Goal: Task Accomplishment & Management: Manage account settings

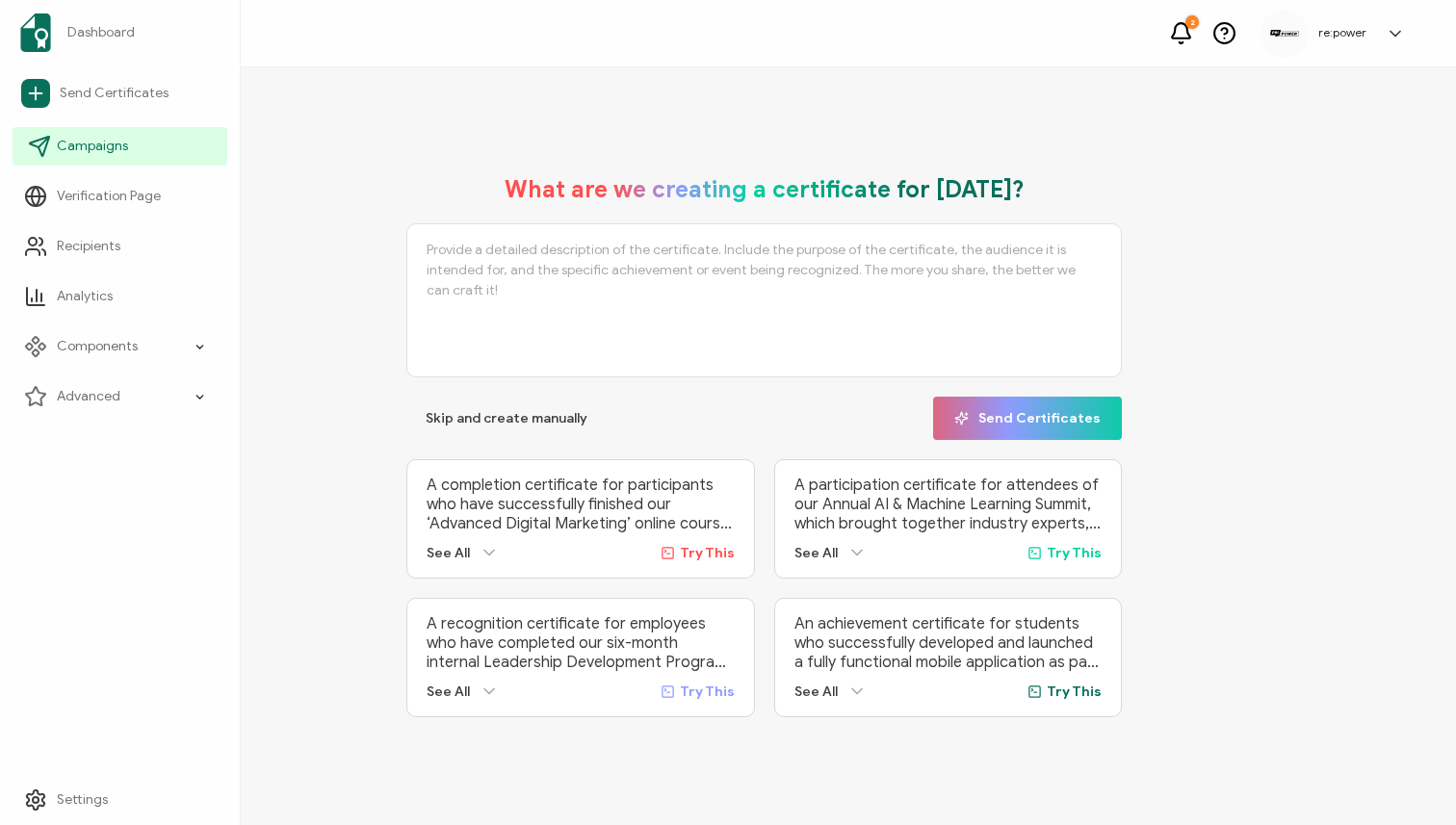
click at [72, 137] on span "Campaigns" at bounding box center [91, 147] width 71 height 19
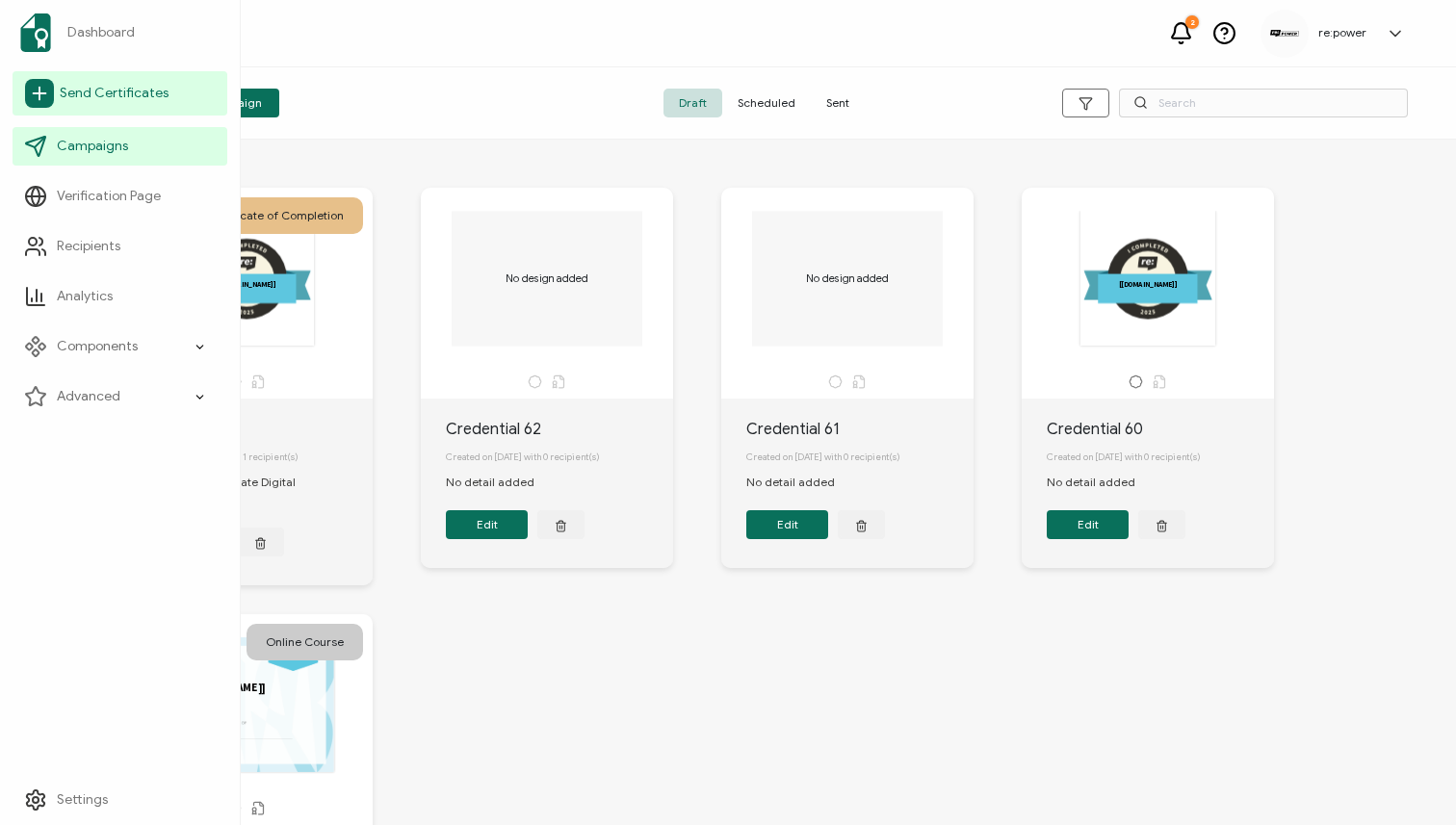
click at [80, 93] on span "Send Certificates" at bounding box center [114, 93] width 109 height 19
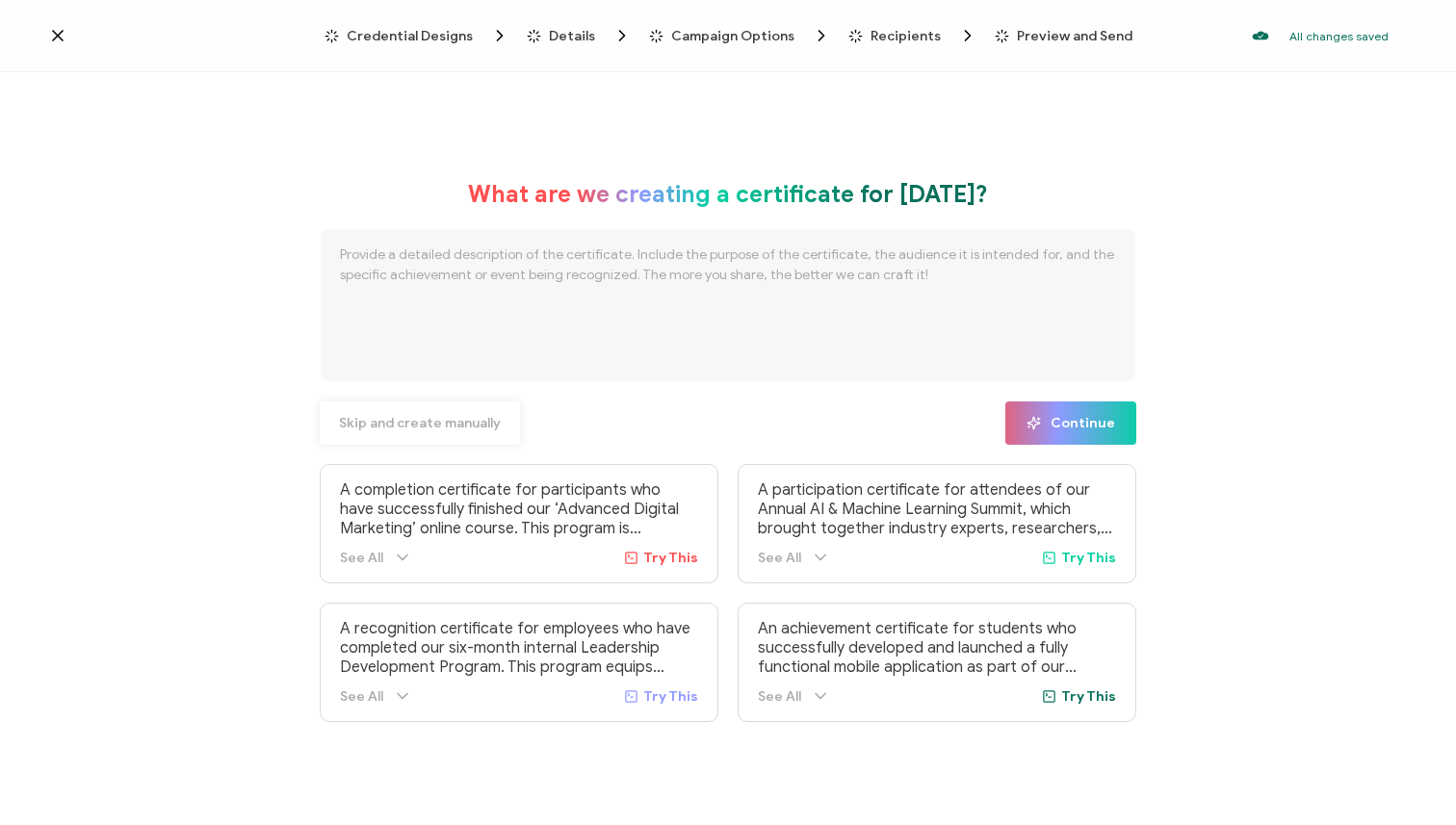
click at [453, 406] on button "Skip and create manually" at bounding box center [420, 423] width 200 height 44
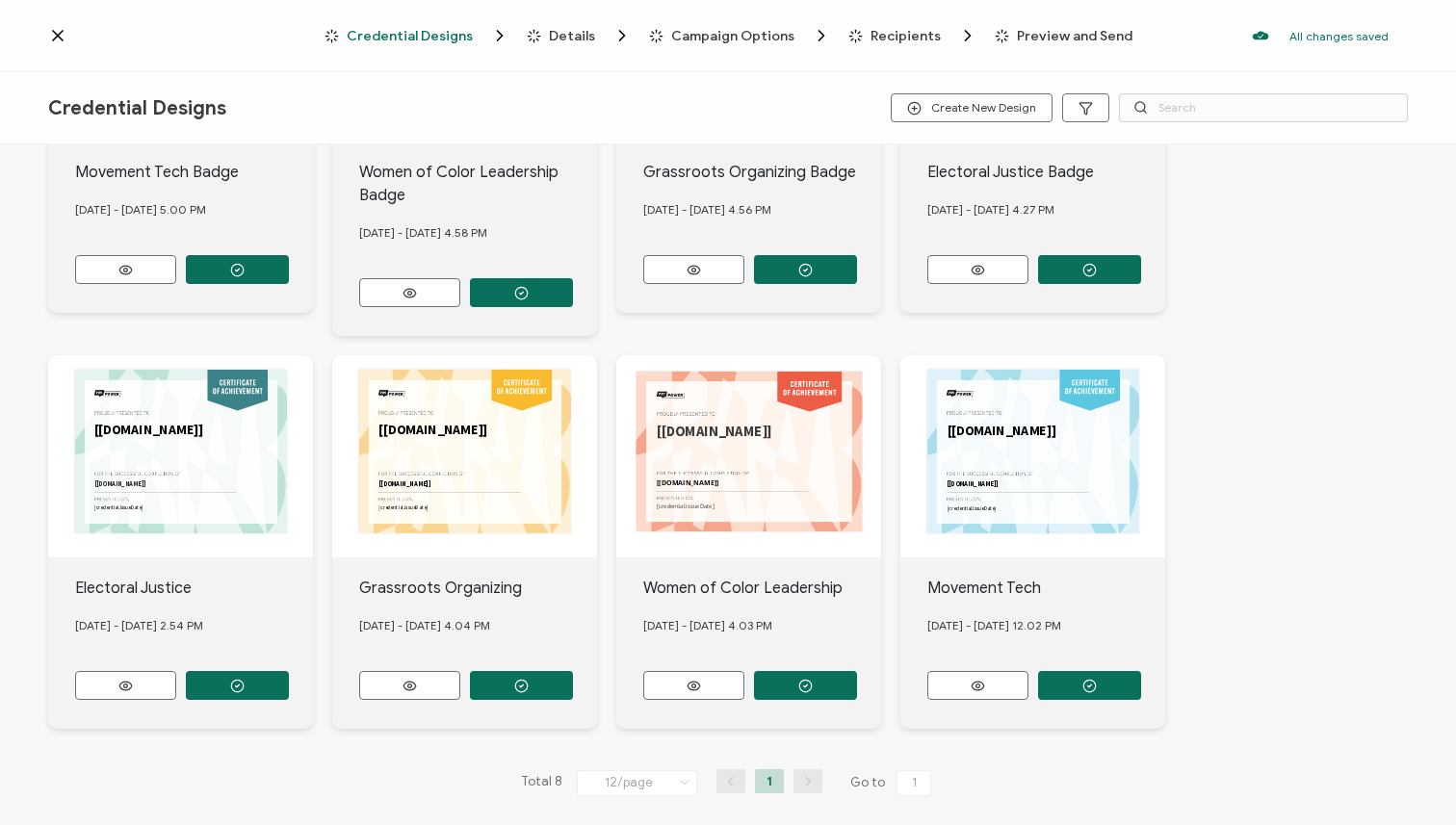
scroll to position [254, 0]
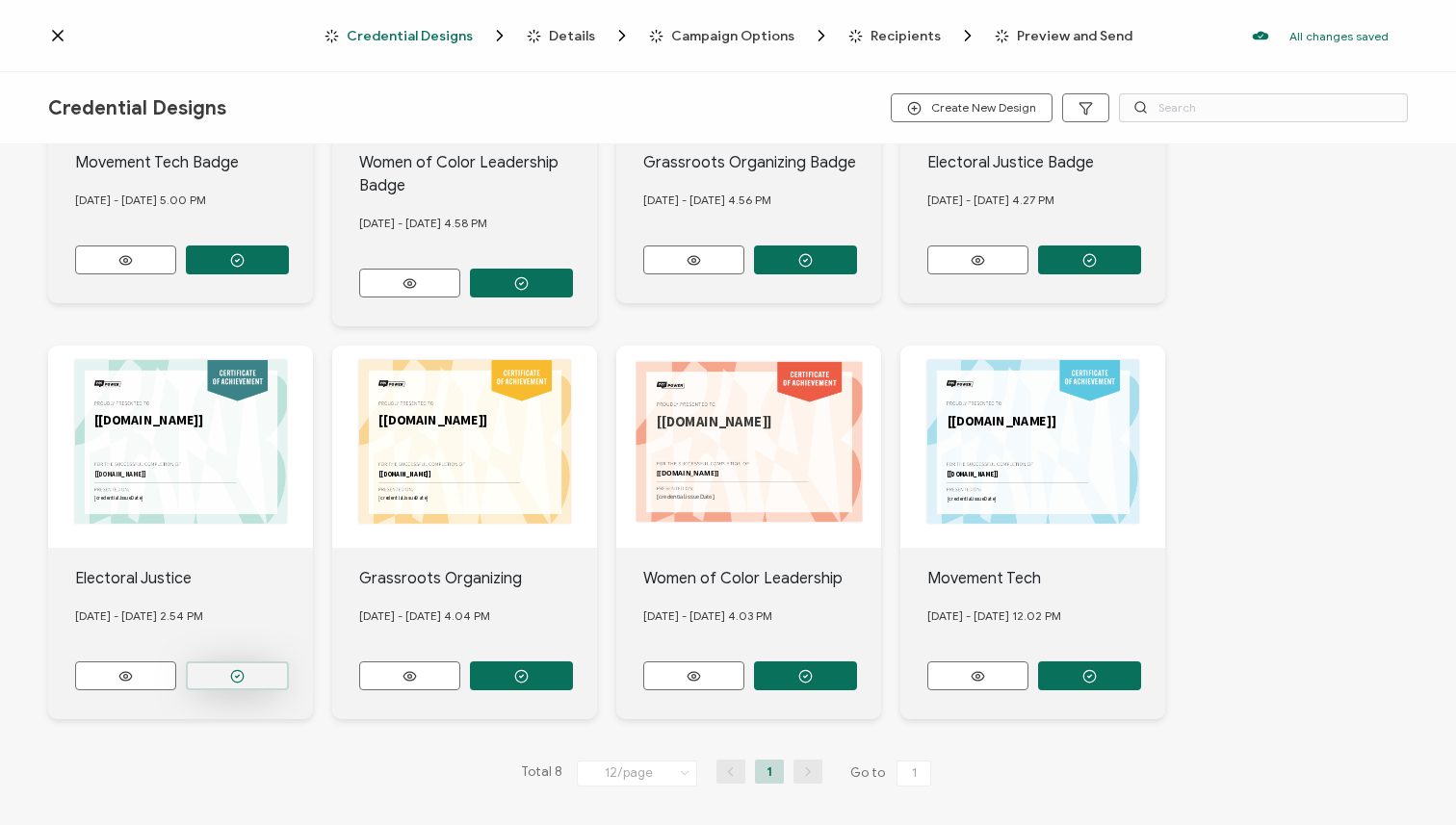
click at [242, 266] on circle "button" at bounding box center [237, 260] width 13 height 13
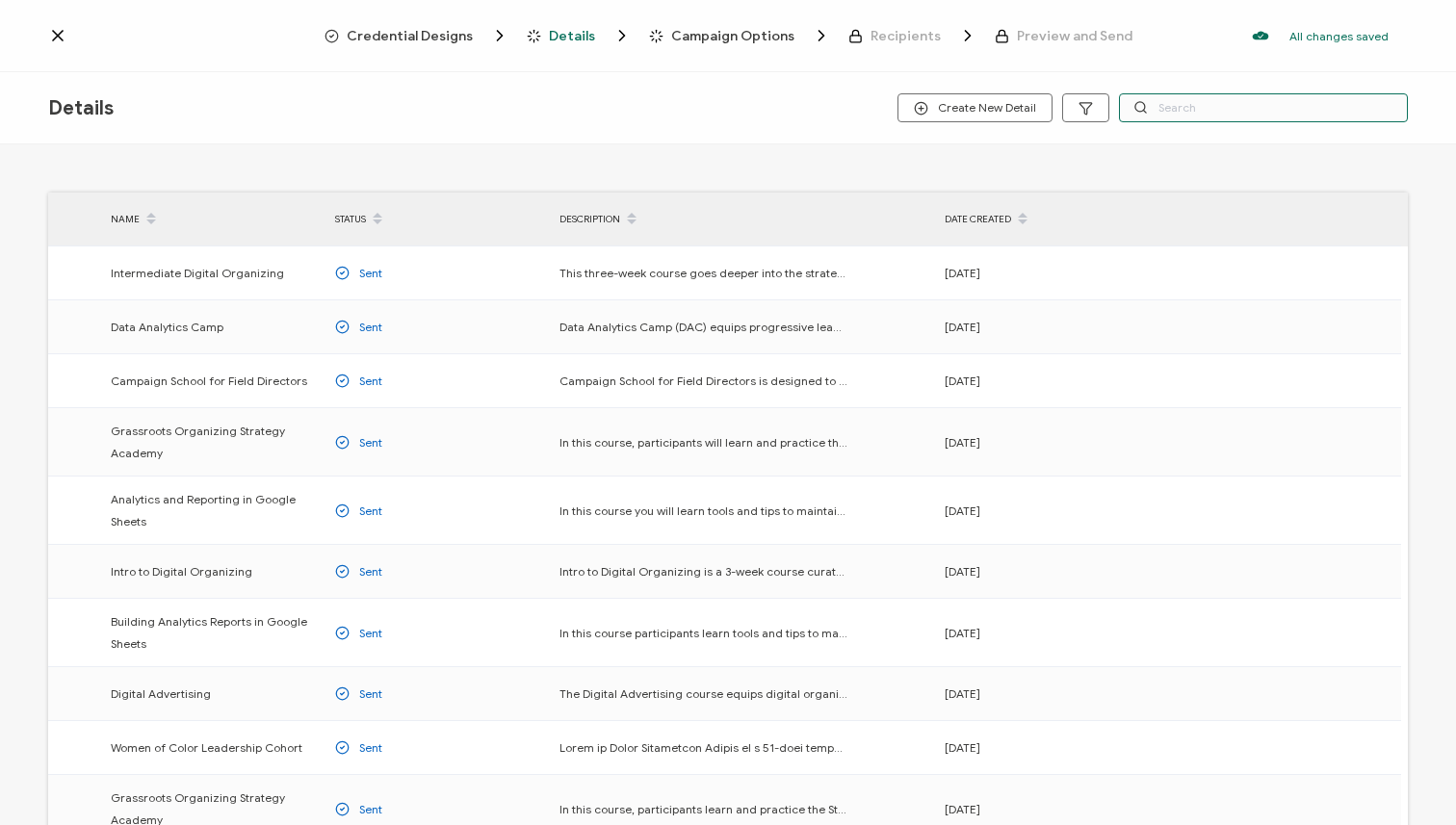
click at [1170, 106] on input "text" at bounding box center [1263, 108] width 289 height 29
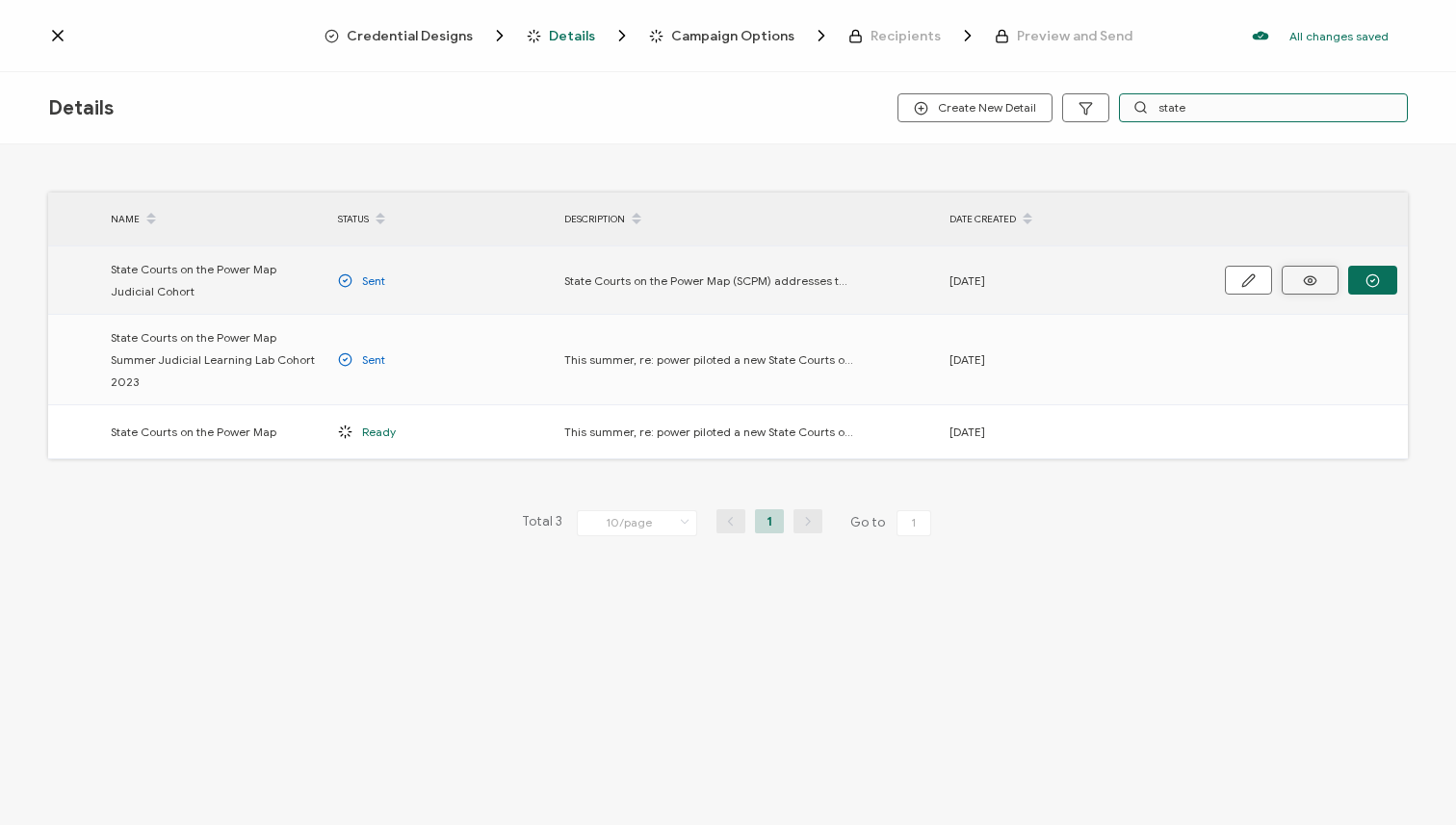
type input "state"
click at [1301, 285] on icon at bounding box center [1310, 280] width 24 height 15
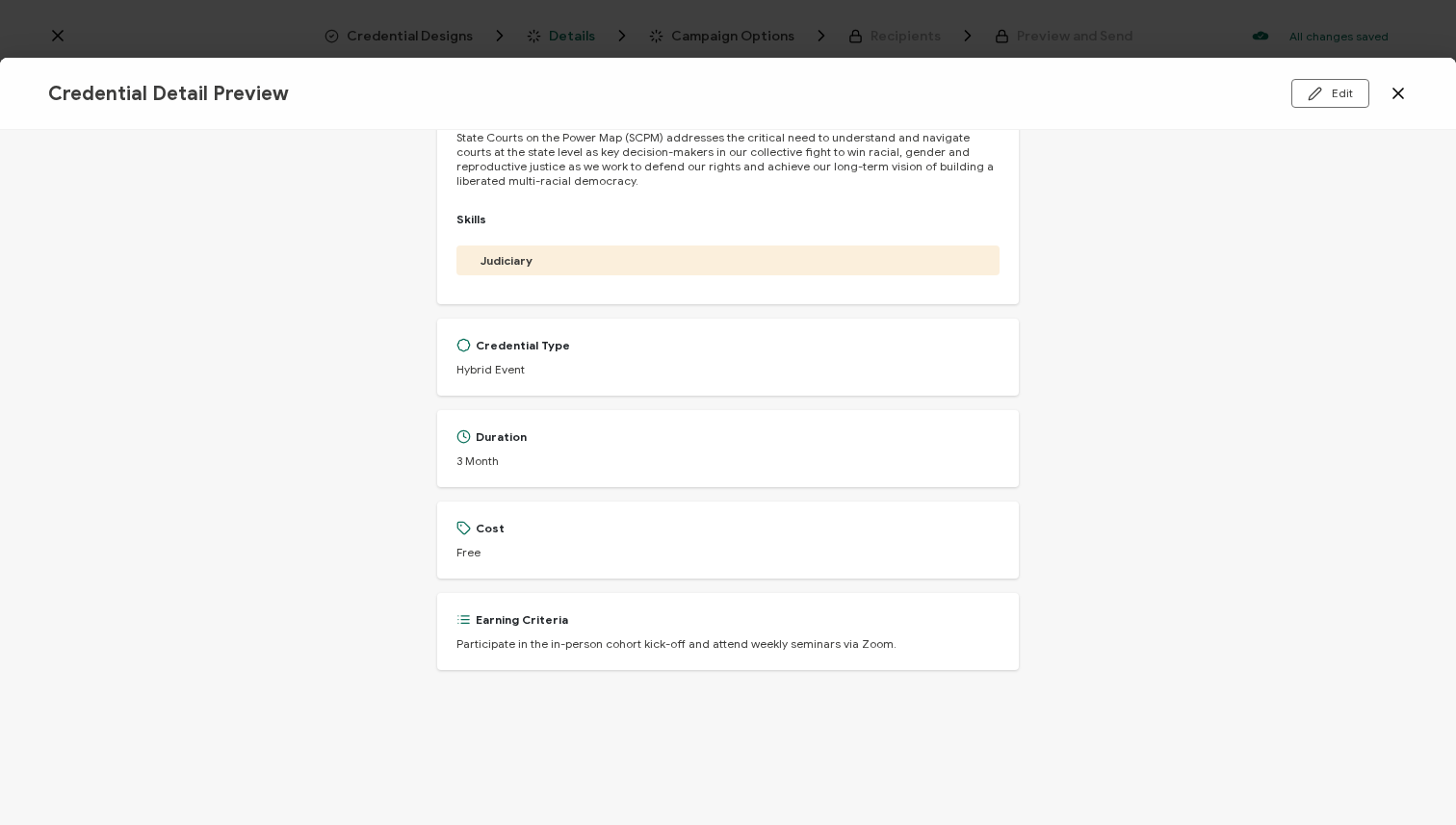
scroll to position [164, 0]
click at [1397, 88] on icon at bounding box center [1399, 93] width 19 height 19
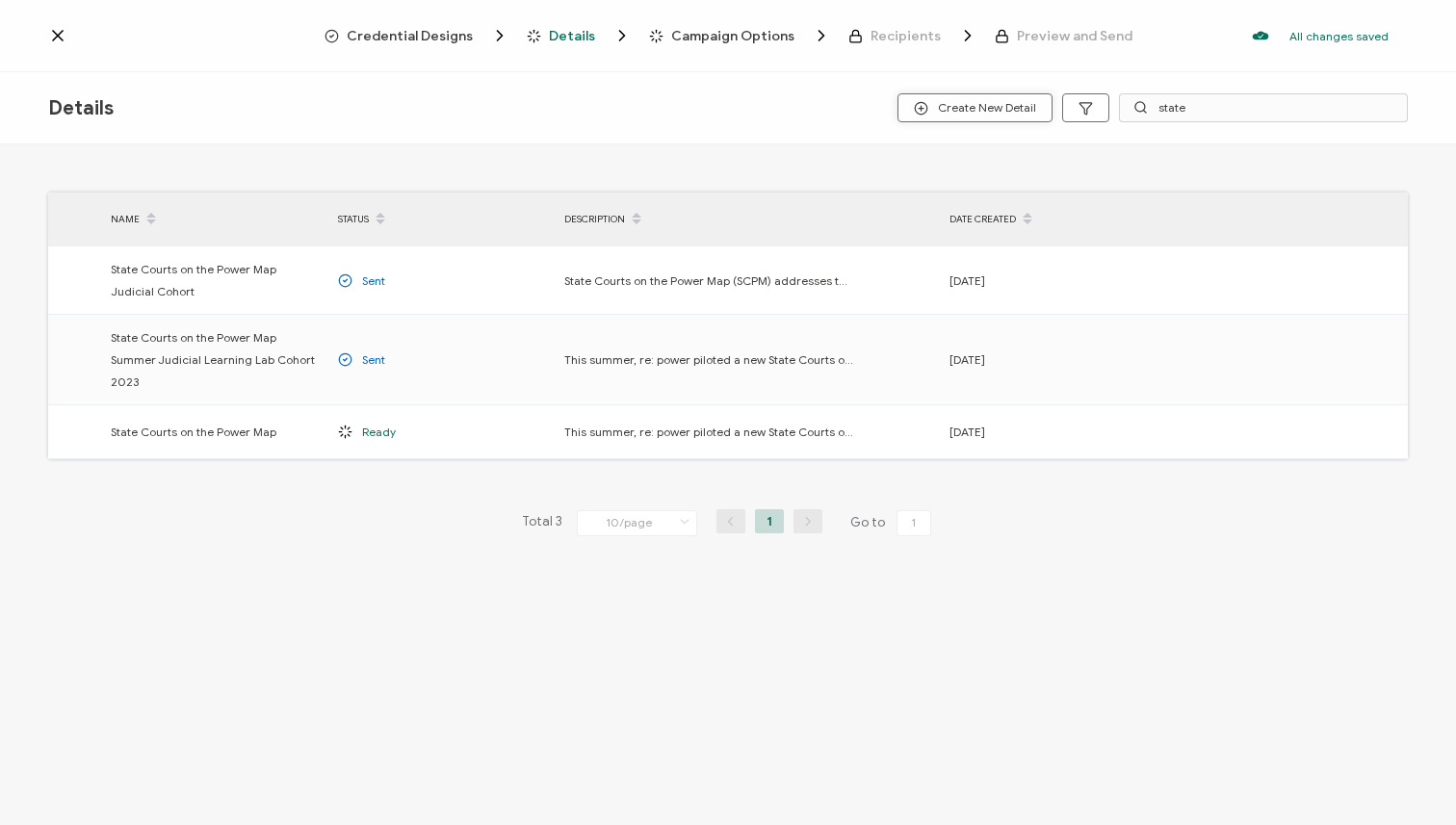
click at [950, 108] on span "Create New Detail" at bounding box center [975, 108] width 122 height 15
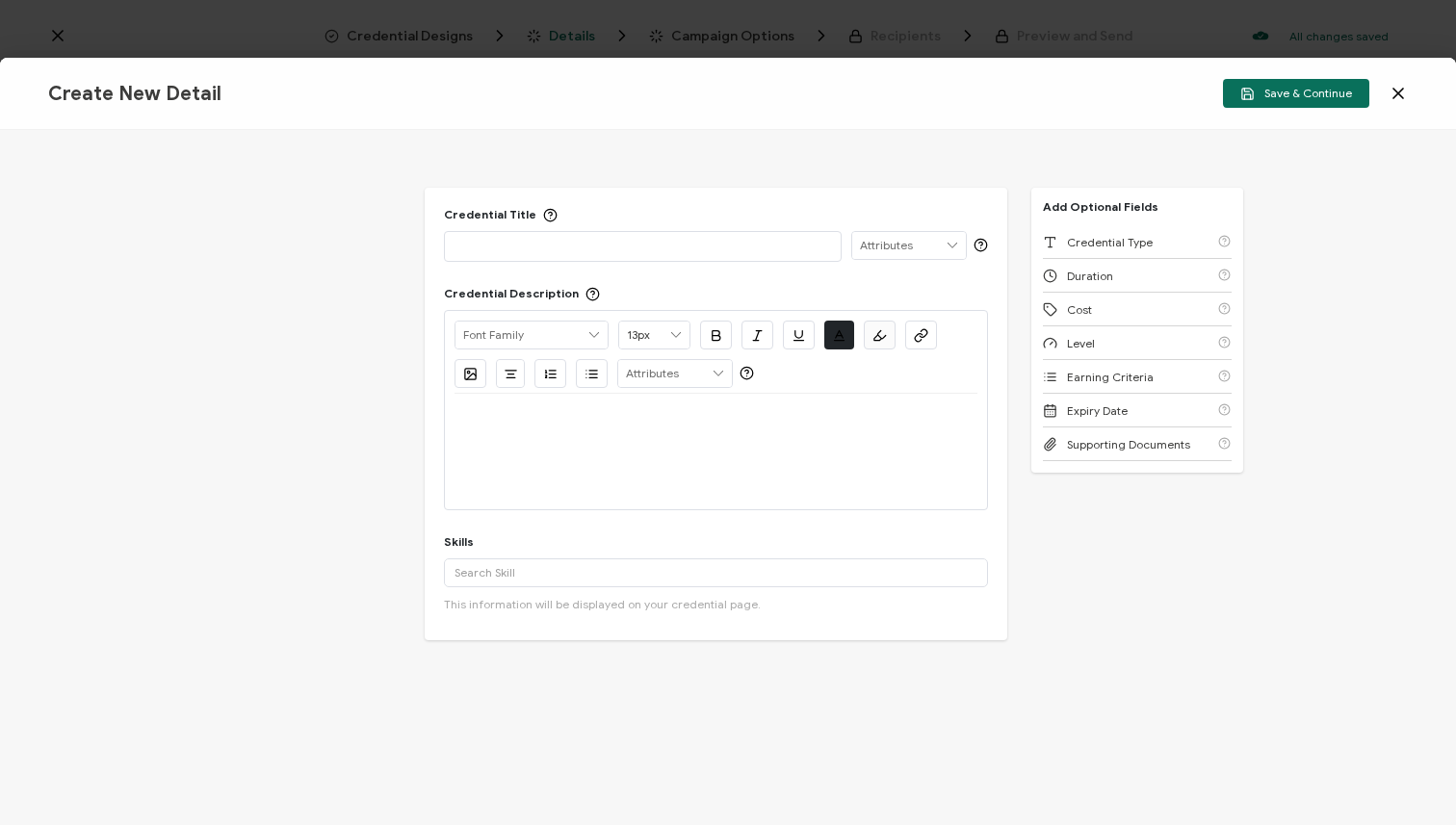
click at [600, 243] on p at bounding box center [642, 246] width 376 height 19
click at [740, 463] on div at bounding box center [716, 451] width 523 height 116
click at [514, 425] on p at bounding box center [716, 417] width 523 height 17
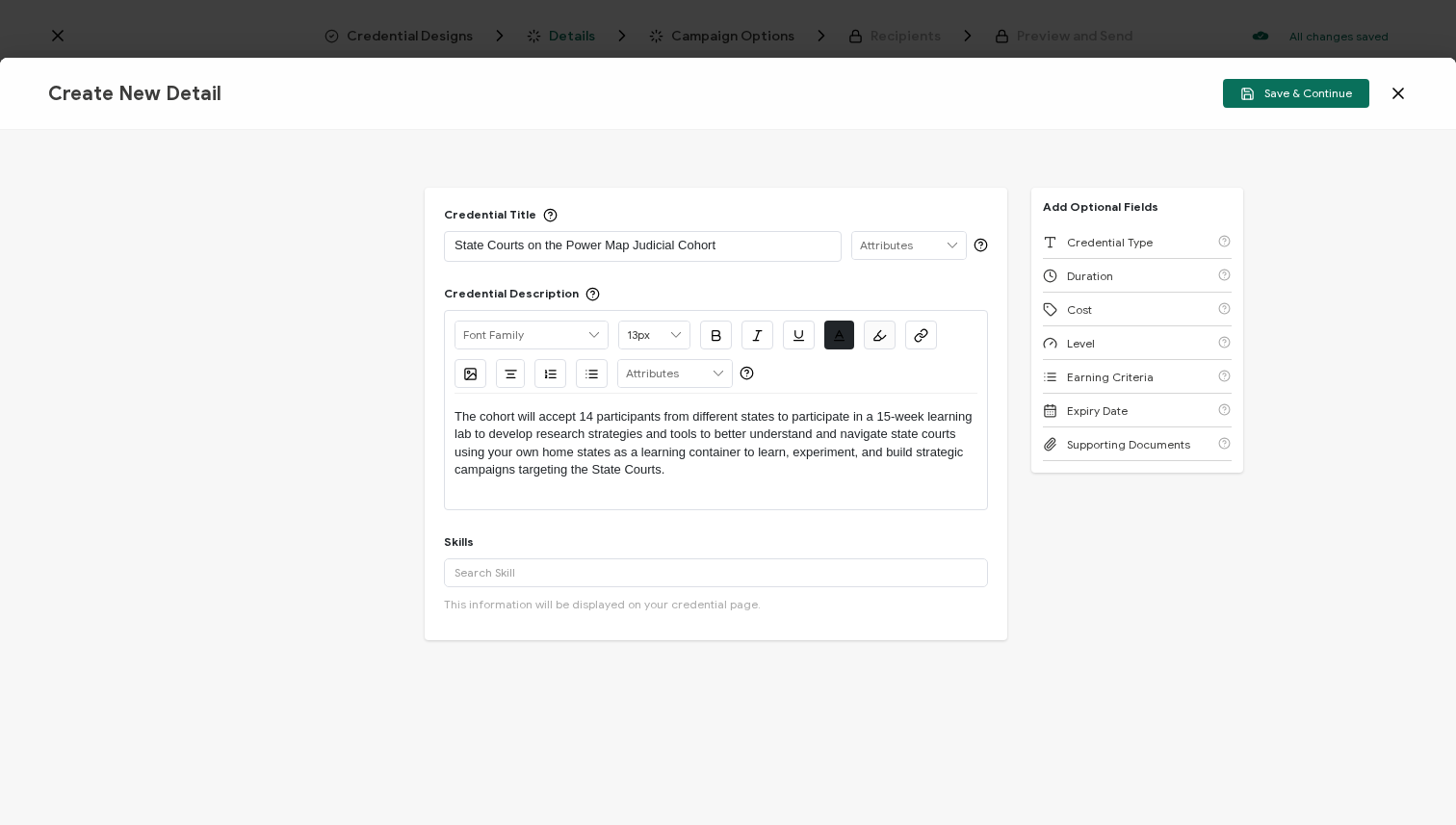
click at [537, 412] on p "The cohort will accept 14 participants from different states to participate in …" at bounding box center [716, 443] width 523 height 71
click at [552, 411] on p "The cohort accept 14 participants from different states to participate in a 15-…" at bounding box center [716, 443] width 523 height 71
drag, startPoint x: 511, startPoint y: 453, endPoint x: 486, endPoint y: 450, distance: 25.2
click at [486, 450] on p "The cohort accepts 14 participants from different states to participate in a 15…" at bounding box center [716, 443] width 523 height 71
click at [516, 567] on input "text" at bounding box center [716, 573] width 544 height 29
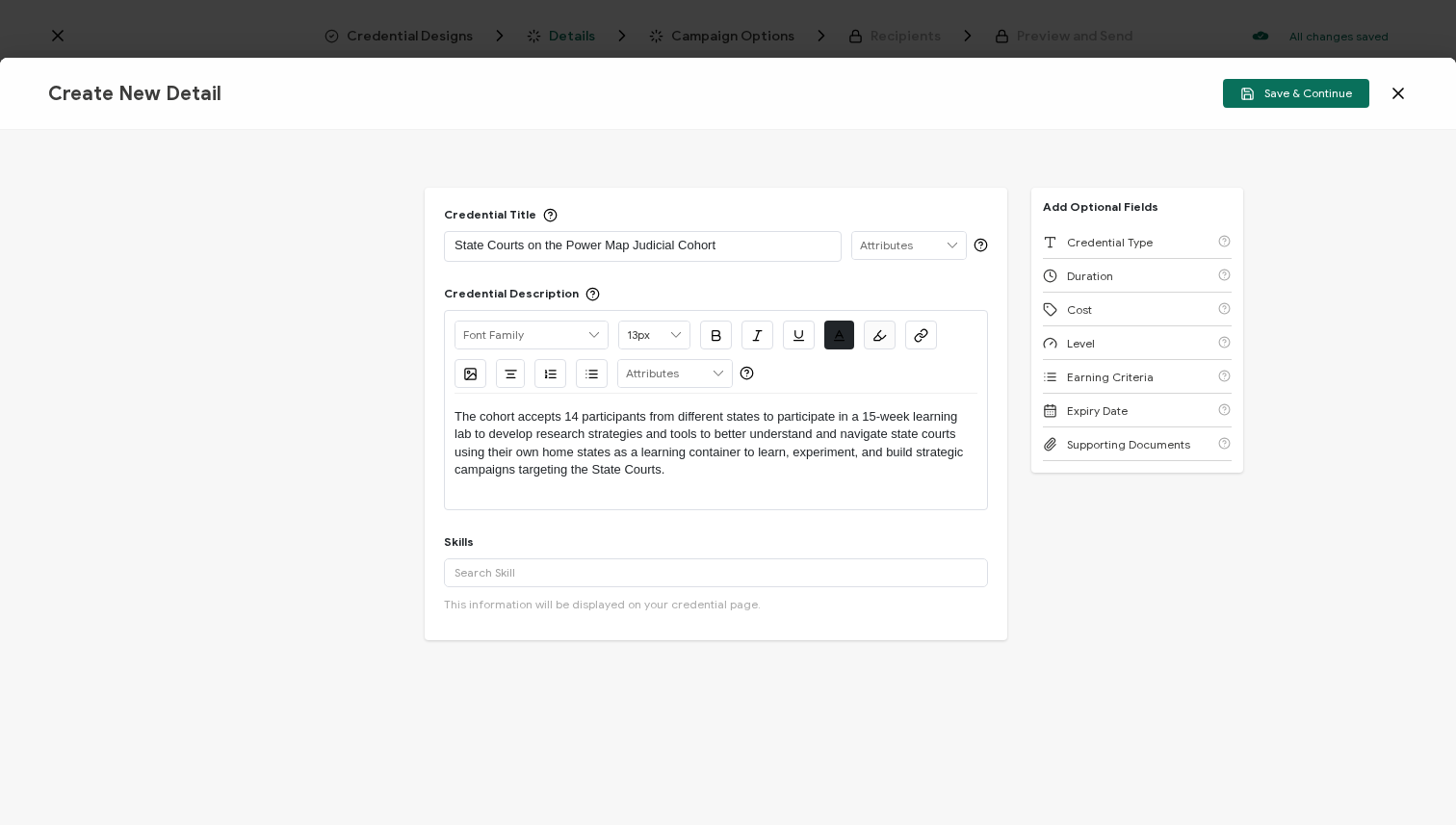
click at [691, 465] on p "The cohort accepts 14 participants from different states to participate in a 15…" at bounding box center [716, 443] width 523 height 71
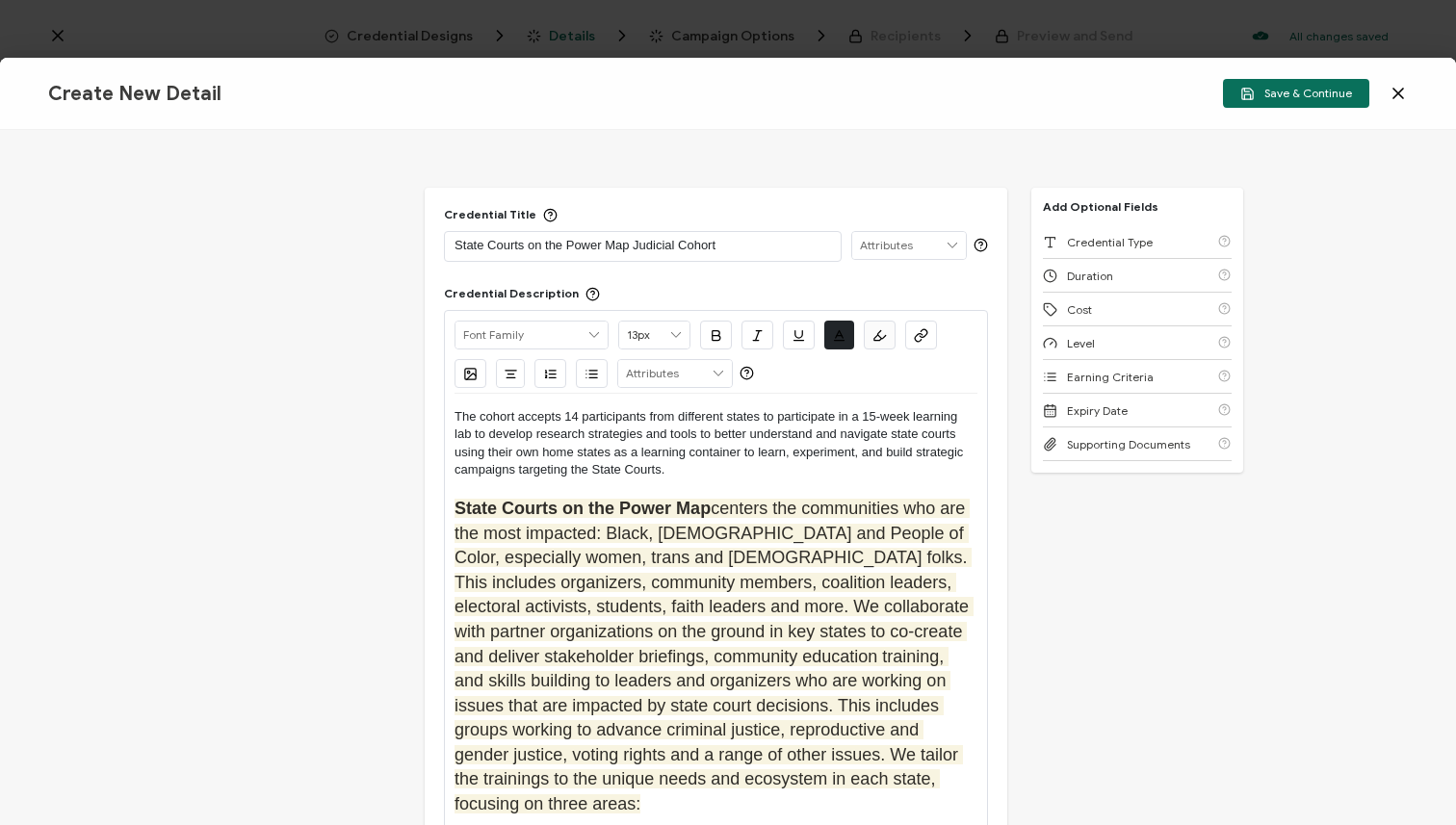
scroll to position [171, 0]
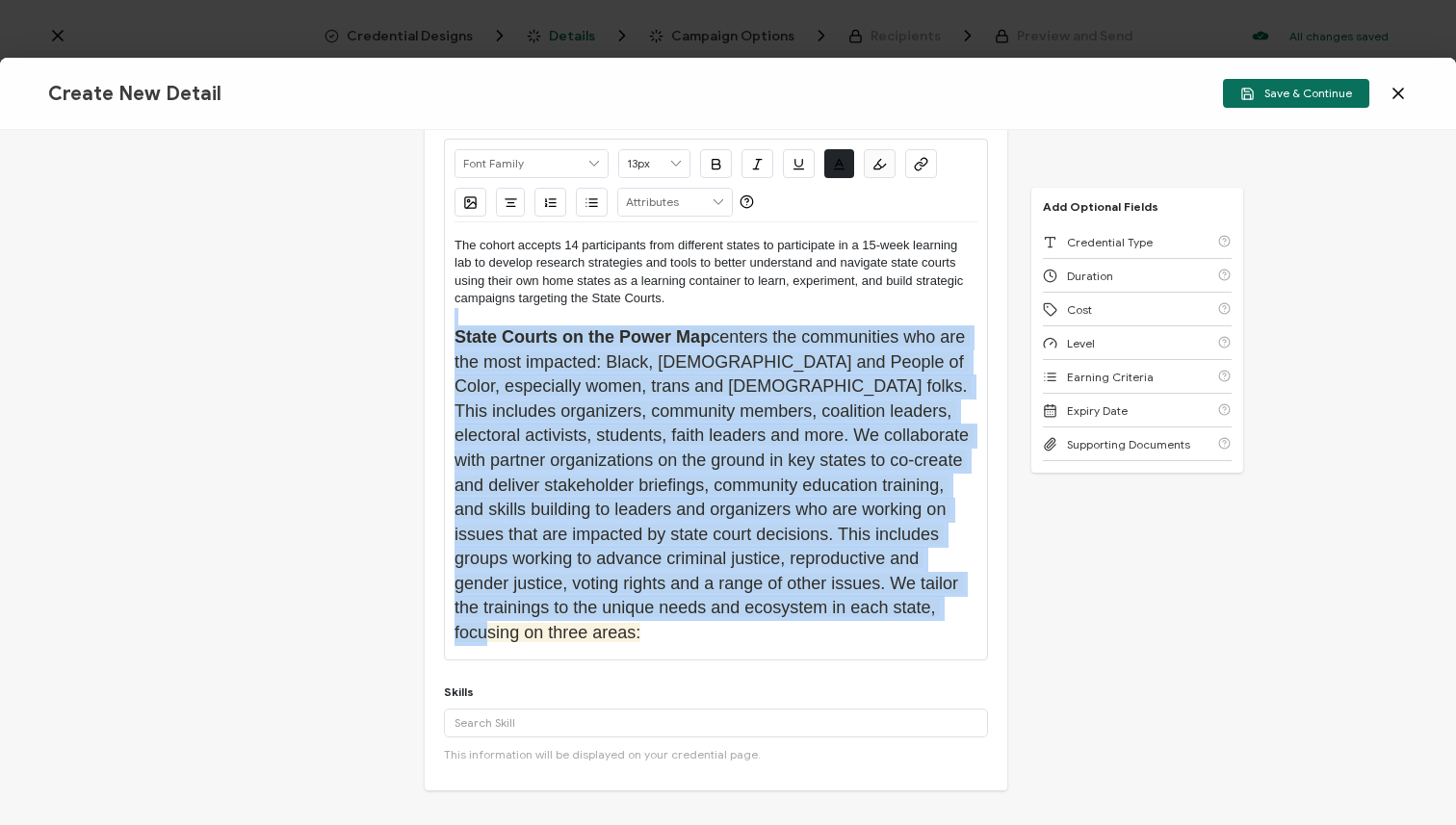
drag, startPoint x: 516, startPoint y: 637, endPoint x: 446, endPoint y: 324, distance: 320.7
click at [446, 324] on div "Alright Sans [PERSON_NAME] Archivo Black Arial Arimo Blinker Caveat Charm Charm…" at bounding box center [716, 399] width 544 height 522
type input "18px"
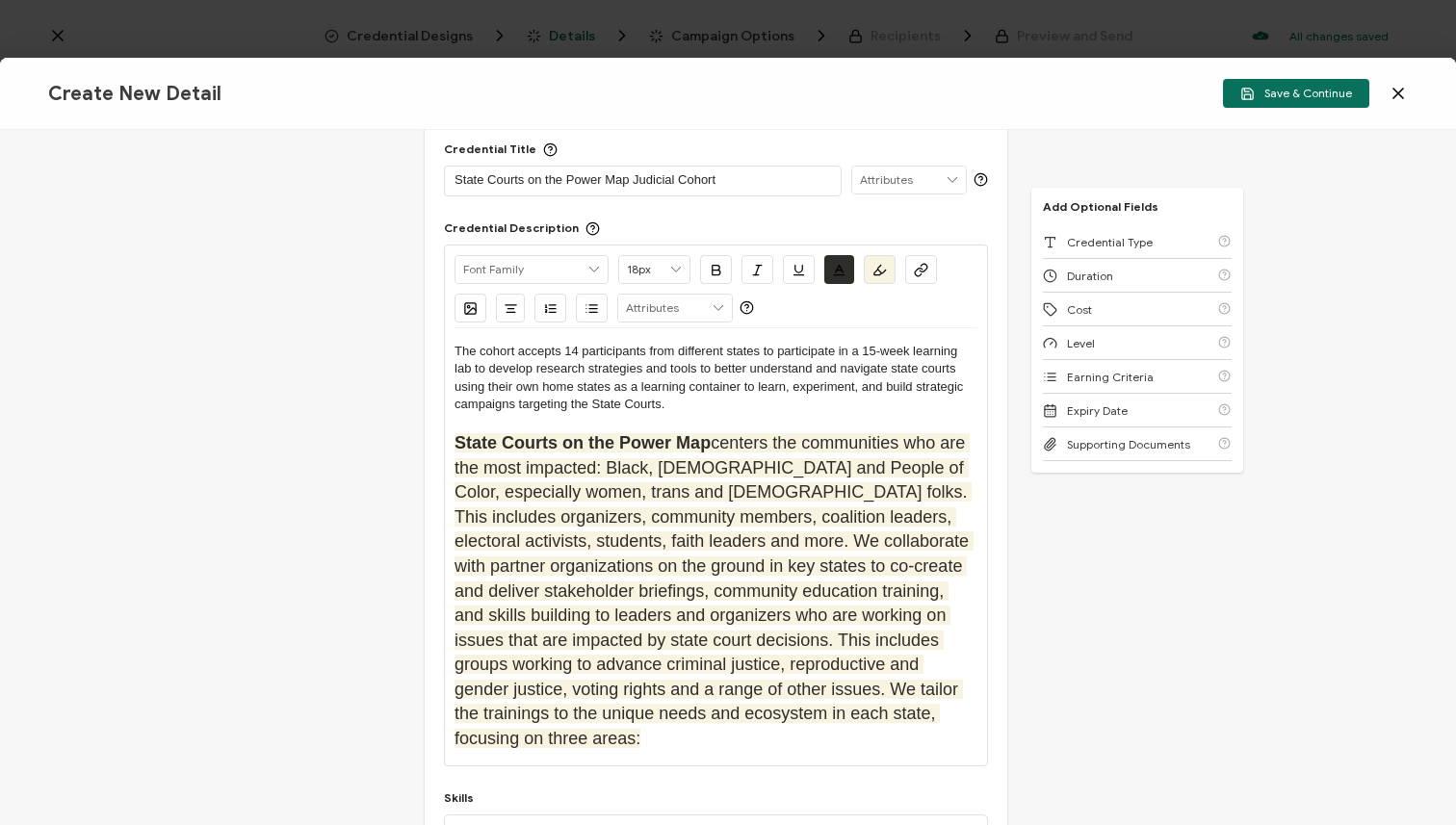
scroll to position [0, 0]
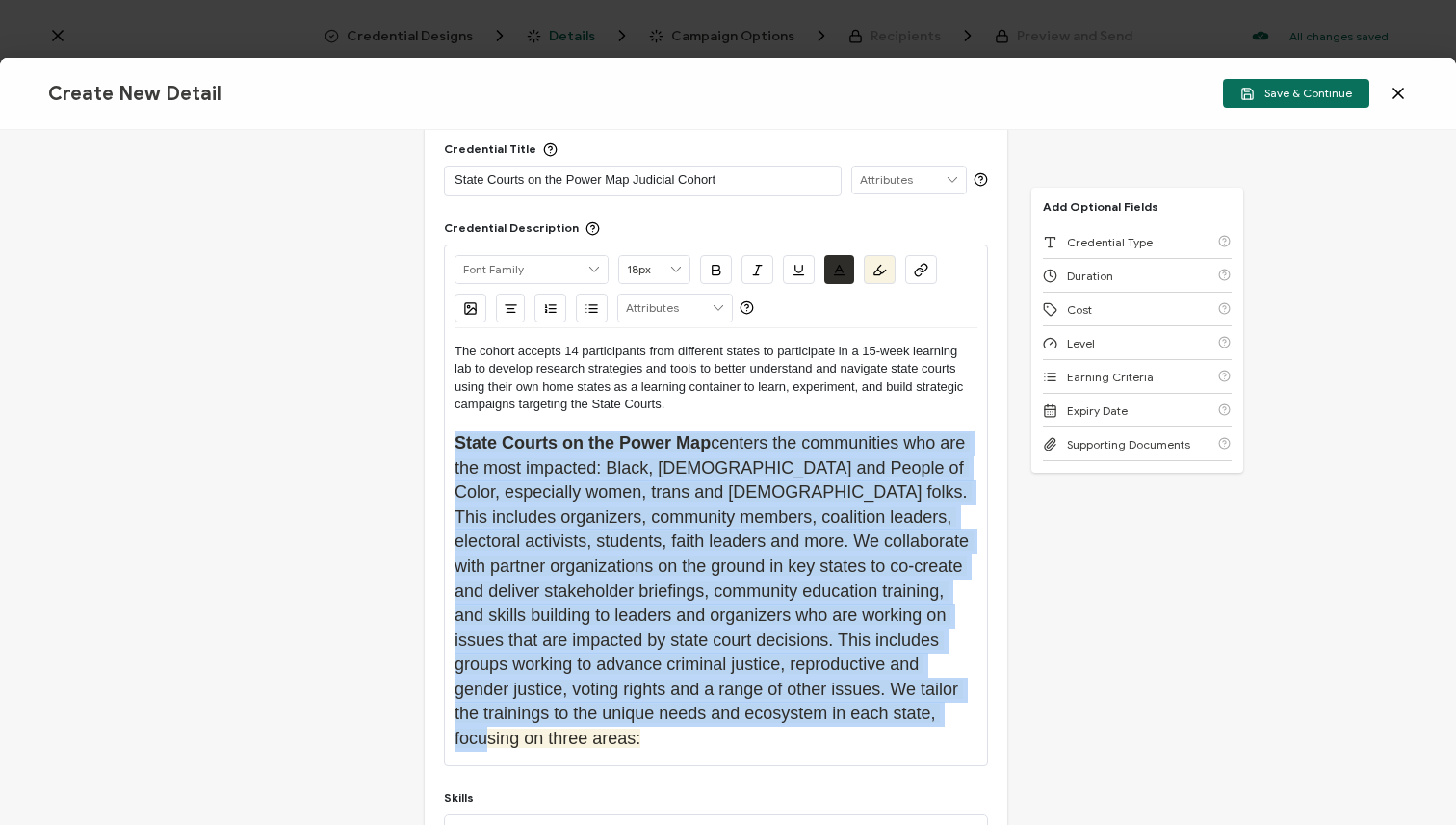
drag, startPoint x: 527, startPoint y: 741, endPoint x: 430, endPoint y: 446, distance: 310.5
click at [430, 446] on div "Credential Title State Courts on the Power Map Judicial Cohort ISSUER Issuer Na…" at bounding box center [715, 509] width 582 height 774
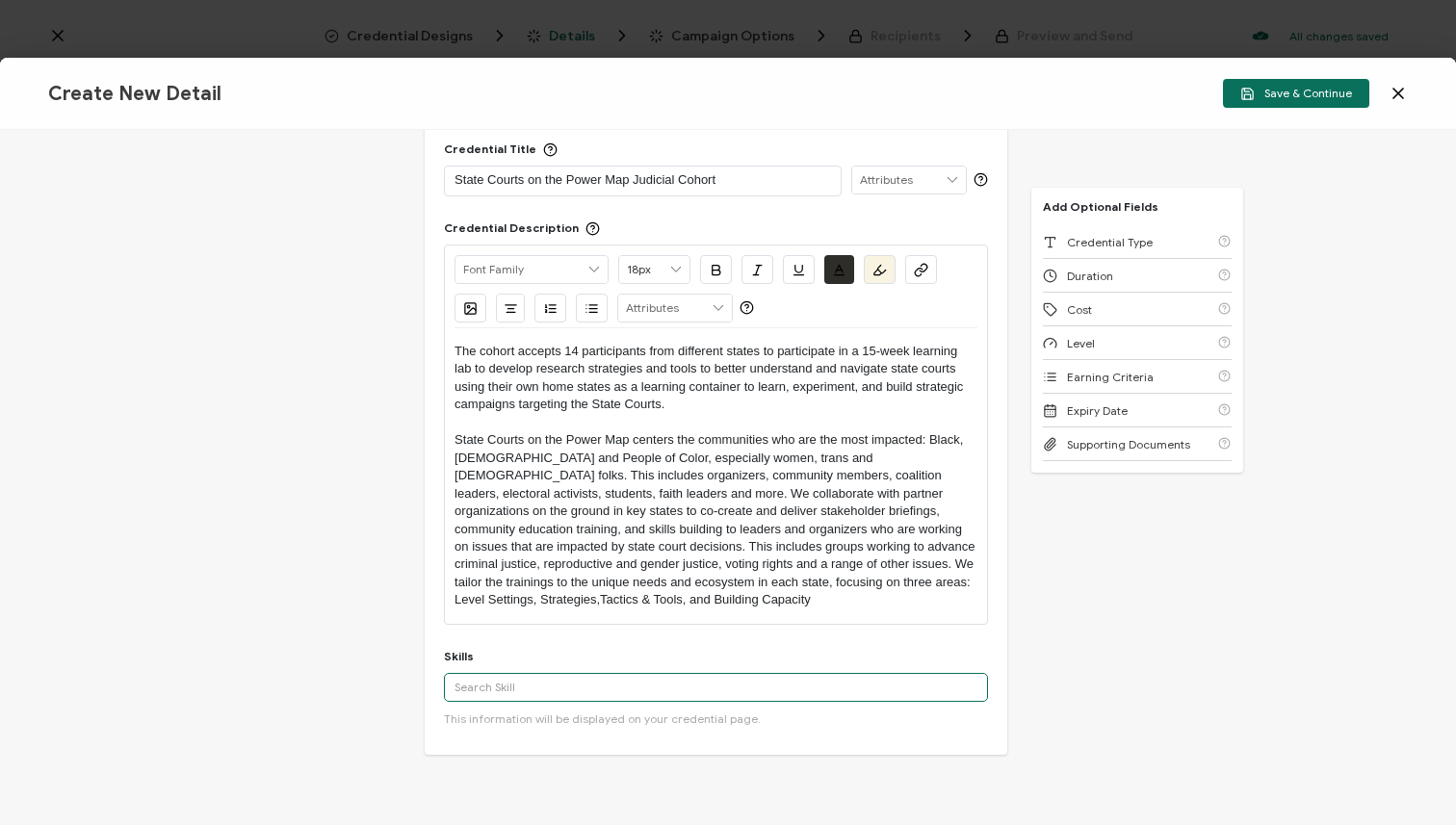
click at [543, 689] on input "text" at bounding box center [716, 688] width 544 height 29
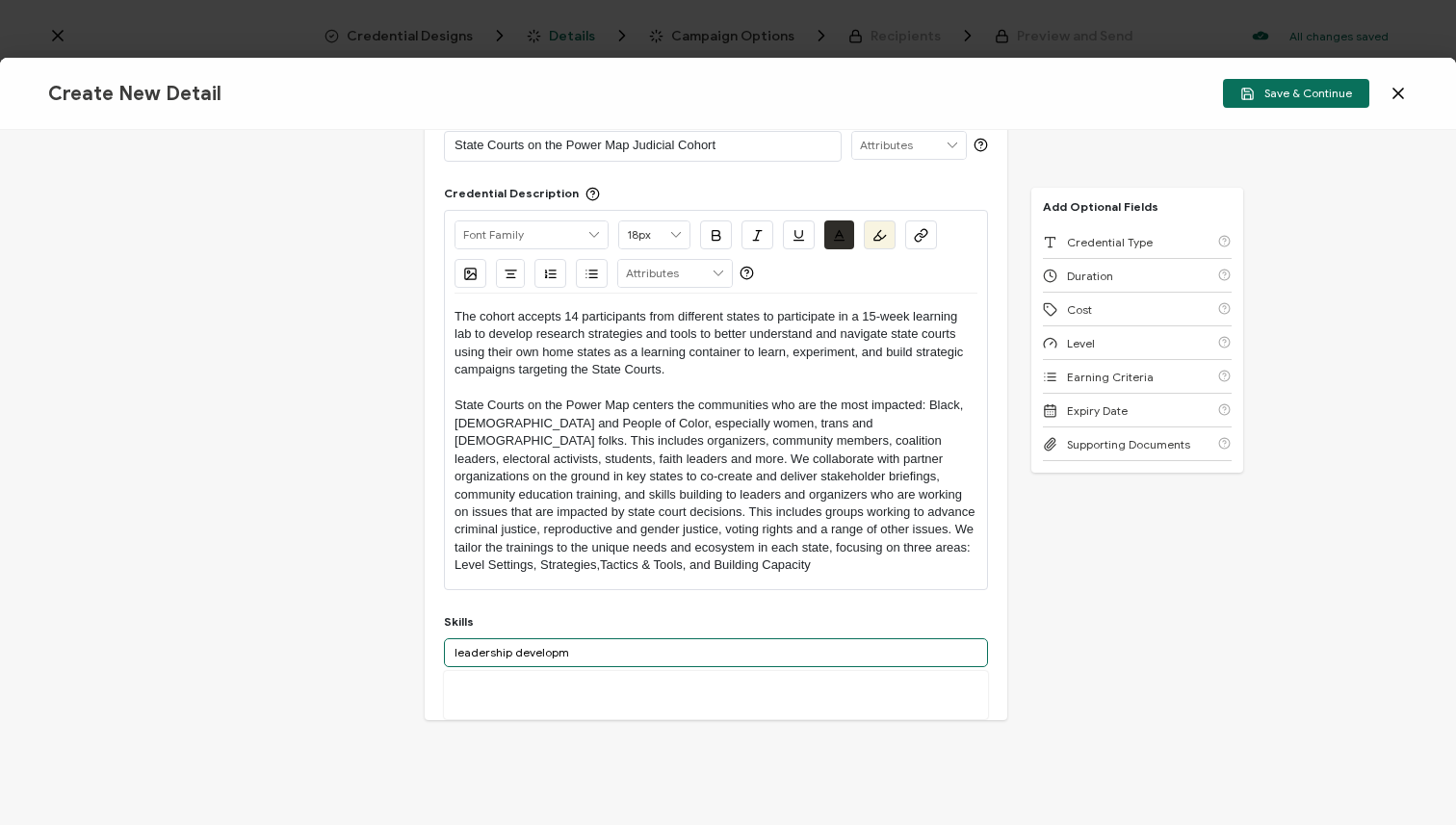
scroll to position [104, 0]
drag, startPoint x: 547, startPoint y: 648, endPoint x: 506, endPoint y: 641, distance: 41.6
click at [506, 641] on input "leadership develo" at bounding box center [716, 649] width 544 height 29
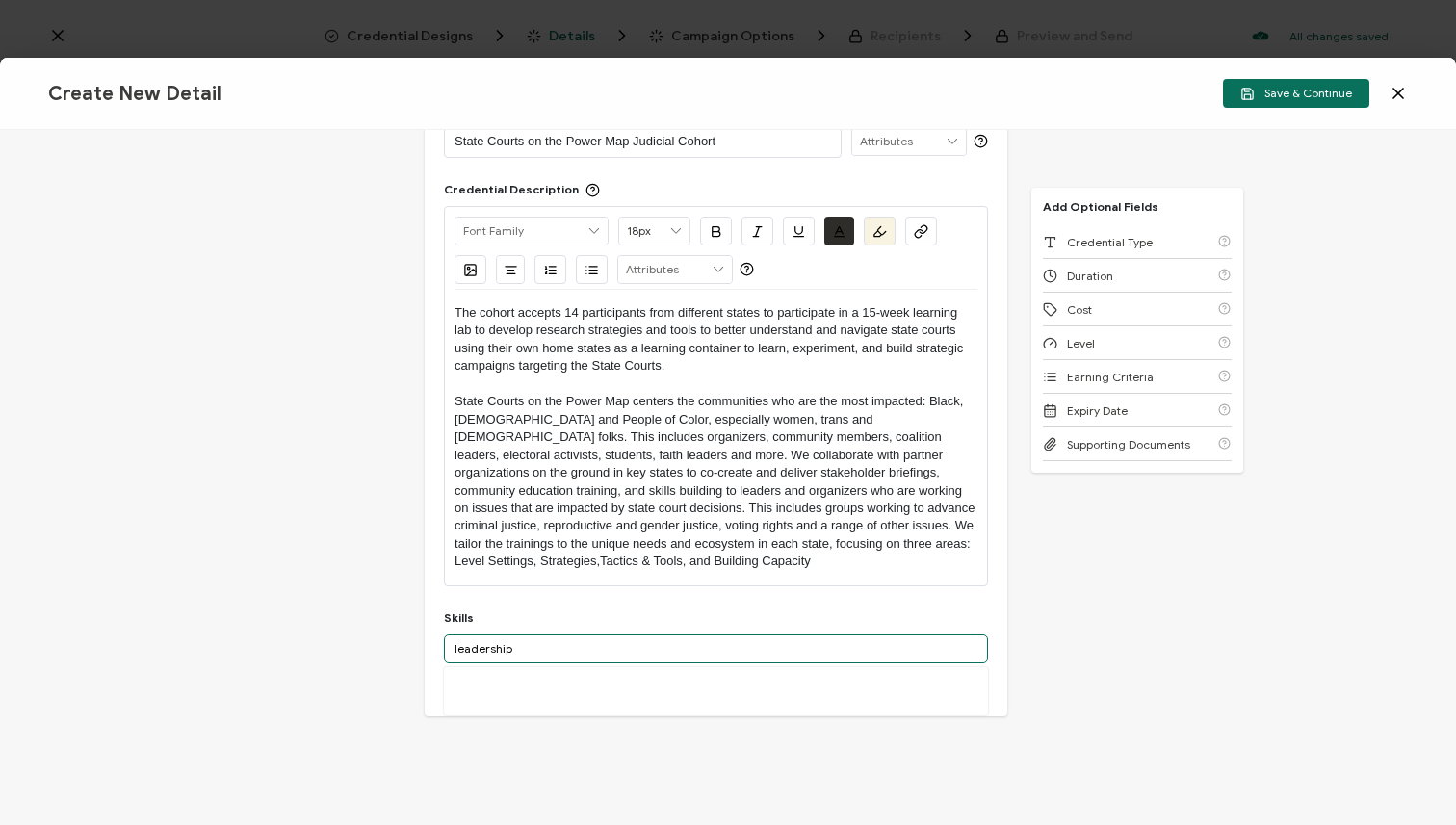
click at [522, 647] on input "leadership" at bounding box center [716, 649] width 544 height 29
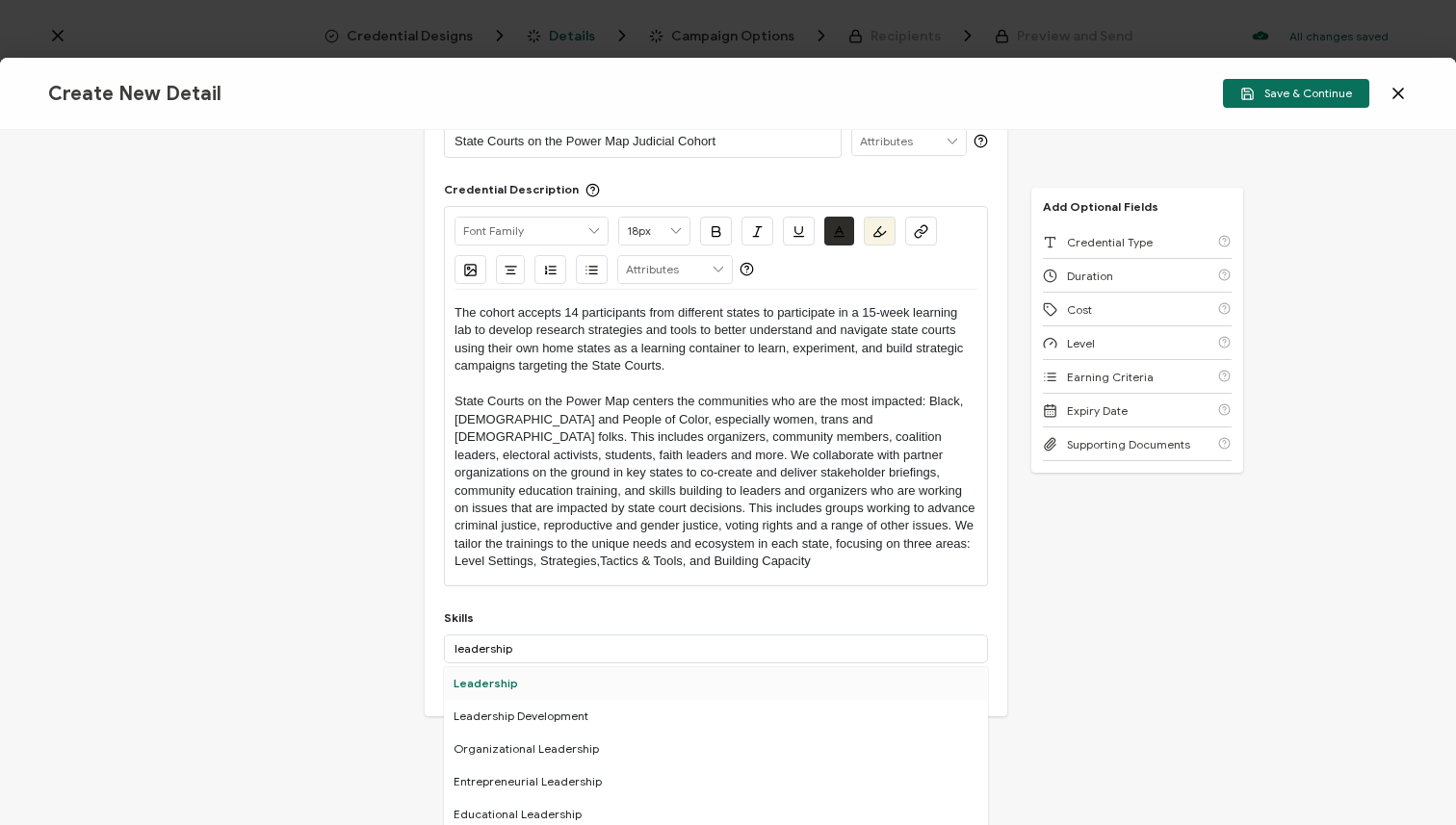
click at [522, 690] on div "Leadership" at bounding box center [716, 684] width 544 height 33
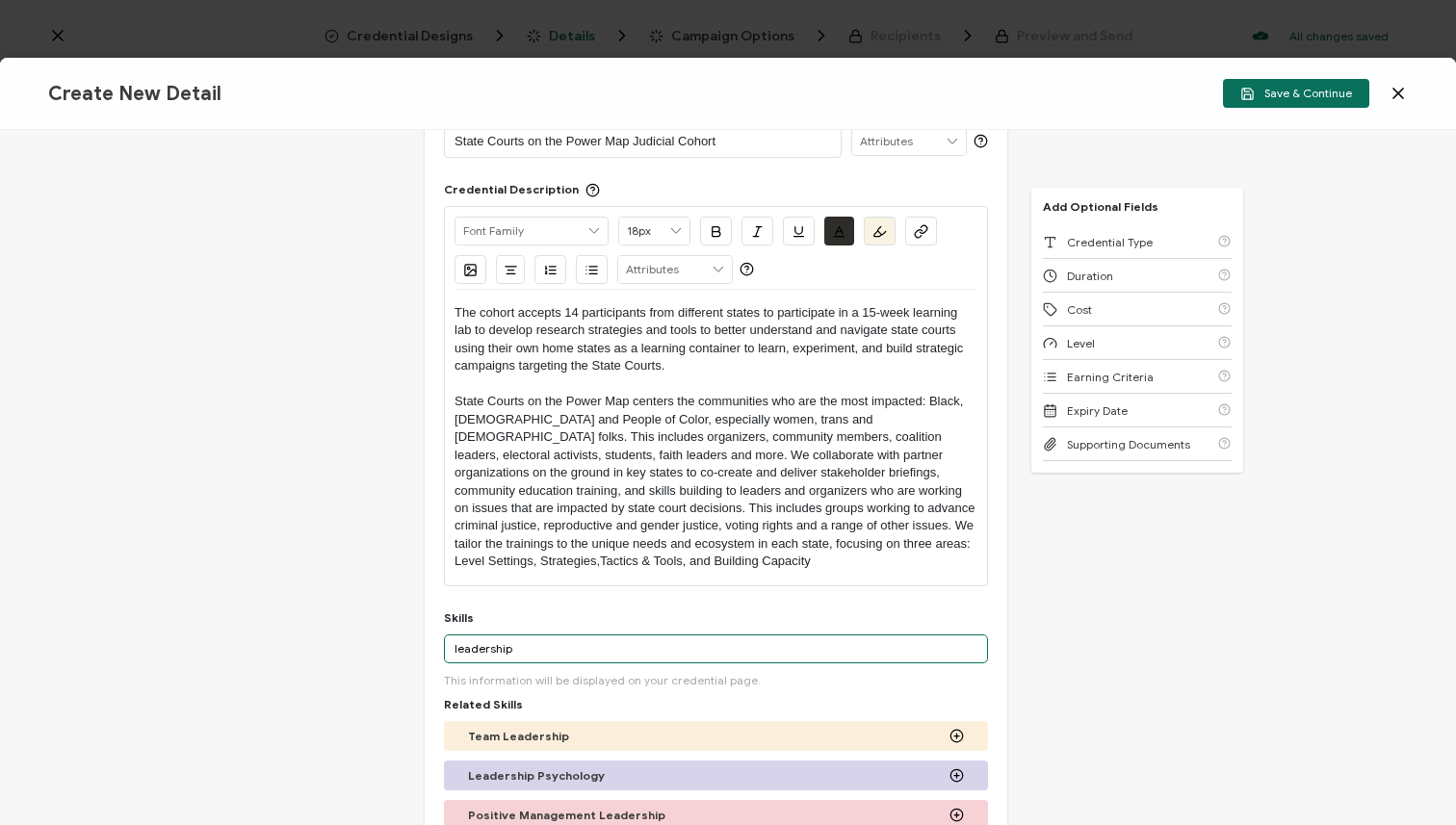
drag, startPoint x: 531, startPoint y: 651, endPoint x: 441, endPoint y: 646, distance: 90.1
click at [444, 646] on input "leadership" at bounding box center [716, 649] width 544 height 29
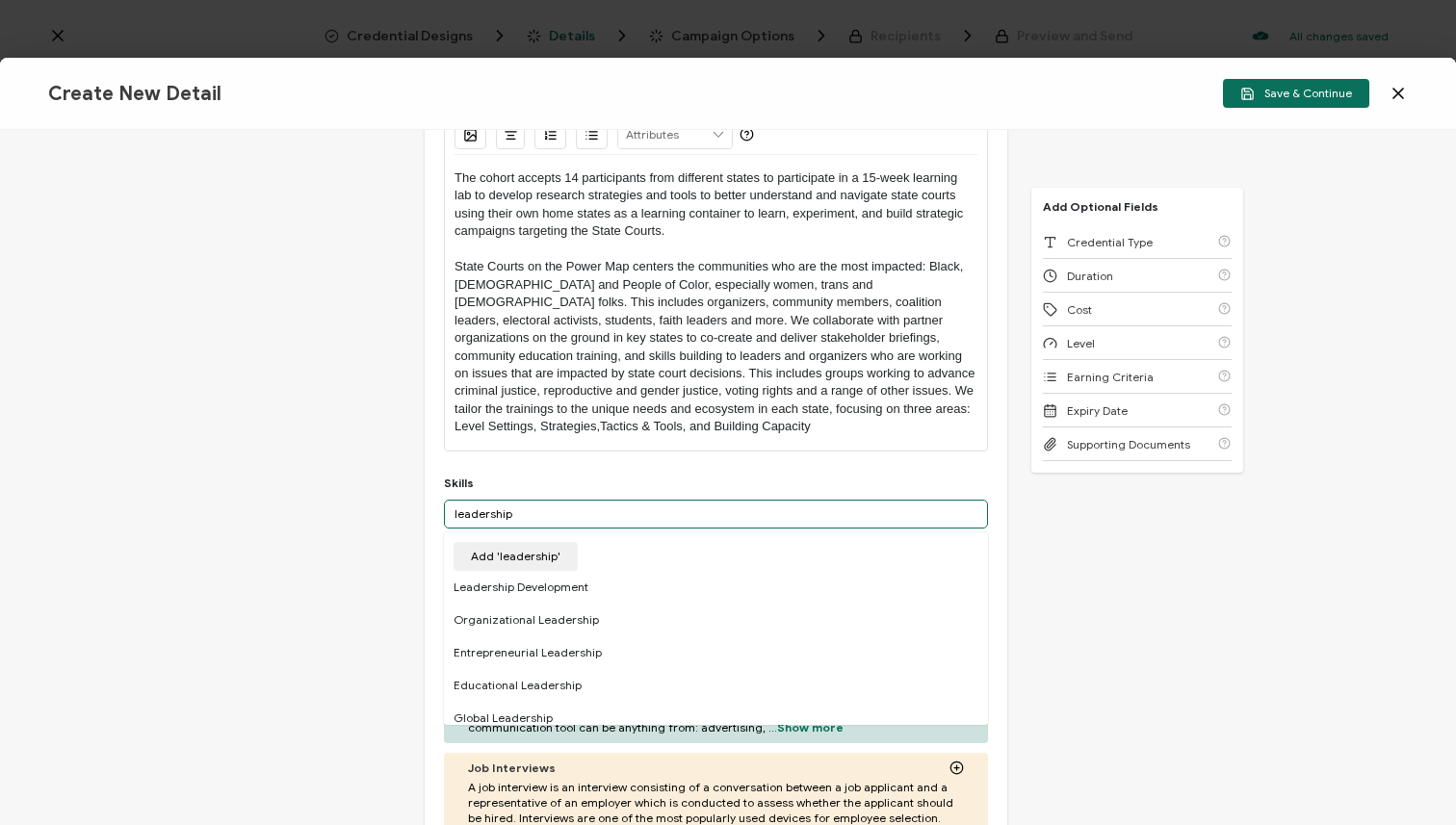
scroll to position [0, 0]
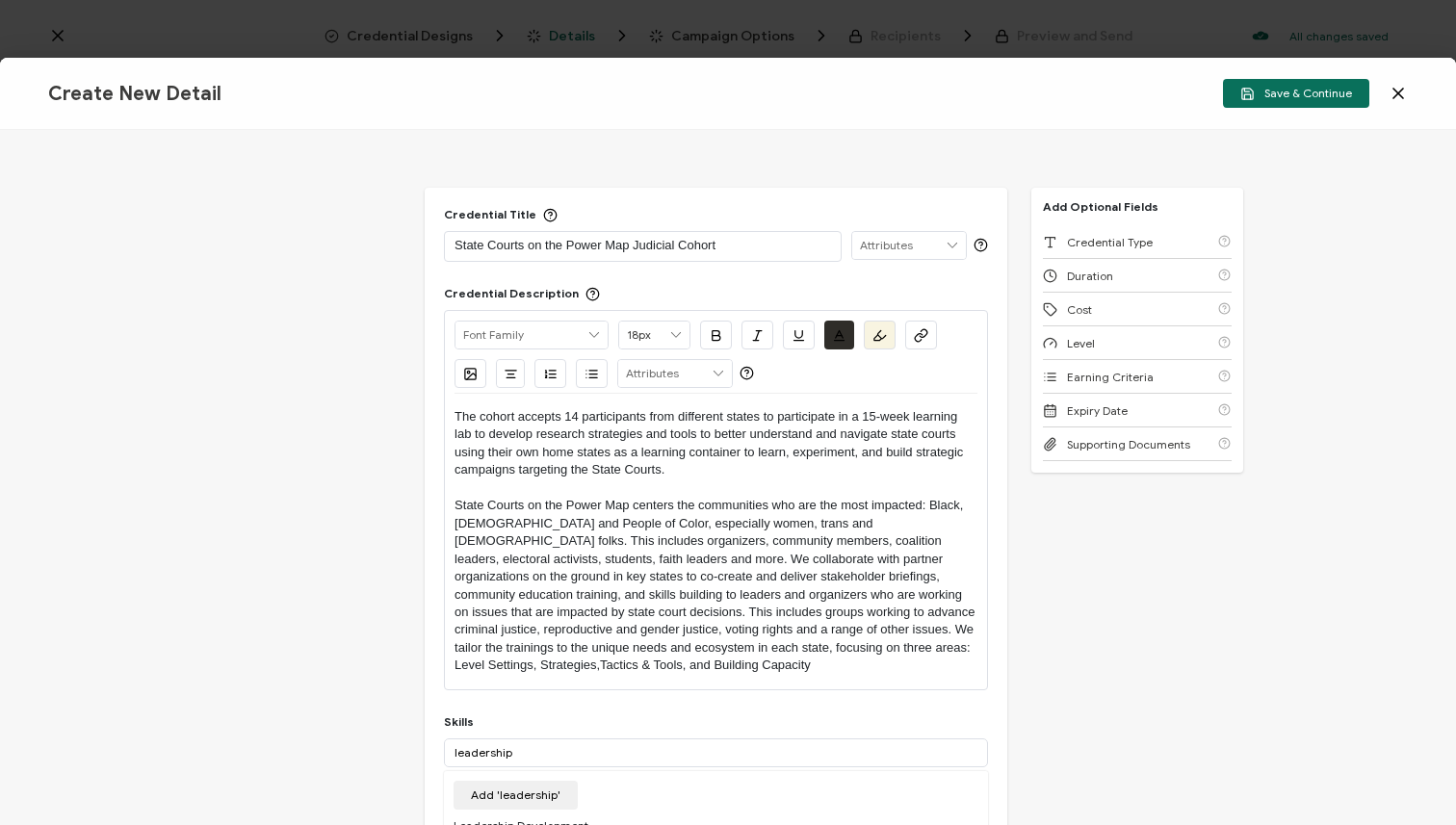
click at [1100, 659] on div "Credential Title State Courts on the Power Map Judicial Cohort ISSUER Issuer Na…" at bounding box center [728, 477] width 1456 height 695
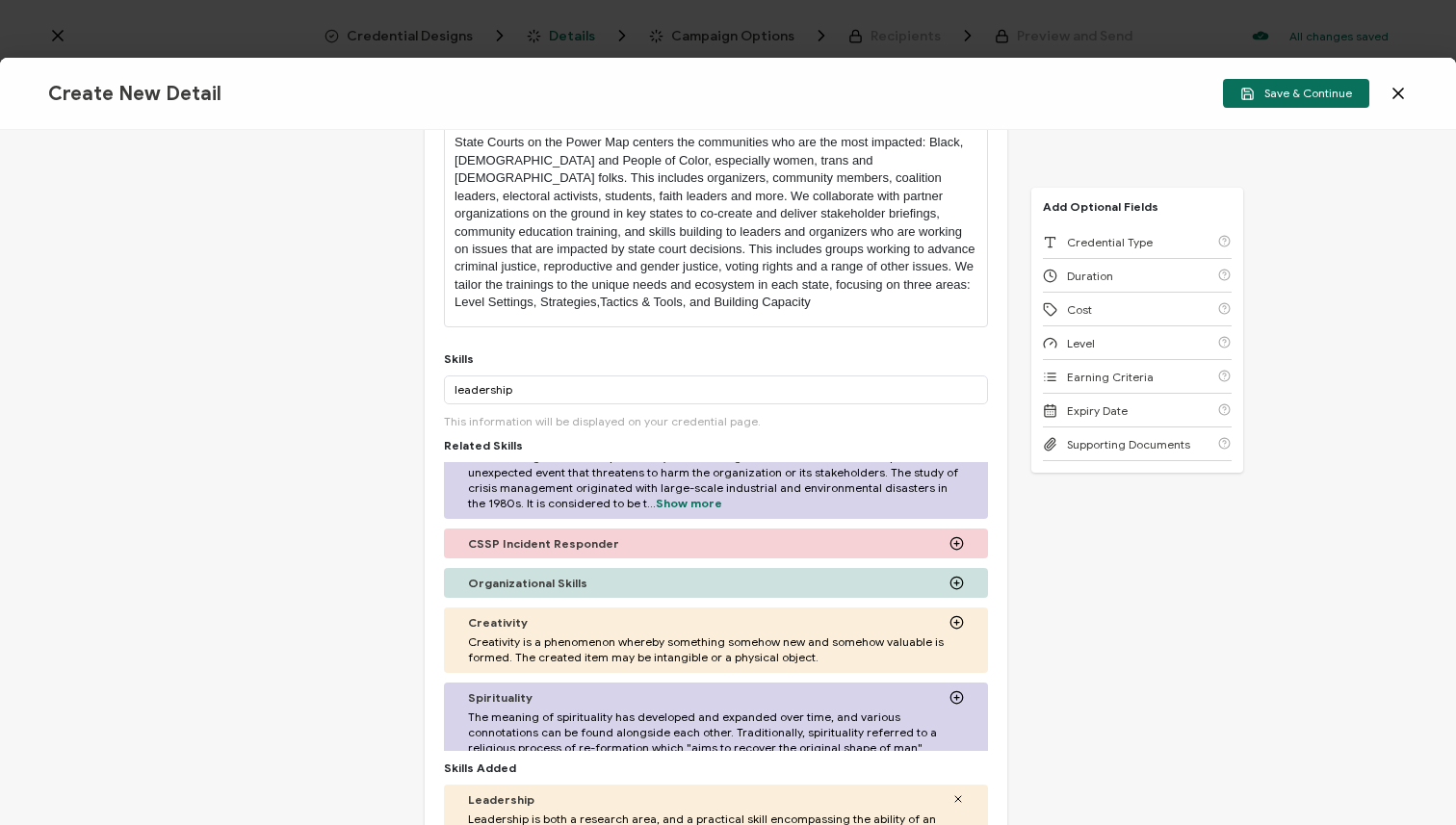
scroll to position [791, 0]
drag, startPoint x: 551, startPoint y: 388, endPoint x: 447, endPoint y: 390, distance: 104.0
click at [447, 390] on input "leadership" at bounding box center [716, 390] width 544 height 29
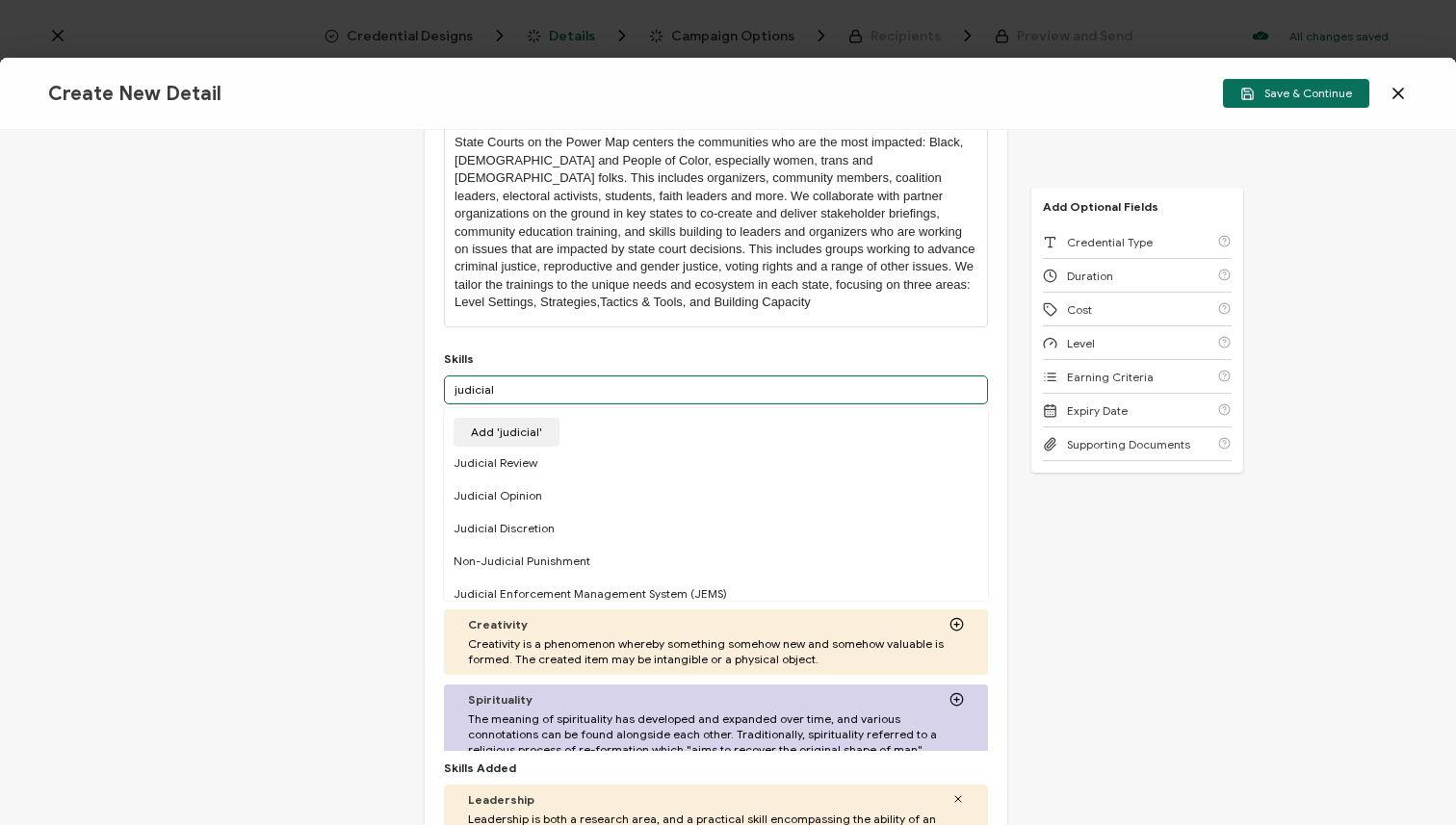
click at [526, 382] on input "judicial" at bounding box center [716, 390] width 544 height 29
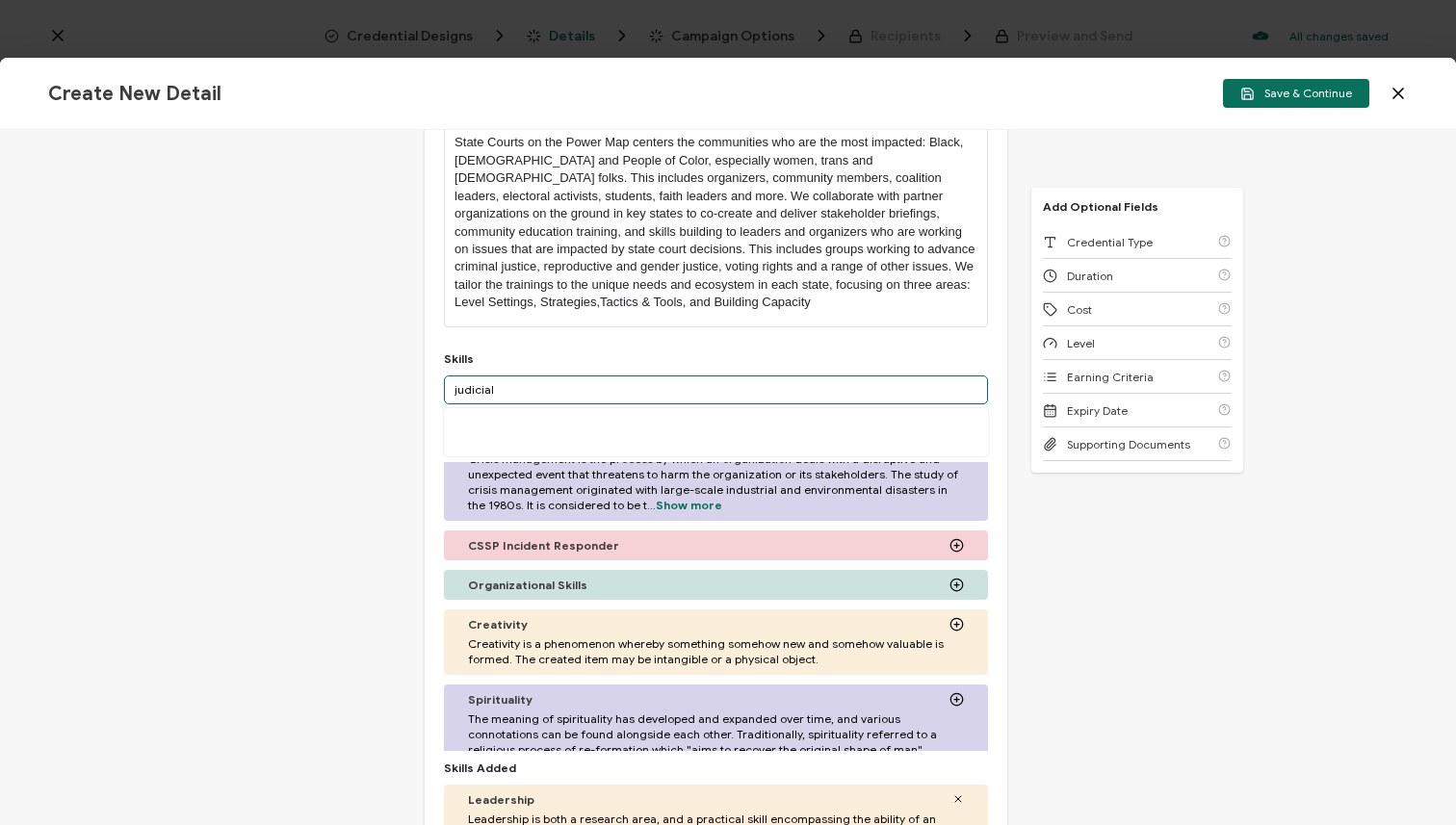
drag, startPoint x: 483, startPoint y: 381, endPoint x: 431, endPoint y: 376, distance: 52.2
click at [431, 376] on div "Credential Title State Courts on the Power Map Judicial Cohort ISSUER Issuer Na…" at bounding box center [715, 367] width 582 height 1085
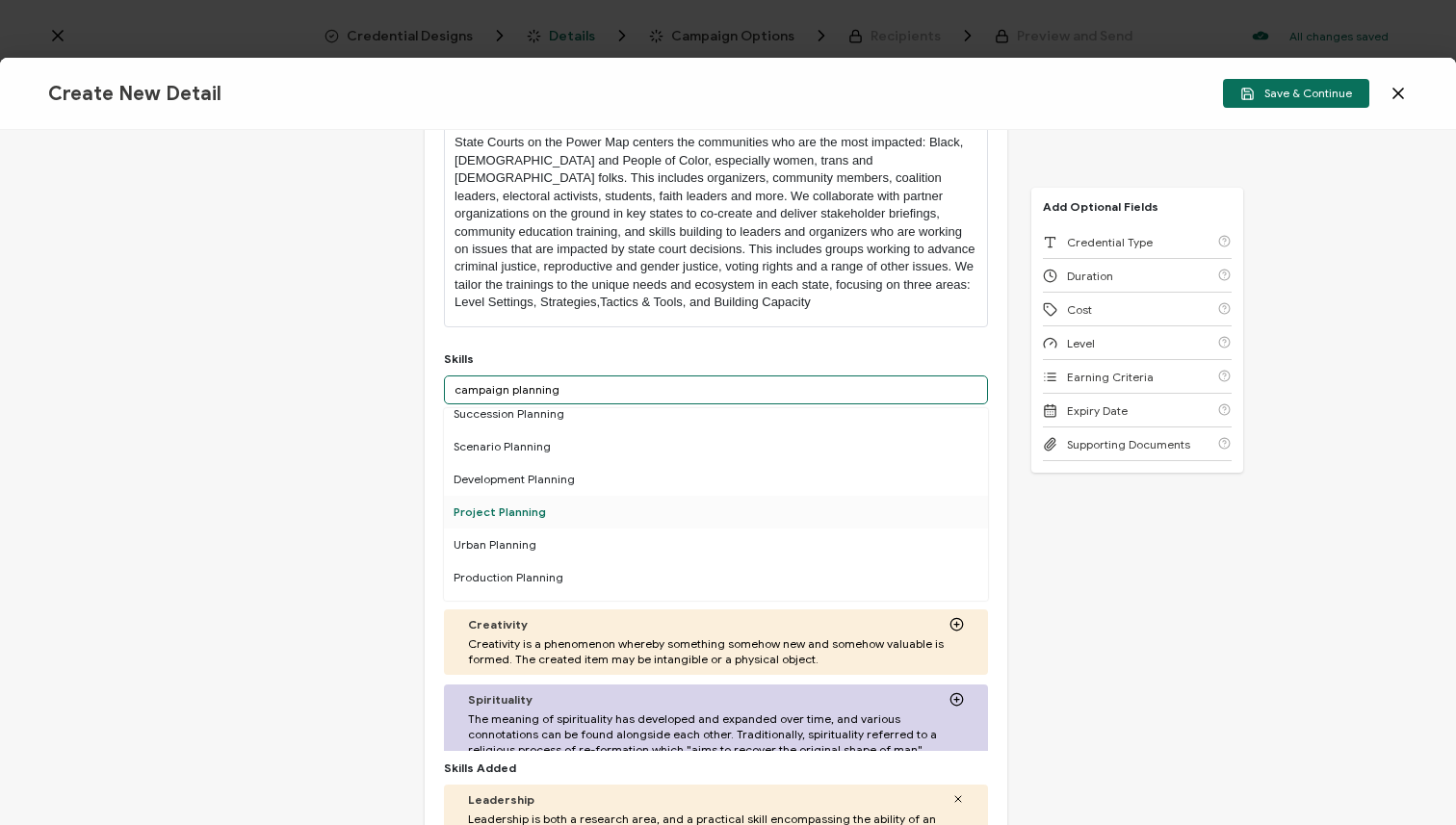
scroll to position [87, 0]
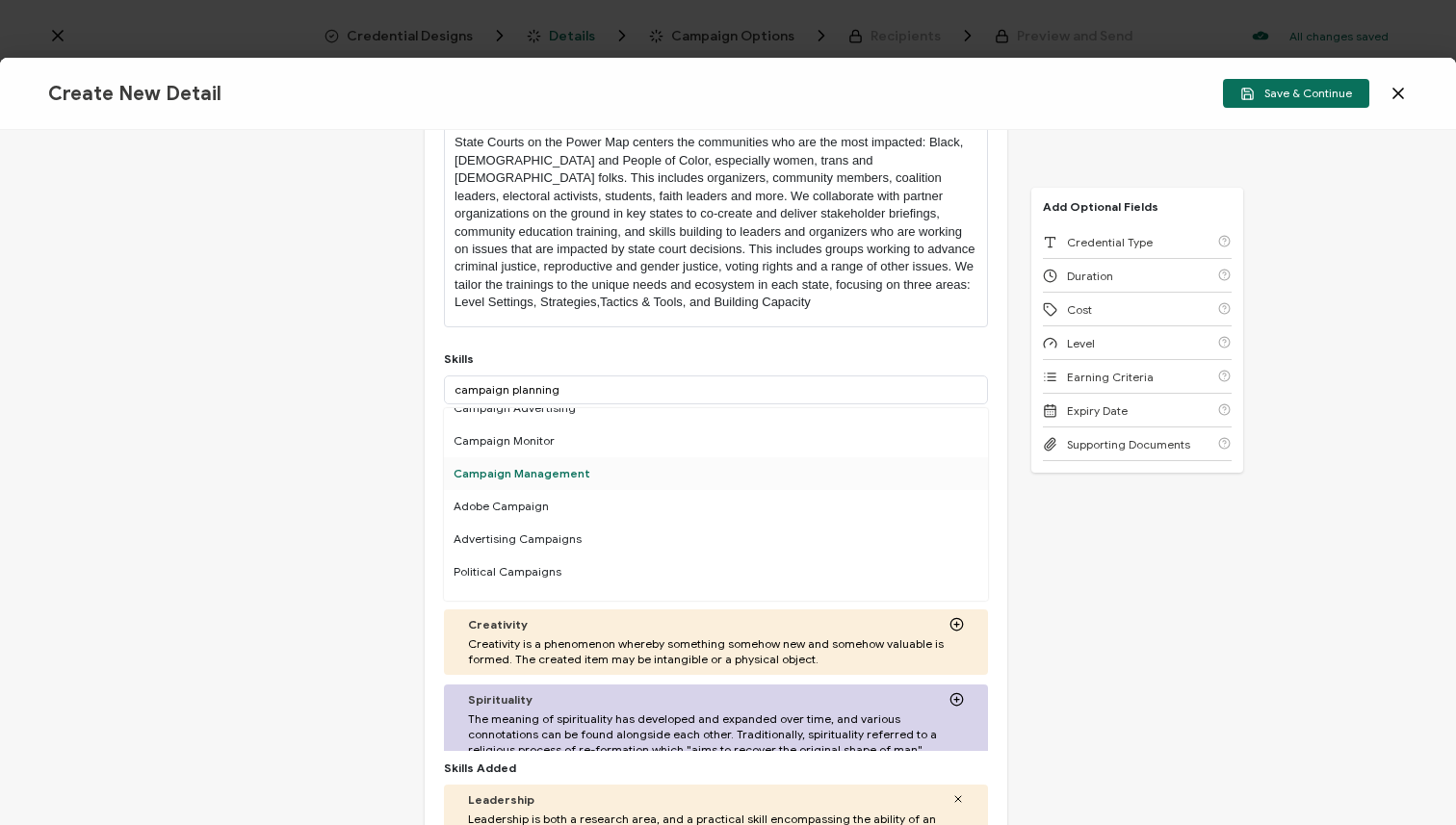
click at [638, 479] on div "Campaign Management" at bounding box center [716, 474] width 544 height 33
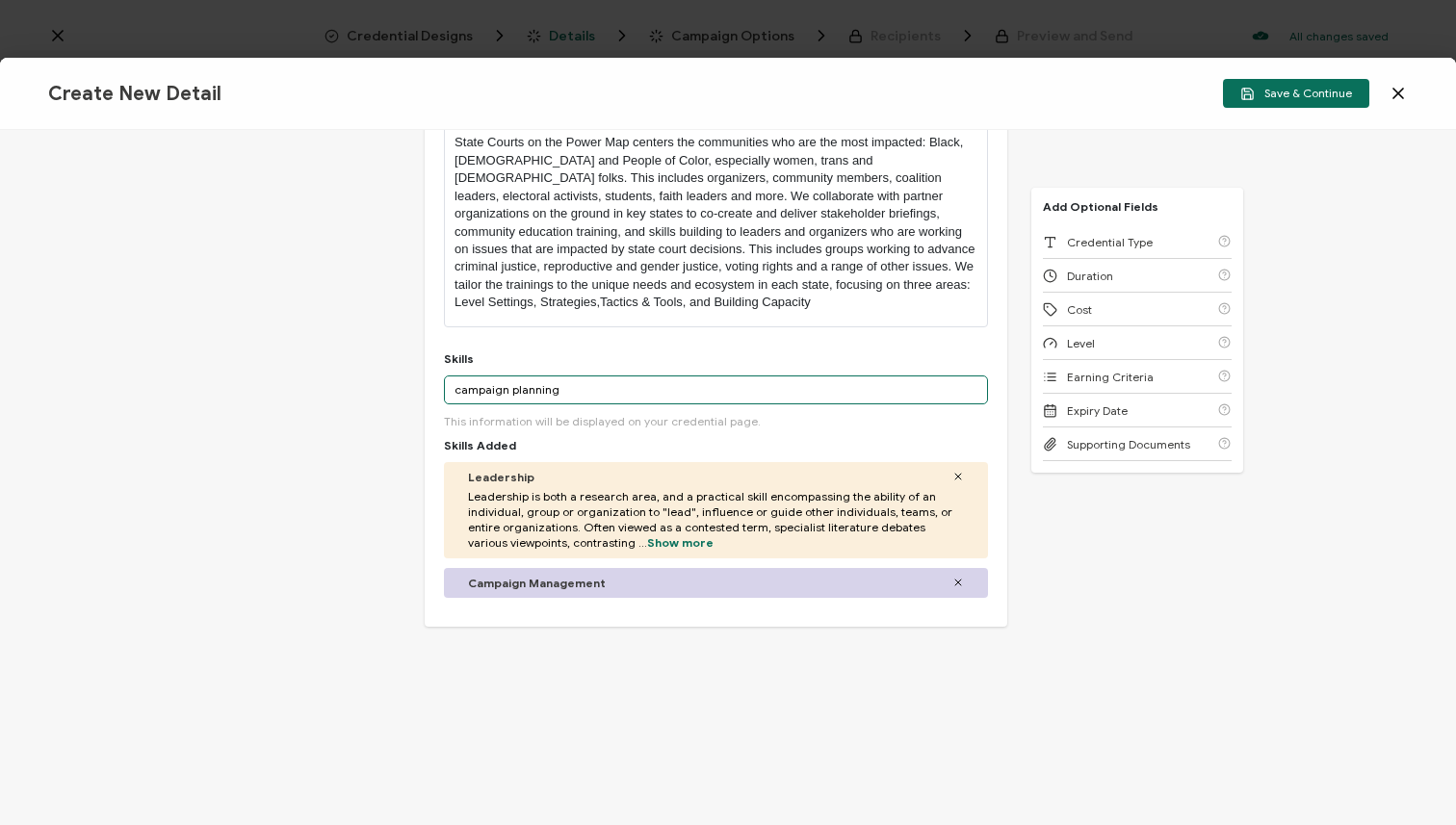
drag, startPoint x: 545, startPoint y: 380, endPoint x: 467, endPoint y: 395, distance: 79.4
click at [473, 392] on input "campaign planning" at bounding box center [716, 390] width 544 height 29
type input "c"
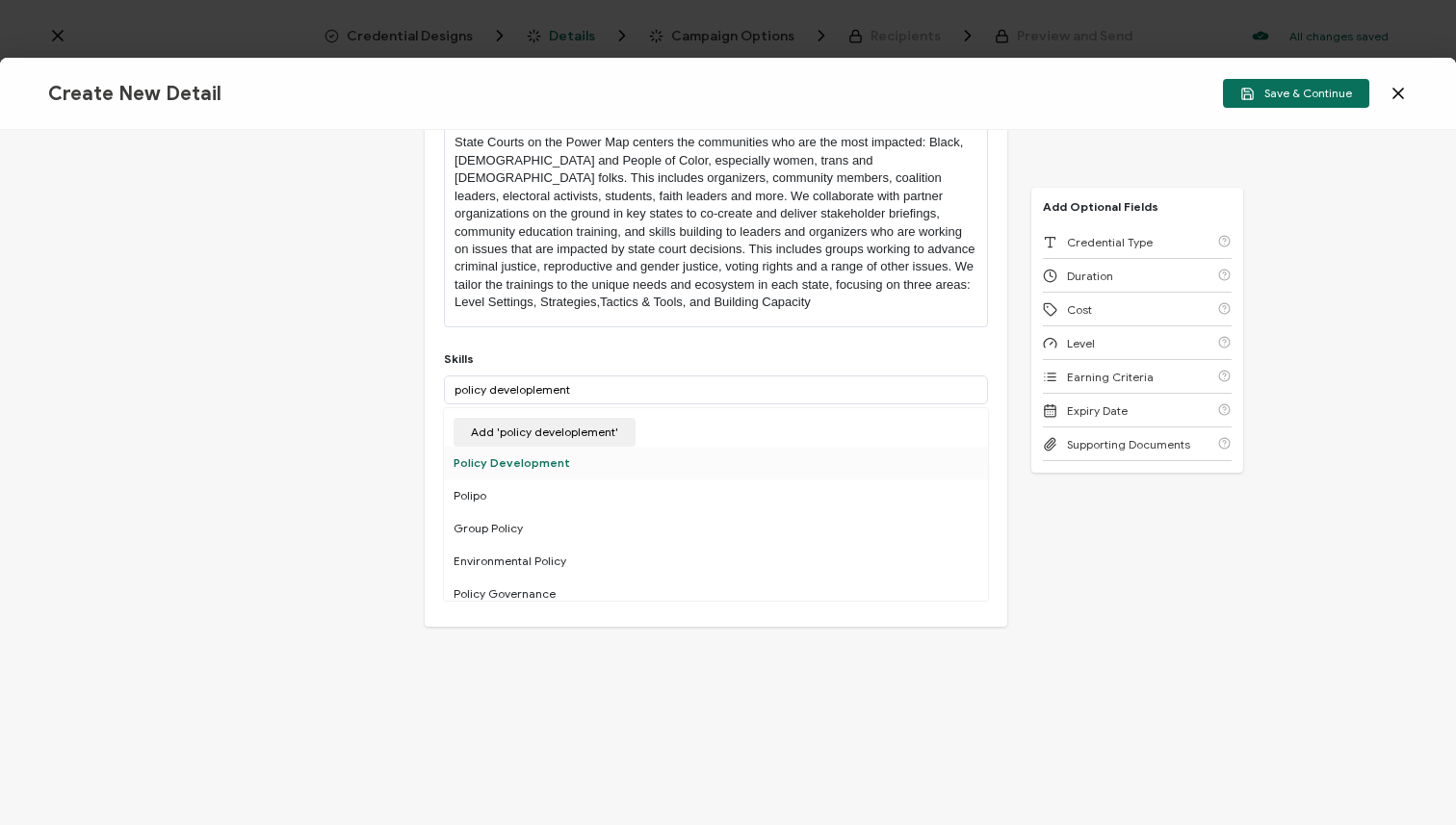
click at [697, 466] on div "Policy Development" at bounding box center [716, 464] width 544 height 33
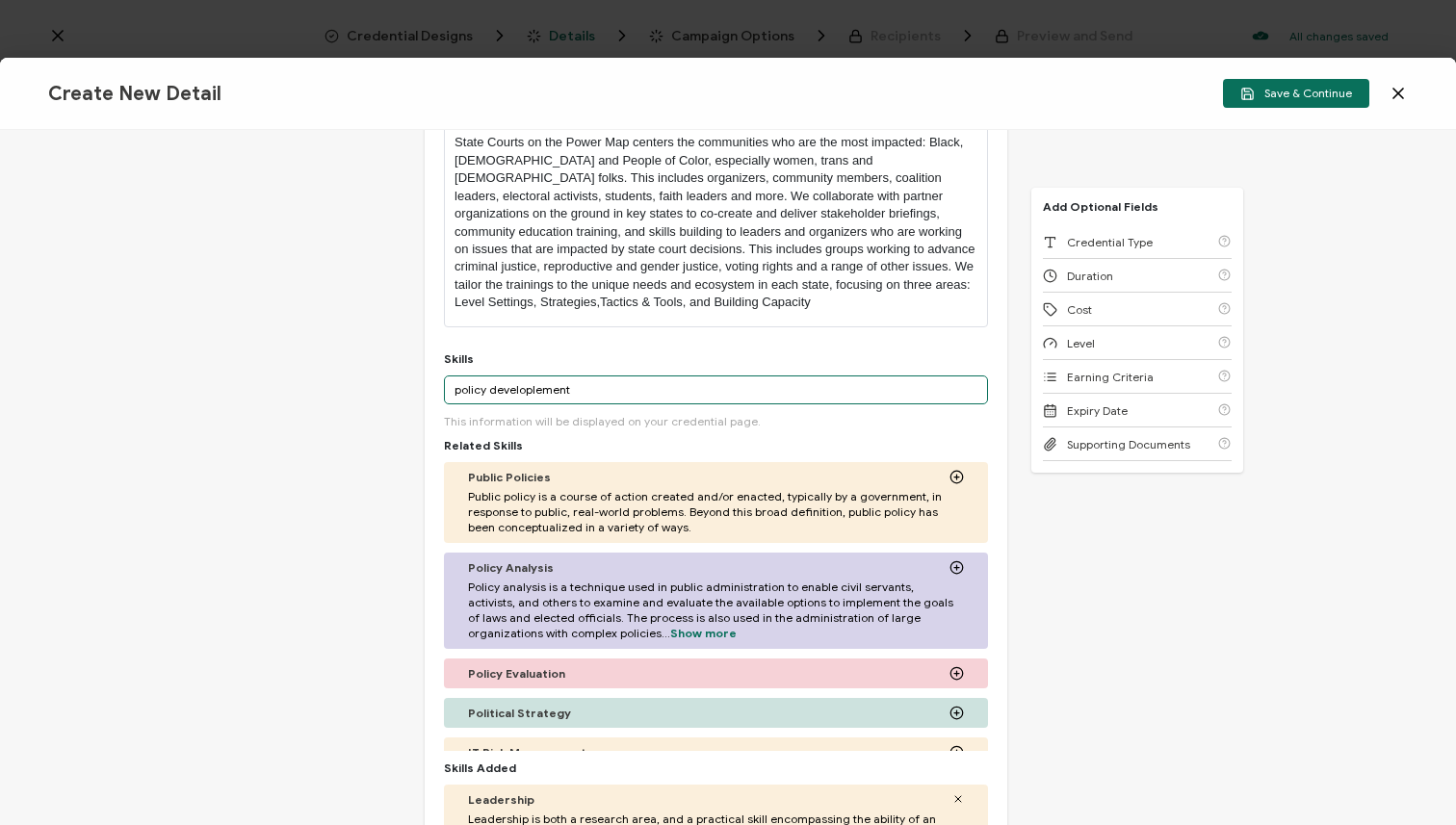
drag, startPoint x: 642, startPoint y: 394, endPoint x: 466, endPoint y: 389, distance: 176.1
click at [466, 389] on input "policy developlement" at bounding box center [716, 390] width 544 height 29
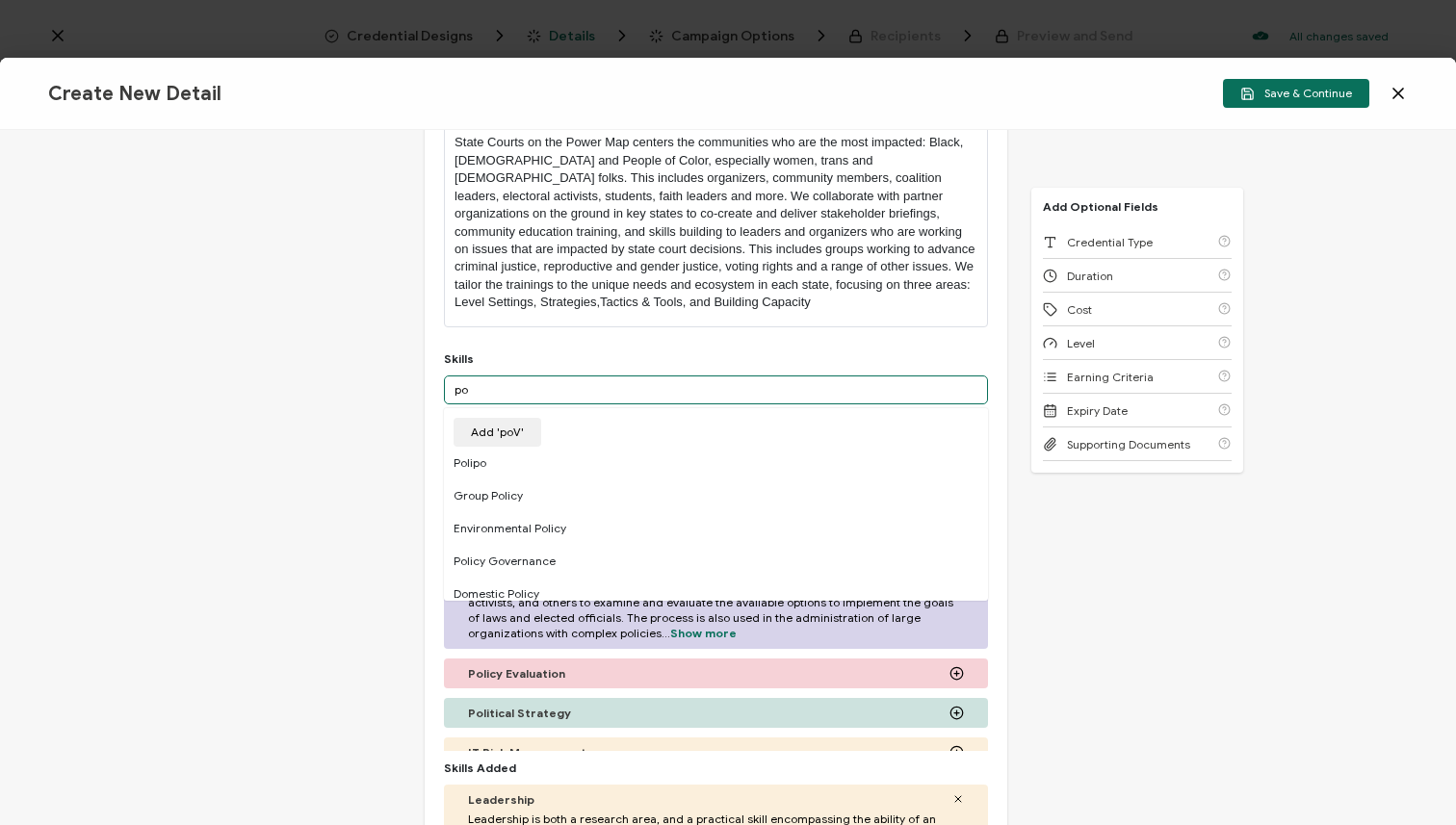
type input "p"
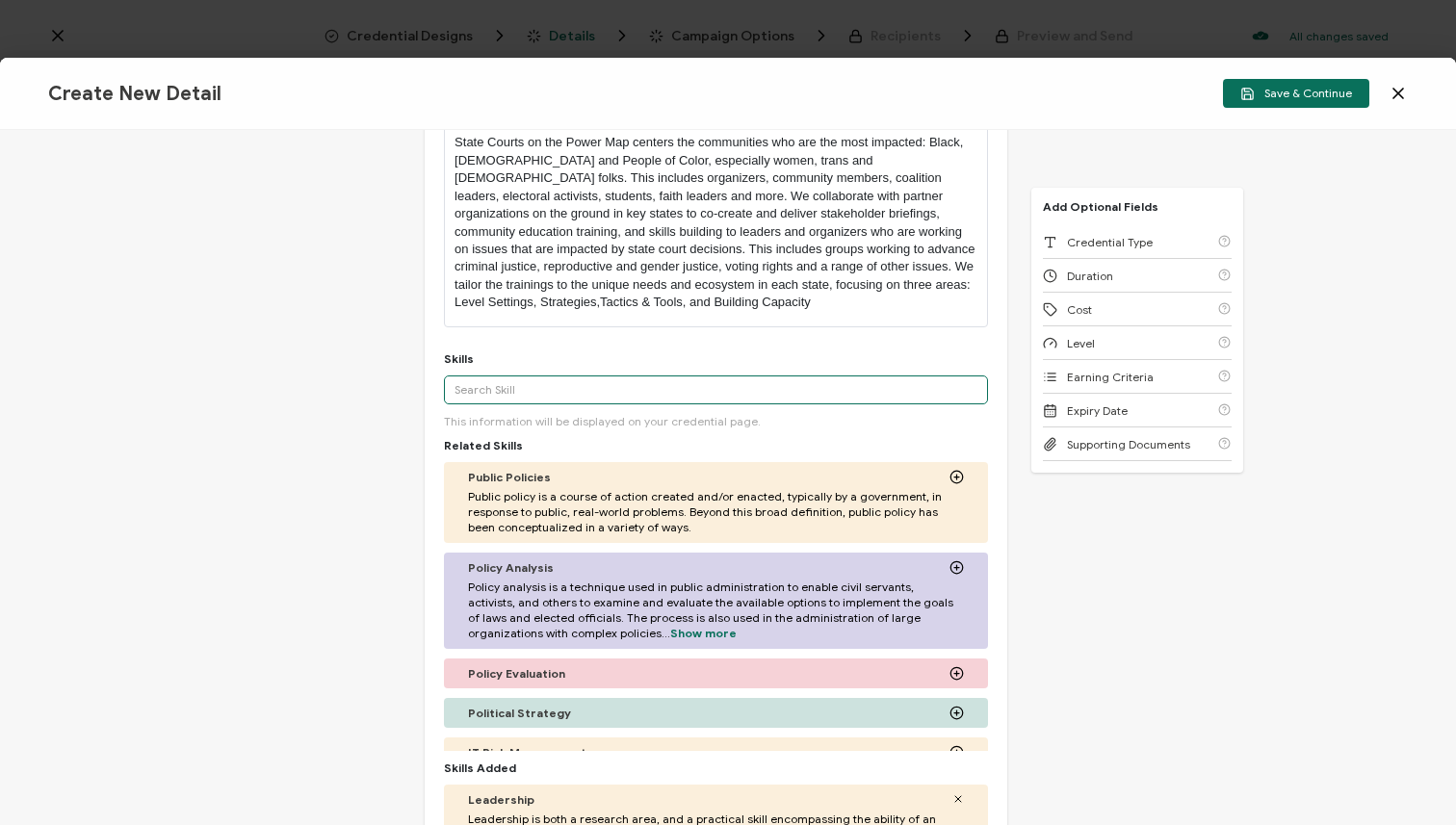
type input "v"
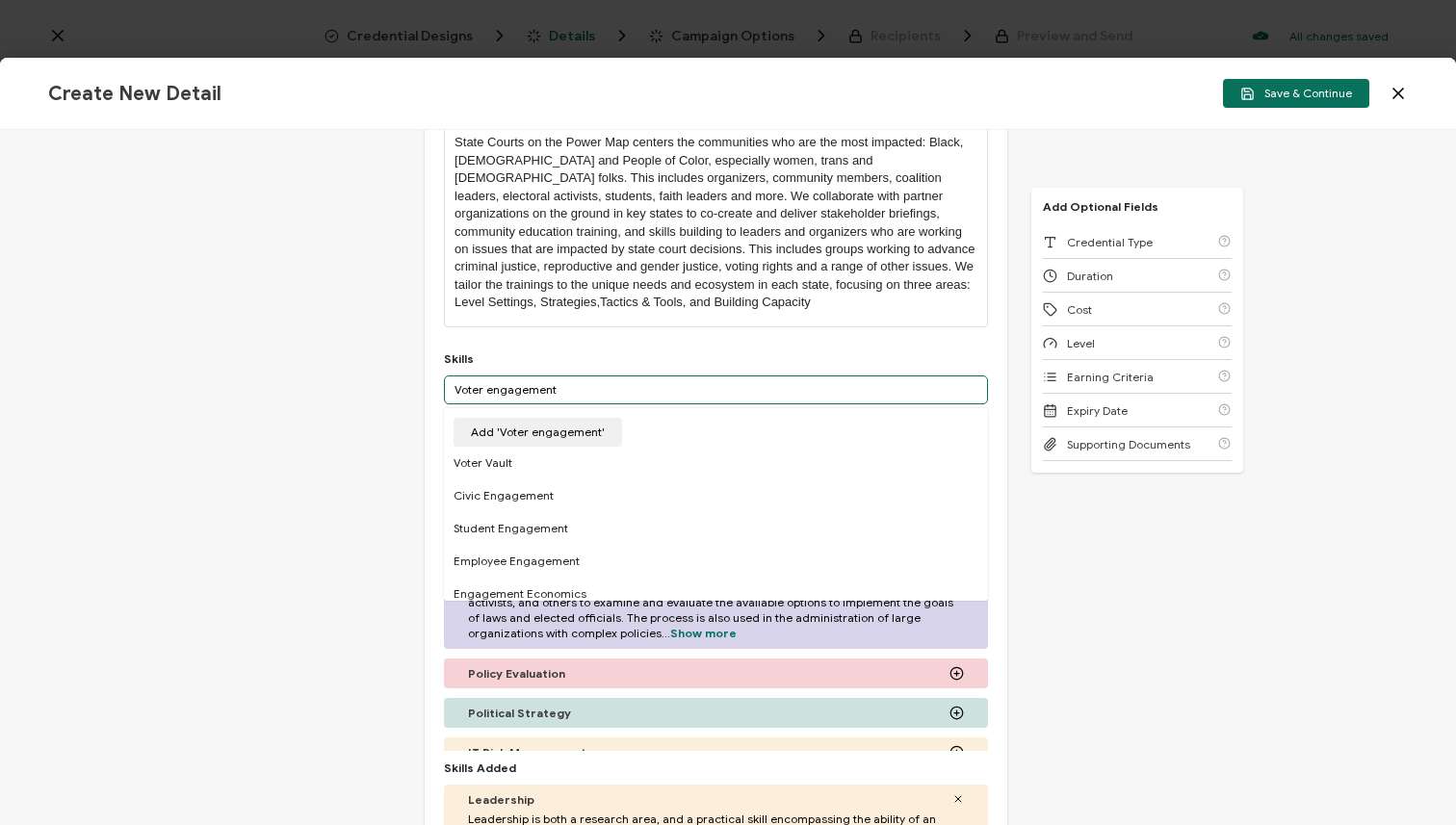
click at [481, 387] on input "Voter engagement" at bounding box center [716, 390] width 544 height 29
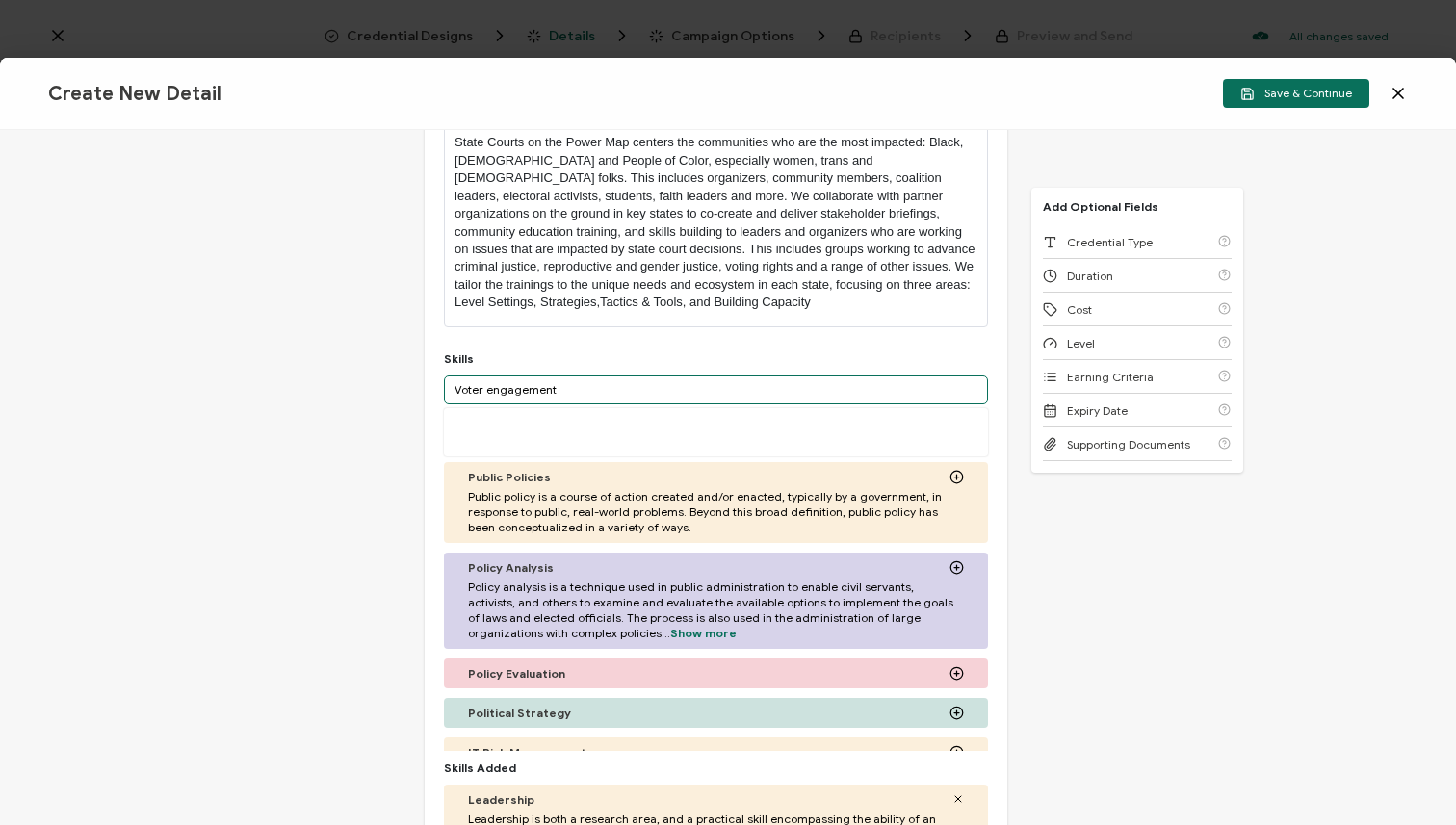
click at [543, 388] on input "Voter engagement" at bounding box center [716, 390] width 544 height 29
click at [552, 388] on input "Voter engagement" at bounding box center [716, 390] width 544 height 29
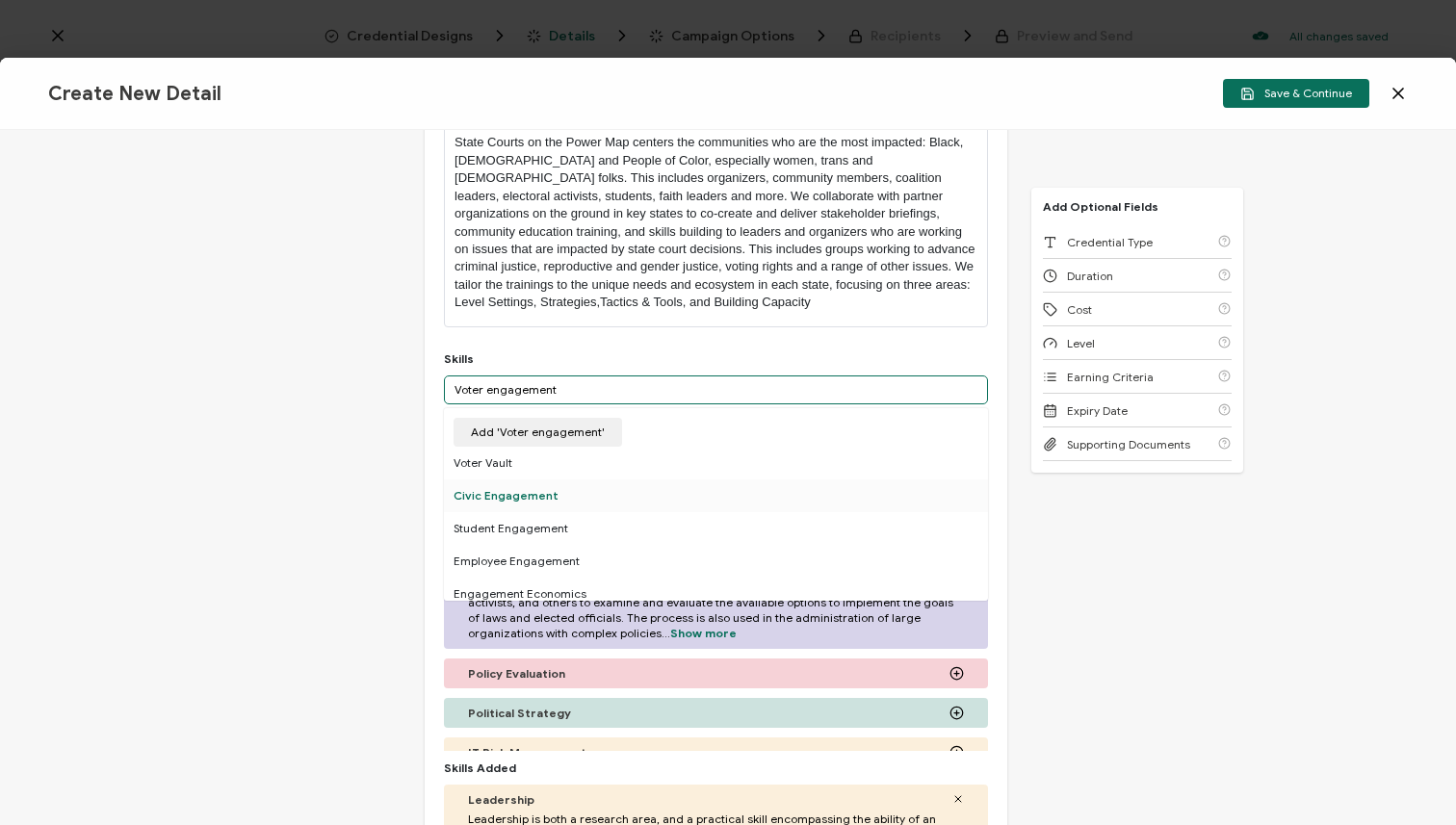
type input "Voter engagement"
click at [656, 490] on div "Civic Engagement" at bounding box center [716, 496] width 544 height 33
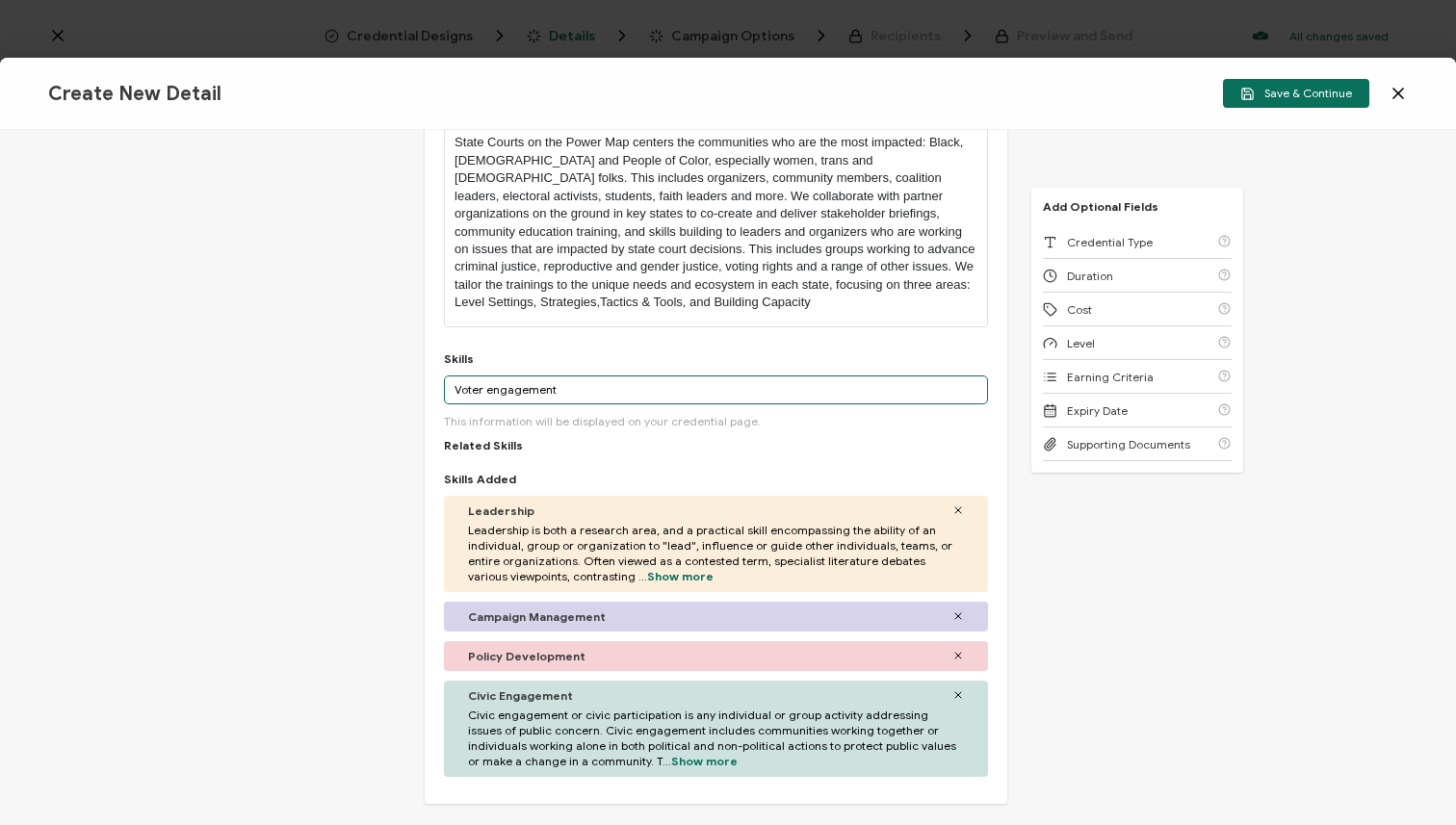
drag, startPoint x: 577, startPoint y: 394, endPoint x: 451, endPoint y: 392, distance: 126.0
click at [451, 392] on input "Voter engagement" at bounding box center [716, 390] width 544 height 29
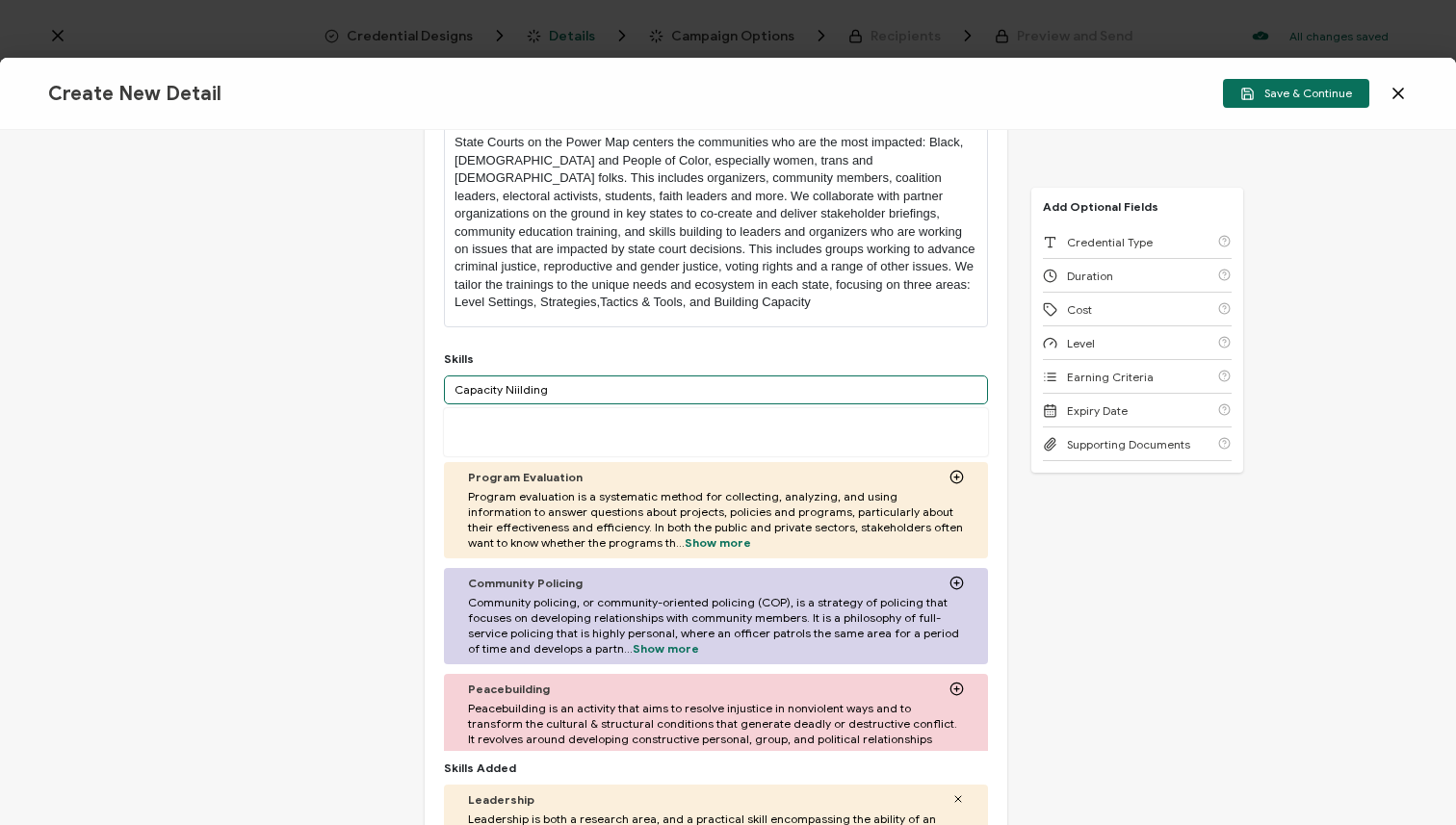
drag, startPoint x: 550, startPoint y: 392, endPoint x: 502, endPoint y: 387, distance: 48.3
click at [502, 387] on input "Capacity Niilding" at bounding box center [716, 390] width 544 height 29
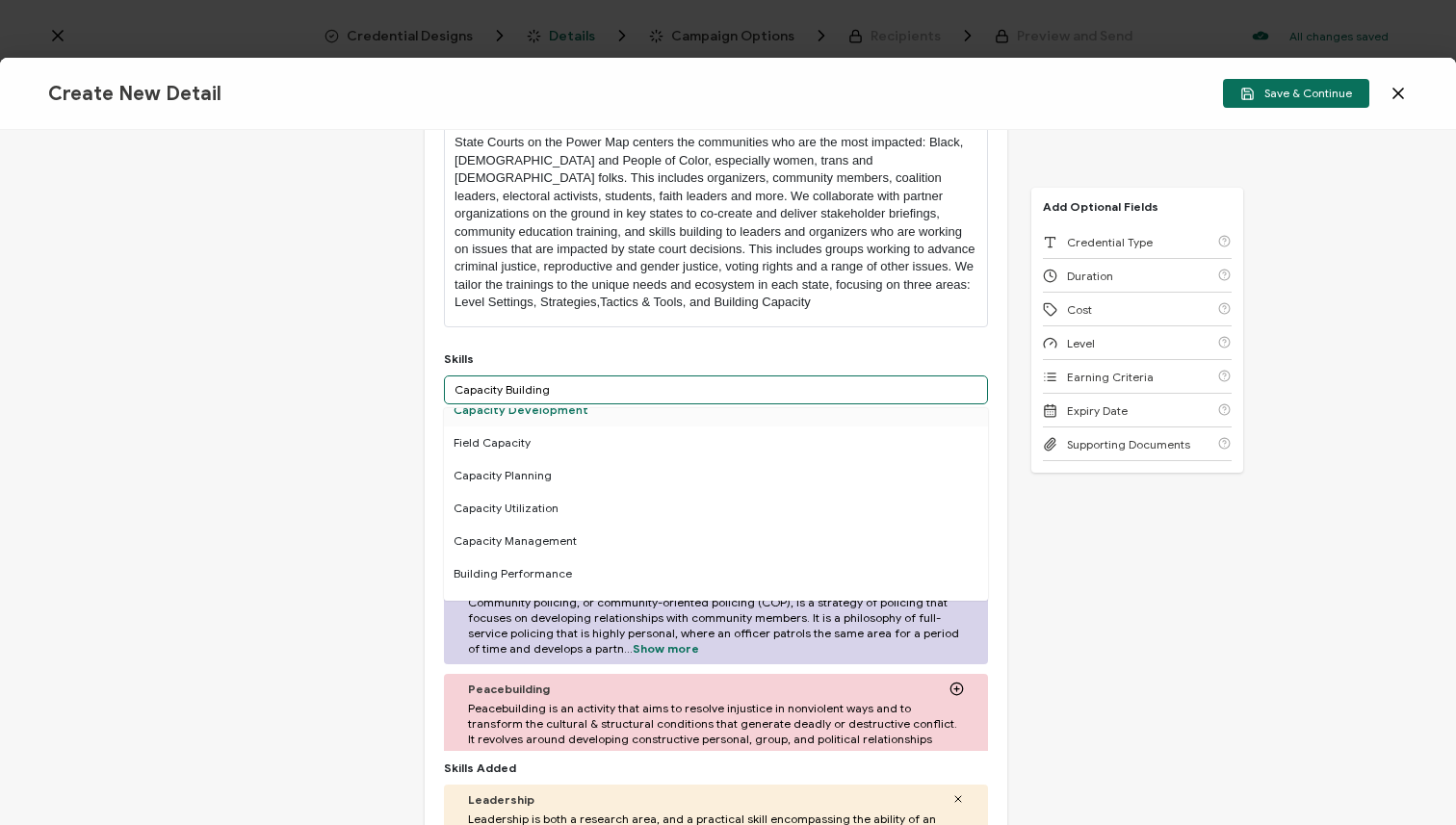
scroll to position [43, 0]
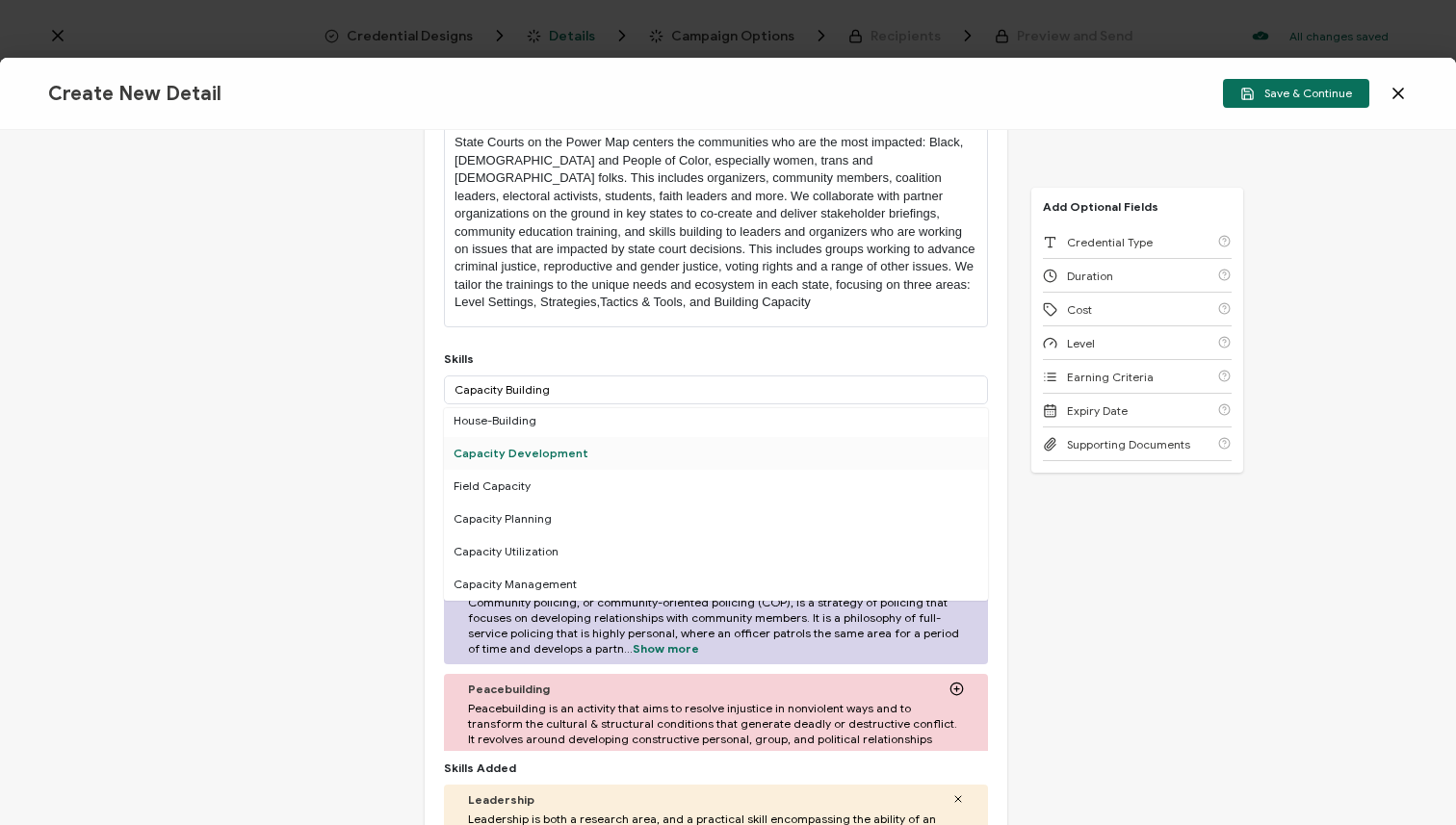
click at [593, 456] on div "Capacity Development" at bounding box center [716, 454] width 544 height 33
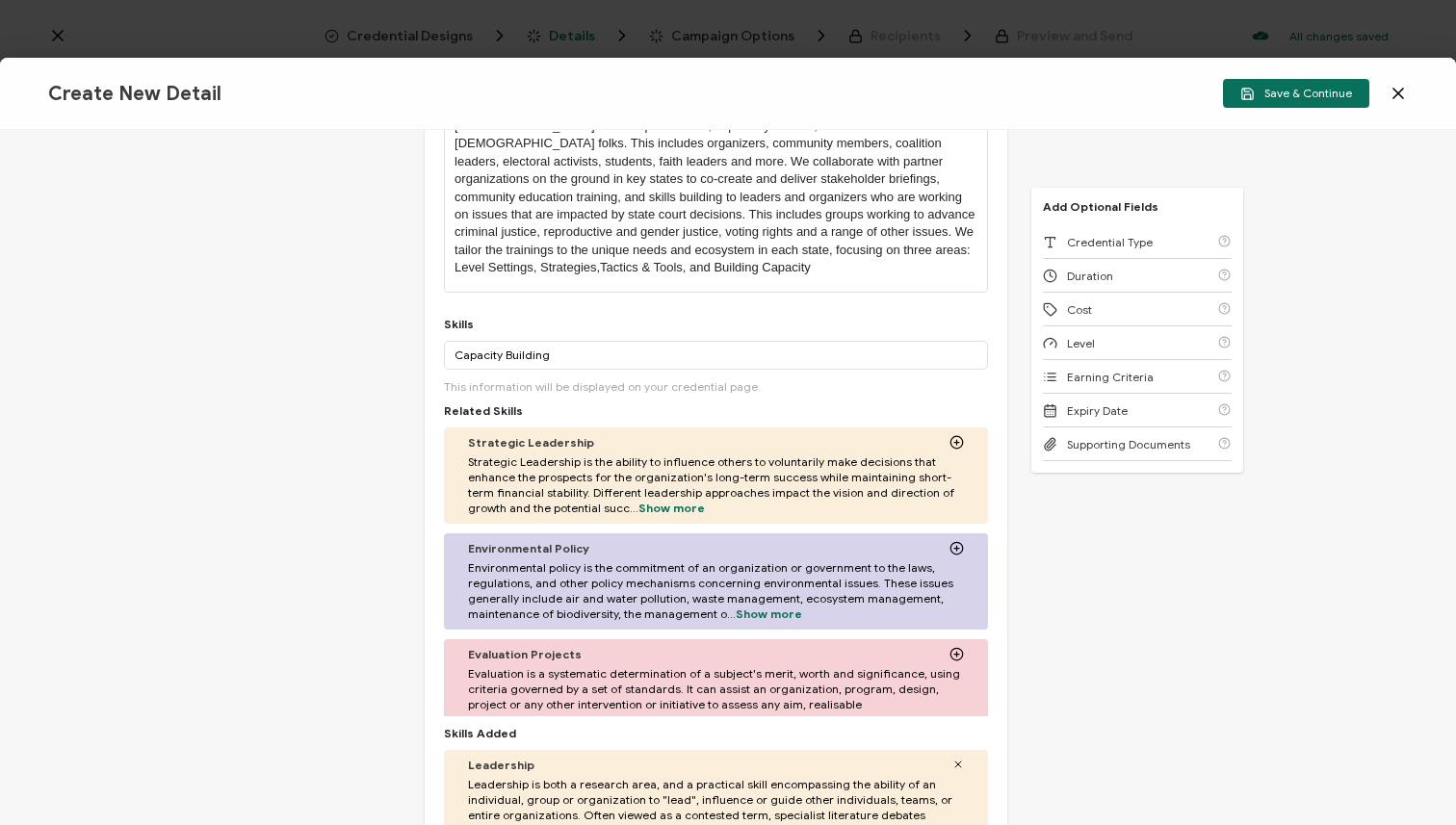
scroll to position [396, 0]
drag, startPoint x: 495, startPoint y: 350, endPoint x: 433, endPoint y: 348, distance: 62.0
click at [433, 348] on div "Credential Title State Courts on the Power Map Judicial Cohort ISSUER Issuer Na…" at bounding box center [715, 425] width 582 height 1268
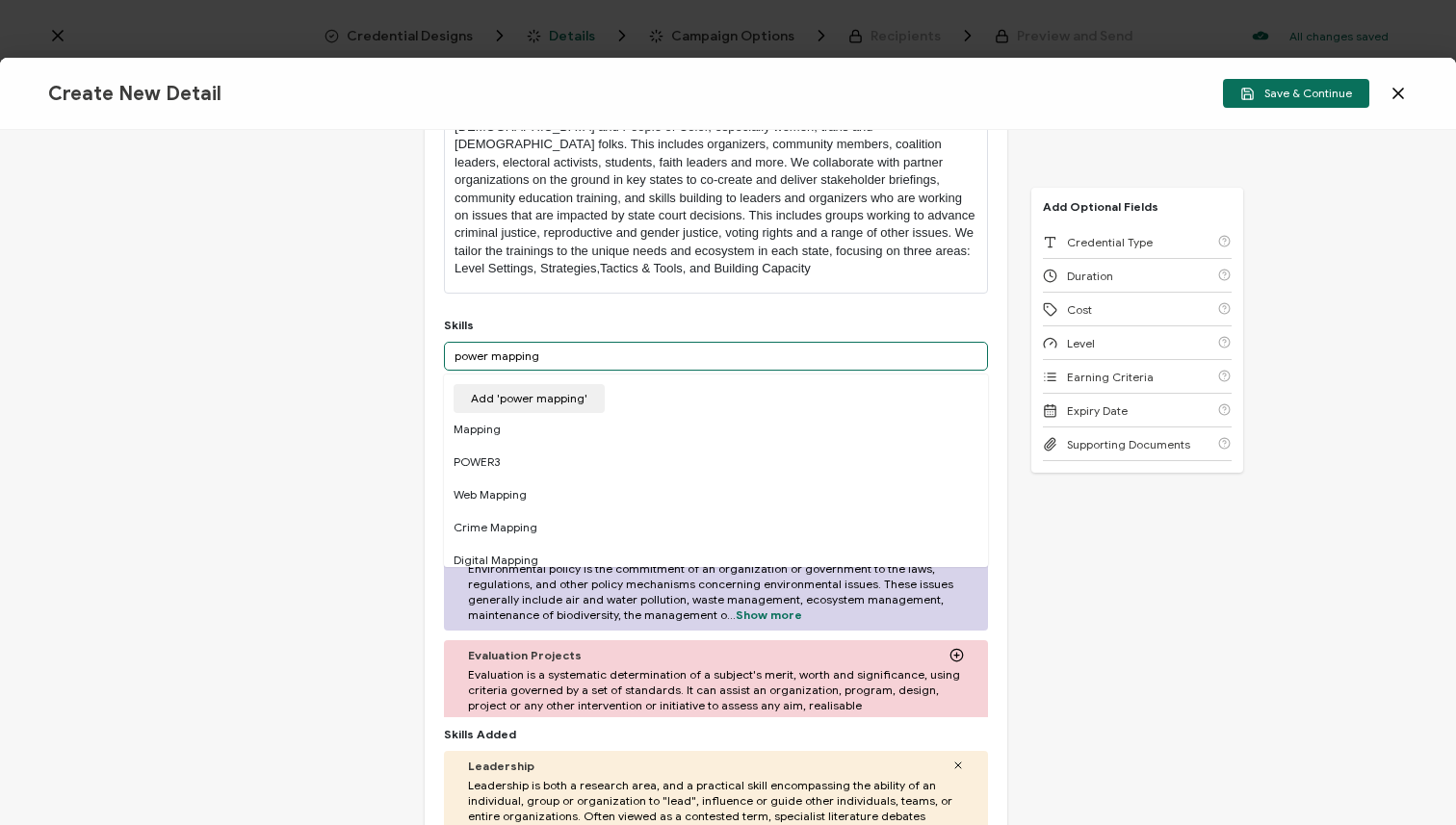
drag, startPoint x: 533, startPoint y: 354, endPoint x: 436, endPoint y: 343, distance: 97.6
click at [436, 343] on div "Credential Title State Courts on the Power Map Judicial Cohort ISSUER Issuer Na…" at bounding box center [715, 425] width 582 height 1268
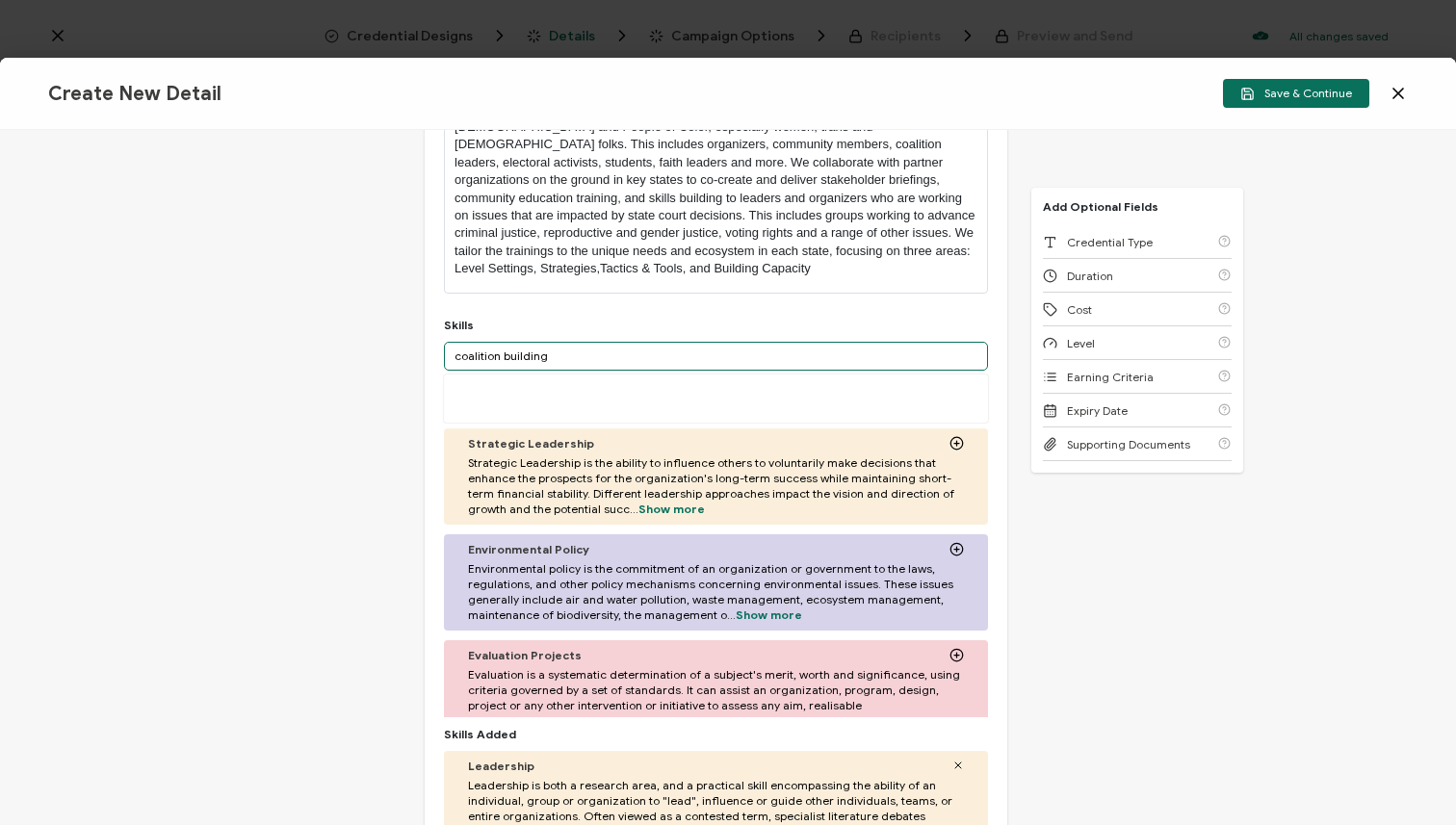
drag, startPoint x: 547, startPoint y: 361, endPoint x: 441, endPoint y: 351, distance: 106.5
click at [441, 351] on div "Credential Title State Courts on the Power Map Judicial Cohort ISSUER Issuer Na…" at bounding box center [715, 425] width 582 height 1268
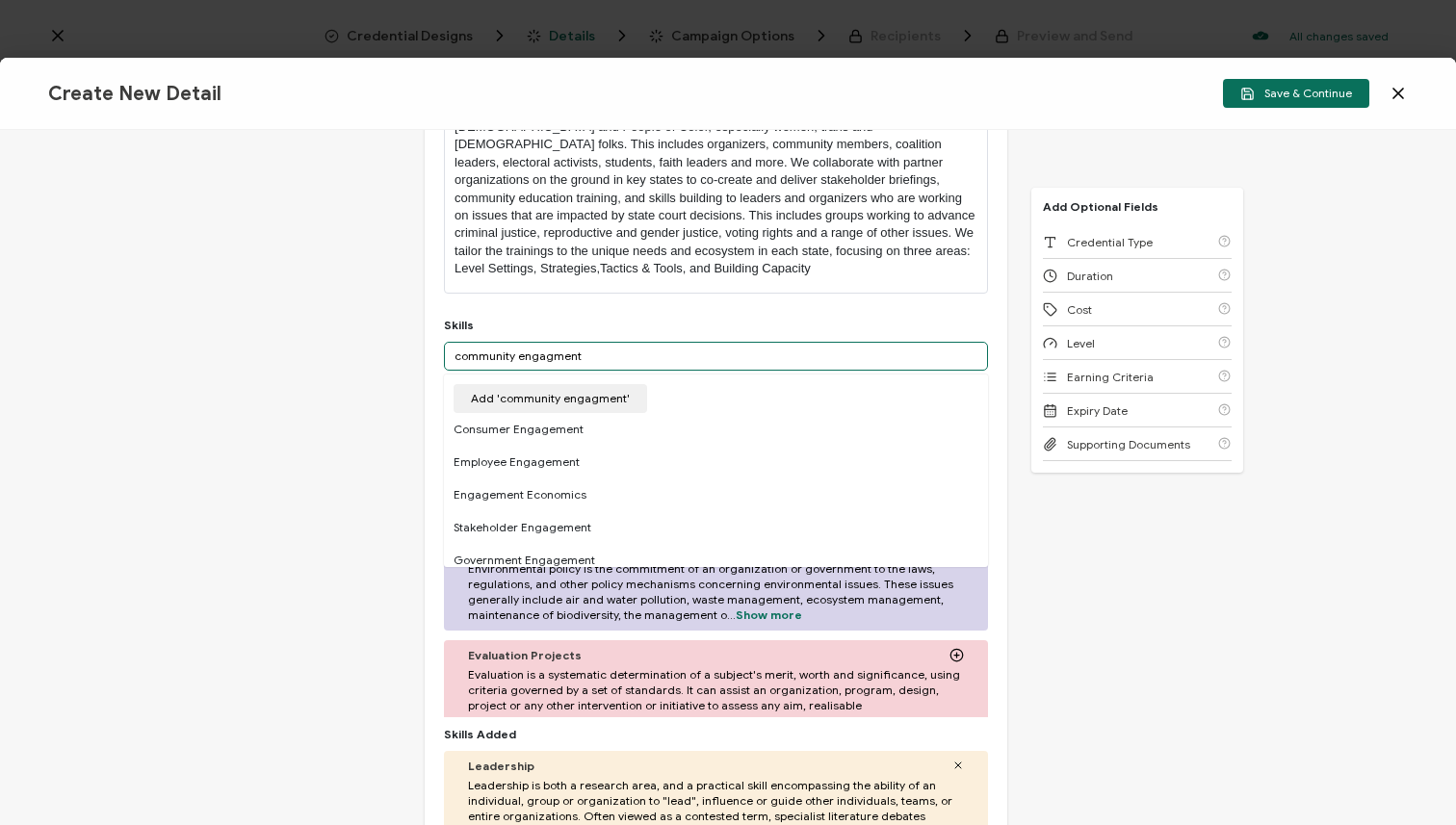
drag, startPoint x: 558, startPoint y: 356, endPoint x: 433, endPoint y: 353, distance: 125.0
click at [433, 353] on div "Credential Title State Courts on the Power Map Judicial Cohort ISSUER Issuer Na…" at bounding box center [715, 425] width 582 height 1268
type input "Community Engagement"
click at [583, 485] on div "Stakeholder Engagement" at bounding box center [716, 495] width 544 height 33
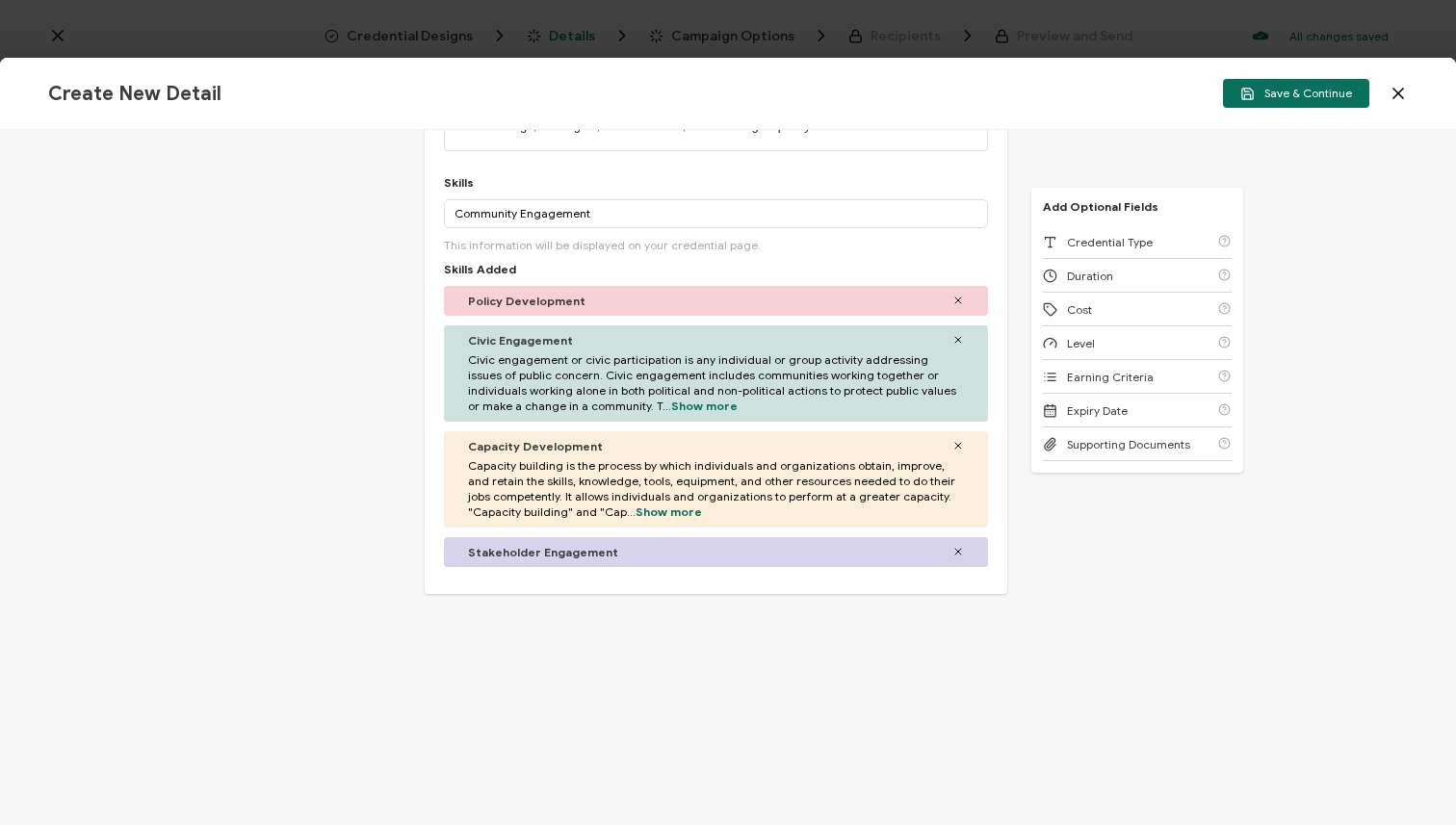
scroll to position [148, 0]
click at [953, 550] on icon at bounding box center [958, 550] width 12 height 12
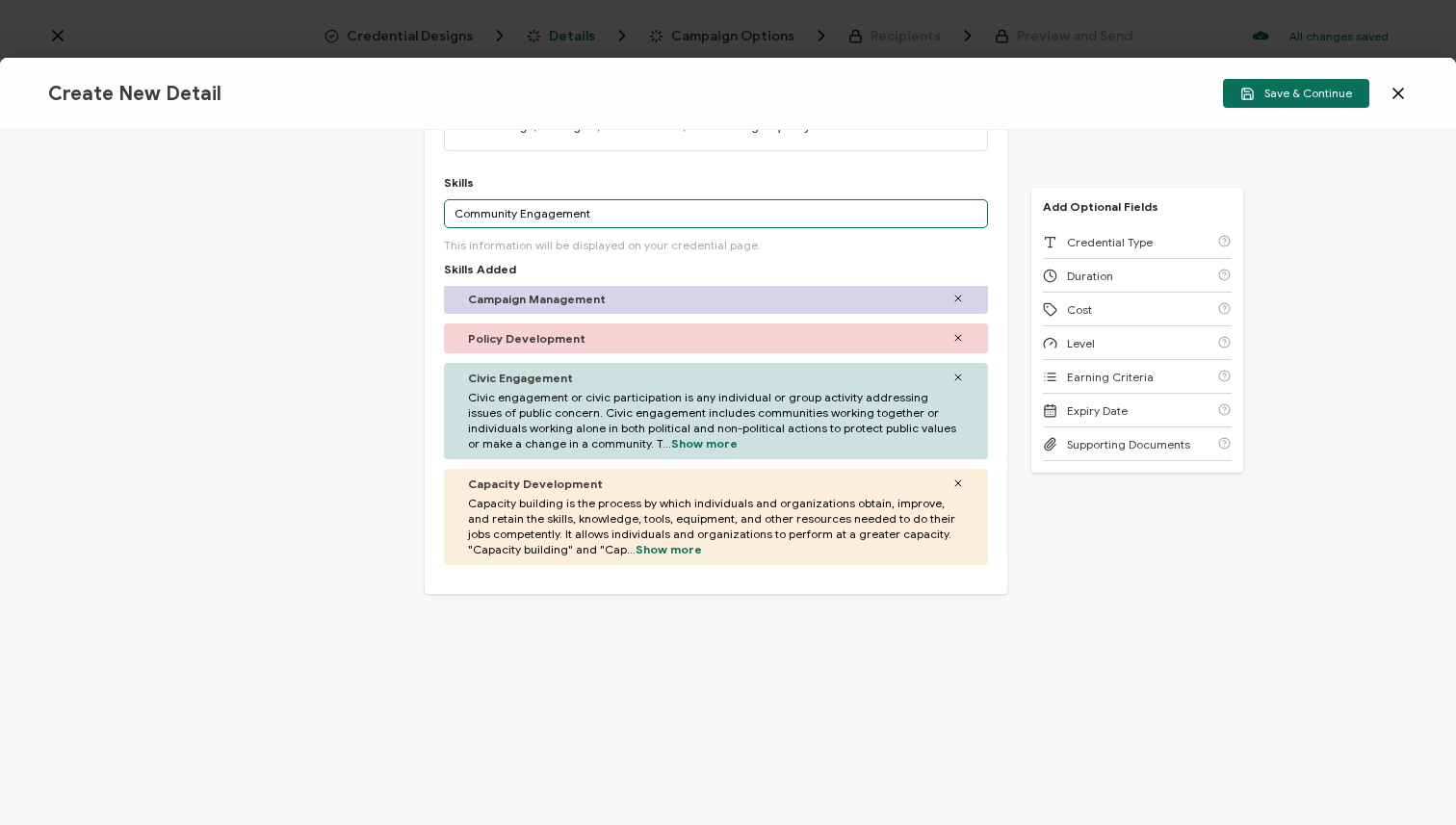
click at [590, 214] on input "Community Engagement" at bounding box center [716, 214] width 544 height 29
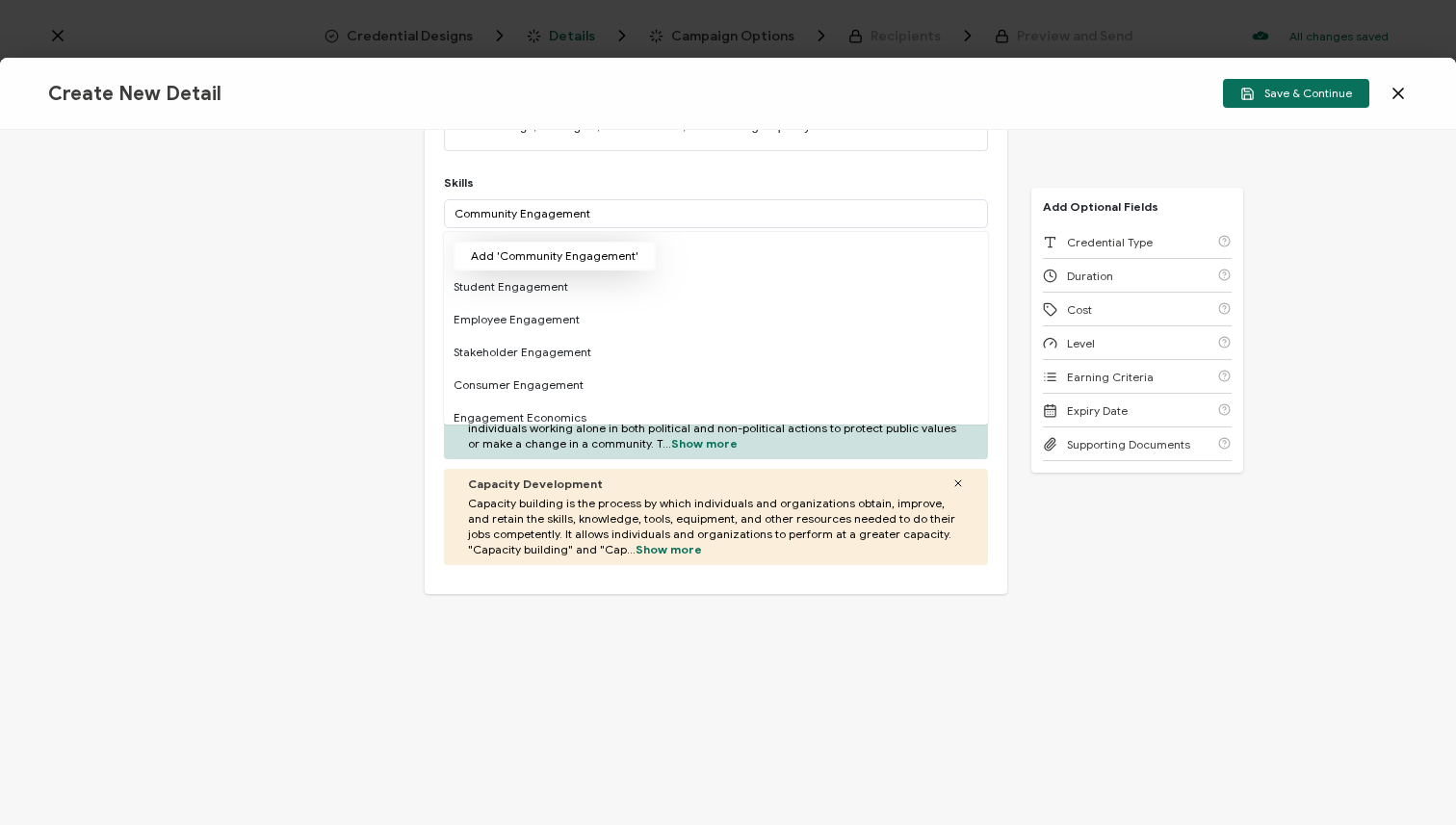
click at [494, 252] on button "Add 'Community Engagement'" at bounding box center [555, 257] width 202 height 29
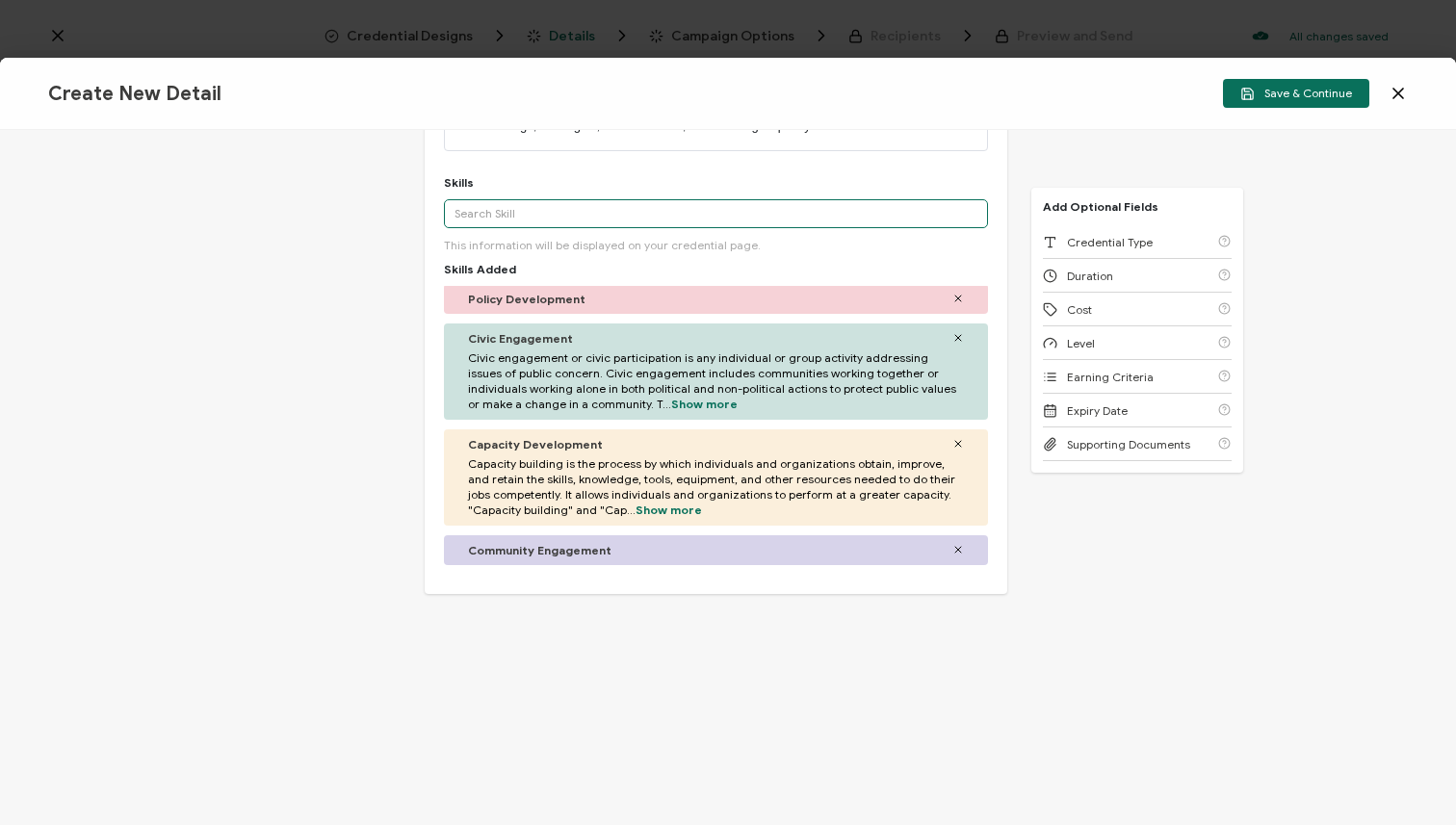
click at [572, 212] on input "text" at bounding box center [716, 214] width 544 height 29
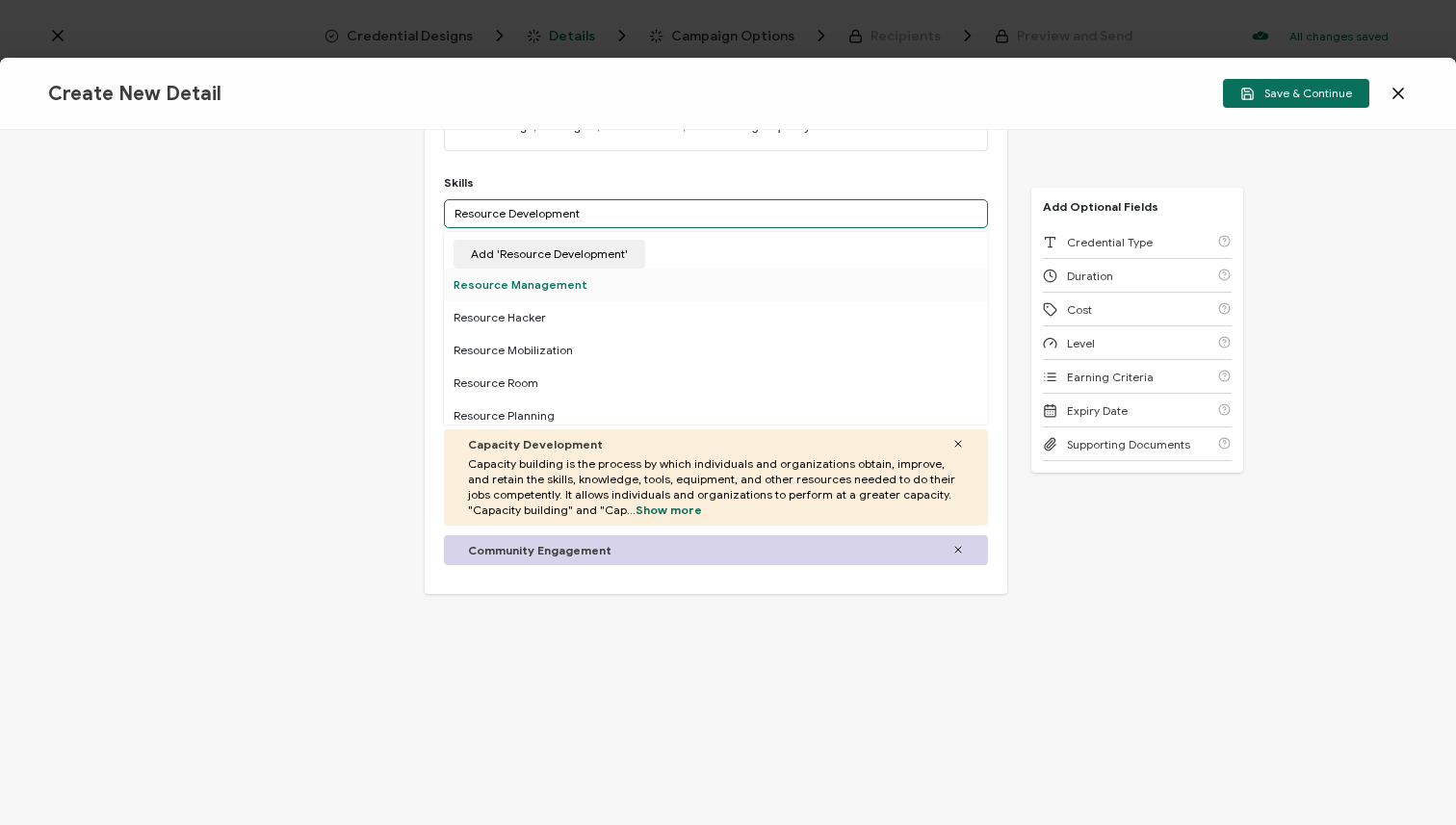
scroll to position [0, 0]
drag, startPoint x: 588, startPoint y: 216, endPoint x: 440, endPoint y: 203, distance: 148.6
click at [440, 203] on div "Credential Title State Courts on the Power Map Judicial Cohort ISSUER Issuer Na…" at bounding box center [715, 120] width 582 height 945
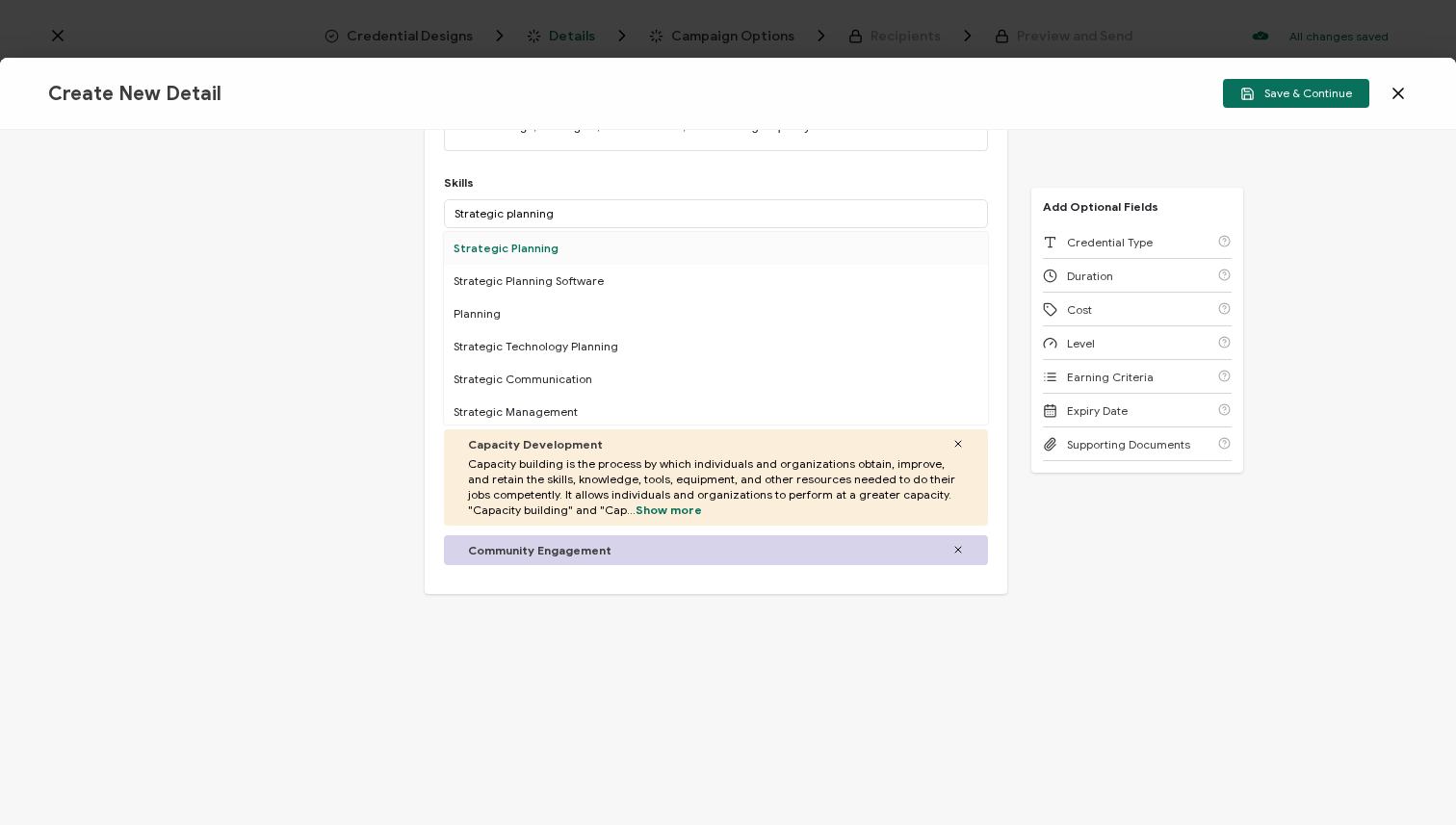
click at [453, 247] on div "Strategic Planning" at bounding box center [716, 249] width 544 height 33
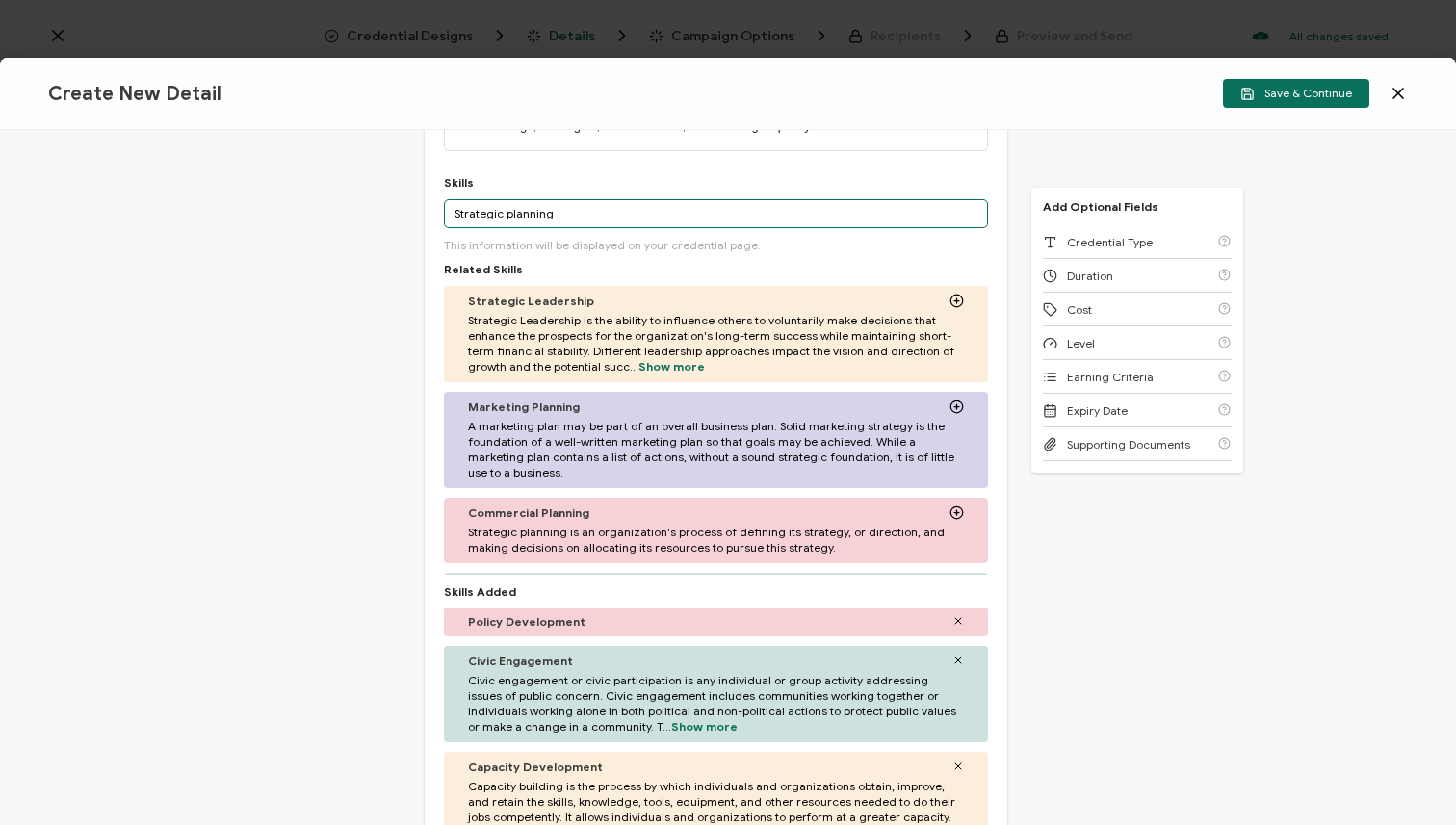
drag, startPoint x: 572, startPoint y: 218, endPoint x: 445, endPoint y: 201, distance: 128.1
click at [445, 201] on input "Strategic planning" at bounding box center [716, 214] width 544 height 29
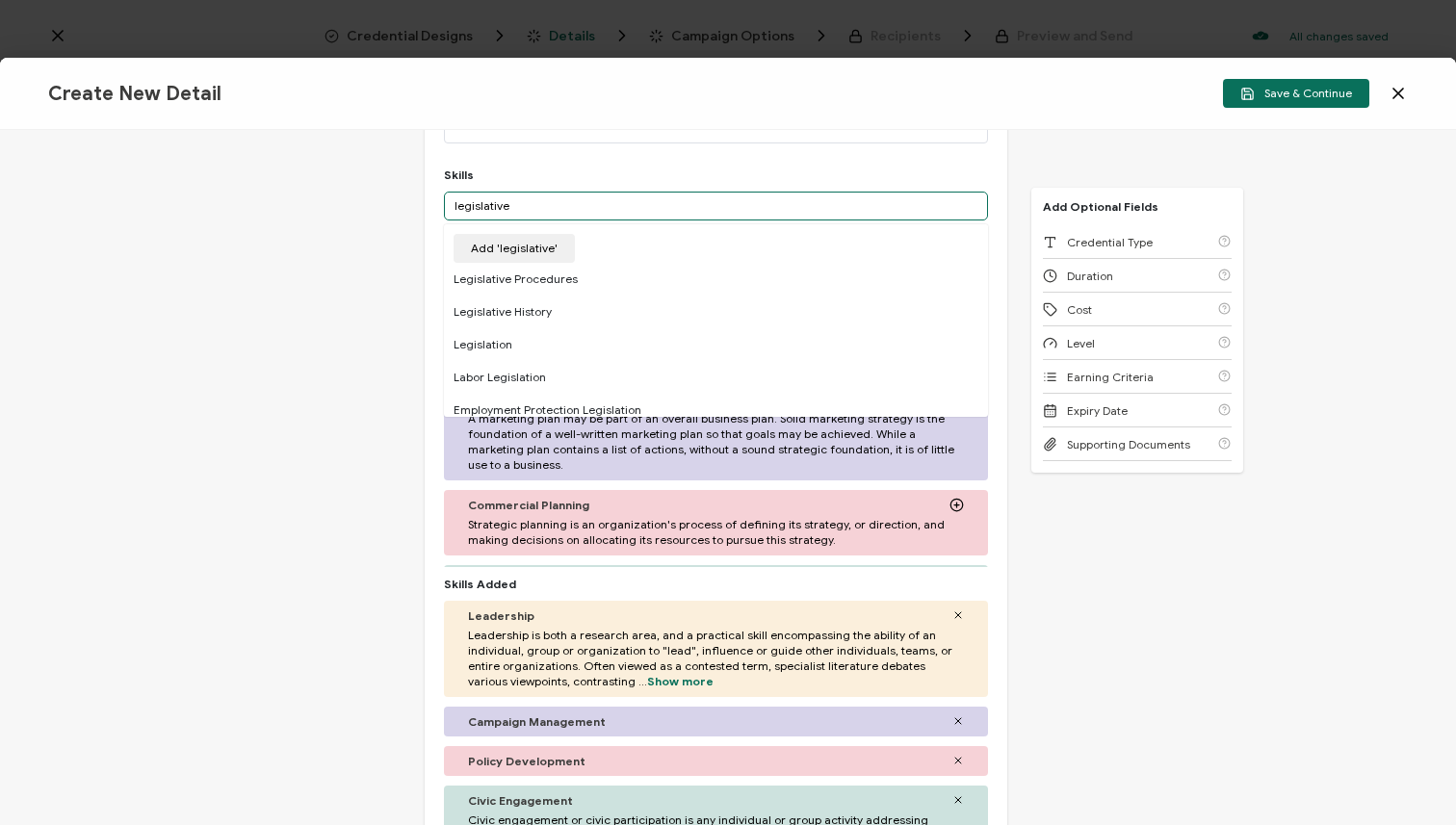
scroll to position [543, 0]
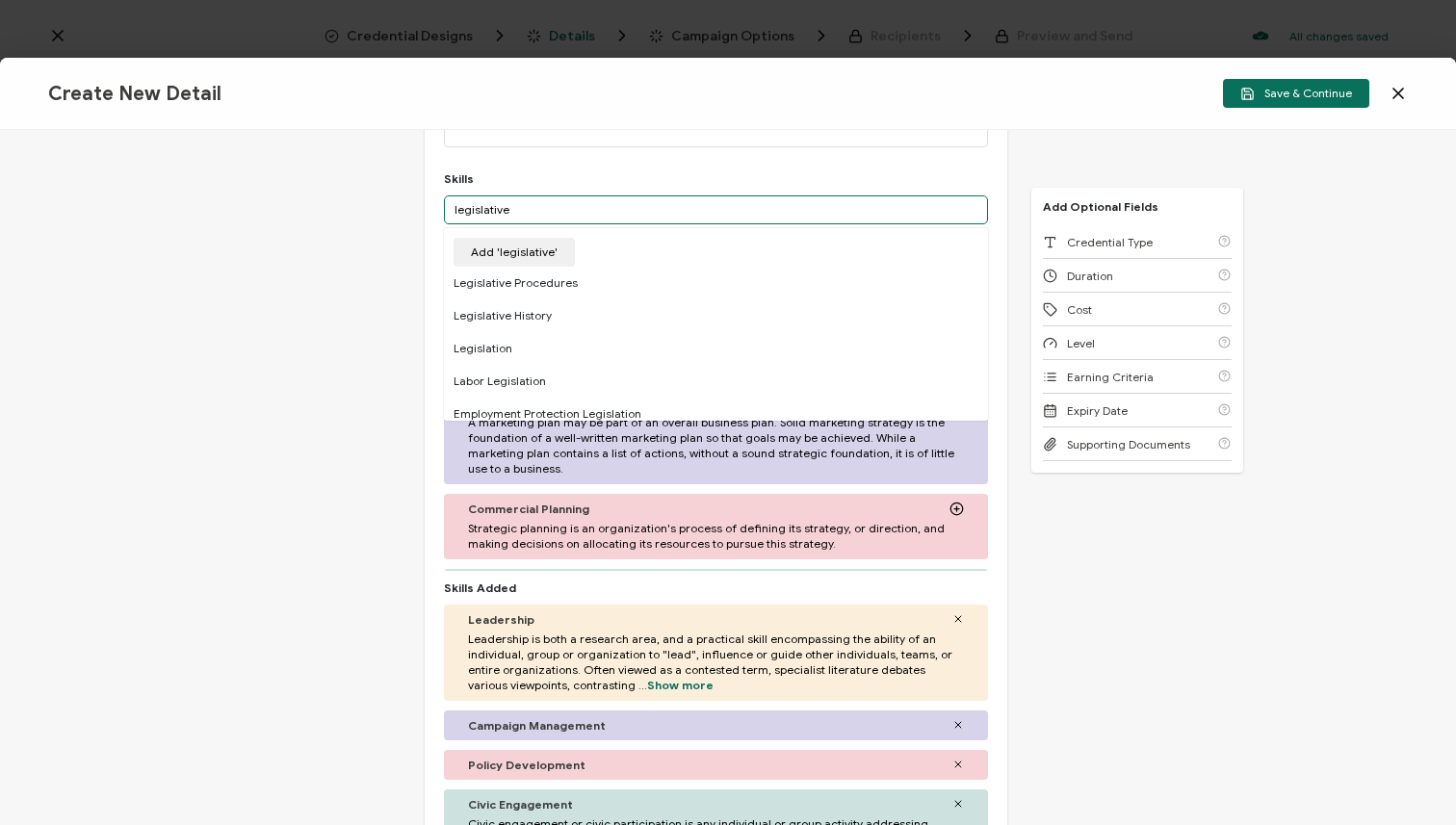
drag, startPoint x: 606, startPoint y: 209, endPoint x: 421, endPoint y: 199, distance: 185.3
click at [421, 199] on div "Credential Title State Courts on the Power Map Judicial Cohort ISSUER Issuer Na…" at bounding box center [728, 477] width 1456 height 695
type input "Power Mapping"
click at [539, 256] on button "Add 'Power Mapping'" at bounding box center [529, 253] width 151 height 29
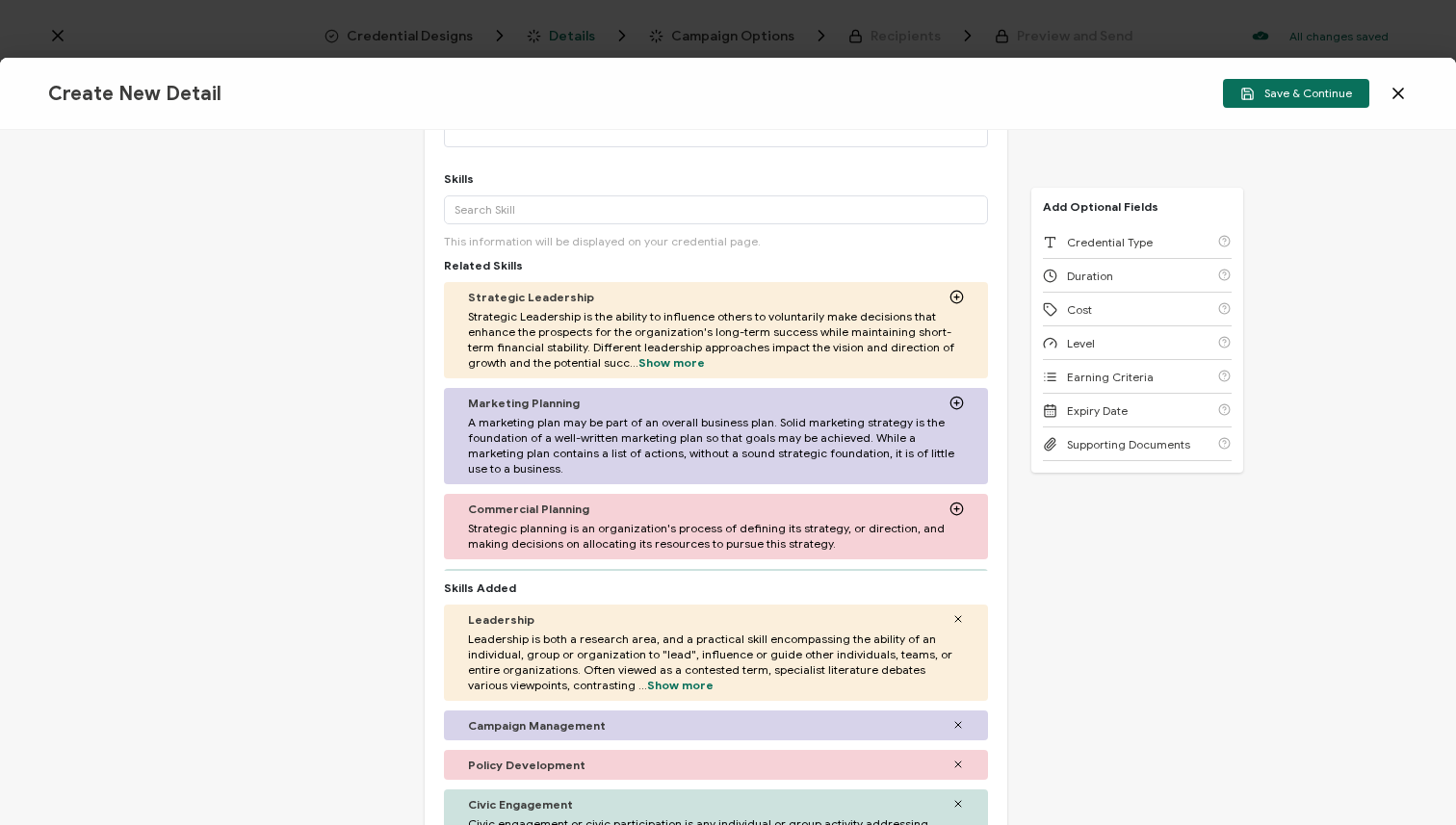
click at [669, 180] on div "Skills Add '' A custom skill's name cannot exceed 40 characters. No Result More…" at bounding box center [716, 532] width 544 height 722
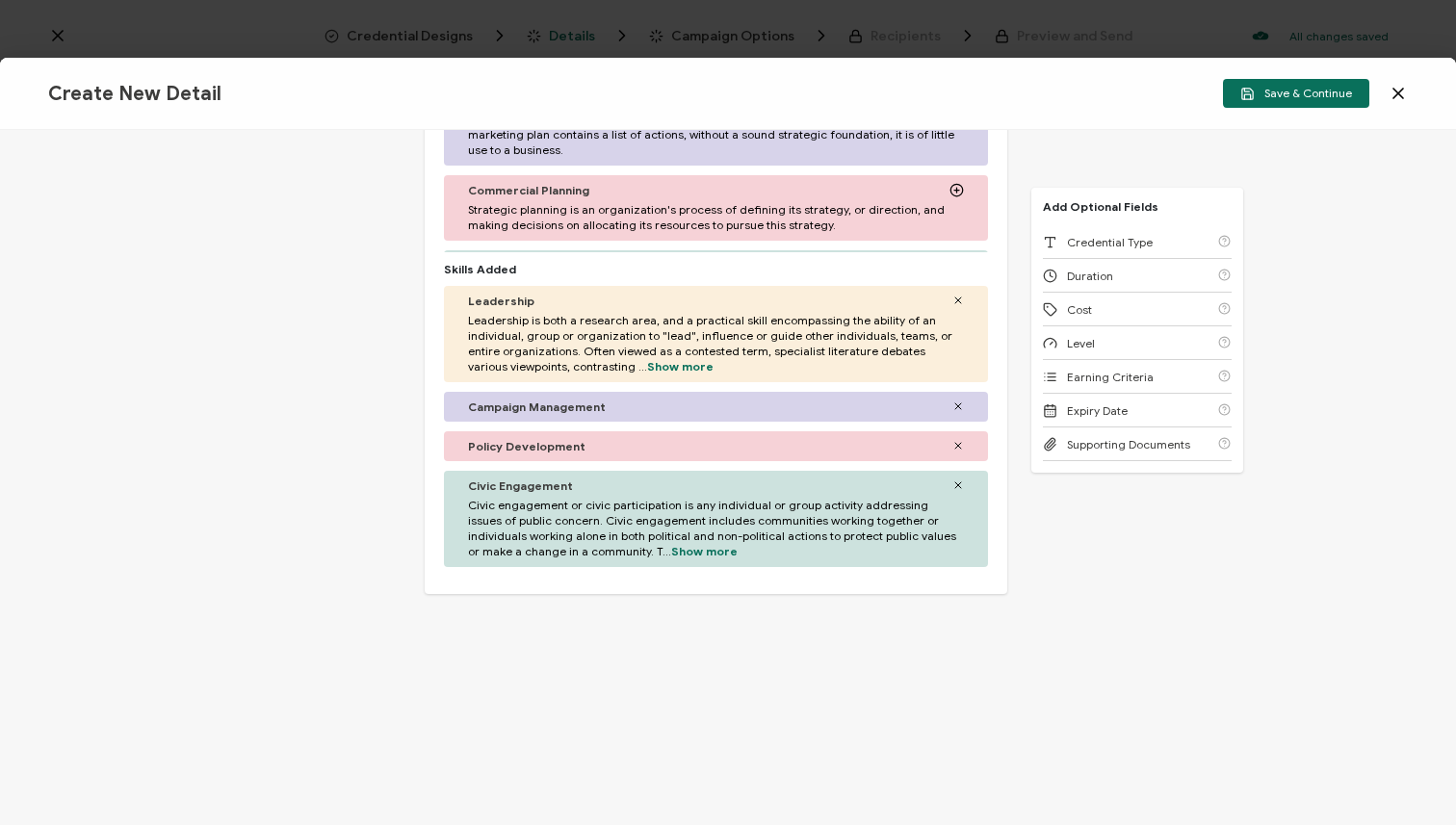
scroll to position [0, 0]
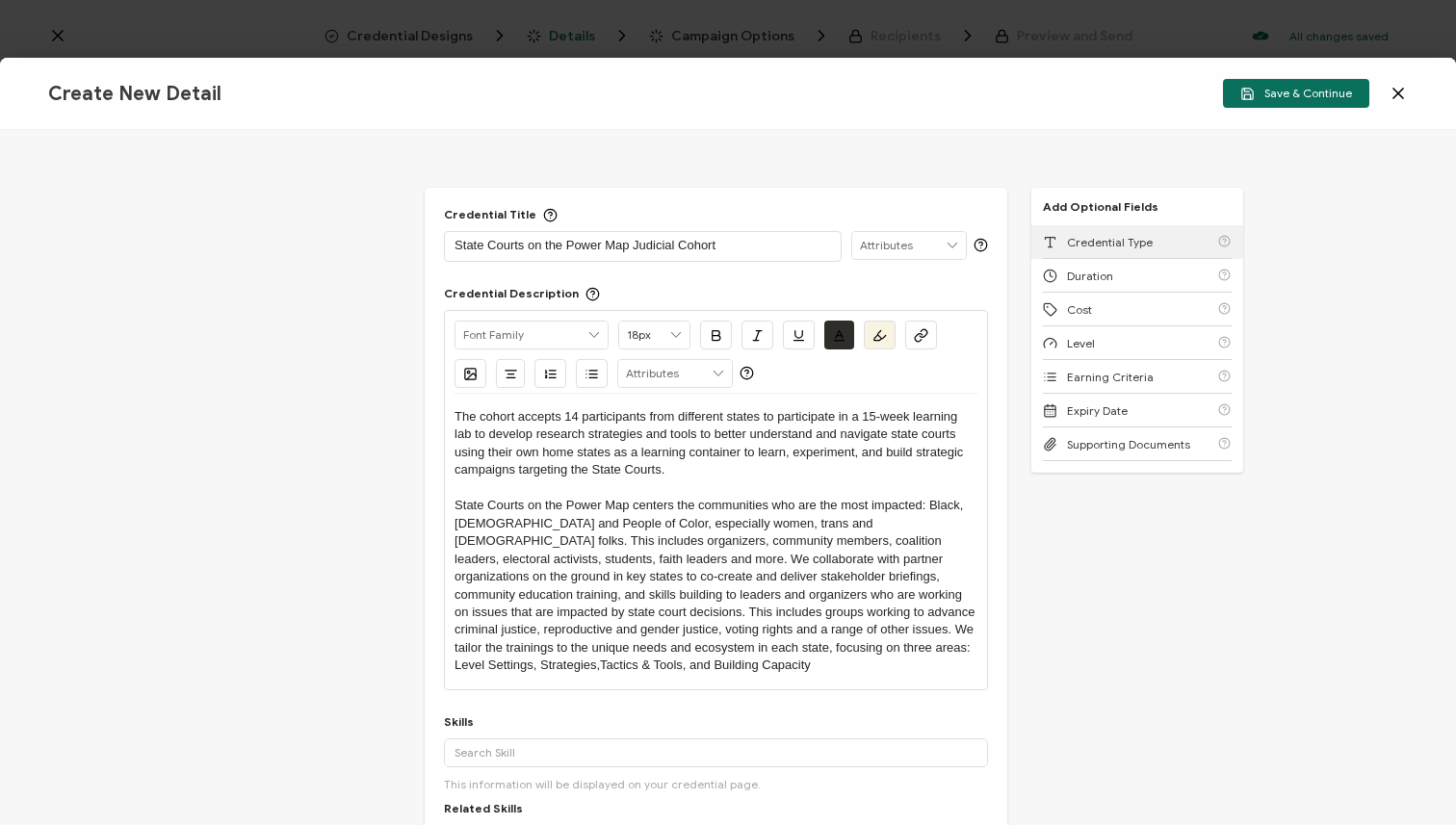
click at [1099, 242] on span "Credential Type" at bounding box center [1110, 242] width 86 height 15
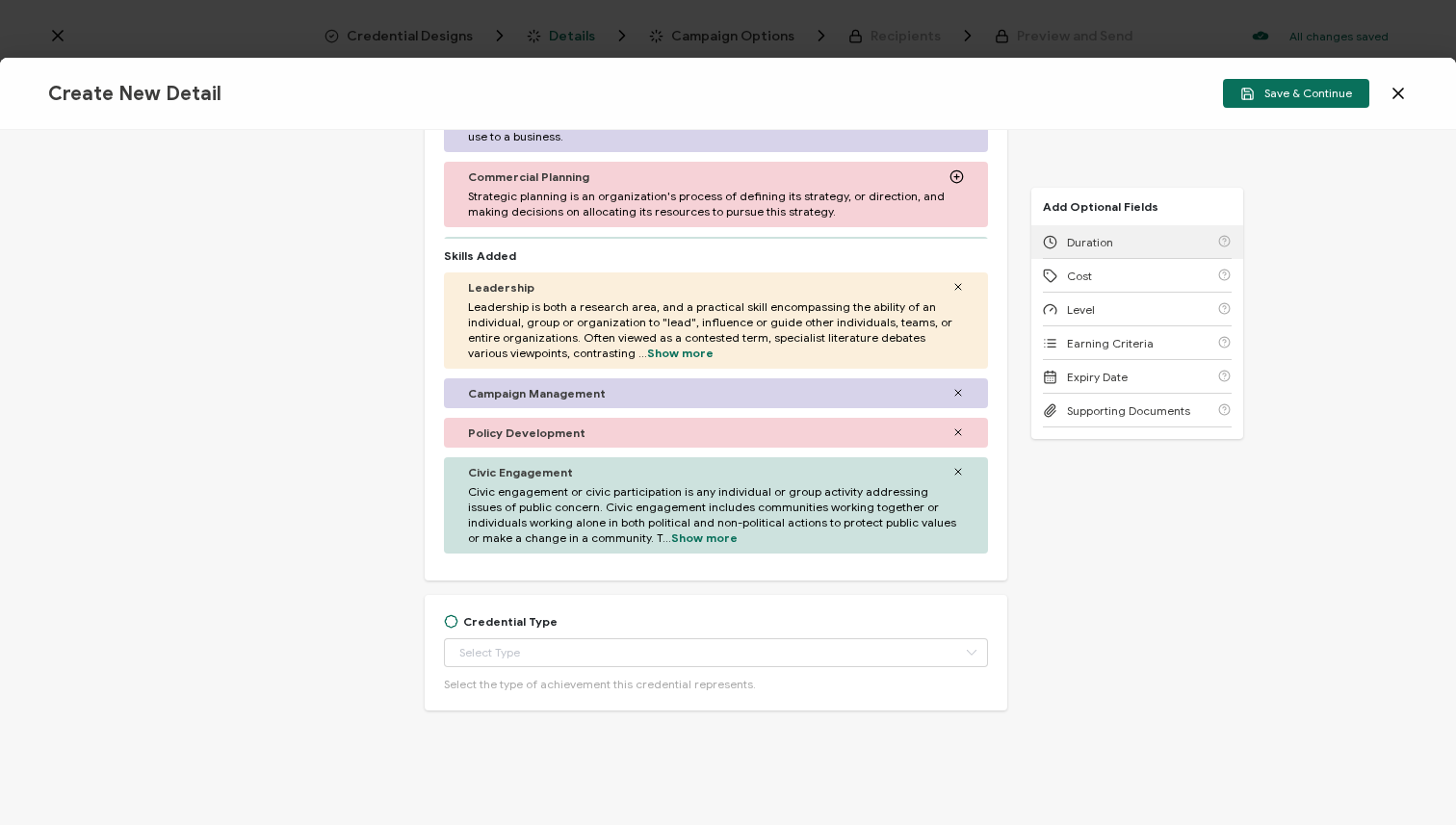
scroll to position [877, 0]
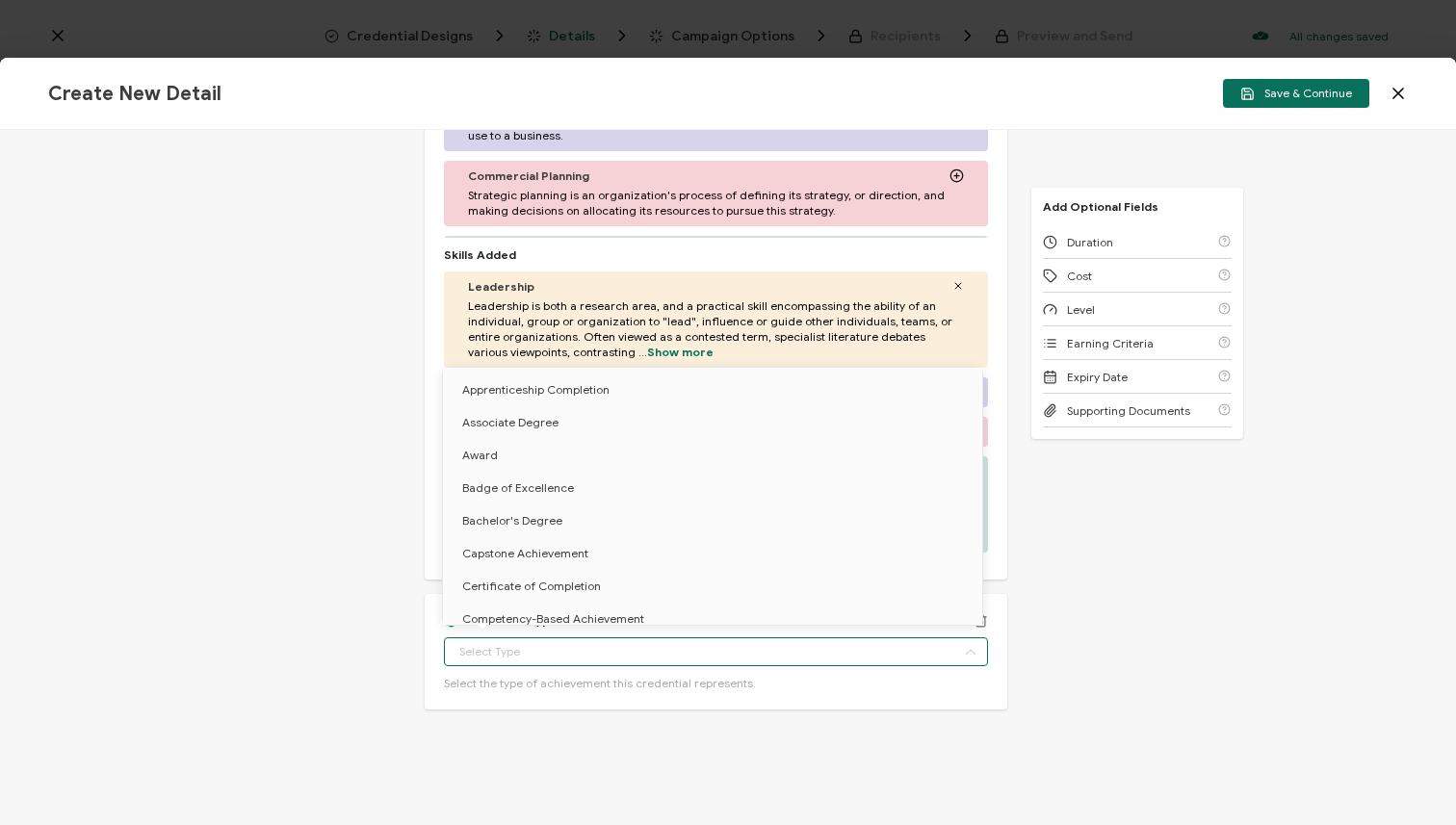
click at [762, 666] on input "text" at bounding box center [716, 652] width 544 height 29
click at [745, 580] on li "Certificate of Completion" at bounding box center [716, 587] width 546 height 33
type input "Certificate of Completion"
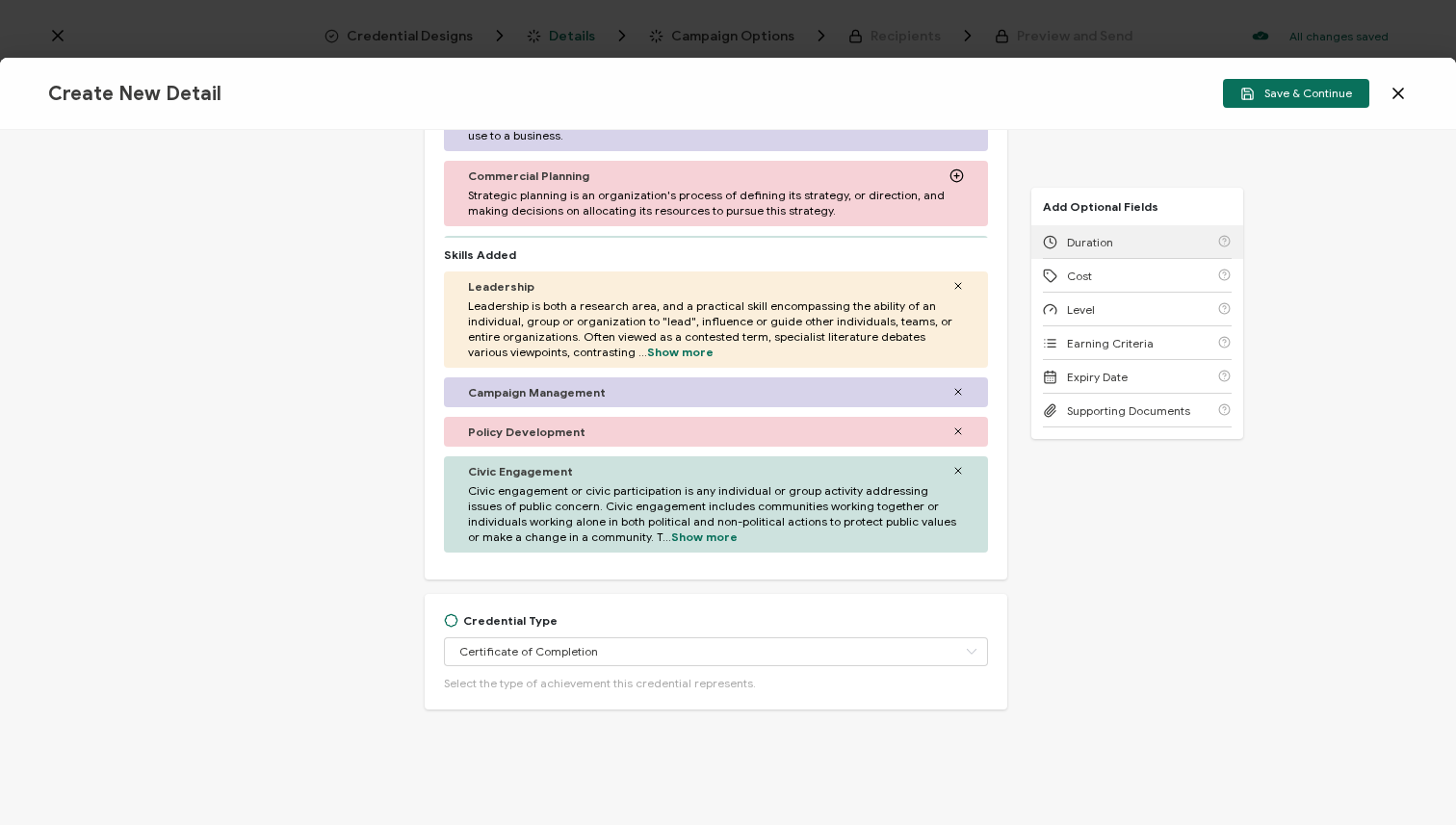
click at [1118, 243] on div "Duration" at bounding box center [1137, 242] width 189 height 34
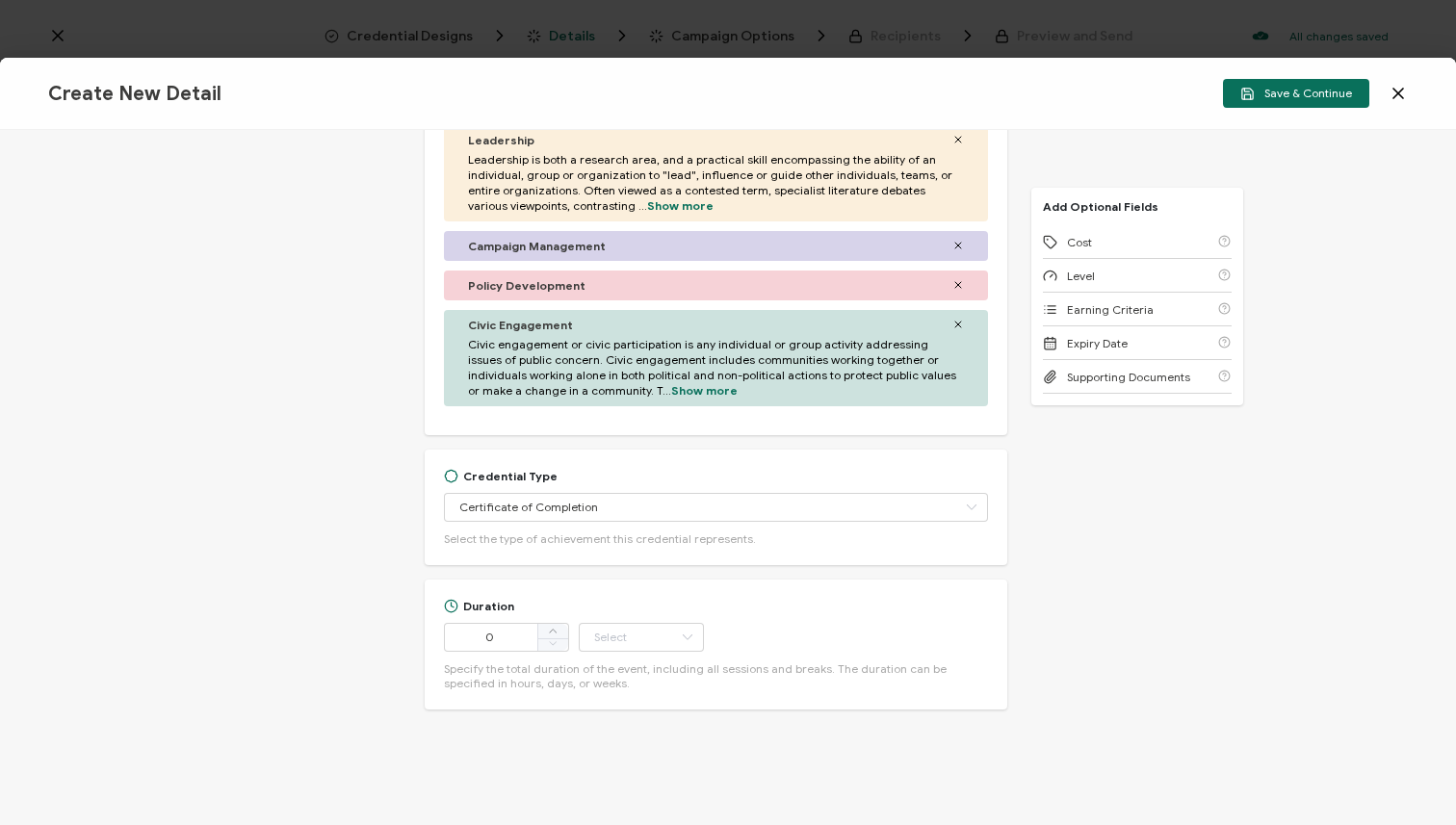
scroll to position [4, 0]
click at [552, 634] on icon at bounding box center [553, 631] width 10 height 10
type input "3"
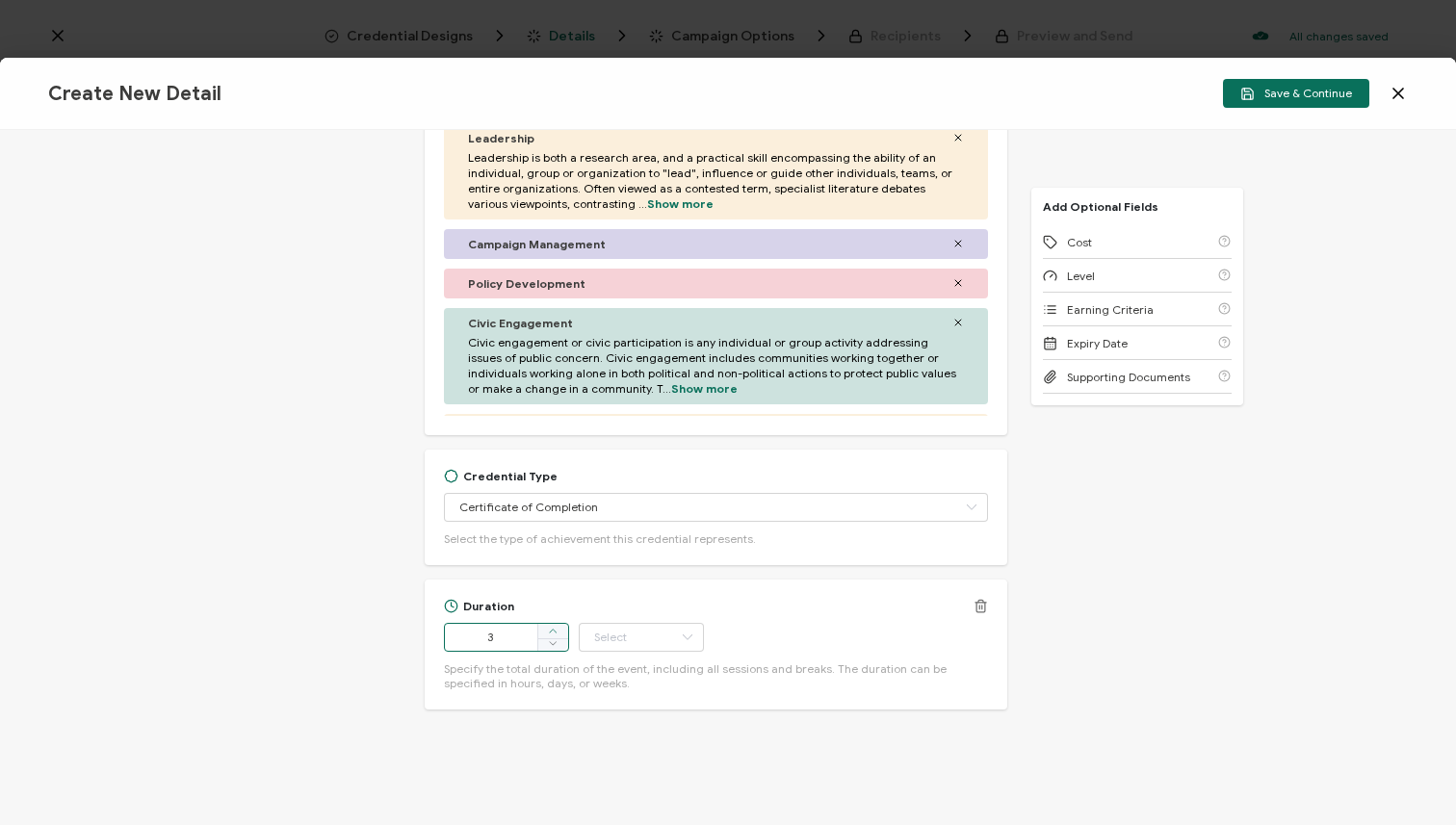
click at [554, 633] on icon at bounding box center [553, 631] width 10 height 10
click at [588, 637] on input "text" at bounding box center [641, 637] width 125 height 29
click at [637, 525] on li "Month" at bounding box center [642, 520] width 130 height 33
type input "Month"
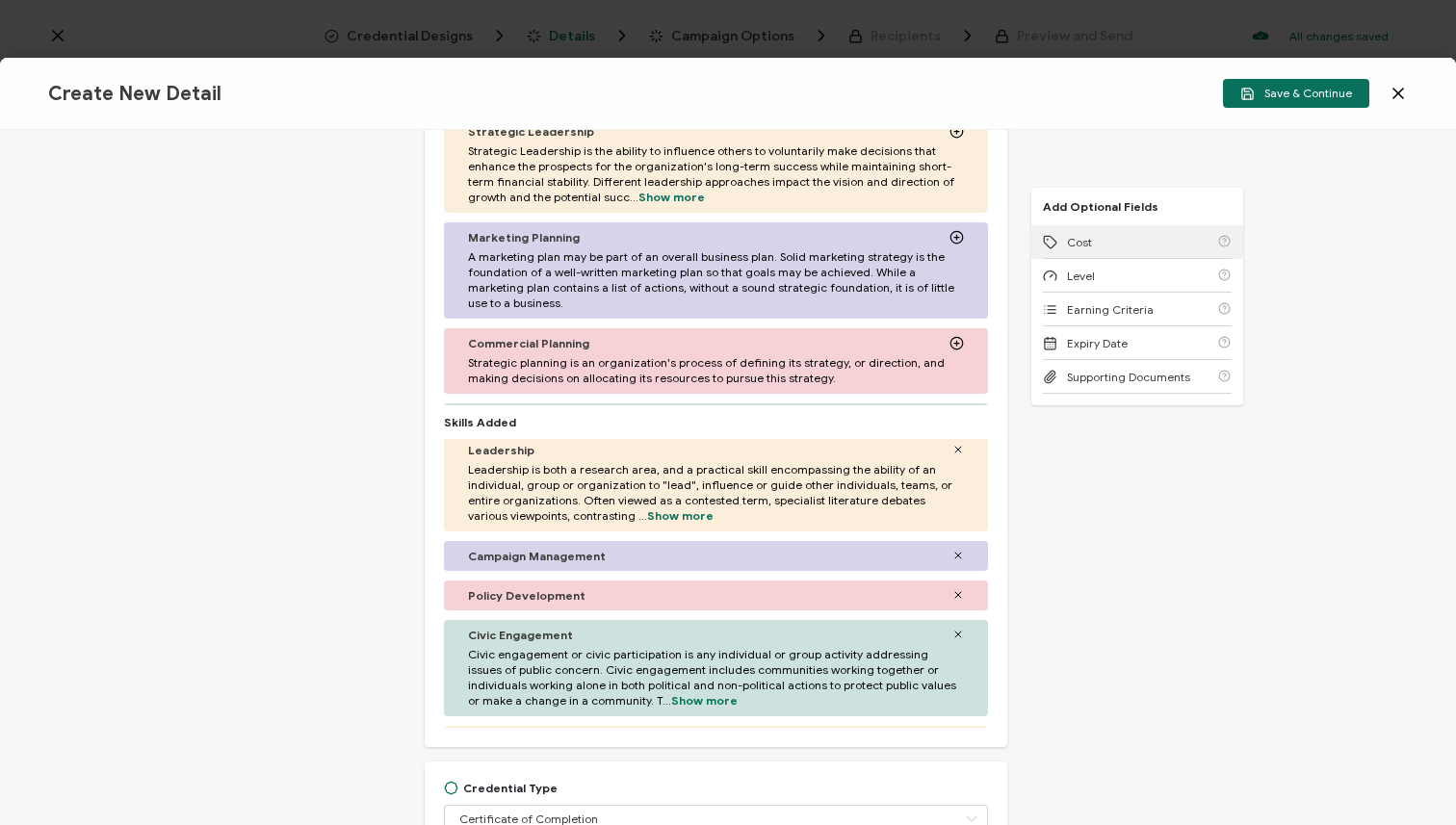
click at [1092, 250] on div "Cost" at bounding box center [1137, 242] width 189 height 34
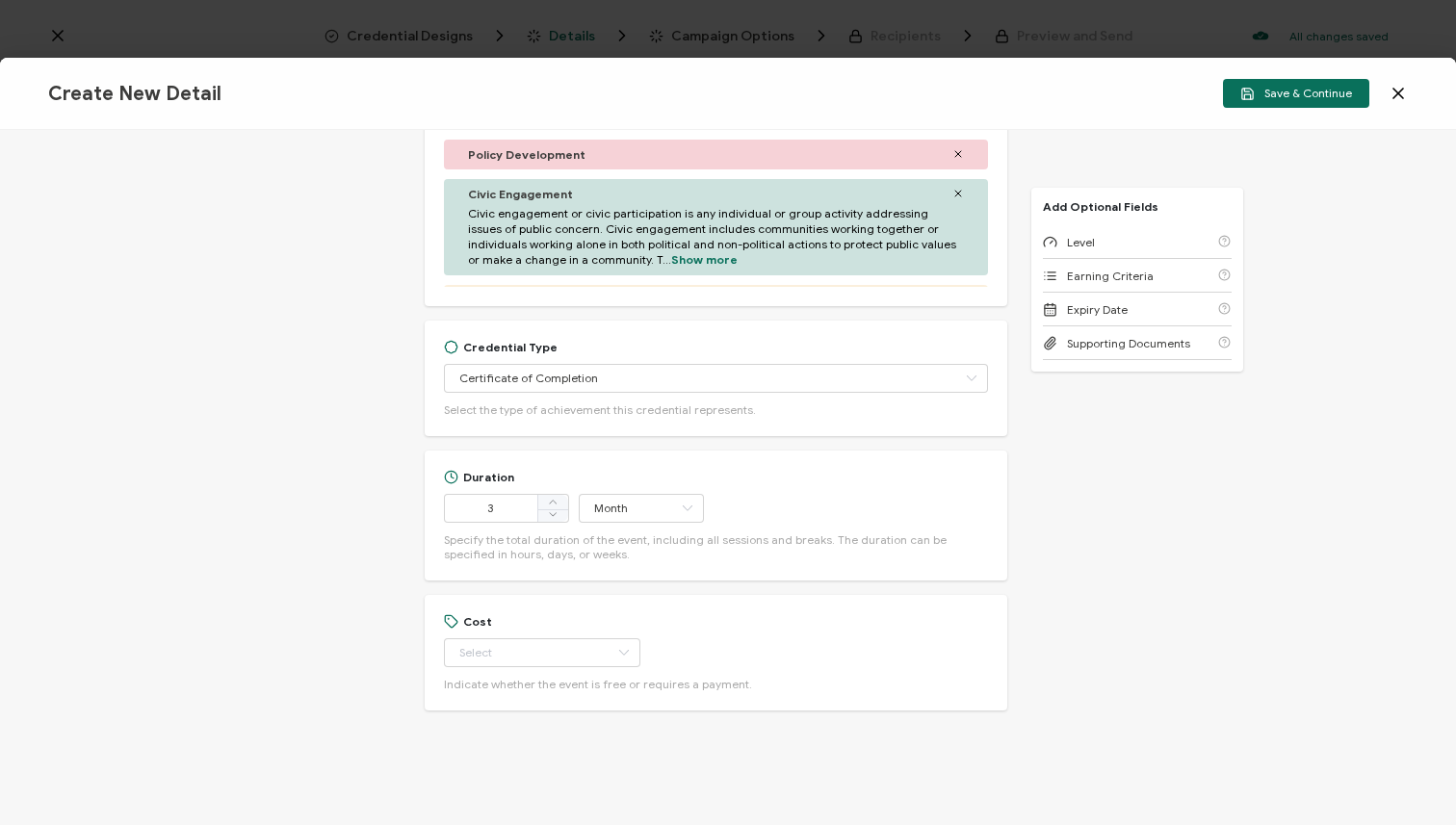
scroll to position [1151, 0]
click at [526, 651] on input "text" at bounding box center [542, 652] width 196 height 29
click at [529, 728] on li "Paid" at bounding box center [529, 733] width 171 height 33
type input "Paid"
click at [1148, 245] on div "Level" at bounding box center [1137, 242] width 189 height 34
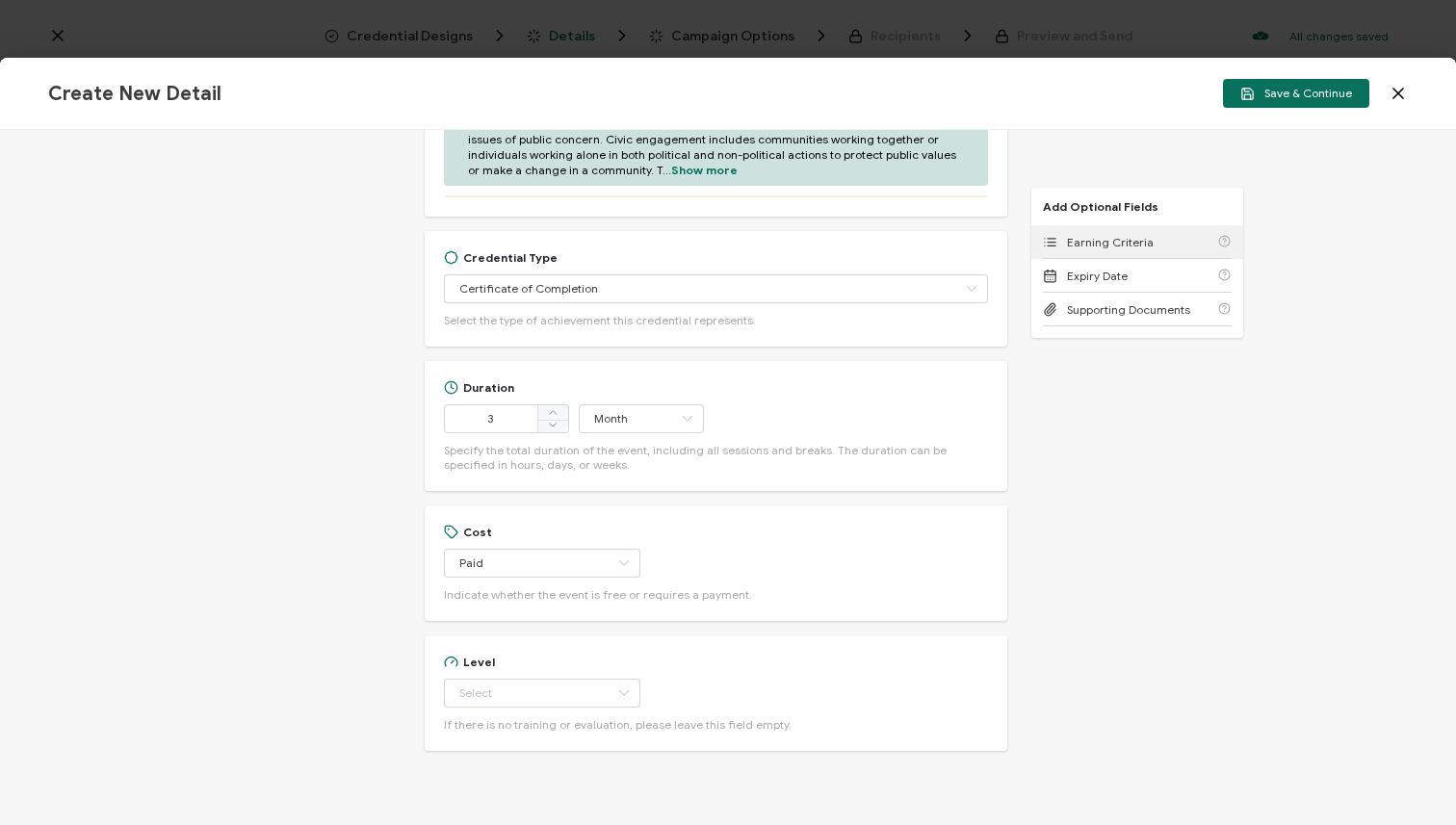
scroll to position [1281, 0]
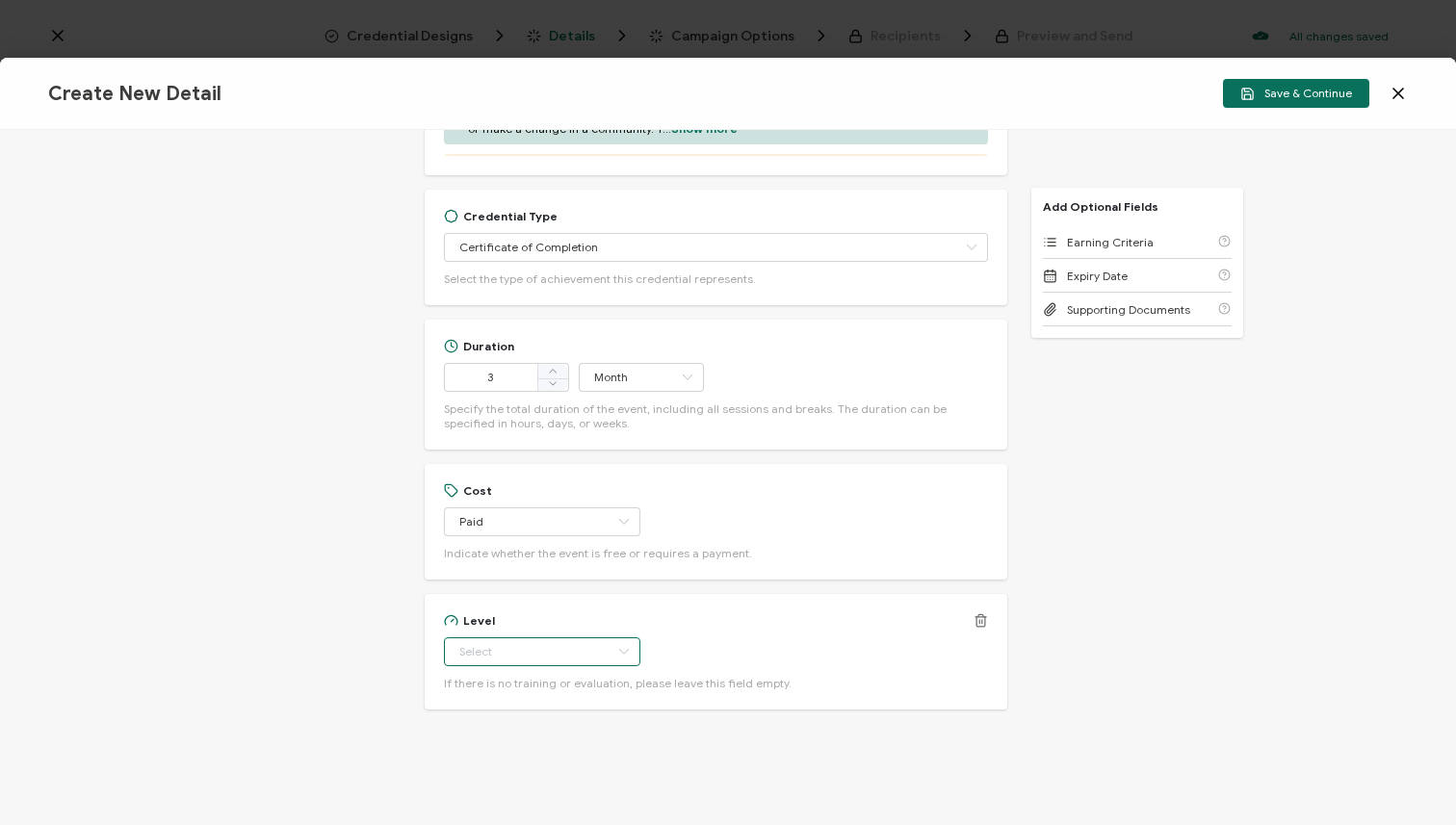
click at [461, 653] on input "text" at bounding box center [542, 652] width 196 height 29
click at [513, 575] on li "Experienced" at bounding box center [529, 567] width 171 height 33
type input "Experienced"
click at [1131, 235] on span "Earning Criteria" at bounding box center [1110, 242] width 87 height 15
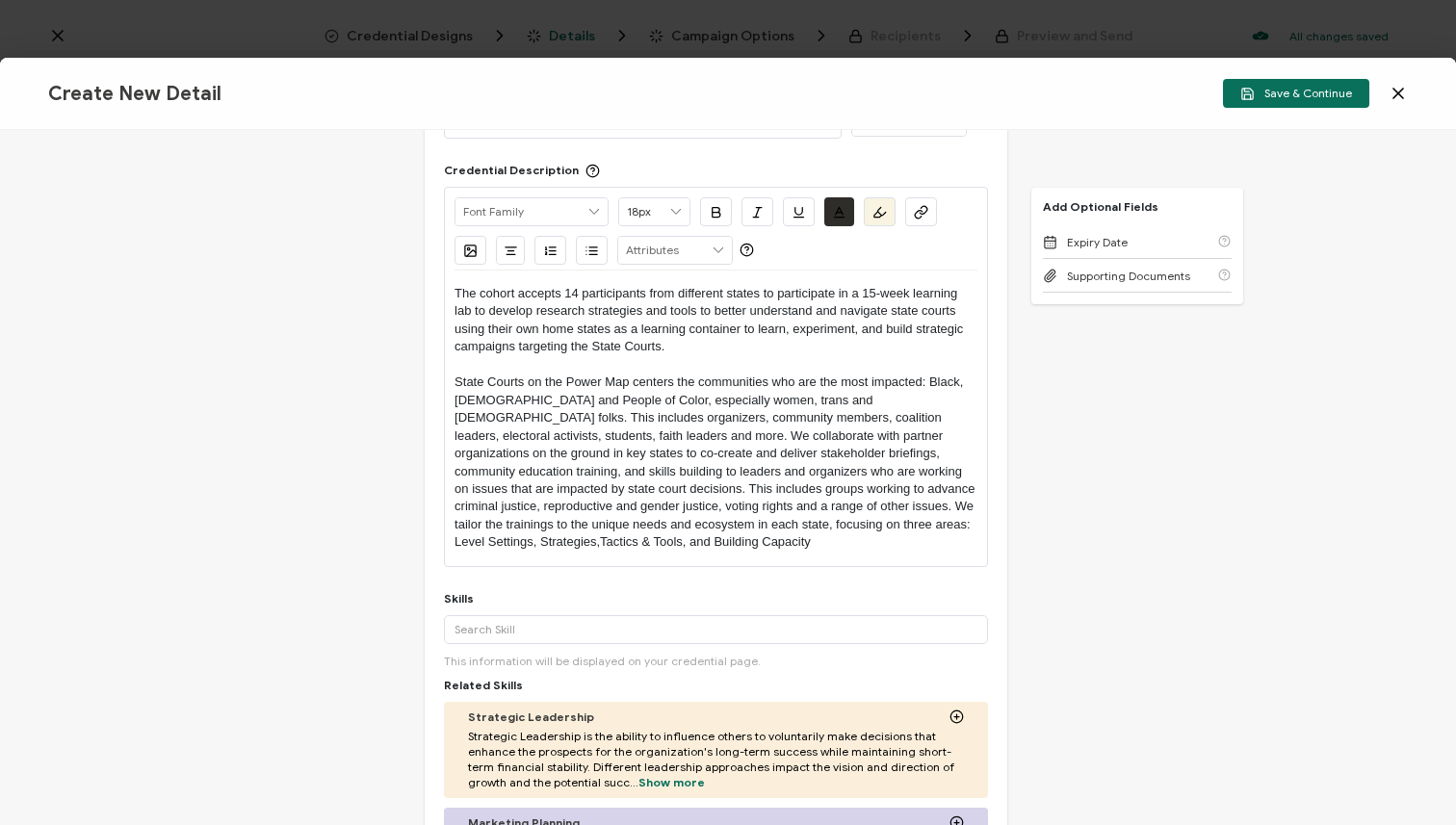
scroll to position [0, 0]
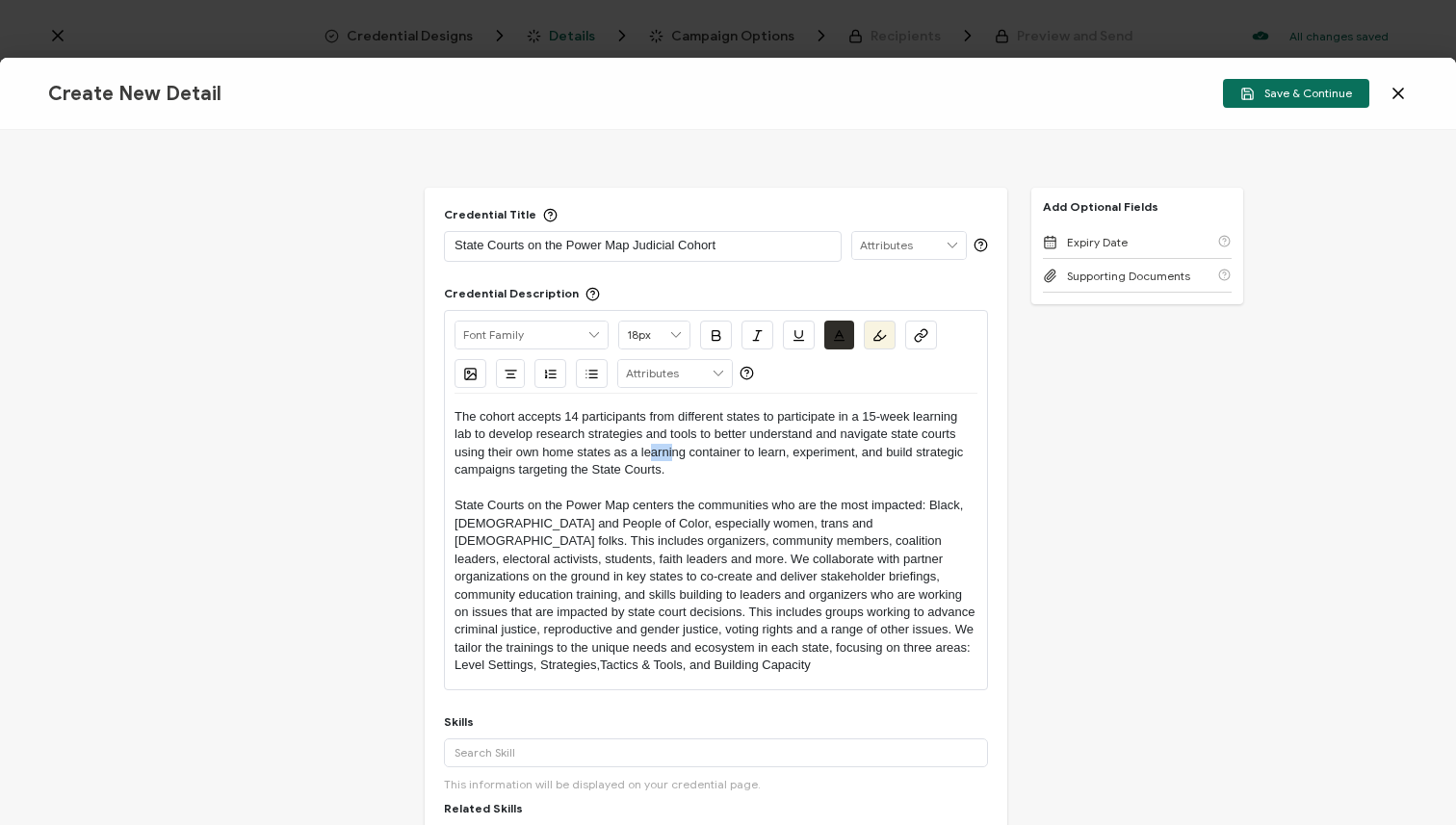
drag, startPoint x: 672, startPoint y: 460, endPoint x: 651, endPoint y: 460, distance: 21.0
click at [651, 460] on p "The cohort accepts 14 participants from different states to participate in a 15…" at bounding box center [716, 443] width 523 height 71
click at [663, 465] on p "The cohort accepts 14 participants from different states to participate in a 15…" at bounding box center [716, 443] width 523 height 71
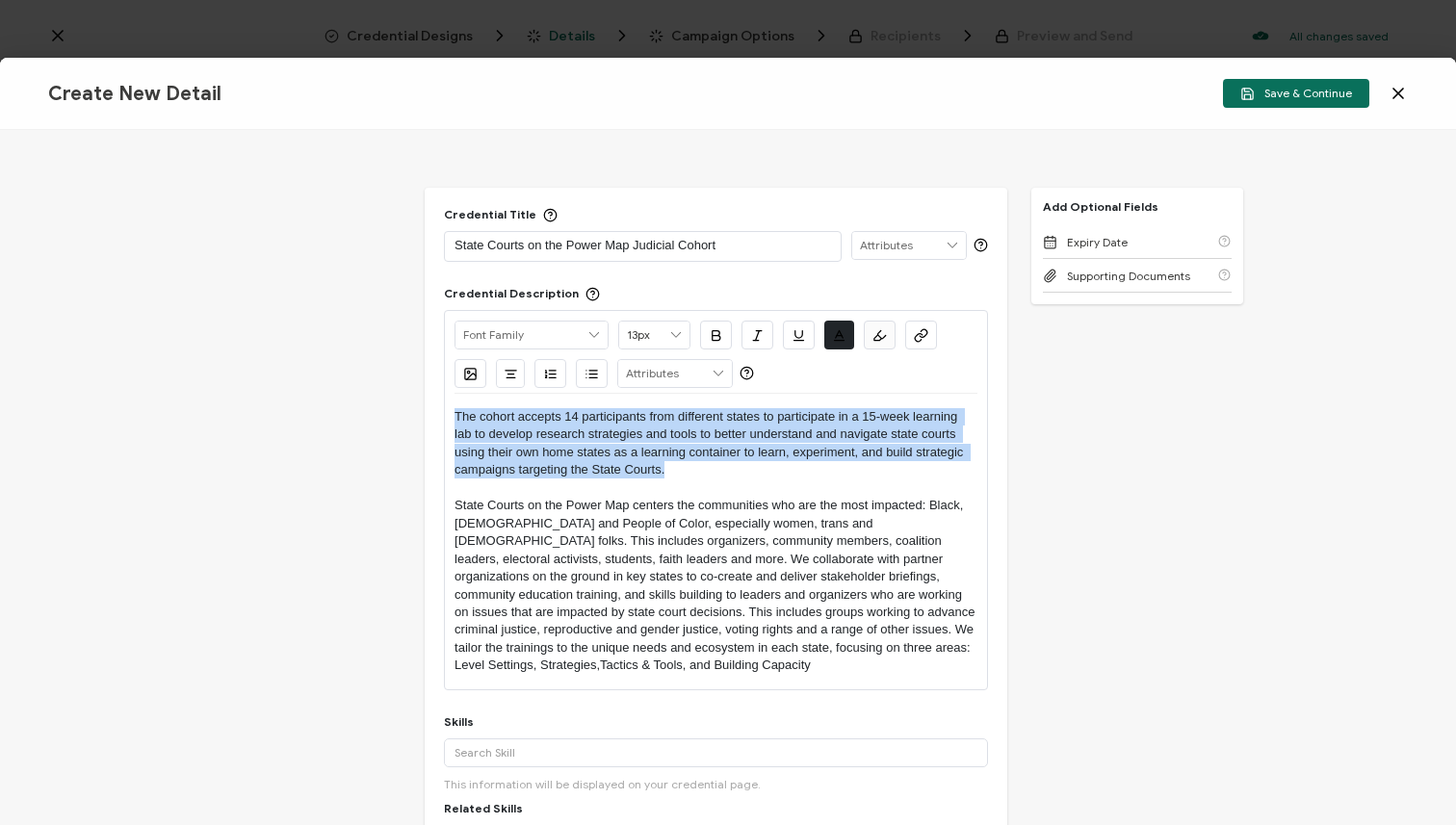
drag, startPoint x: 685, startPoint y: 470, endPoint x: 451, endPoint y: 425, distance: 238.3
click at [451, 425] on div "Alright Sans [PERSON_NAME] Archivo Black Arial Arimo Blinker Caveat Charm Charm…" at bounding box center [716, 499] width 544 height 380
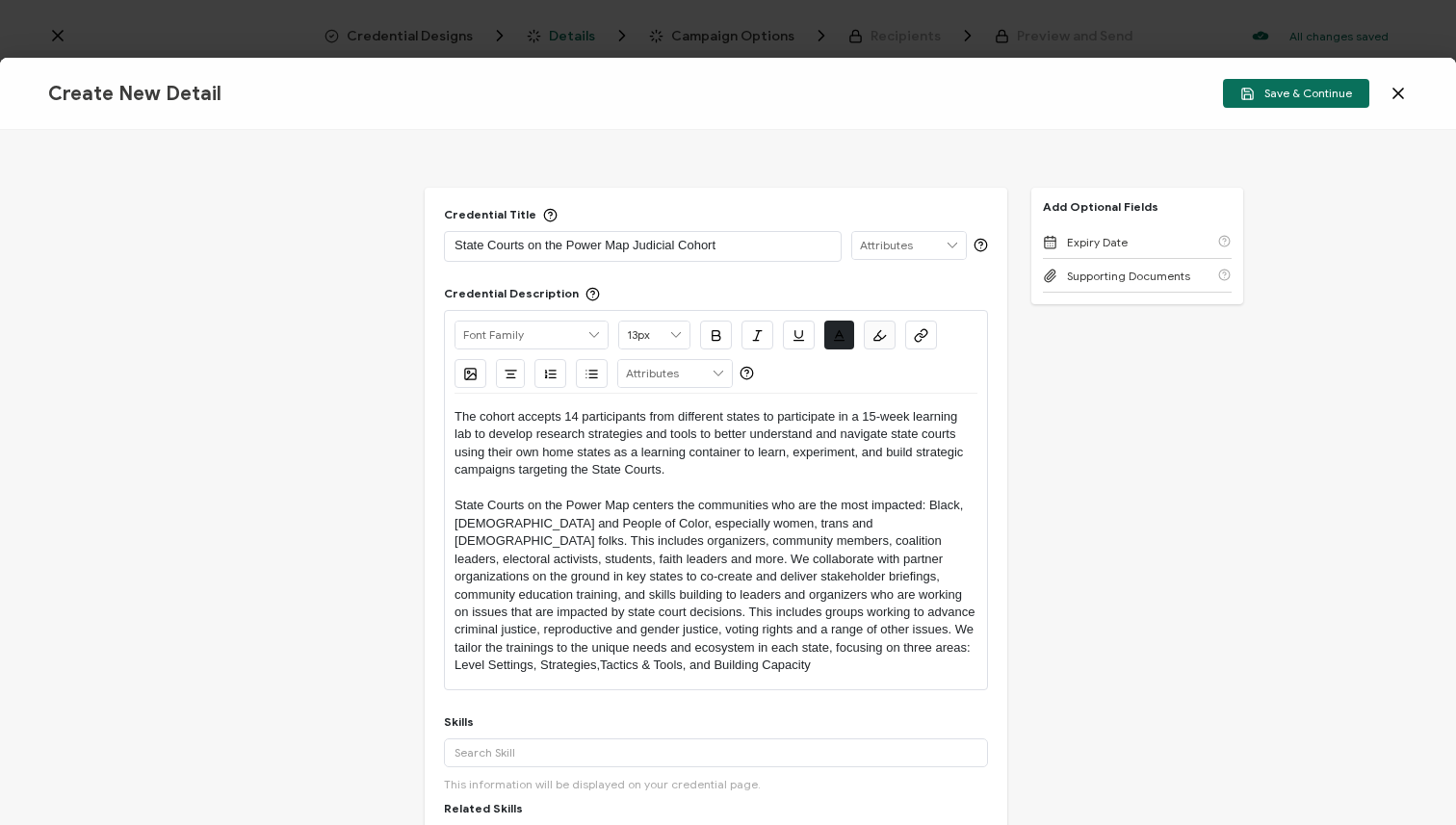
click at [528, 669] on p "State Courts on the Power Map centers the communities who are the most impacted…" at bounding box center [716, 585] width 523 height 178
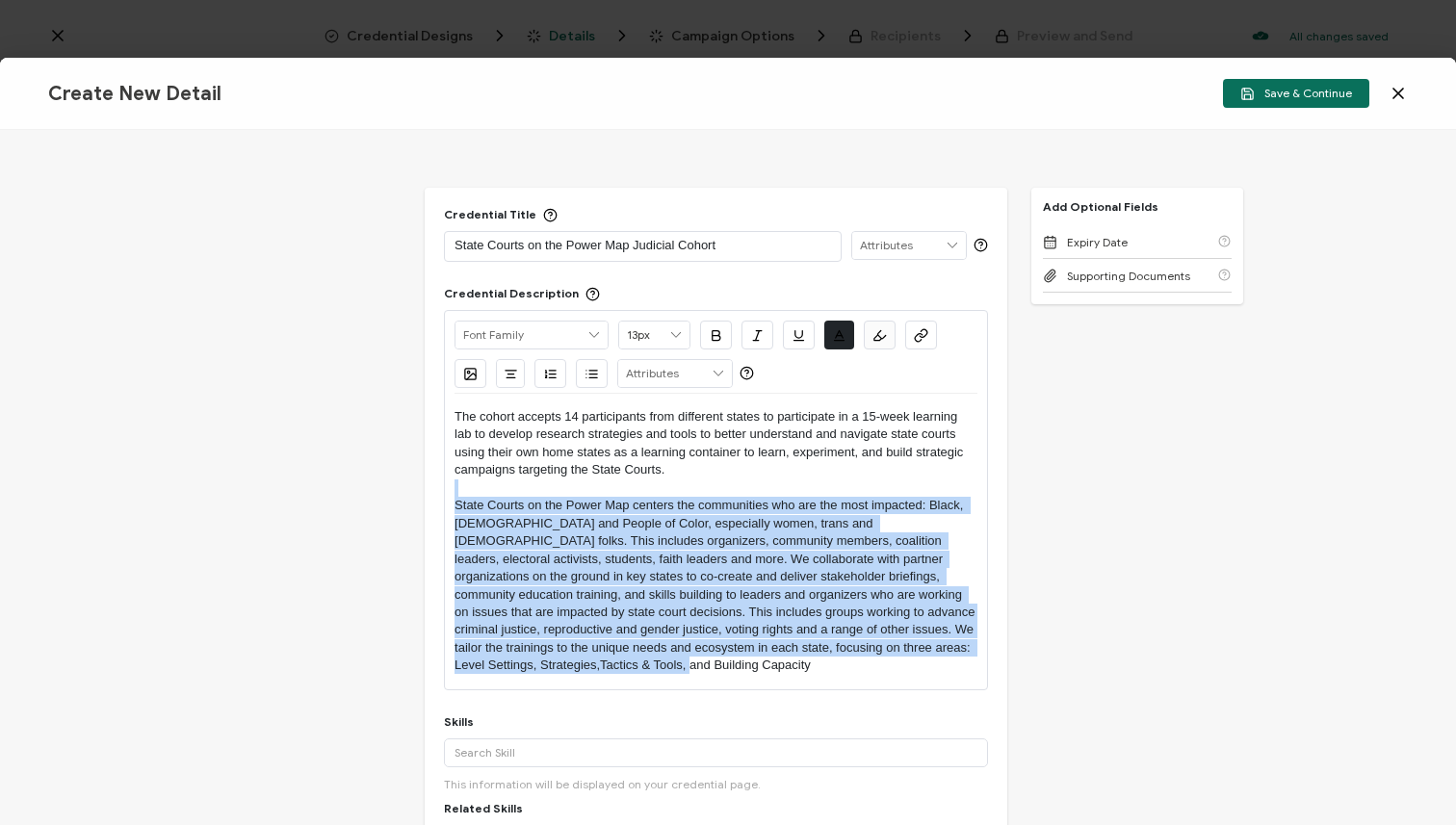
drag, startPoint x: 540, startPoint y: 668, endPoint x: 452, endPoint y: 490, distance: 198.6
click at [452, 490] on div "Alright Sans [PERSON_NAME] Archivo Black Arial Arimo Blinker Caveat Charm Charm…" at bounding box center [716, 499] width 544 height 380
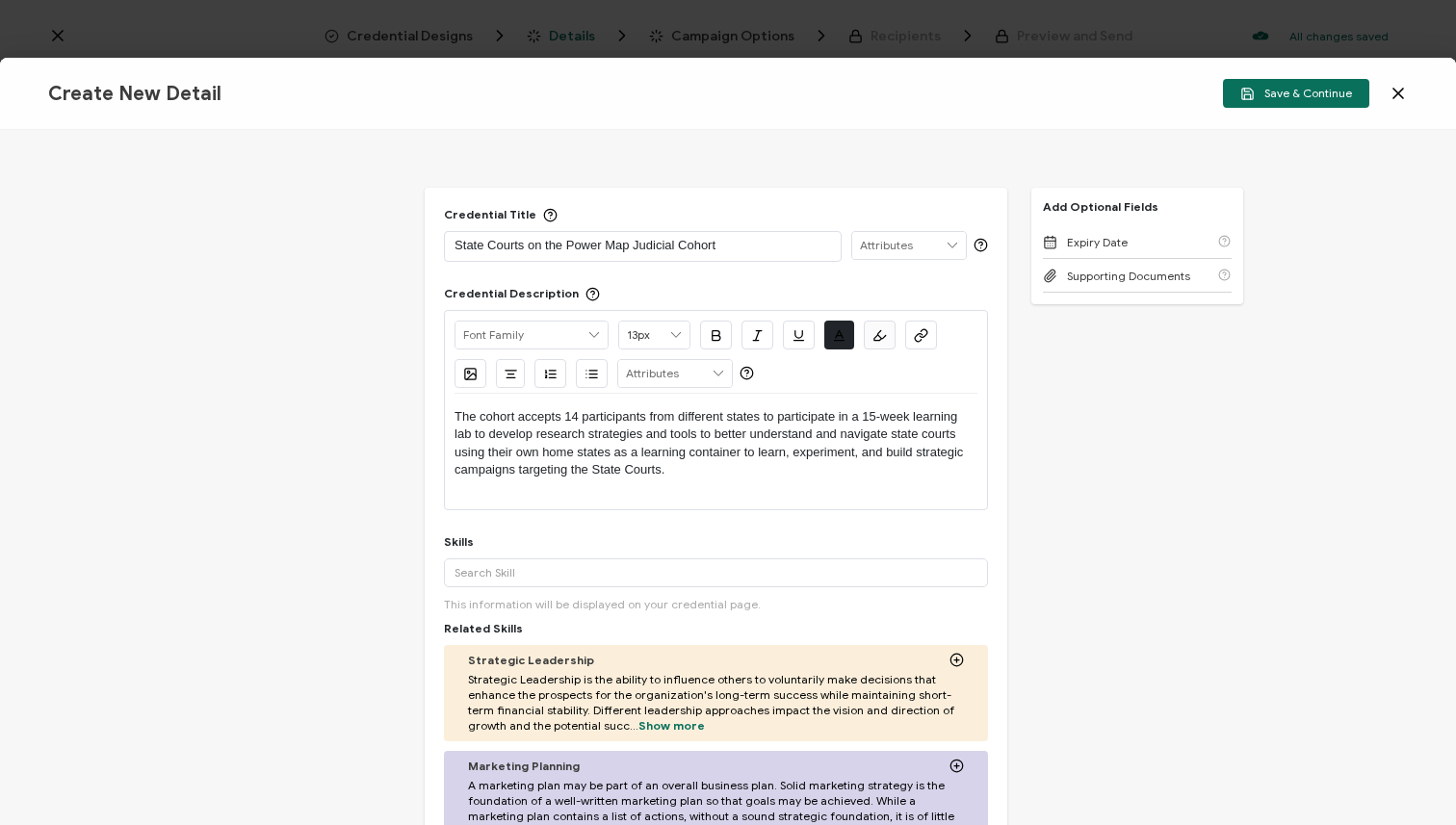
click at [474, 494] on div "The cohort accepts 14 participants from different states to participate in a 15…" at bounding box center [716, 451] width 523 height 116
click at [629, 244] on p "State Courts on the Power Map Judicial Cohort" at bounding box center [642, 246] width 376 height 19
click at [666, 243] on p "State Courts on the Power Map 2025 Judicial Cohort" at bounding box center [642, 246] width 376 height 19
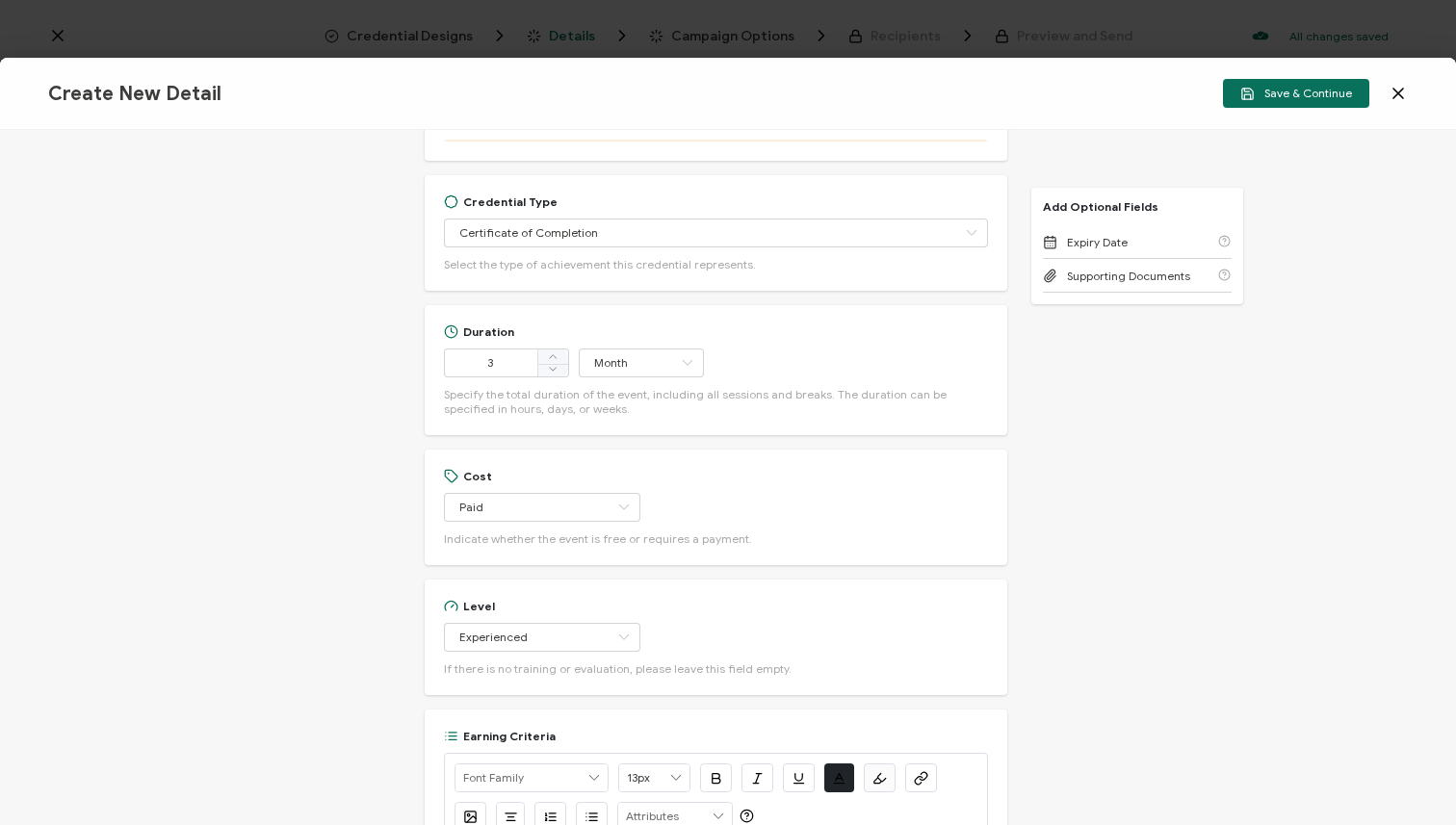
scroll to position [1119, 0]
click at [569, 633] on input "Experienced" at bounding box center [542, 633] width 196 height 29
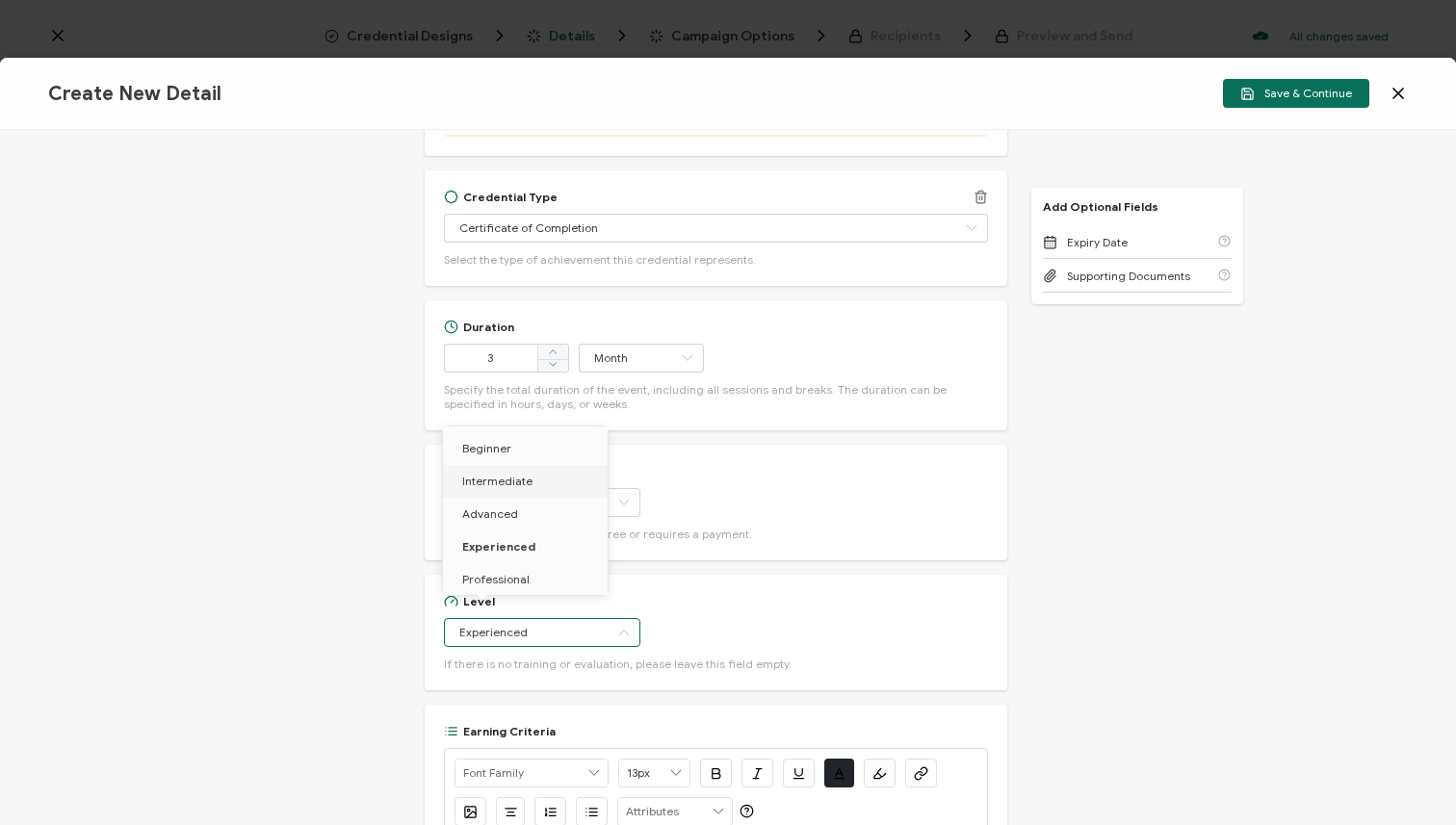
click at [748, 189] on div "Credential Type" at bounding box center [716, 196] width 544 height 15
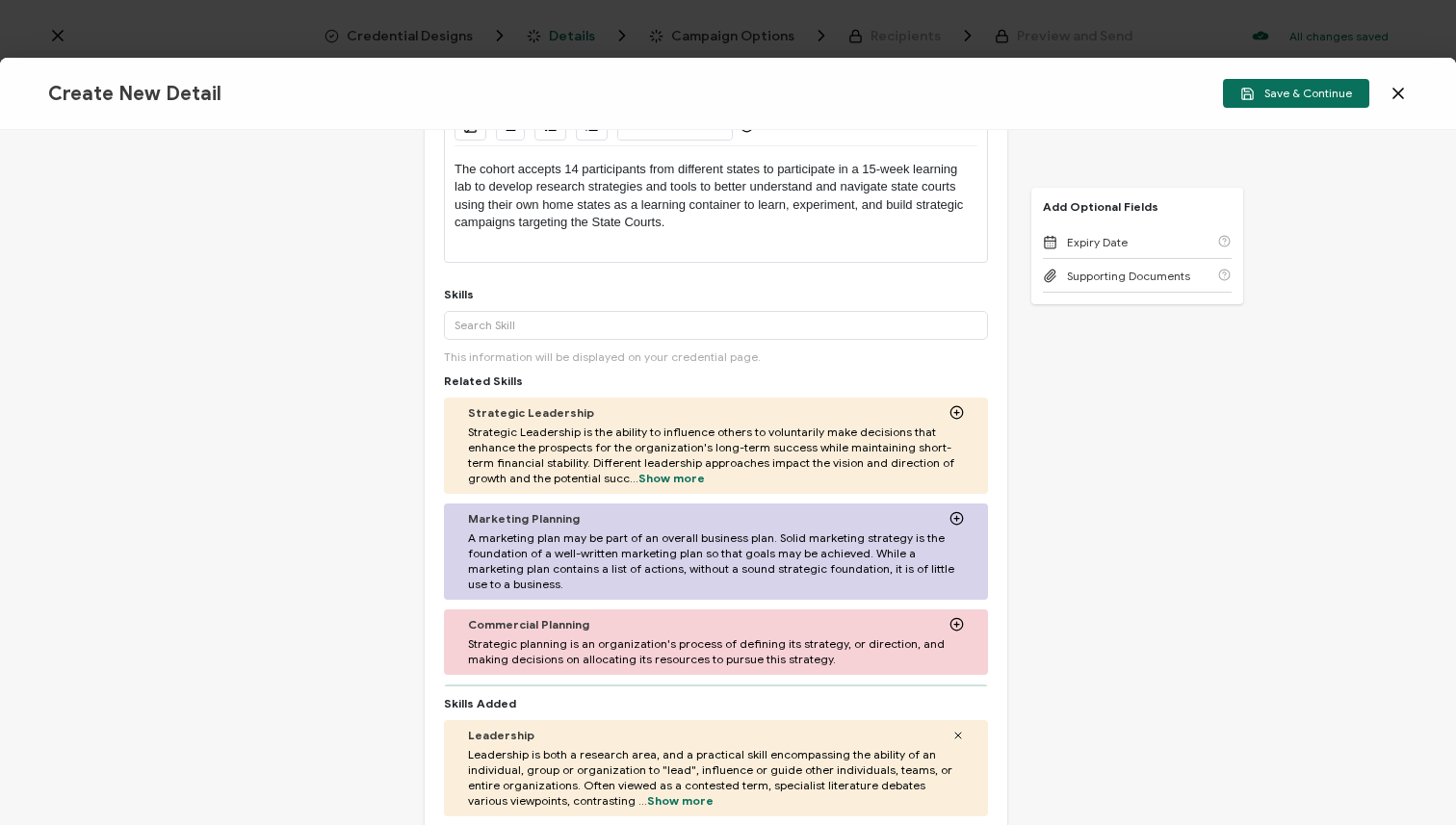
scroll to position [0, 0]
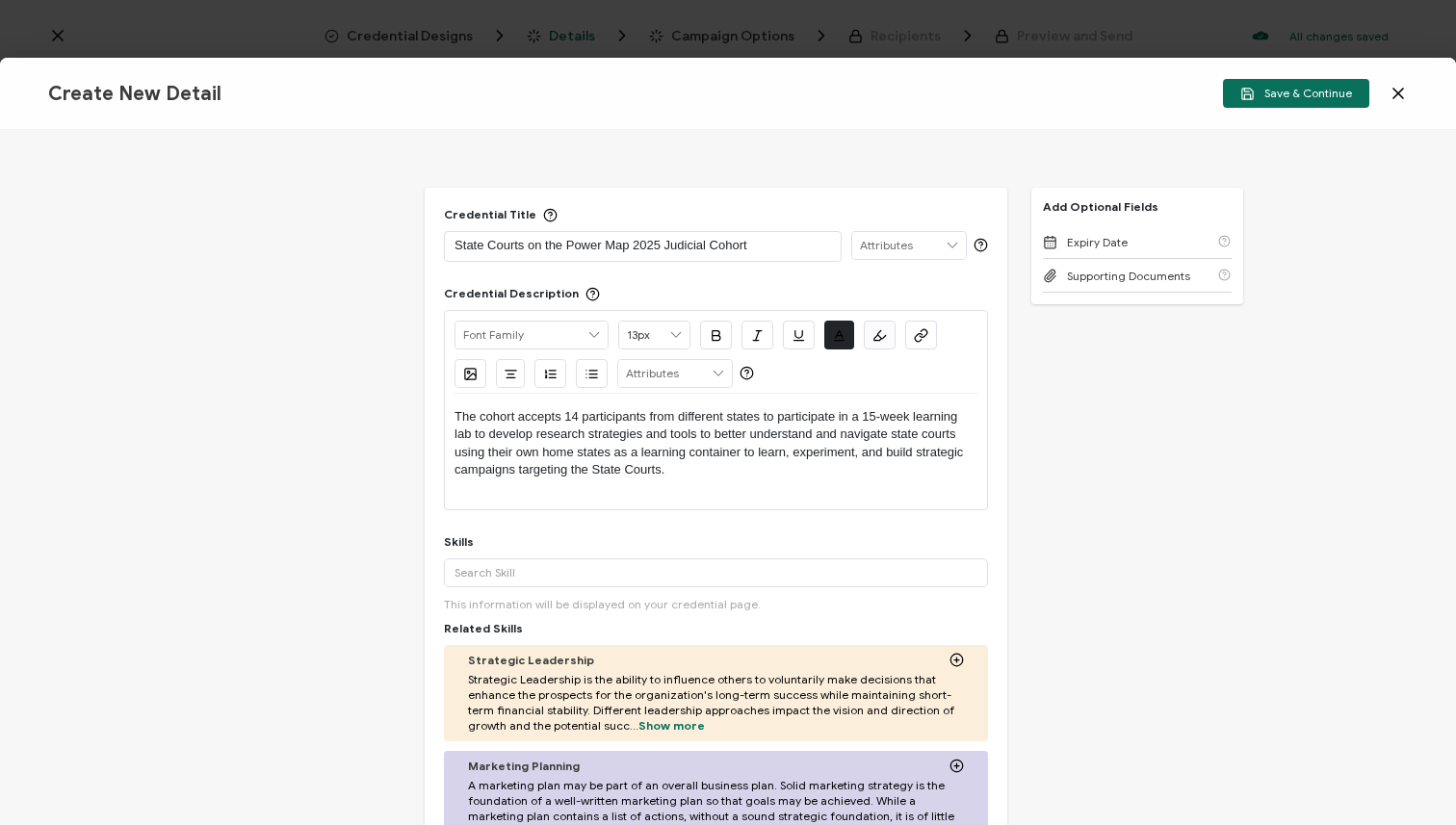
click at [679, 466] on p "The cohort accepts 14 participants from different states to participate in a 15…" at bounding box center [716, 443] width 523 height 71
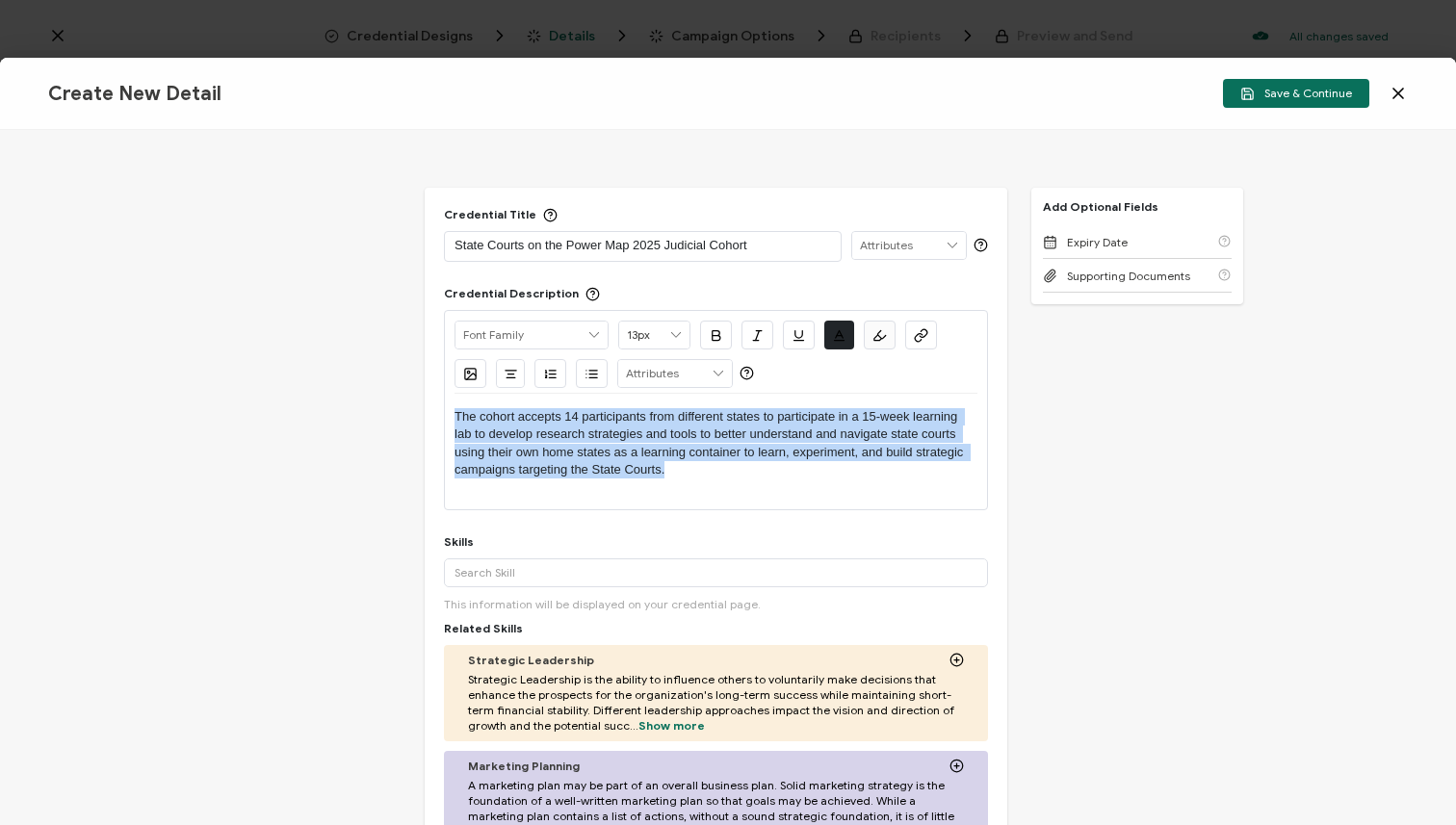
drag, startPoint x: 642, startPoint y: 466, endPoint x: 452, endPoint y: 413, distance: 197.3
click at [455, 413] on p "The cohort accepts 14 participants from different states to participate in a 15…" at bounding box center [716, 443] width 523 height 71
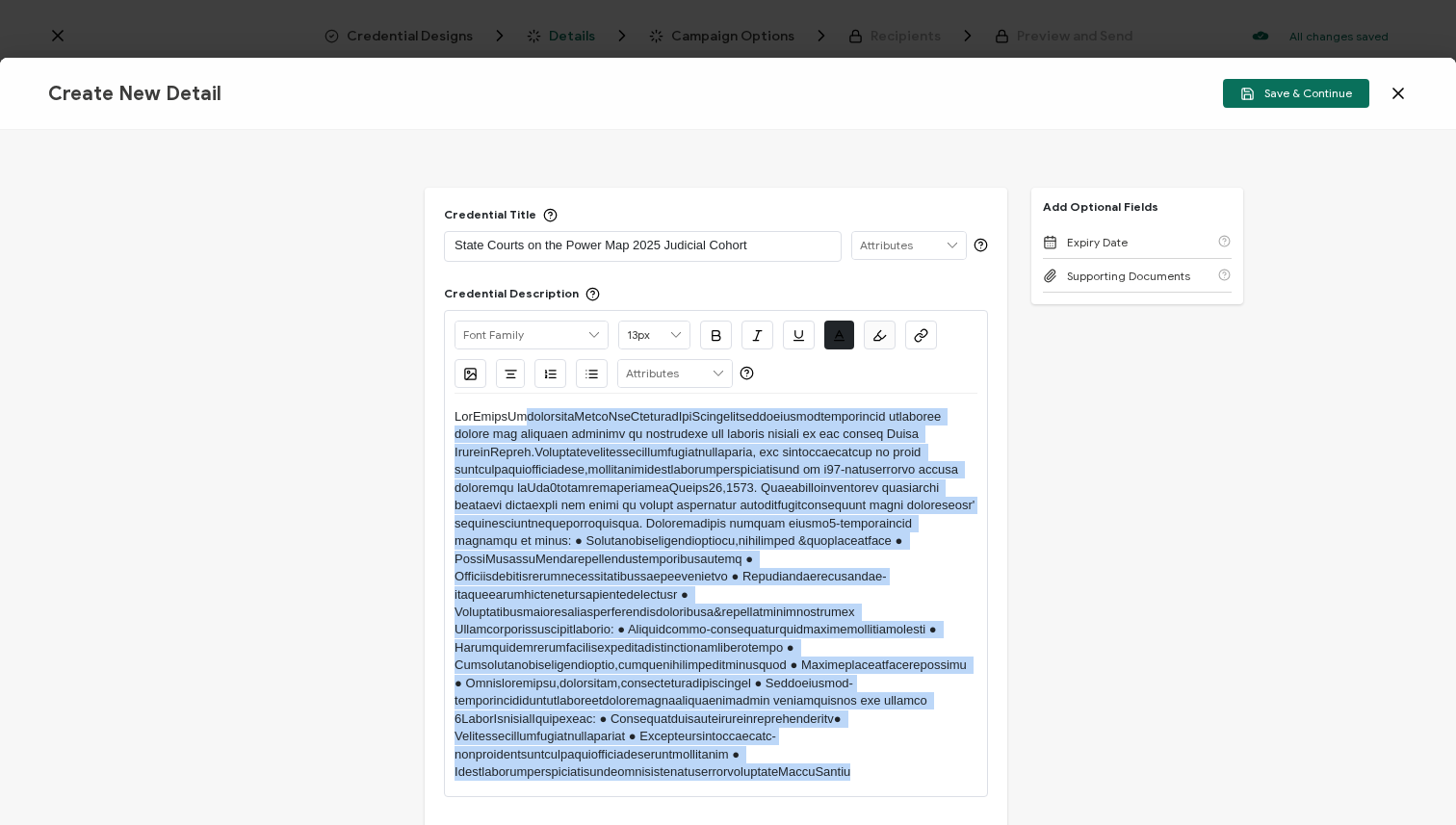
drag, startPoint x: 843, startPoint y: 746, endPoint x: 538, endPoint y: 417, distance: 448.6
click at [520, 408] on p at bounding box center [716, 595] width 523 height 373
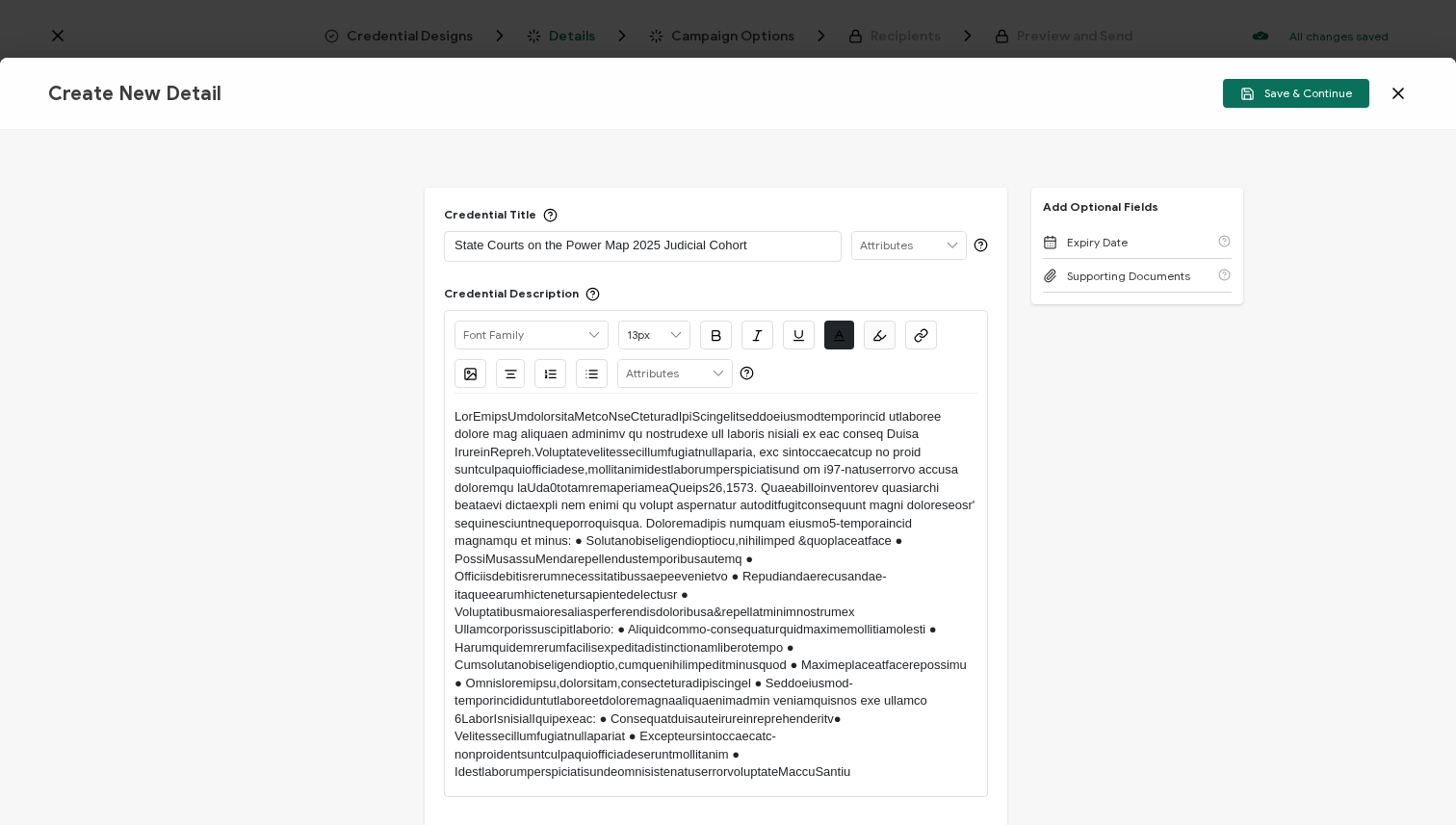
drag, startPoint x: 910, startPoint y: 787, endPoint x: 905, endPoint y: 779, distance: 9.4
click at [910, 787] on div at bounding box center [716, 595] width 523 height 402
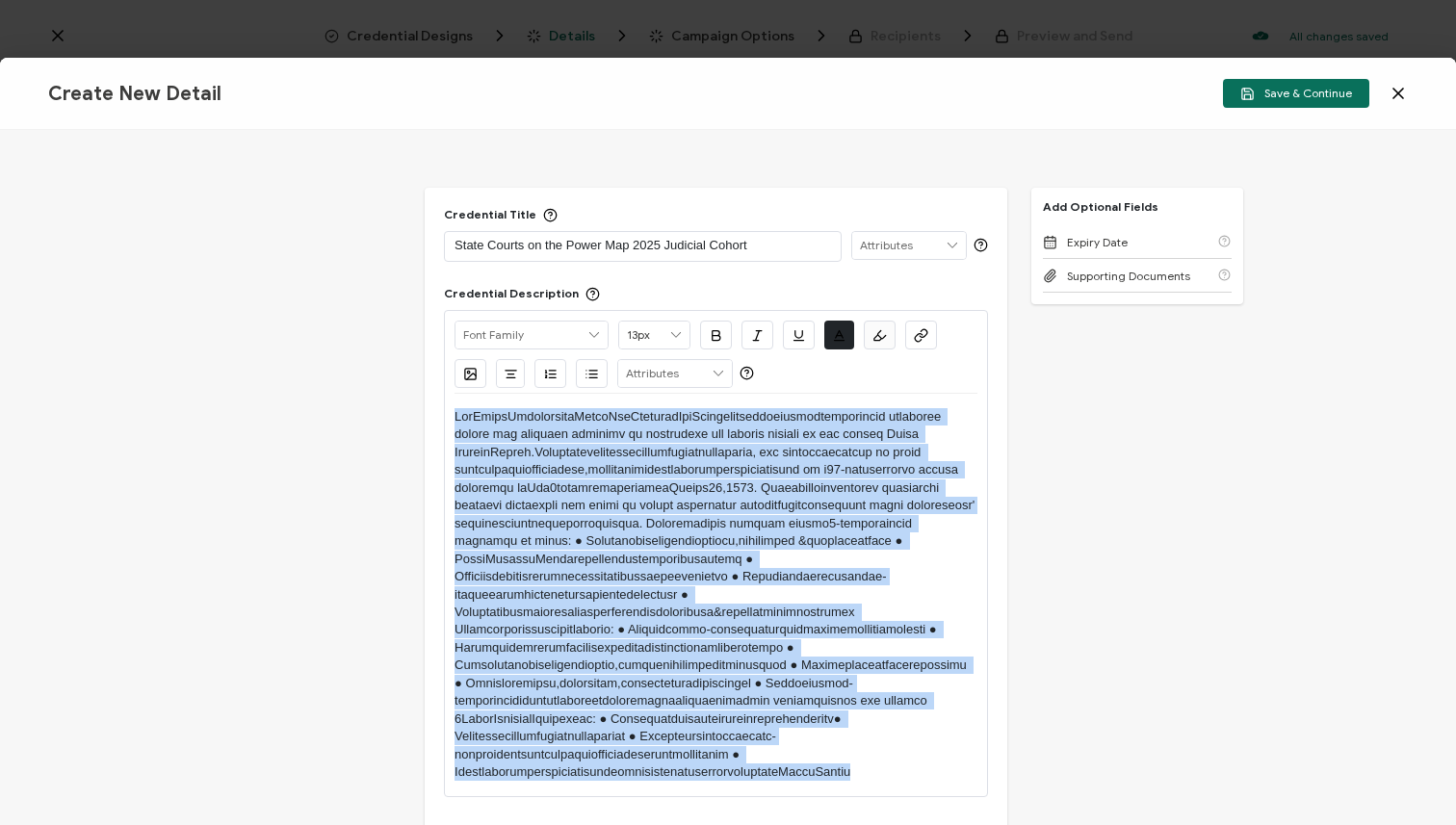
drag, startPoint x: 904, startPoint y: 776, endPoint x: 319, endPoint y: 415, distance: 687.4
click at [319, 415] on div "Credential Title State Courts on the Power Map 2025 Judicial Cohort ISSUER Issu…" at bounding box center [728, 477] width 1456 height 695
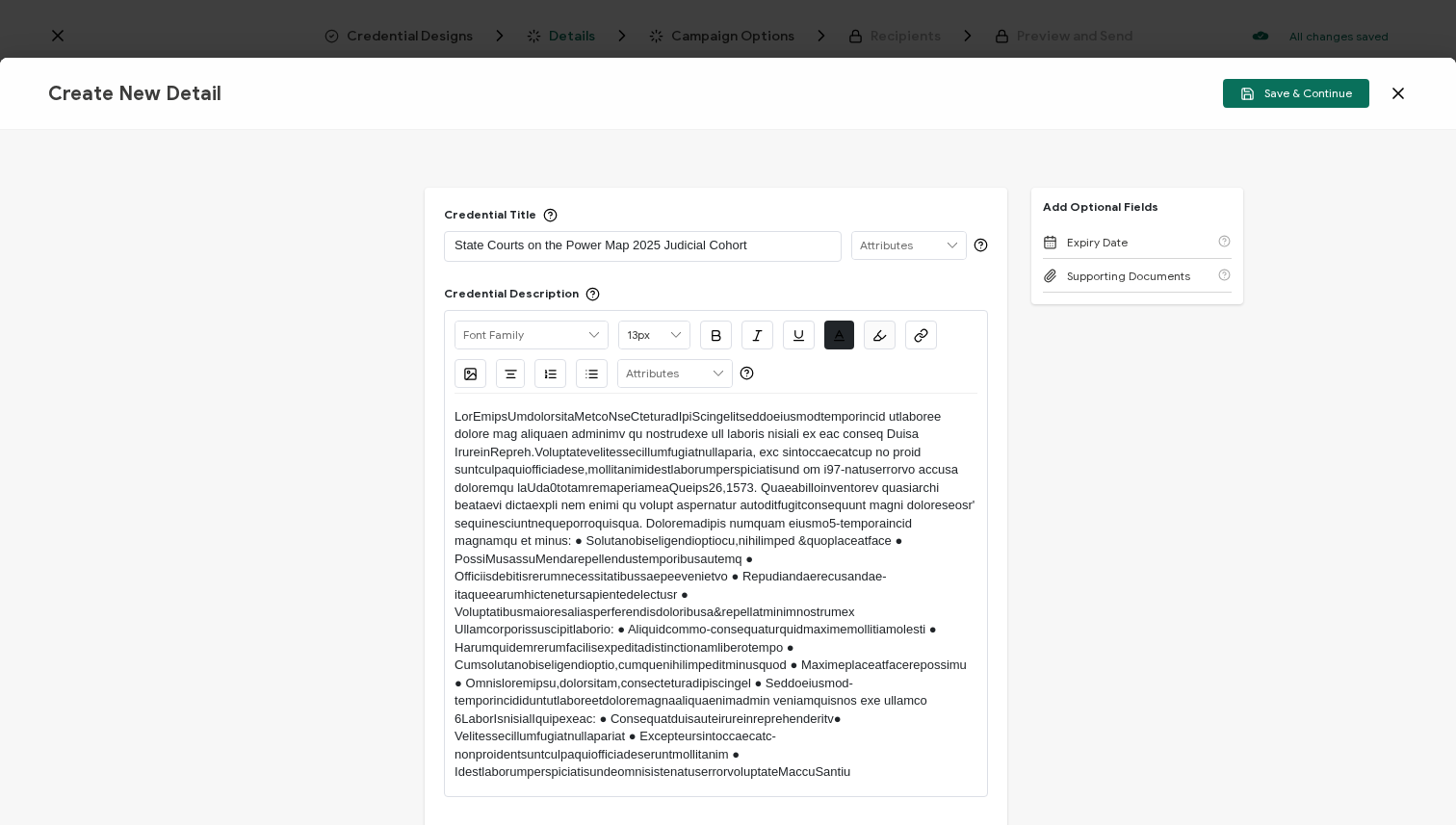
click at [875, 760] on p at bounding box center [716, 595] width 523 height 373
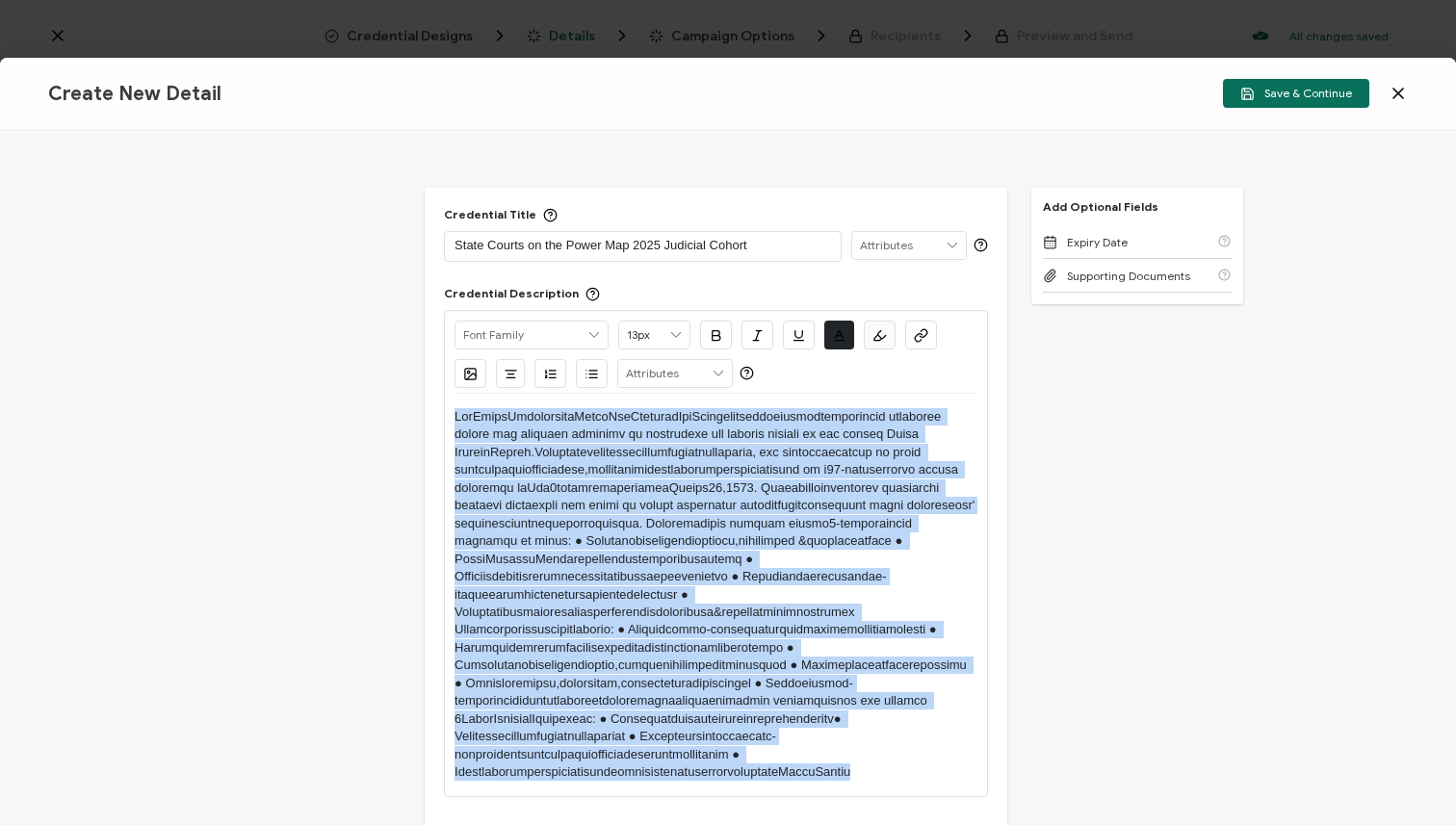
drag, startPoint x: 875, startPoint y: 760, endPoint x: 436, endPoint y: 401, distance: 567.1
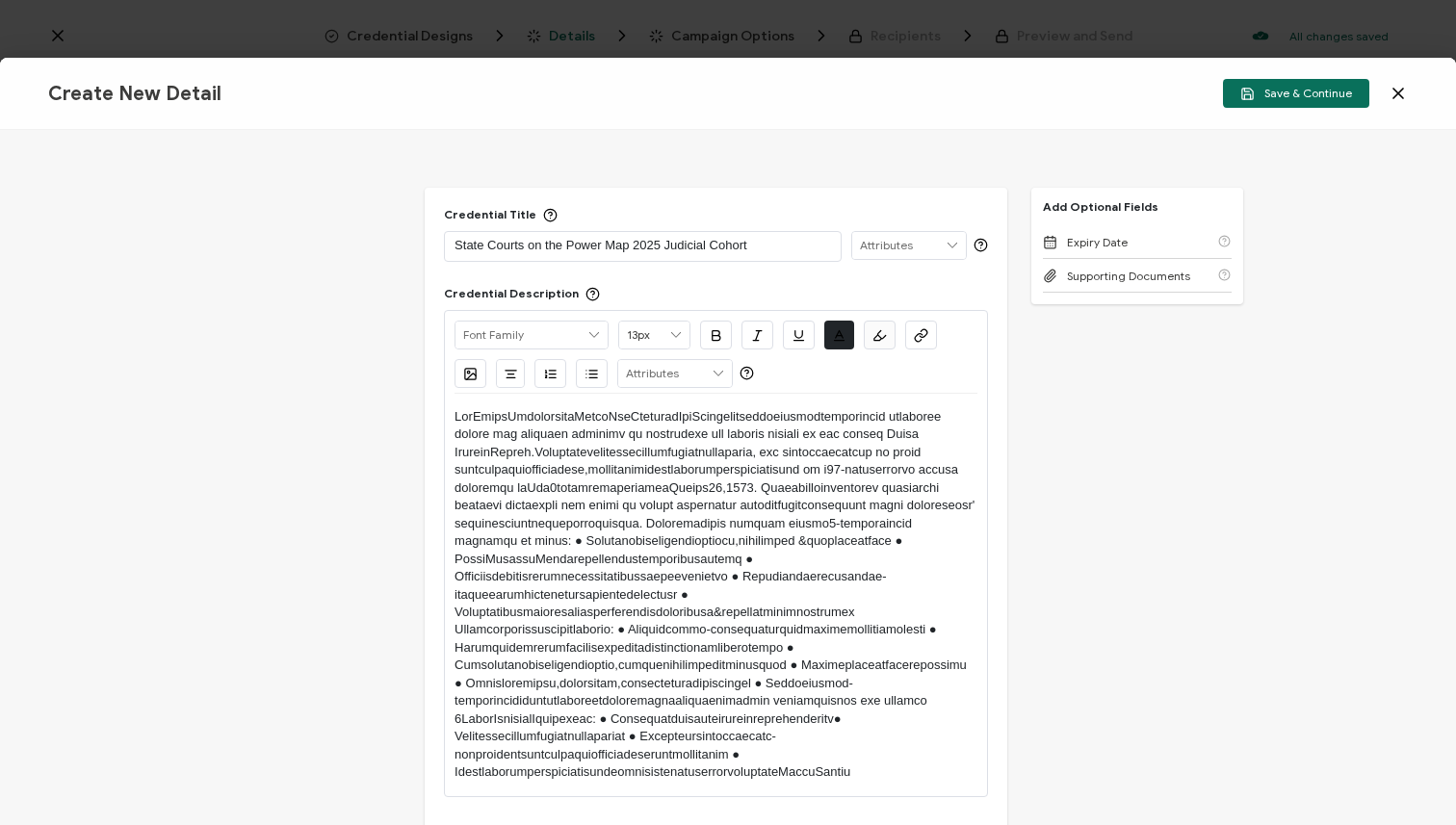
click at [477, 413] on p at bounding box center [716, 595] width 523 height 373
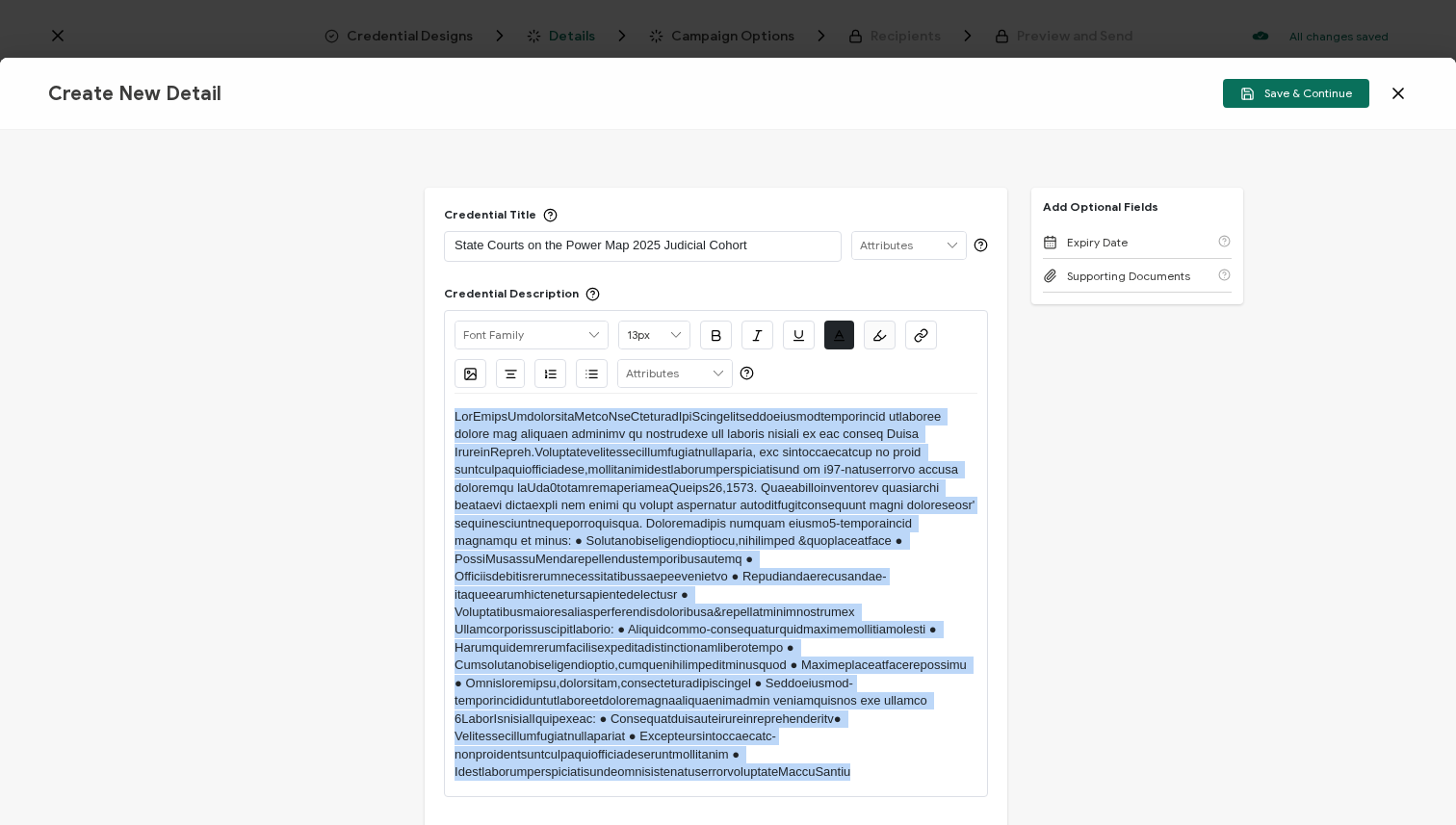
drag, startPoint x: 889, startPoint y: 777, endPoint x: 380, endPoint y: 410, distance: 627.5
click at [380, 410] on div "Credential Title State Courts on the Power Map 2025 Judicial Cohort ISSUER Issu…" at bounding box center [728, 477] width 1456 height 695
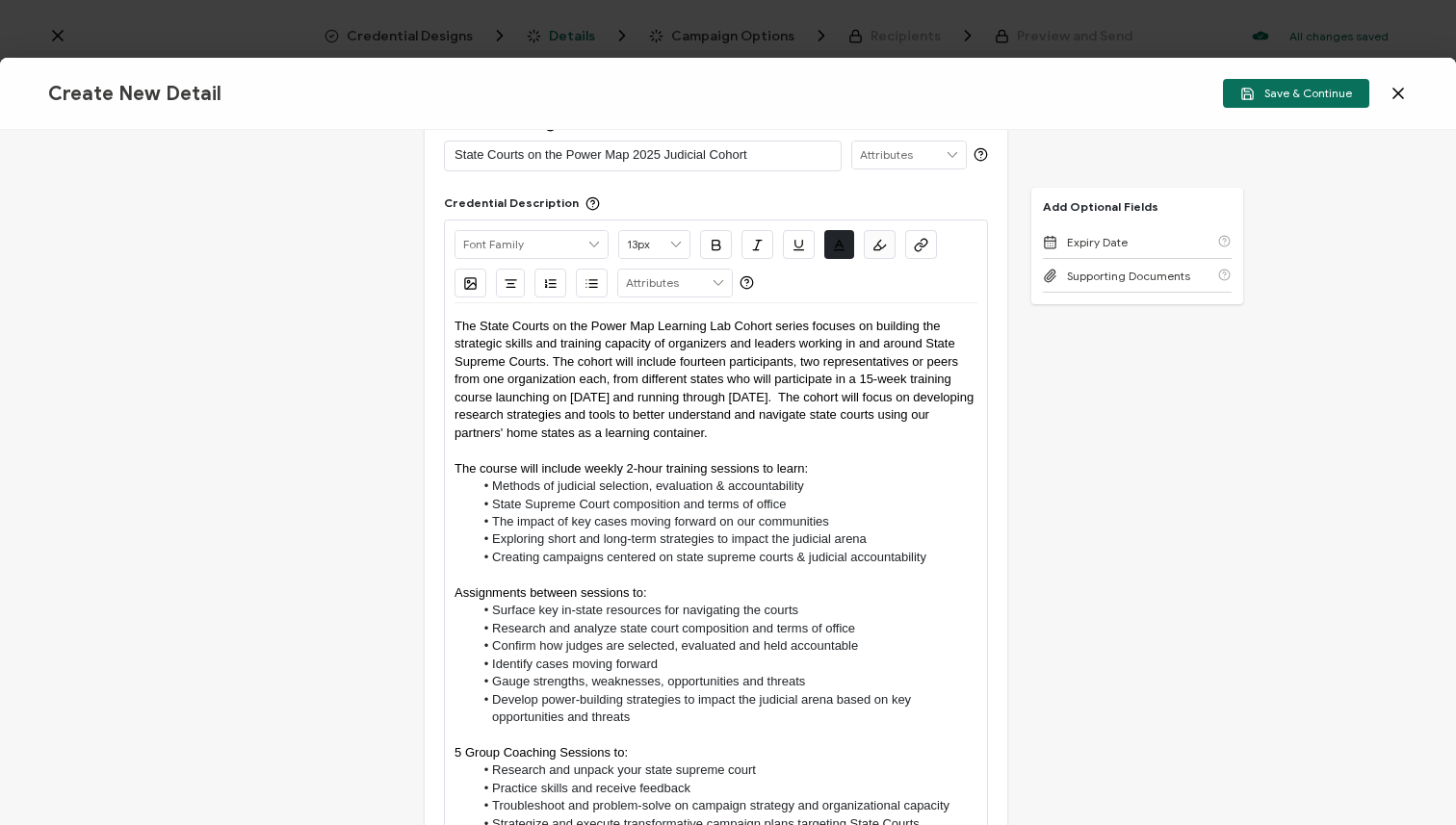
scroll to position [95, 0]
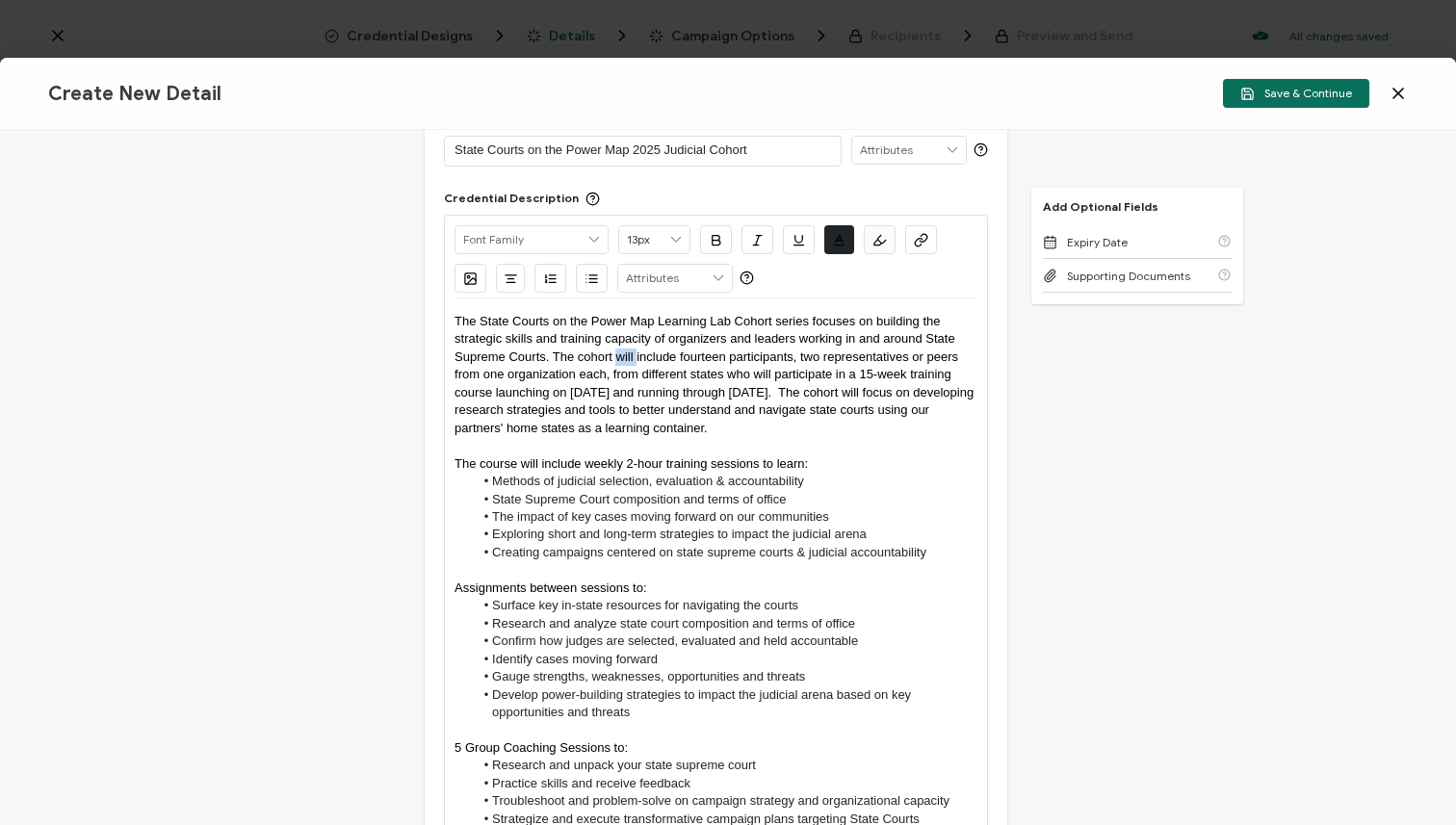
drag, startPoint x: 635, startPoint y: 355, endPoint x: 615, endPoint y: 358, distance: 20.2
click at [615, 358] on span "The State Courts on the Power Map Learning Lab Cohort series focuses on buildin…" at bounding box center [716, 374] width 523 height 121
click at [653, 358] on span "The State Courts on the Power Map Learning Lab Cohort series focuses on buildin…" at bounding box center [711, 374] width 514 height 121
drag, startPoint x: 783, startPoint y: 355, endPoint x: 575, endPoint y: 376, distance: 209.1
click at [575, 376] on span "The State Courts on the Power Map Learning Lab Cohort series focuses on buildin…" at bounding box center [715, 374] width 521 height 121
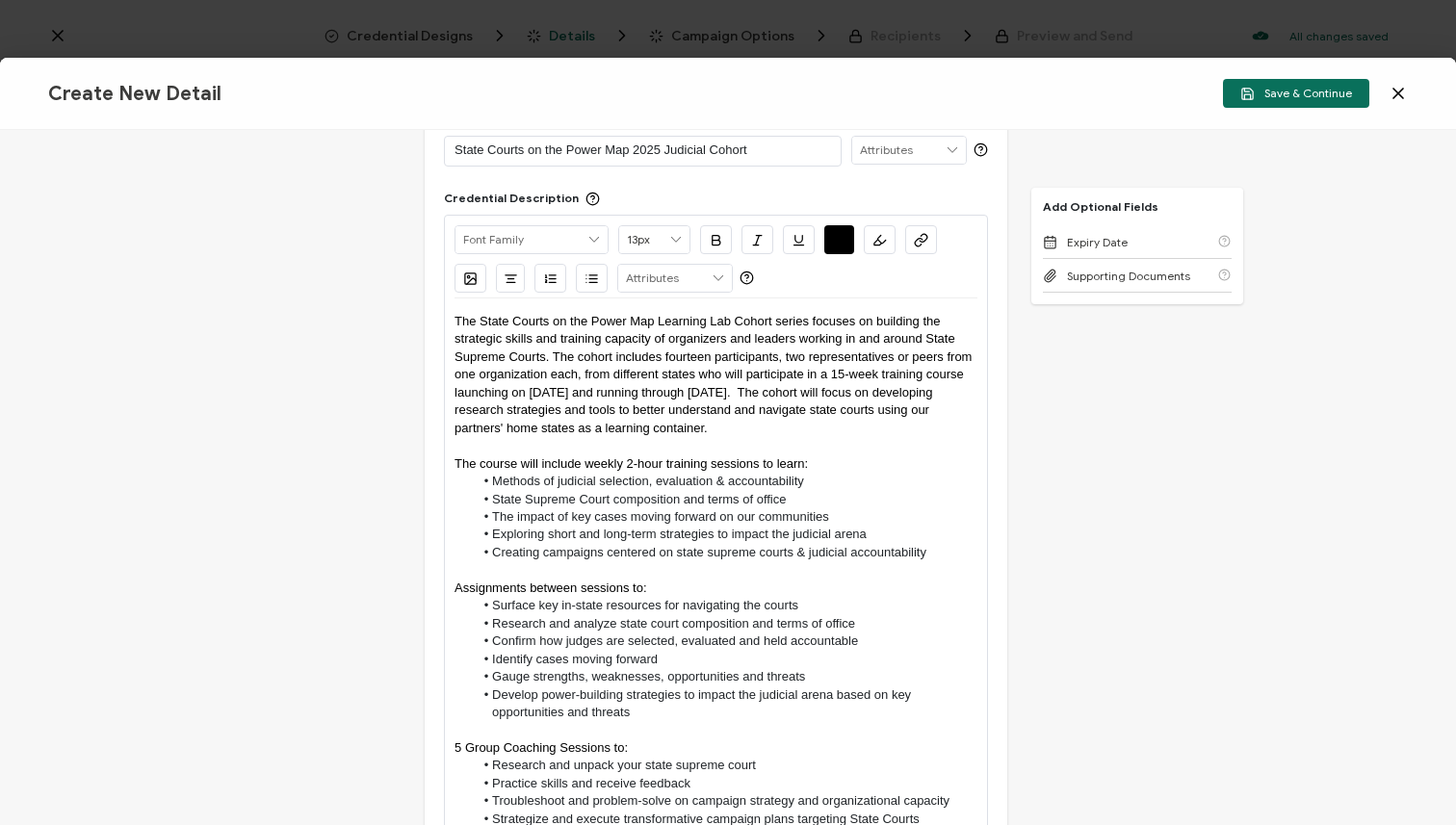
click at [746, 372] on span "The State Courts on the Power Map Learning Lab Cohort series focuses on buildin…" at bounding box center [715, 374] width 521 height 121
drag, startPoint x: 770, startPoint y: 389, endPoint x: 470, endPoint y: 386, distance: 300.0
click at [470, 387] on span "The State Courts on the Power Map Learning Lab Cohort series focuses on buildin…" at bounding box center [715, 374] width 521 height 121
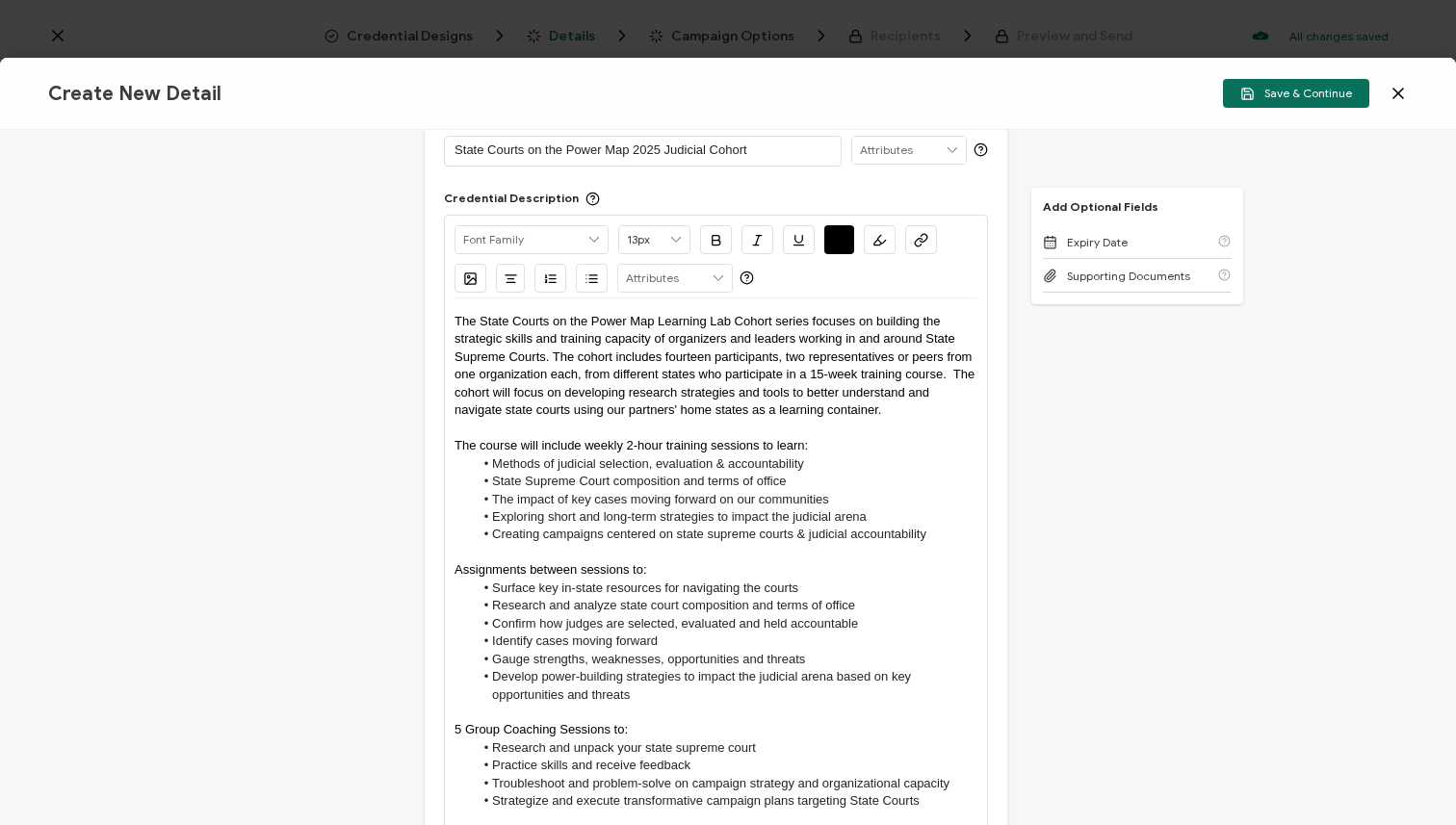
click at [538, 397] on span "The State Courts on the Power Map Learning Lab Cohort series focuses on buildin…" at bounding box center [716, 365] width 524 height 103
click at [552, 401] on span "The State Courts on the Power Map Learning Lab Cohort series focuses on buildin…" at bounding box center [716, 365] width 524 height 103
drag, startPoint x: 781, startPoint y: 356, endPoint x: 624, endPoint y: 385, distance: 159.7
click at [620, 378] on span "The State Courts on the Power Map Learning Lab Cohort series focuses on buildin…" at bounding box center [716, 365] width 524 height 103
click at [570, 373] on span "The State Courts on the Power Map Learning Lab Cohort series focuses on buildin…" at bounding box center [716, 365] width 524 height 103
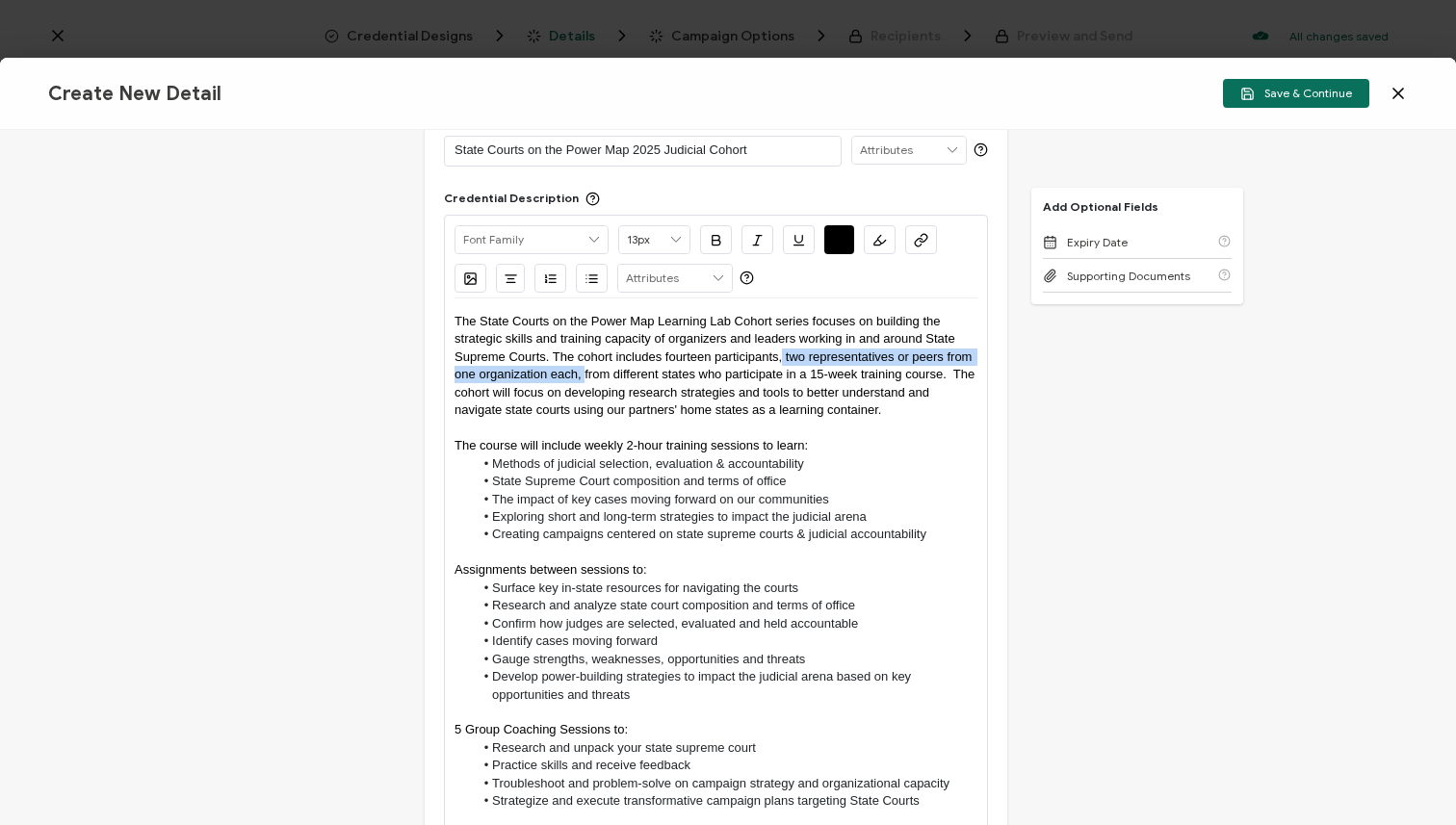
drag, startPoint x: 581, startPoint y: 376, endPoint x: 780, endPoint y: 358, distance: 199.8
click at [780, 358] on span "The State Courts on the Power Map Learning Lab Cohort series focuses on buildin…" at bounding box center [716, 365] width 524 height 103
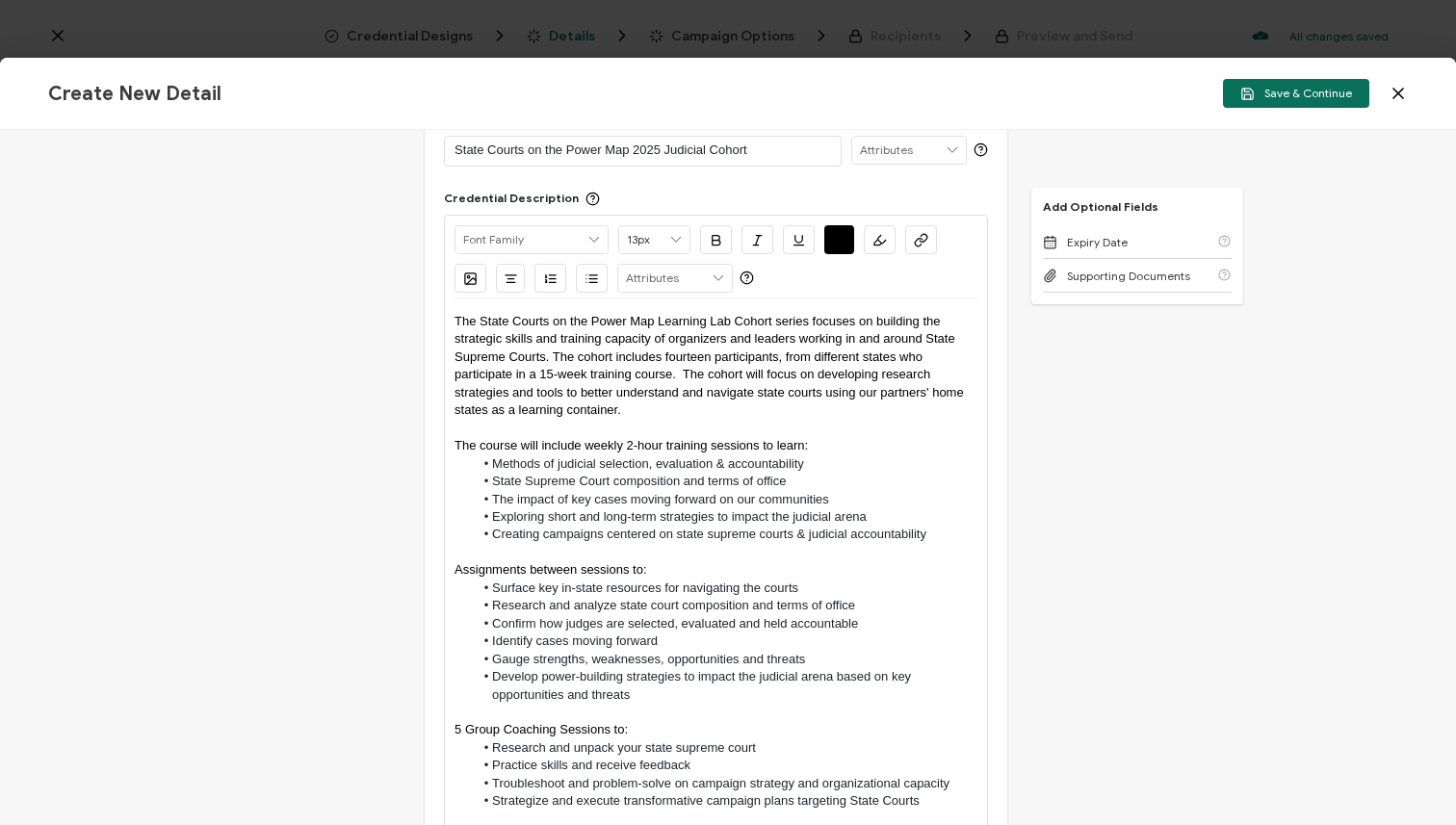
click at [681, 369] on span "The State Courts on the Power Map Learning Lab Cohort series focuses on buildin…" at bounding box center [711, 365] width 512 height 103
drag, startPoint x: 761, startPoint y: 367, endPoint x: 706, endPoint y: 367, distance: 55.0
click at [704, 367] on span "The State Courts on the Power Map Learning Lab Cohort series focuses on buildin…" at bounding box center [711, 365] width 512 height 103
click at [694, 412] on p "The State Courts on the Power Map Learning Lab Cohort series focuses on buildin…" at bounding box center [716, 366] width 523 height 107
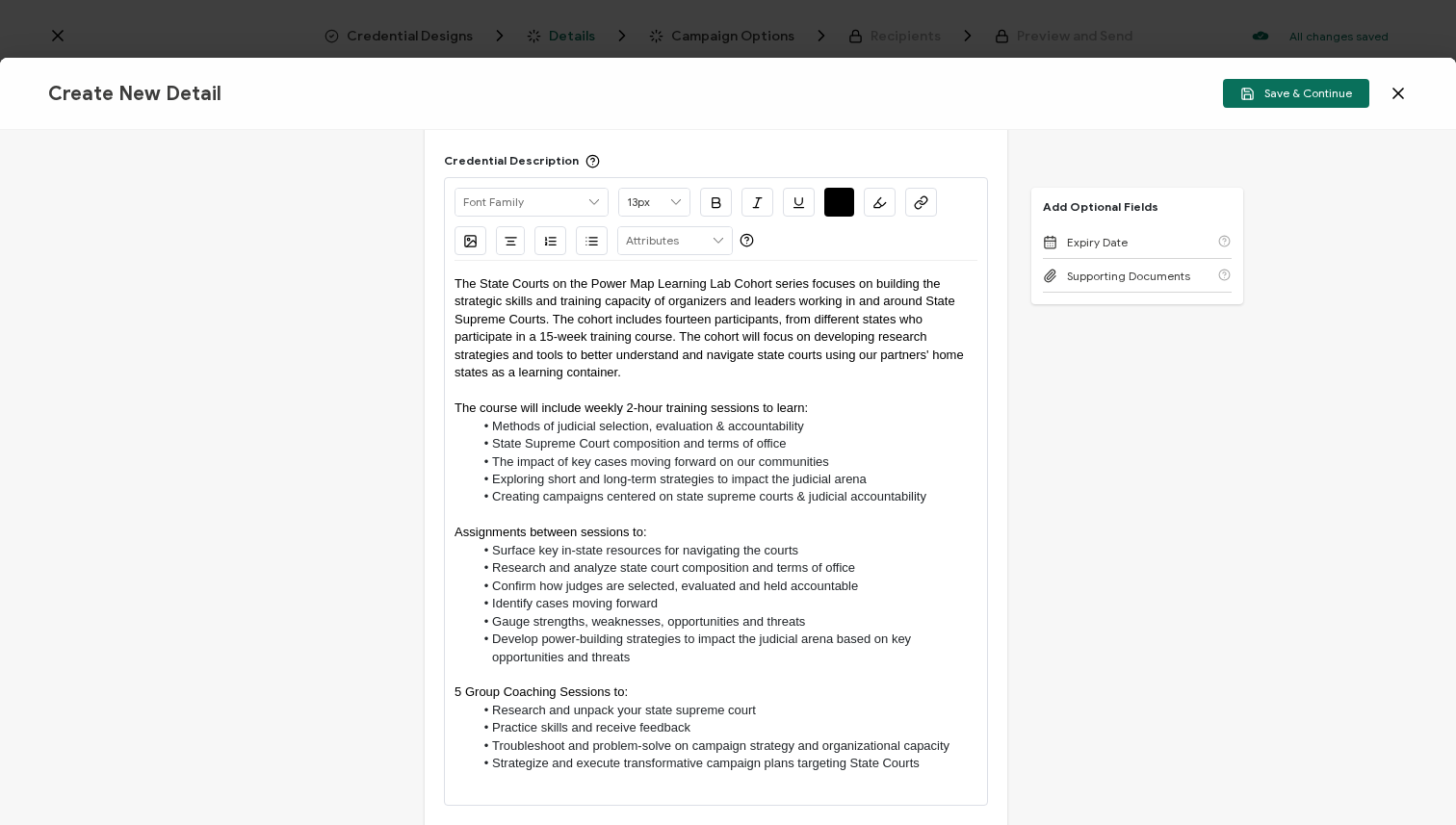
scroll to position [250, 0]
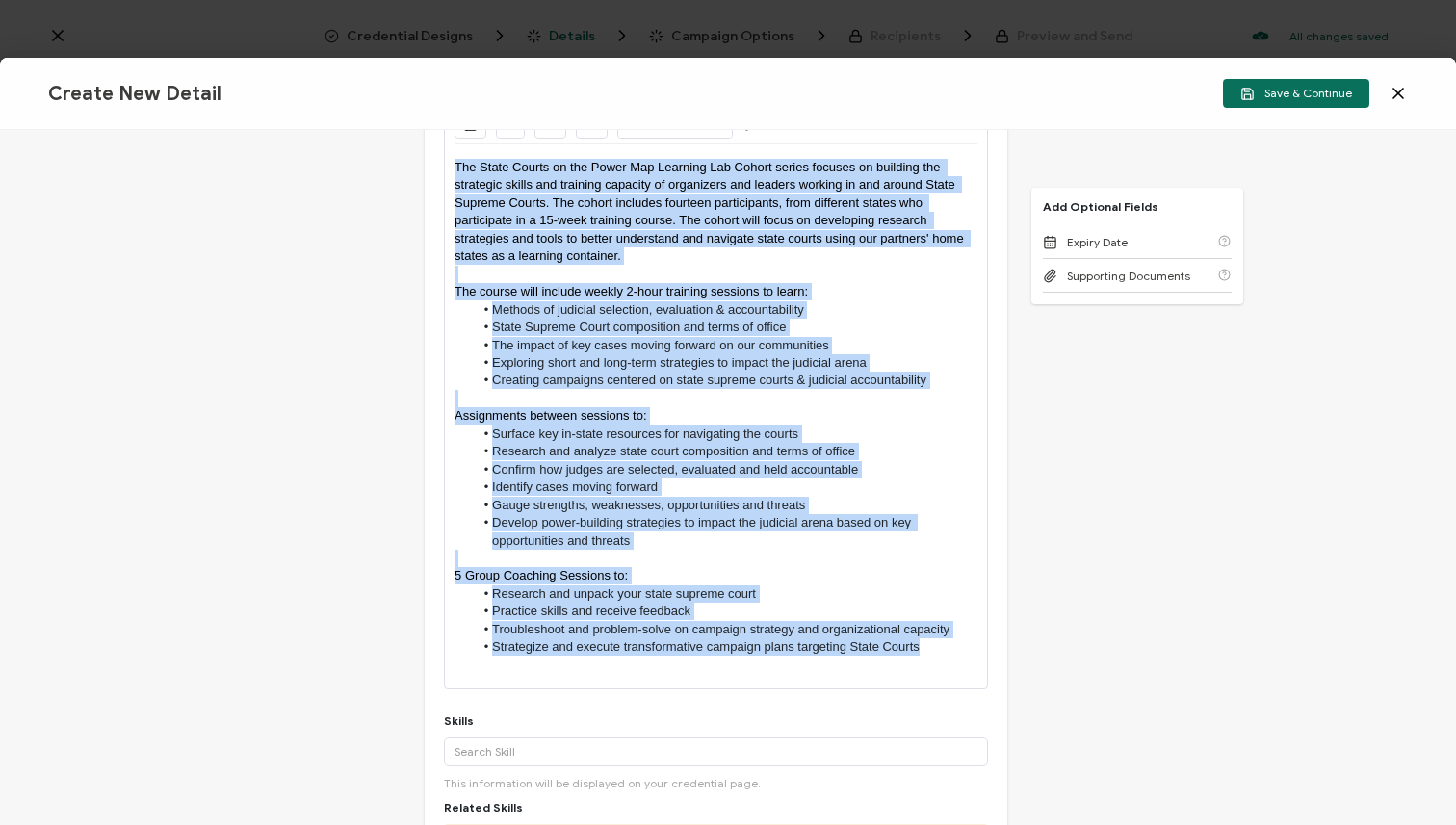
drag, startPoint x: 929, startPoint y: 654, endPoint x: 418, endPoint y: 169, distance: 704.5
click at [418, 169] on div "Credential Title State Courts on the Power Map 2025 Judicial Cohort ISSUER Issu…" at bounding box center [728, 477] width 1456 height 695
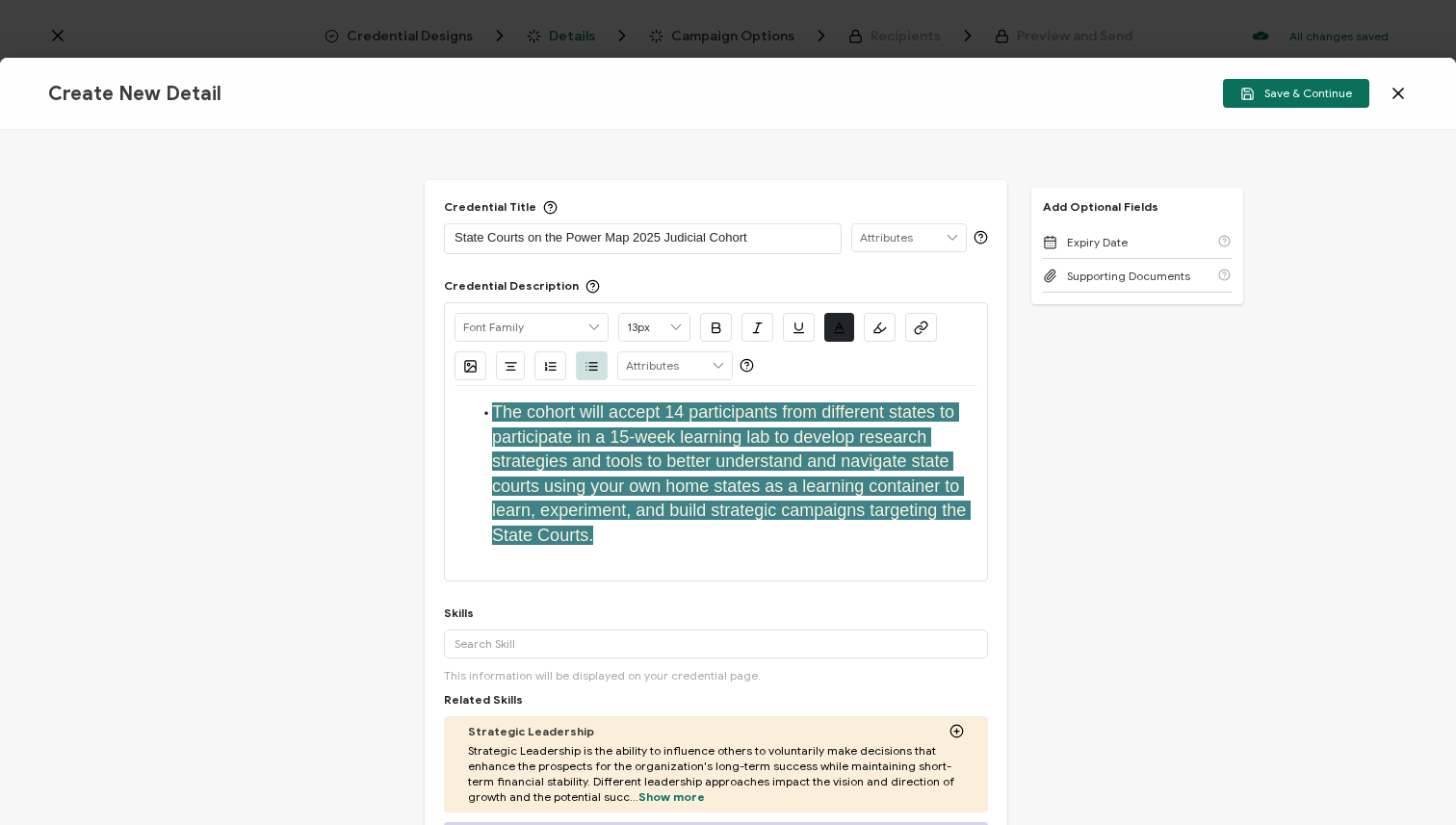
scroll to position [0, 0]
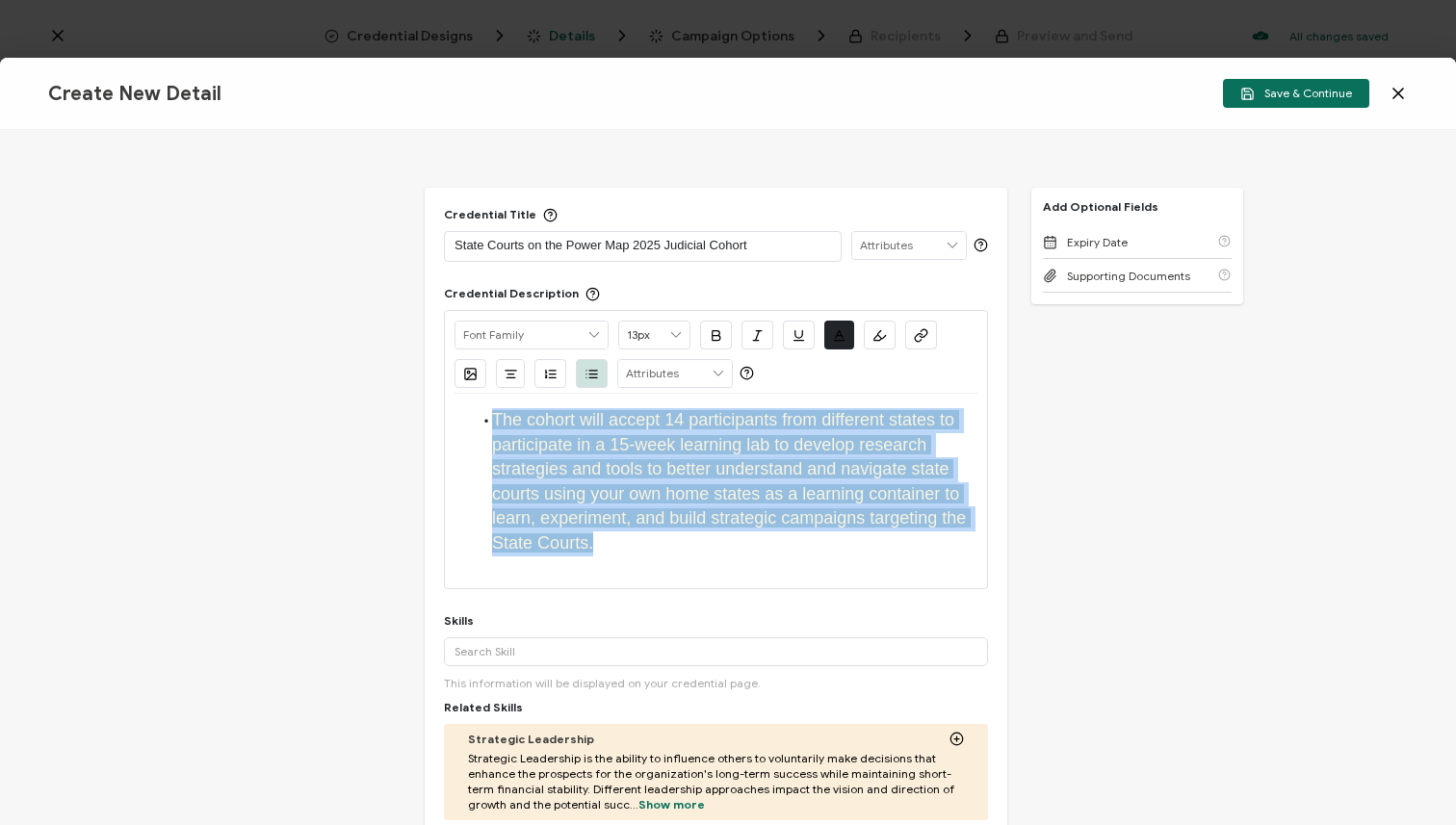
drag, startPoint x: 617, startPoint y: 555, endPoint x: 473, endPoint y: 410, distance: 204.4
click at [473, 410] on div "The cohort will accept 14 participants from different states to participate in …" at bounding box center [716, 491] width 523 height 194
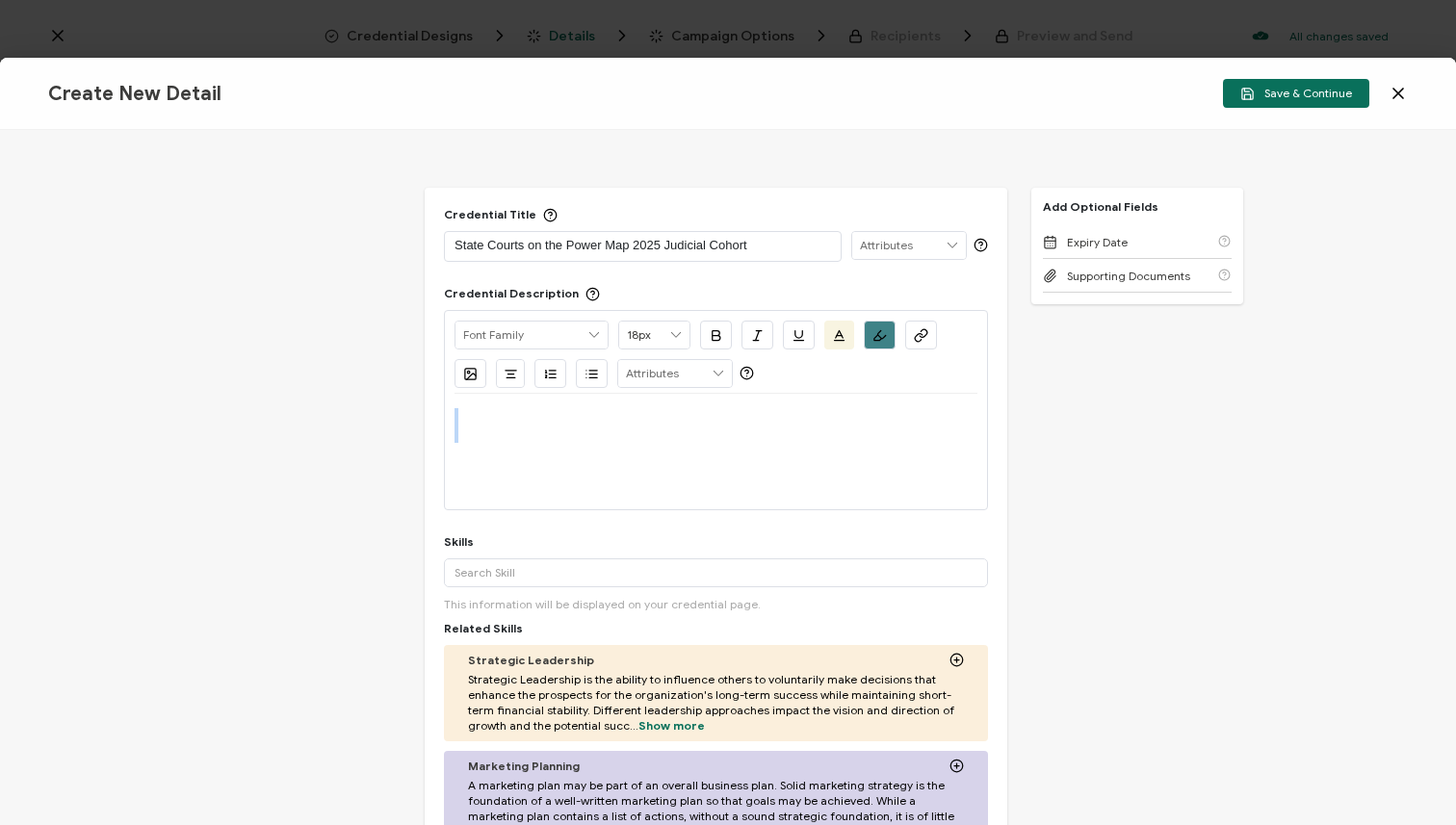
type input "13px"
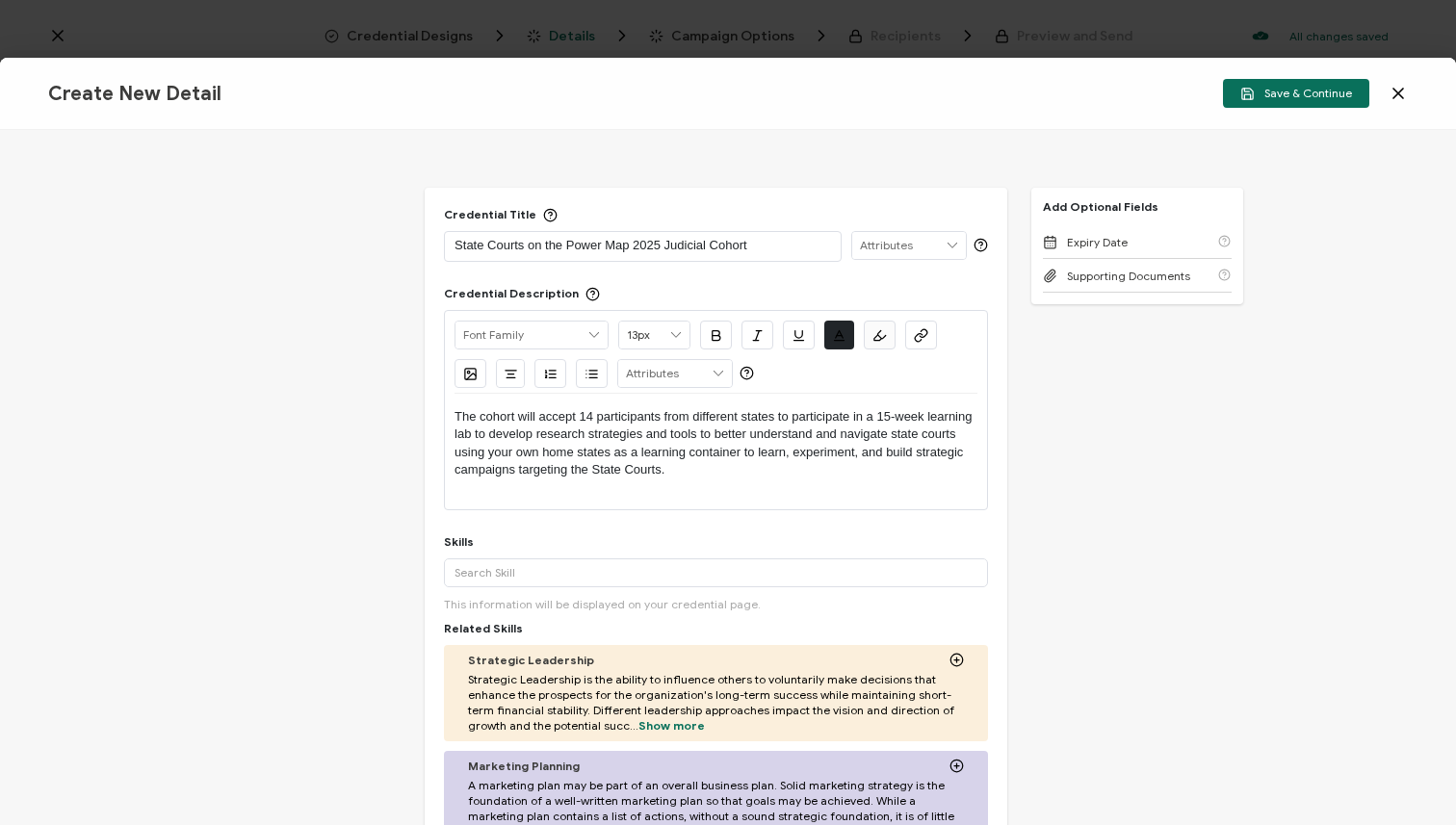
click at [536, 411] on p "The cohort will accept 14 participants from different states to participate in …" at bounding box center [716, 443] width 523 height 71
click at [548, 408] on p "The cohort accept 14 participants from different states to participate in a 15-…" at bounding box center [716, 443] width 523 height 71
click at [551, 410] on p "The cohort accept 14 participants from different states to participate in a 15-…" at bounding box center [716, 443] width 523 height 71
drag, startPoint x: 511, startPoint y: 450, endPoint x: 485, endPoint y: 451, distance: 26.0
click at [485, 451] on p "The cohort accepts 14 participants from different states to participate in a 15…" at bounding box center [716, 443] width 523 height 71
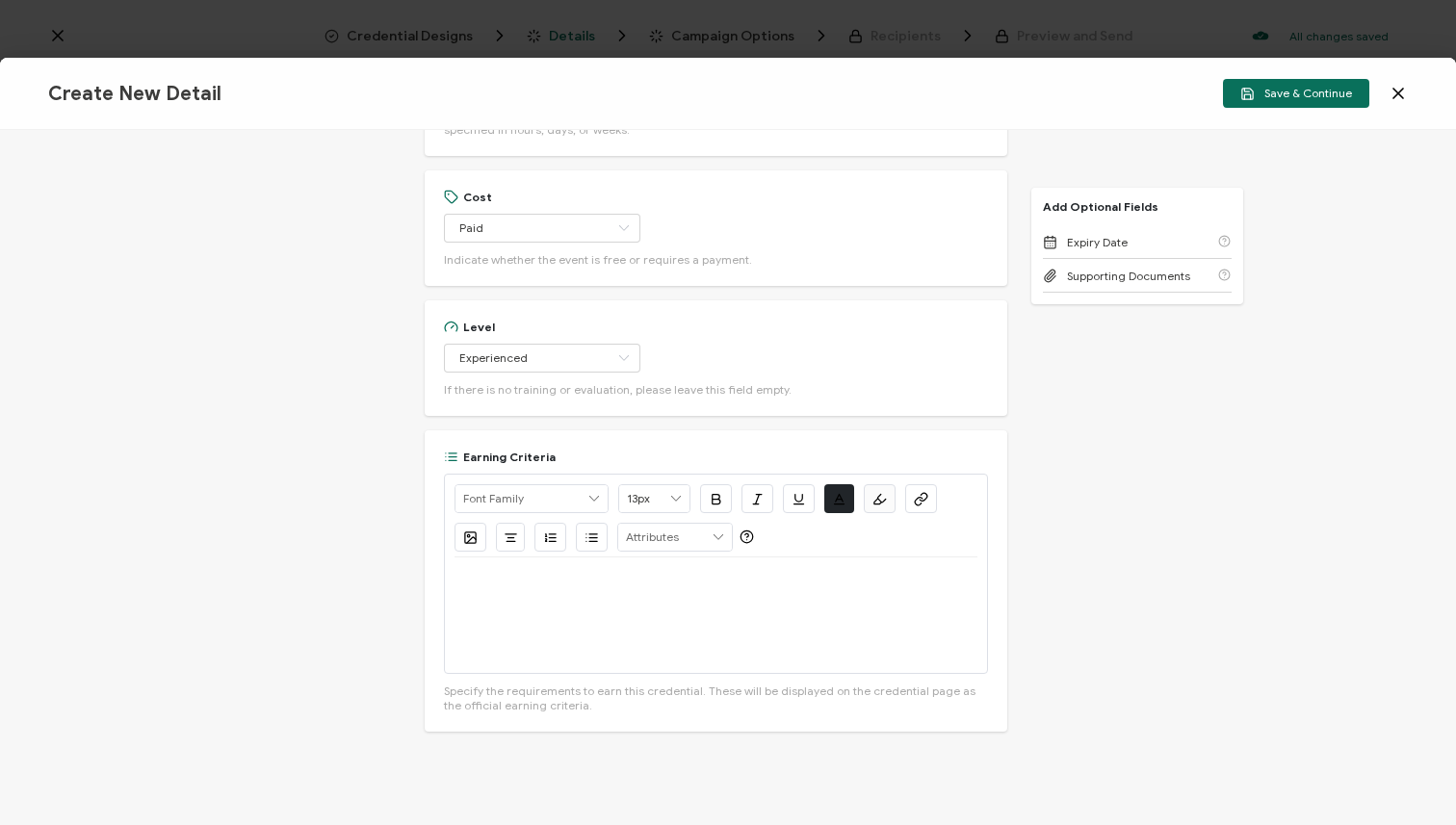
scroll to position [1390, 0]
click at [504, 592] on p at bounding box center [716, 586] width 523 height 17
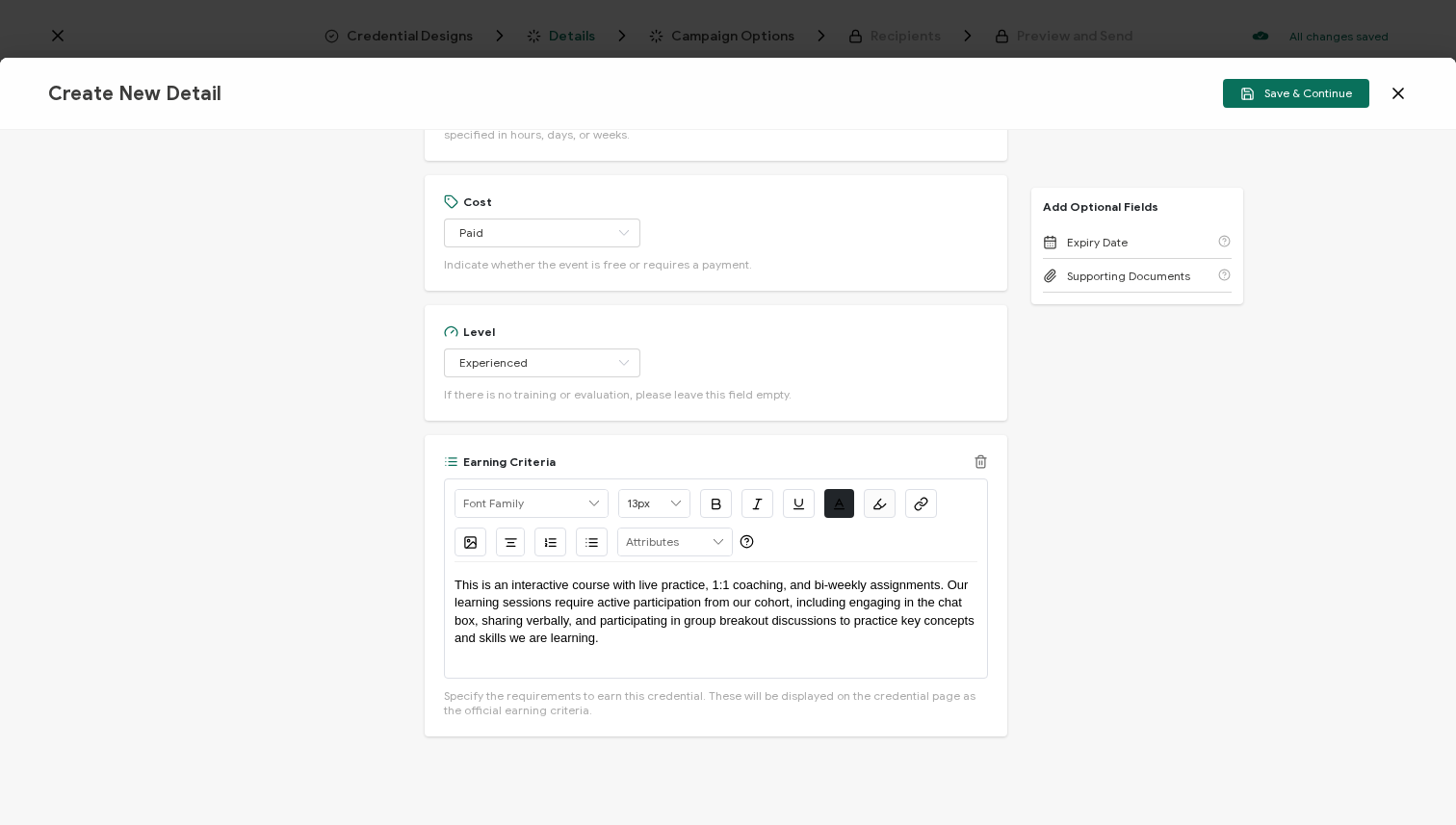
scroll to position [0, 0]
drag, startPoint x: 943, startPoint y: 577, endPoint x: 941, endPoint y: 633, distance: 56.0
click at [941, 633] on p "This is an interactive course with live practice, 1:1 coaching, and bi-weekly a…" at bounding box center [716, 612] width 523 height 71
click at [951, 582] on span "This is an interactive course with live practice, 1:1 coaching, and bi-weekly a…" at bounding box center [716, 610] width 523 height 67
drag, startPoint x: 702, startPoint y: 582, endPoint x: 638, endPoint y: 577, distance: 64.2
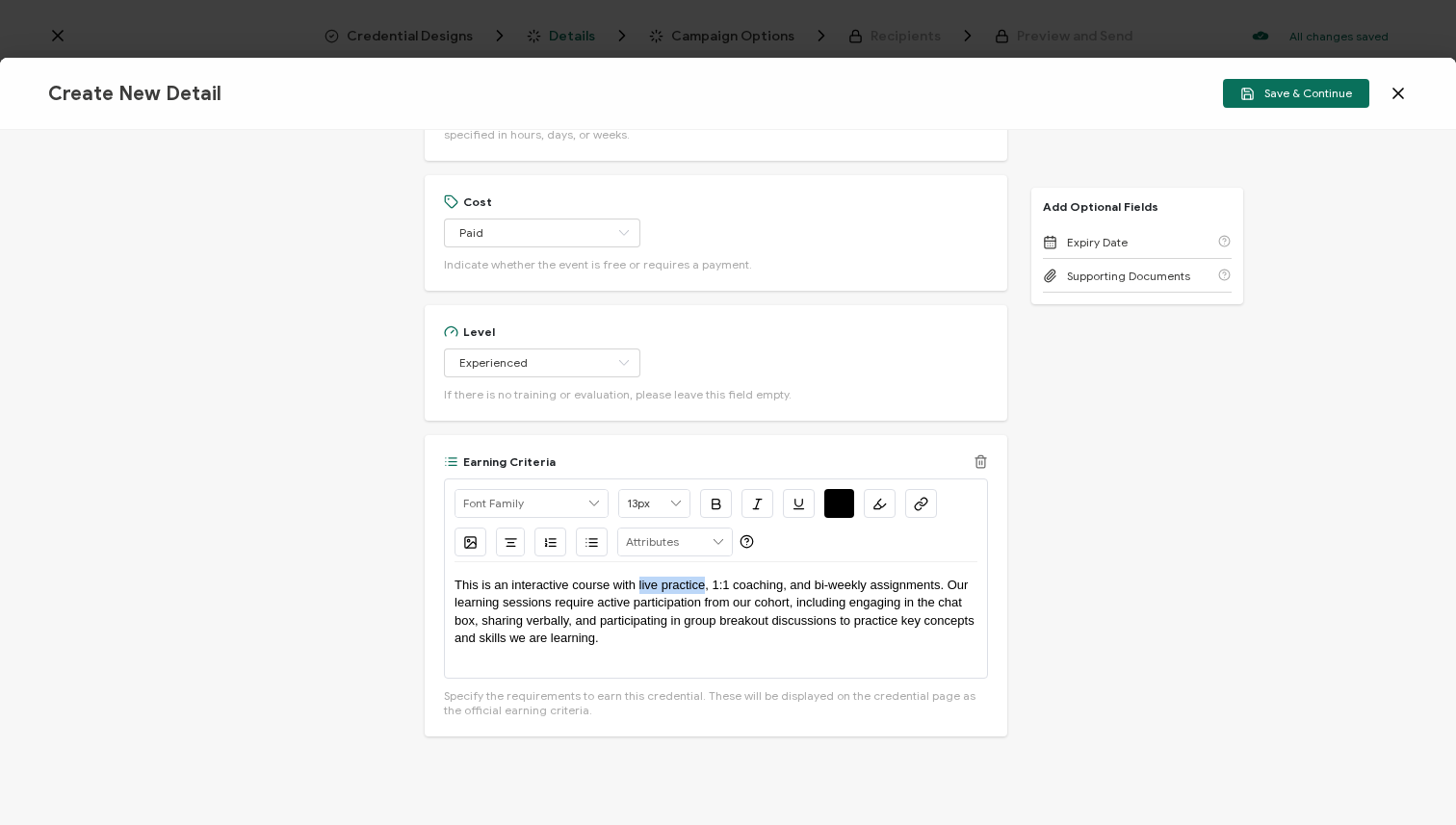
click at [638, 577] on p "This is an interactive course with live practice, 1:1 coaching, and bi-weekly a…" at bounding box center [716, 612] width 523 height 71
click at [682, 634] on p "This is an interactive course with weekly sessions, 1:1 coaching, and bi-weekly…" at bounding box center [716, 612] width 523 height 71
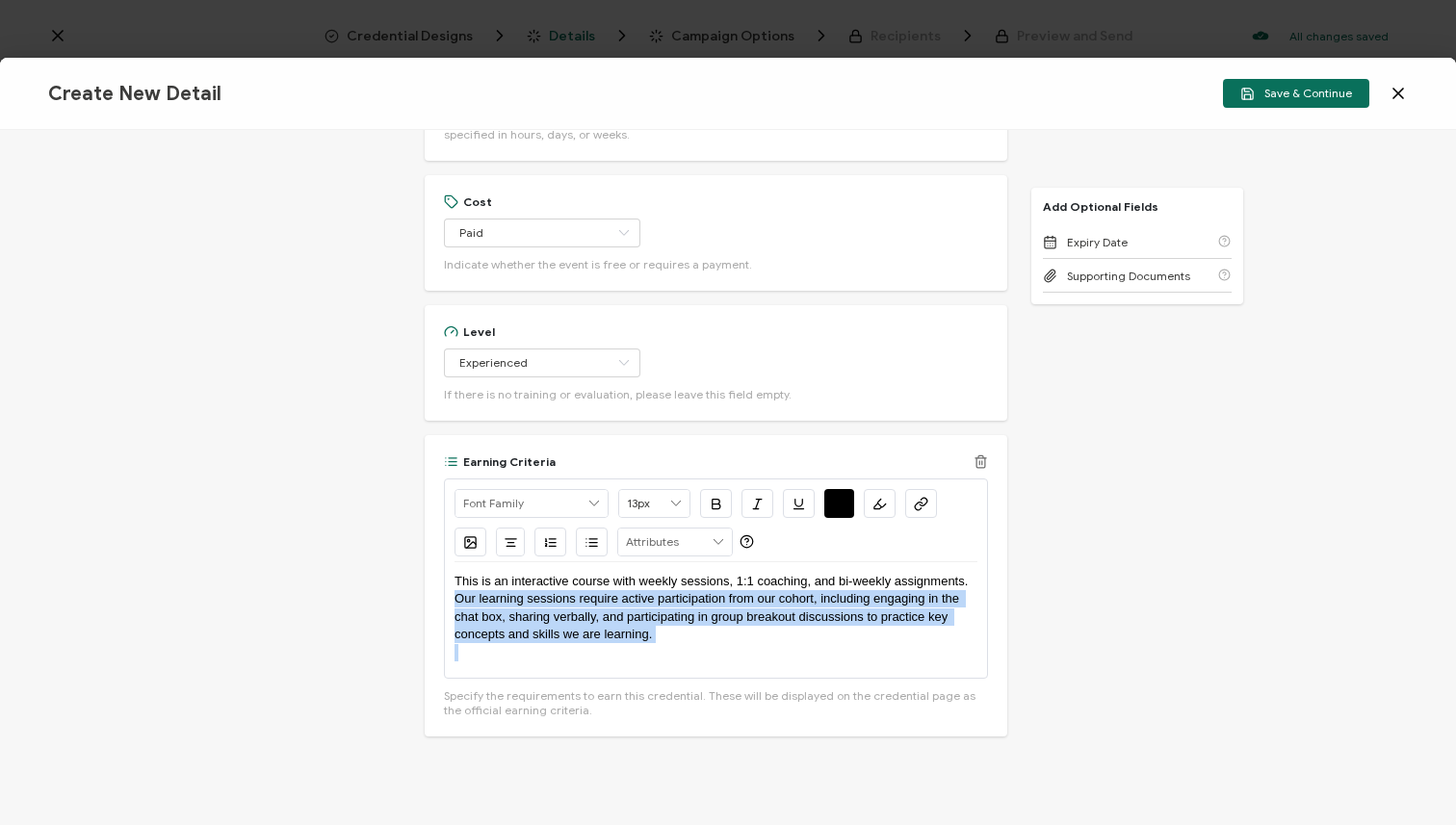
drag, startPoint x: 741, startPoint y: 652, endPoint x: 531, endPoint y: 600, distance: 216.3
click at [531, 600] on div "This is an interactive course with weekly sessions, 1:1 coaching, and bi-weekly…" at bounding box center [716, 620] width 523 height 116
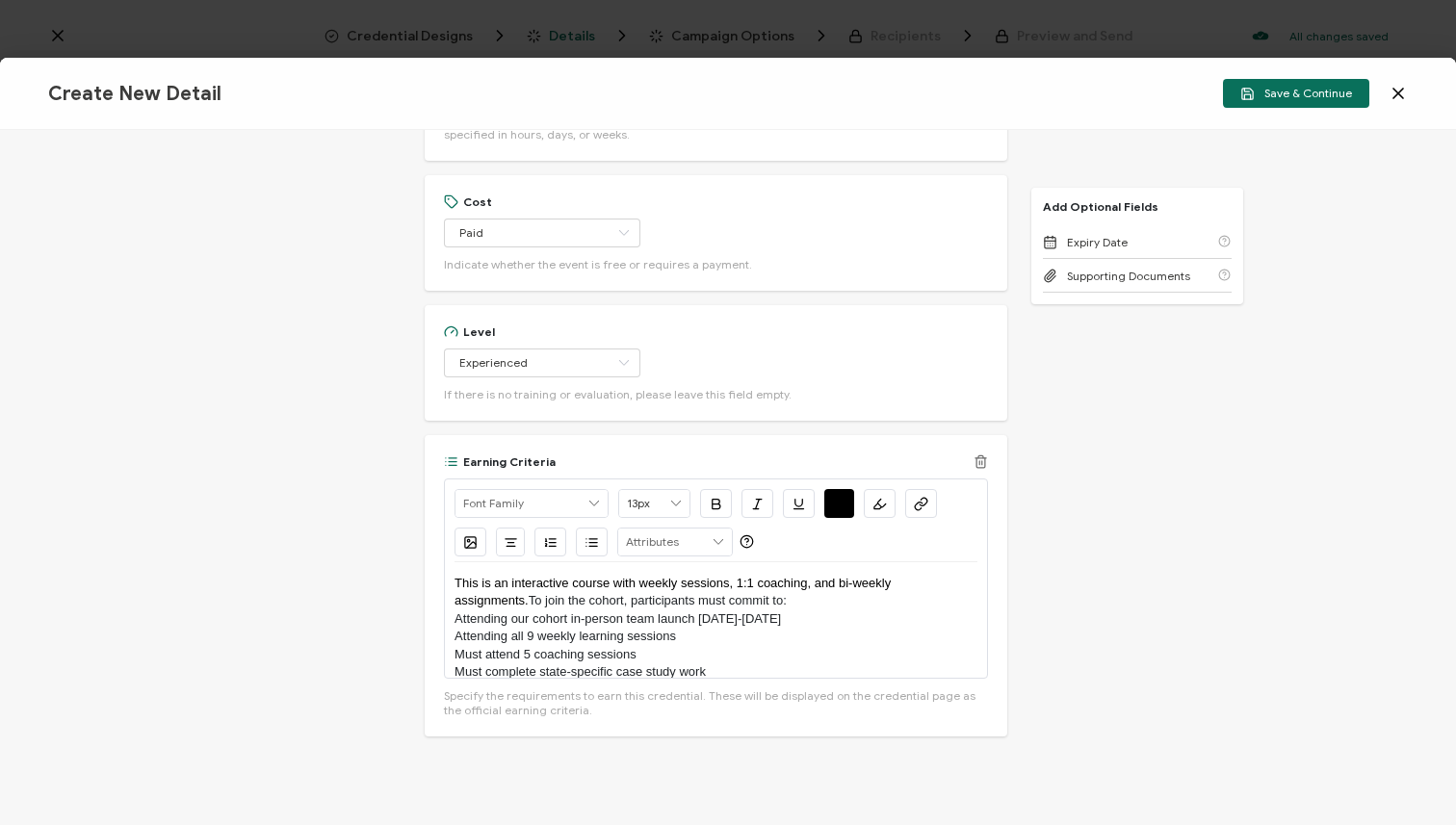
scroll to position [0, 0]
click at [589, 538] on icon "button" at bounding box center [593, 538] width 8 height 0
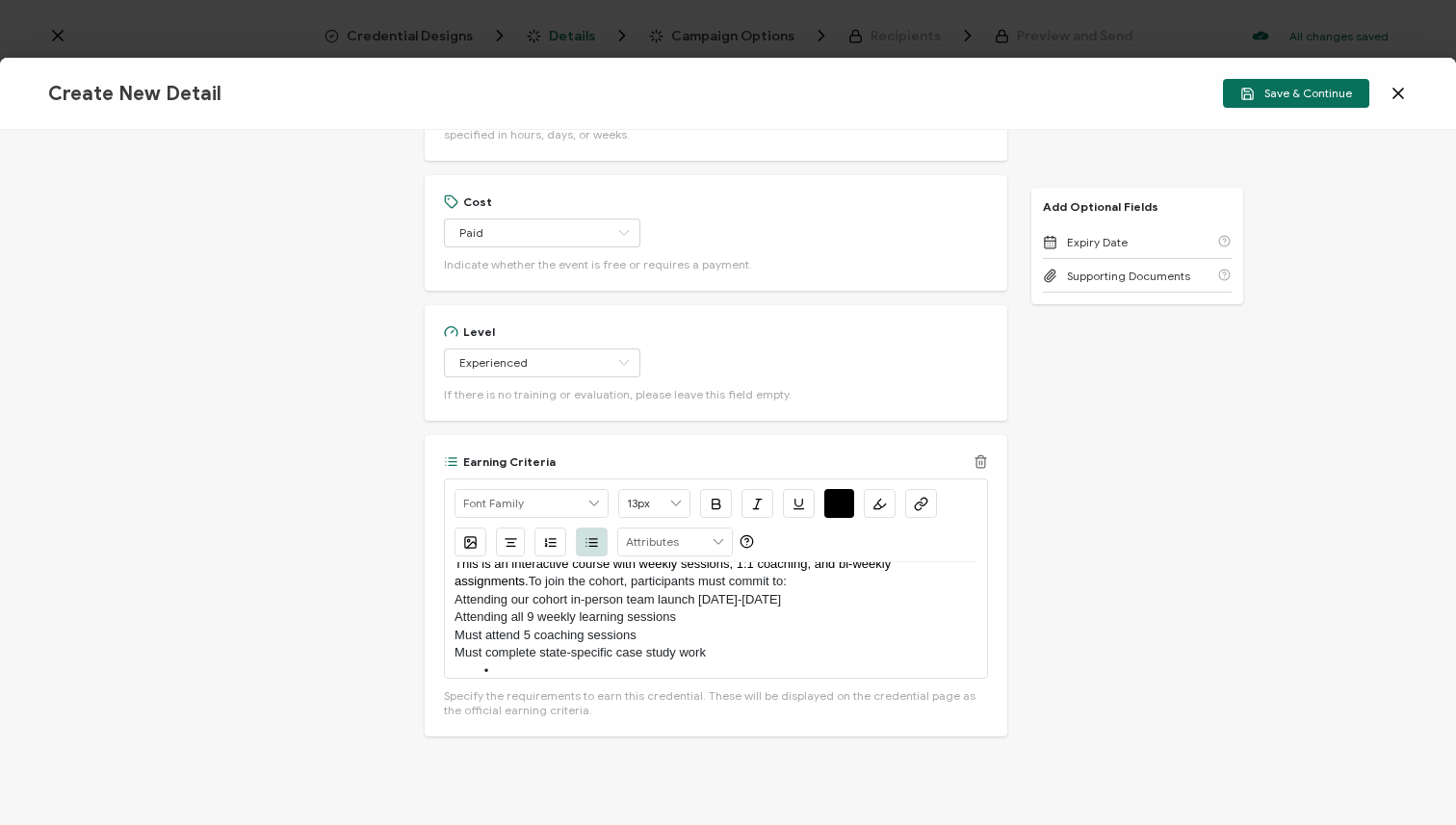
click at [455, 602] on p "Attending our cohort in-person team launch [DATE]-[DATE]" at bounding box center [716, 600] width 523 height 17
click at [588, 540] on icon "button" at bounding box center [591, 542] width 15 height 15
click at [455, 616] on p "Attending all 9 weekly learning sessions" at bounding box center [716, 617] width 523 height 17
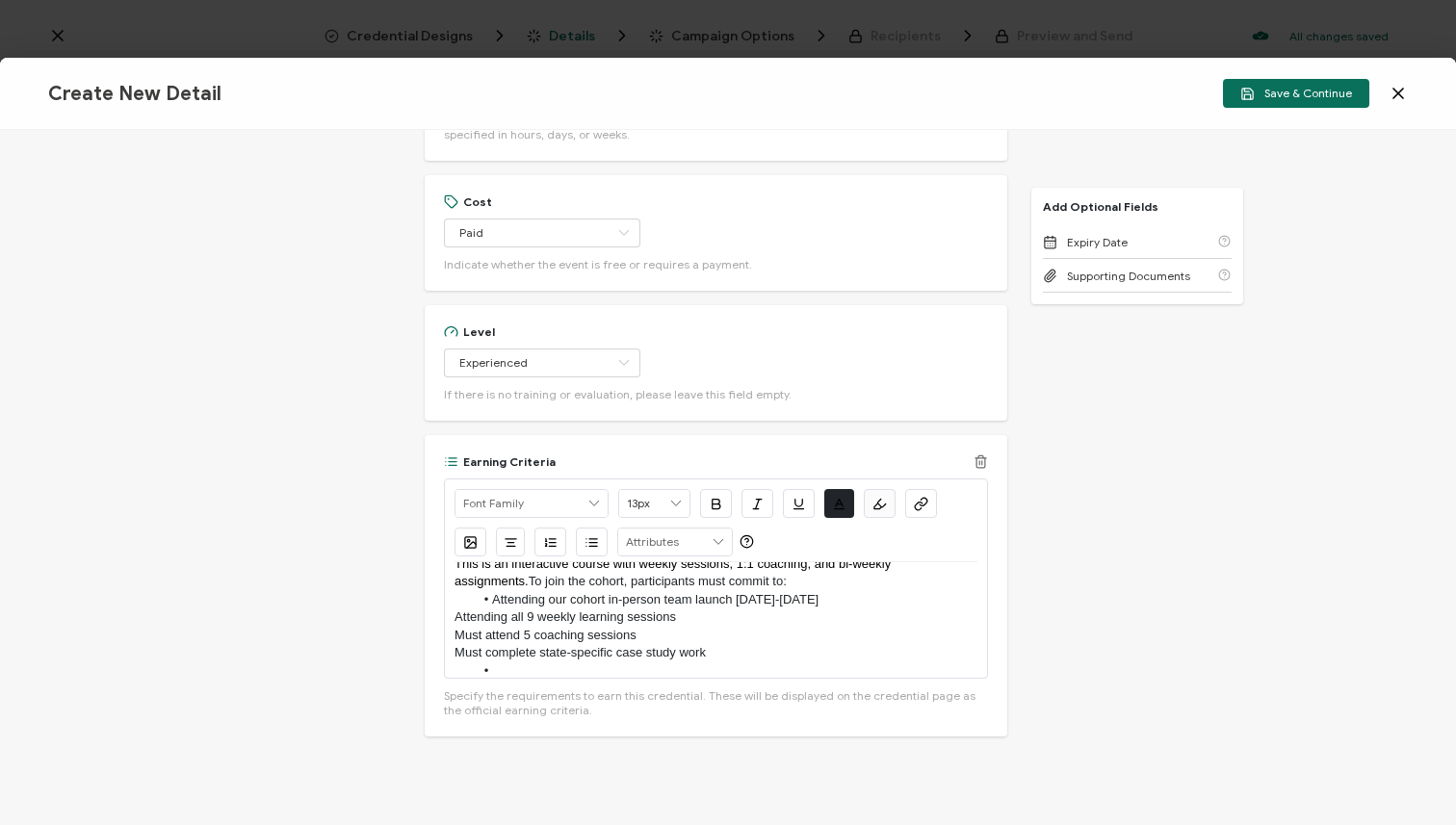
click at [589, 547] on icon "button" at bounding box center [591, 542] width 15 height 15
click at [456, 637] on p "Must attend 5 coaching sessions" at bounding box center [716, 636] width 523 height 17
click at [588, 543] on icon "button" at bounding box center [591, 542] width 15 height 15
click at [455, 652] on p "Must complete state-specific case study work" at bounding box center [716, 653] width 523 height 17
click at [584, 547] on icon "button" at bounding box center [591, 542] width 15 height 15
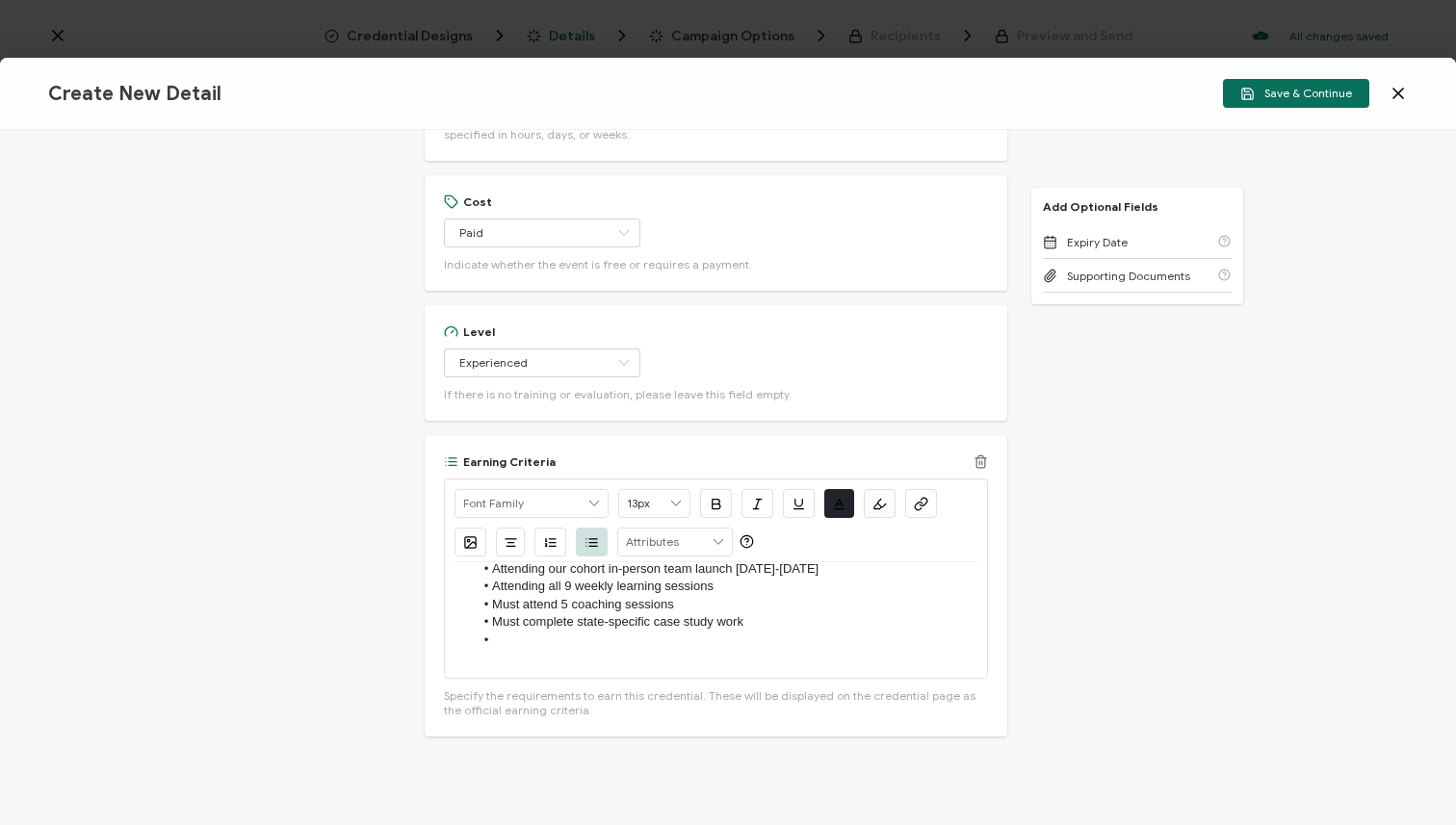
scroll to position [54, 0]
click at [557, 629] on li at bounding box center [725, 637] width 503 height 17
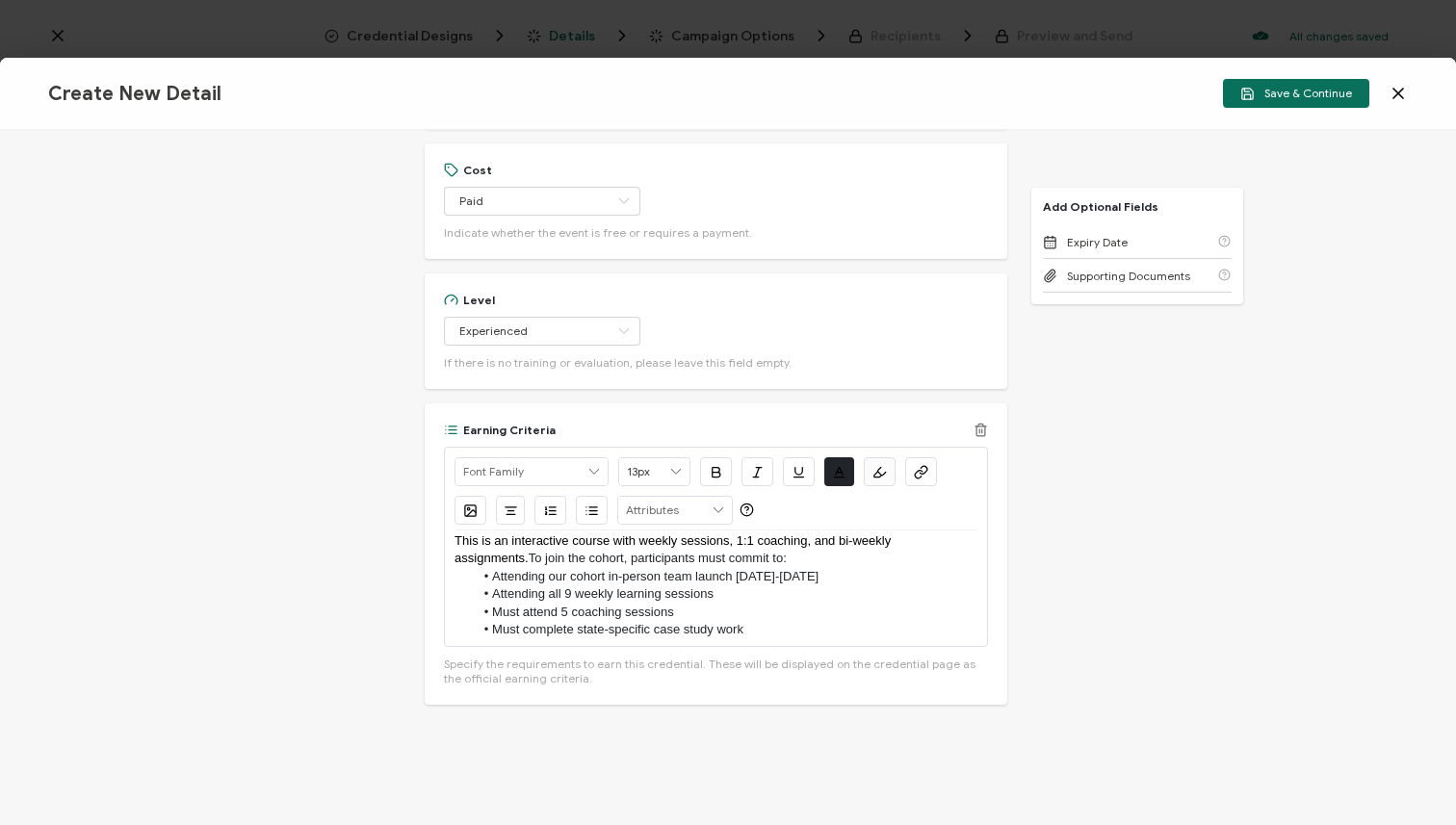
scroll to position [38, 0]
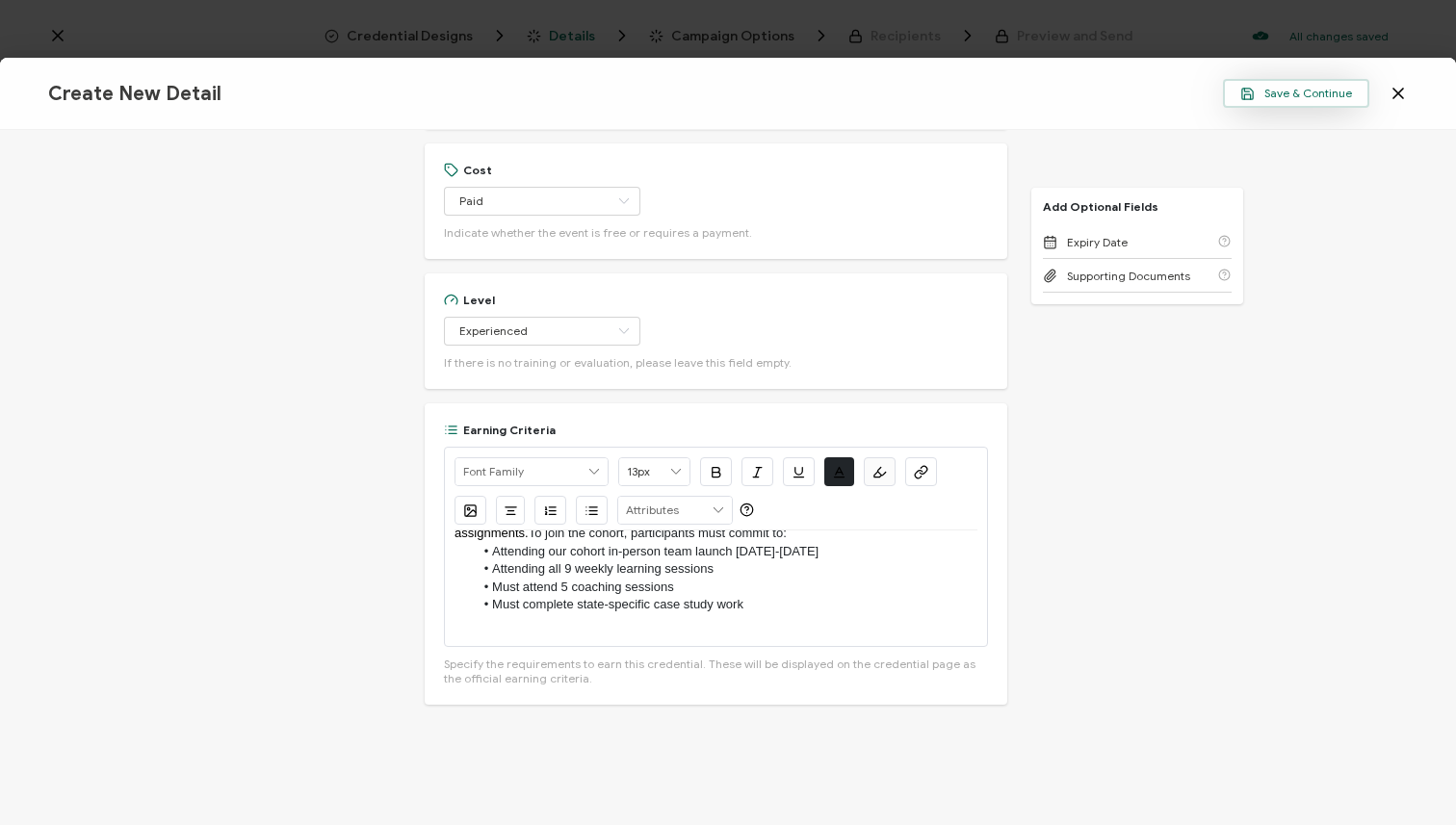
click at [1282, 95] on span "Save & Continue" at bounding box center [1296, 93] width 112 height 15
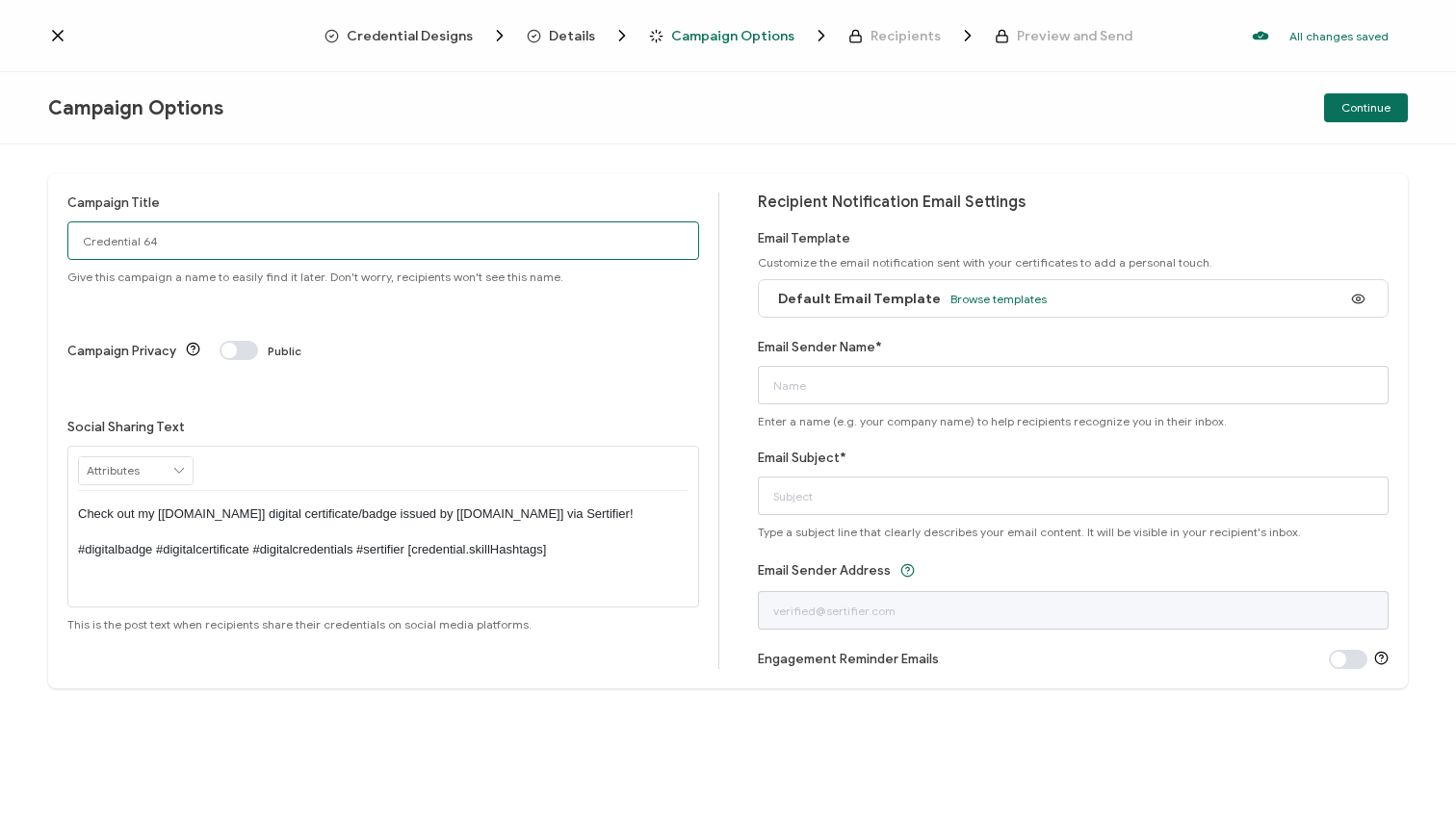
click at [541, 250] on input "Credential 64" at bounding box center [383, 241] width 632 height 39
drag, startPoint x: 449, startPoint y: 251, endPoint x: 55, endPoint y: 234, distance: 394.4
click at [55, 234] on div "Campaign Title Credential 64 Give this campaign a name to easily find it later.…" at bounding box center [728, 430] width 1360 height 515
type input "SCPM Cohort 2025"
click at [227, 341] on span at bounding box center [239, 351] width 39 height 19
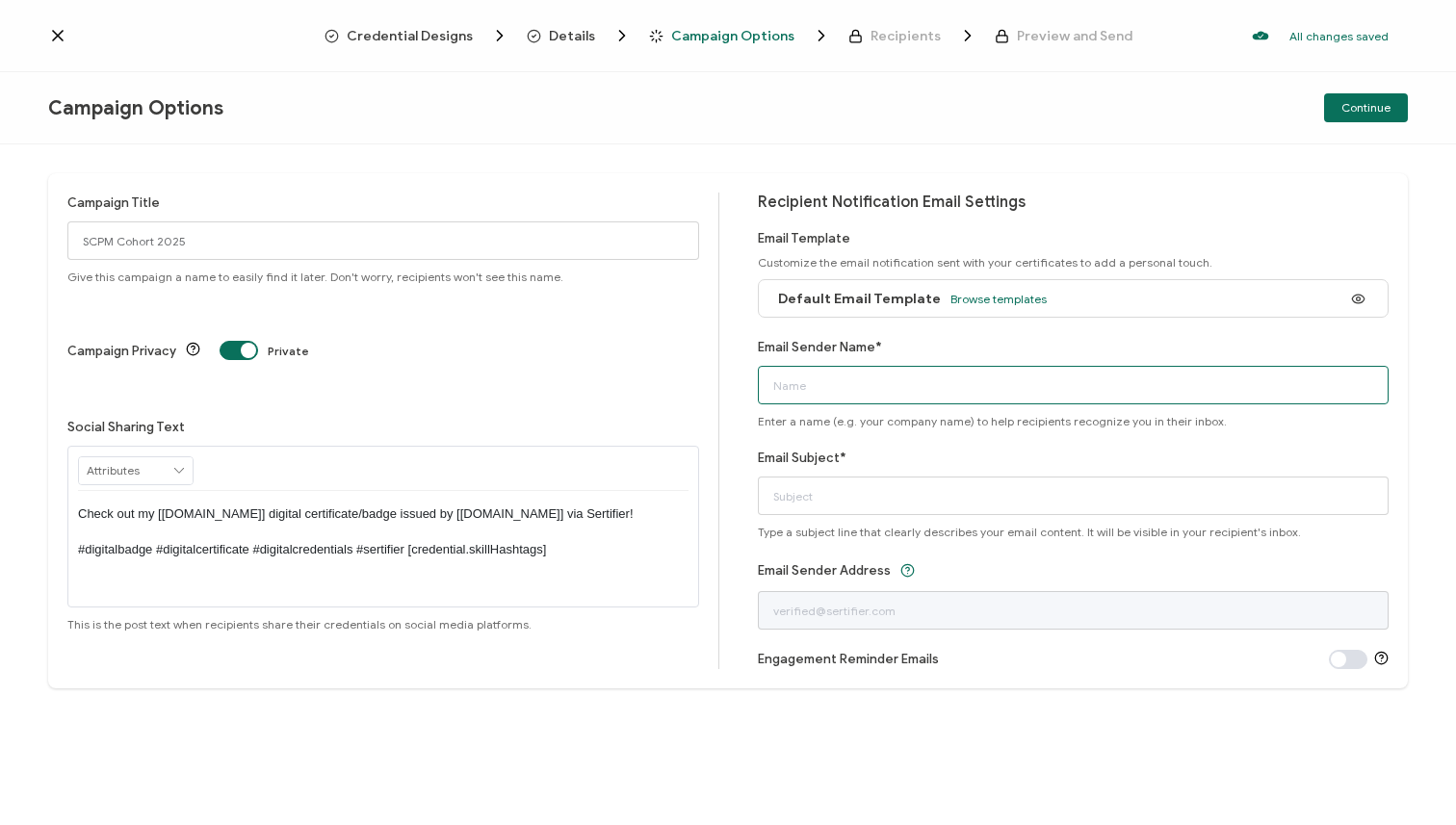
click at [952, 389] on input "Email Sender Name*" at bounding box center [1074, 386] width 632 height 39
type input "Team re:power"
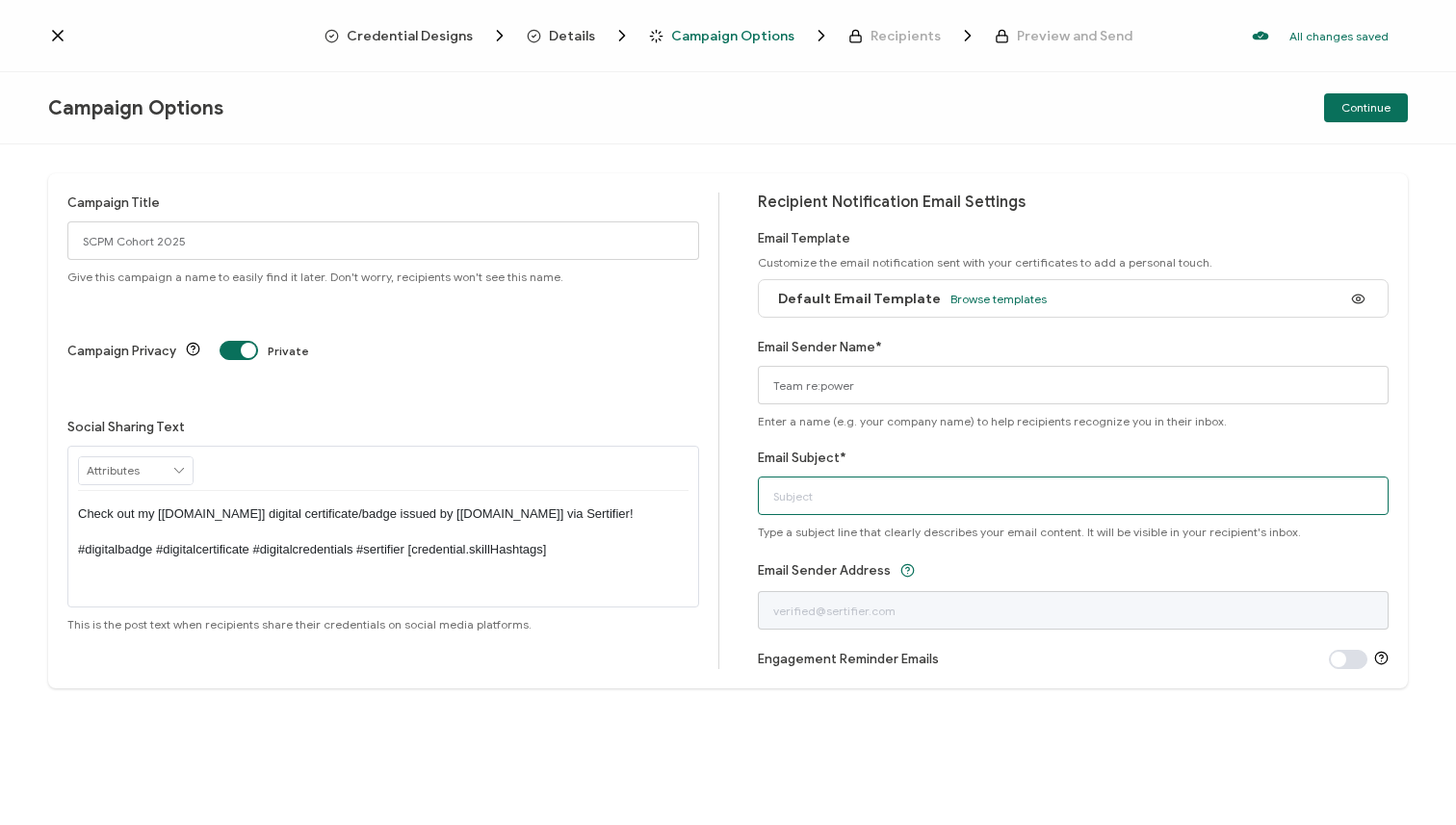
click at [948, 485] on input "Email Subject*" at bounding box center [1074, 496] width 632 height 39
click at [955, 560] on div "Email Sender Address" at bounding box center [1074, 594] width 632 height 71
drag, startPoint x: 1150, startPoint y: 493, endPoint x: 1124, endPoint y: 491, distance: 26.1
click at [1124, 491] on input "Congratulations on completing the State Courts on the Power Map 2025 Cohort!" at bounding box center [1074, 496] width 632 height 39
type input "Congratulations on completing the State Courts on the Power Map Cohort!"
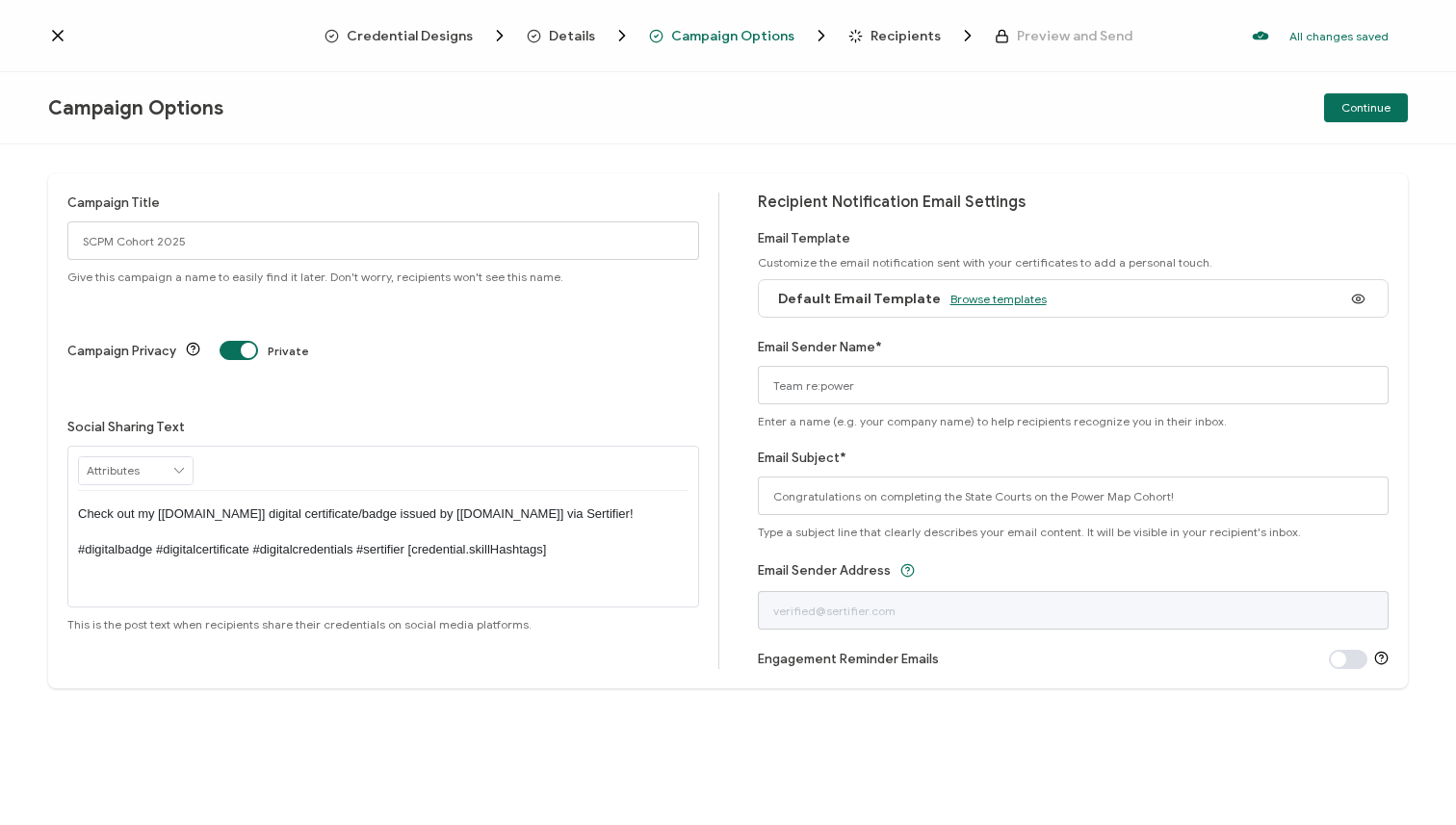
click at [1021, 294] on span "Browse templates" at bounding box center [998, 298] width 96 height 15
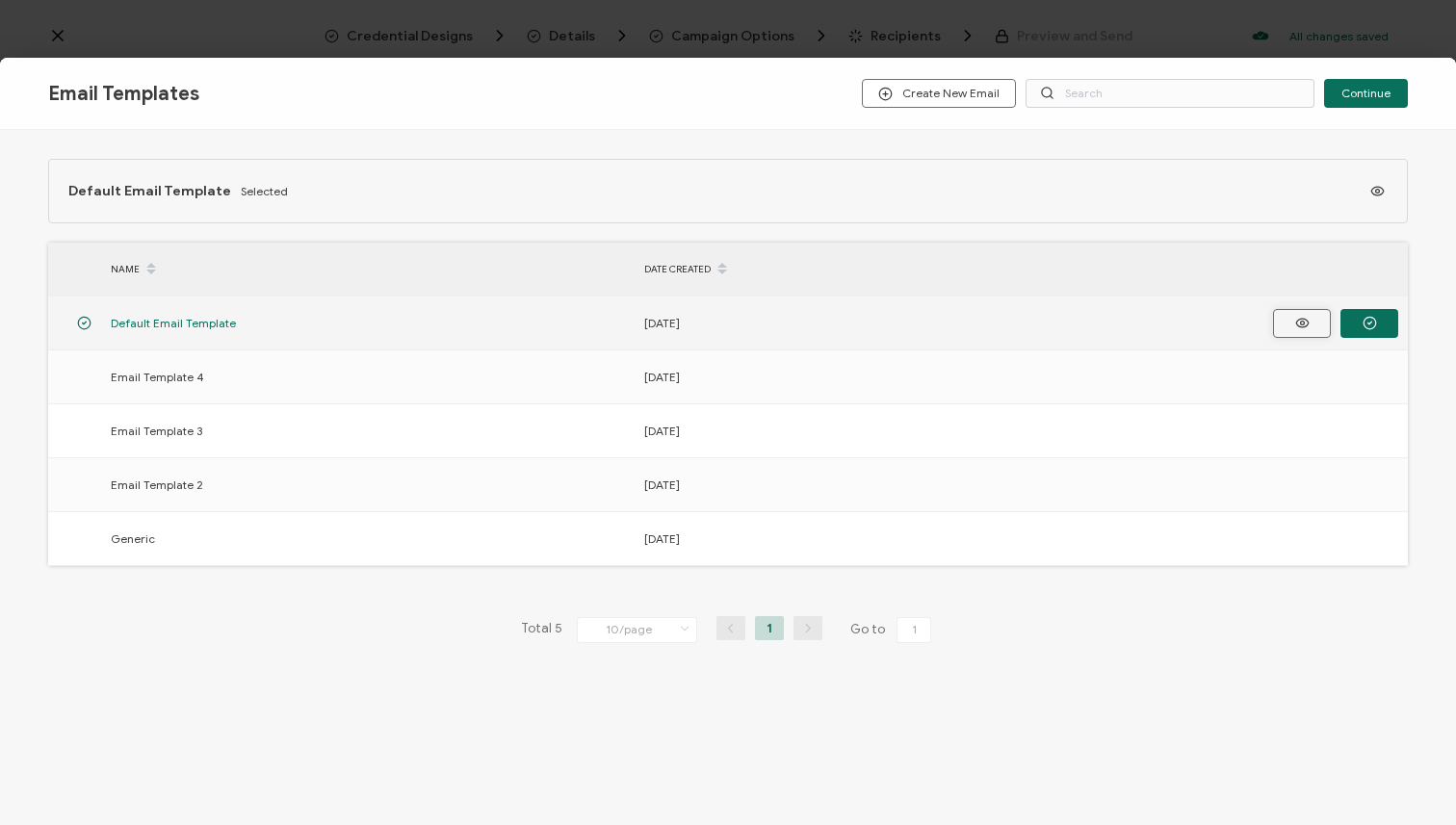
click at [1313, 326] on button "button" at bounding box center [1301, 324] width 57 height 29
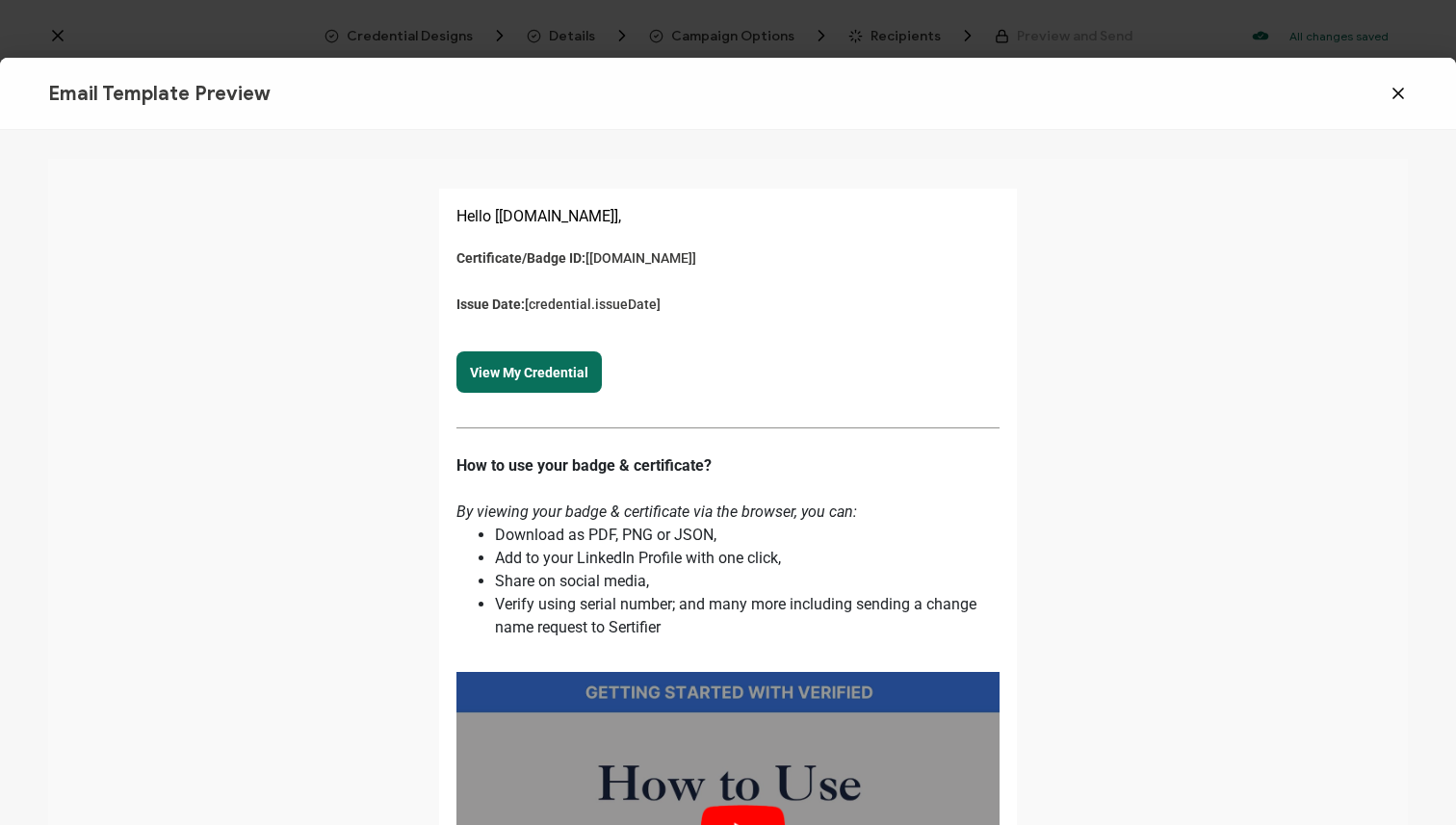
scroll to position [367, 0]
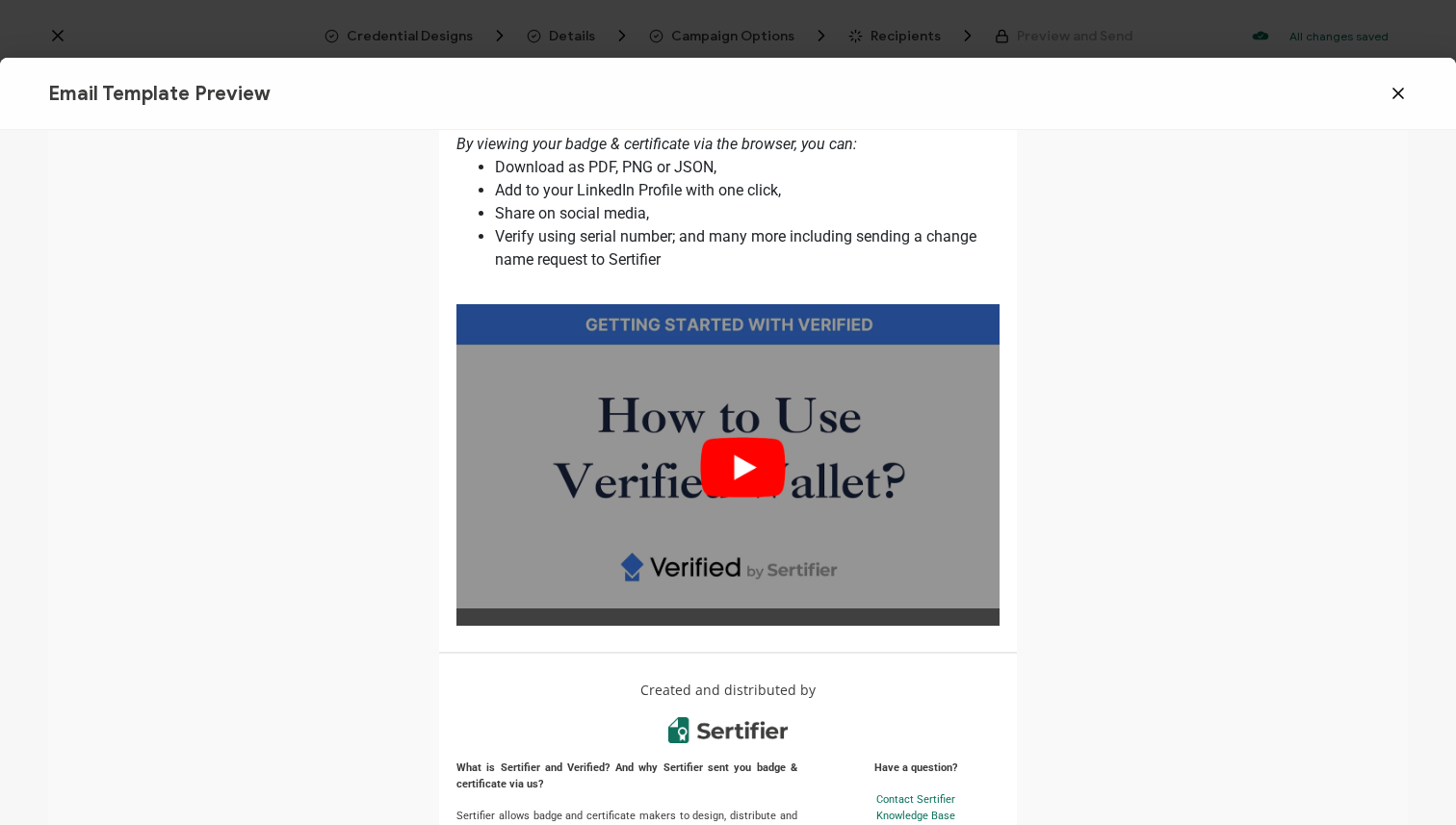
click at [1403, 87] on icon at bounding box center [1399, 93] width 19 height 19
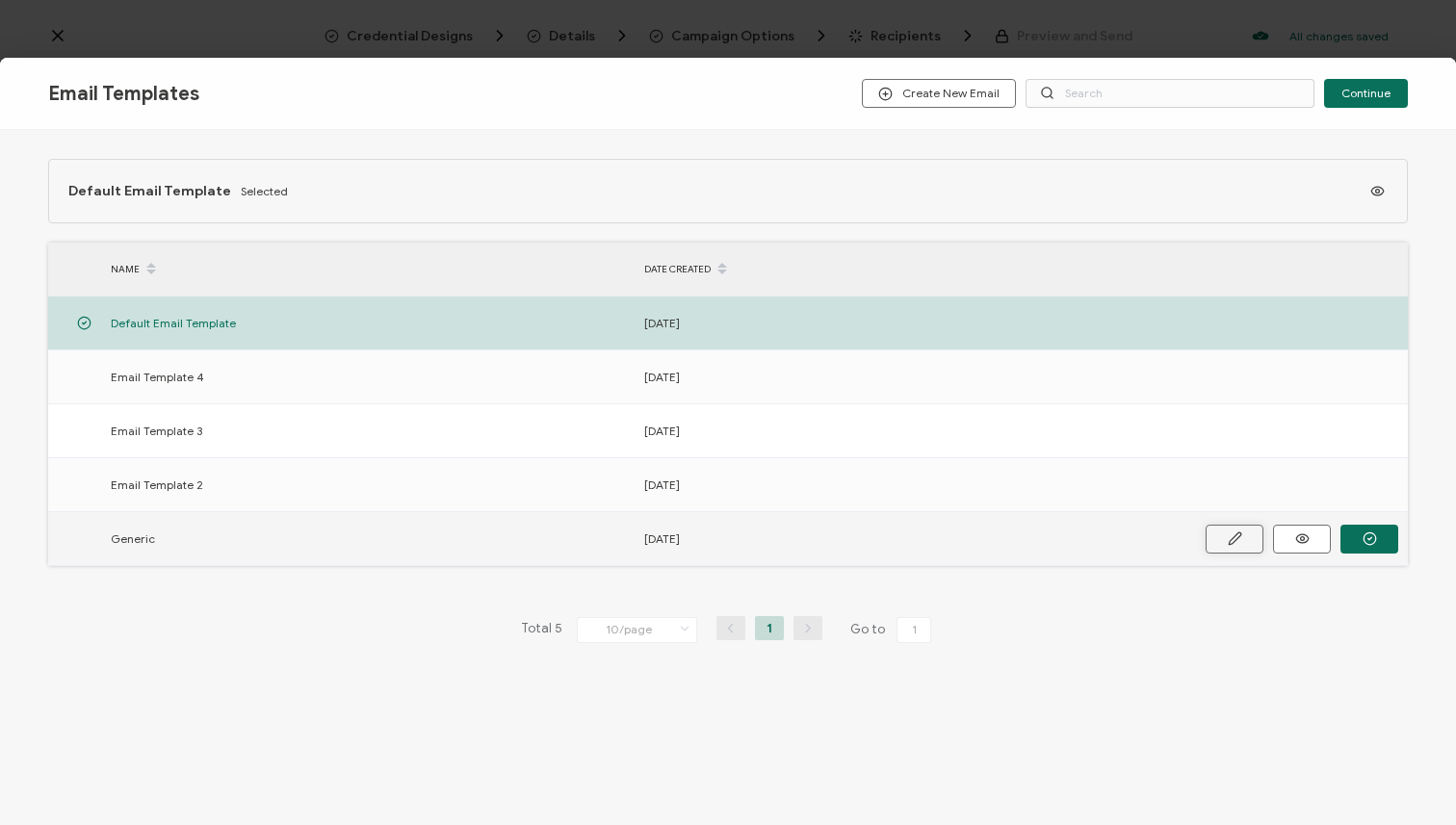
click at [0, 0] on button at bounding box center [0, 0] width 0 height 0
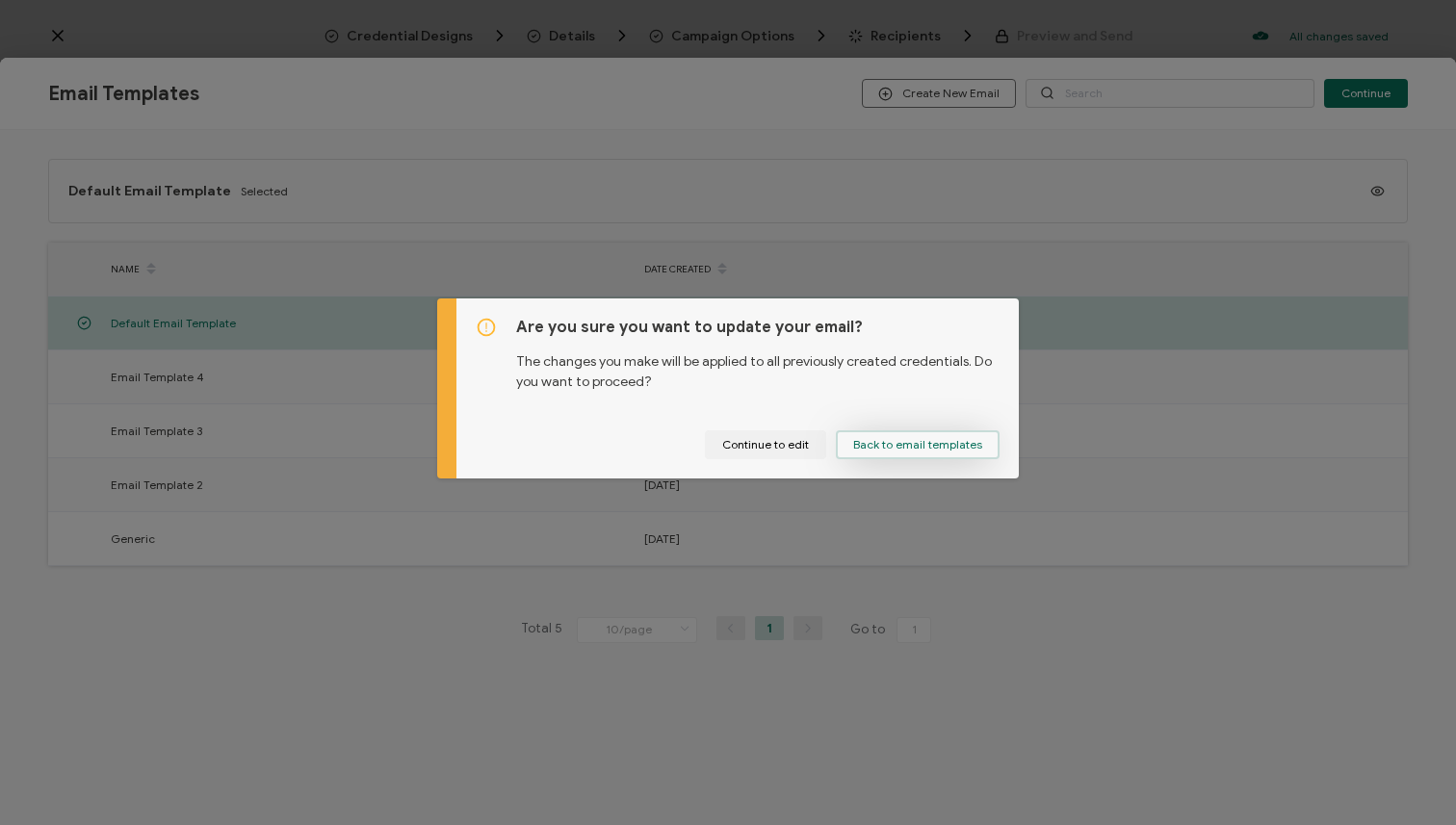
click at [871, 455] on button "Back to email templates" at bounding box center [918, 445] width 163 height 29
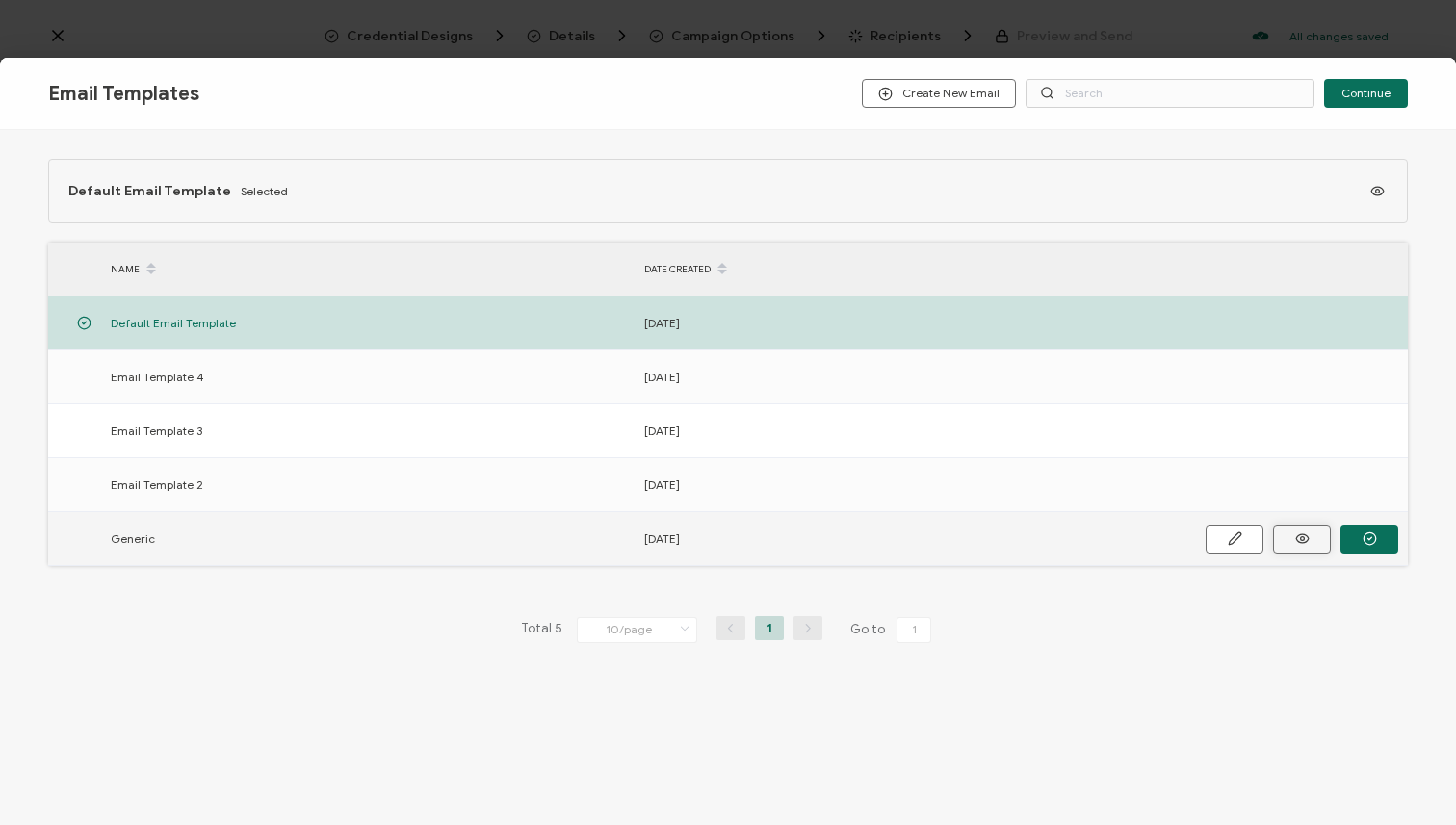
click at [0, 0] on icon "button" at bounding box center [0, 0] width 0 height 0
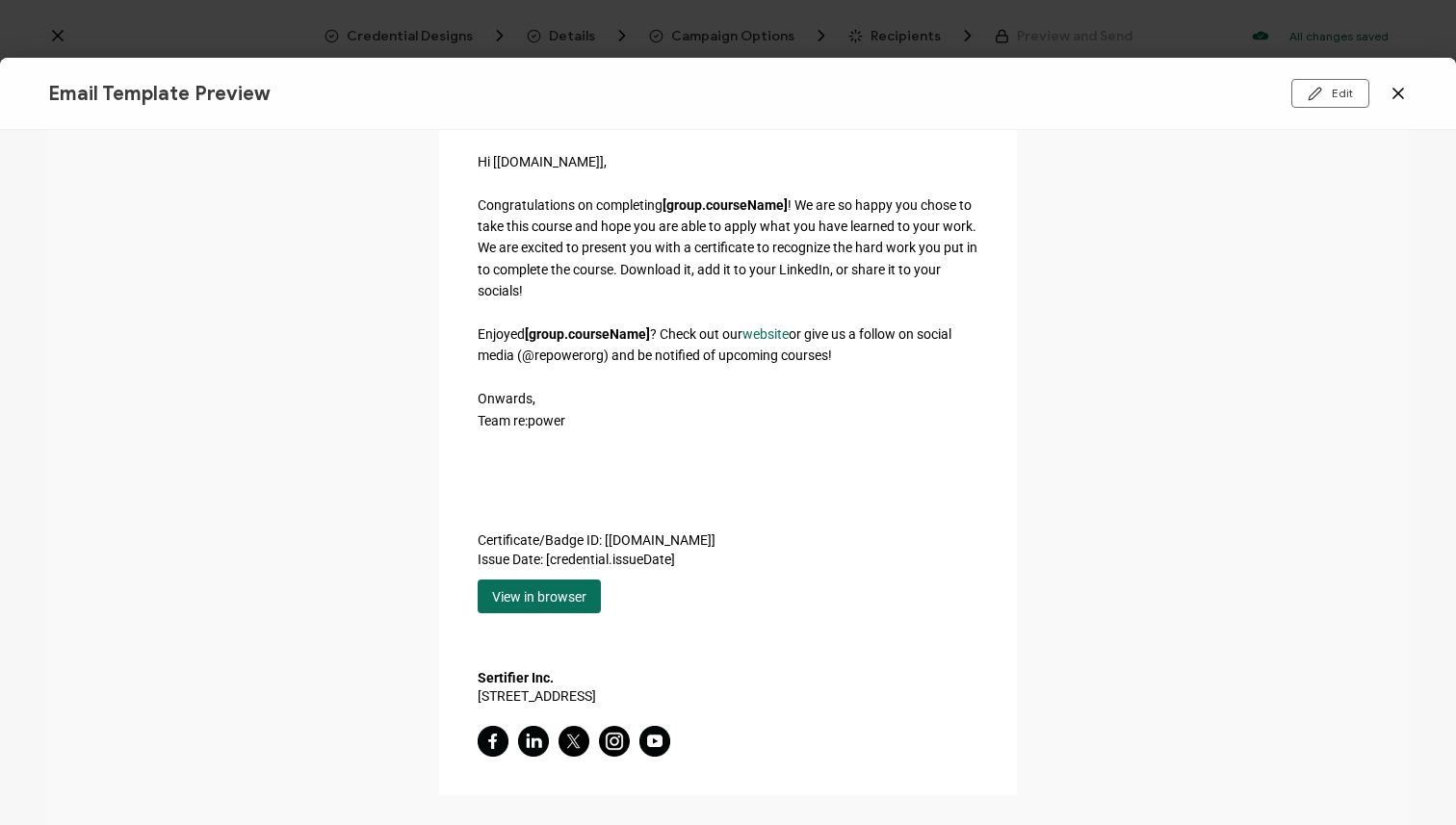
scroll to position [226, 0]
click at [1391, 96] on icon at bounding box center [1399, 93] width 19 height 19
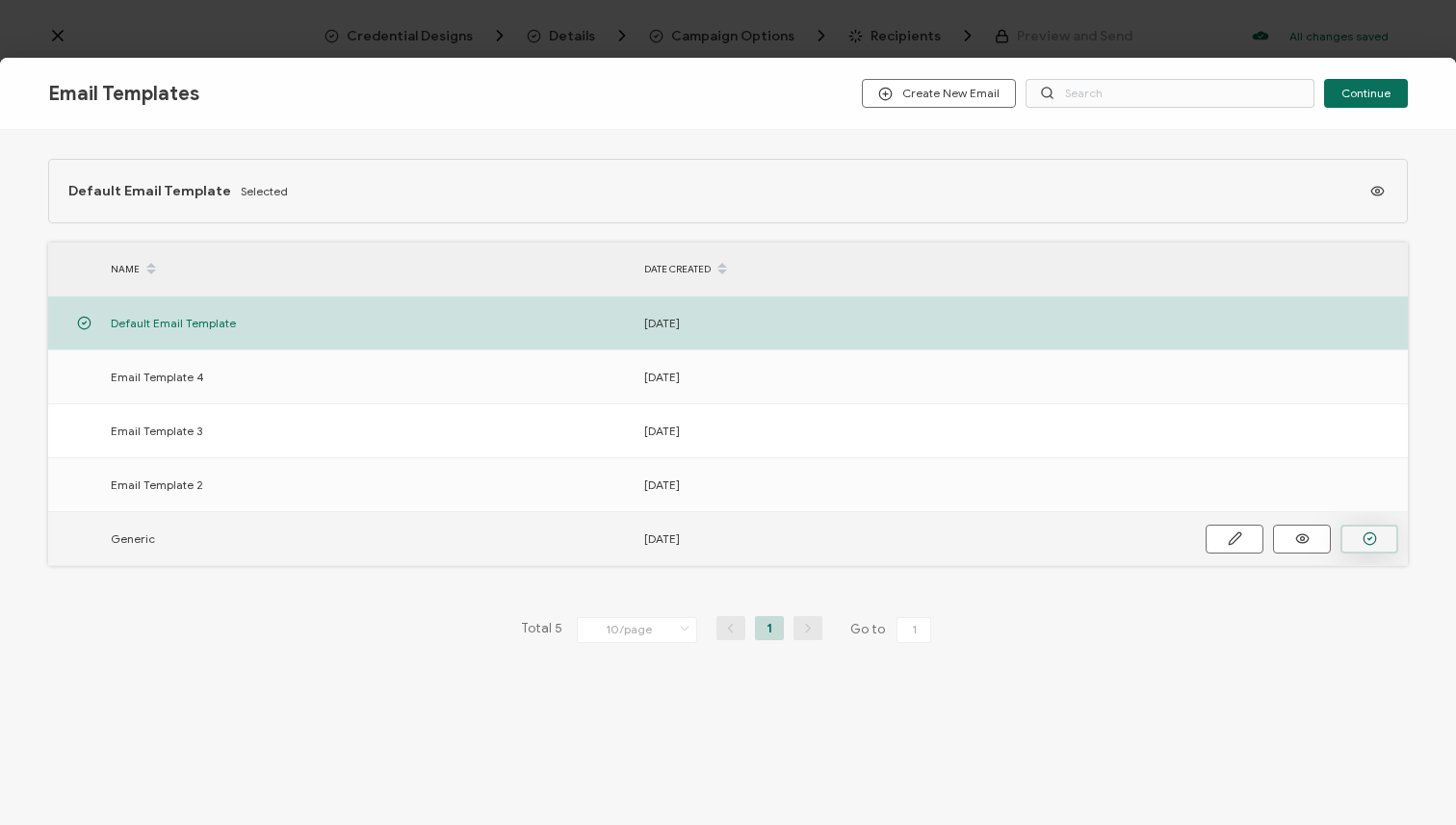
click at [0, 0] on button "button" at bounding box center [0, 0] width 0 height 0
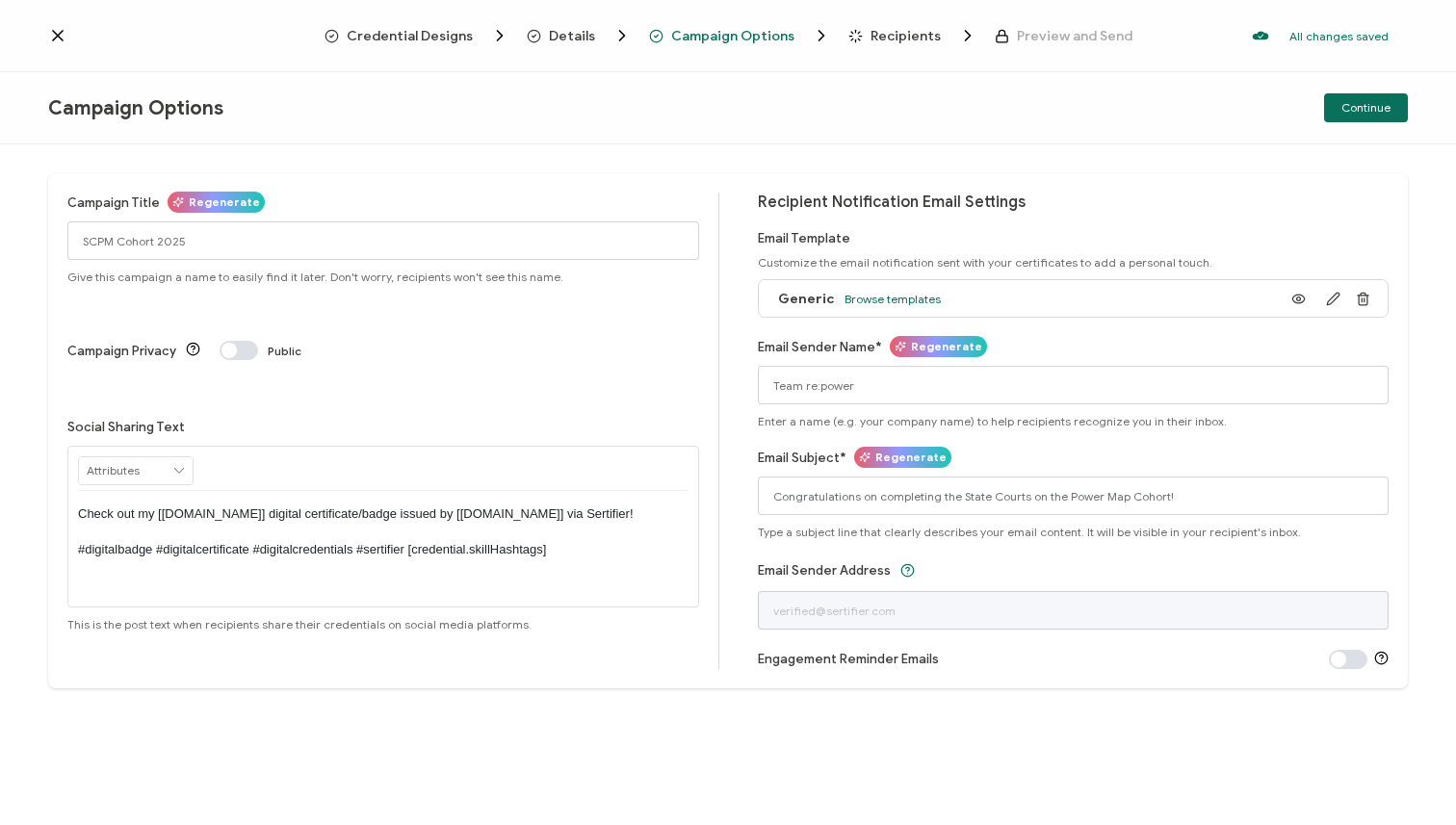
click at [884, 458] on span "Regenerate" at bounding box center [911, 458] width 71 height 21
click at [990, 482] on input "Email Subject*" at bounding box center [1074, 496] width 632 height 39
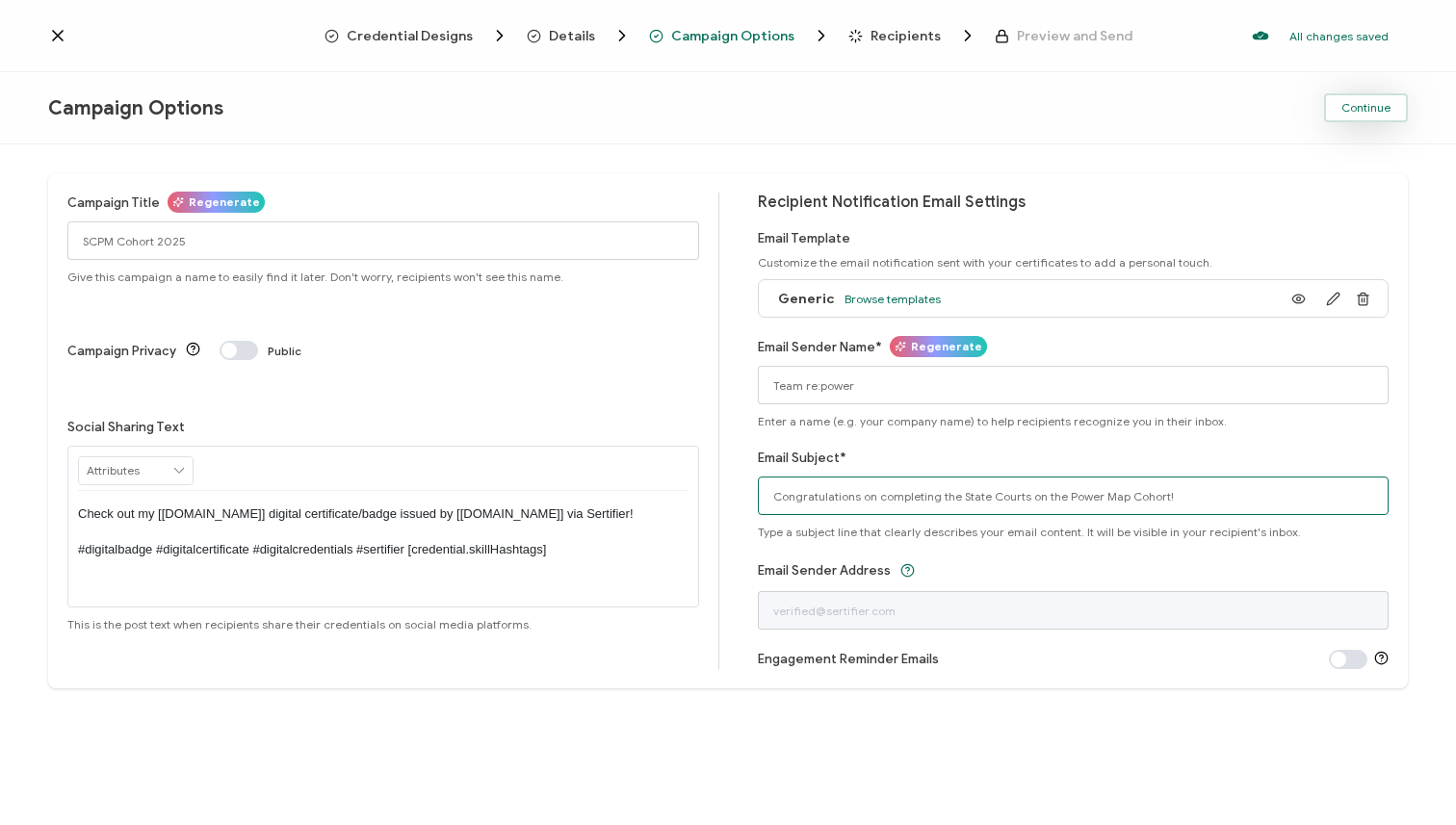
type input "Congratulations on completing the State Courts on the Power Map Cohort!"
click at [1329, 110] on button "Continue" at bounding box center [1366, 108] width 84 height 29
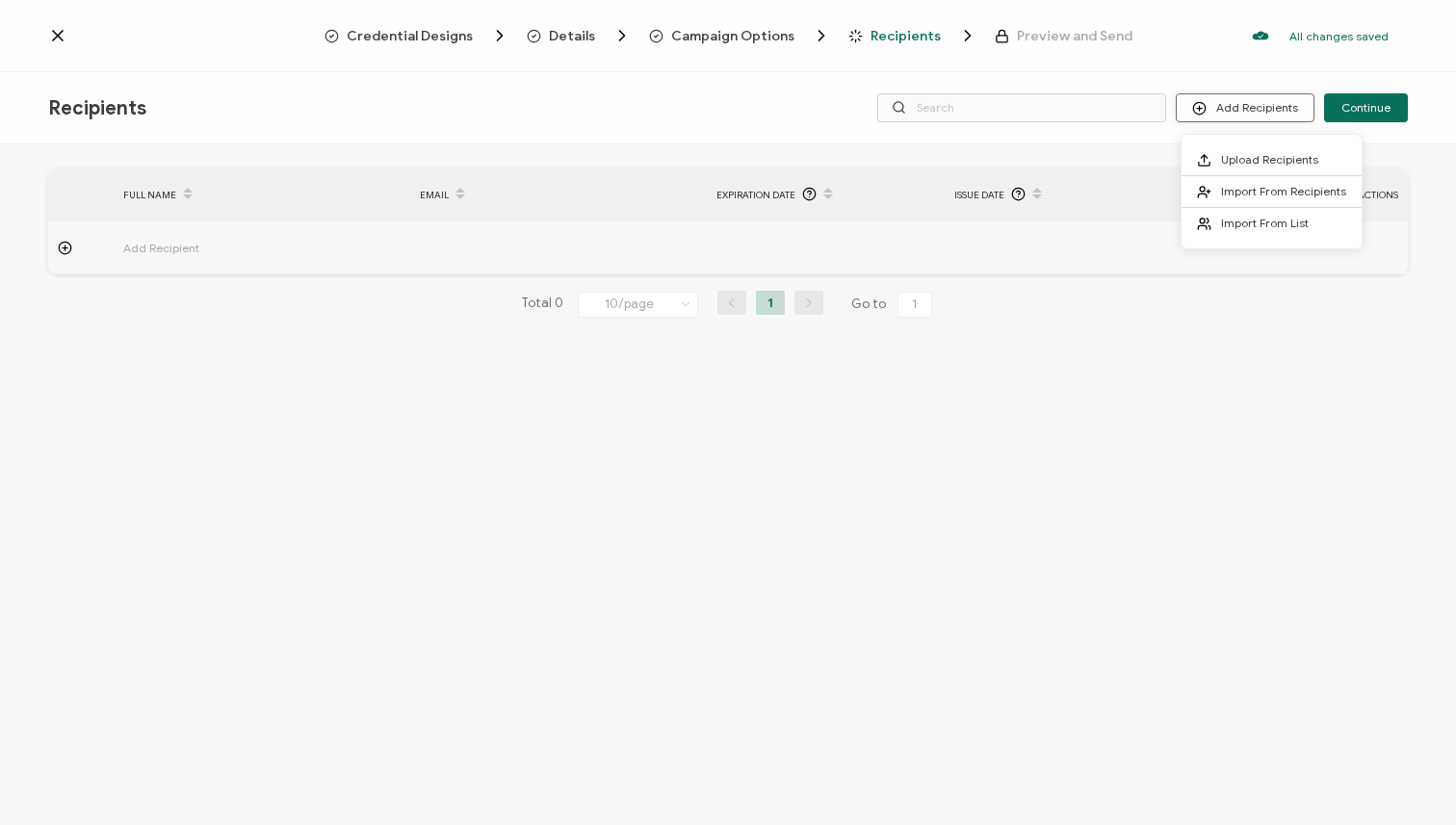
click at [1235, 107] on button "Add Recipients" at bounding box center [1245, 108] width 139 height 29
click at [1234, 105] on button "Add Recipients" at bounding box center [1245, 108] width 139 height 29
click at [1232, 151] on li "Upload Recipients" at bounding box center [1271, 160] width 180 height 32
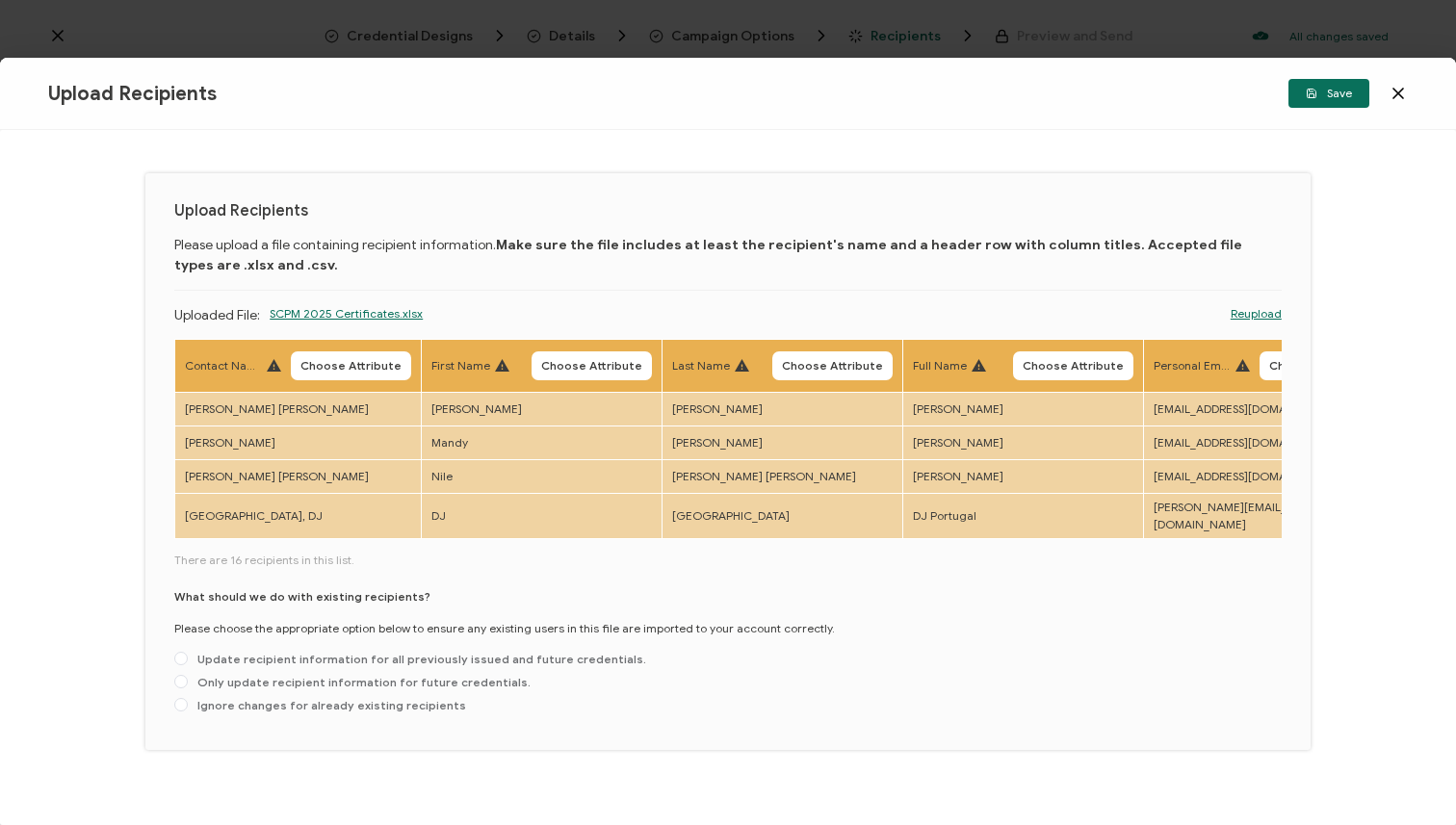
scroll to position [8, 0]
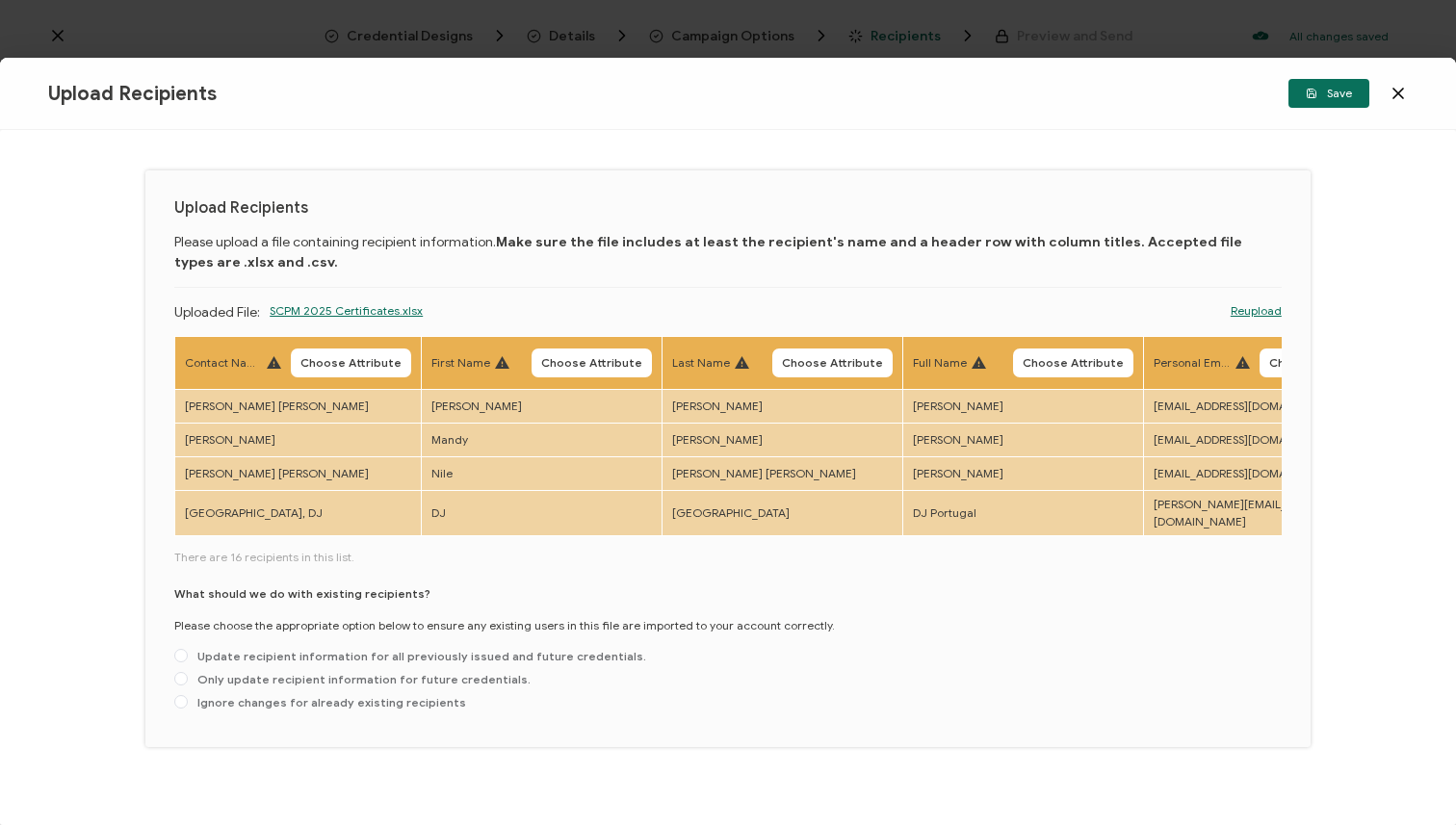
drag, startPoint x: 764, startPoint y: 526, endPoint x: 862, endPoint y: 538, distance: 98.7
click at [862, 538] on div "Contact Name Choose Attribute First Name Choose Attribute Last Name Choose Attr…" at bounding box center [727, 527] width 1107 height 382
drag, startPoint x: 808, startPoint y: 533, endPoint x: 859, endPoint y: 531, distance: 51.0
click at [859, 531] on div "Contact Name Choose Attribute First Name Choose Attribute Last Name Choose Attr…" at bounding box center [727, 527] width 1107 height 382
click at [594, 358] on span "Choose Attribute" at bounding box center [592, 363] width 101 height 12
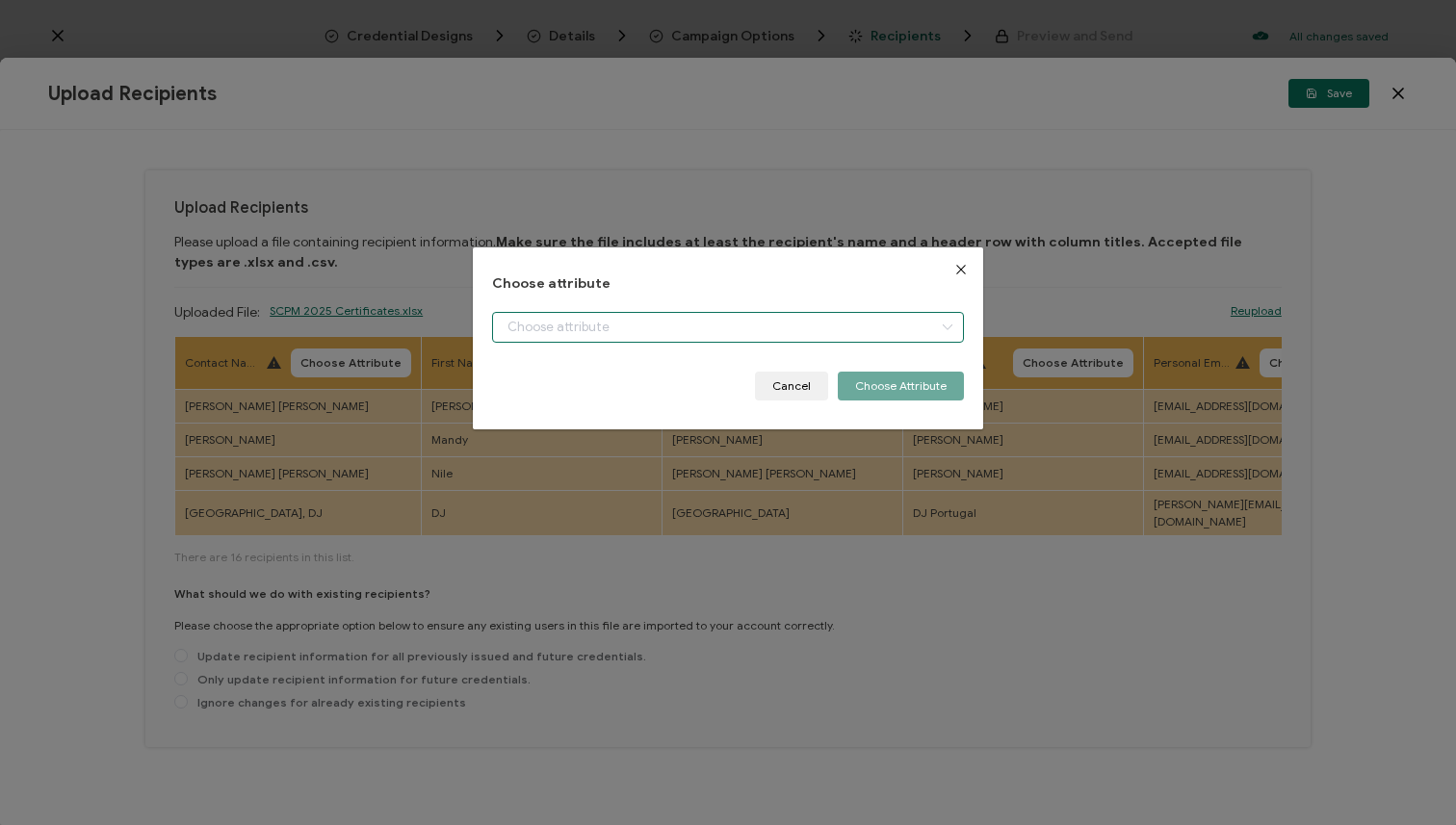
click at [597, 330] on input "dialog" at bounding box center [727, 327] width 471 height 31
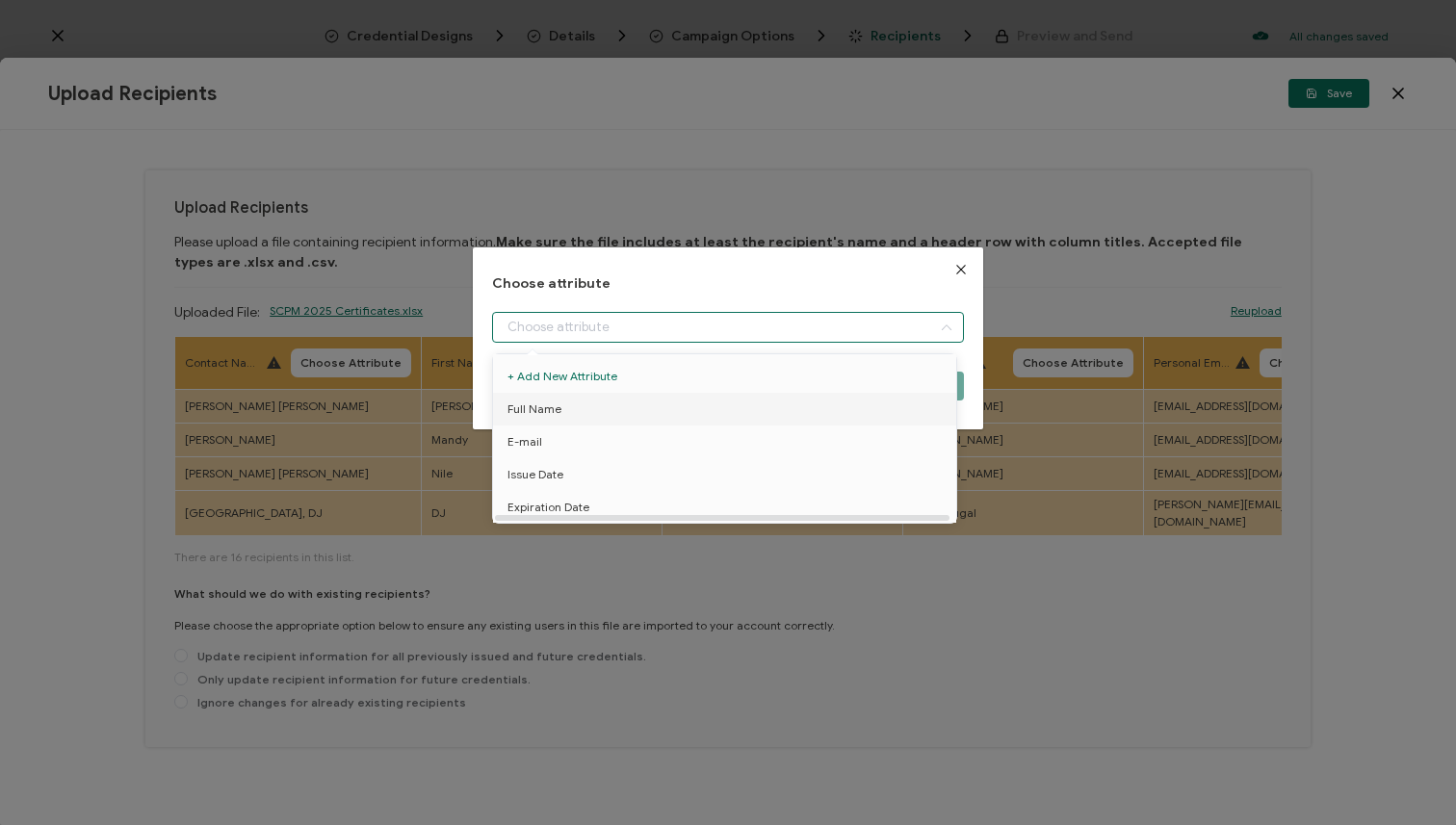
click at [608, 409] on li "Full Name" at bounding box center [727, 409] width 479 height 33
type input "Full Name"
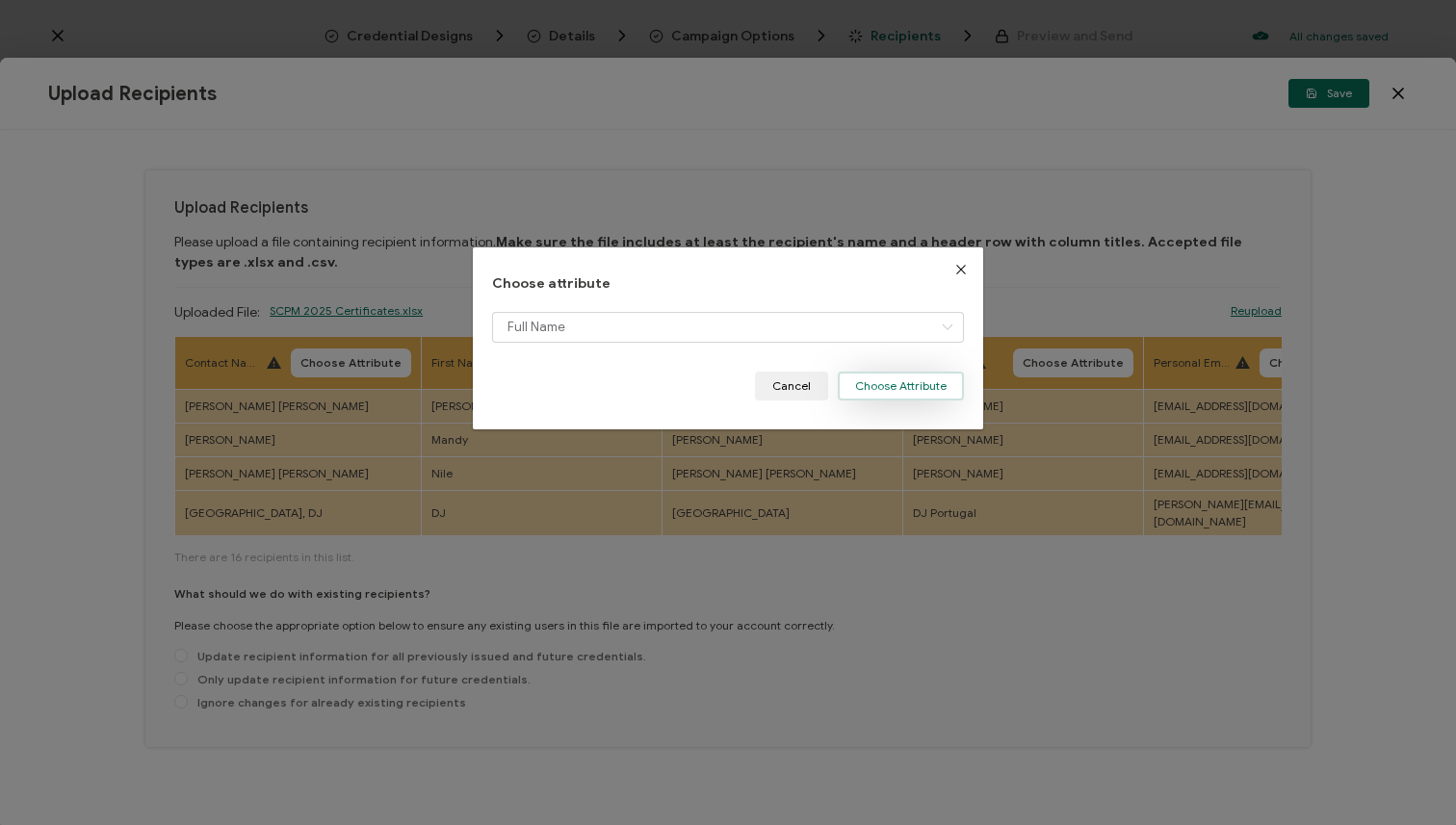
click at [884, 389] on button "Choose Attribute" at bounding box center [901, 386] width 126 height 29
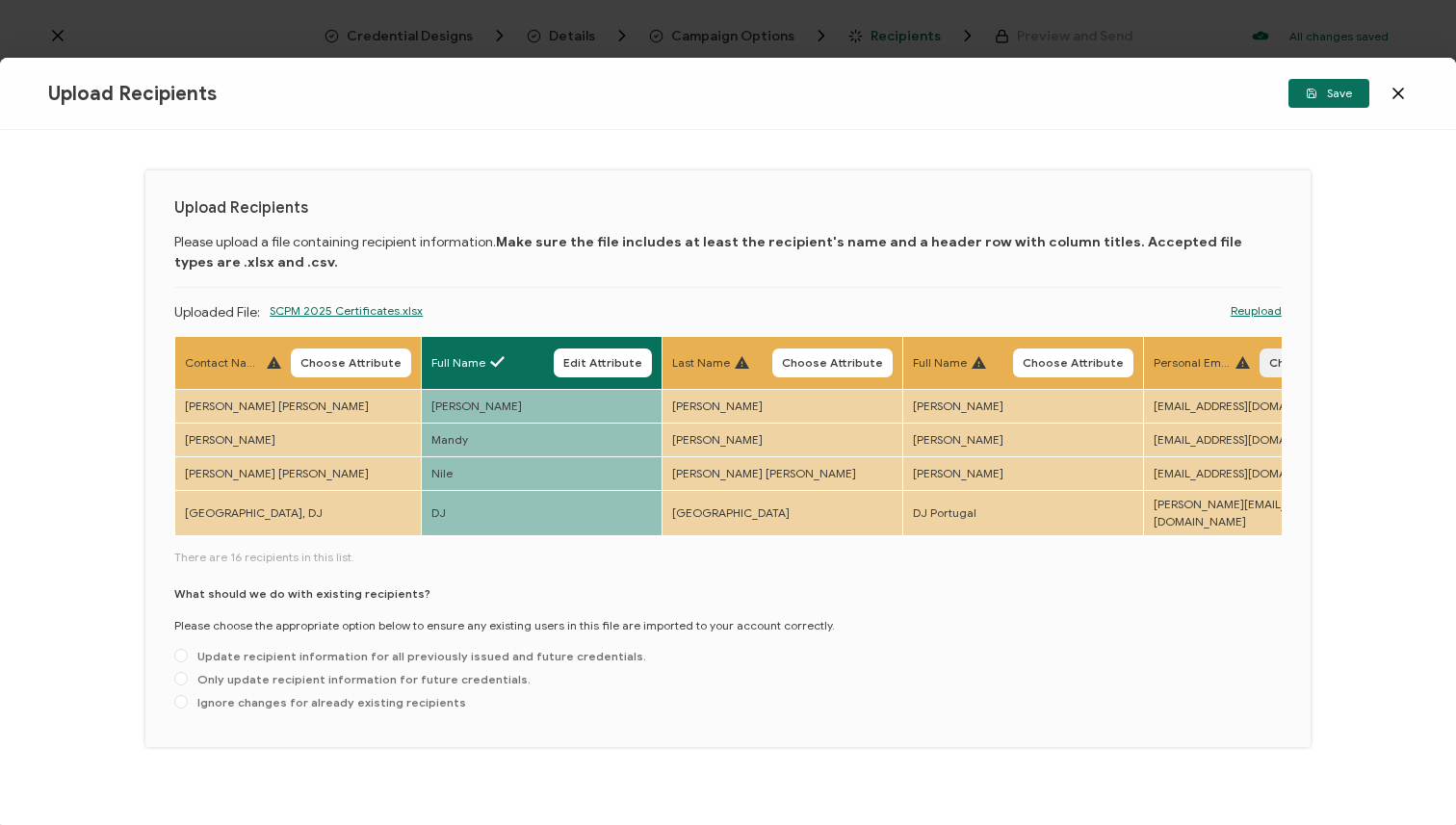
click at [1269, 364] on span "Choose Attribute" at bounding box center [1320, 363] width 101 height 12
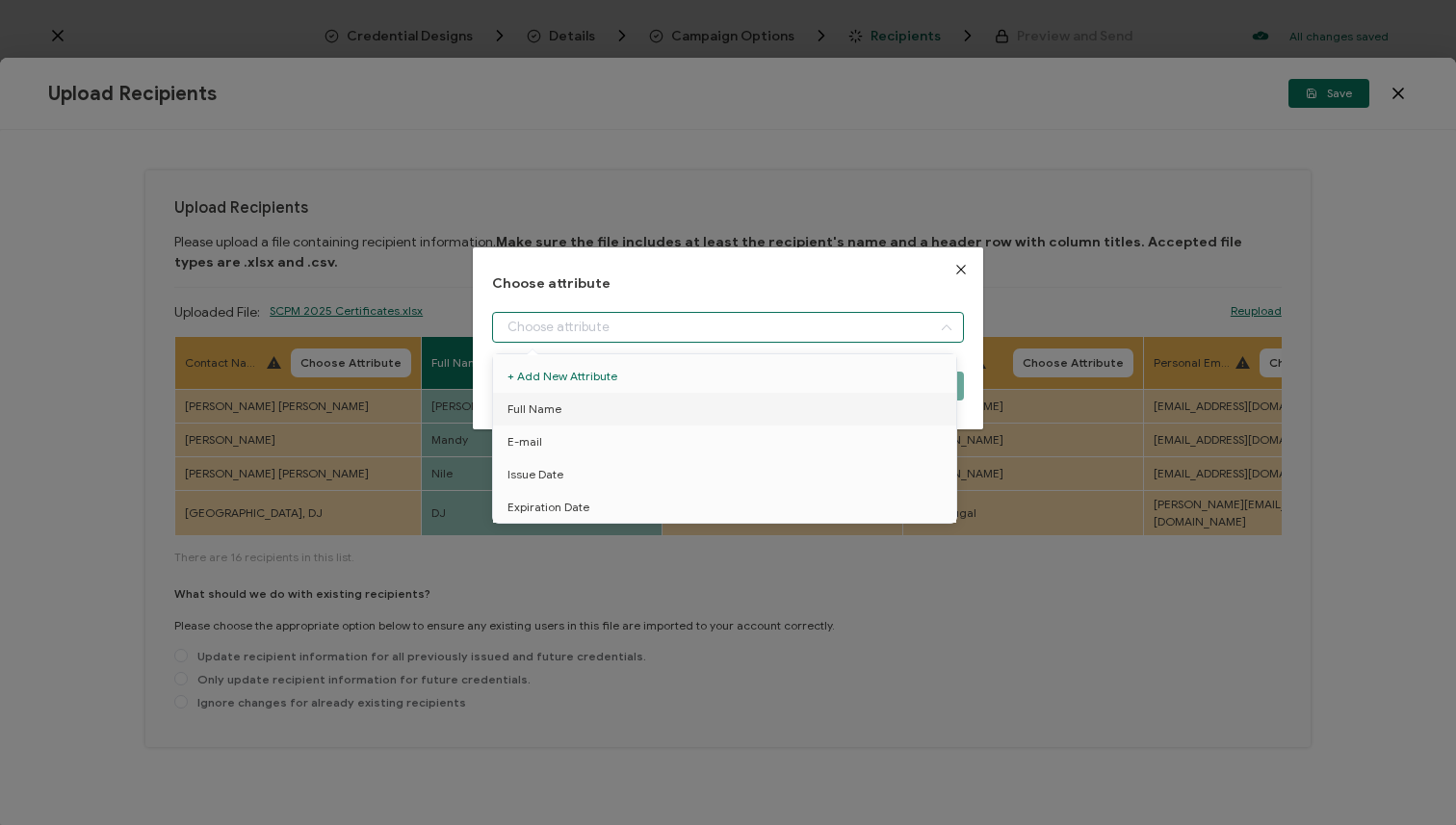
click at [742, 324] on input "dialog" at bounding box center [727, 327] width 471 height 31
click at [703, 430] on li "E-mail" at bounding box center [727, 442] width 479 height 33
type input "E-mail"
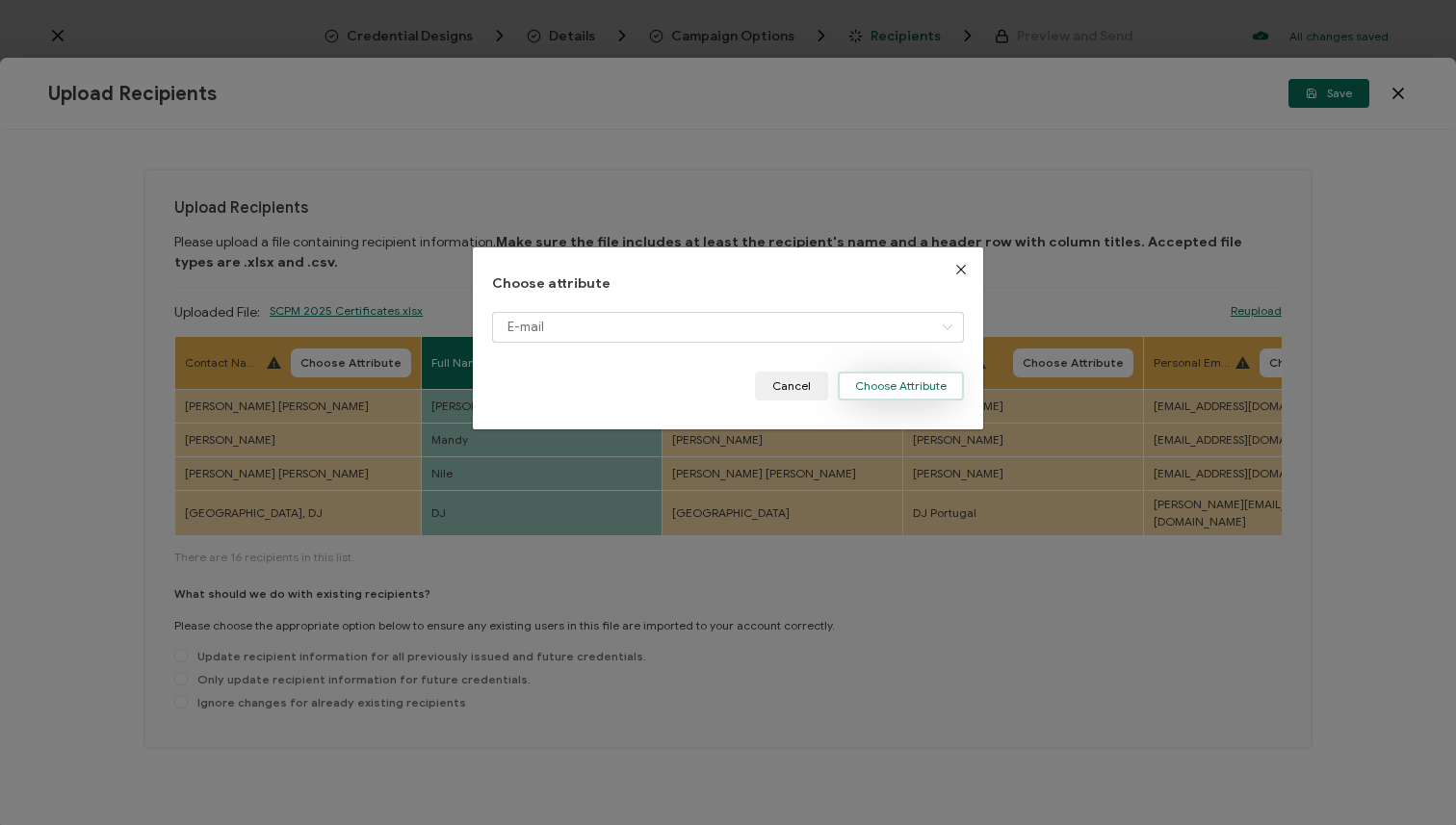
click at [876, 385] on button "Choose Attribute" at bounding box center [901, 386] width 126 height 29
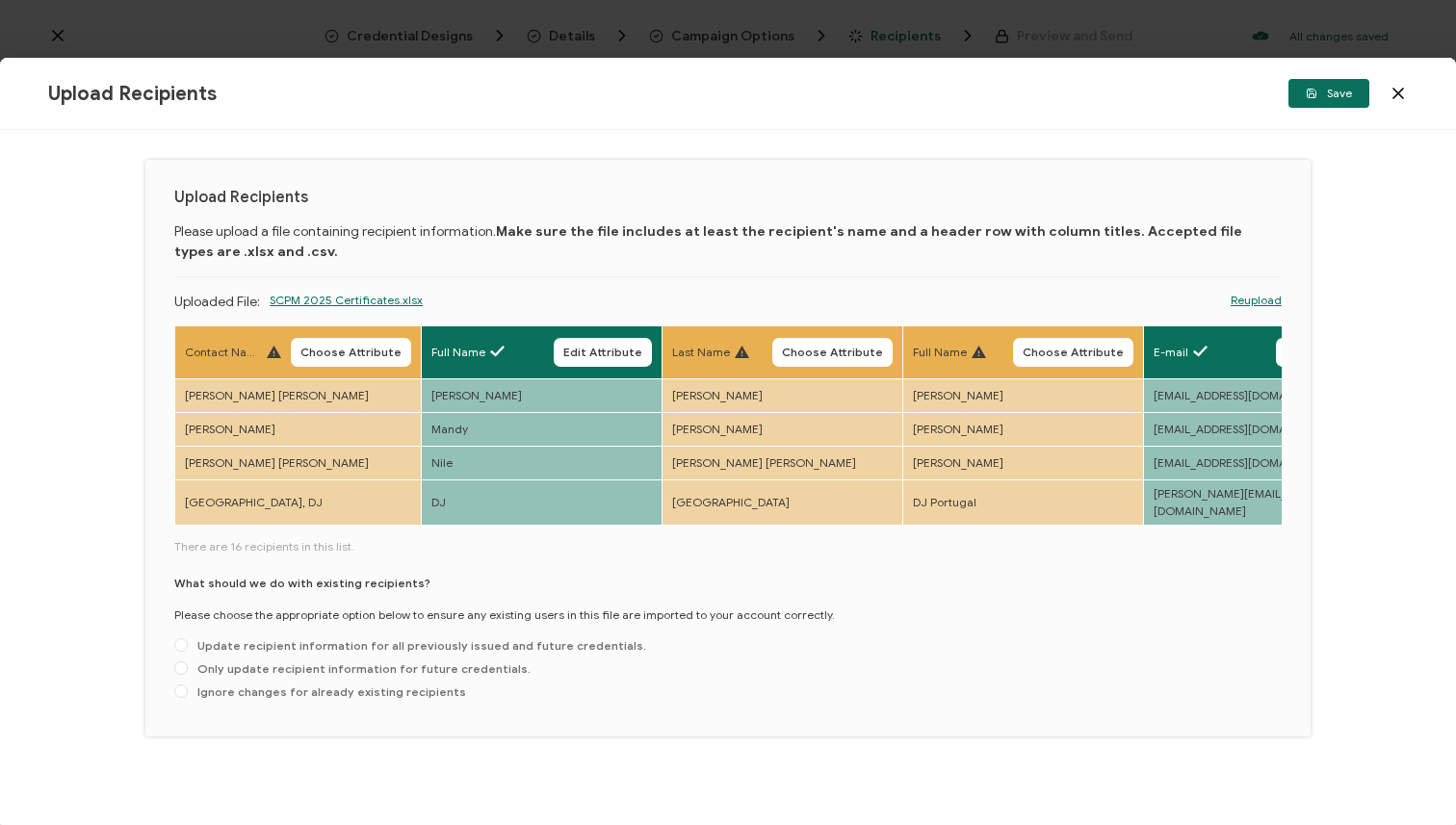
scroll to position [19, 0]
click at [596, 356] on span "Edit Attribute" at bounding box center [603, 352] width 79 height 12
type input "Full Name"
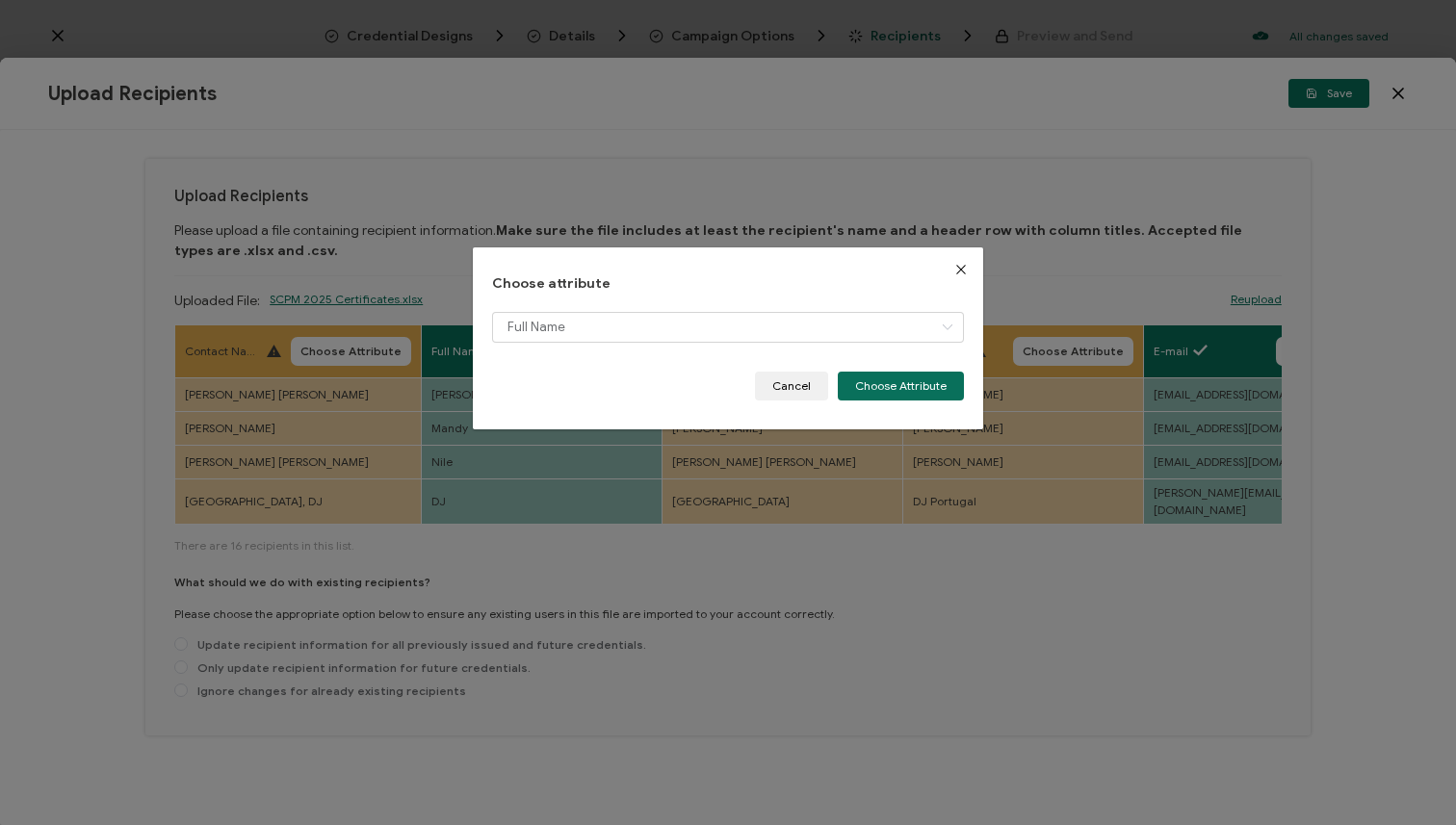
click at [947, 265] on button "Close" at bounding box center [961, 270] width 45 height 45
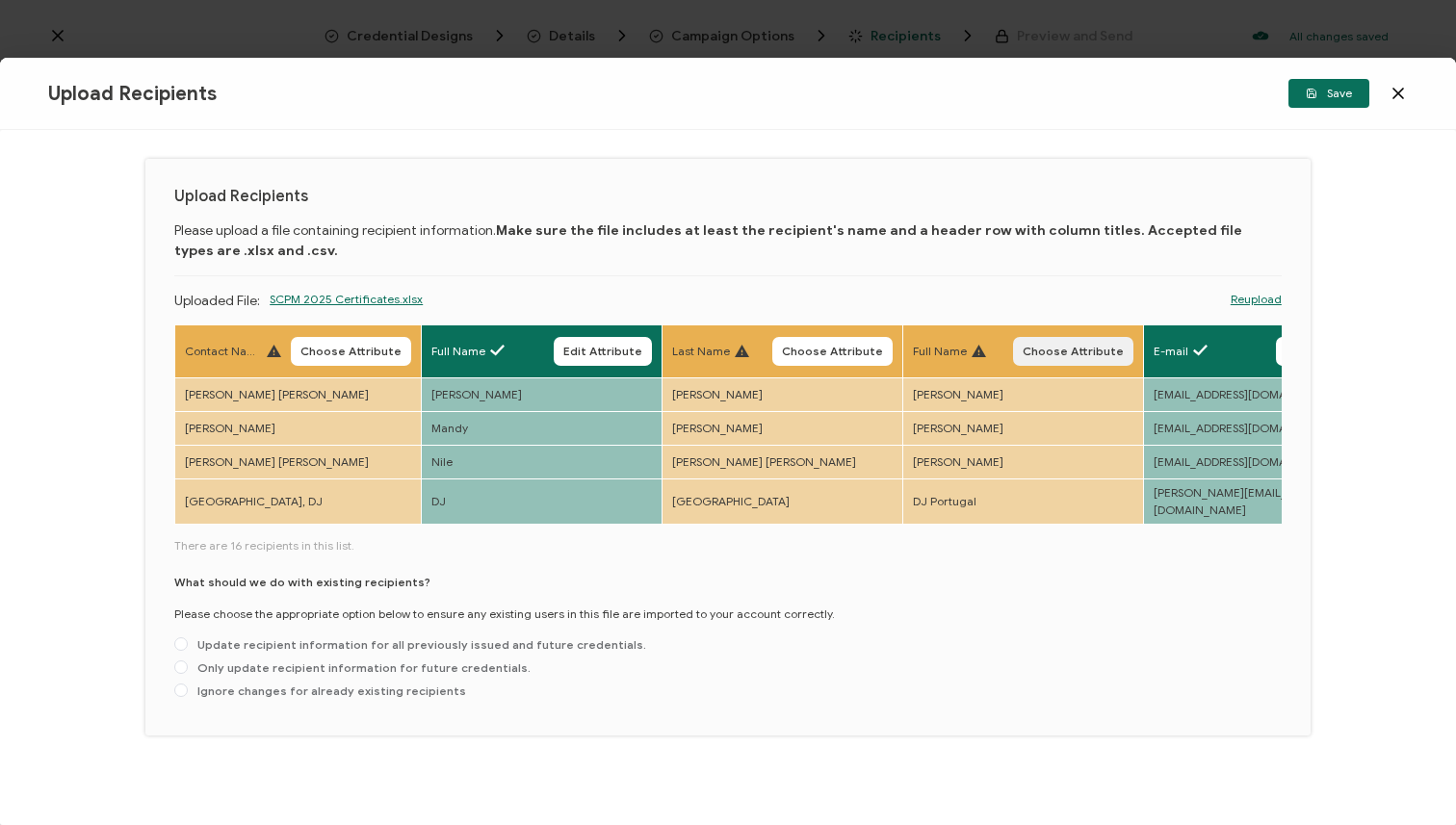
click at [1035, 344] on button "Choose Attribute" at bounding box center [1073, 352] width 121 height 29
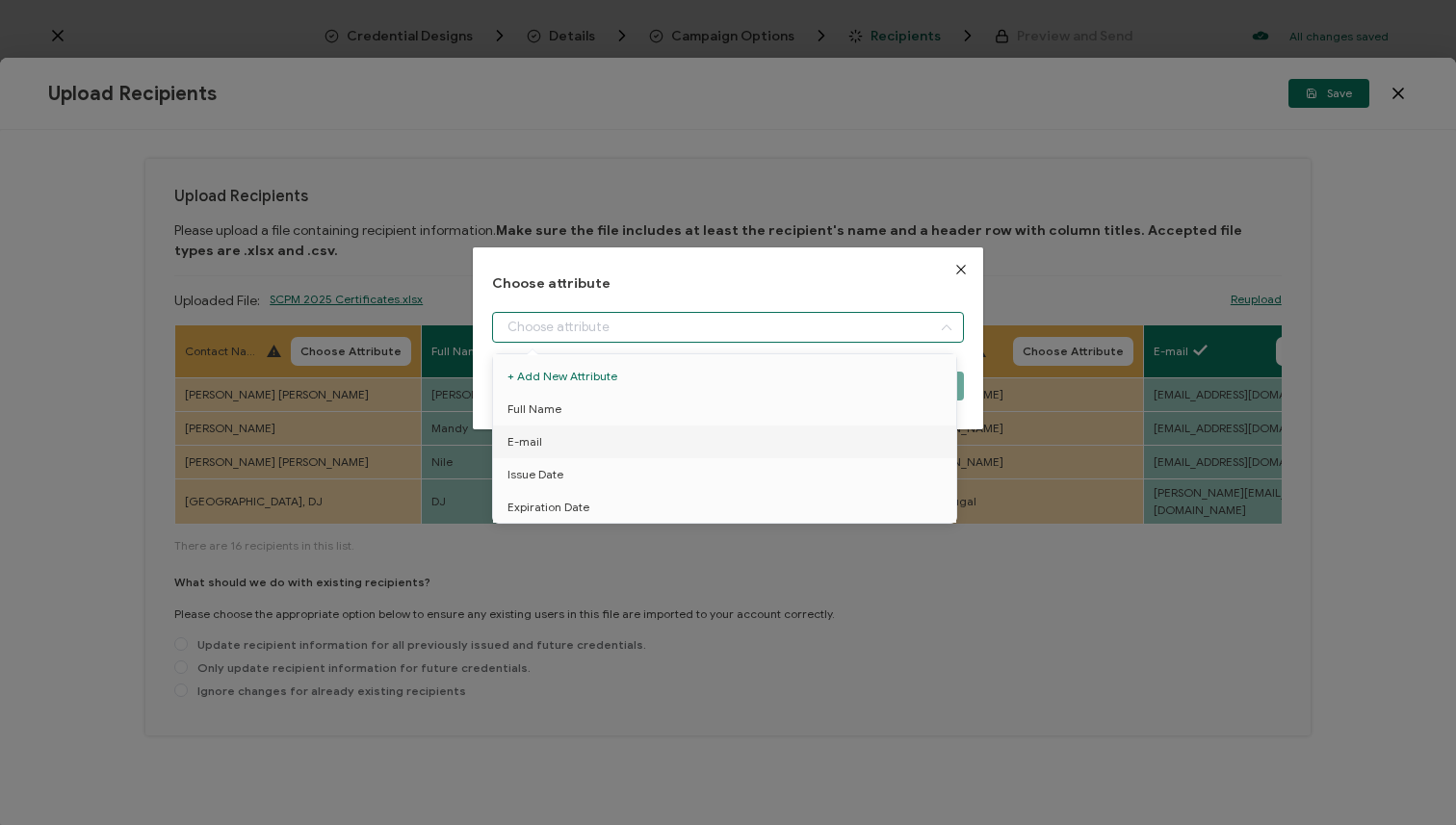
click at [744, 324] on input "dialog" at bounding box center [727, 327] width 471 height 31
click at [669, 401] on li "Full Name" at bounding box center [727, 409] width 479 height 33
click at [668, 400] on li "Full Name" at bounding box center [727, 409] width 479 height 33
click at [660, 410] on li "Full Name" at bounding box center [727, 409] width 479 height 33
click at [572, 410] on li "Full Name" at bounding box center [727, 409] width 479 height 33
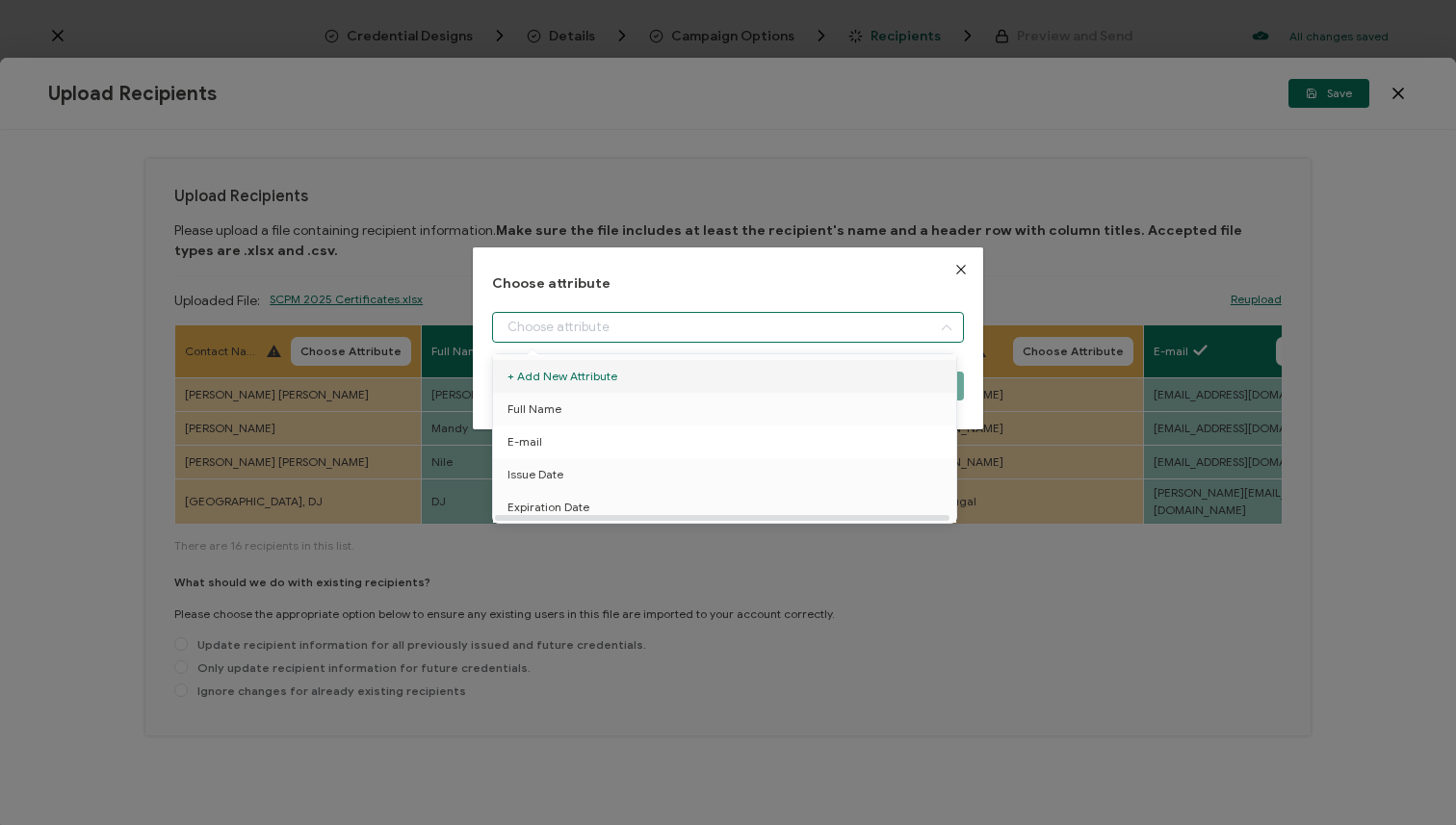
click at [555, 426] on li "E-mail" at bounding box center [727, 442] width 479 height 33
click at [554, 422] on span "Full Name" at bounding box center [534, 409] width 53 height 33
click at [974, 280] on button "Close" at bounding box center [961, 270] width 45 height 45
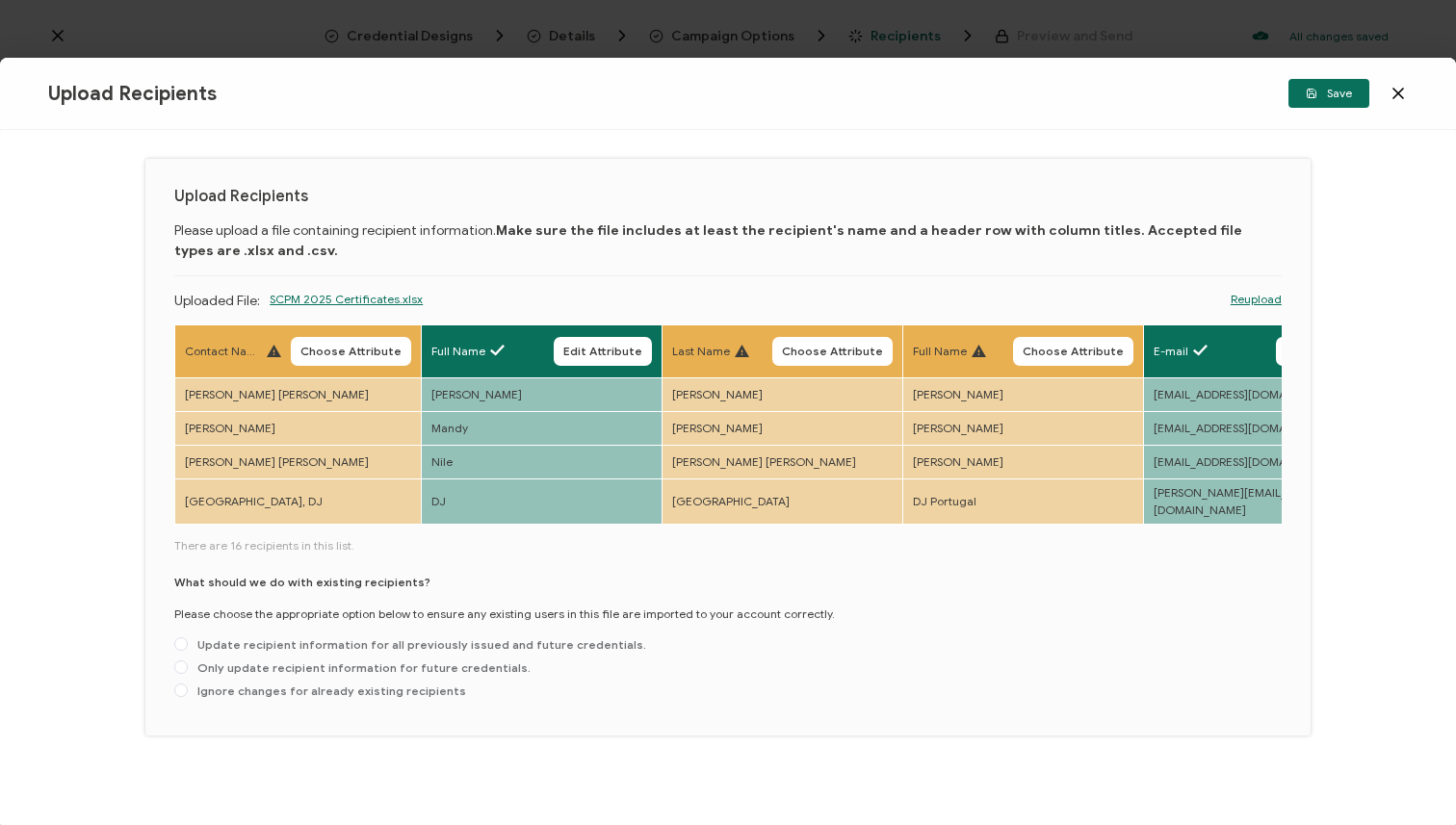
click at [550, 355] on div "Full Name Edit Attribute" at bounding box center [541, 352] width 221 height 29
click at [500, 347] on div "Full Name Edit Attribute" at bounding box center [541, 352] width 221 height 29
click at [462, 357] on span "Full Name" at bounding box center [458, 352] width 53 height 17
click at [592, 360] on button "Edit Attribute" at bounding box center [603, 352] width 98 height 29
type input "Full Name"
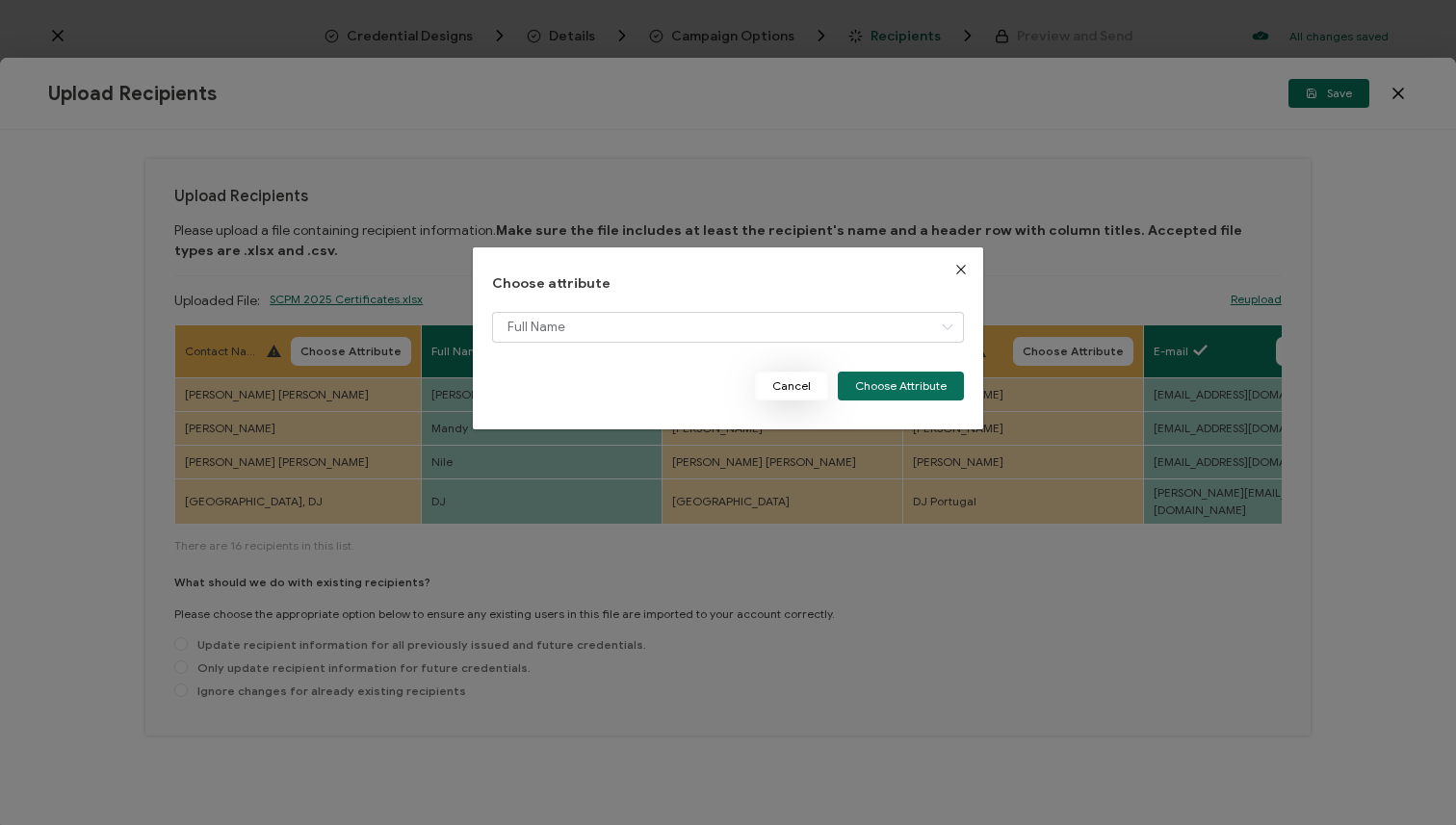
click at [791, 390] on button "Cancel" at bounding box center [791, 386] width 73 height 29
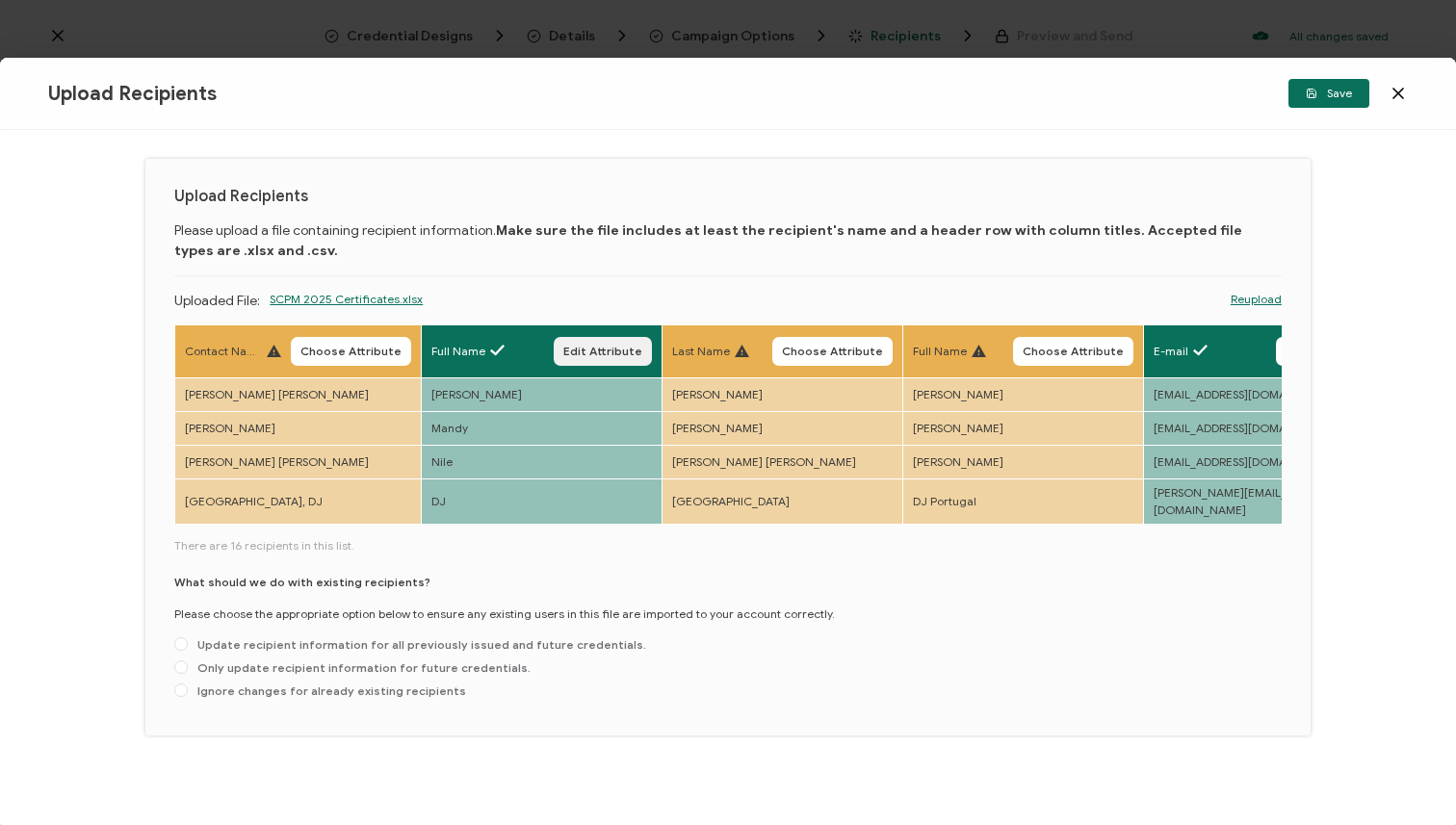
click at [593, 350] on span "Edit Attribute" at bounding box center [603, 352] width 79 height 12
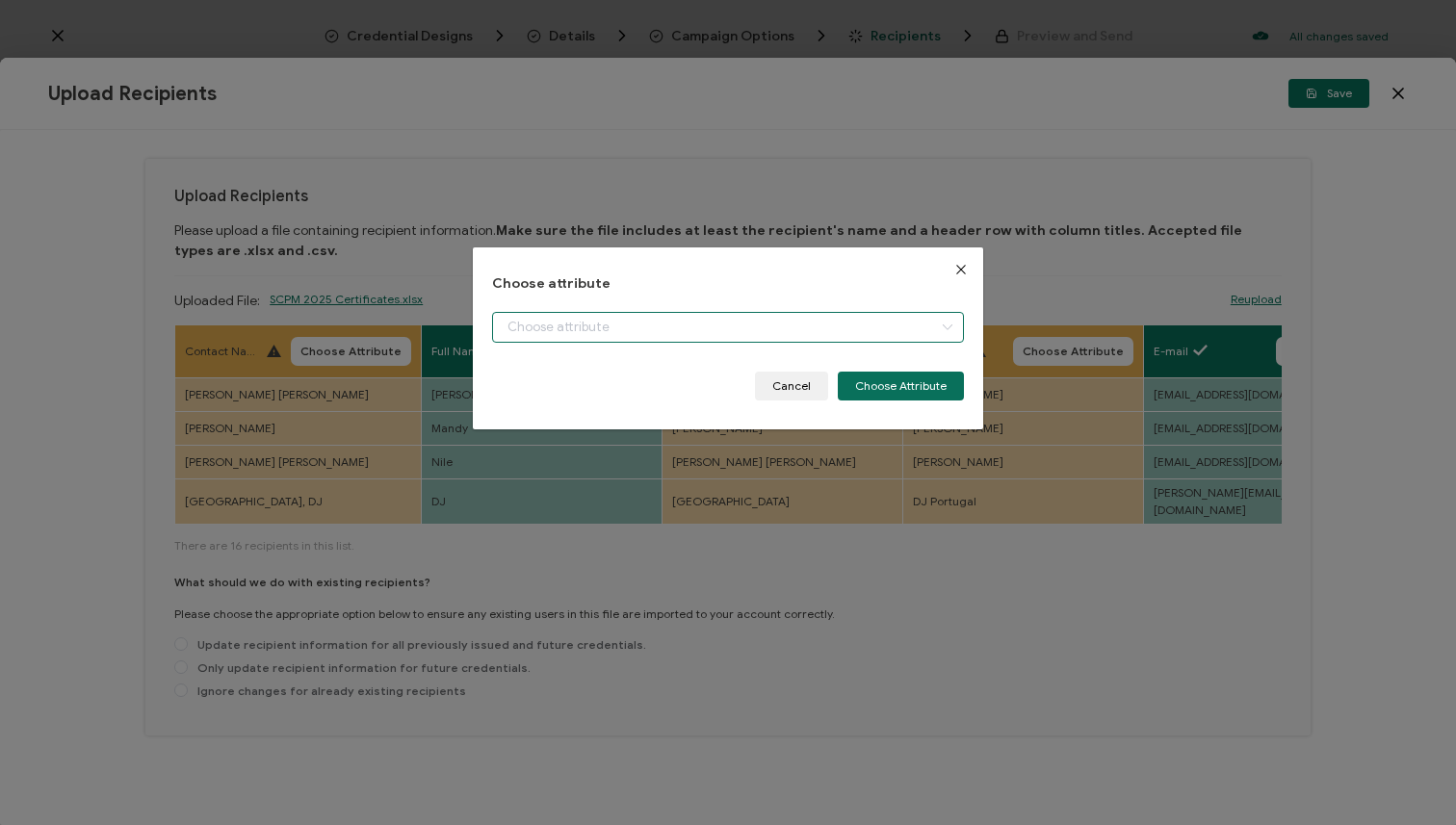
click at [711, 327] on input "dialog" at bounding box center [727, 327] width 471 height 31
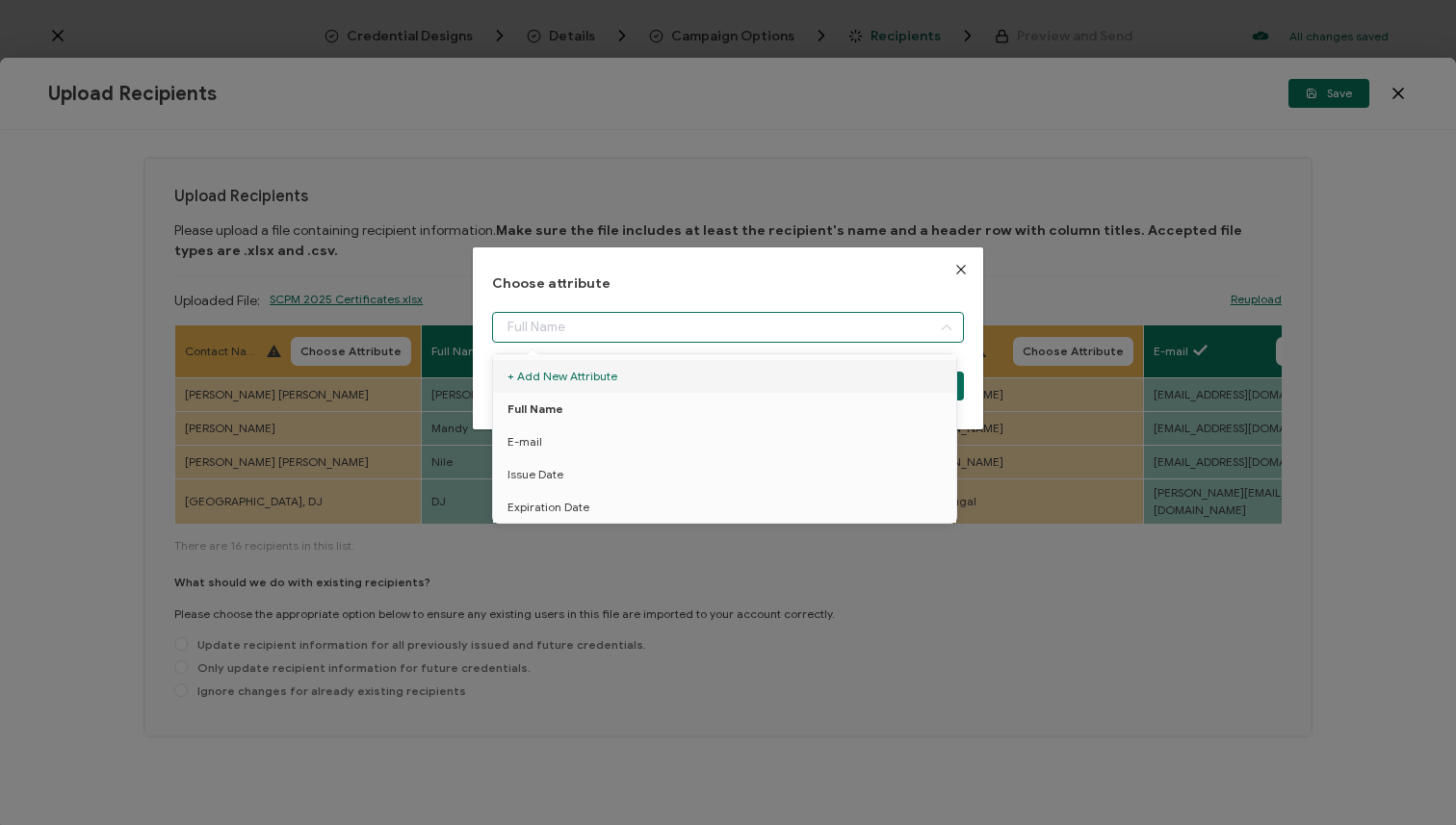
click at [944, 267] on button "Close" at bounding box center [961, 270] width 45 height 45
type input "Full Name"
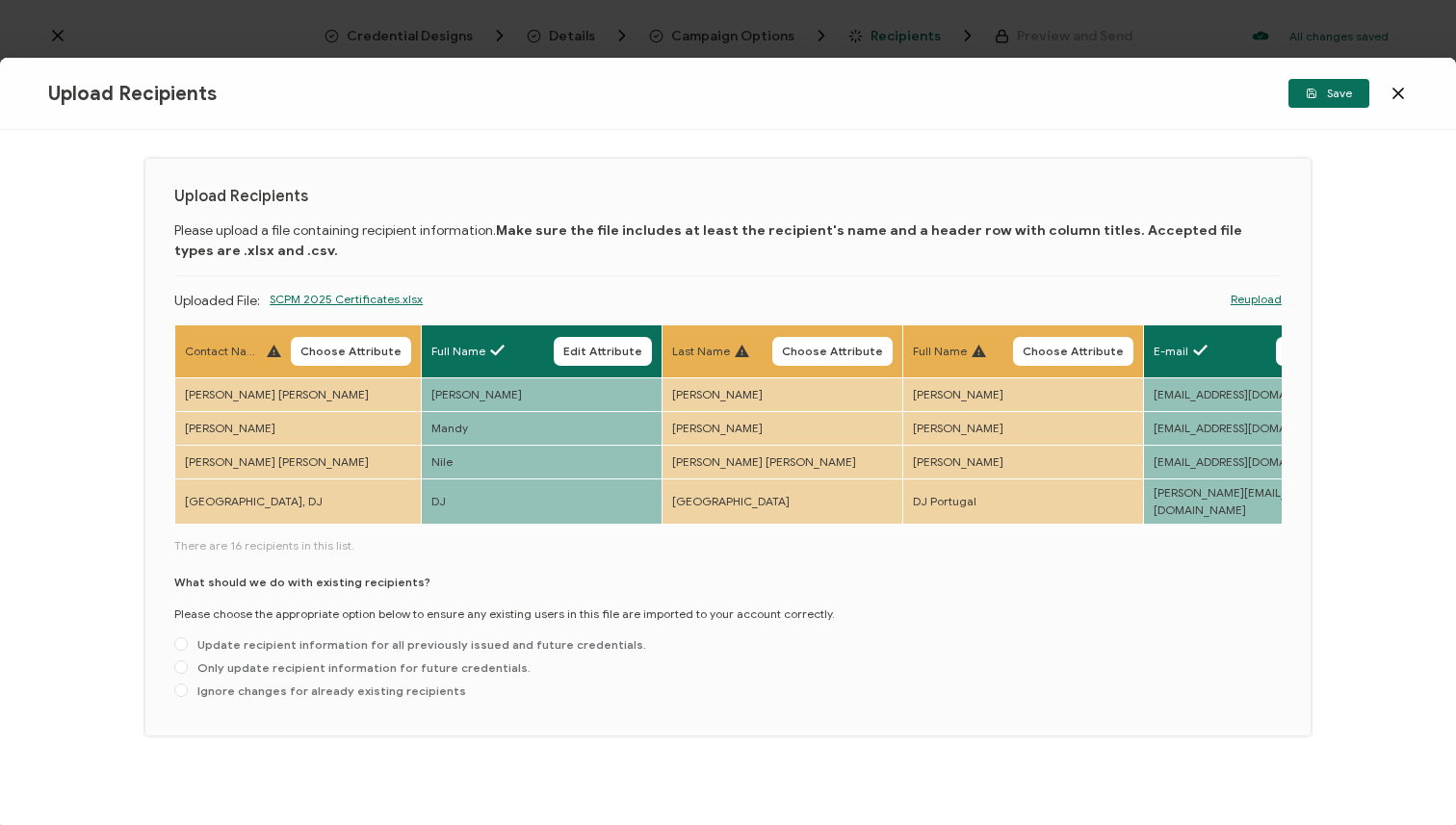
click at [1231, 299] on link "Reupload" at bounding box center [1256, 299] width 52 height 17
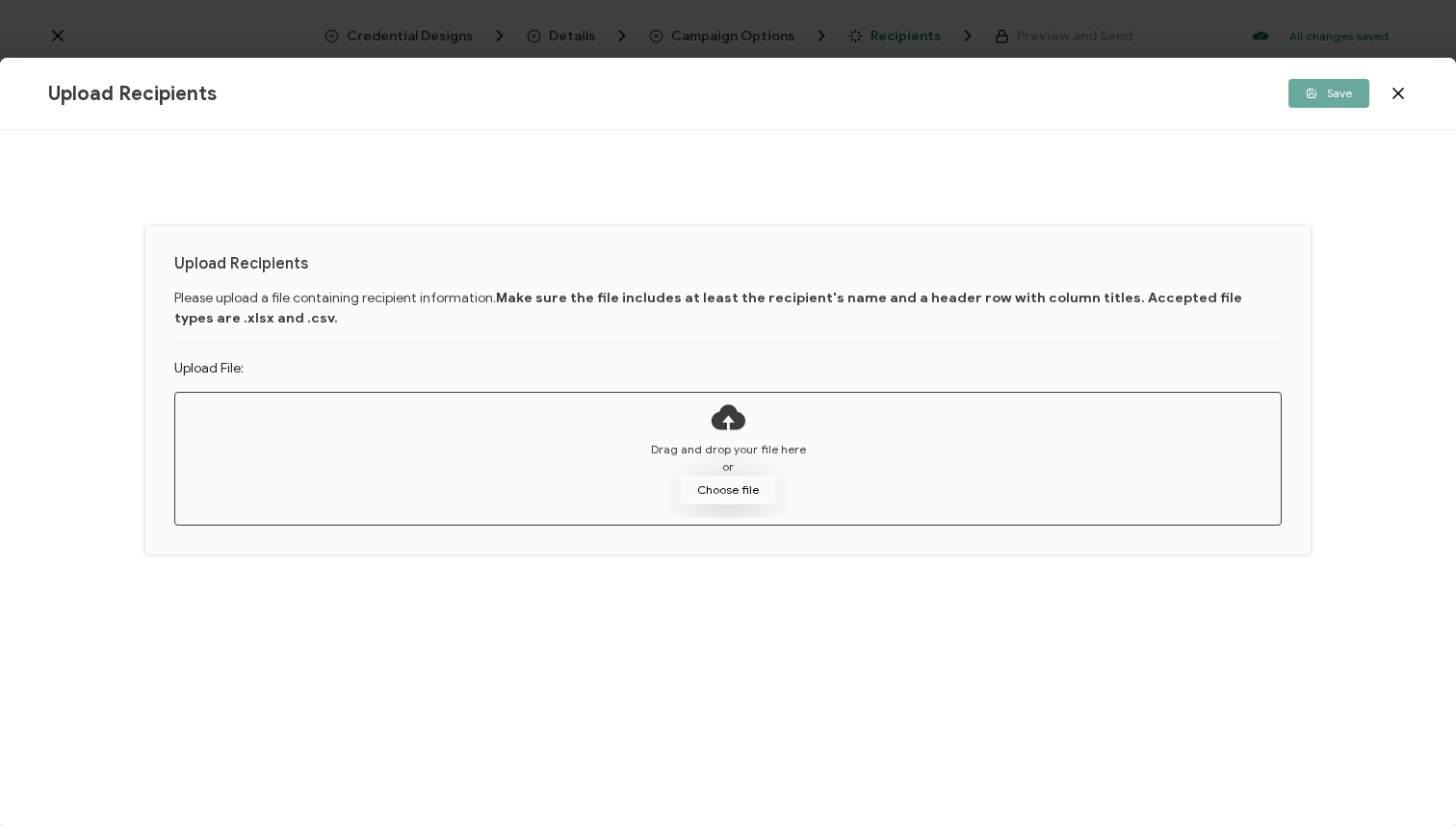
click at [711, 493] on button "Choose file" at bounding box center [728, 490] width 96 height 29
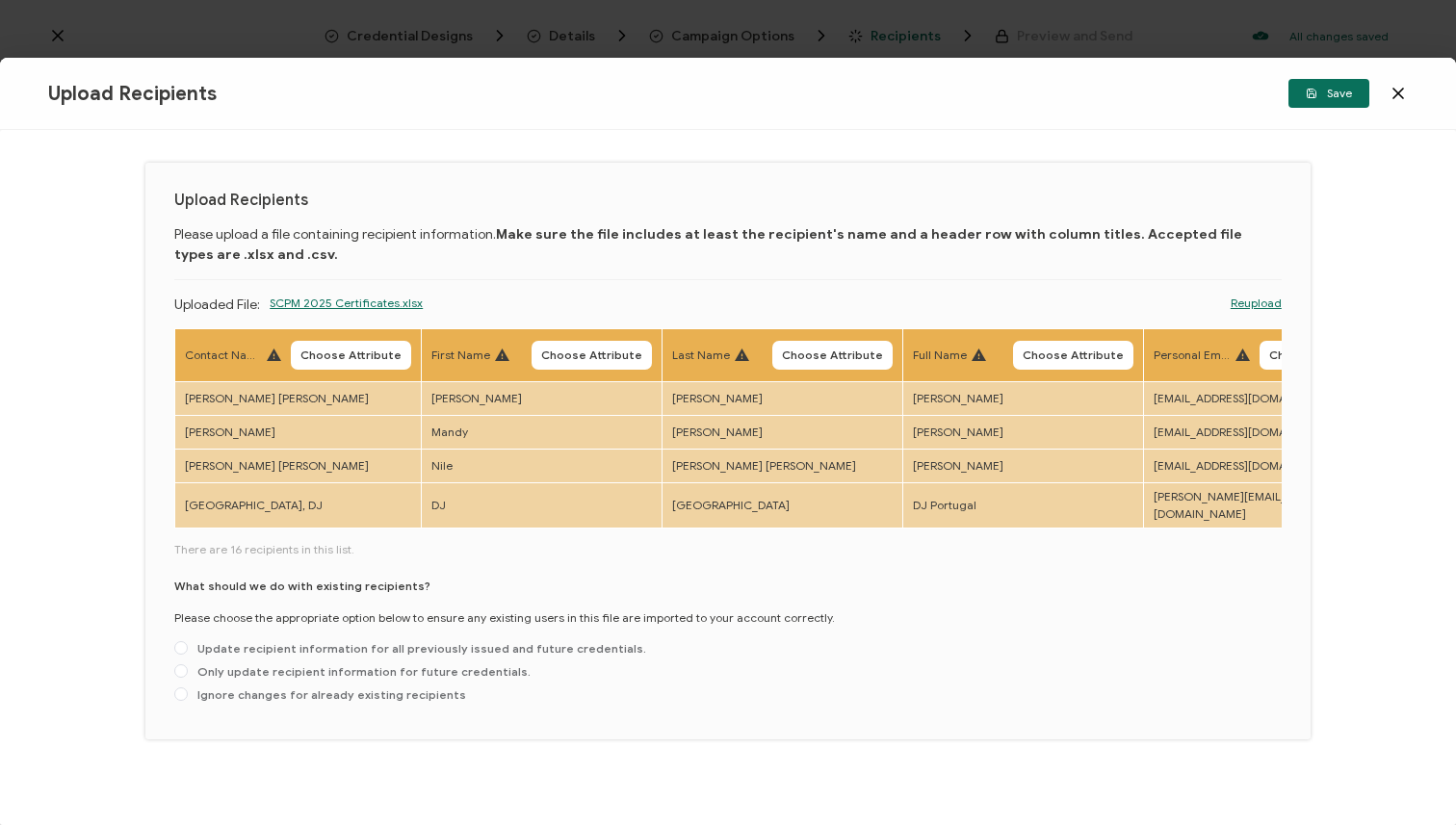
scroll to position [19, 0]
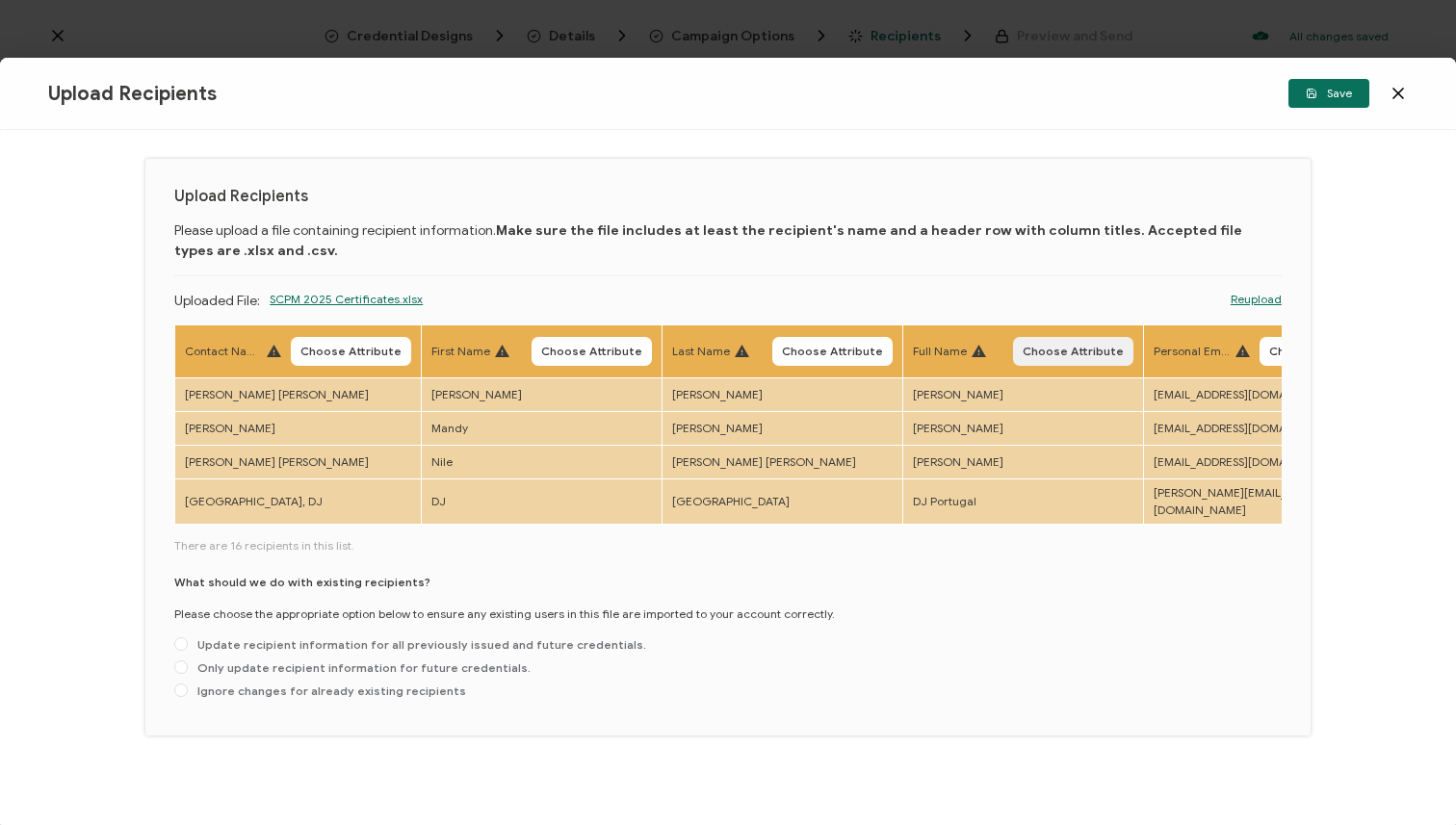
click at [1066, 354] on span "Choose Attribute" at bounding box center [1073, 352] width 101 height 12
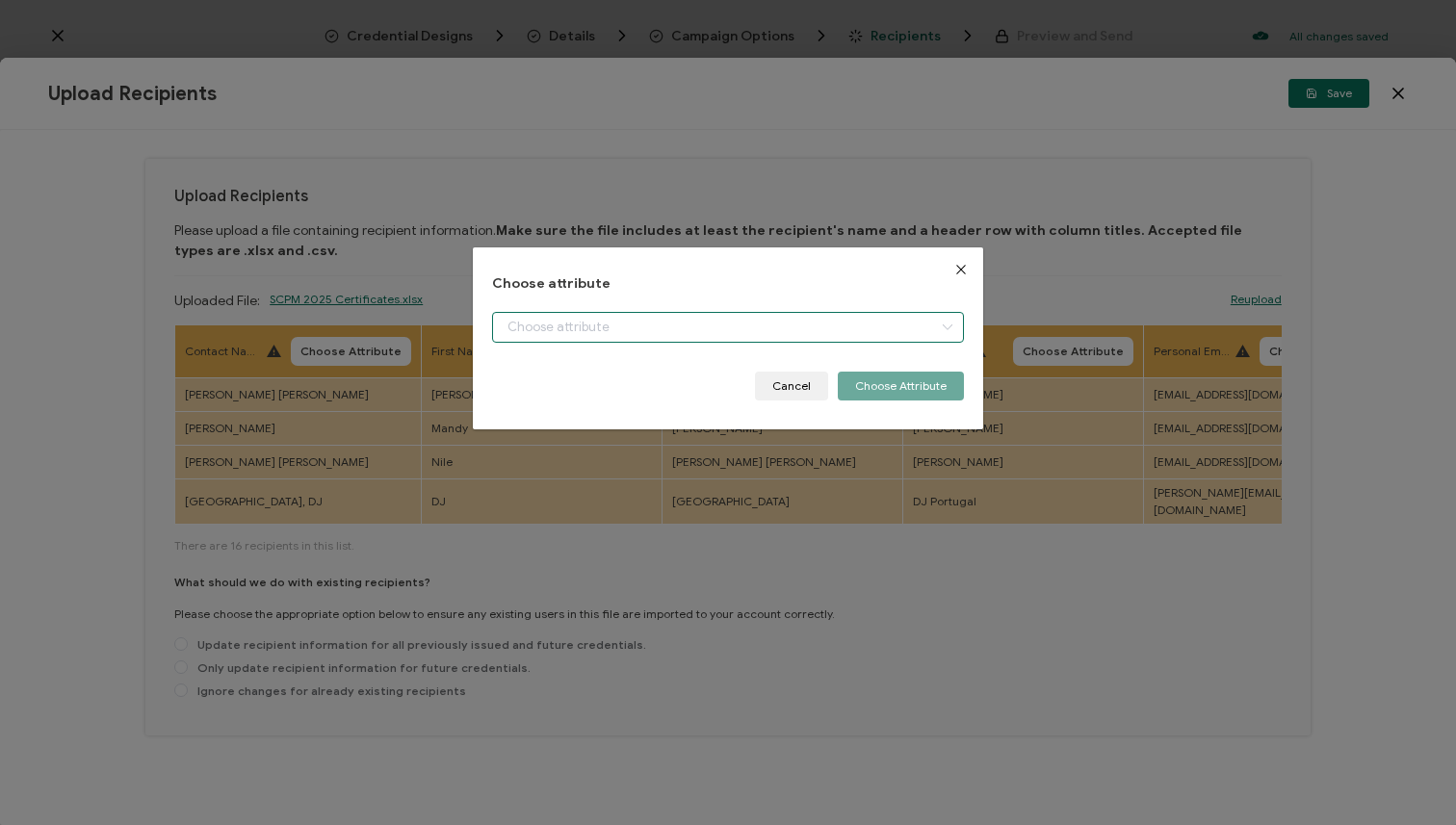
click at [875, 329] on input "dialog" at bounding box center [727, 327] width 471 height 31
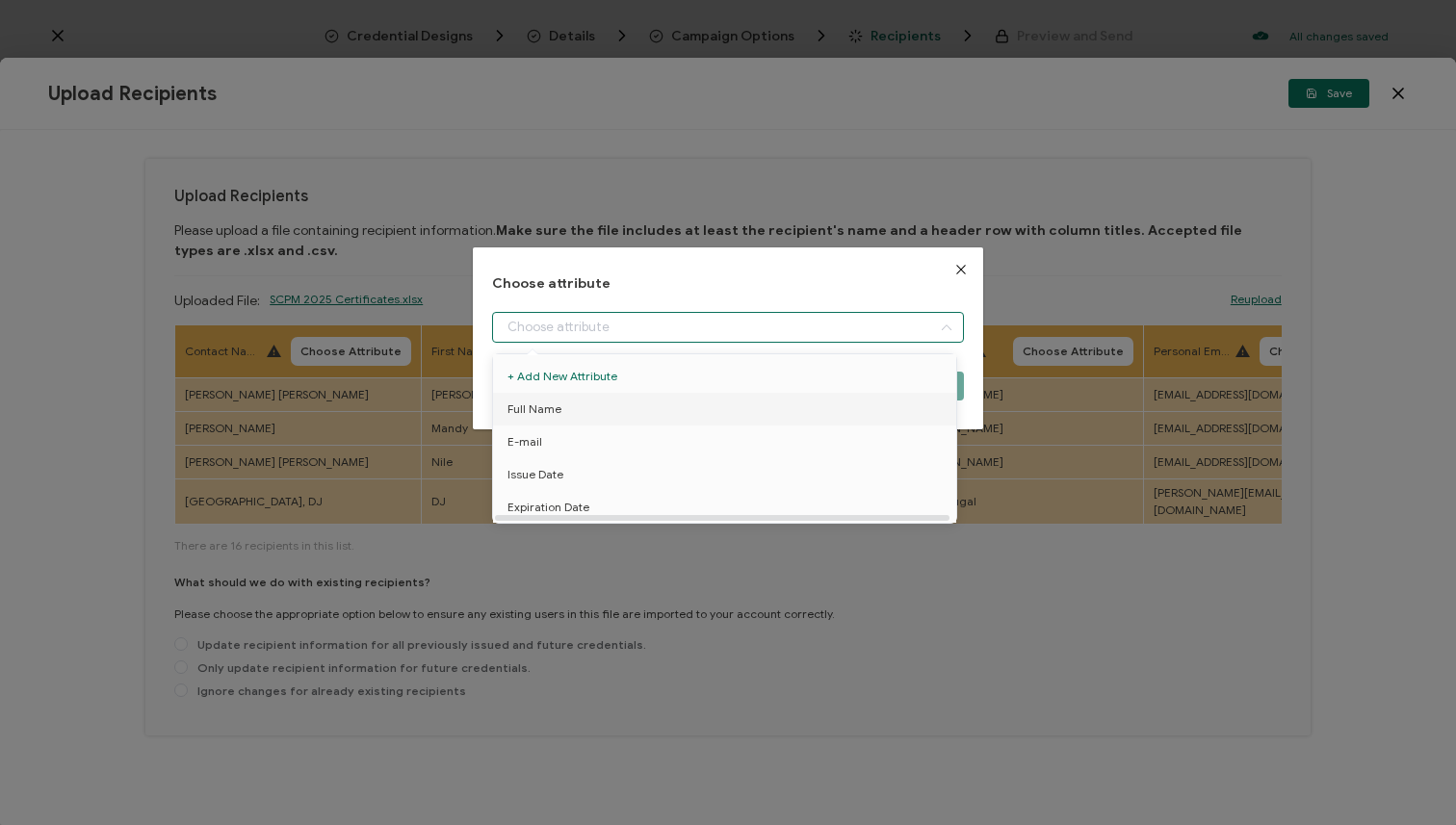
click at [824, 416] on li "Full Name" at bounding box center [727, 409] width 479 height 33
type input "Full Name"
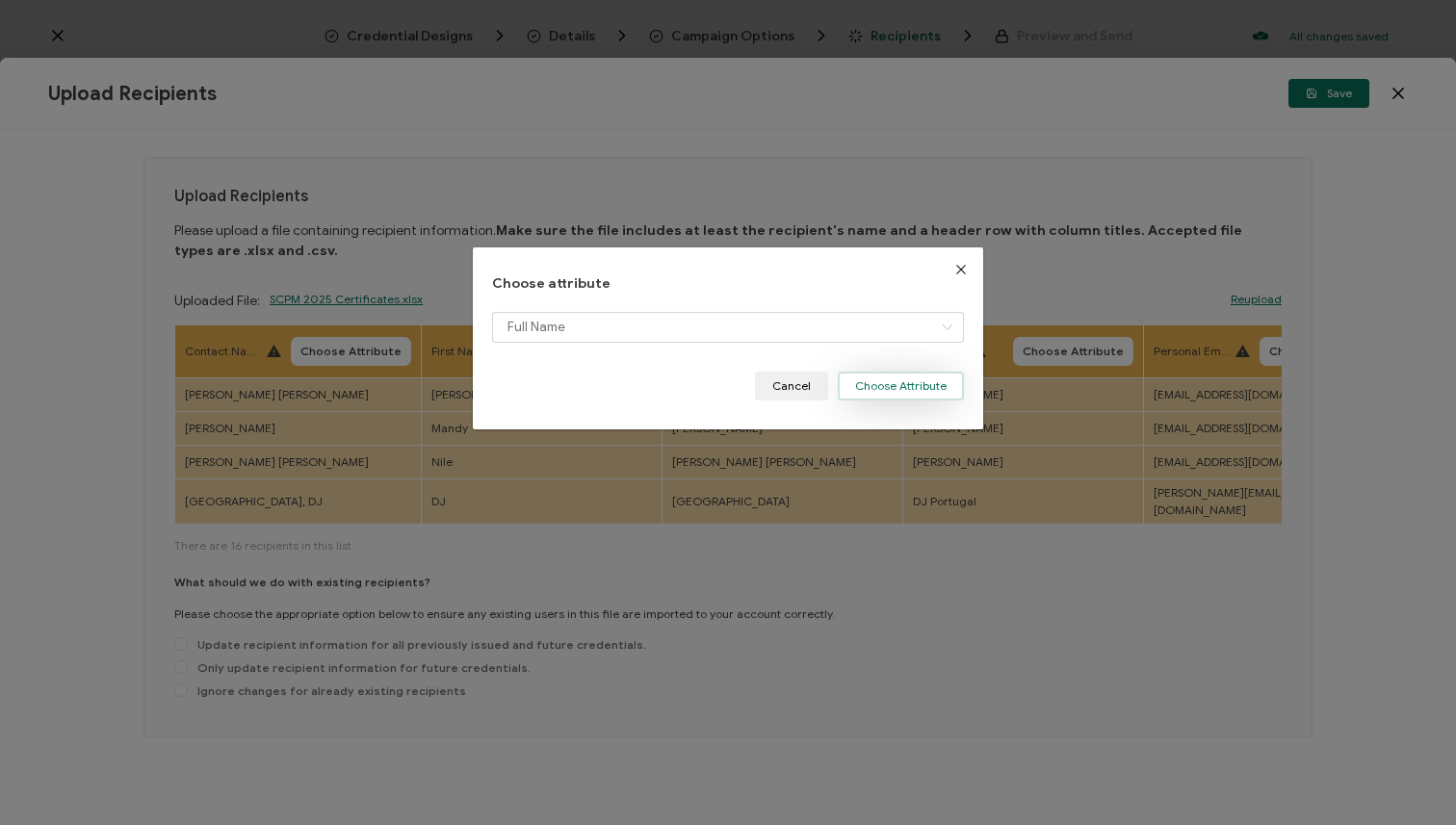
click at [903, 389] on button "Choose Attribute" at bounding box center [901, 386] width 126 height 29
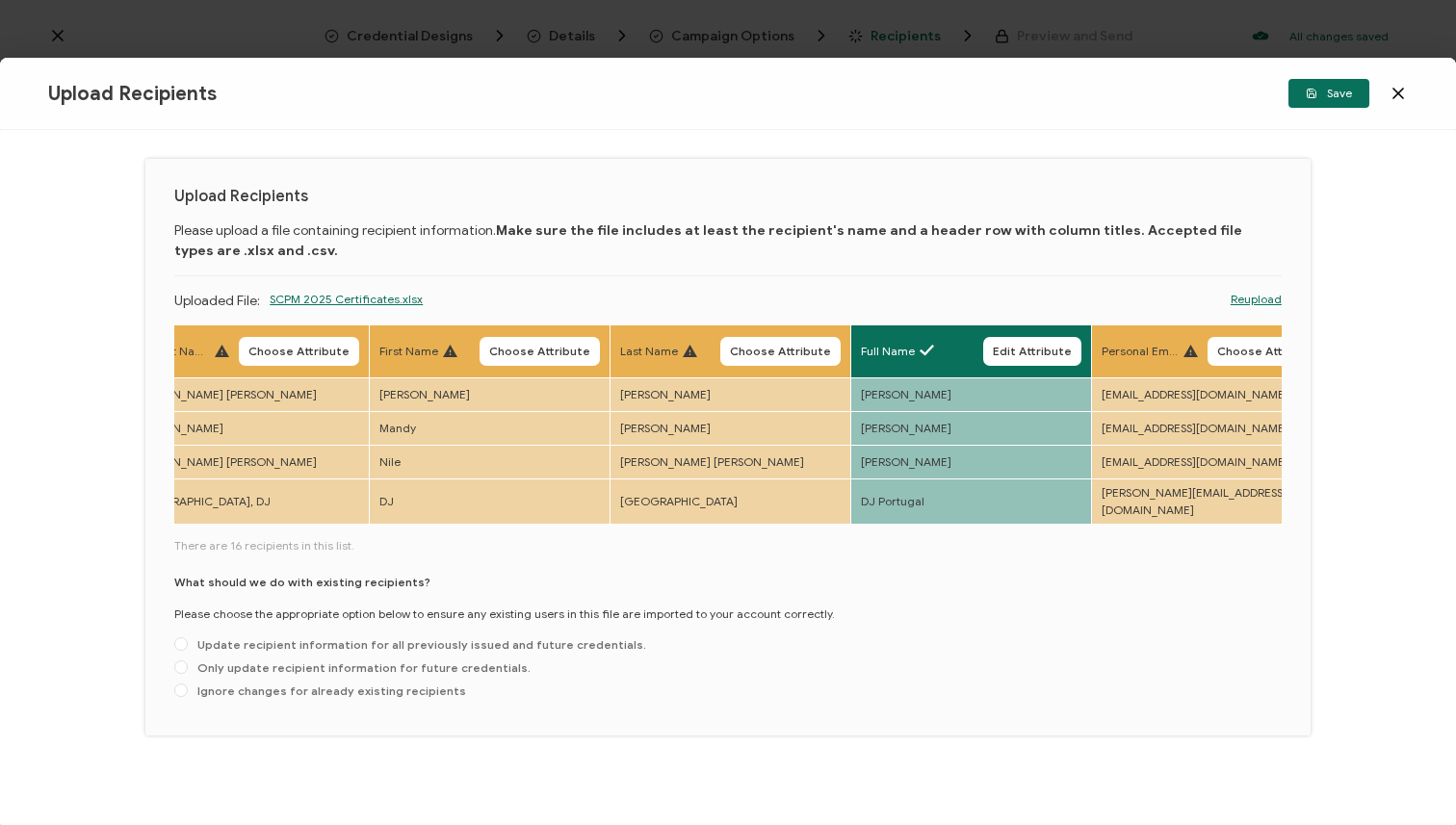
scroll to position [0, 103]
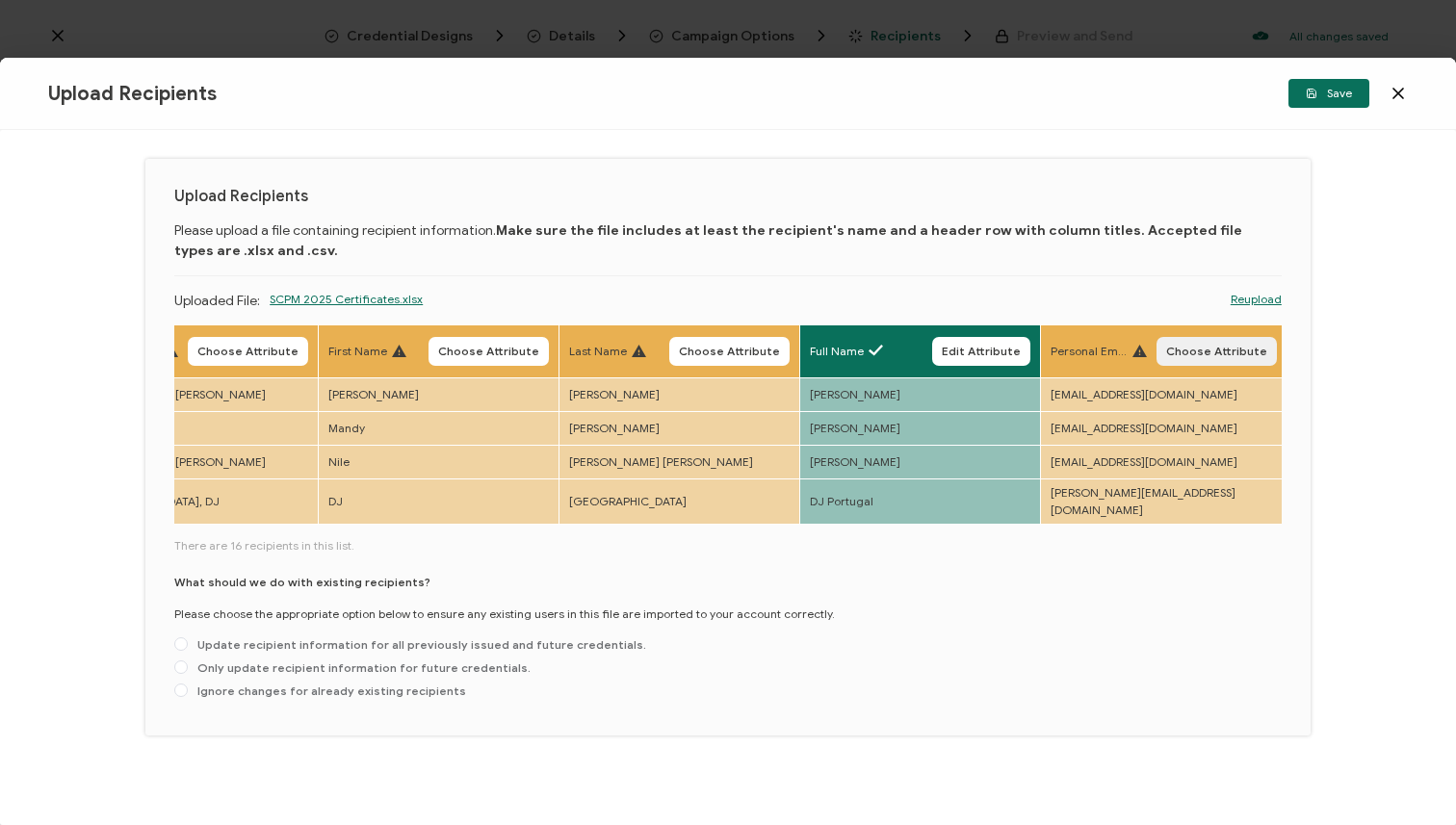
click at [1178, 343] on button "Choose Attribute" at bounding box center [1217, 352] width 121 height 29
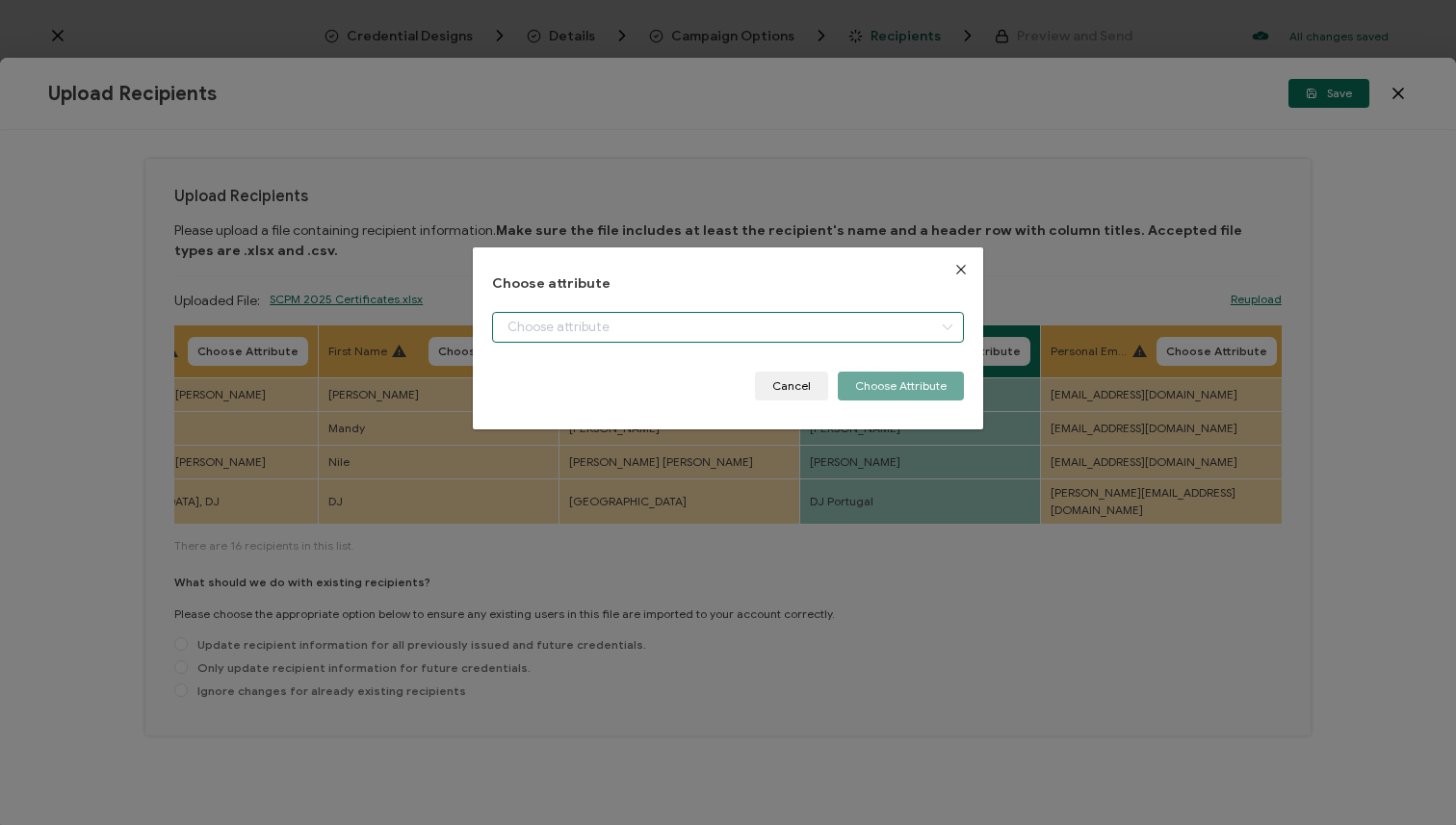
click at [843, 333] on input "dialog" at bounding box center [727, 327] width 471 height 31
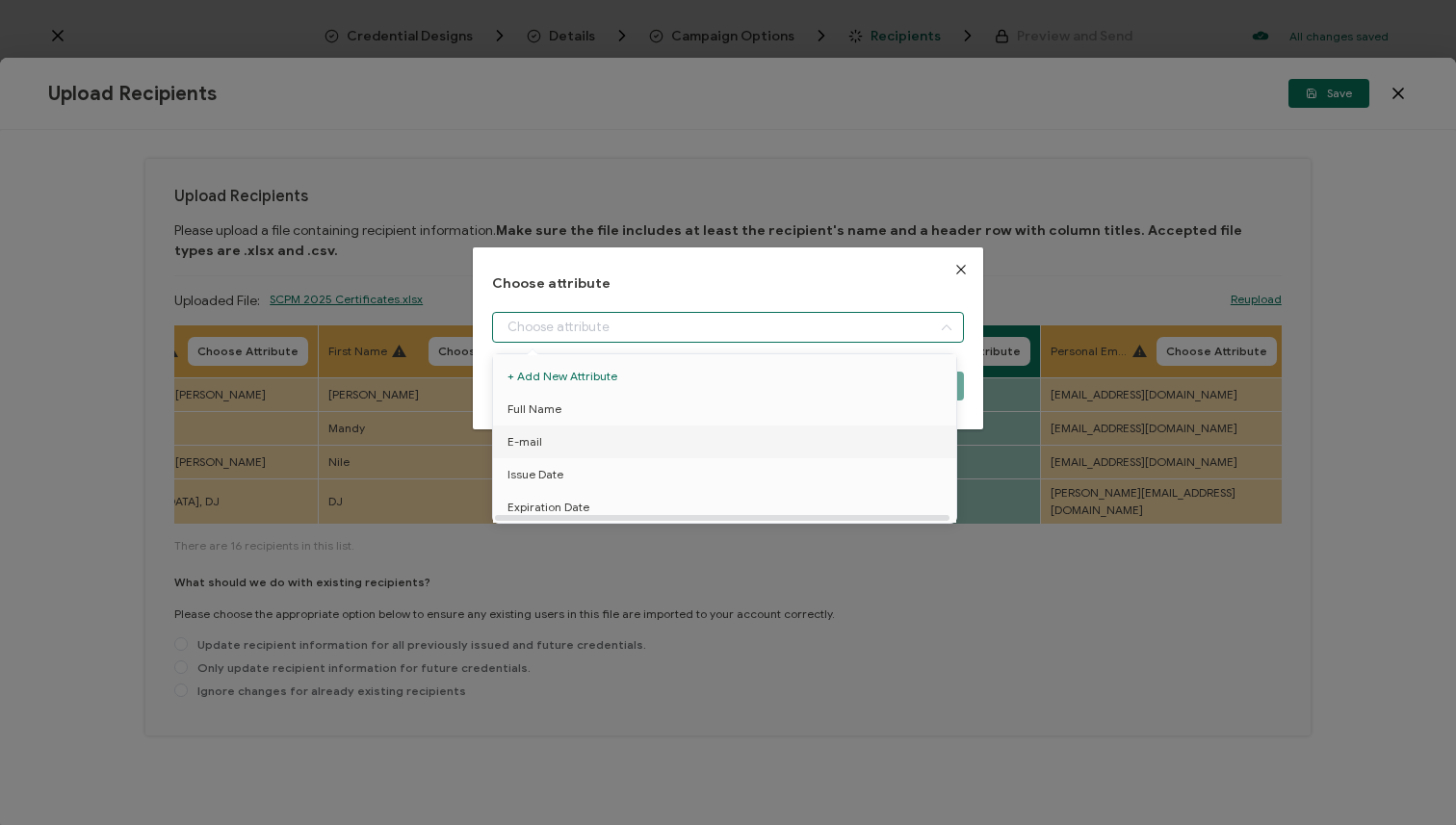
click at [773, 444] on li "E-mail" at bounding box center [727, 442] width 479 height 33
type input "E-mail"
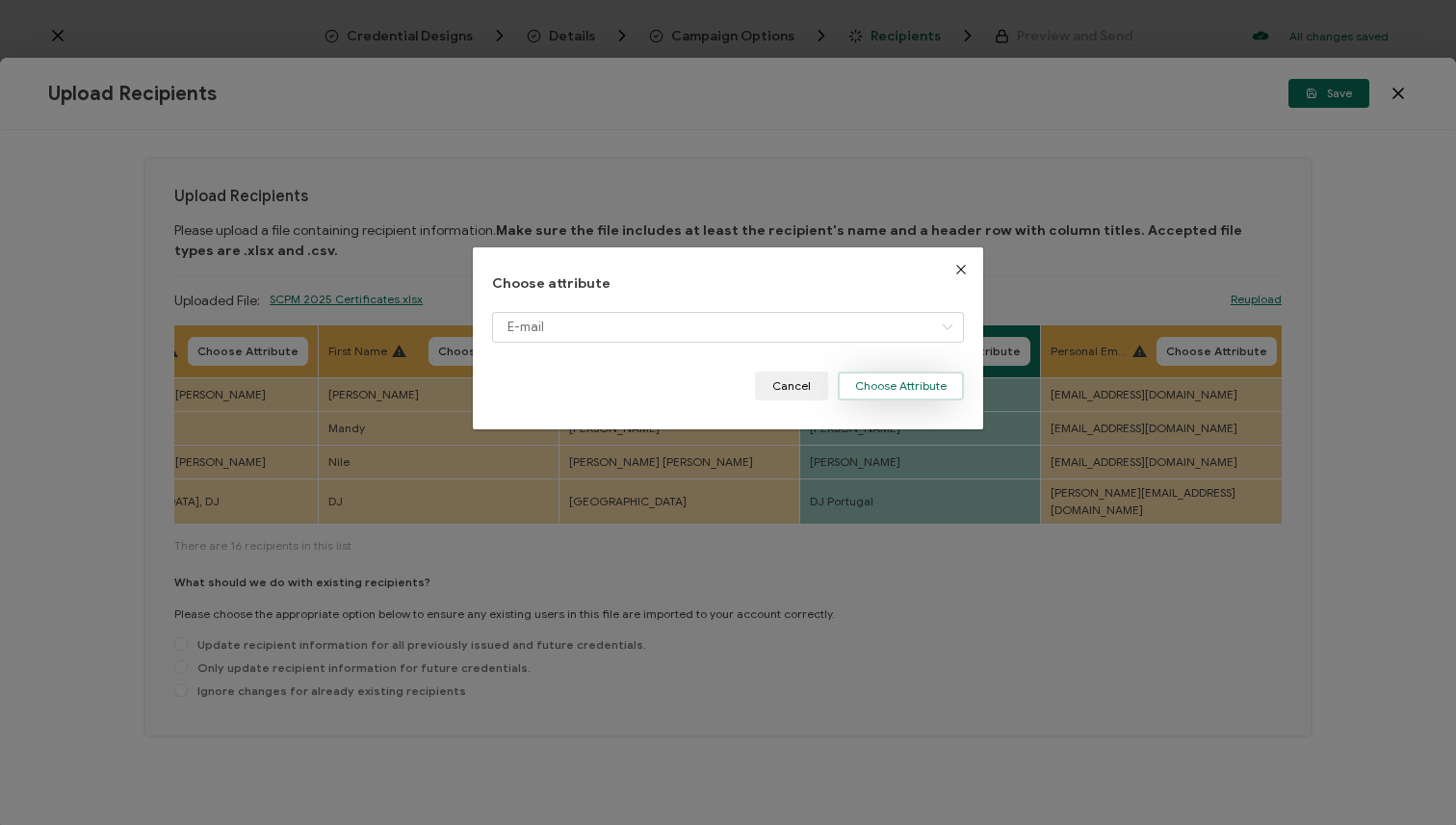
click at [865, 384] on button "Choose Attribute" at bounding box center [901, 386] width 126 height 29
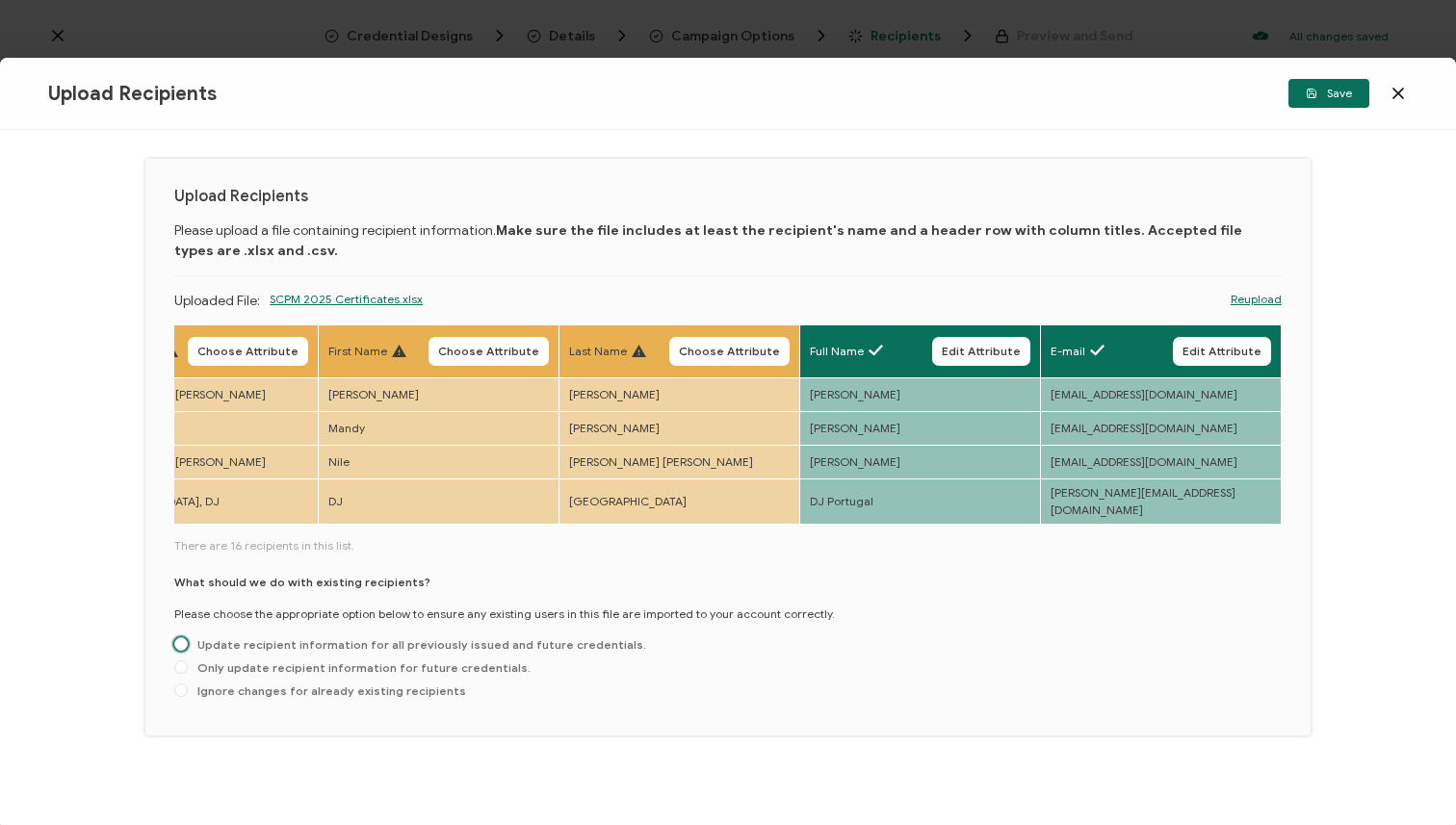
click at [433, 641] on span "Update recipient information for all previously issued and future credentials." at bounding box center [417, 644] width 459 height 15
click at [188, 641] on input "Update recipient information for all previously issued and future credentials." at bounding box center [181, 645] width 14 height 16
radio input "true"
click at [1318, 85] on button "Save" at bounding box center [1329, 93] width 81 height 29
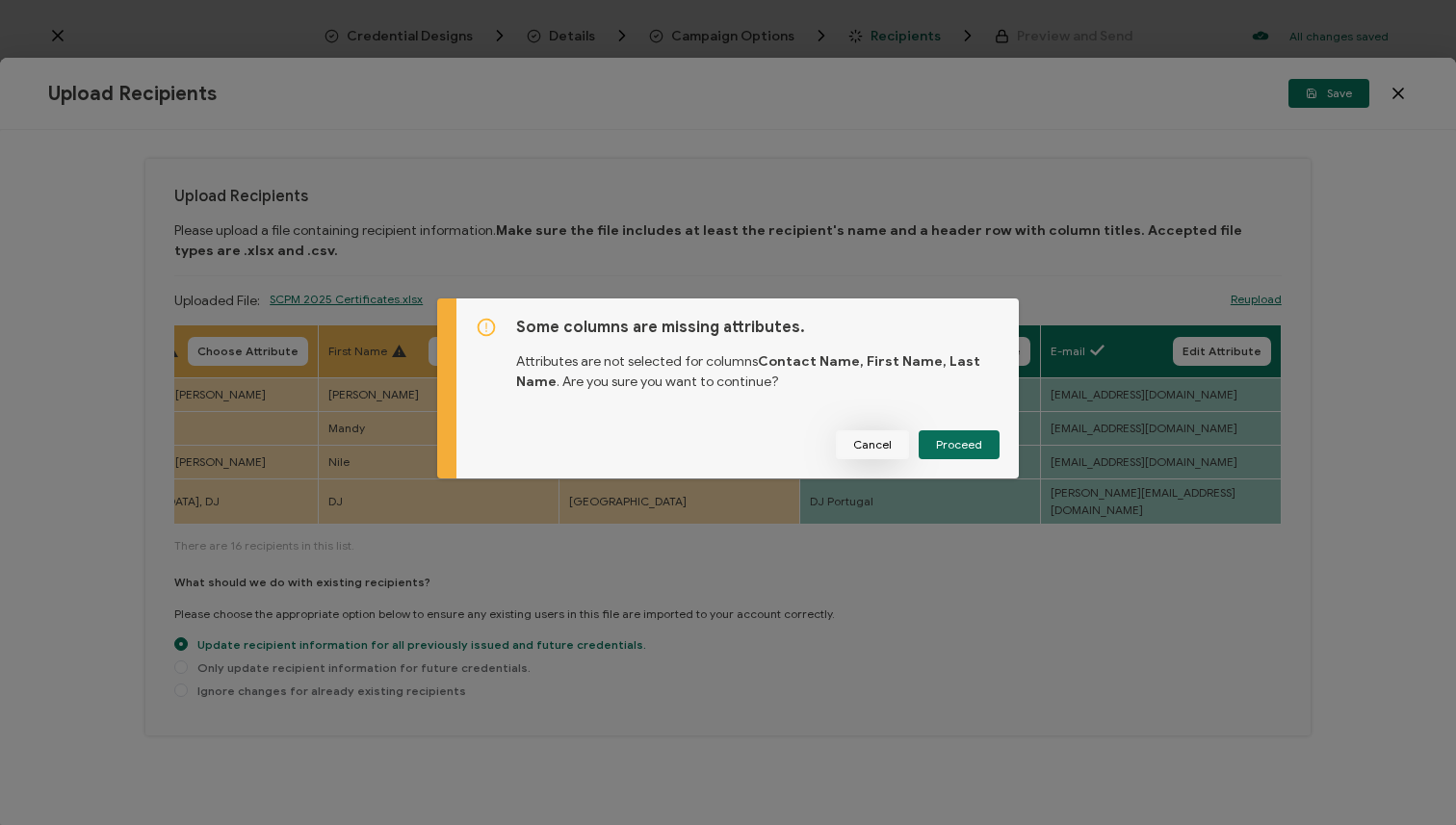
click at [887, 435] on button "Cancel" at bounding box center [872, 445] width 73 height 29
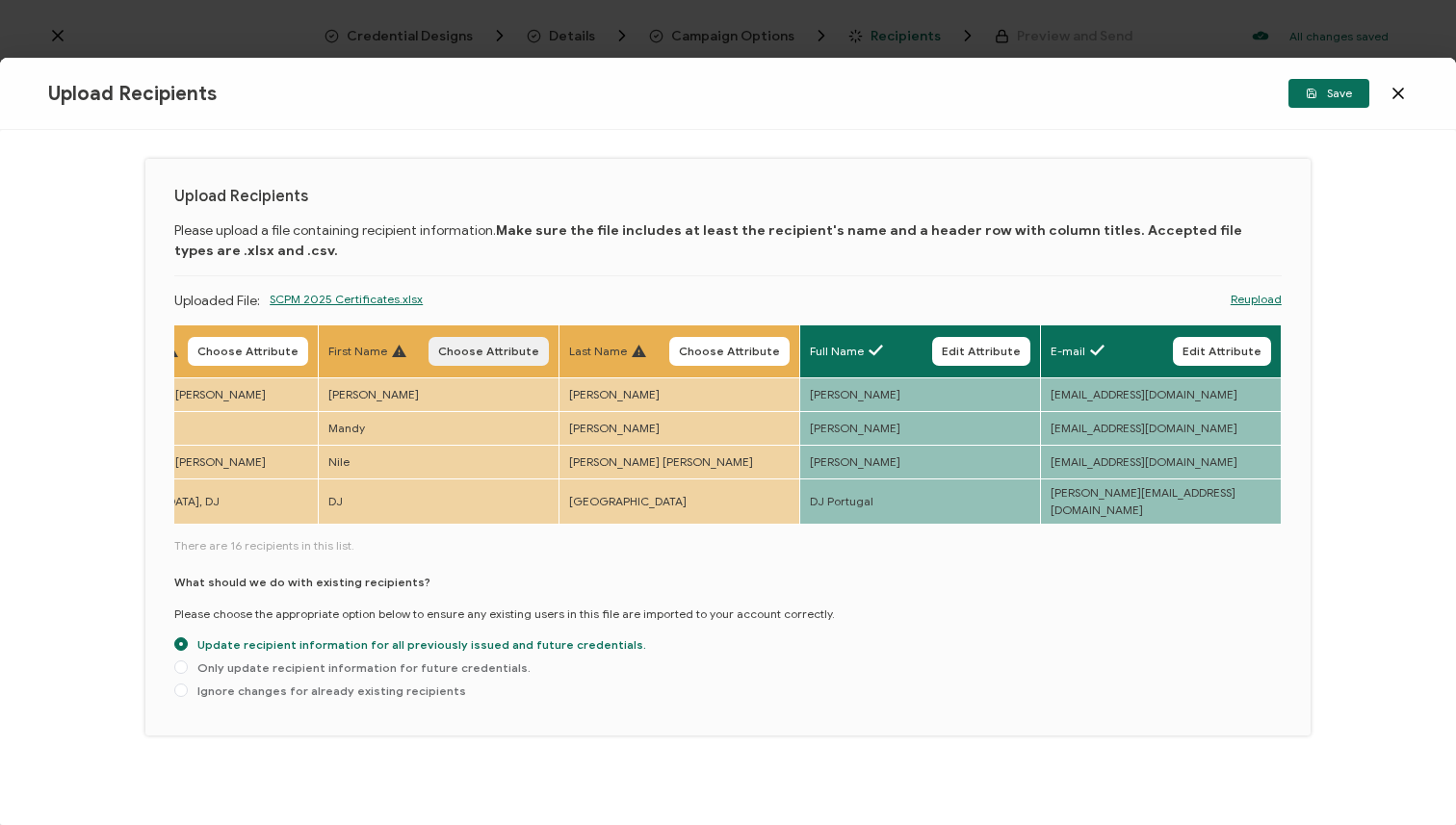
click at [470, 350] on span "Choose Attribute" at bounding box center [489, 352] width 101 height 12
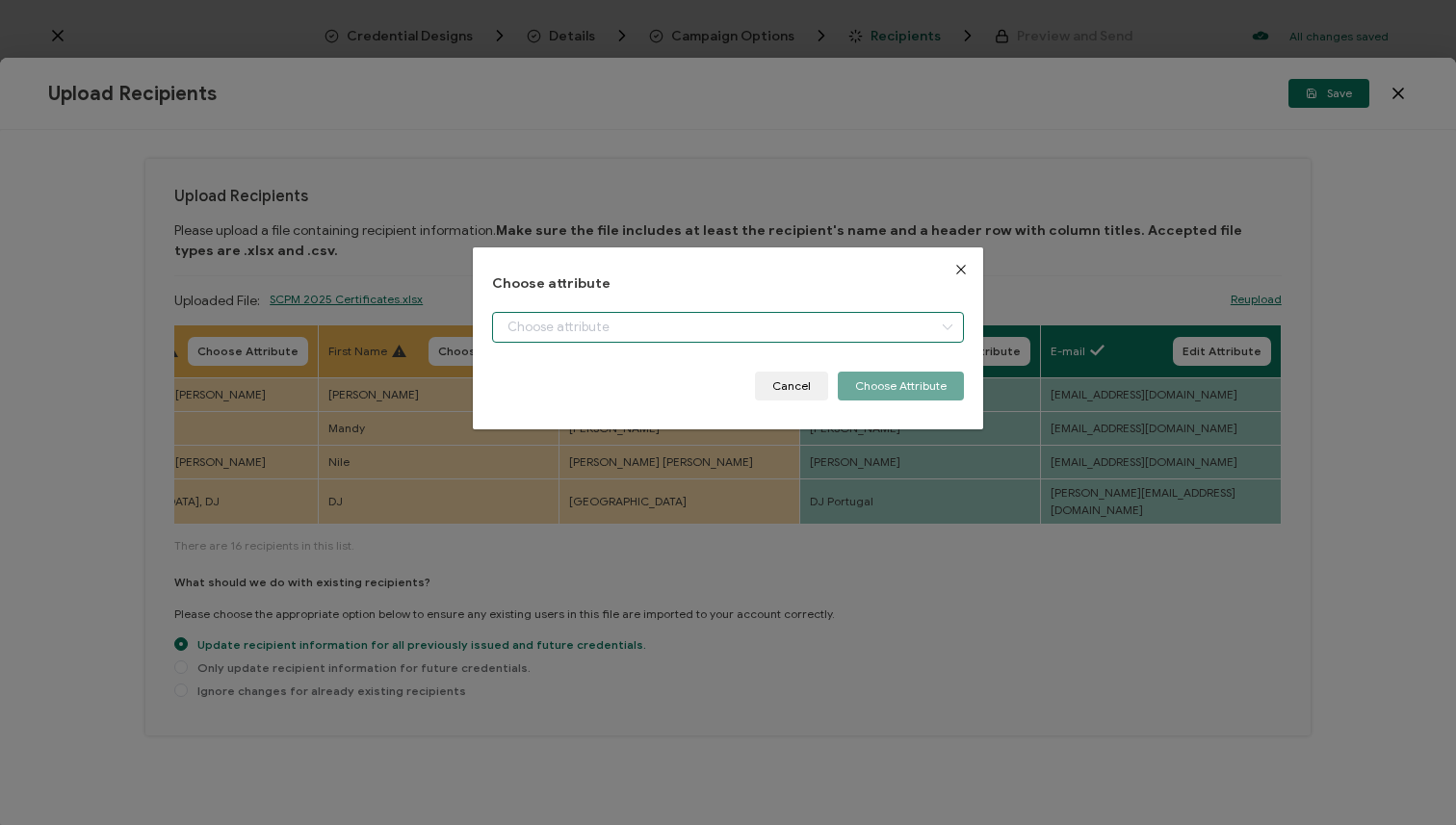
click at [557, 325] on input "dialog" at bounding box center [727, 327] width 471 height 31
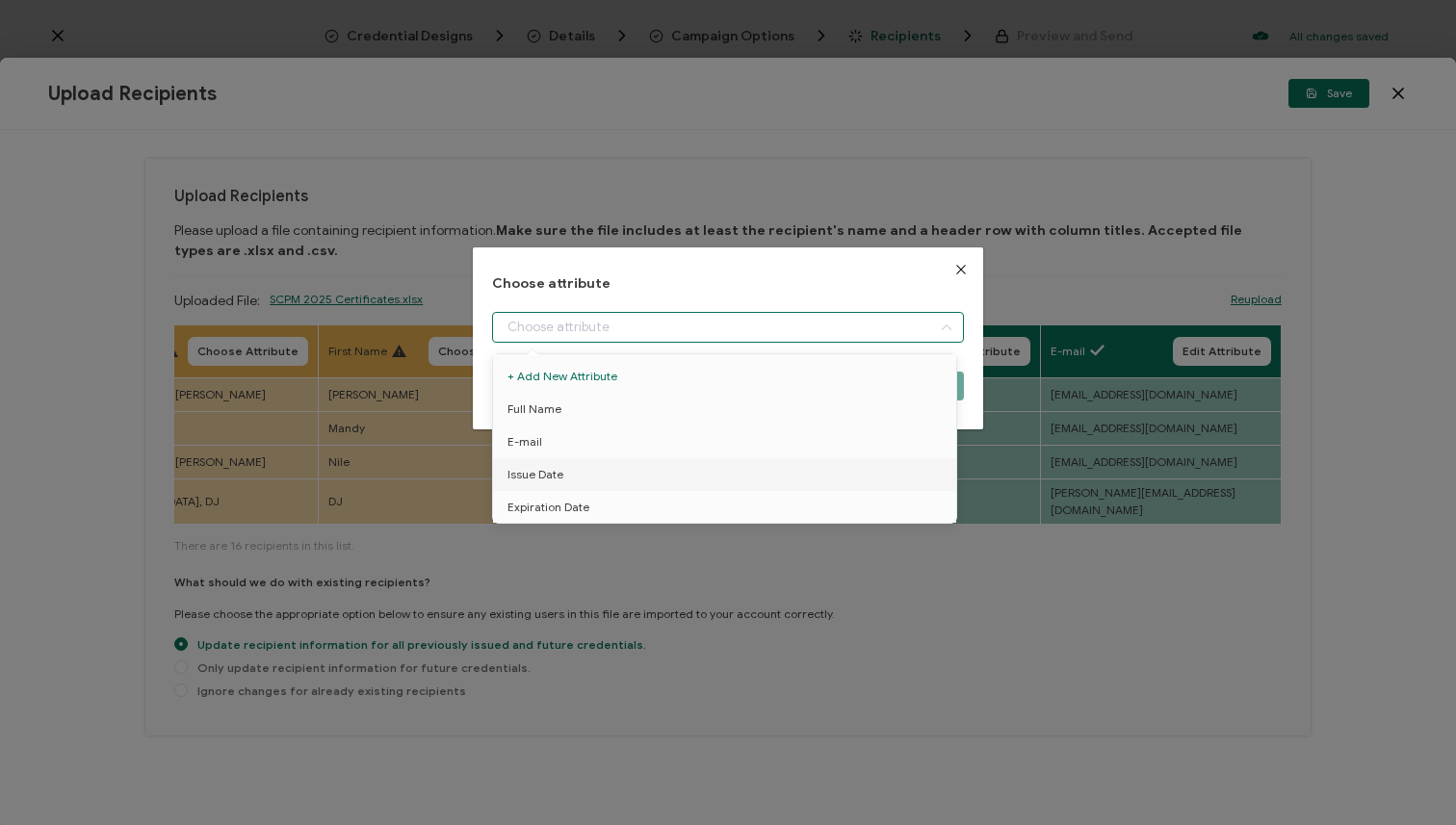
drag, startPoint x: 850, startPoint y: 669, endPoint x: 916, endPoint y: 419, distance: 258.6
click at [850, 668] on div "Choose attribute Cancel Choose Attribute" at bounding box center [728, 412] width 1456 height 825
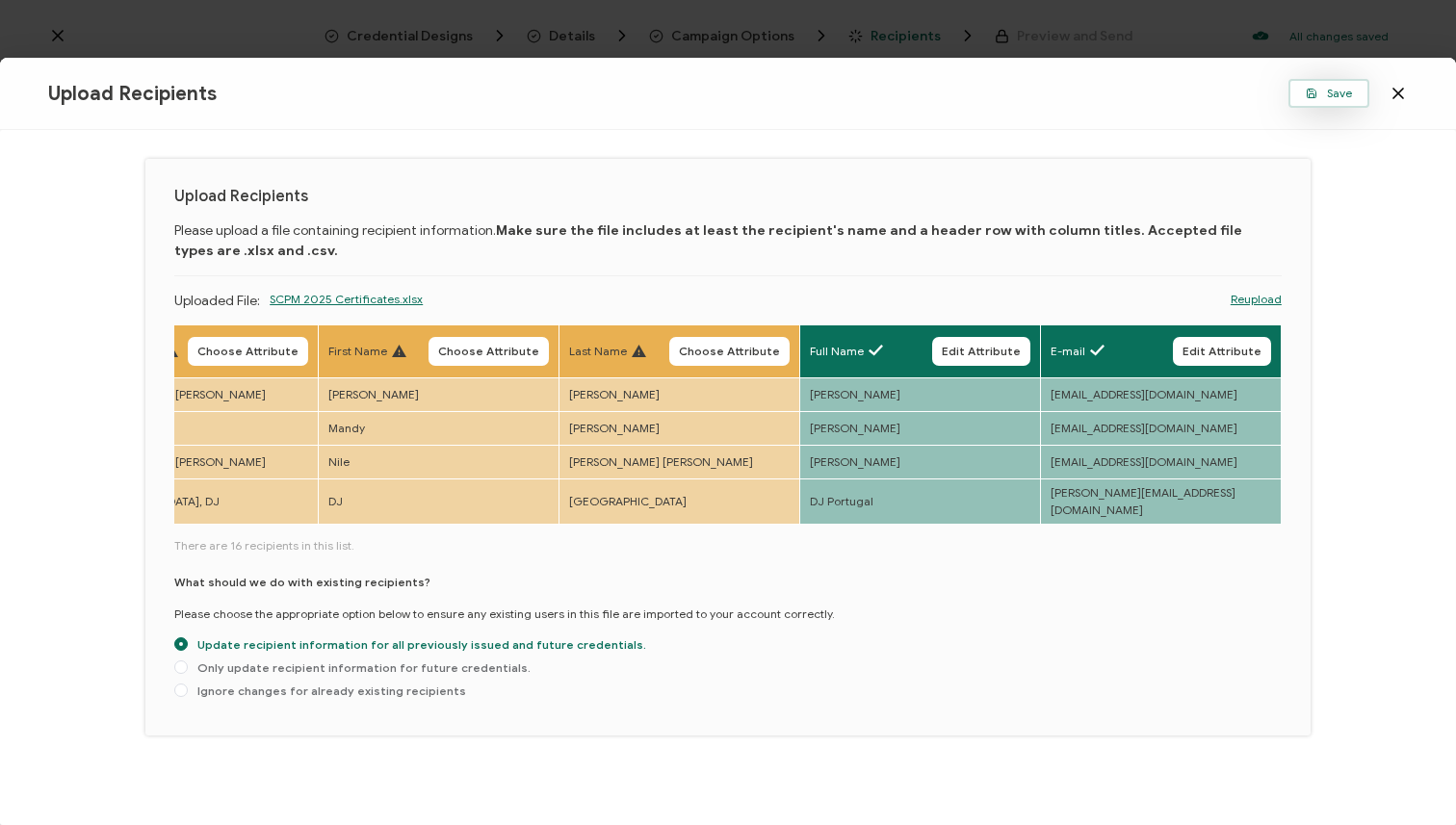
click at [1327, 93] on span "Save" at bounding box center [1330, 93] width 47 height 12
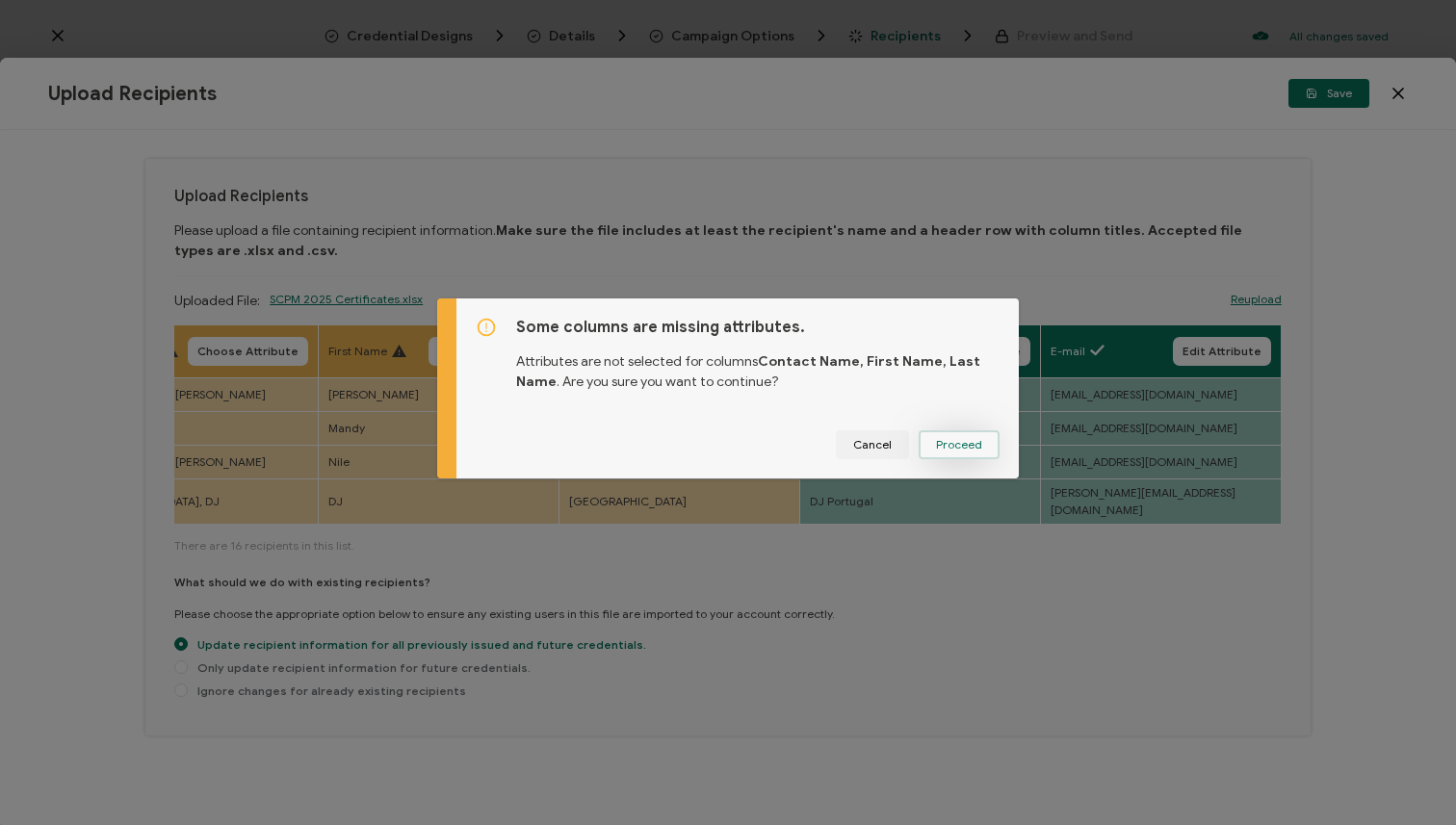
click at [938, 450] on span "Proceed" at bounding box center [959, 445] width 47 height 12
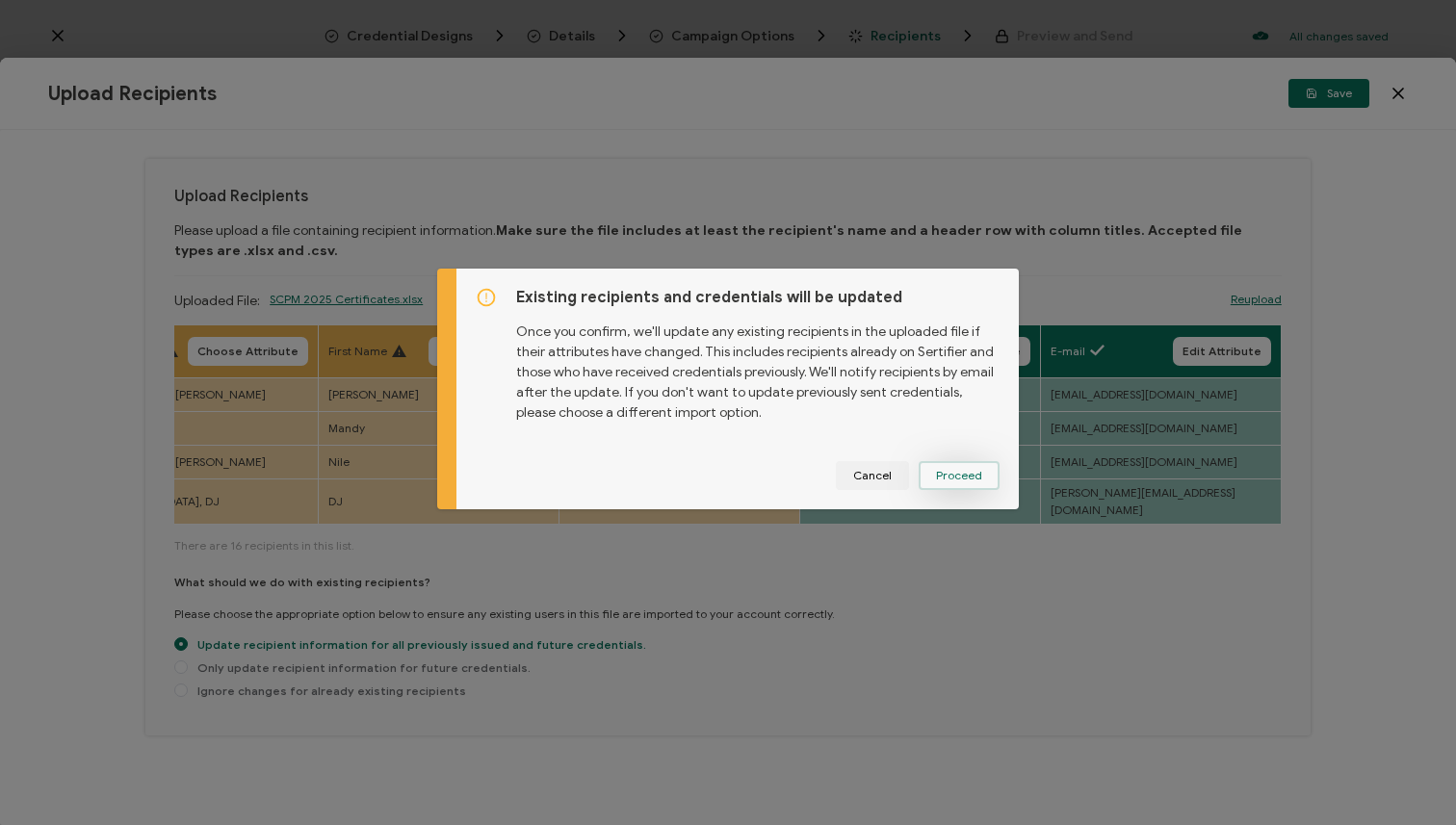
click at [0, 0] on span "Proceed" at bounding box center [0, 0] width 0 height 0
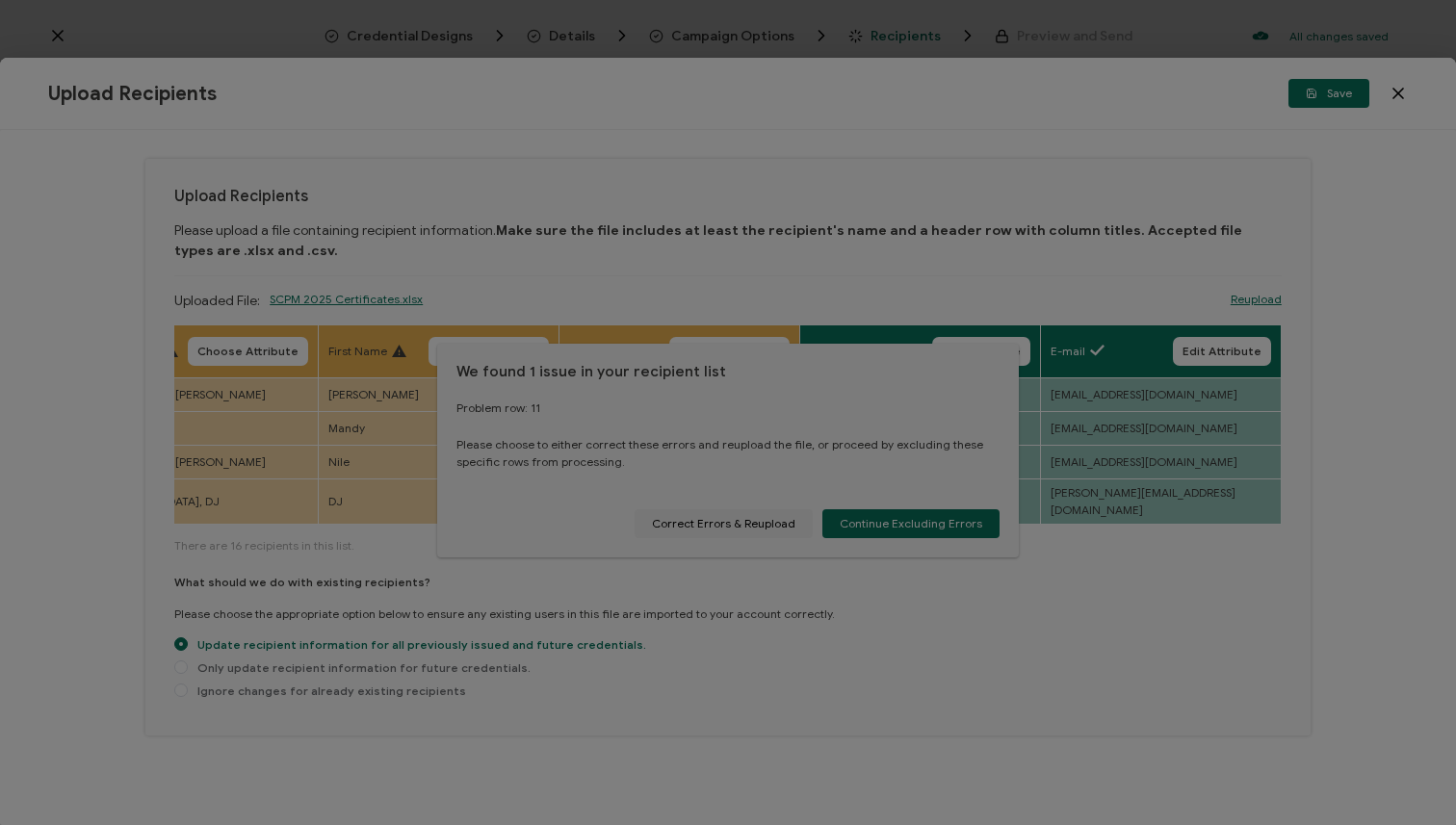
click at [774, 522] on div at bounding box center [728, 412] width 1456 height 825
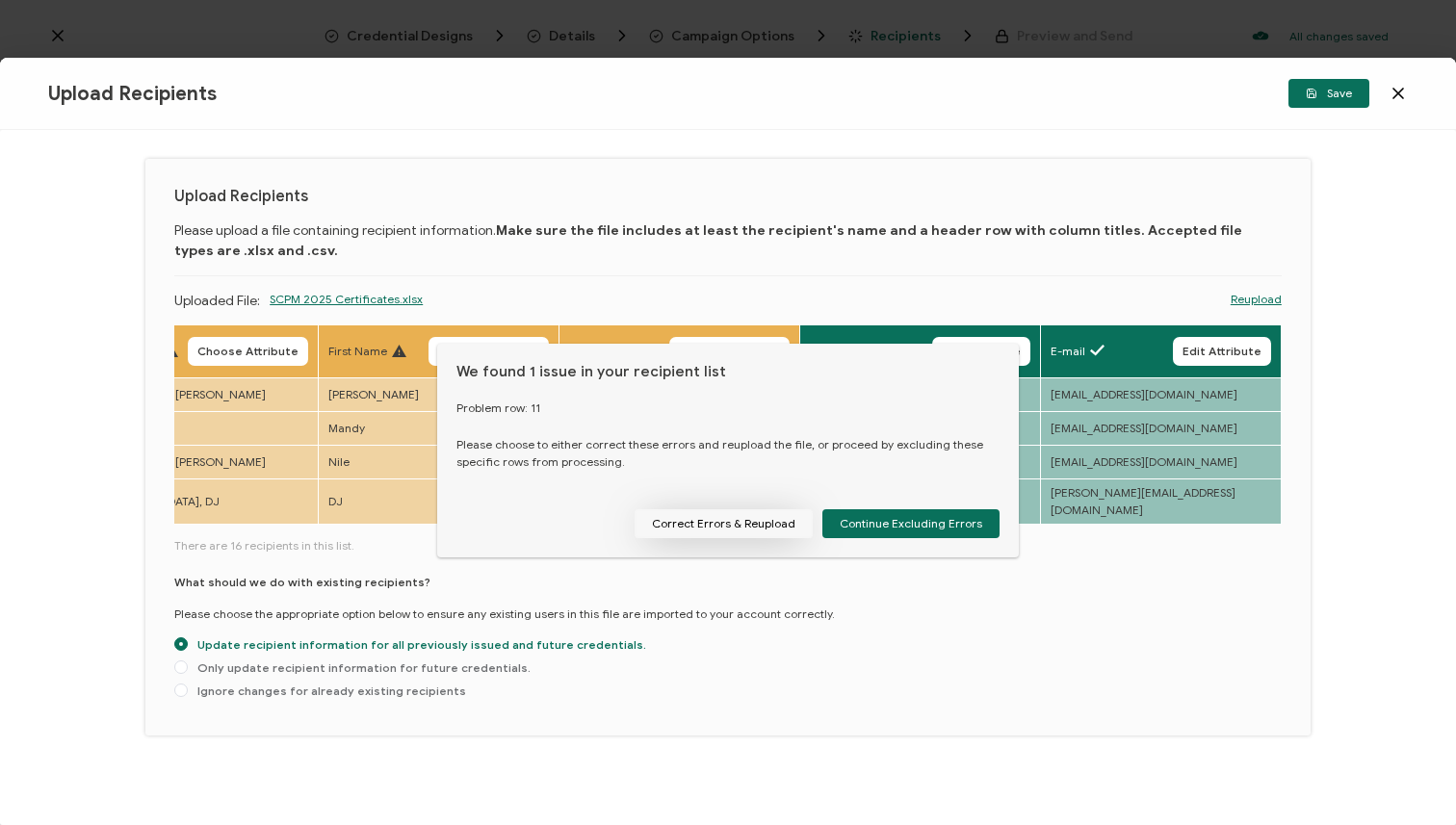
click at [771, 520] on button "Correct Errors & Reupload" at bounding box center [723, 524] width 178 height 29
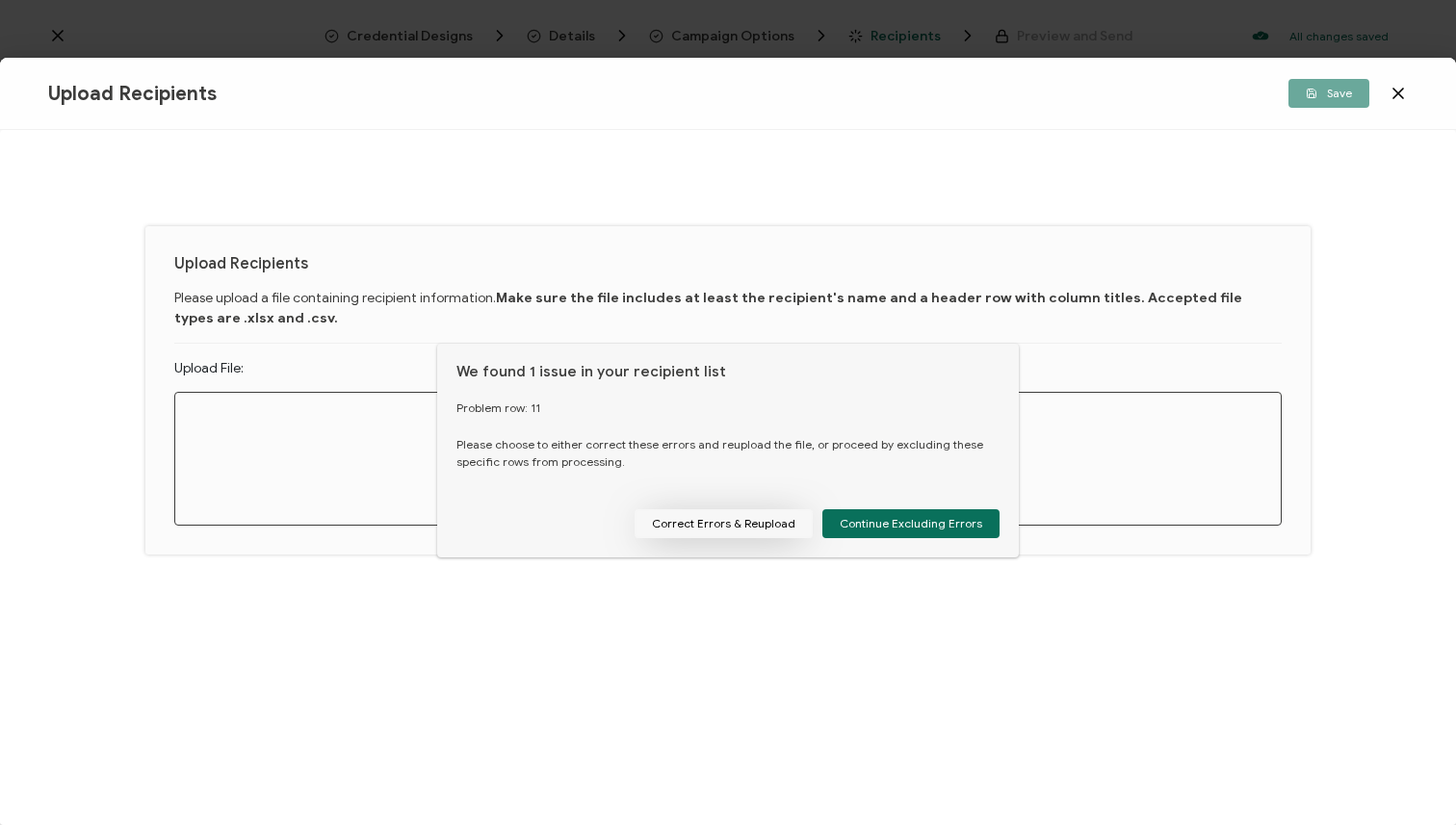
scroll to position [0, 0]
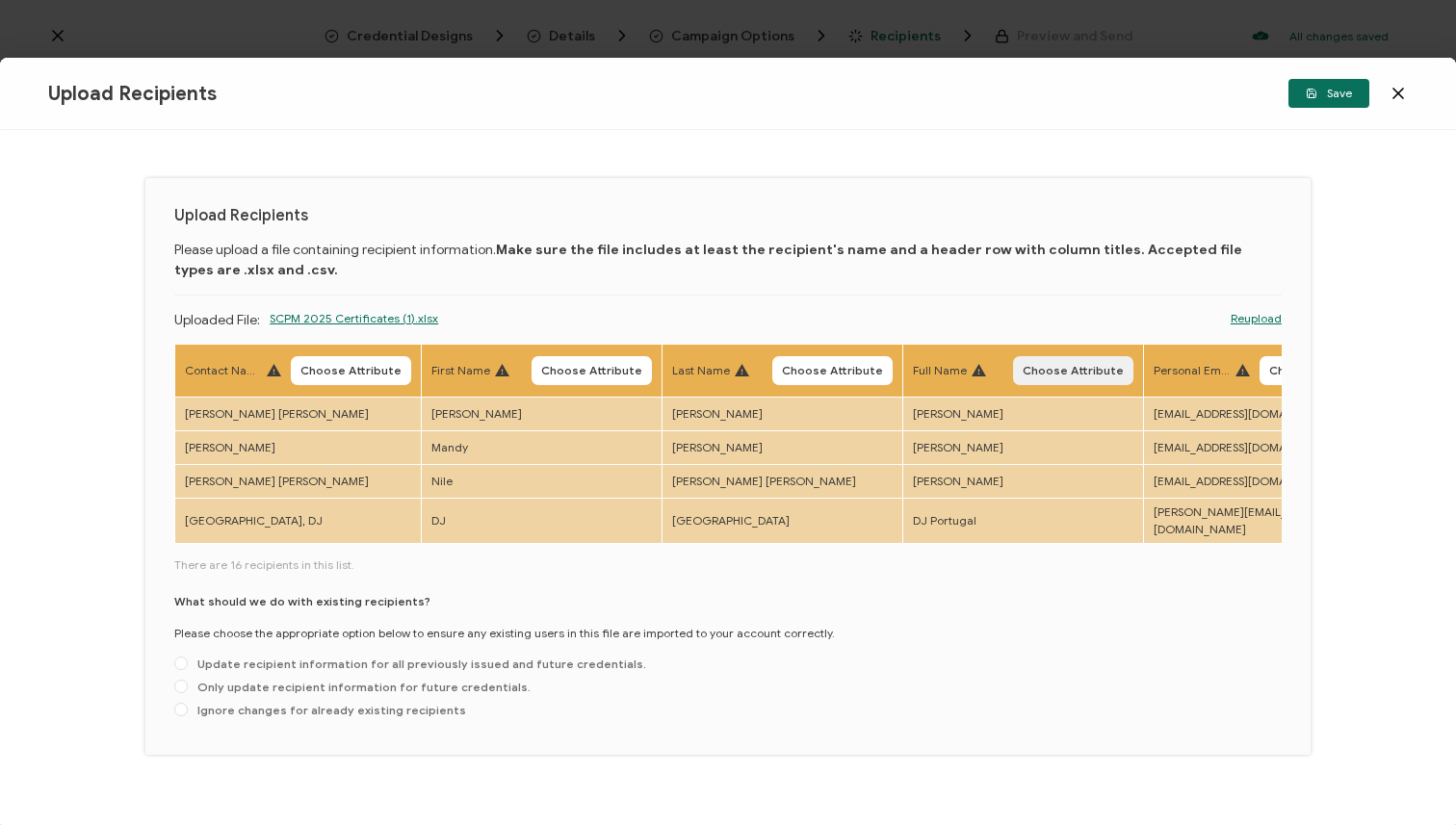
click at [1095, 372] on span "Choose Attribute" at bounding box center [1073, 371] width 101 height 12
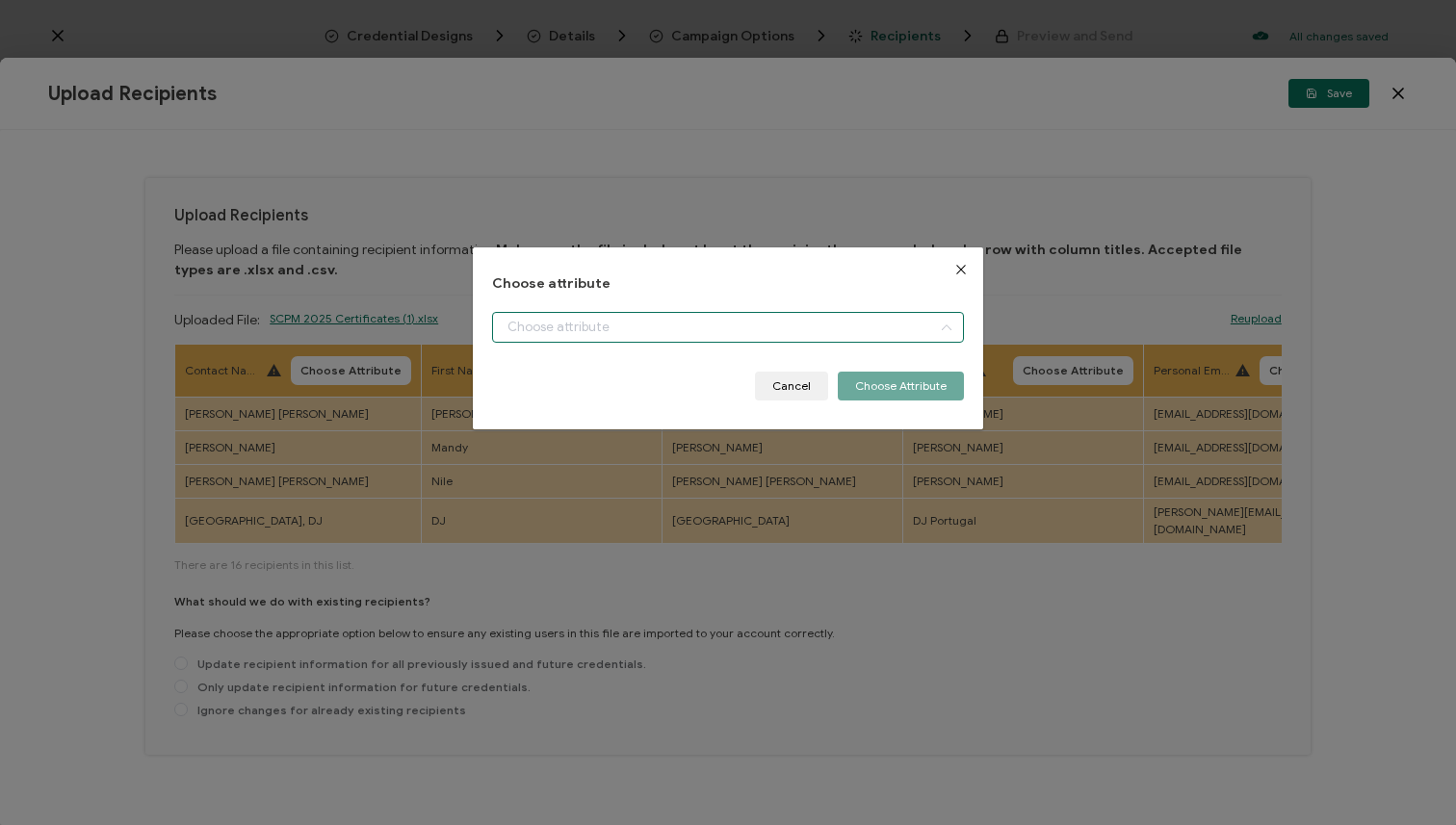
drag, startPoint x: 834, startPoint y: 327, endPoint x: 830, endPoint y: 342, distance: 15.5
click at [833, 330] on input "dialog" at bounding box center [727, 327] width 471 height 31
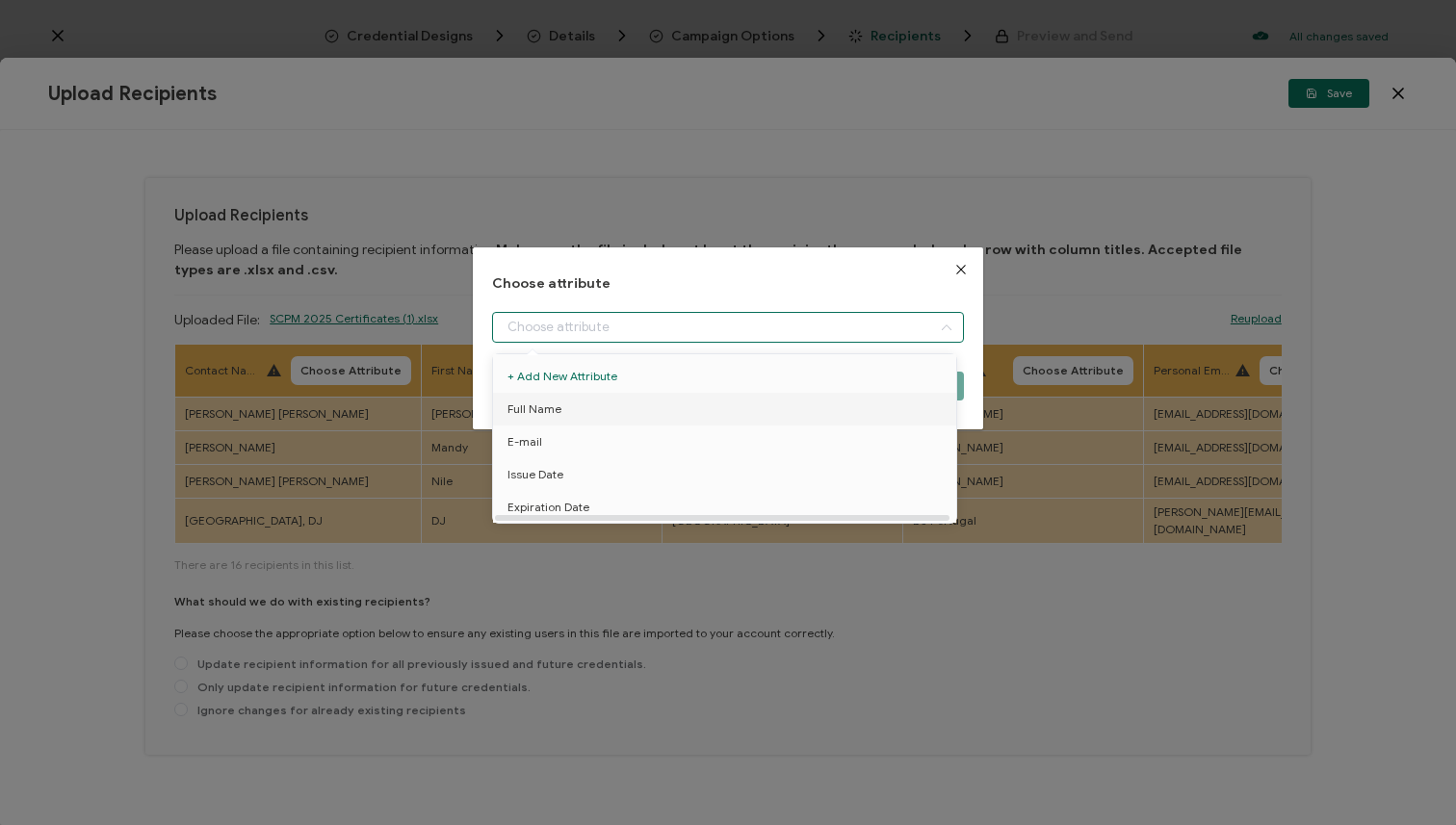
click at [784, 400] on li "Full Name" at bounding box center [727, 409] width 479 height 33
type input "Full Name"
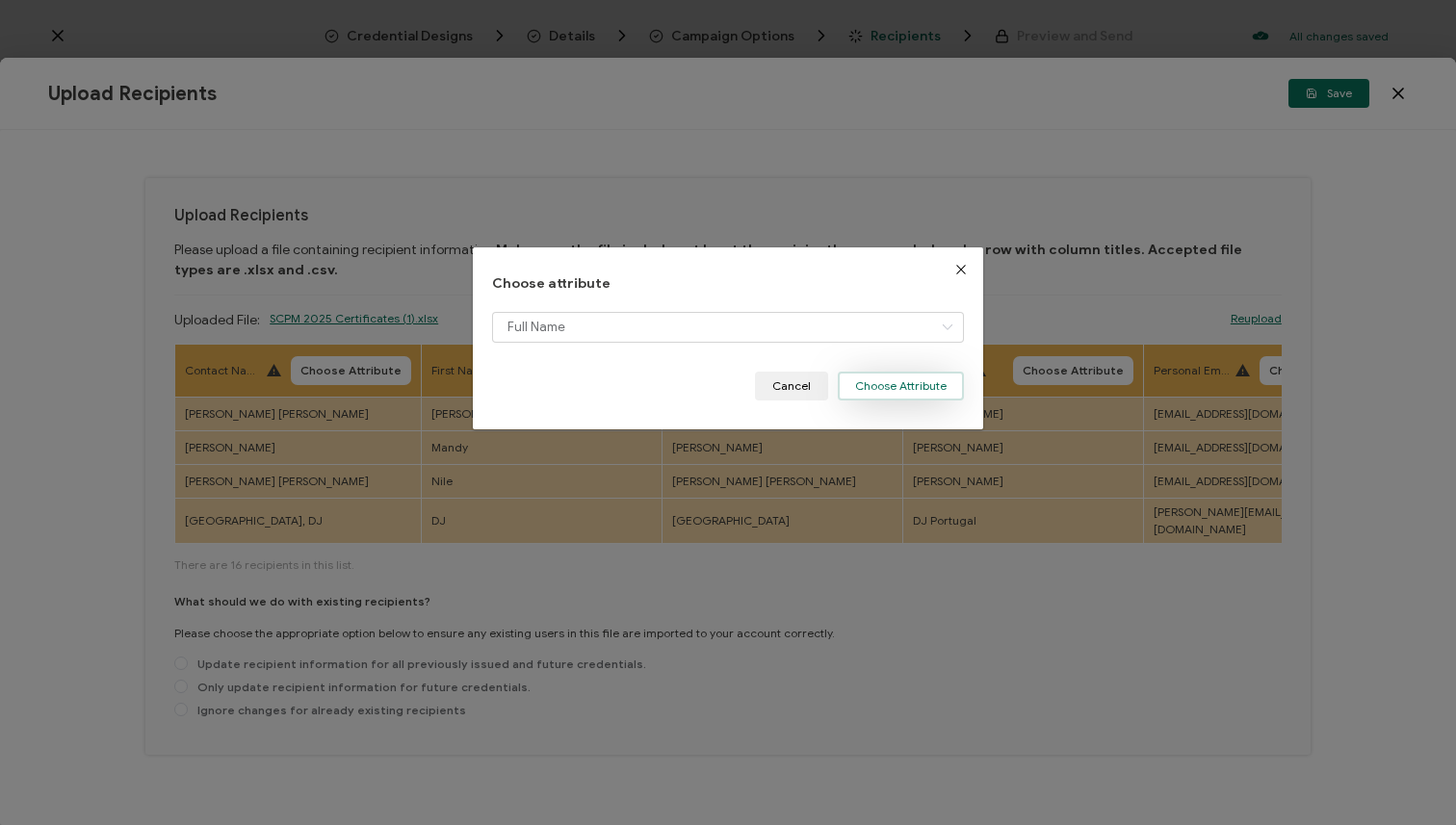
click at [868, 380] on button "Choose Attribute" at bounding box center [901, 386] width 126 height 29
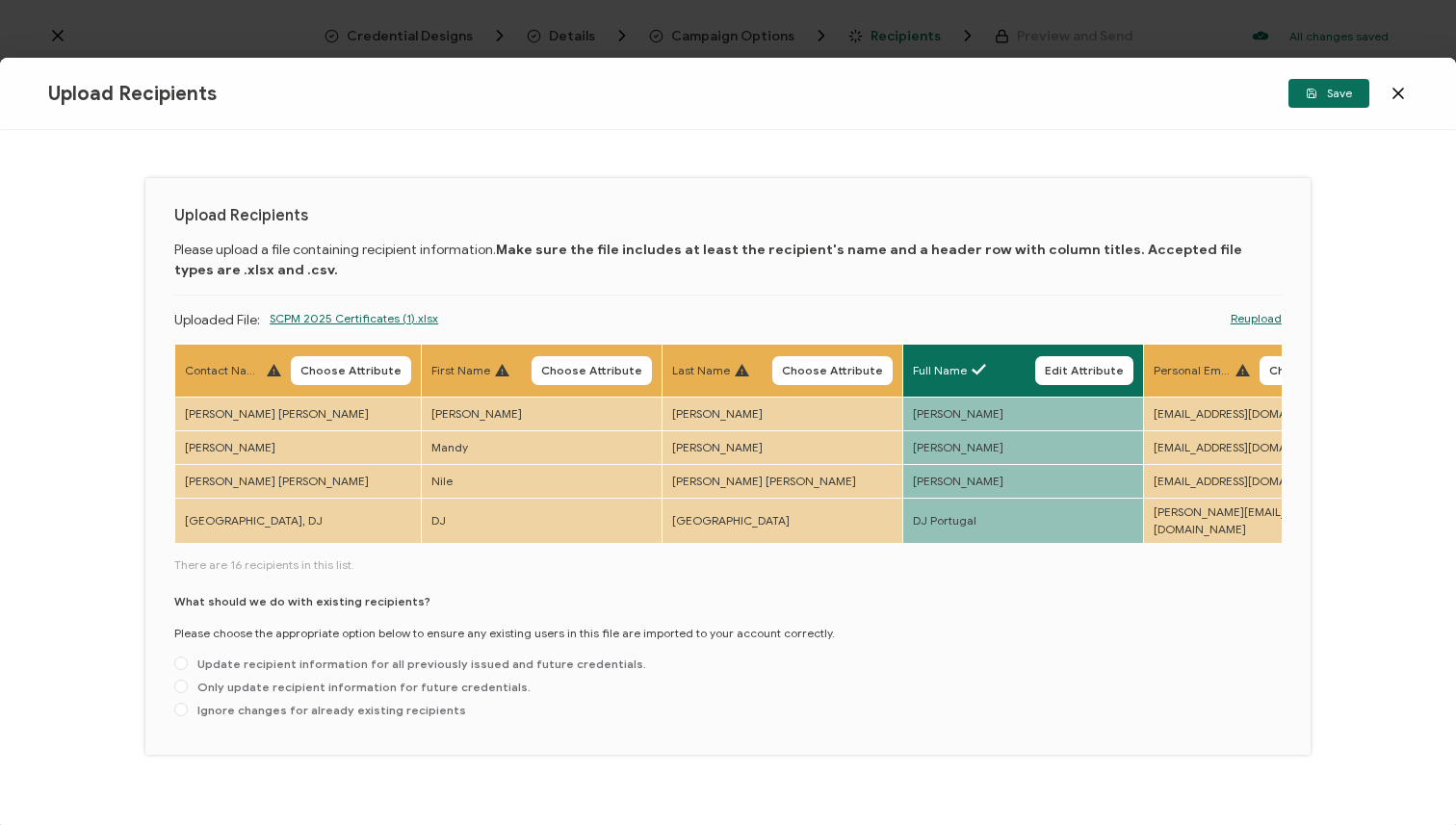
drag, startPoint x: 1142, startPoint y: 541, endPoint x: 1161, endPoint y: 540, distance: 19.0
click at [1161, 540] on div "Contact Name Choose Attribute First Name Choose Attribute Last Name Choose Attr…" at bounding box center [727, 534] width 1107 height 382
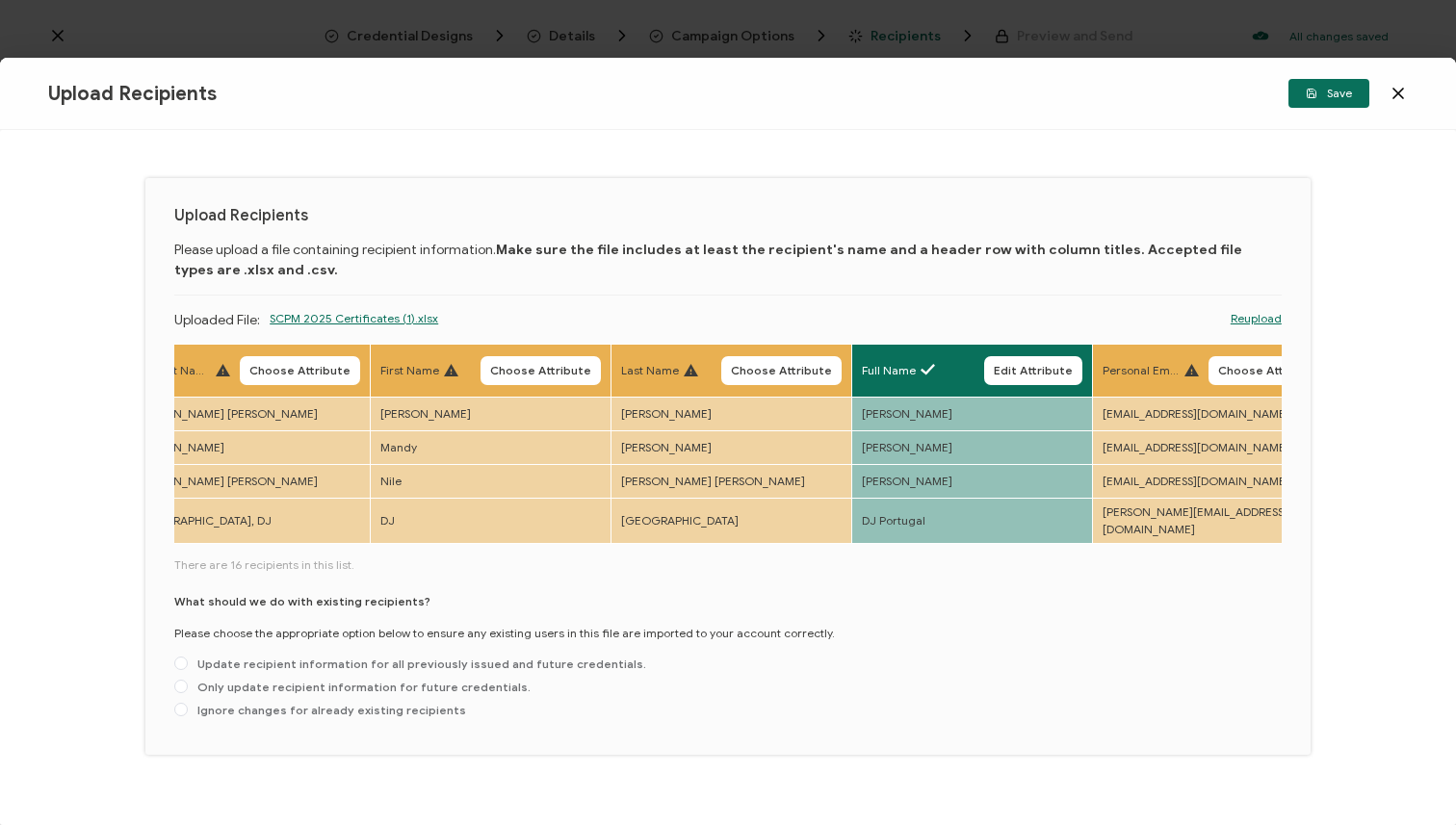
scroll to position [0, 56]
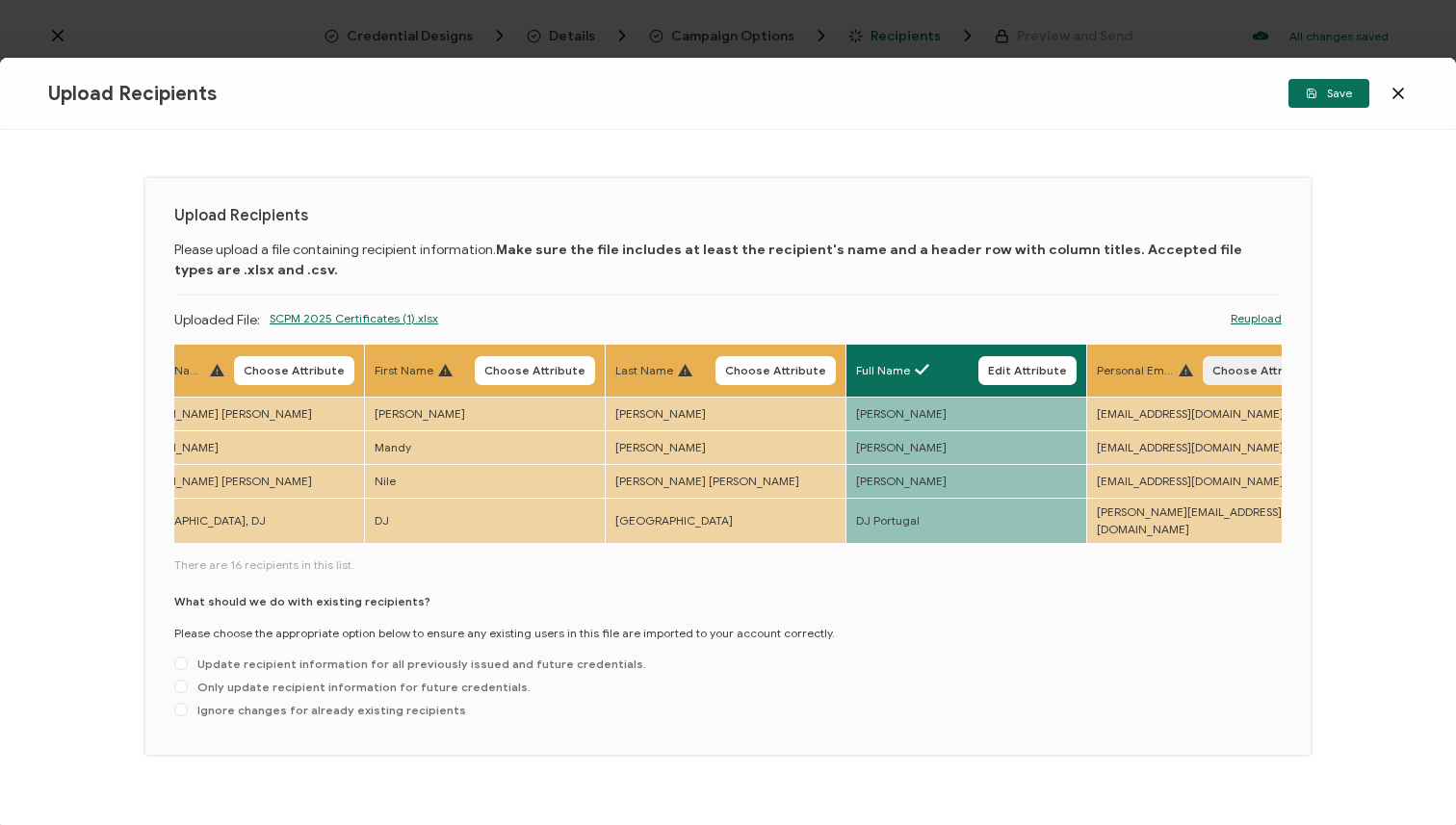
click at [1224, 376] on span "Choose Attribute" at bounding box center [1263, 371] width 101 height 12
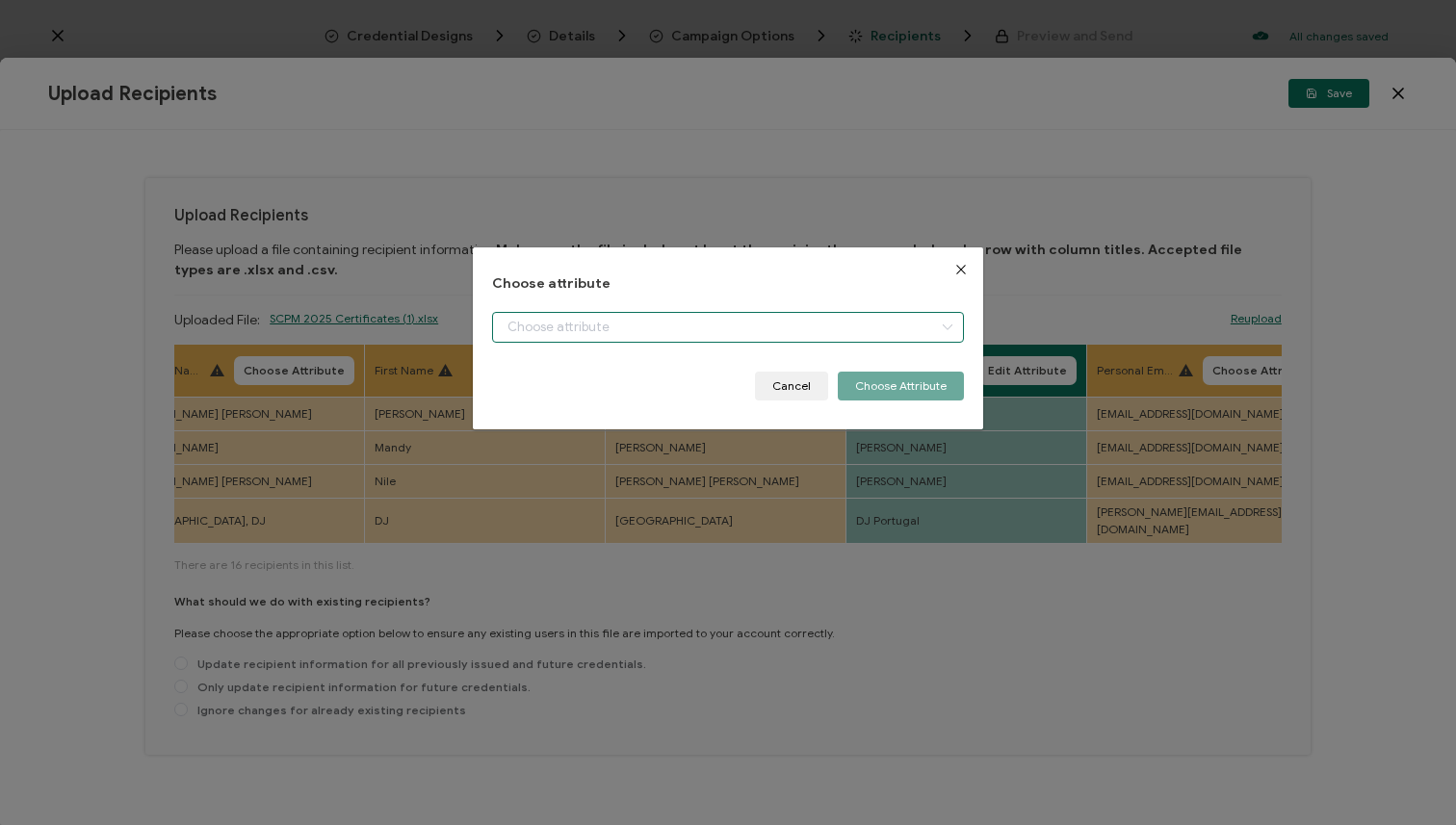
click at [848, 341] on input "dialog" at bounding box center [727, 327] width 471 height 31
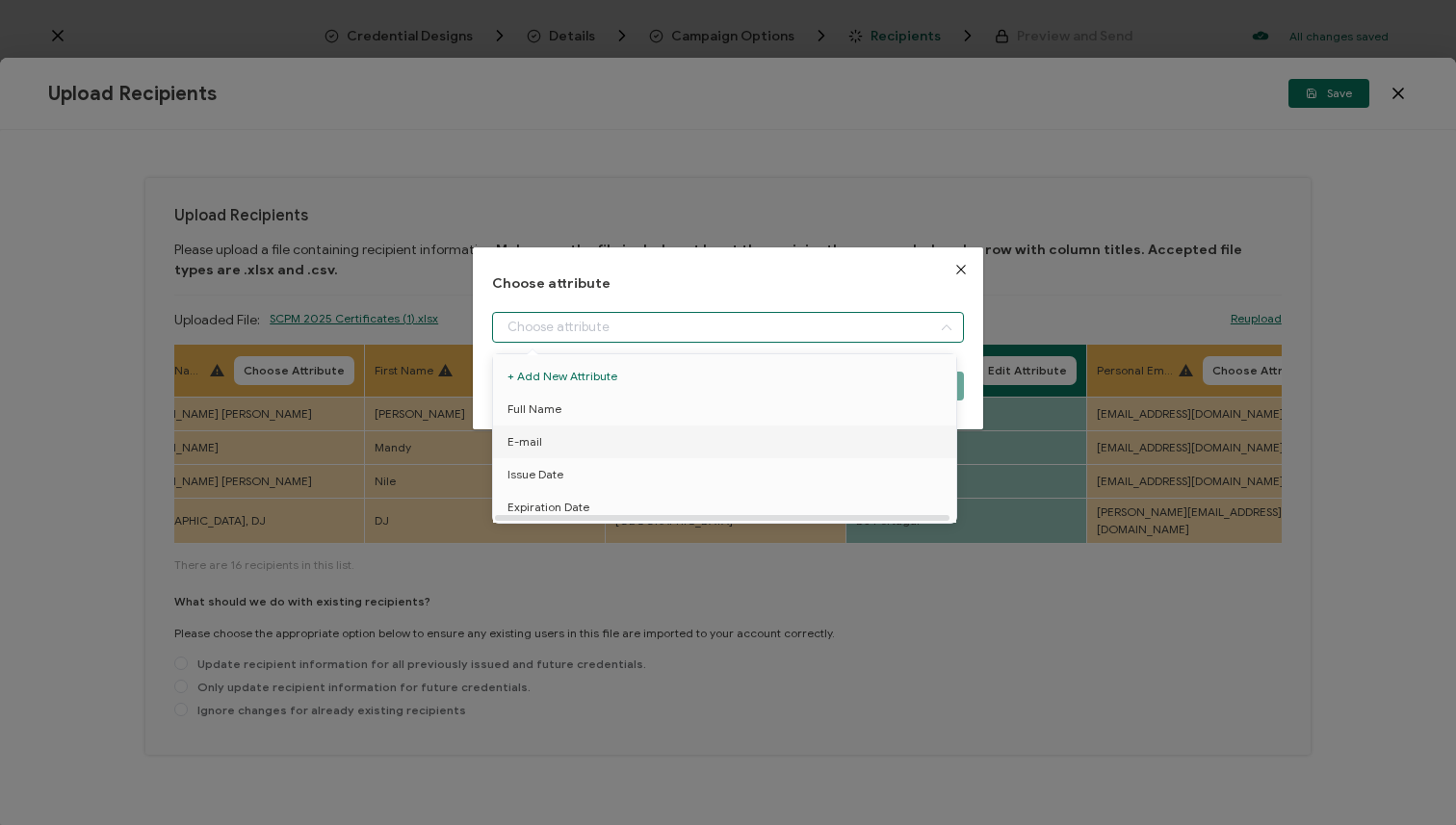
click at [810, 430] on li "E-mail" at bounding box center [727, 442] width 479 height 33
type input "E-mail"
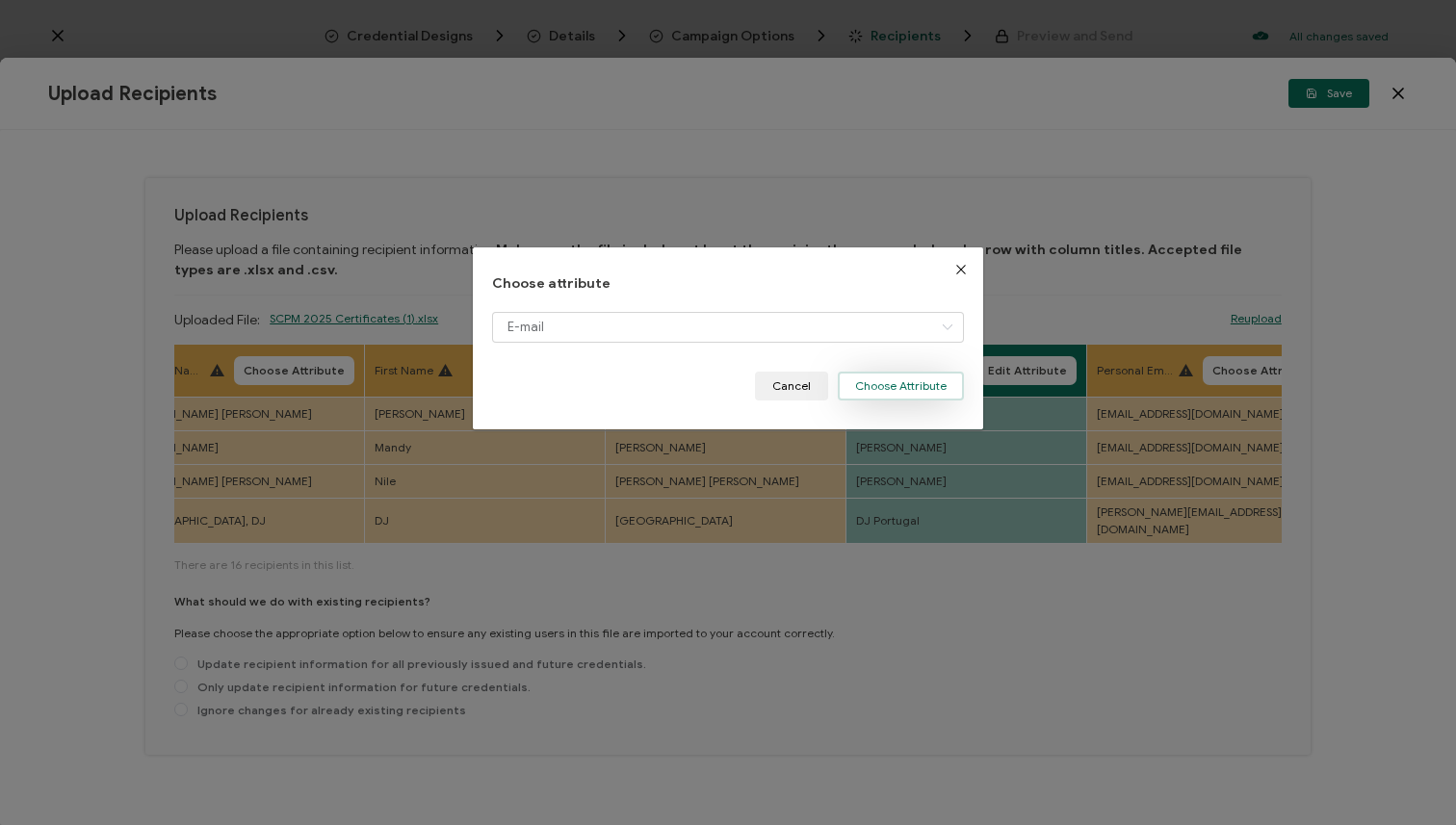
click at [884, 387] on button "Choose Attribute" at bounding box center [901, 386] width 126 height 29
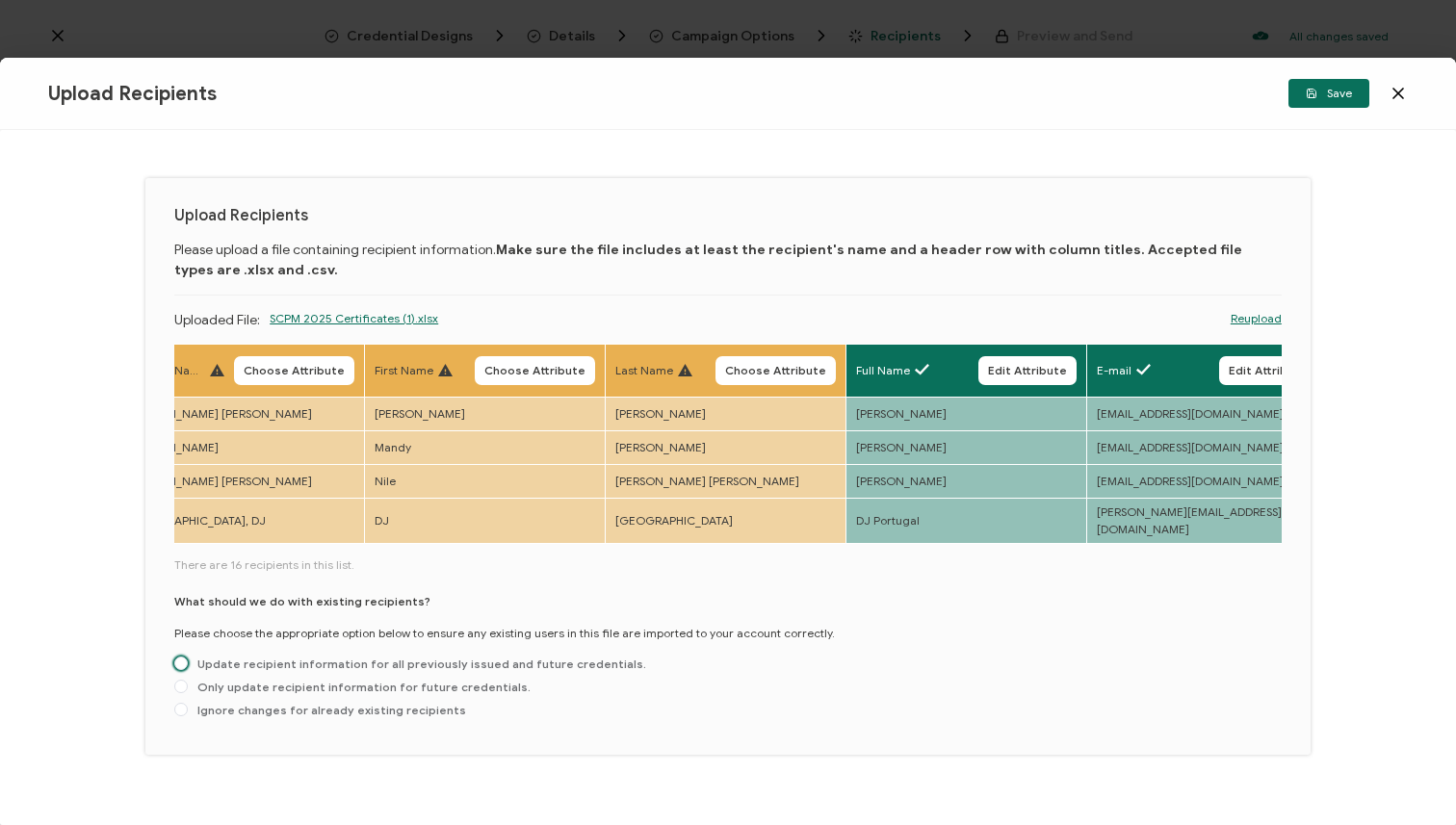
click at [445, 659] on span "Update recipient information for all previously issued and future credentials." at bounding box center [417, 664] width 459 height 15
click at [188, 659] on input "Update recipient information for all previously issued and future credentials." at bounding box center [181, 665] width 14 height 16
radio input "true"
click at [1311, 102] on button "Save" at bounding box center [1329, 93] width 81 height 29
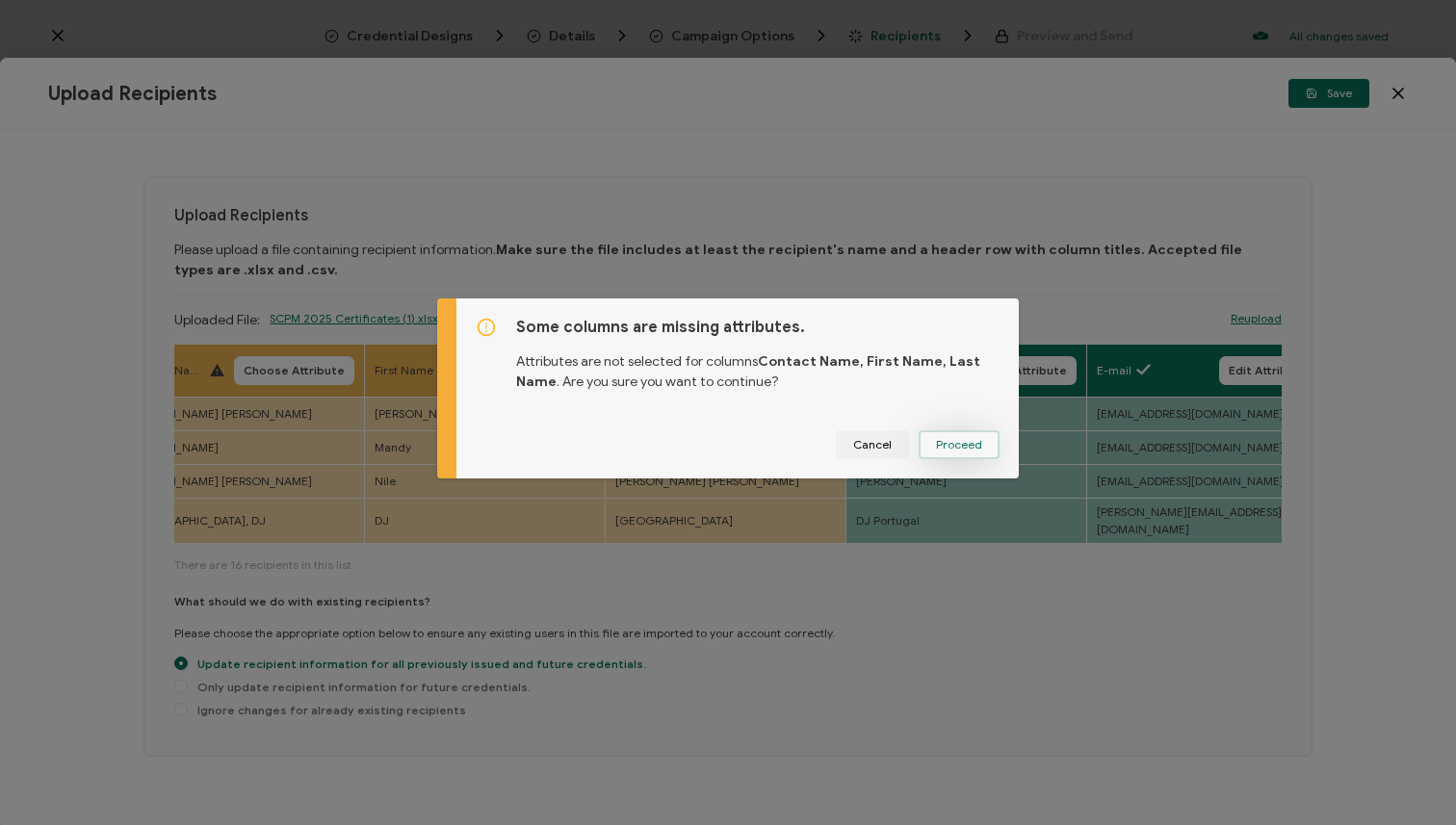
click at [0, 0] on span "Proceed" at bounding box center [0, 0] width 0 height 0
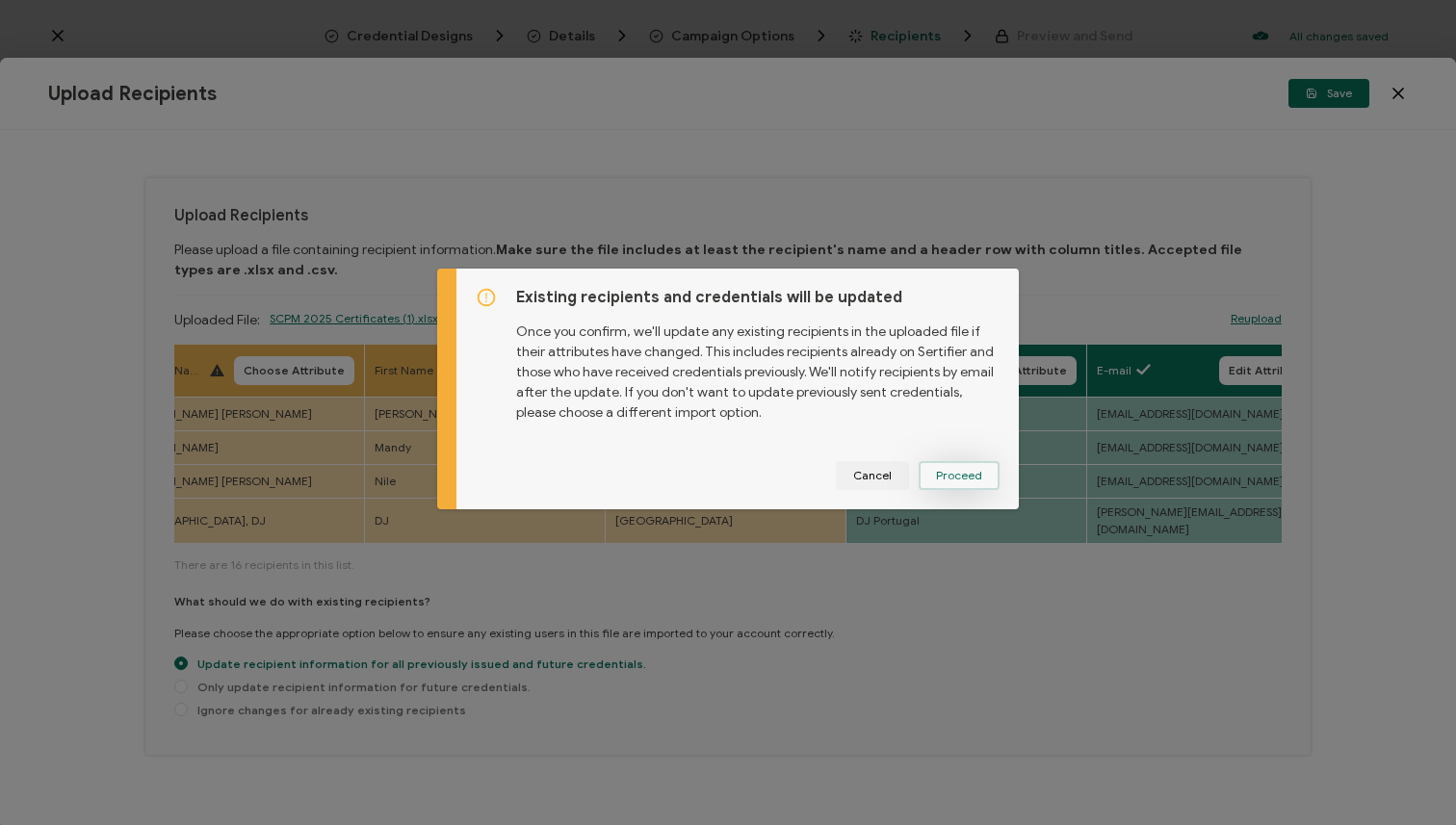
click at [0, 0] on span "Proceed" at bounding box center [0, 0] width 0 height 0
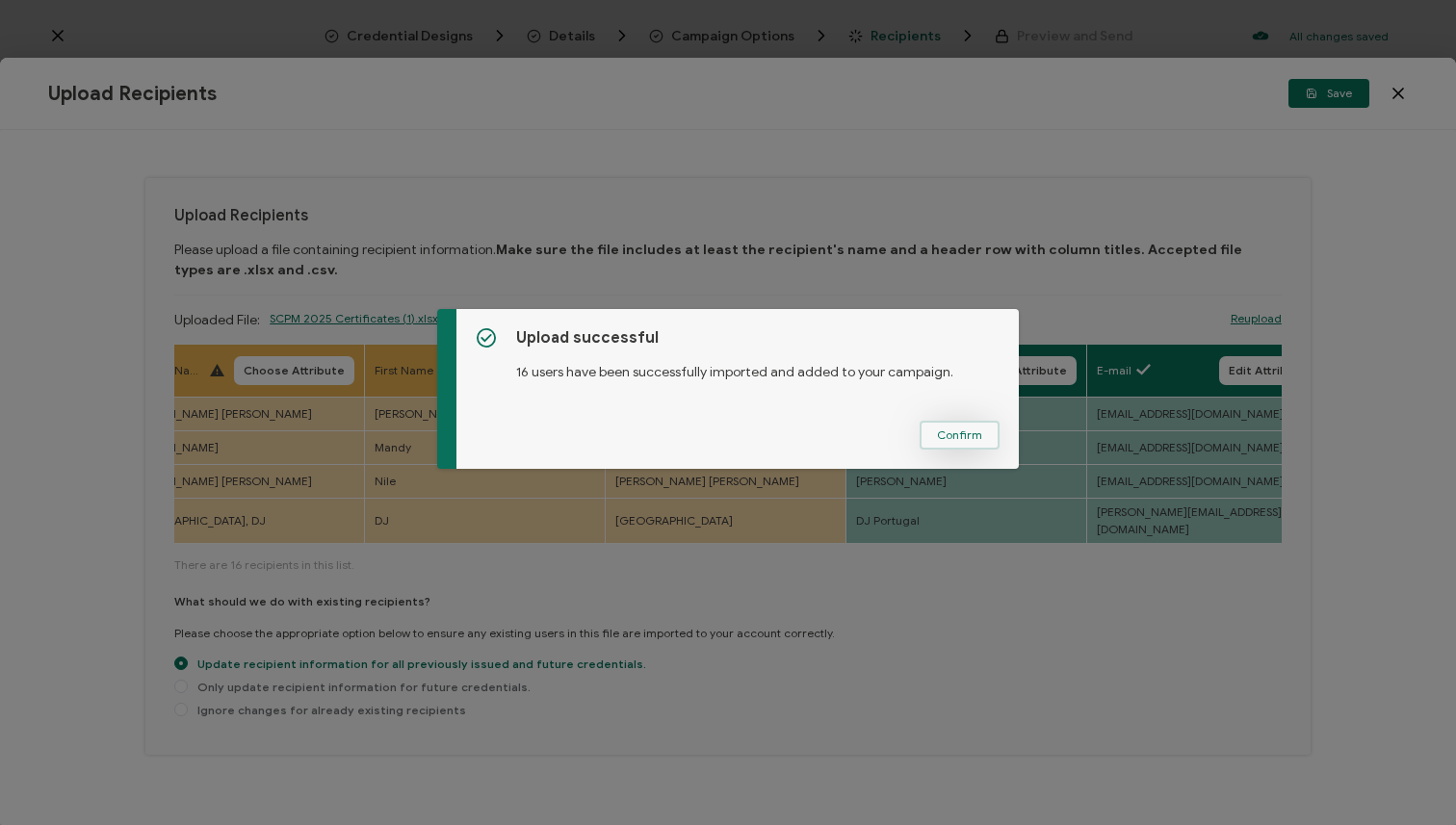
click at [951, 436] on span "Confirm" at bounding box center [959, 435] width 46 height 12
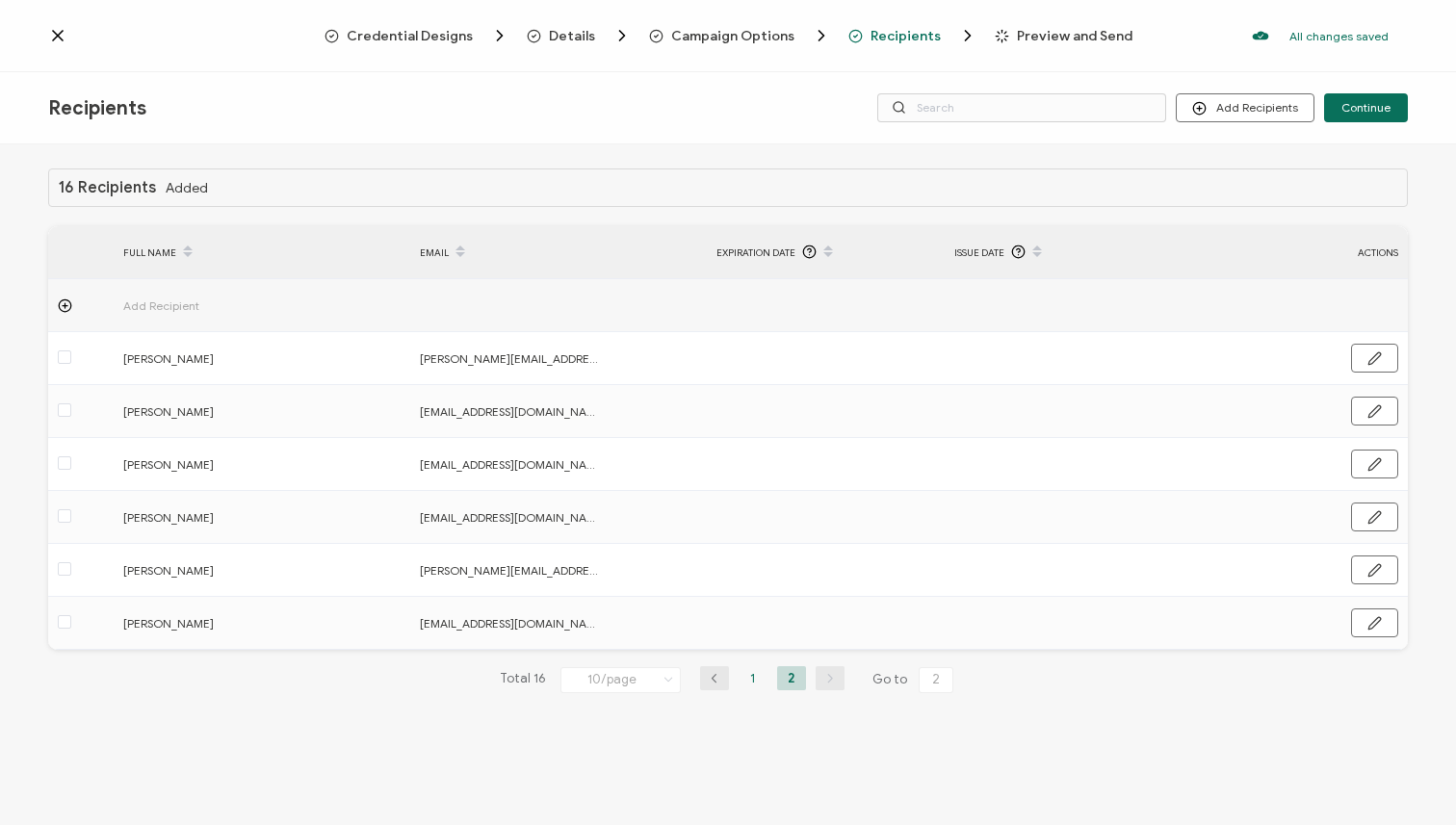
click at [748, 675] on li "1" at bounding box center [753, 678] width 29 height 24
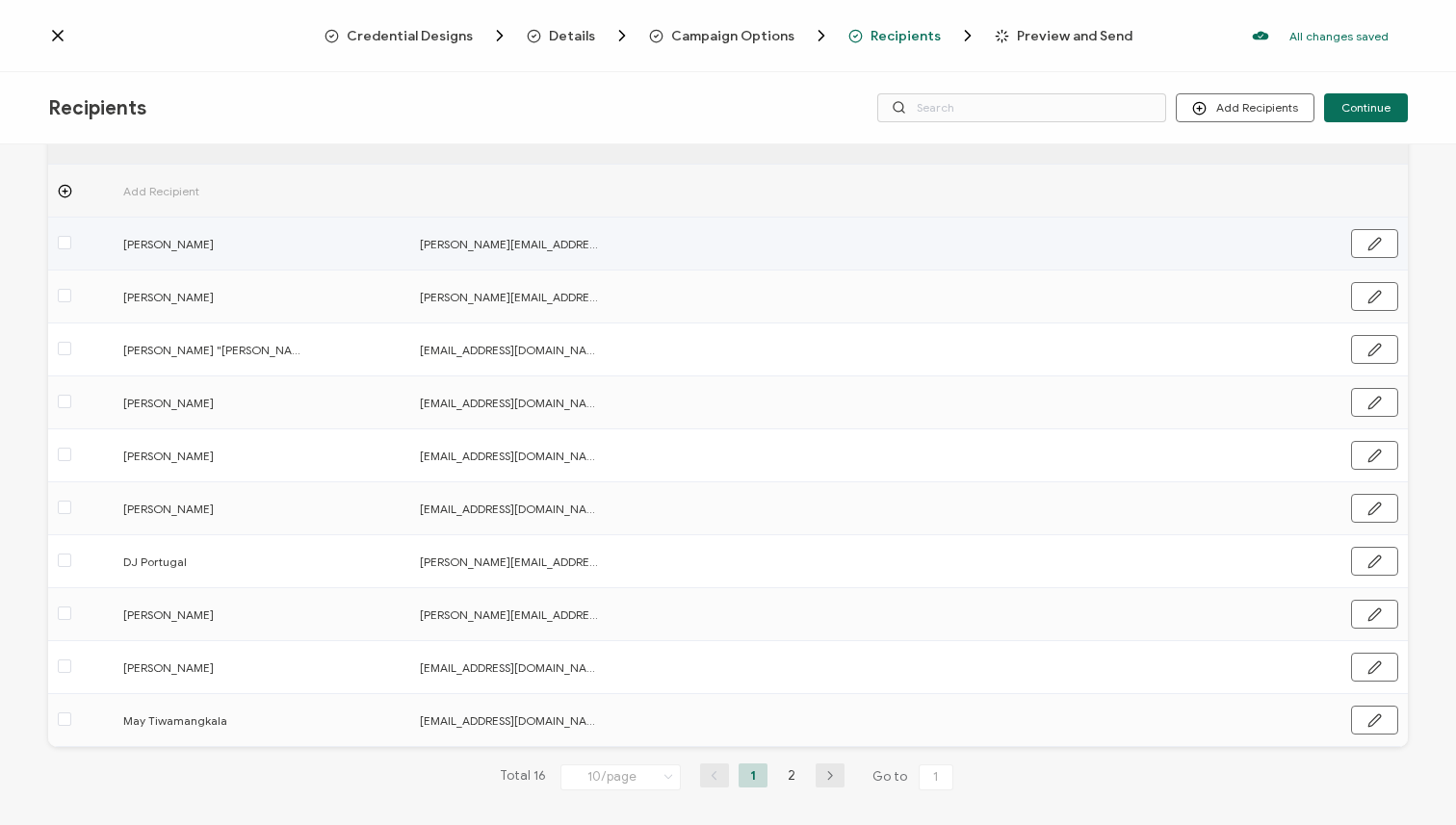
scroll to position [130, 0]
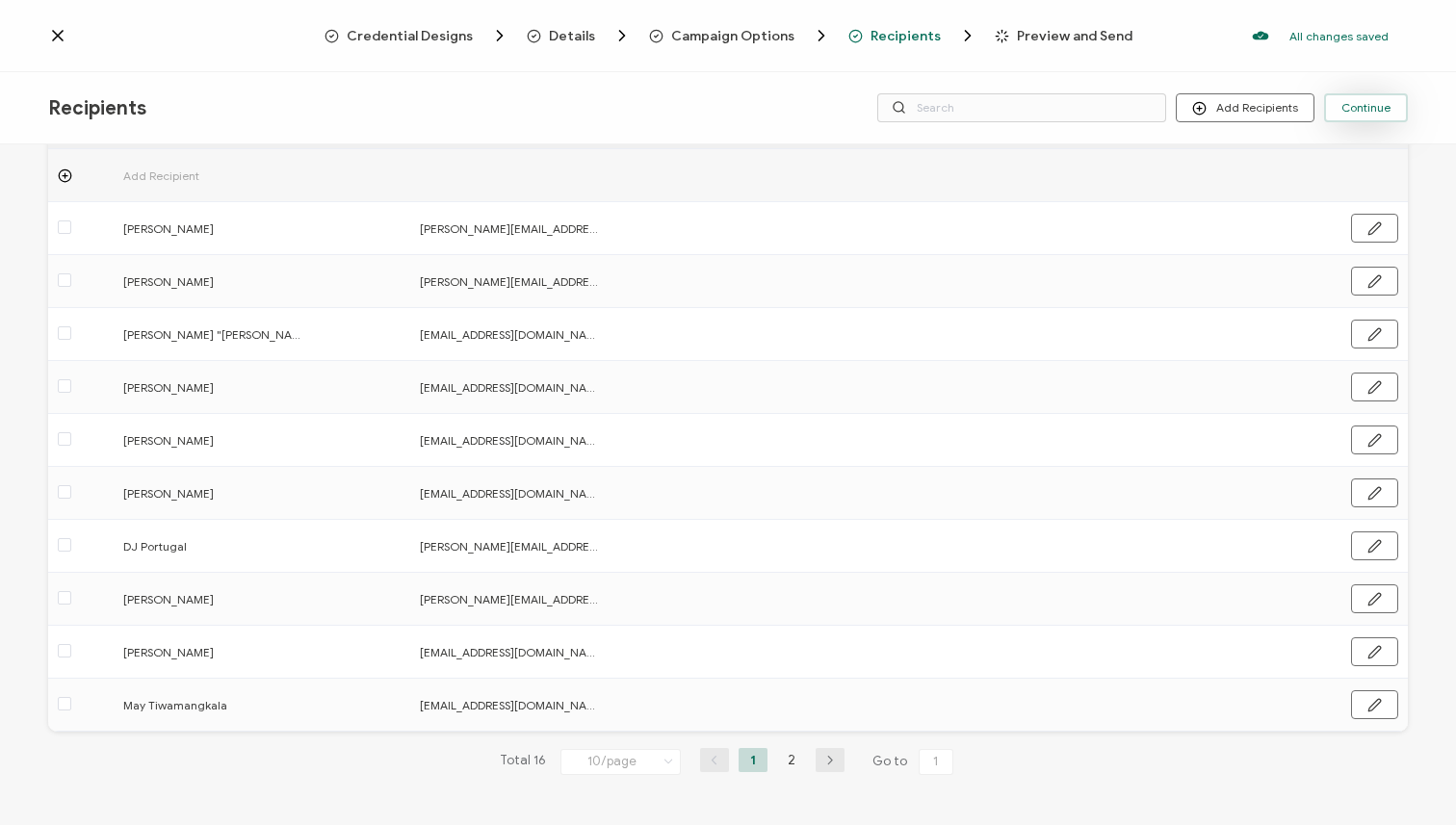
click at [1366, 108] on span "Continue" at bounding box center [1366, 108] width 50 height 12
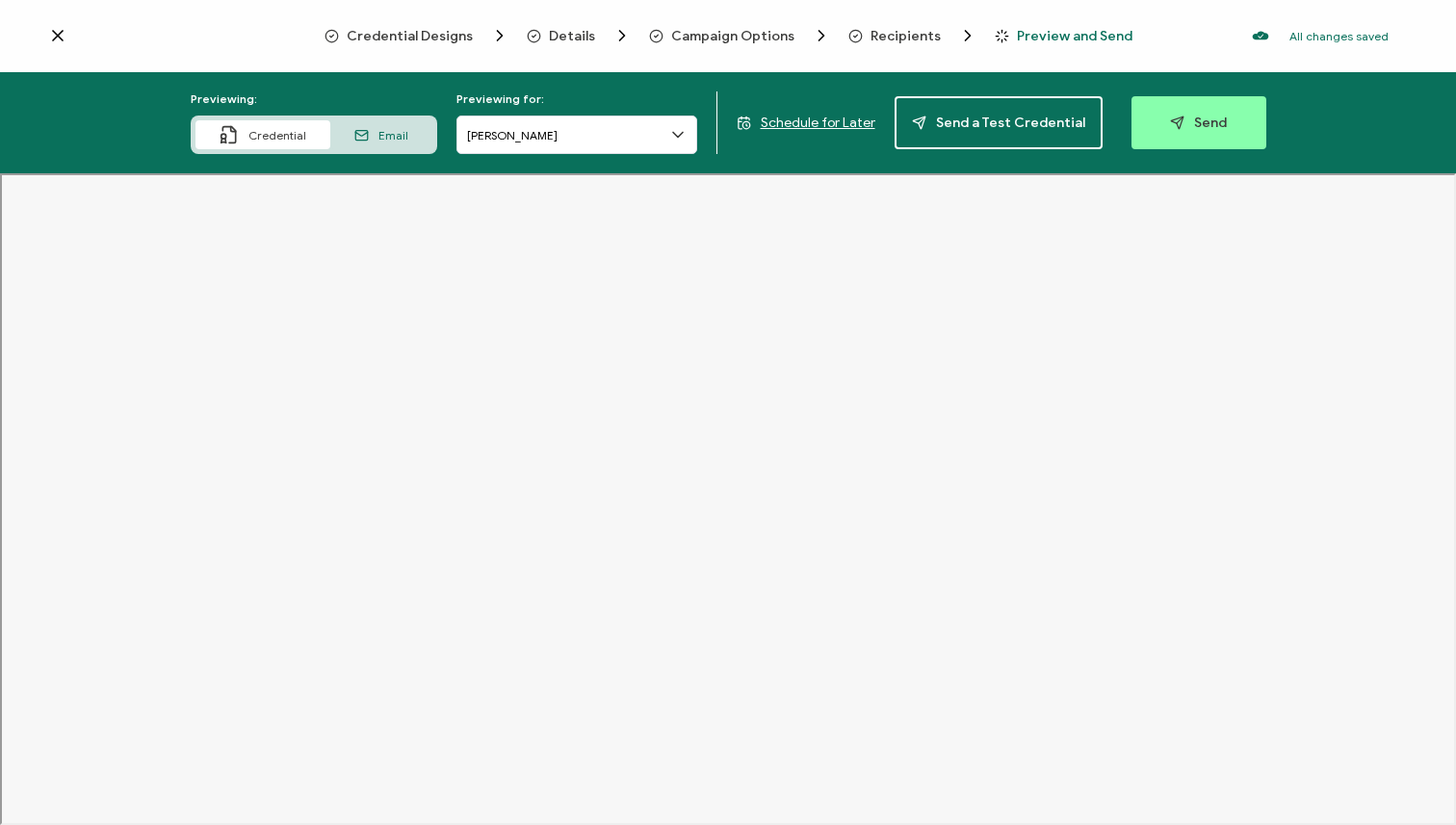
click at [559, 33] on span "Details" at bounding box center [572, 36] width 47 height 15
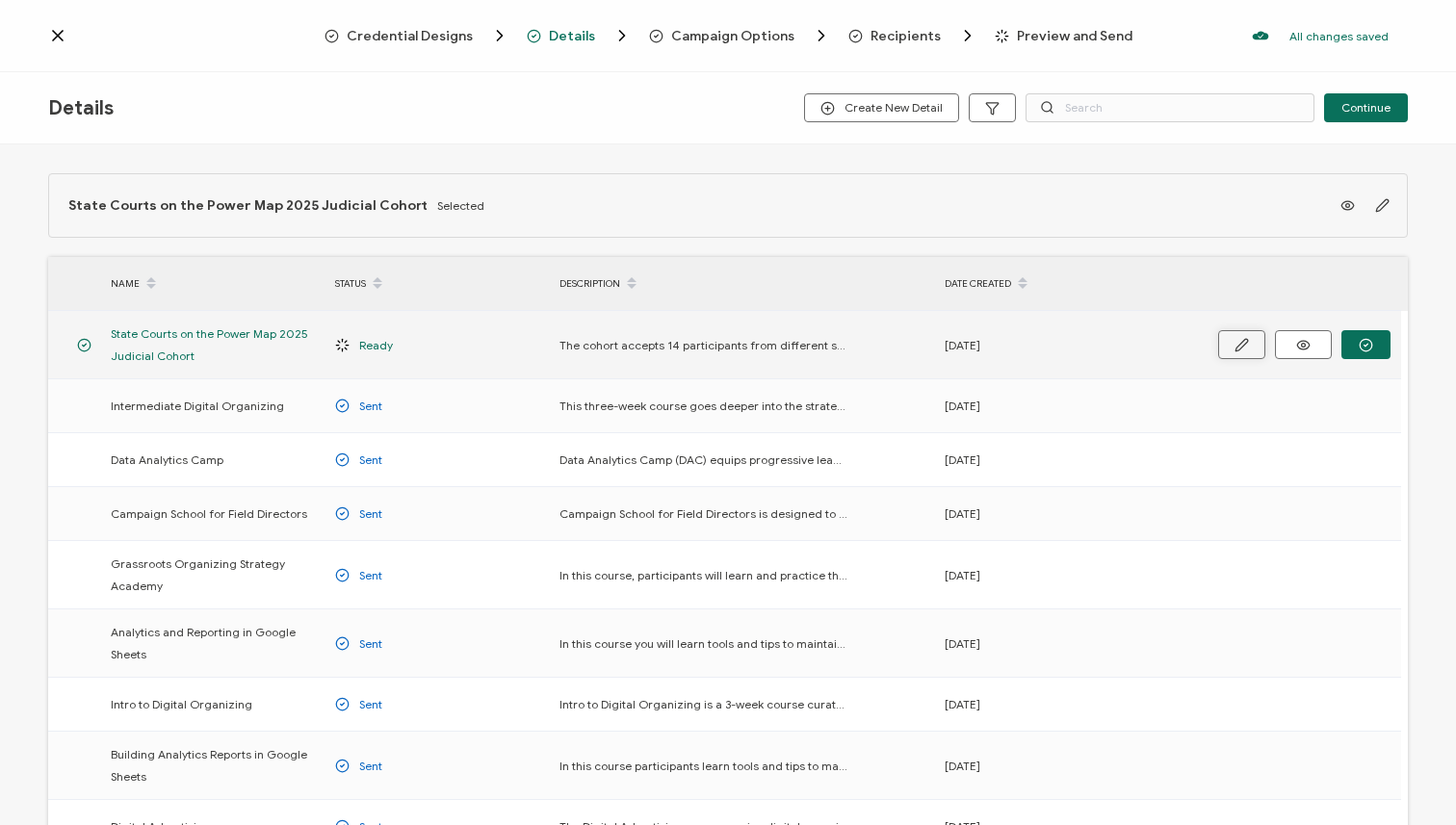
click at [1243, 344] on icon "button" at bounding box center [1241, 345] width 12 height 12
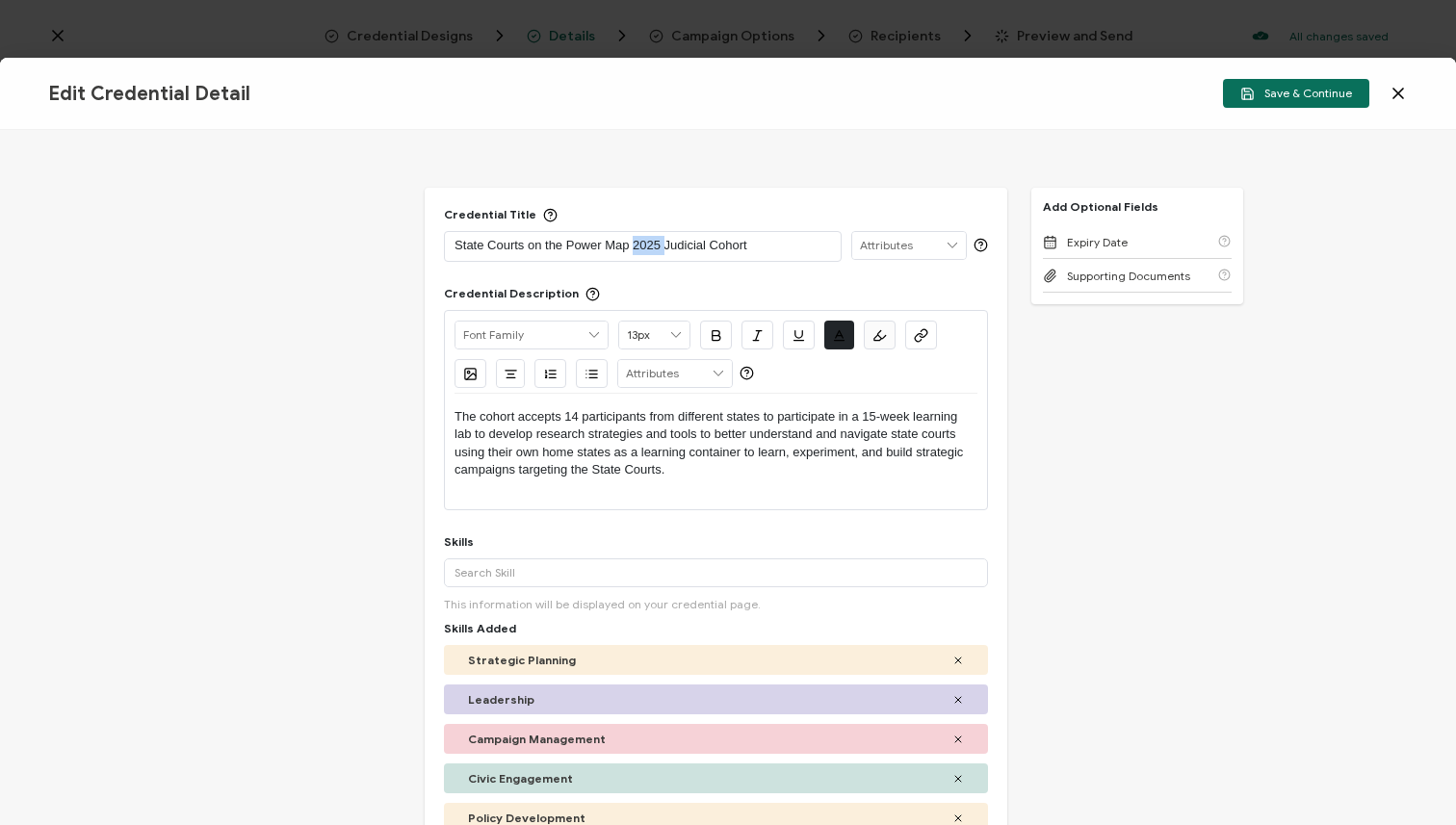
drag, startPoint x: 665, startPoint y: 244, endPoint x: 634, endPoint y: 246, distance: 31.1
click at [634, 246] on p "State Courts on the Power Map 2025 Judicial Cohort" at bounding box center [642, 246] width 376 height 19
drag, startPoint x: 579, startPoint y: 412, endPoint x: 571, endPoint y: 409, distance: 8.5
click at [571, 409] on p "The cohort accepts 14 participants from different states to participate in a 15…" at bounding box center [716, 443] width 523 height 71
drag, startPoint x: 577, startPoint y: 417, endPoint x: 564, endPoint y: 416, distance: 13.0
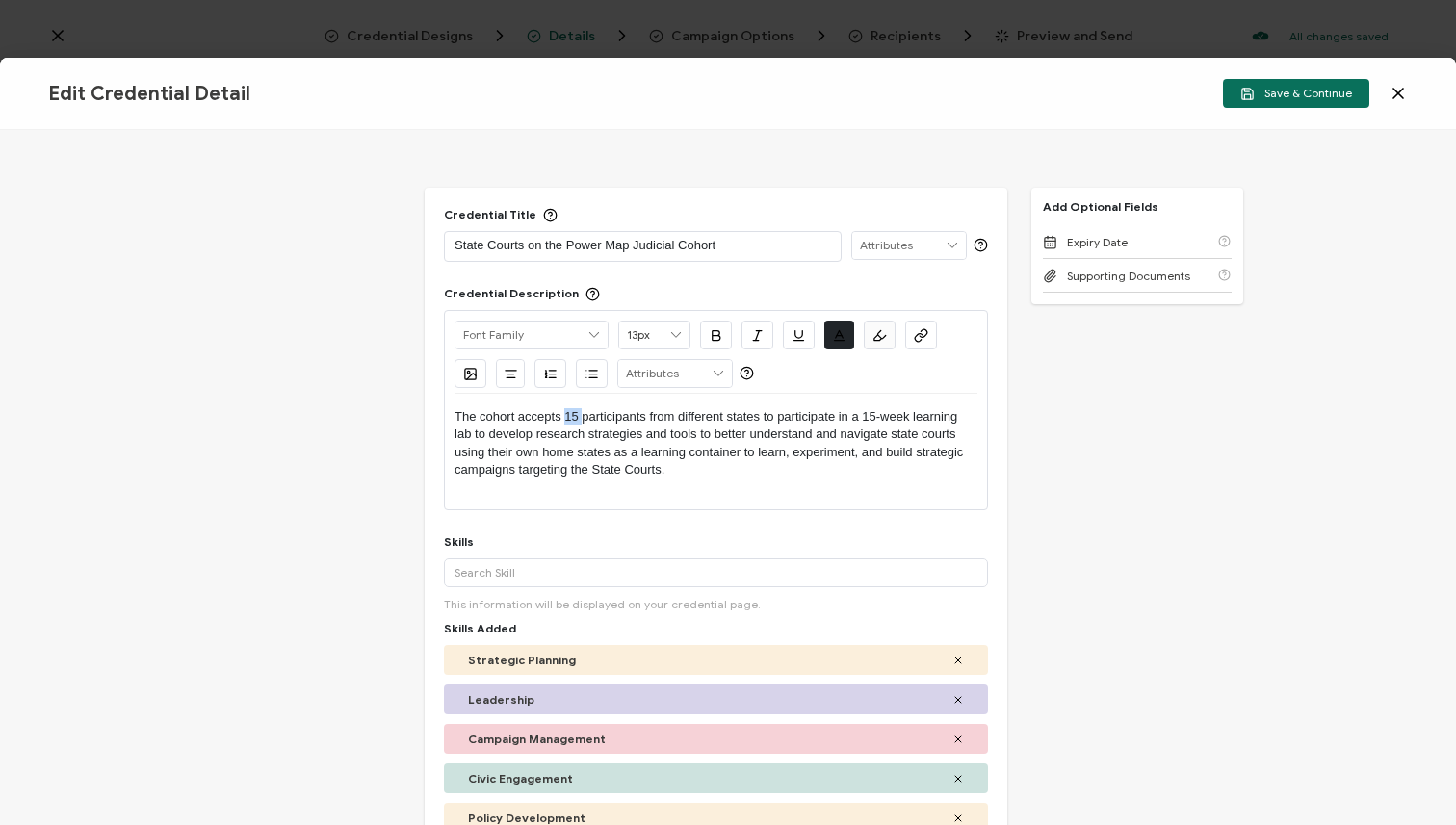
click at [564, 416] on p "The cohort accepts 15 participants from different states to participate in a 15…" at bounding box center [716, 443] width 523 height 71
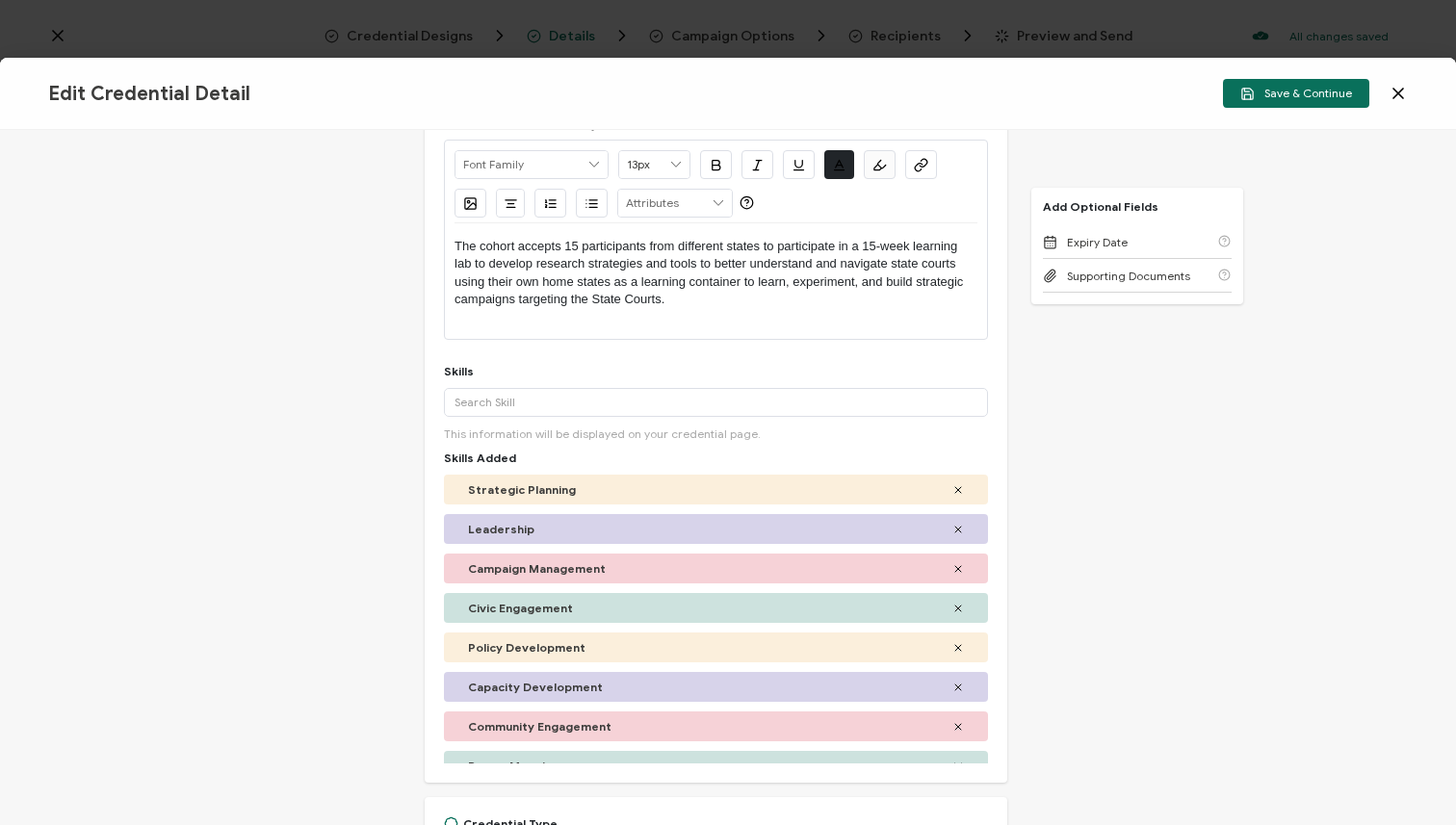
scroll to position [160, 0]
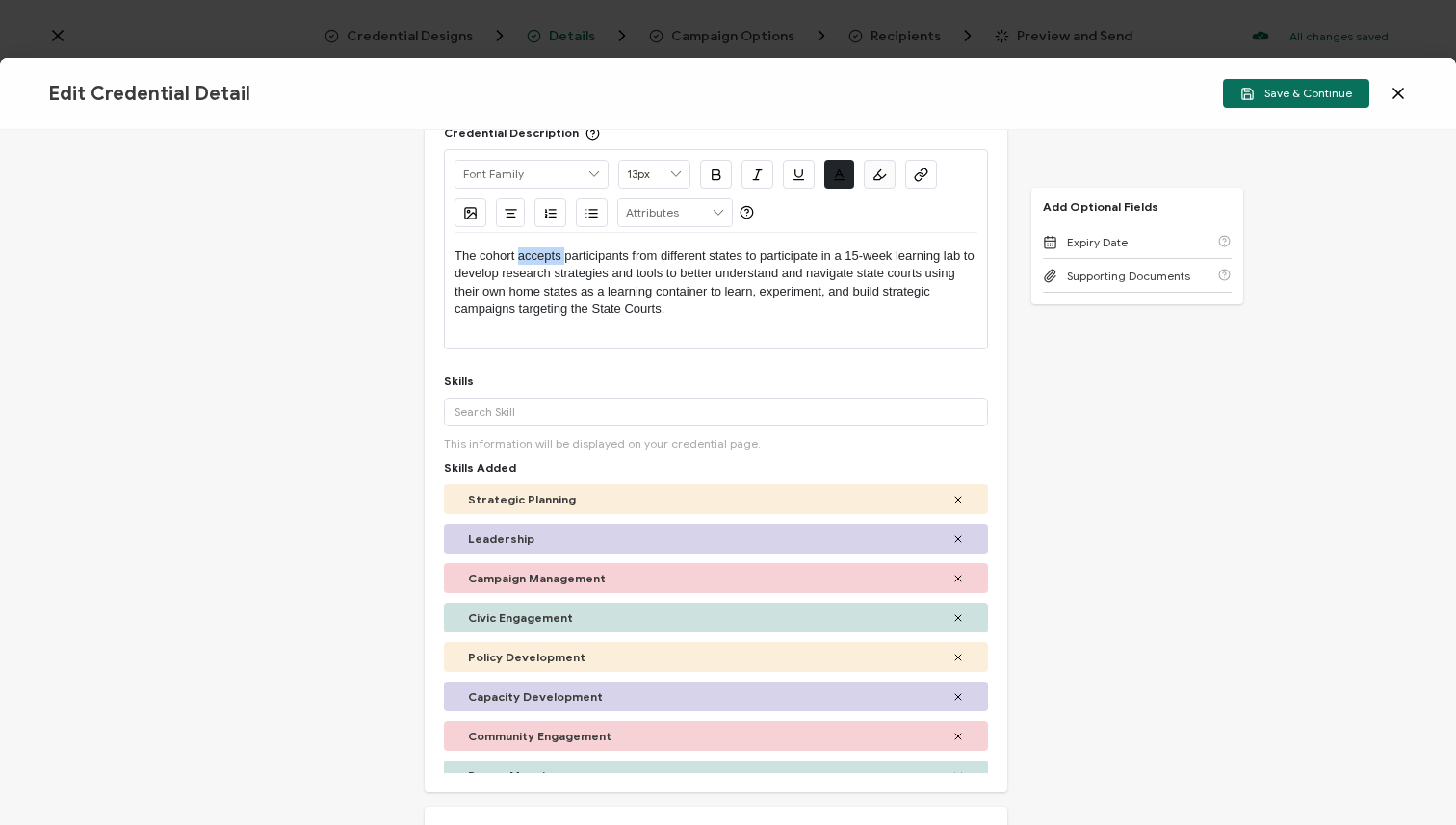
drag, startPoint x: 562, startPoint y: 255, endPoint x: 517, endPoint y: 250, distance: 45.3
click at [517, 250] on p "The cohort accepts participants from different states to participate in a 15-we…" at bounding box center [716, 283] width 523 height 71
click at [1293, 93] on span "Save & Continue" at bounding box center [1296, 93] width 112 height 15
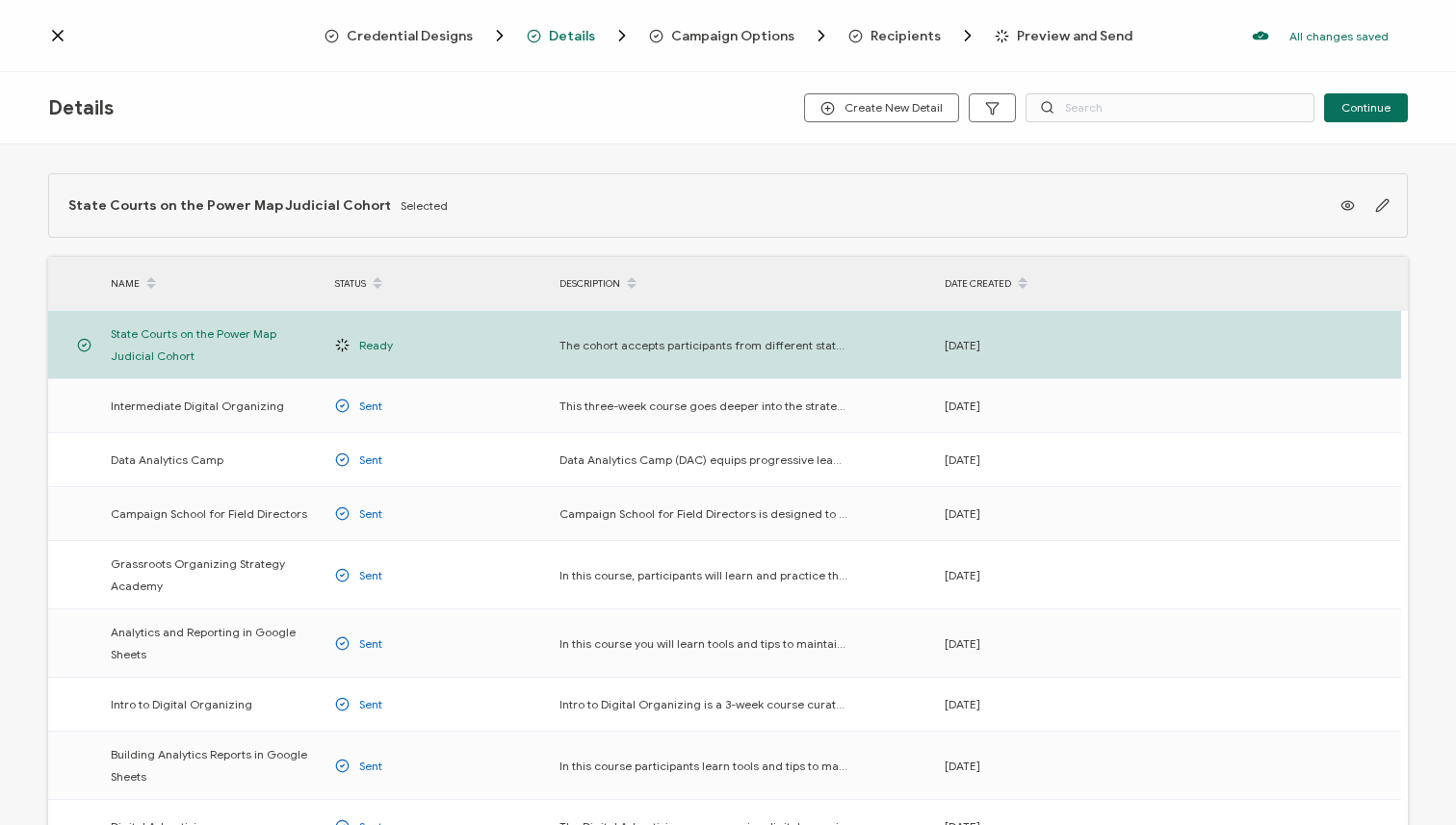
click at [912, 39] on span "Recipients" at bounding box center [906, 36] width 70 height 15
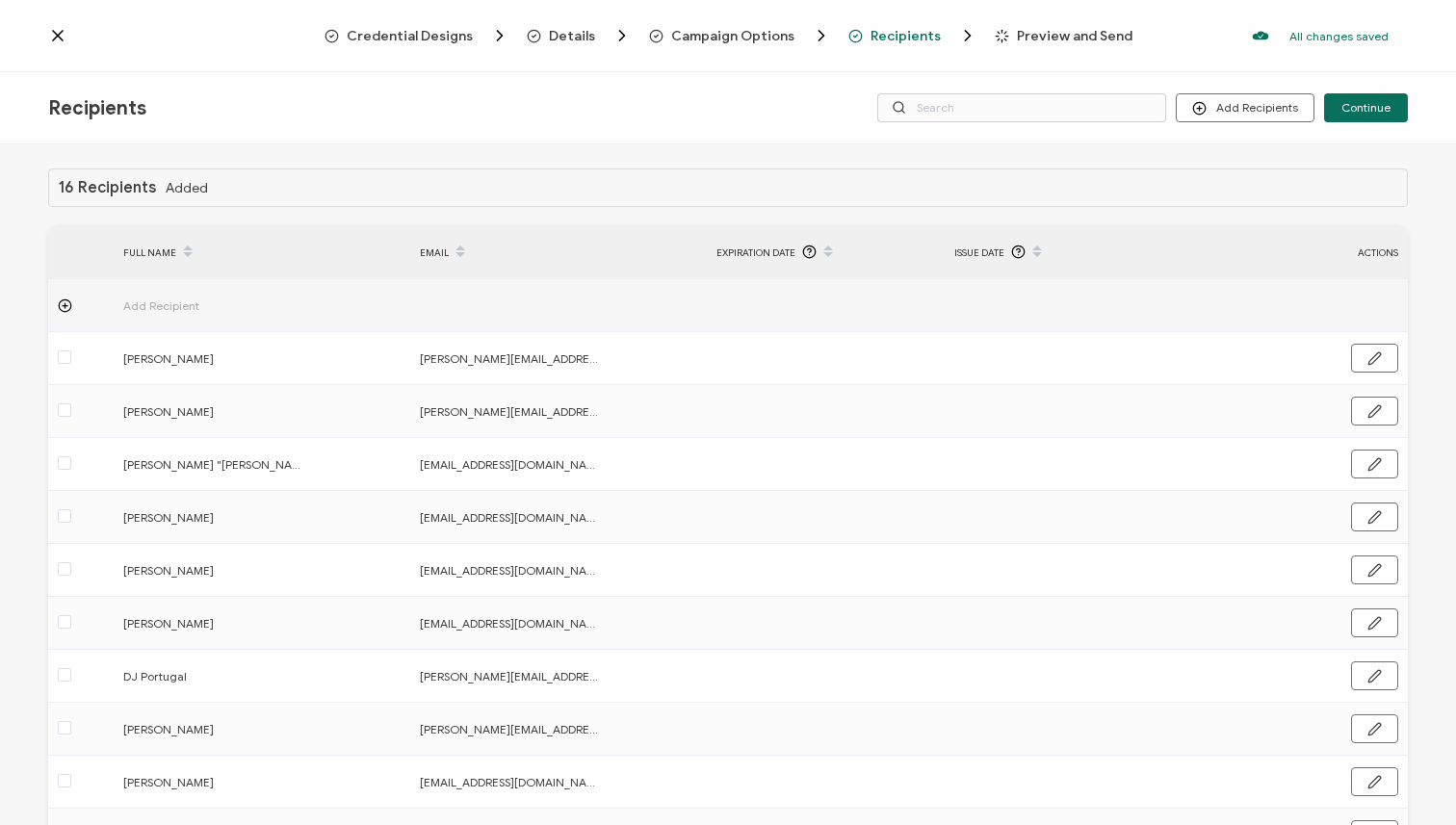
click at [1035, 33] on span "Preview and Send" at bounding box center [1074, 36] width 116 height 15
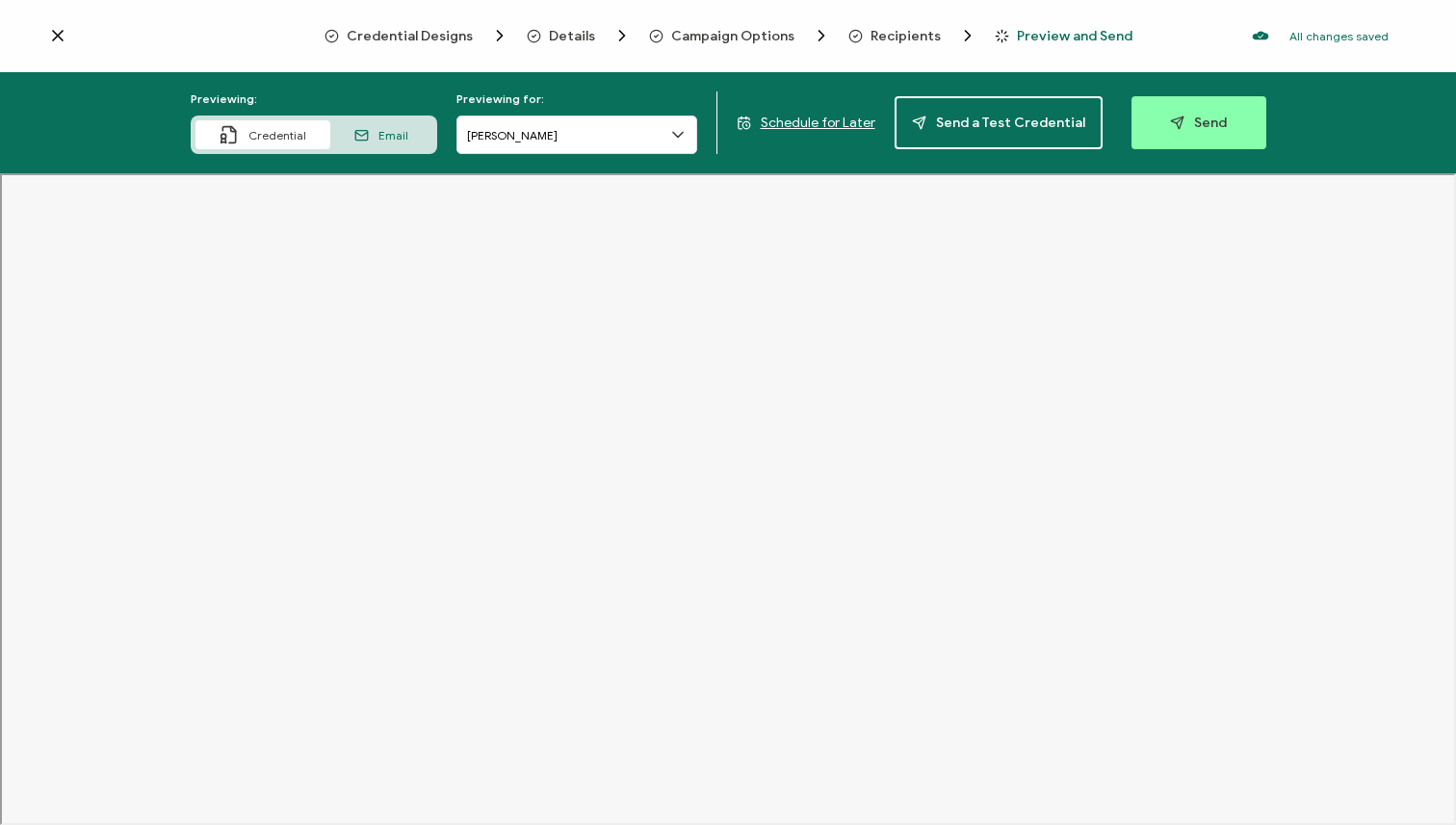
click at [373, 130] on div "Email" at bounding box center [381, 135] width 102 height 29
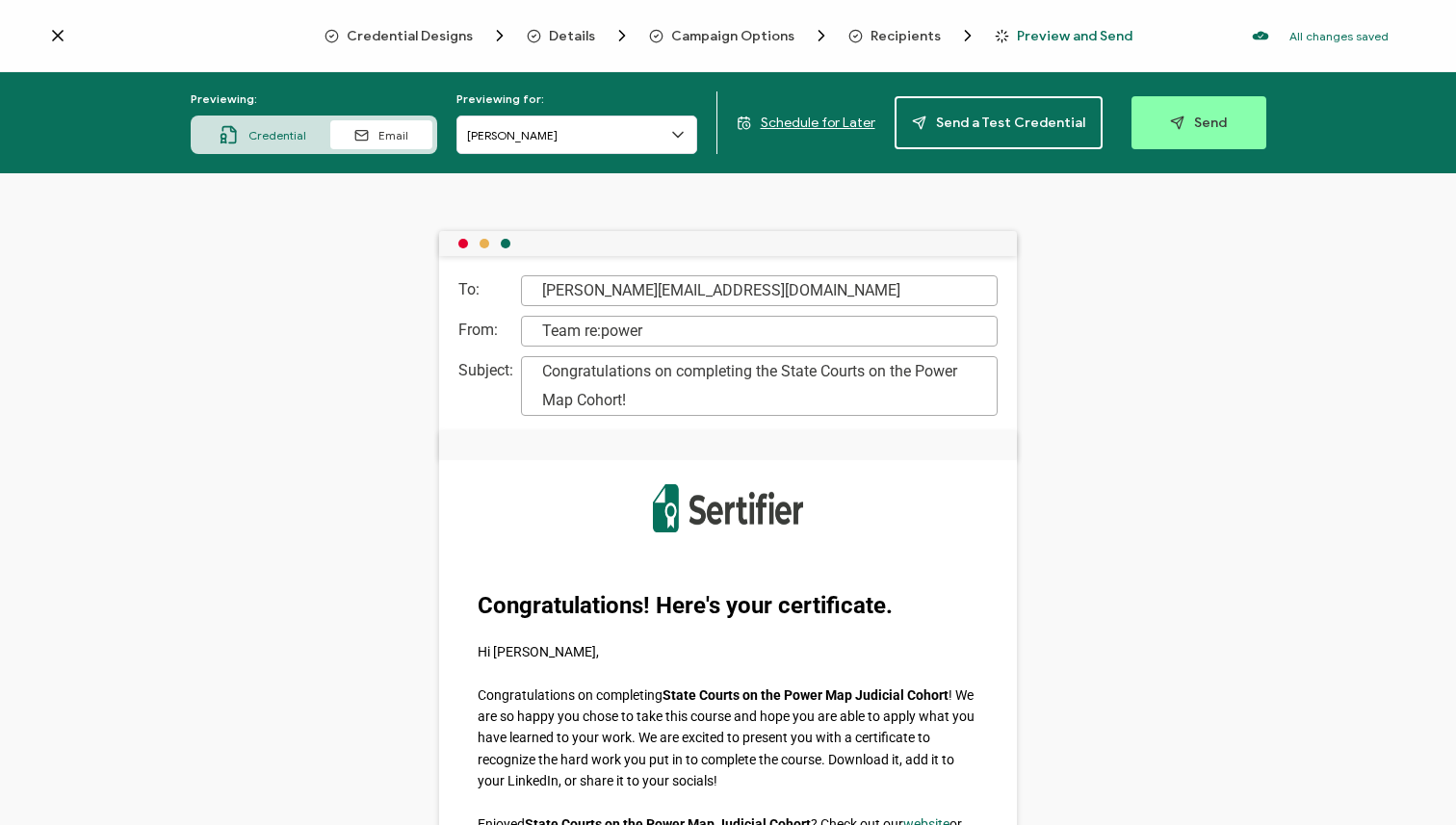
click at [819, 120] on span "Schedule for Later" at bounding box center [818, 122] width 115 height 17
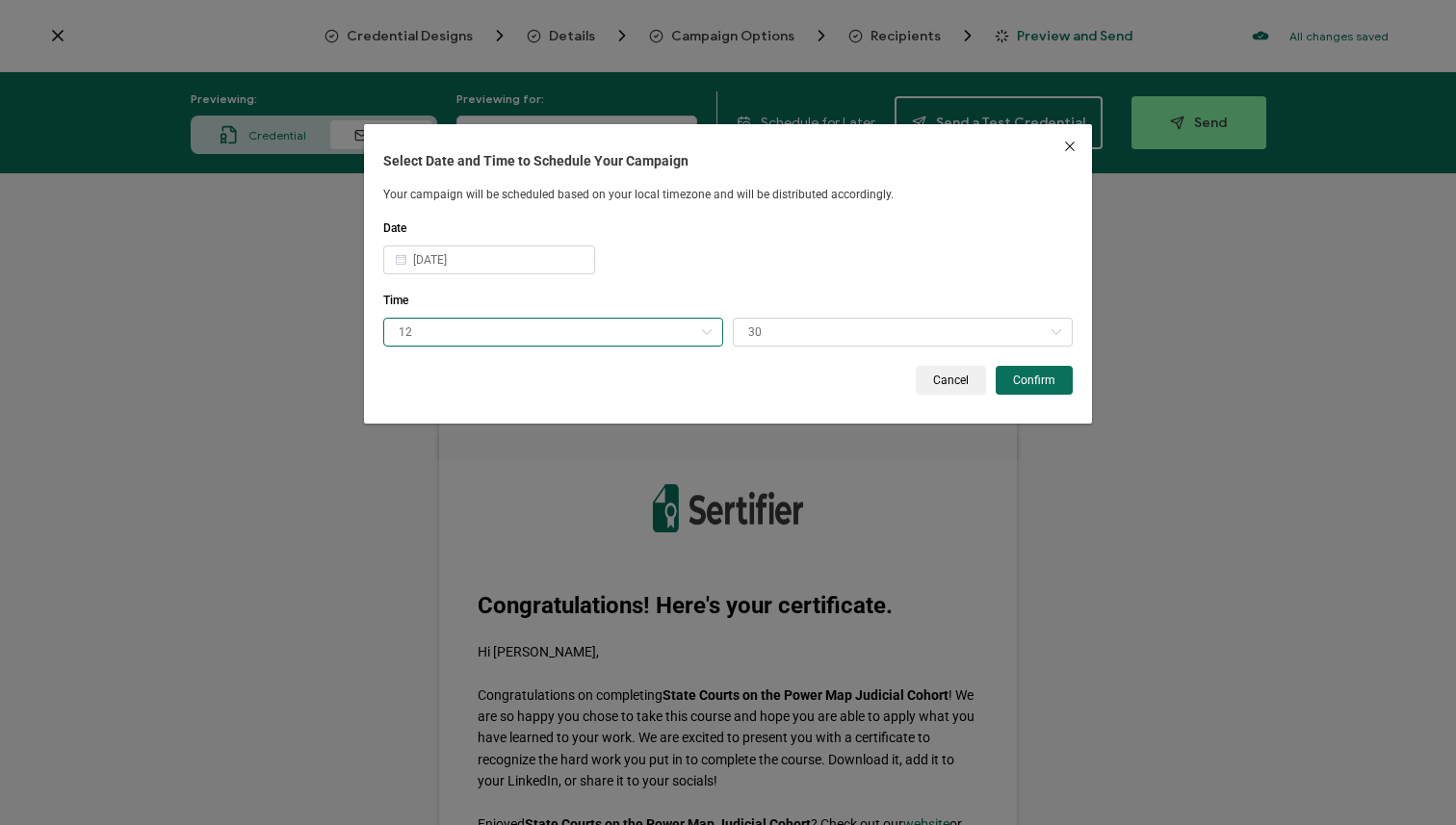
click at [532, 333] on input "12" at bounding box center [553, 332] width 340 height 29
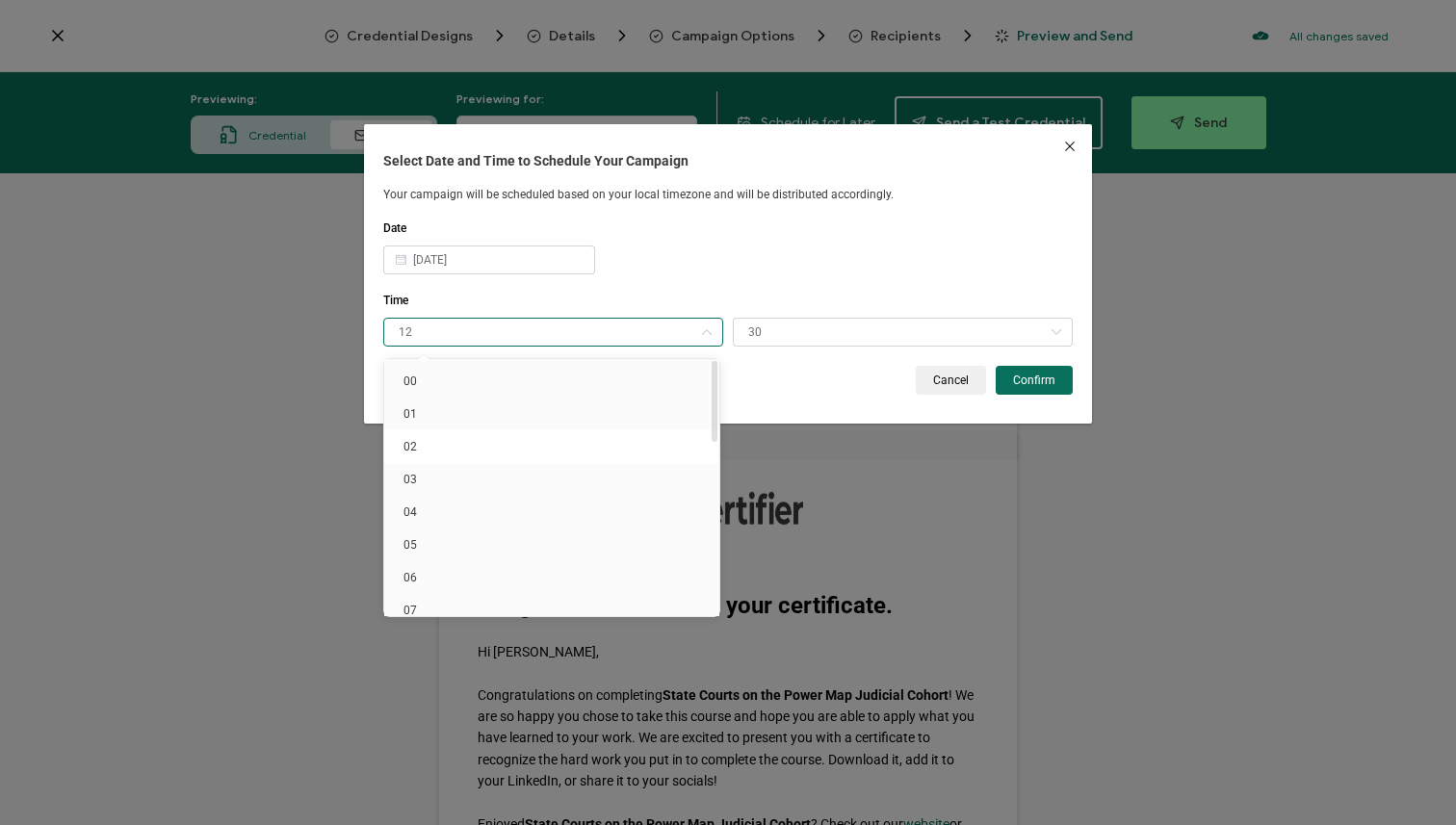
click at [524, 438] on li "02" at bounding box center [555, 447] width 342 height 33
click at [415, 449] on span "02" at bounding box center [410, 447] width 14 height 14
click at [746, 230] on div "Date" at bounding box center [727, 228] width 689 height 15
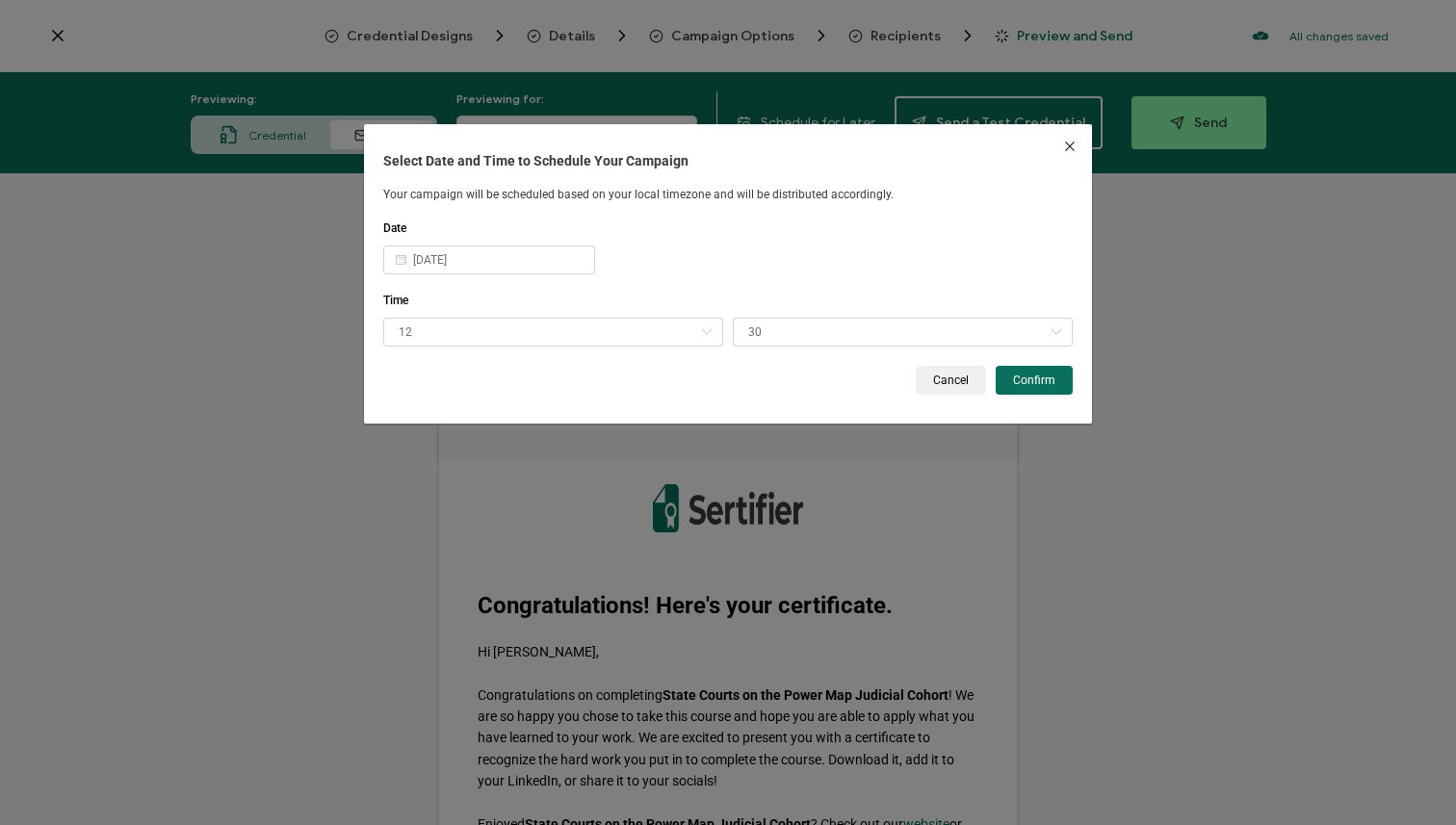
click at [607, 317] on div "Time 12 30 00 15 30 45" at bounding box center [727, 329] width 689 height 72
click at [595, 339] on input "12" at bounding box center [553, 332] width 340 height 29
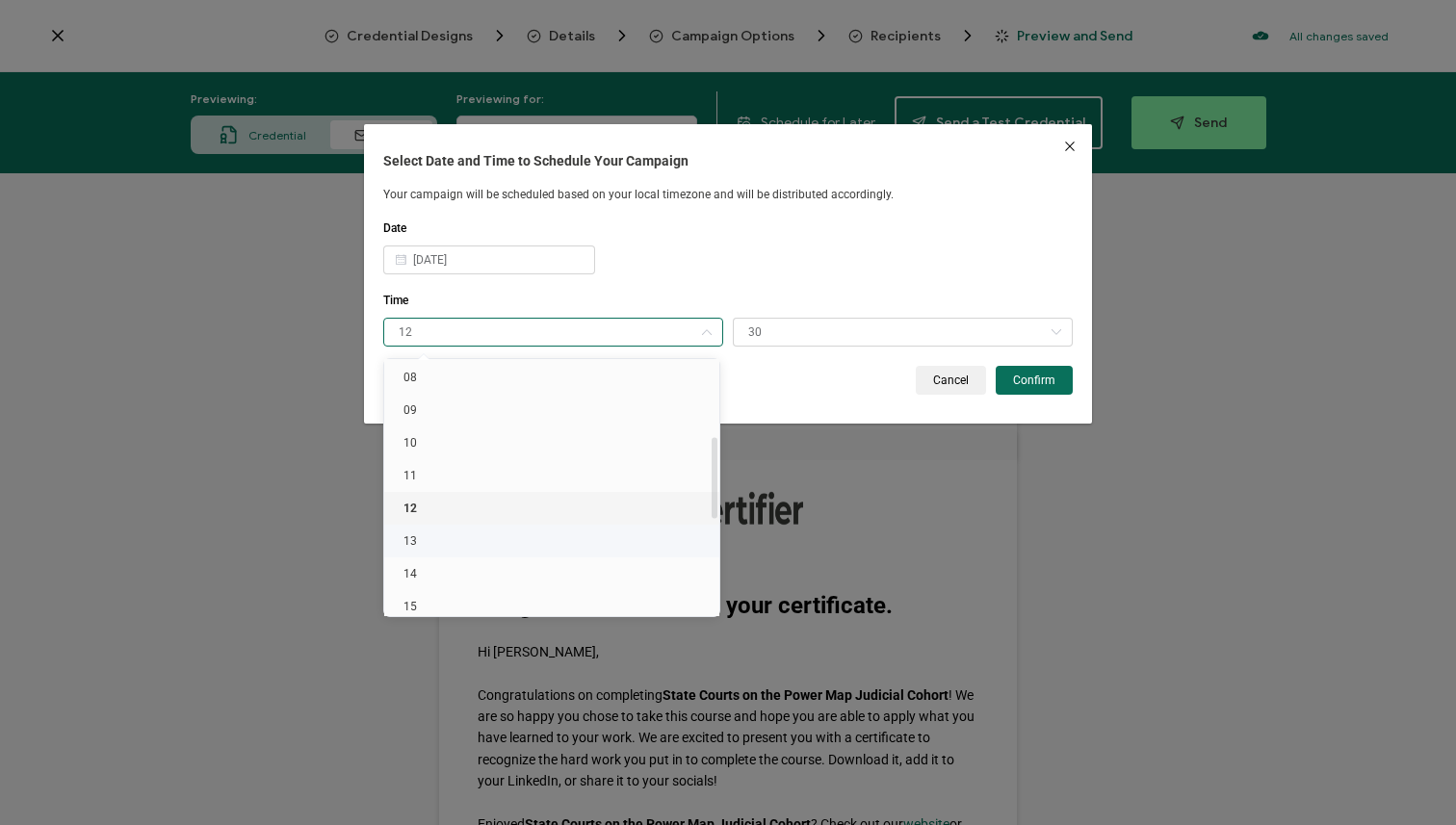
scroll to position [270, 0]
click at [609, 560] on li "14" at bounding box center [555, 569] width 342 height 33
type input "14"
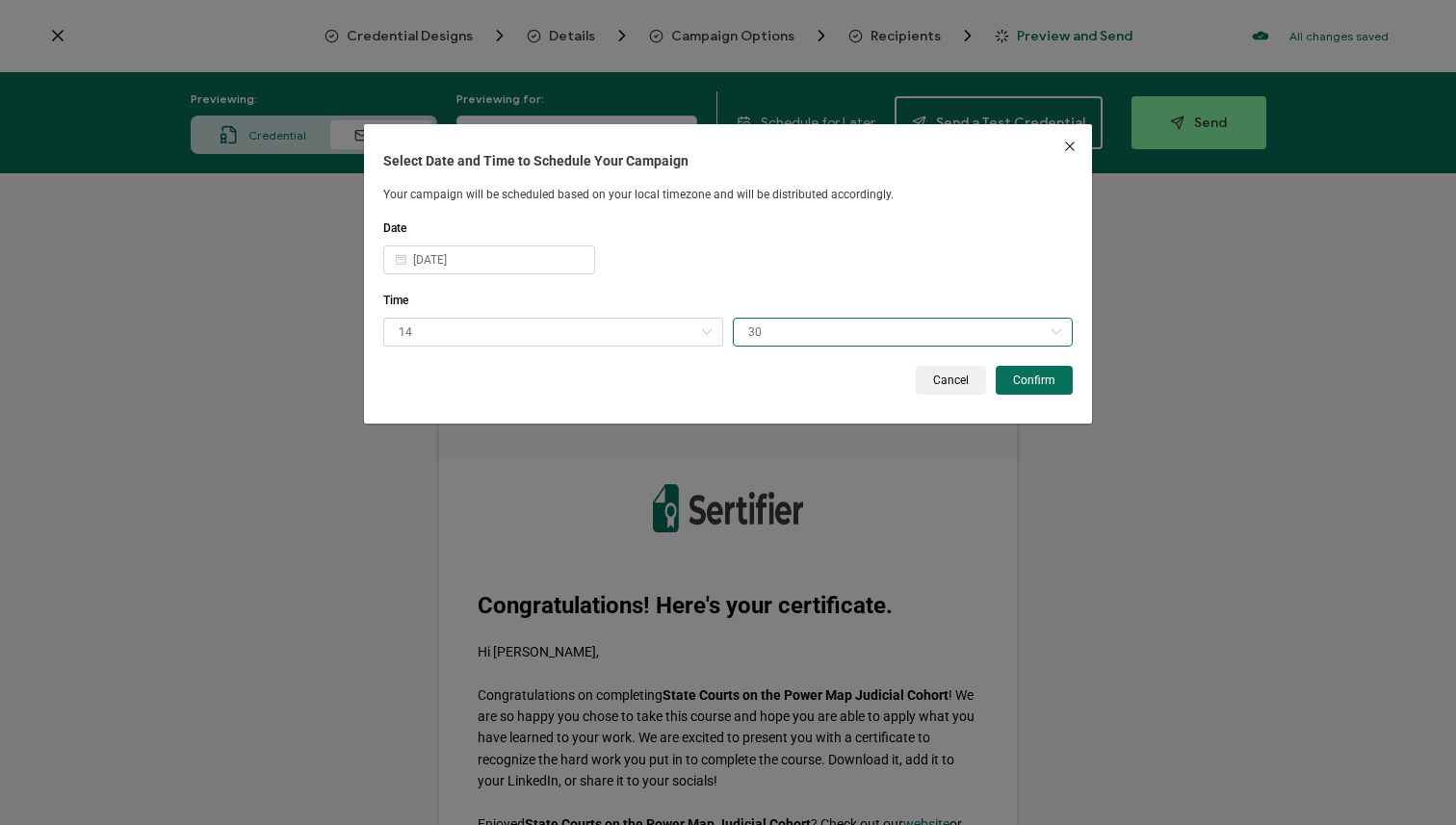
click at [820, 320] on input "30" at bounding box center [903, 332] width 340 height 29
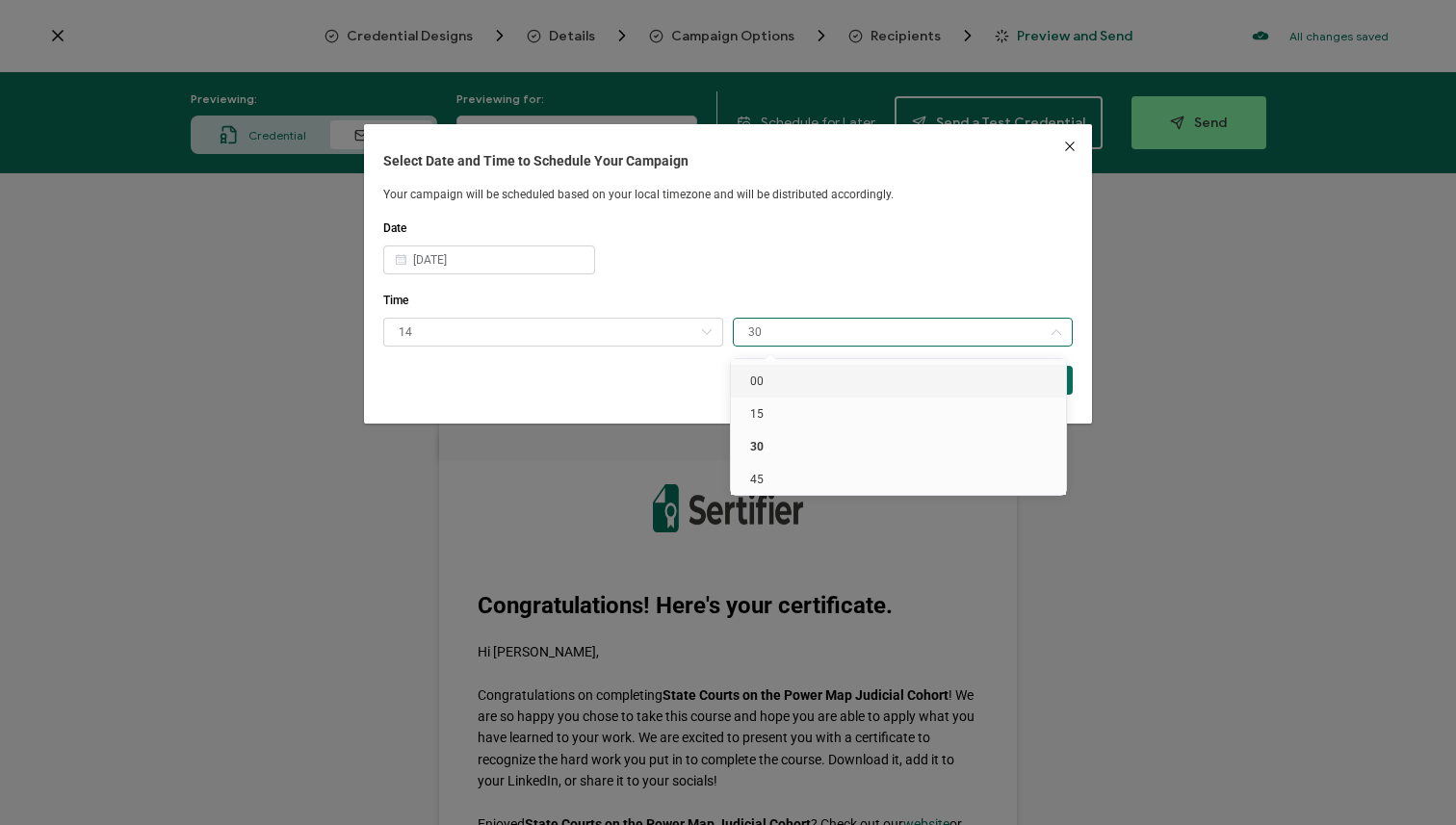
click at [818, 390] on li "00" at bounding box center [902, 382] width 342 height 33
type input "00"
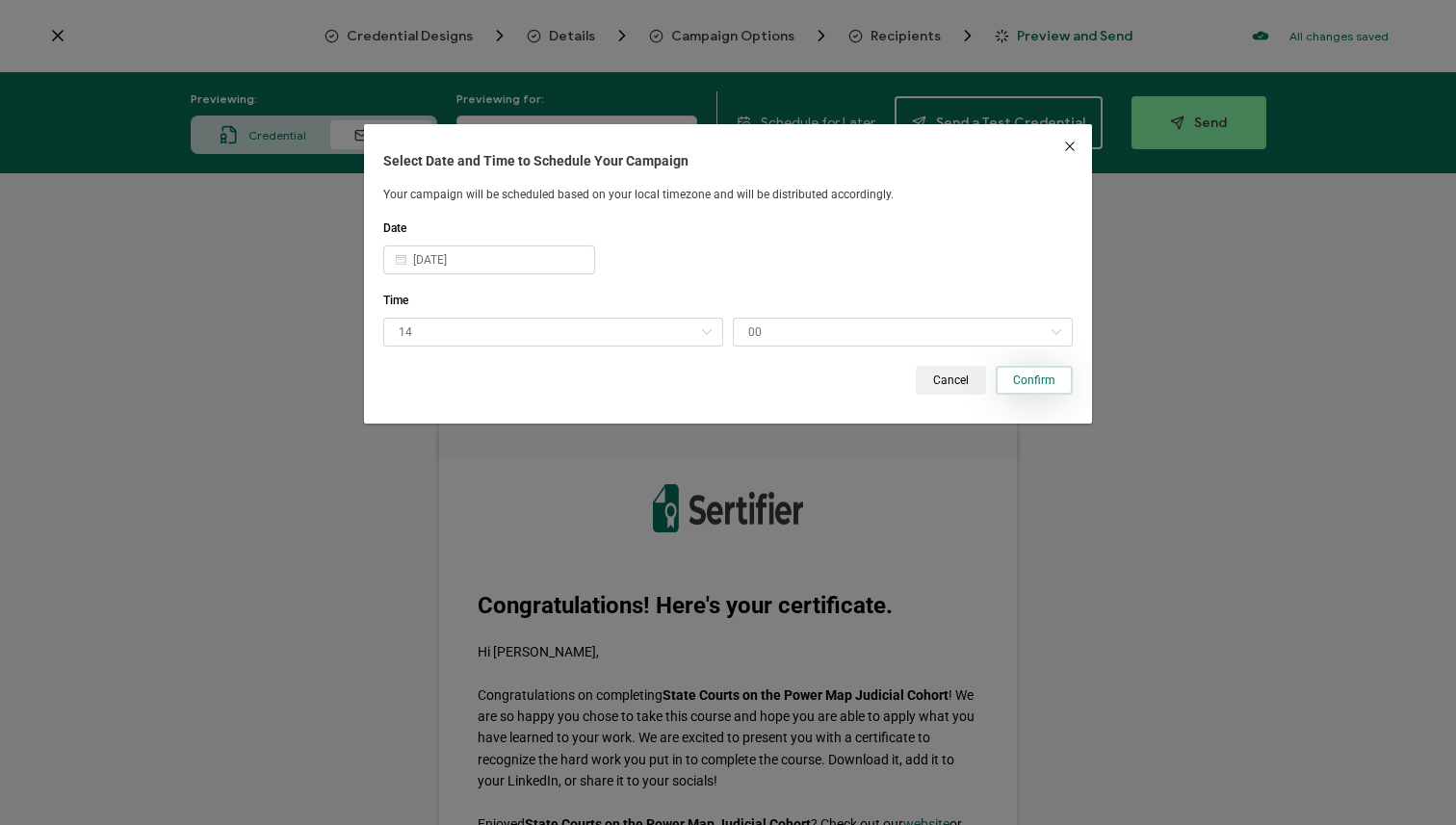
click at [1013, 380] on span "Confirm" at bounding box center [1034, 380] width 43 height 12
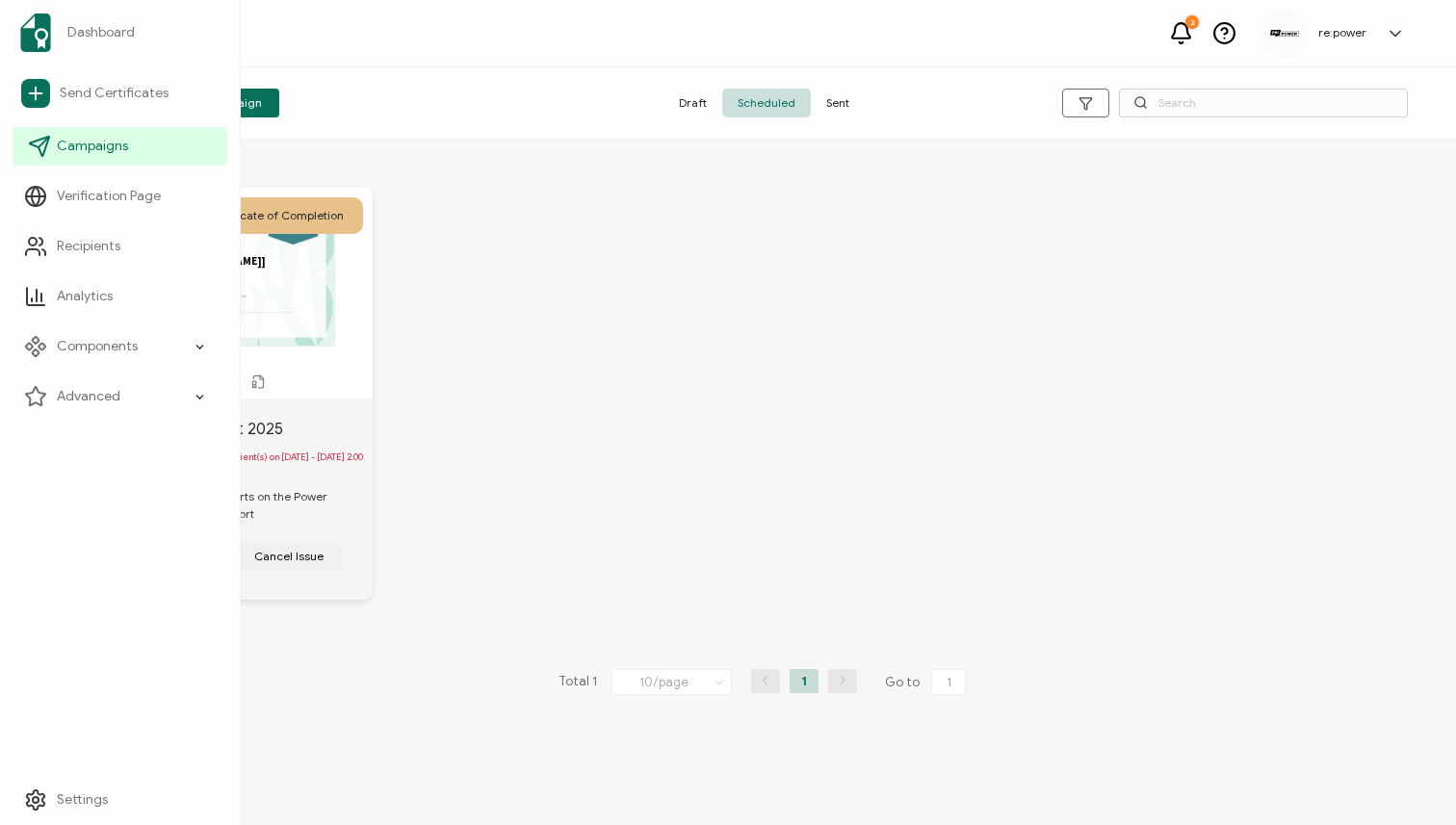
click at [32, 141] on icon at bounding box center [40, 147] width 23 height 23
click at [75, 96] on span "Send Certificates" at bounding box center [114, 93] width 109 height 19
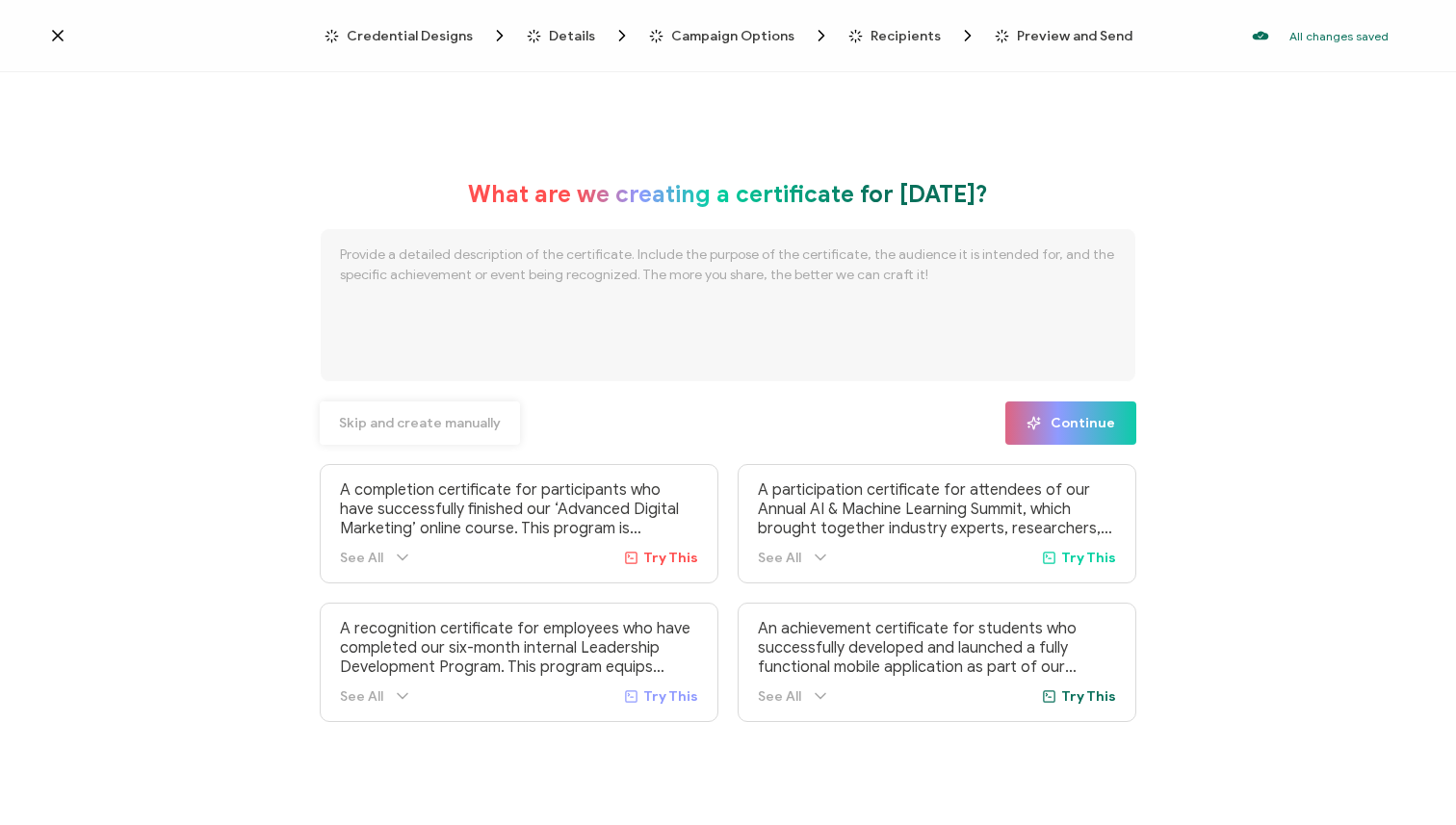
click at [440, 419] on span "Skip and create manually" at bounding box center [420, 424] width 161 height 14
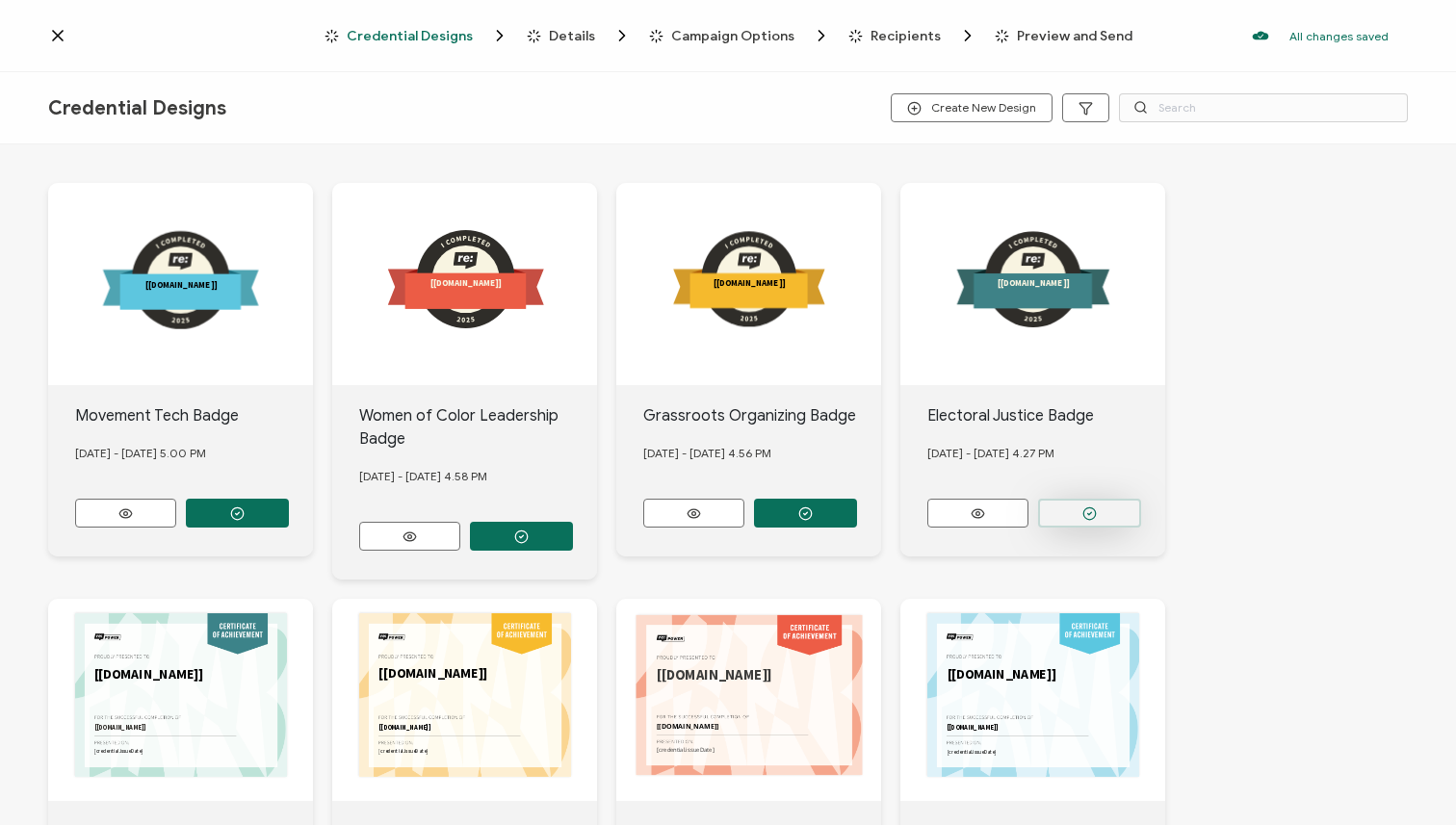
click at [240, 512] on icon "button" at bounding box center [238, 513] width 4 height 3
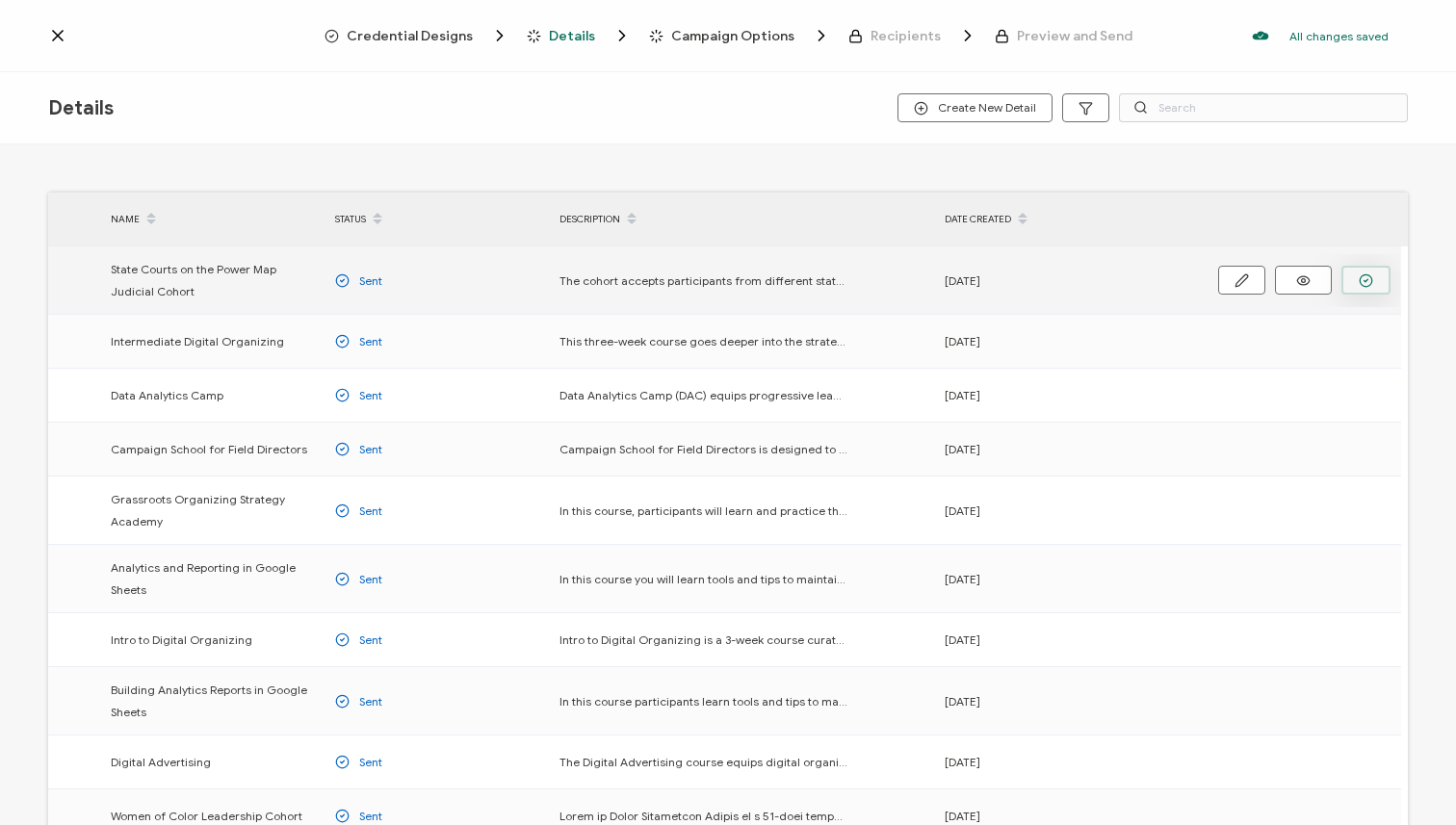
click at [1362, 282] on icon "button" at bounding box center [1366, 280] width 15 height 15
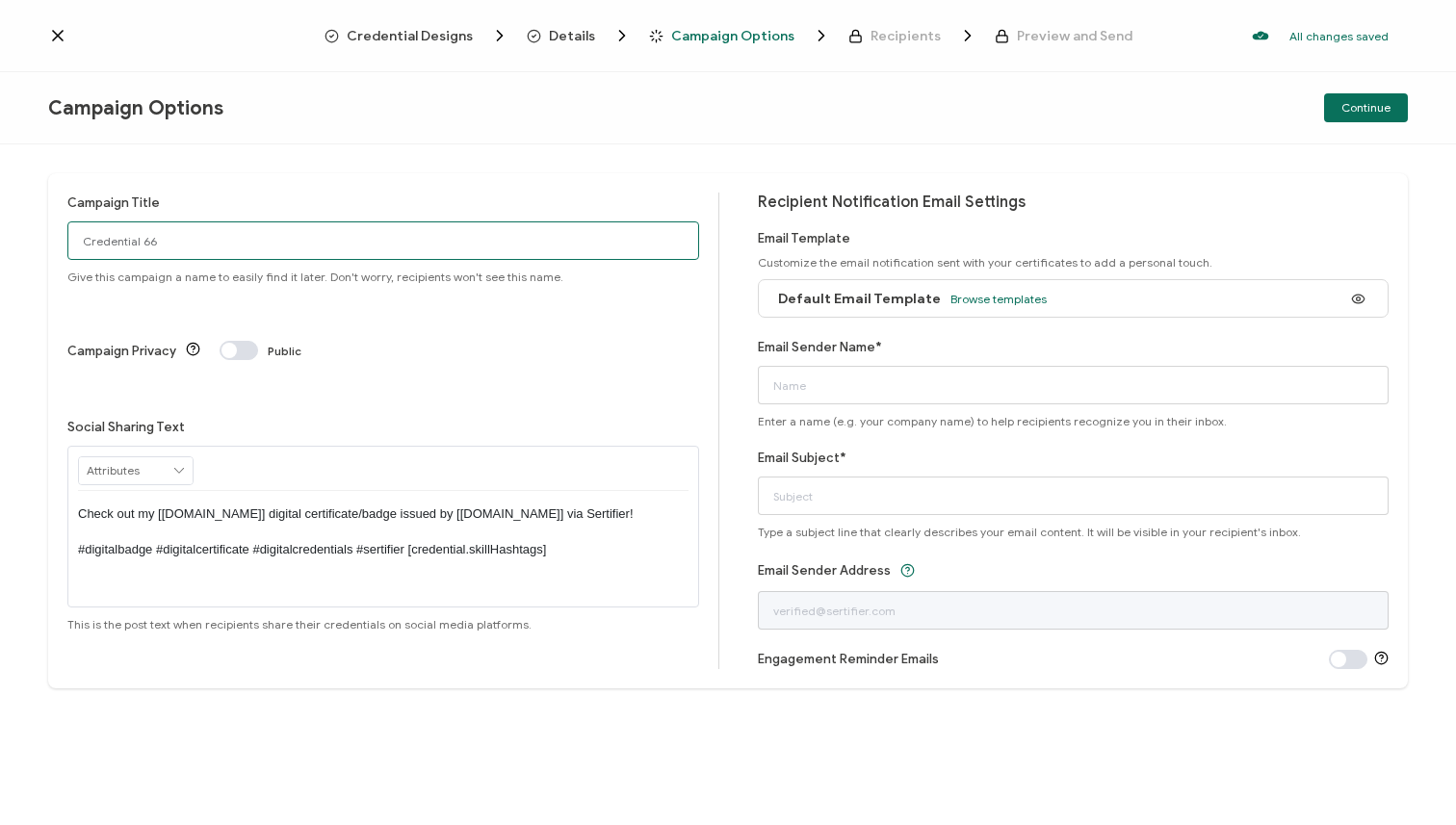
click at [517, 244] on input "Credential 66" at bounding box center [383, 241] width 632 height 39
drag, startPoint x: 515, startPoint y: 242, endPoint x: 0, endPoint y: 197, distance: 517.0
click at [0, 197] on div "Campaign Title Credential 66 Give this campaign a name to easily find it later.…" at bounding box center [728, 485] width 1456 height 681
type input "SCPM 2025 Badges"
click at [242, 341] on span at bounding box center [239, 351] width 39 height 19
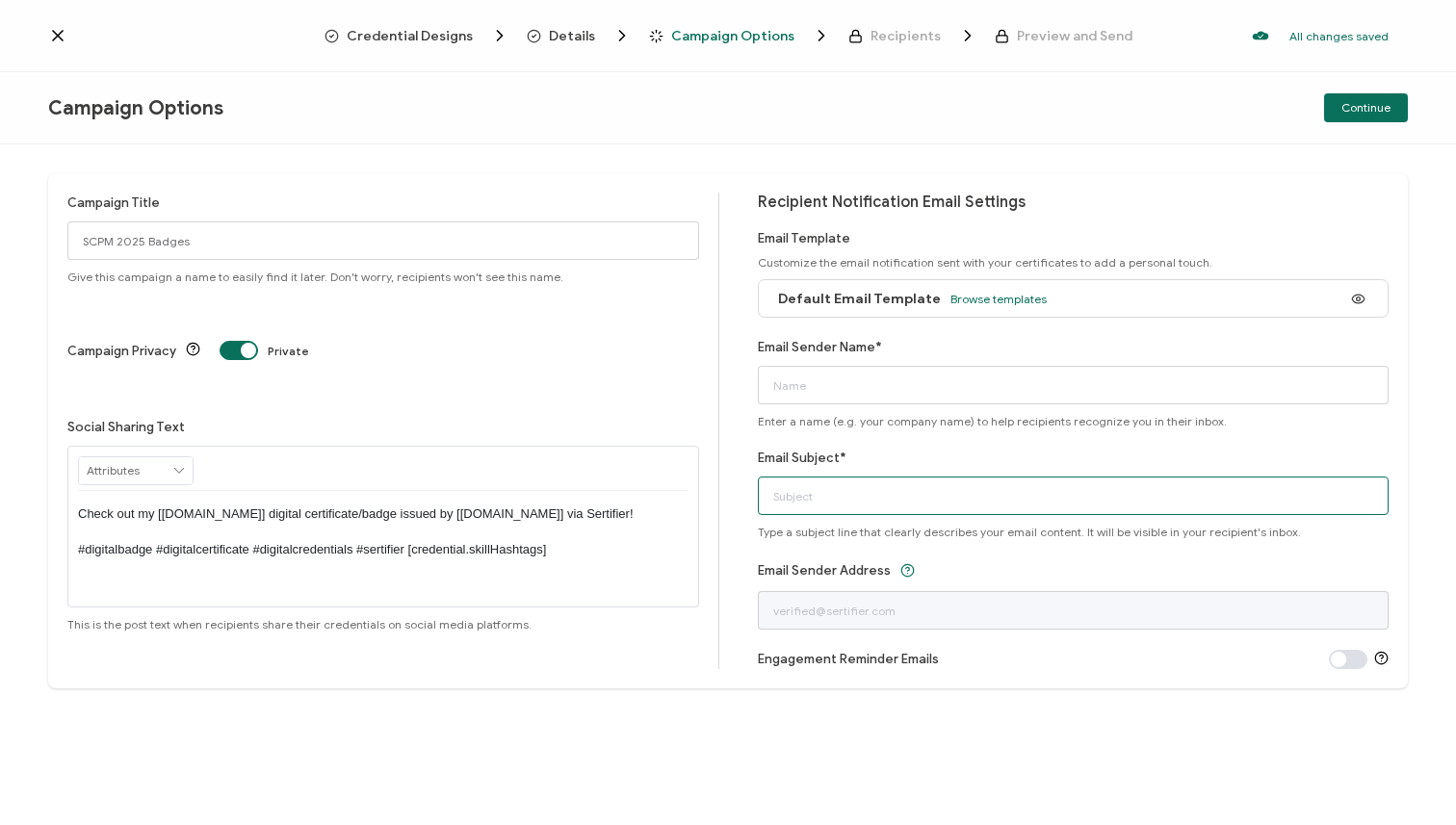
click at [1067, 486] on input "Email Subject*" at bounding box center [1074, 496] width 632 height 39
type input "Congratulations on completing the State Courts on the Power Map Cohort!"
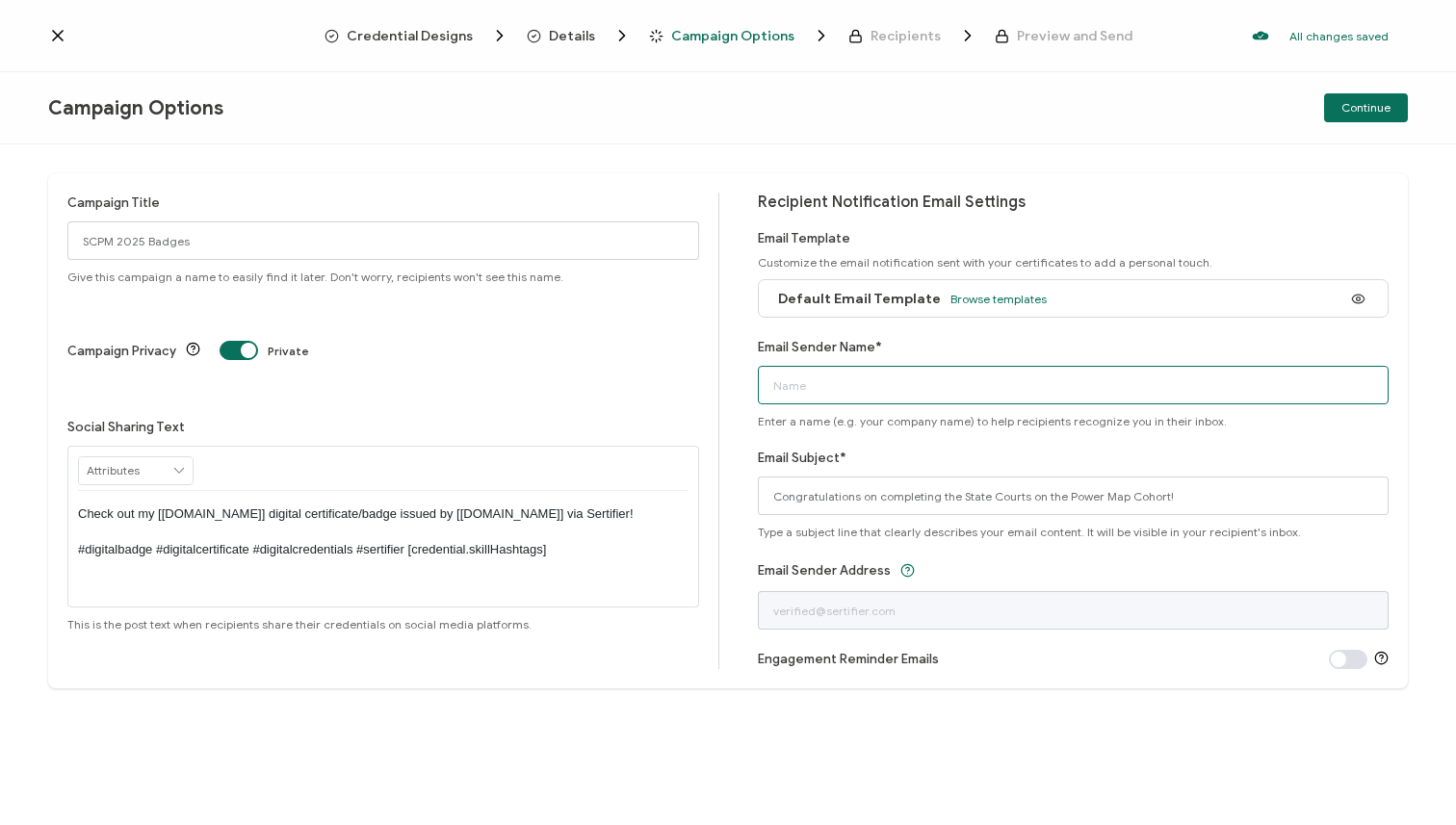
click at [962, 382] on input "Email Sender Name*" at bounding box center [1074, 386] width 632 height 39
type input "Team re:power"
click at [986, 296] on span "Browse templates" at bounding box center [998, 298] width 96 height 15
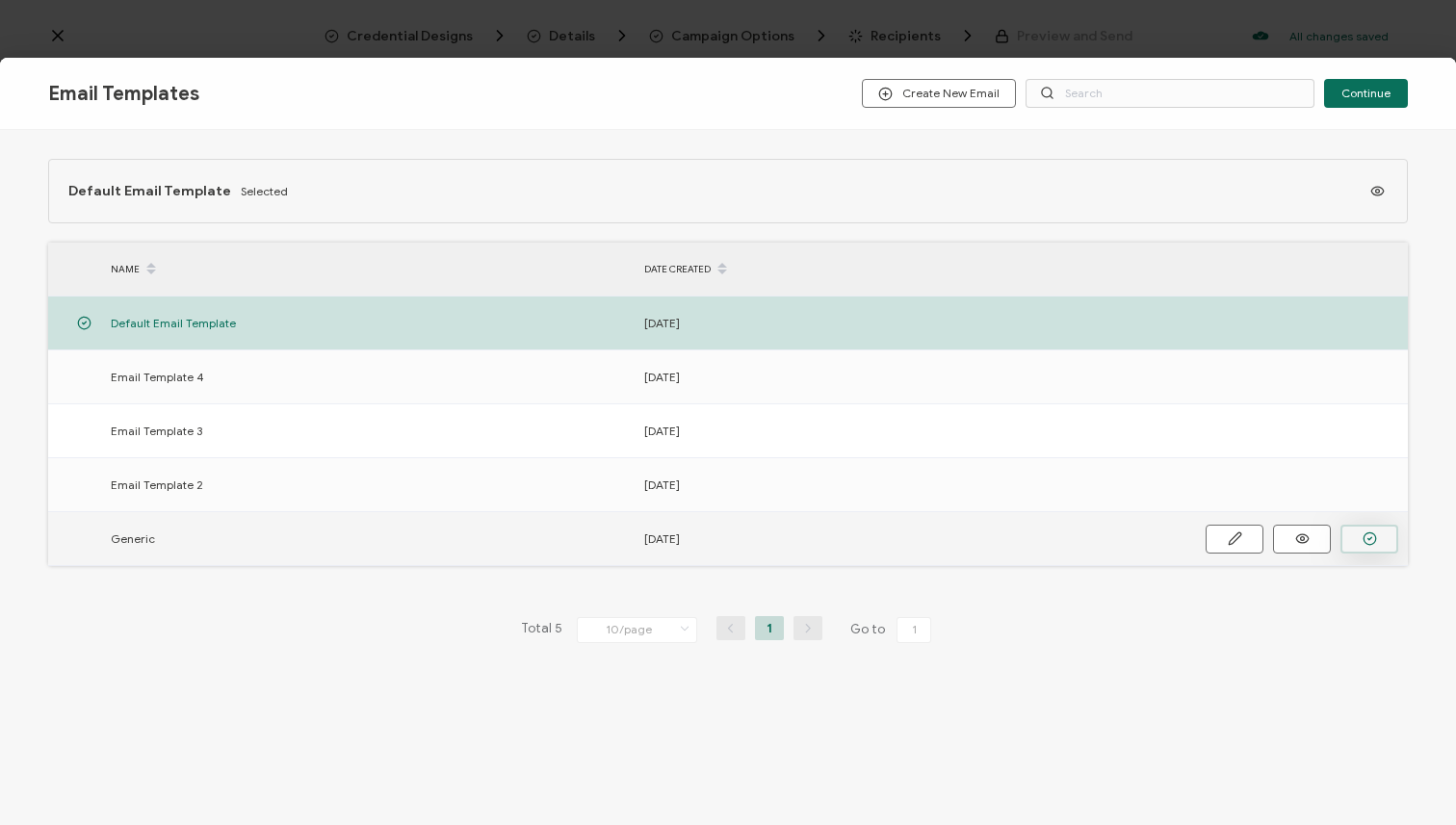
drag, startPoint x: 1380, startPoint y: 533, endPoint x: 1372, endPoint y: 525, distance: 11.3
click at [0, 0] on button "button" at bounding box center [0, 0] width 0 height 0
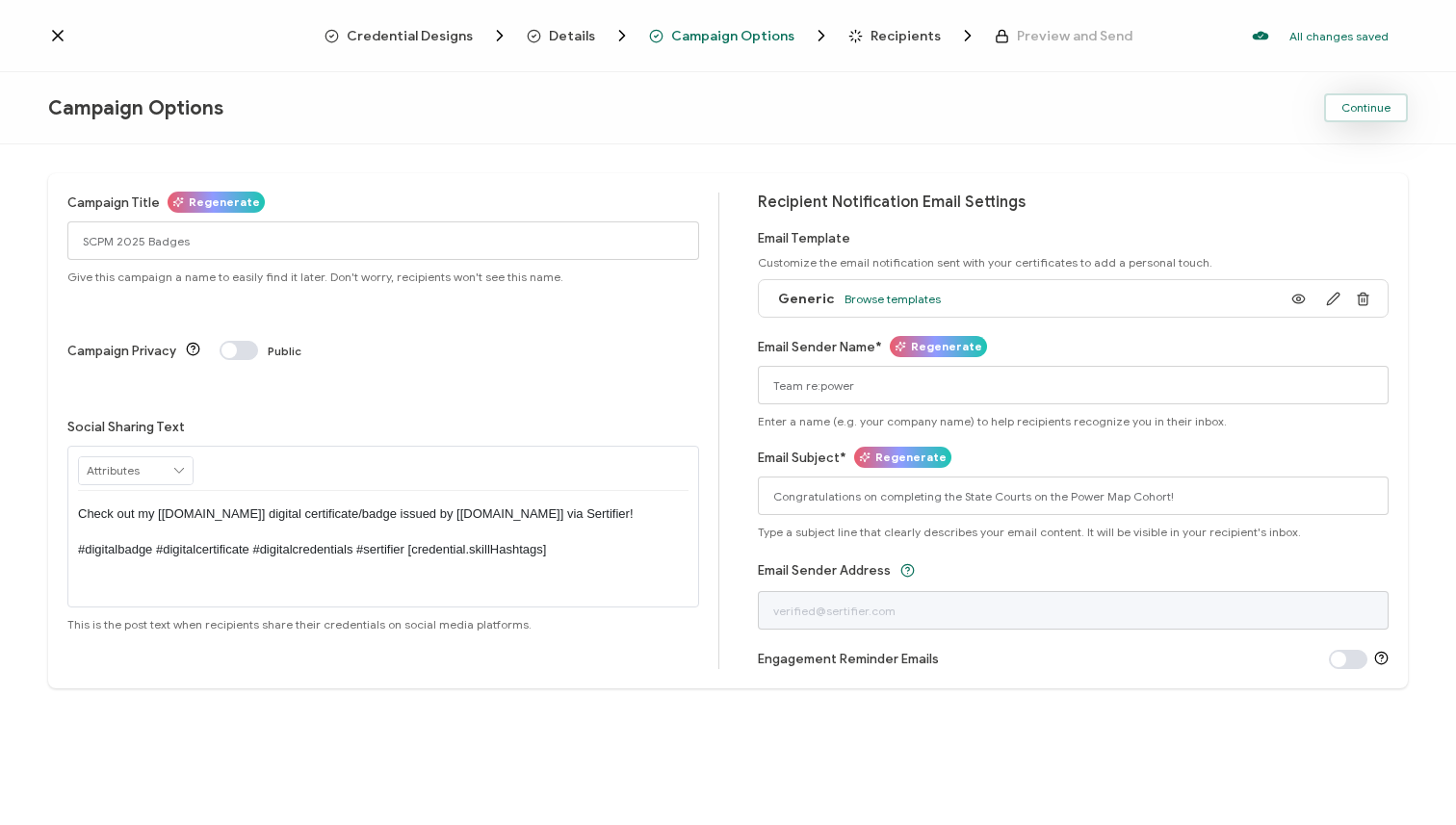
click at [1357, 106] on span "Continue" at bounding box center [1366, 108] width 50 height 12
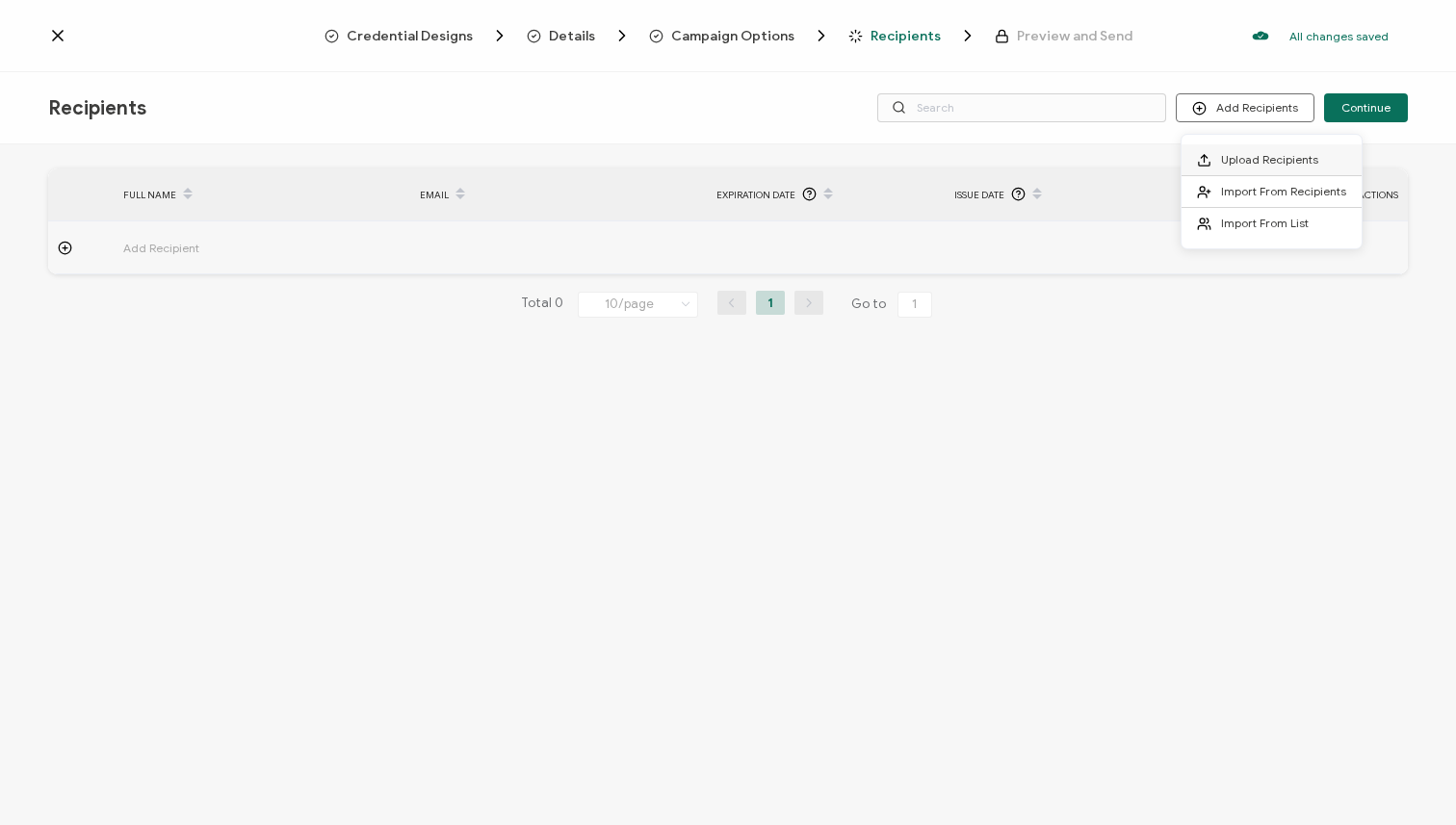
click at [1223, 150] on li "Upload Recipients" at bounding box center [1271, 160] width 180 height 32
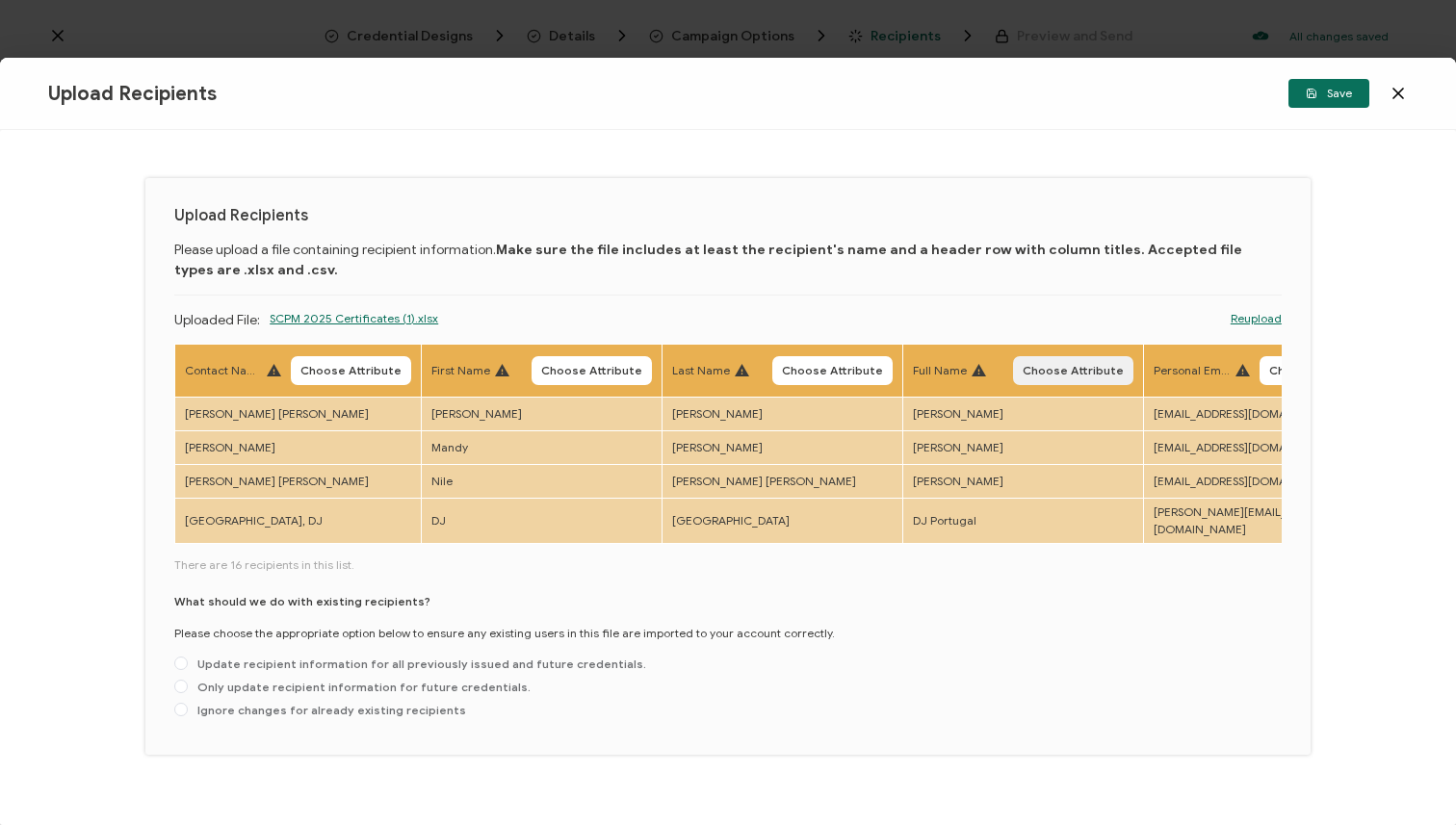
click at [1070, 369] on span "Choose Attribute" at bounding box center [1073, 371] width 101 height 12
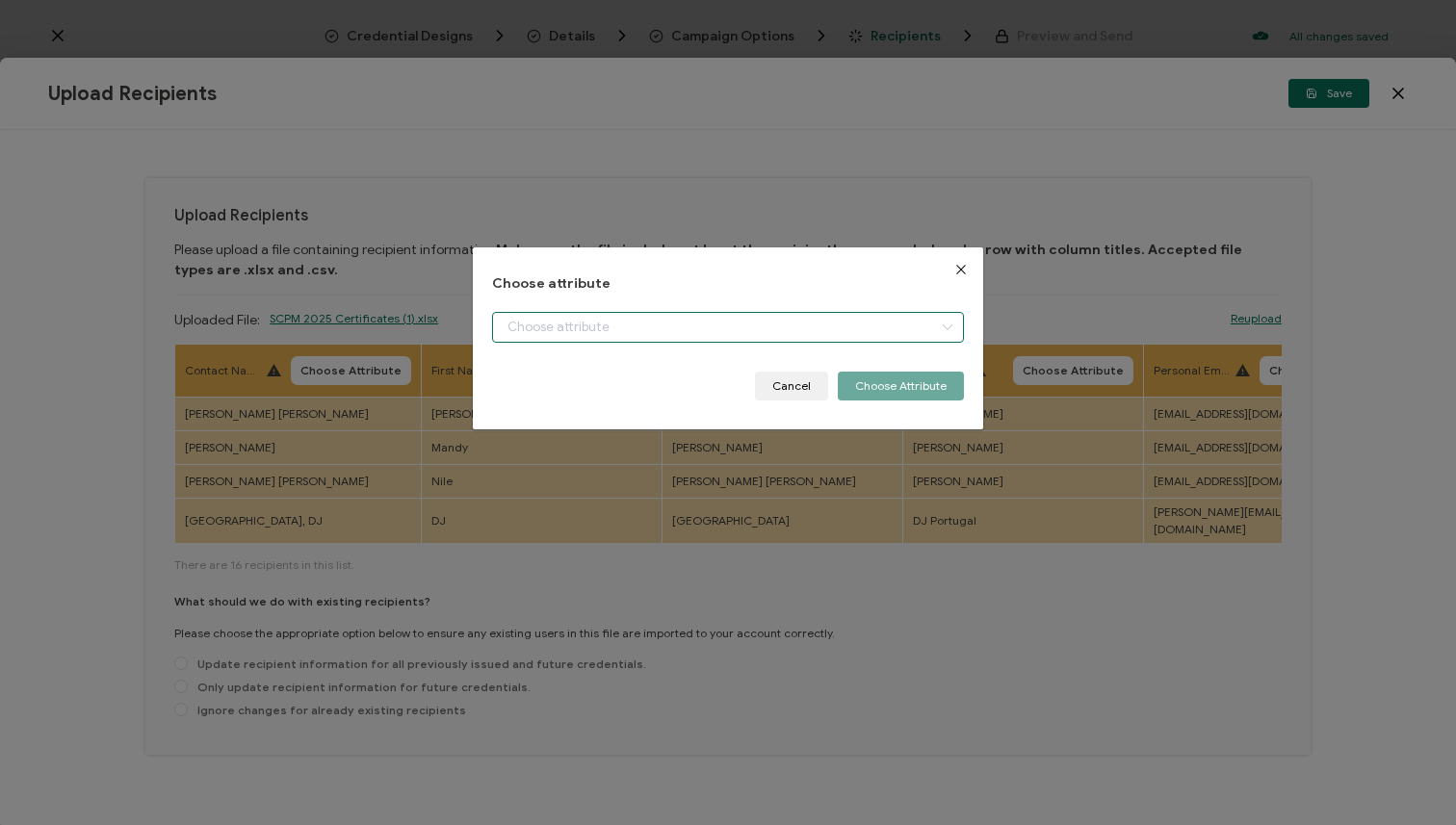
click at [868, 313] on input "dialog" at bounding box center [727, 327] width 471 height 31
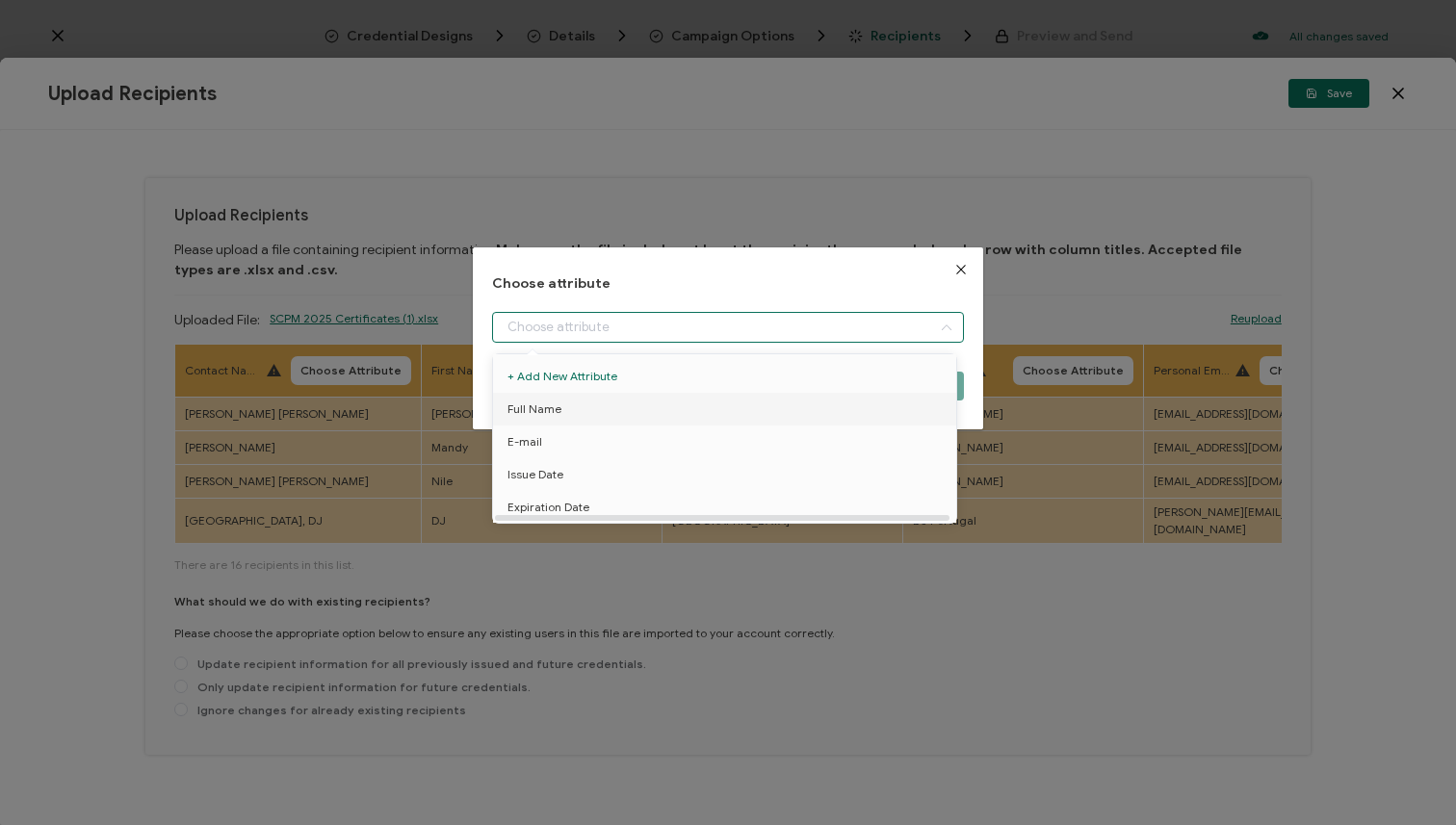
click at [845, 393] on li "Full Name" at bounding box center [727, 409] width 479 height 33
type input "Full Name"
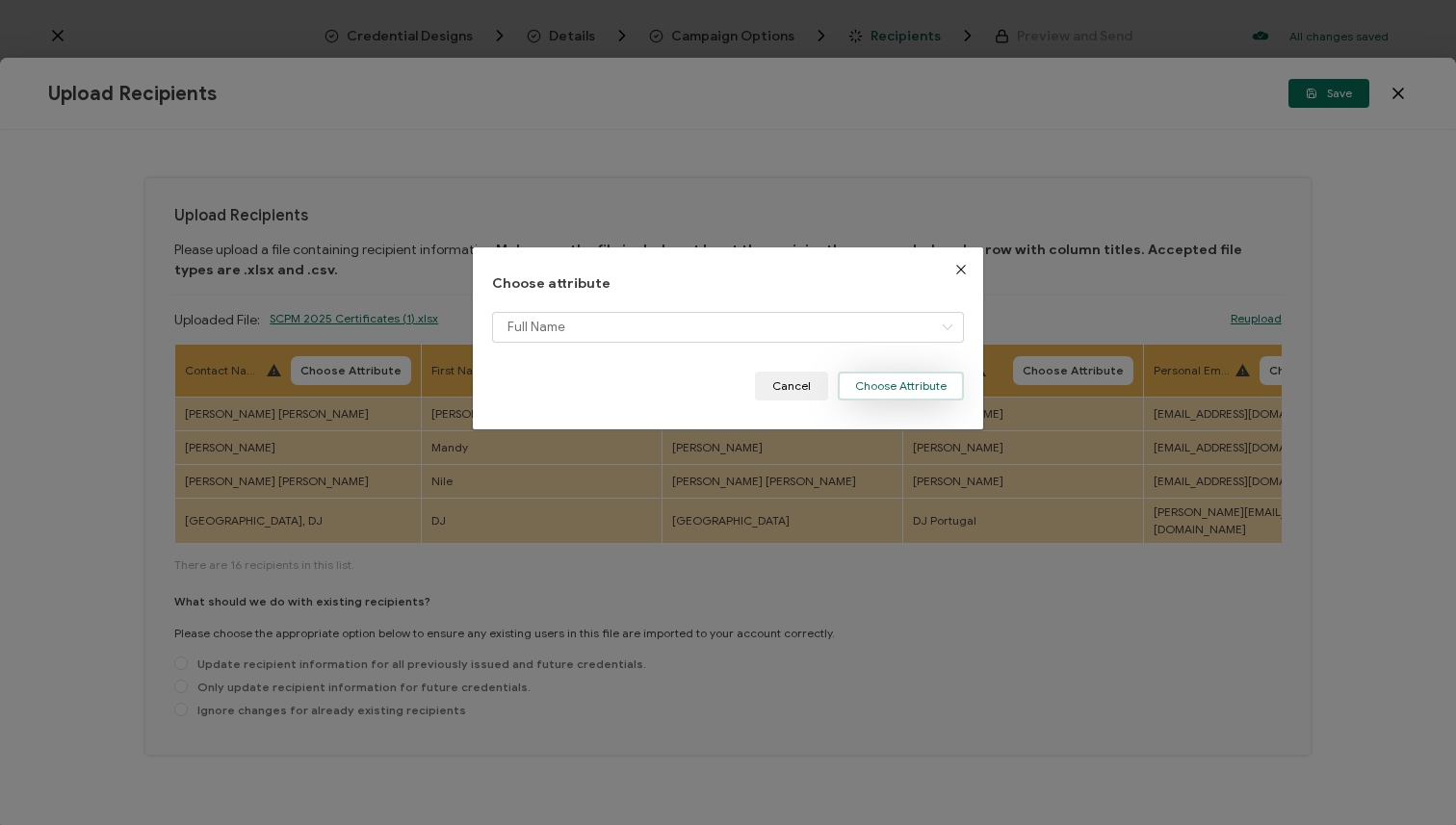
click at [893, 387] on button "Choose Attribute" at bounding box center [901, 386] width 126 height 29
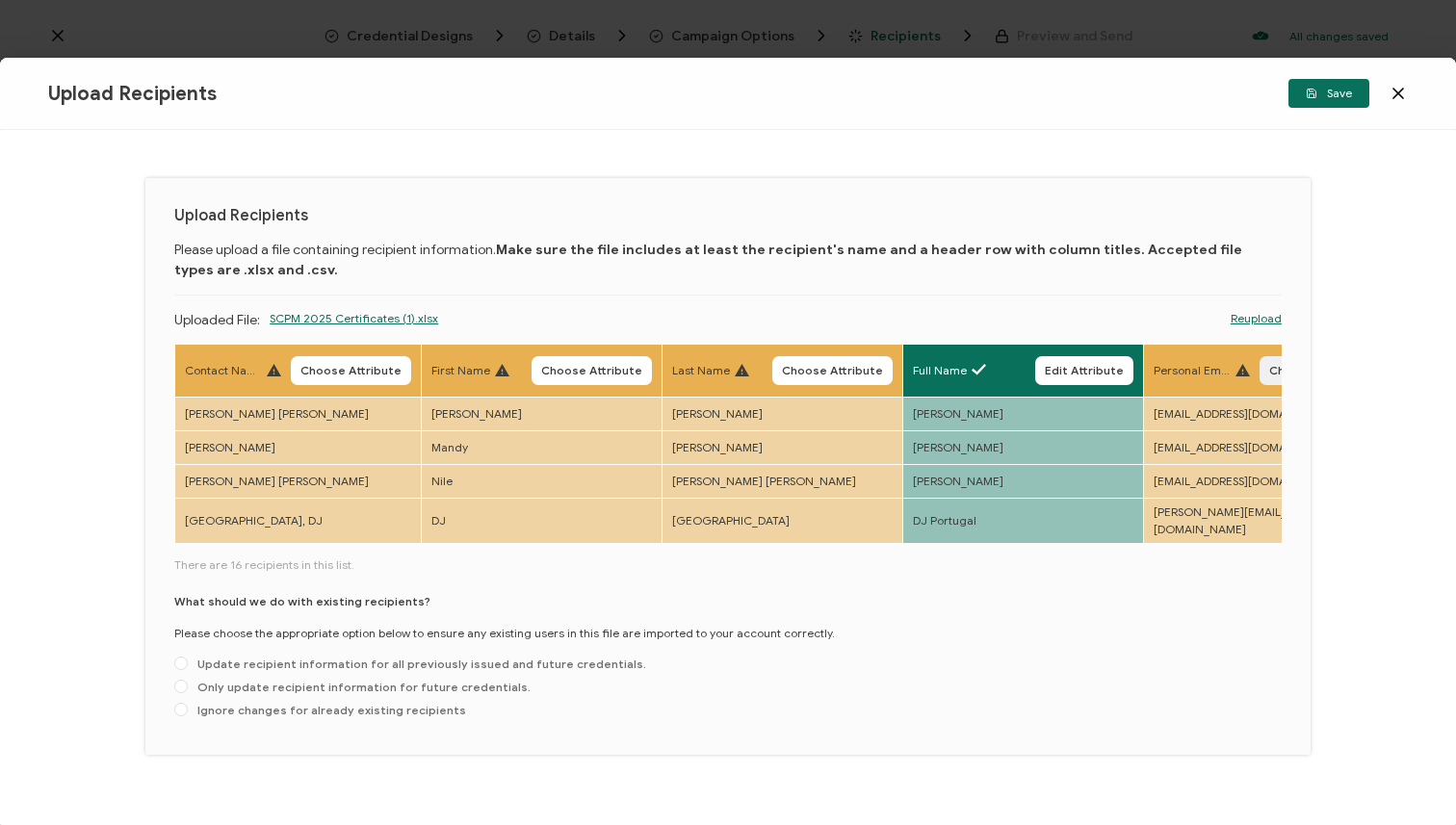
click at [1269, 370] on span "Choose Attribute" at bounding box center [1320, 371] width 101 height 12
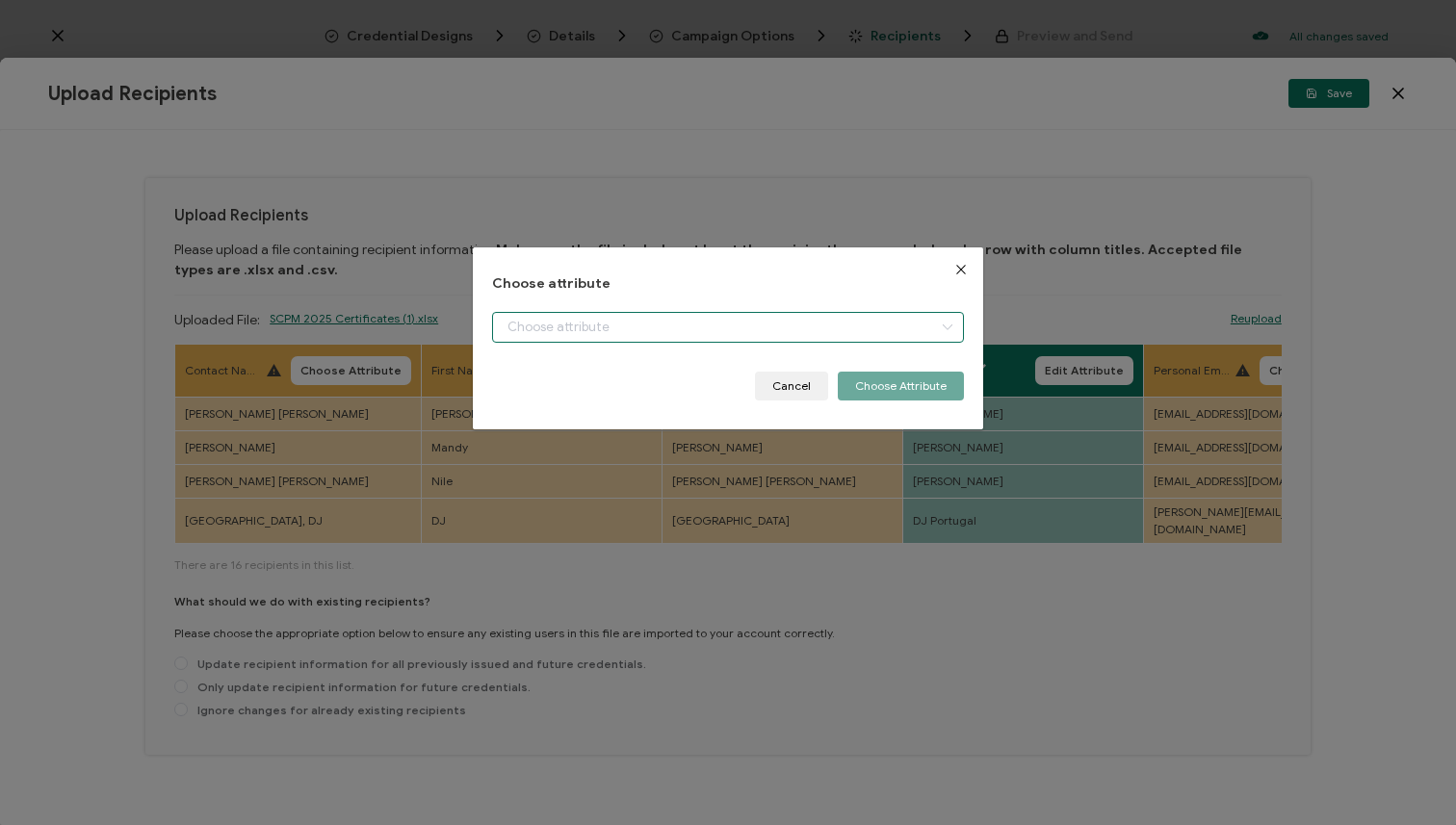
click at [770, 330] on input "dialog" at bounding box center [727, 327] width 471 height 31
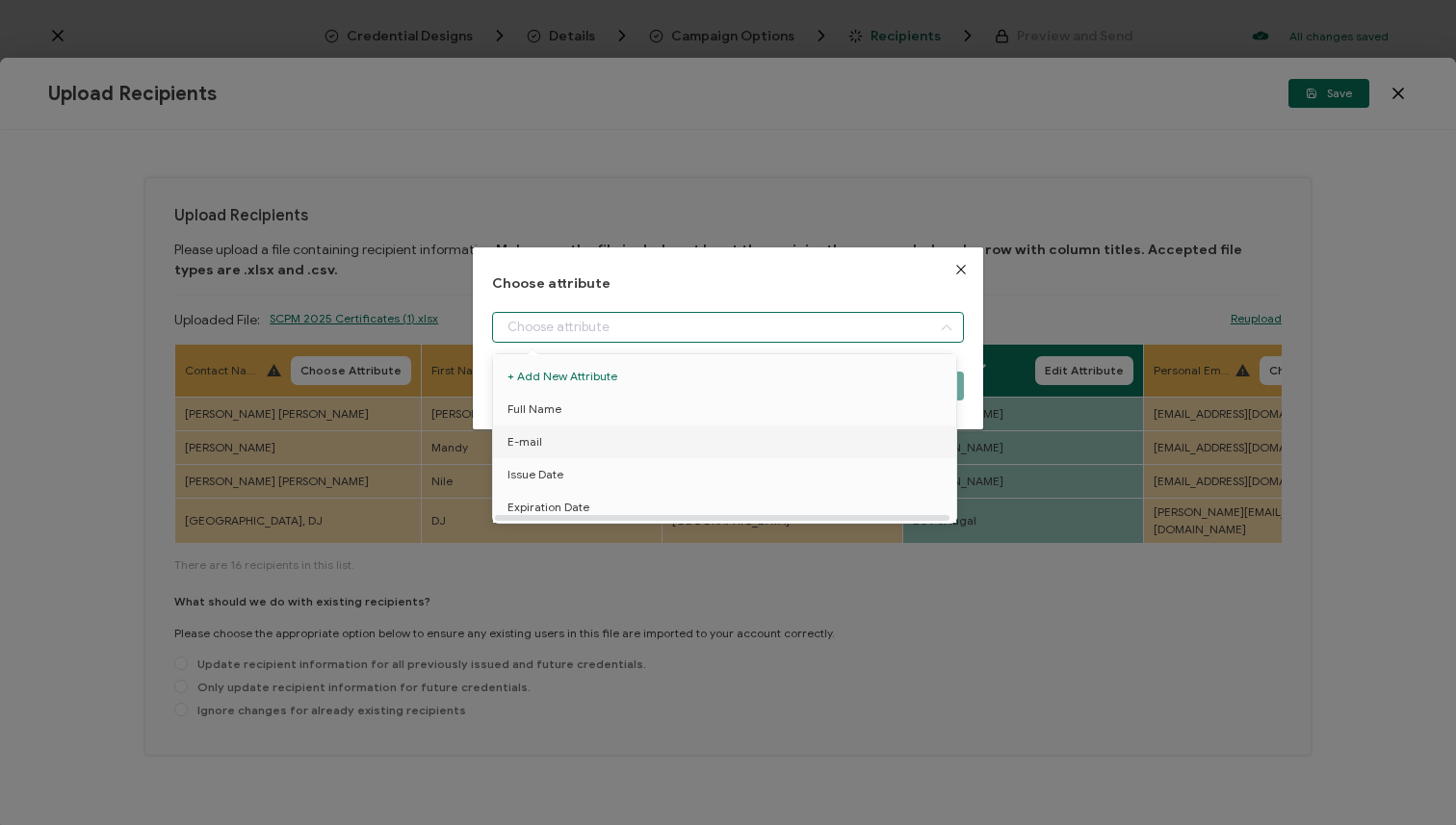
click at [736, 434] on li "E-mail" at bounding box center [727, 442] width 479 height 33
type input "E-mail"
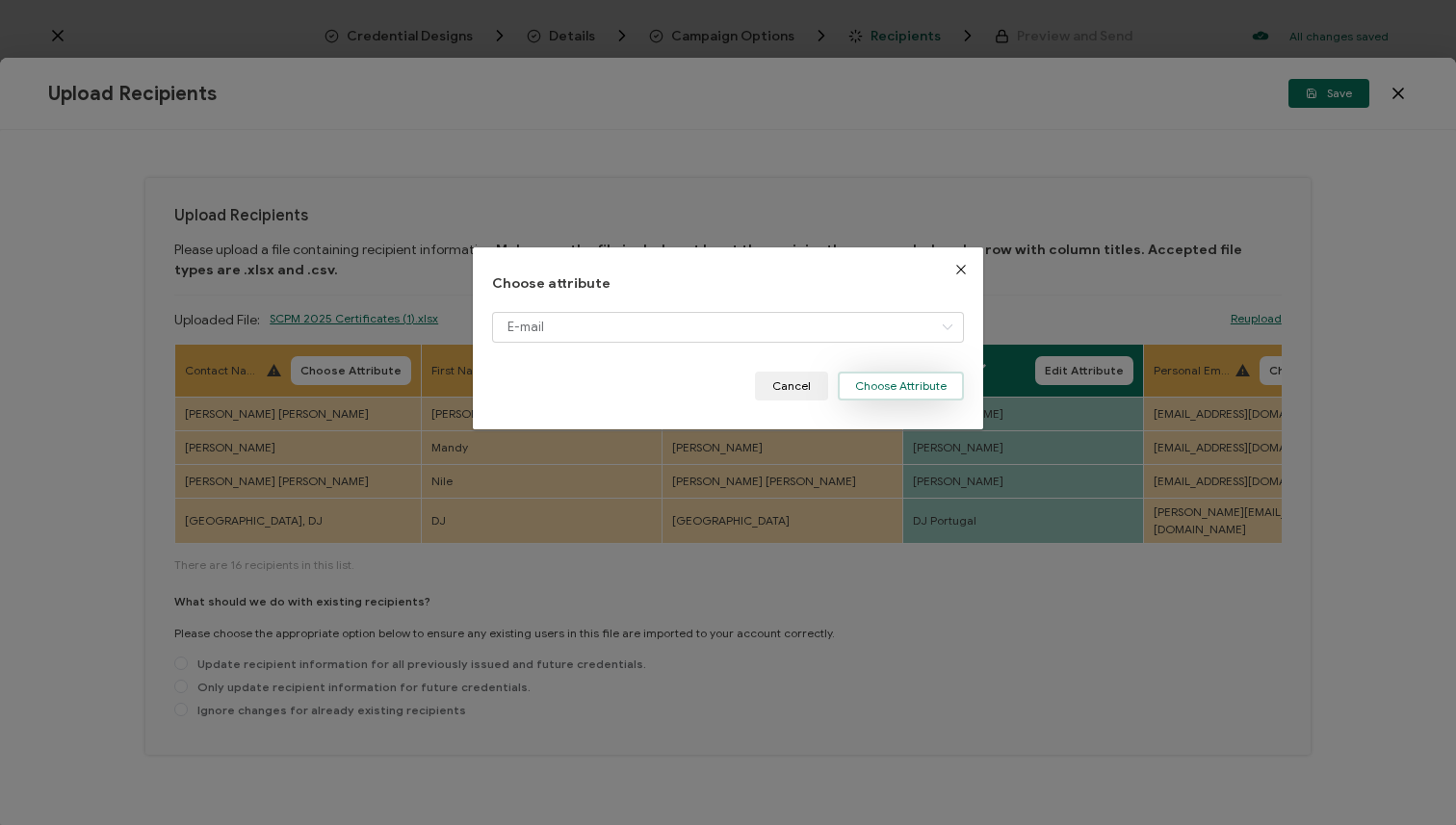
click at [870, 384] on button "Choose Attribute" at bounding box center [901, 386] width 126 height 29
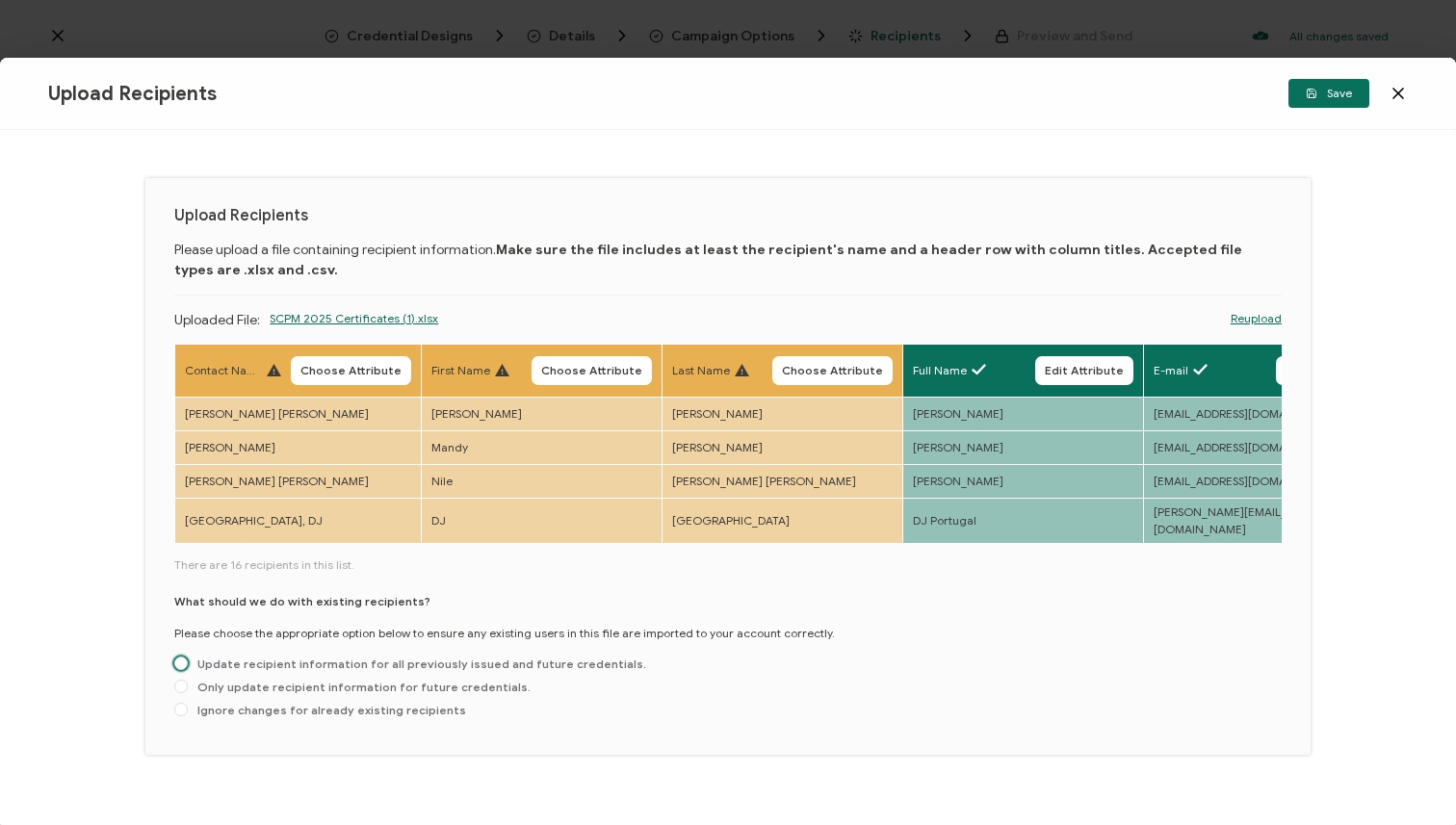
click at [524, 657] on span "Update recipient information for all previously issued and future credentials." at bounding box center [417, 664] width 459 height 15
click at [188, 657] on input "Update recipient information for all previously issued and future credentials." at bounding box center [181, 665] width 14 height 16
radio input "true"
click at [1323, 94] on span "Save" at bounding box center [1330, 93] width 47 height 12
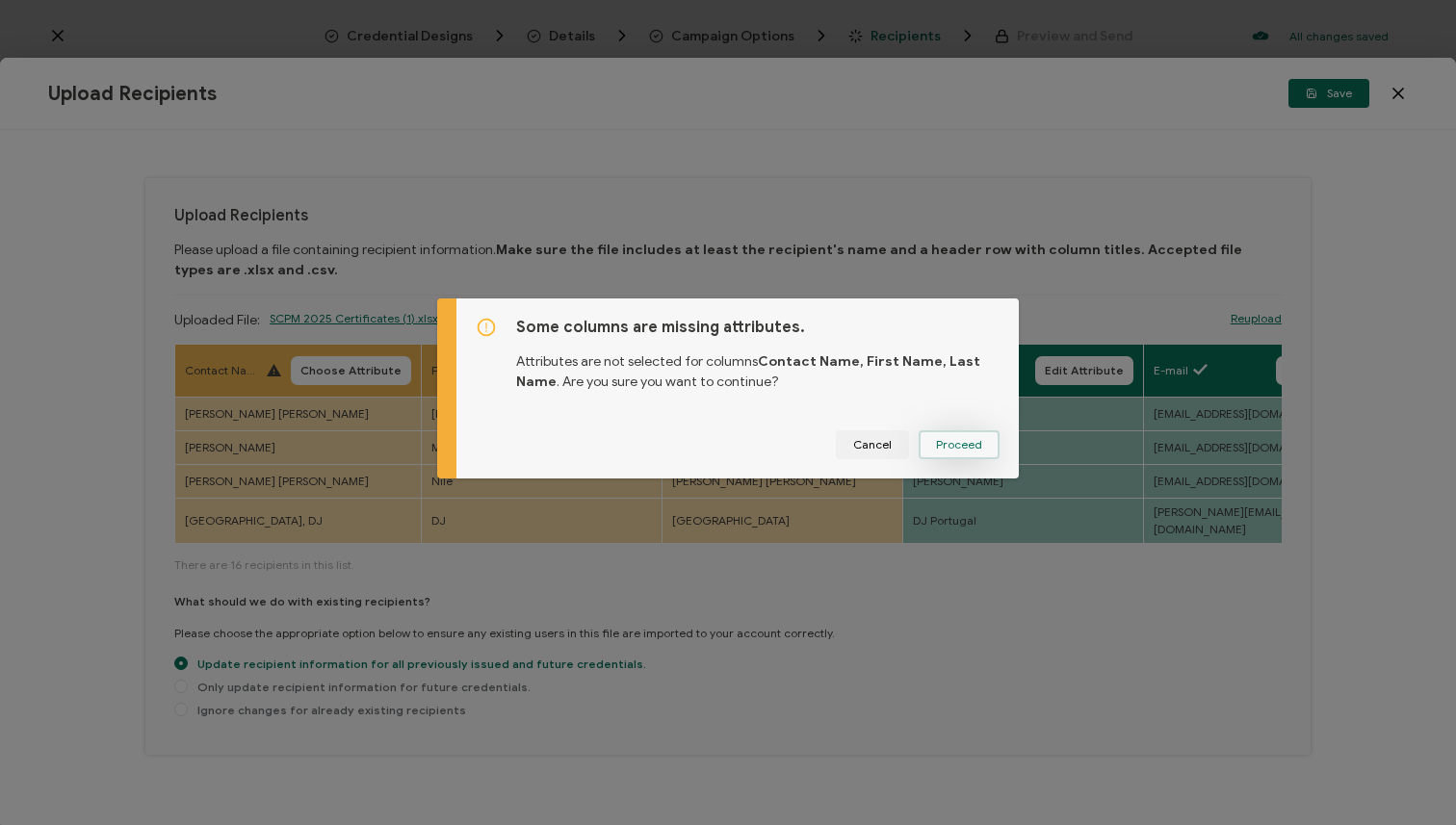
click at [974, 446] on span "Proceed" at bounding box center [959, 445] width 47 height 12
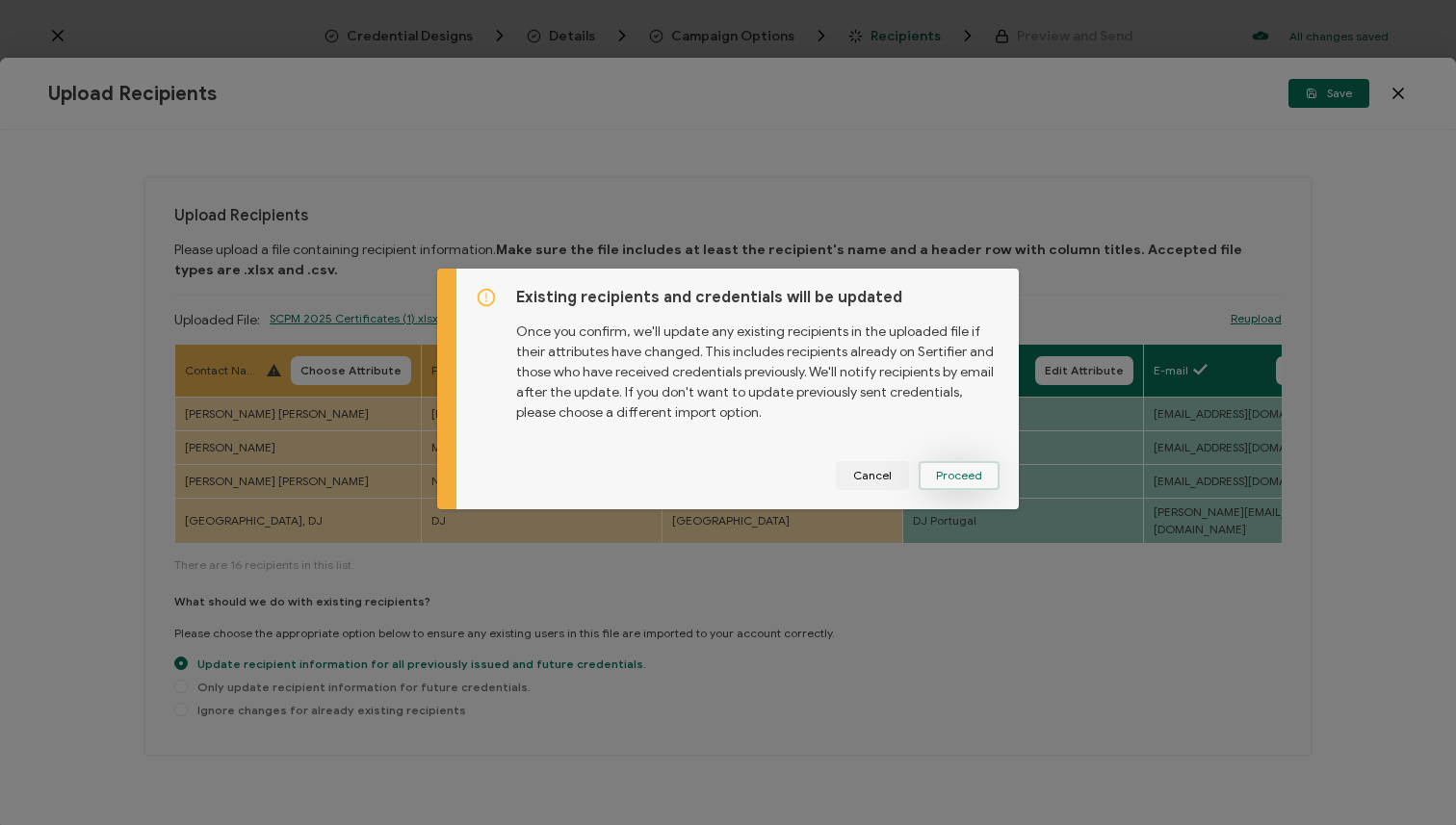
click at [0, 0] on span "Proceed" at bounding box center [0, 0] width 0 height 0
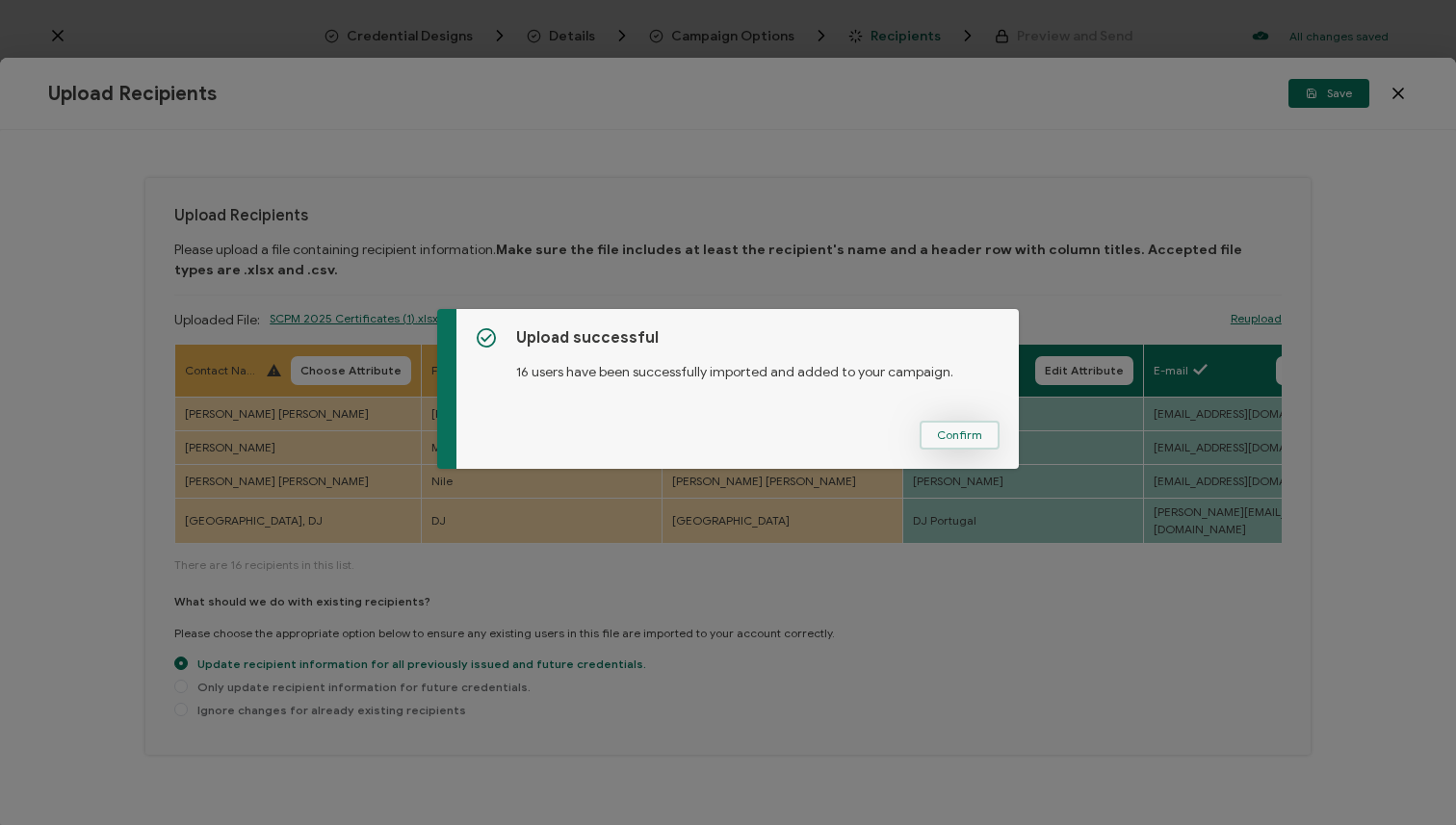
click at [959, 430] on span "Confirm" at bounding box center [959, 435] width 46 height 12
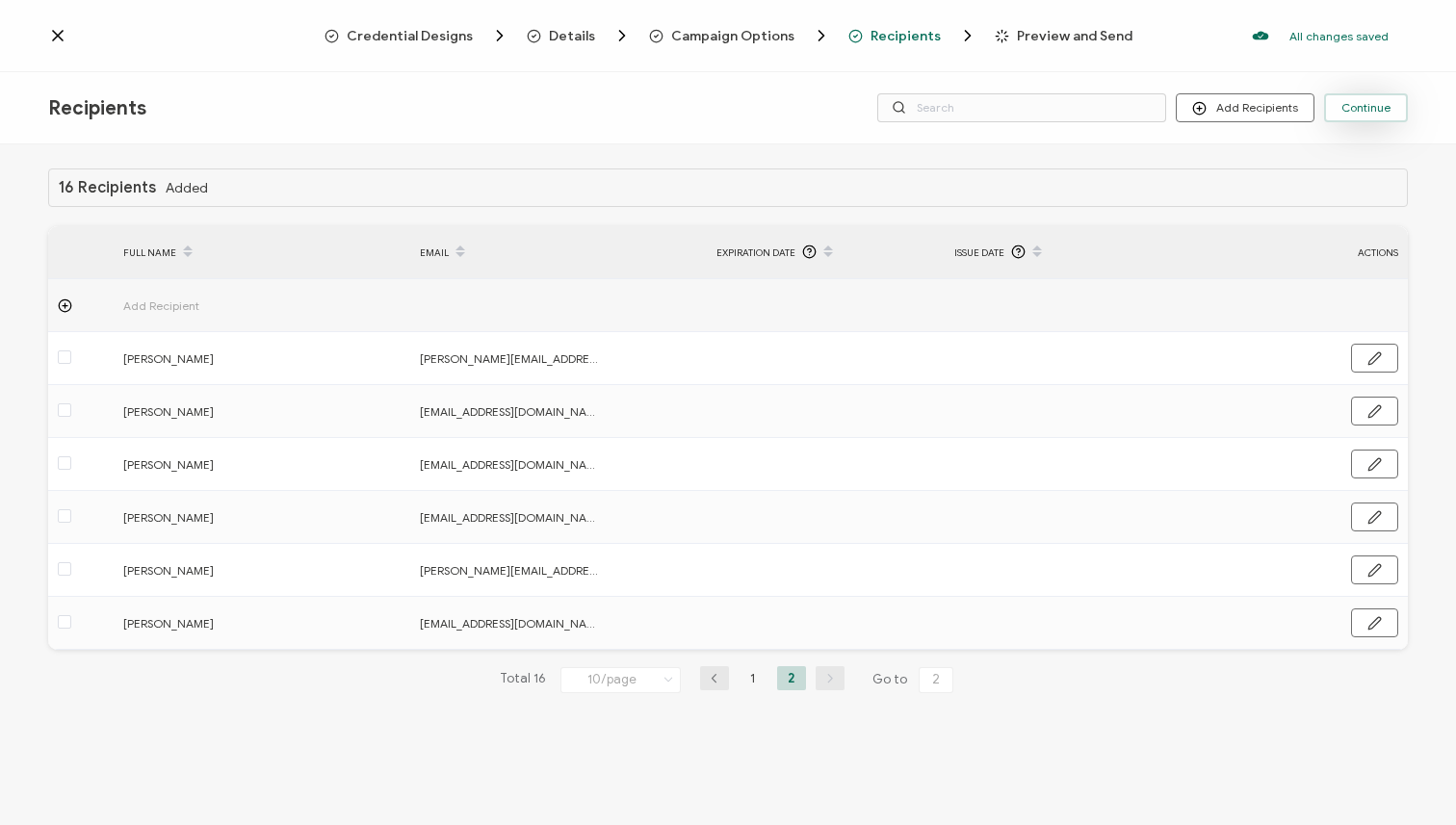
click at [1355, 119] on button "Continue" at bounding box center [1366, 108] width 84 height 29
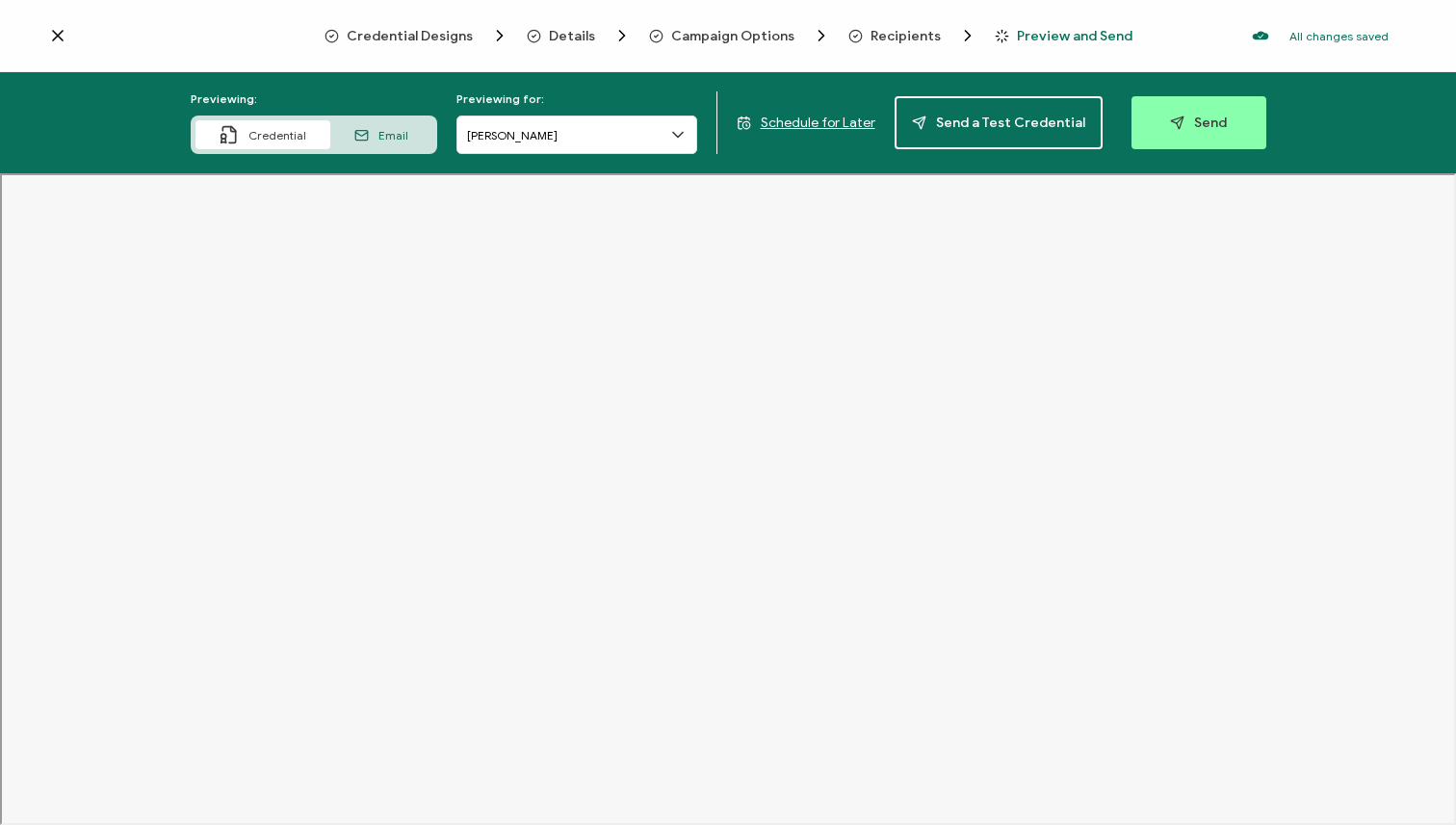
click at [853, 120] on span "Schedule for Later" at bounding box center [818, 122] width 115 height 17
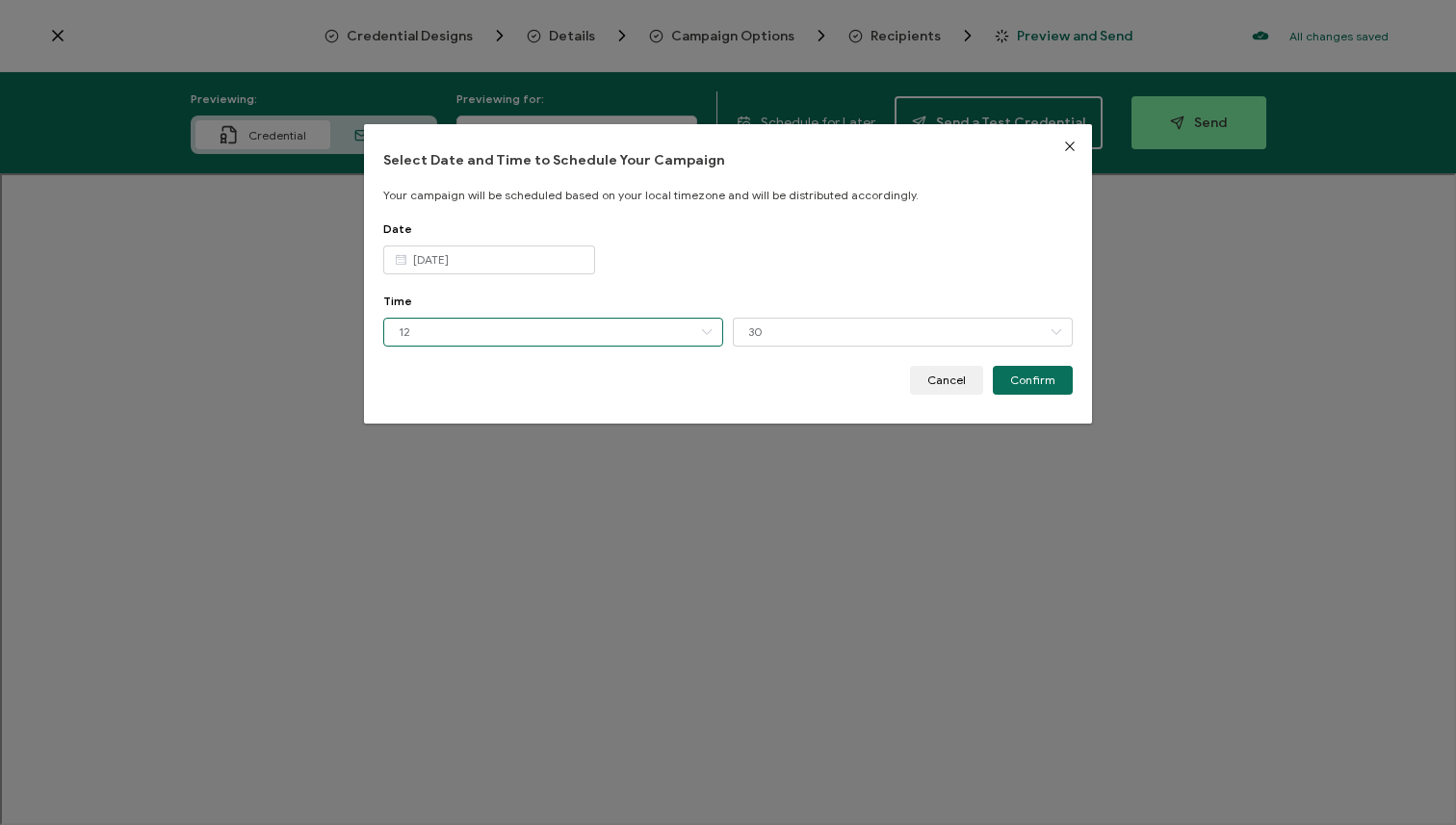
click at [590, 333] on input "12" at bounding box center [553, 332] width 340 height 29
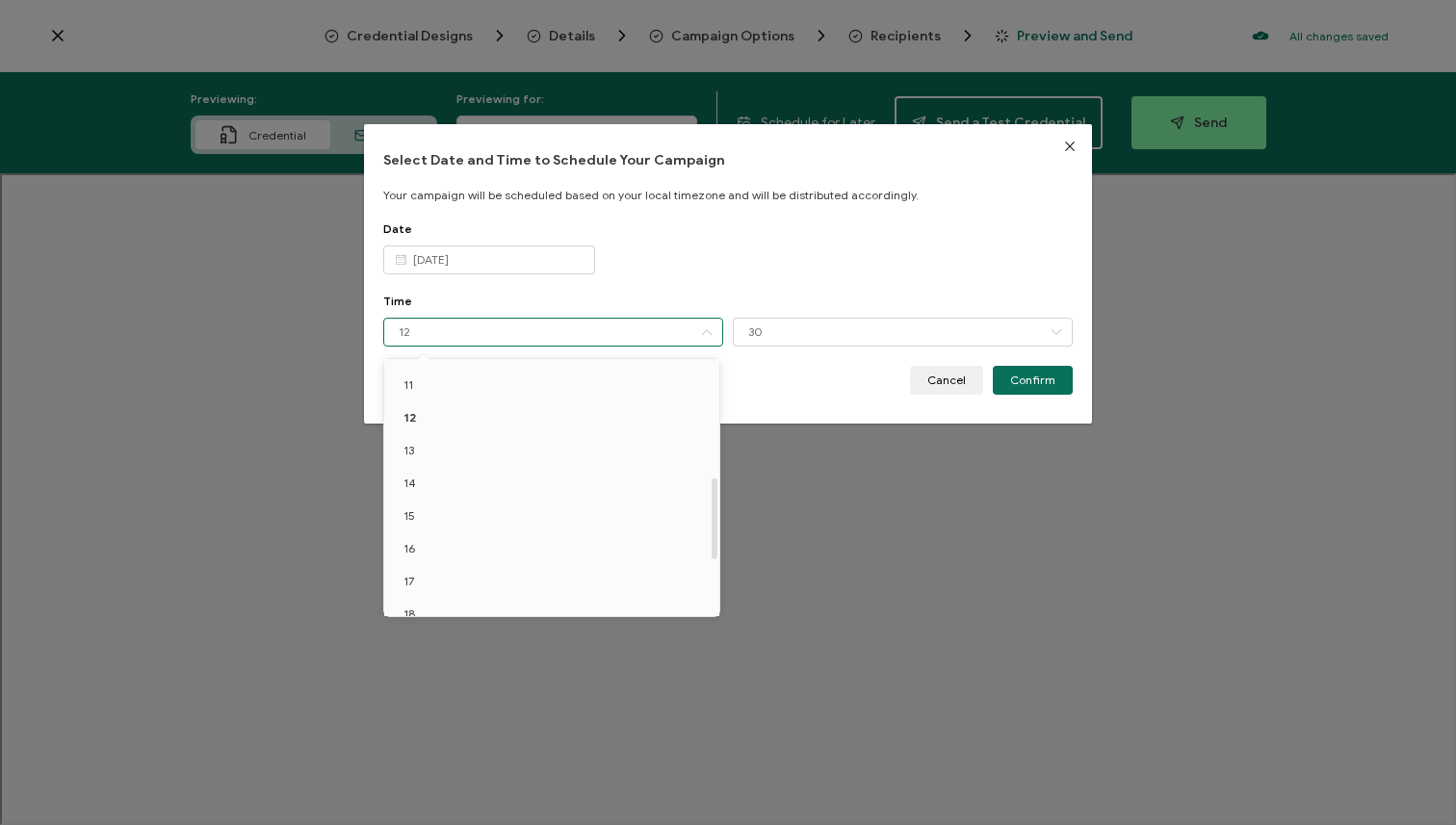
scroll to position [368, 0]
click at [552, 470] on li "14" at bounding box center [555, 471] width 342 height 33
type input "14"
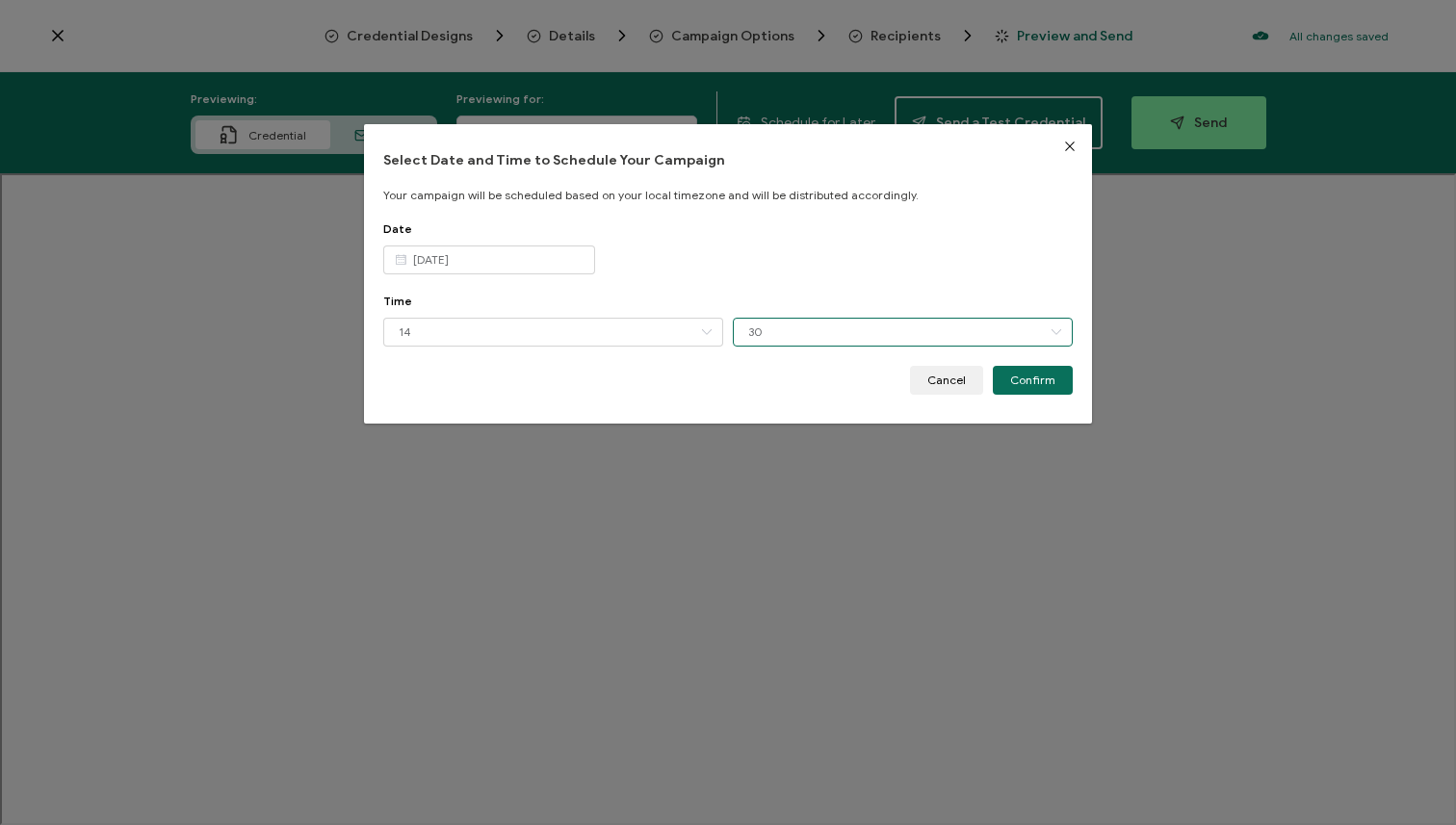
click at [845, 333] on input "30" at bounding box center [903, 332] width 340 height 29
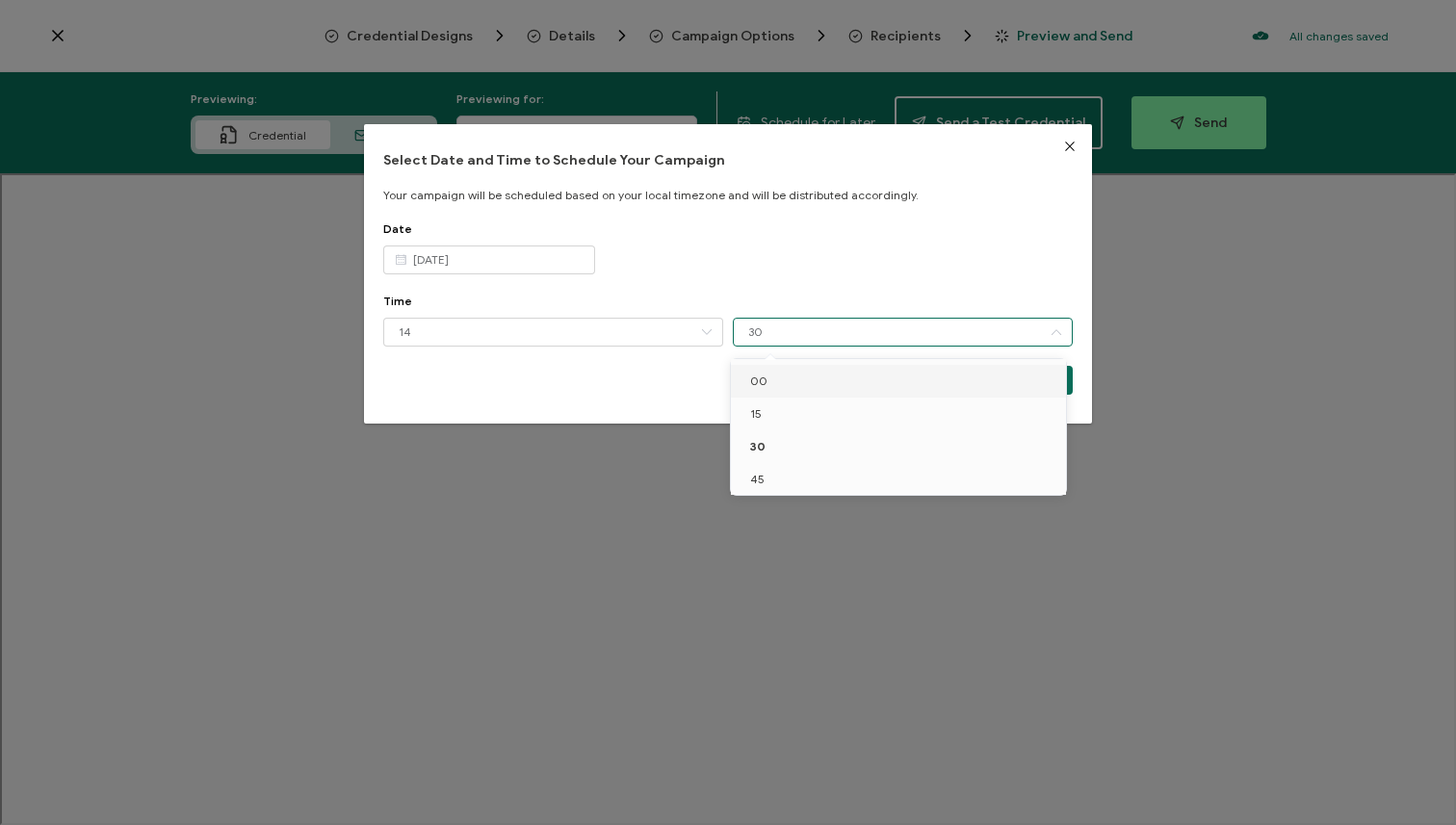
click at [839, 382] on li "00" at bounding box center [902, 382] width 342 height 33
type input "00"
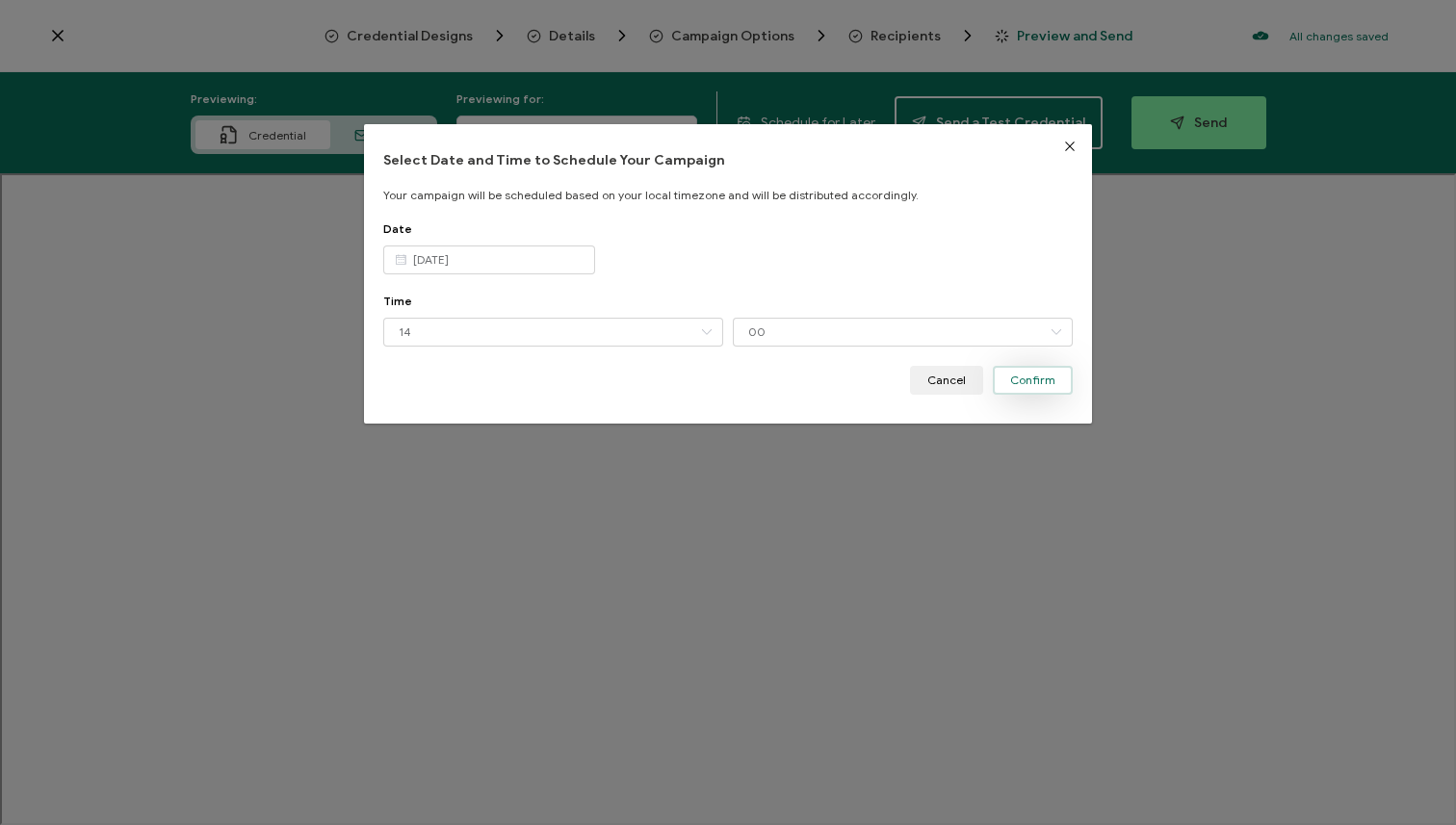
click at [1024, 376] on span "Confirm" at bounding box center [1032, 380] width 46 height 12
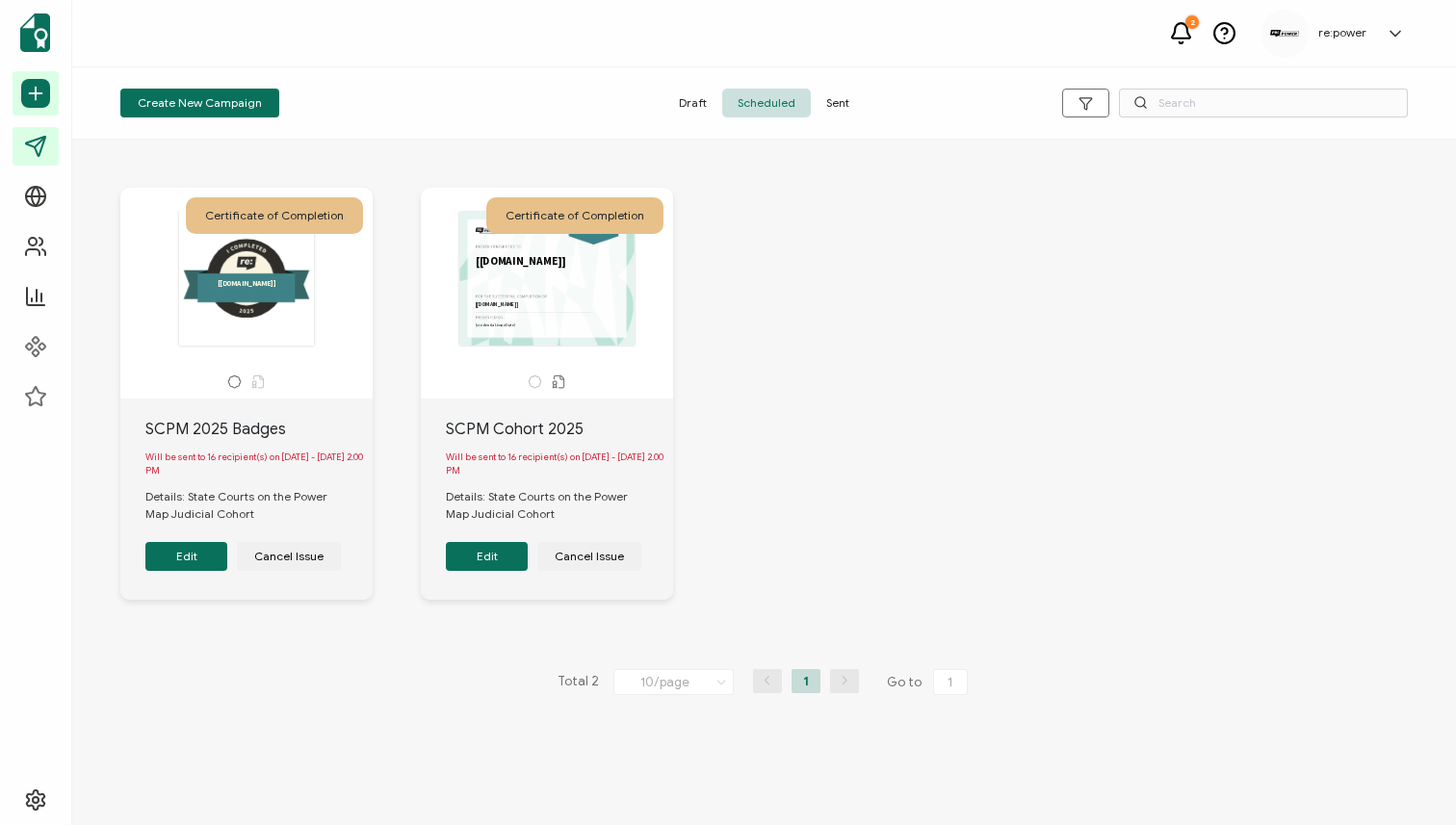
click at [491, 563] on button "Edit" at bounding box center [487, 557] width 82 height 29
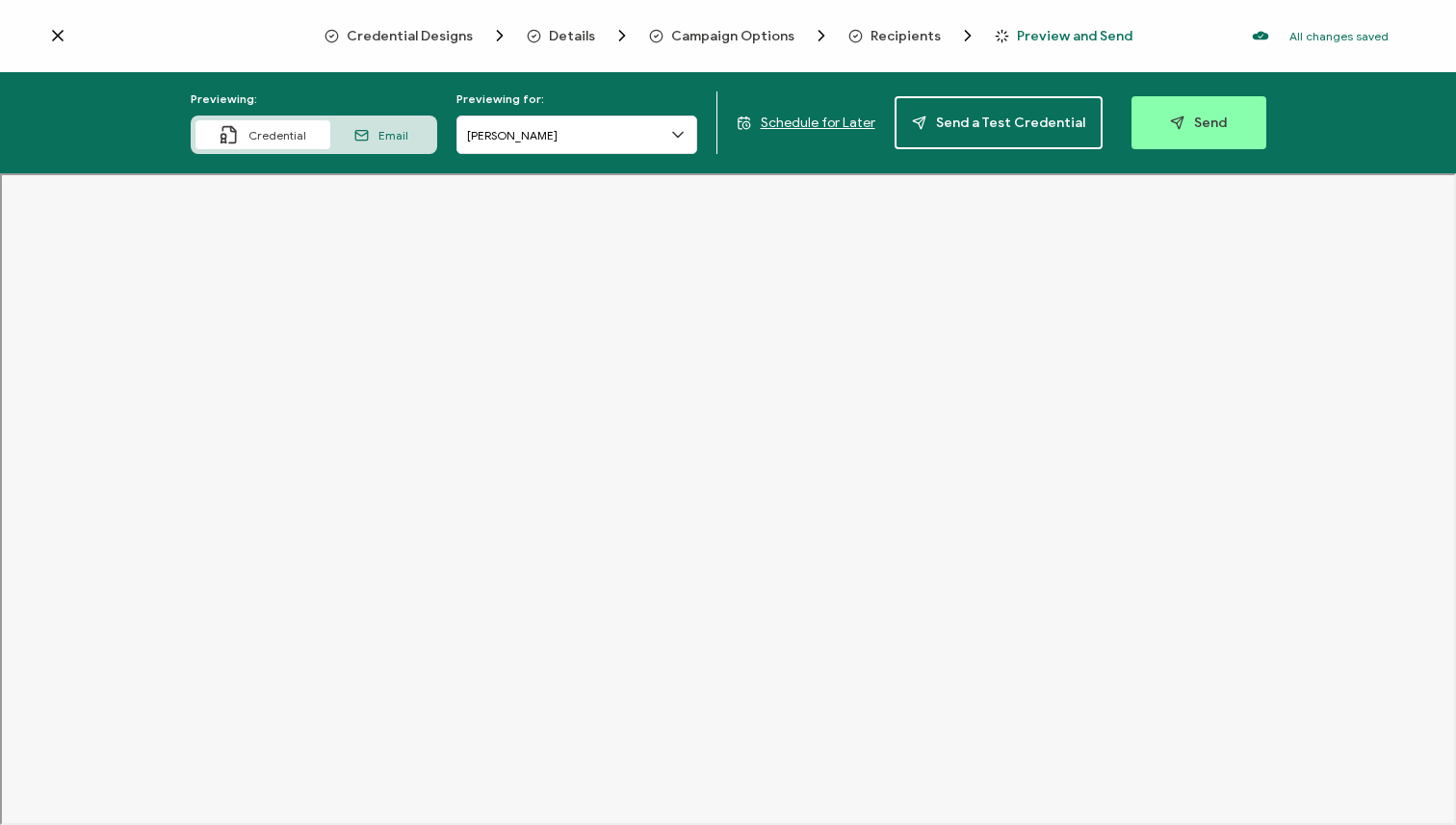
click at [588, 26] on div "Details" at bounding box center [558, 36] width 62 height 19
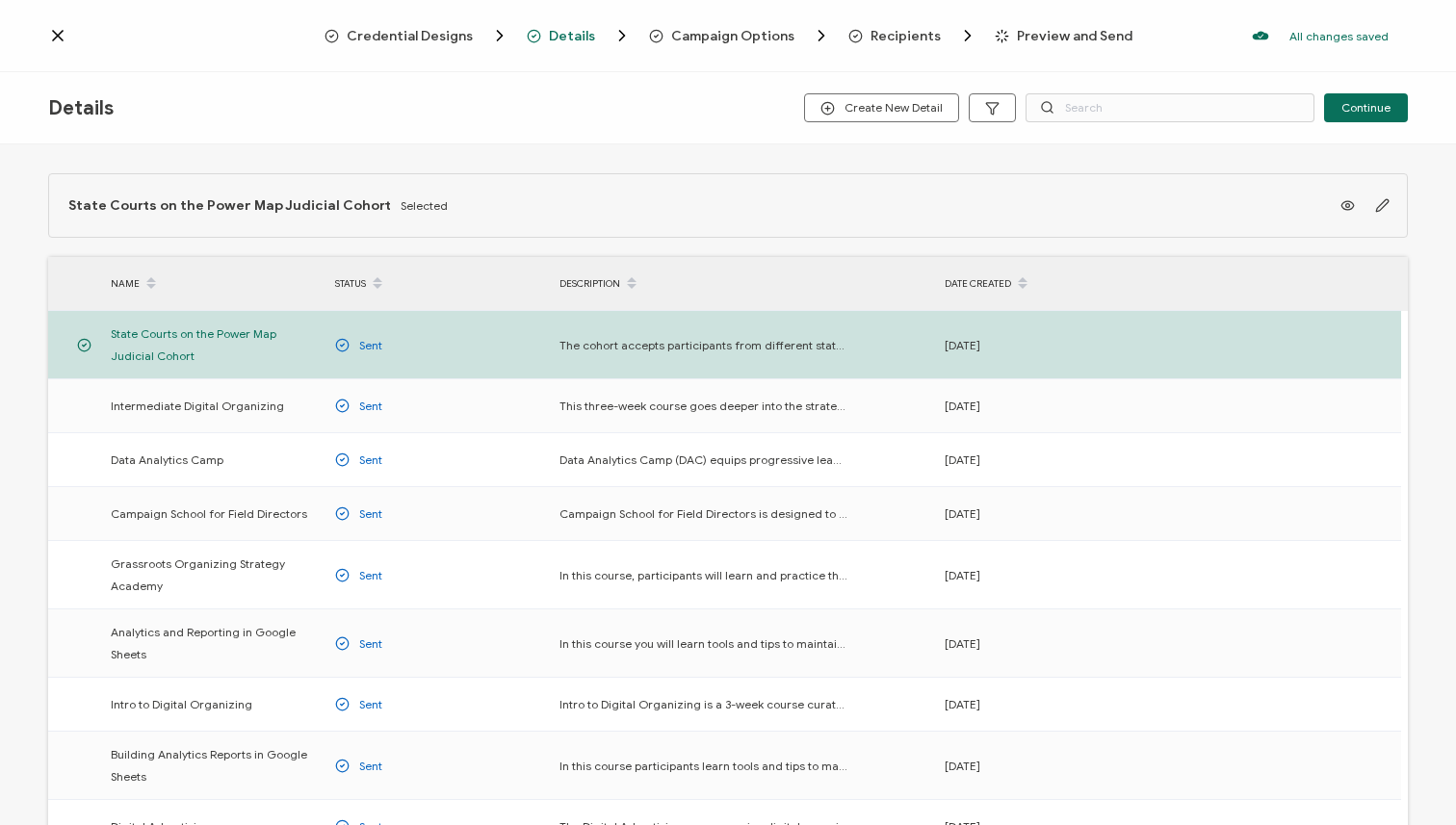
click at [468, 35] on span "Credential Designs" at bounding box center [410, 36] width 126 height 15
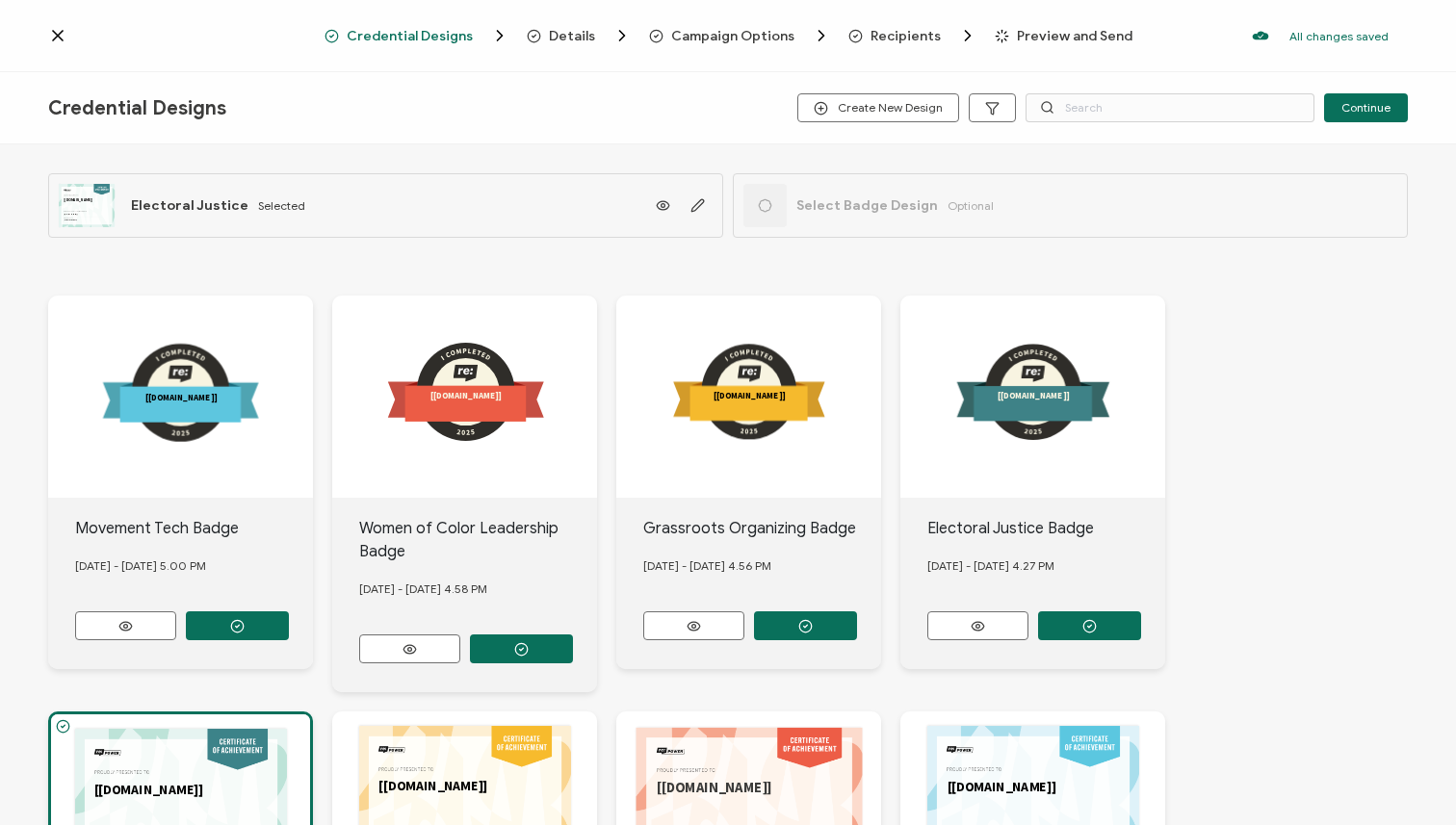
click at [583, 33] on span "Details" at bounding box center [572, 36] width 47 height 15
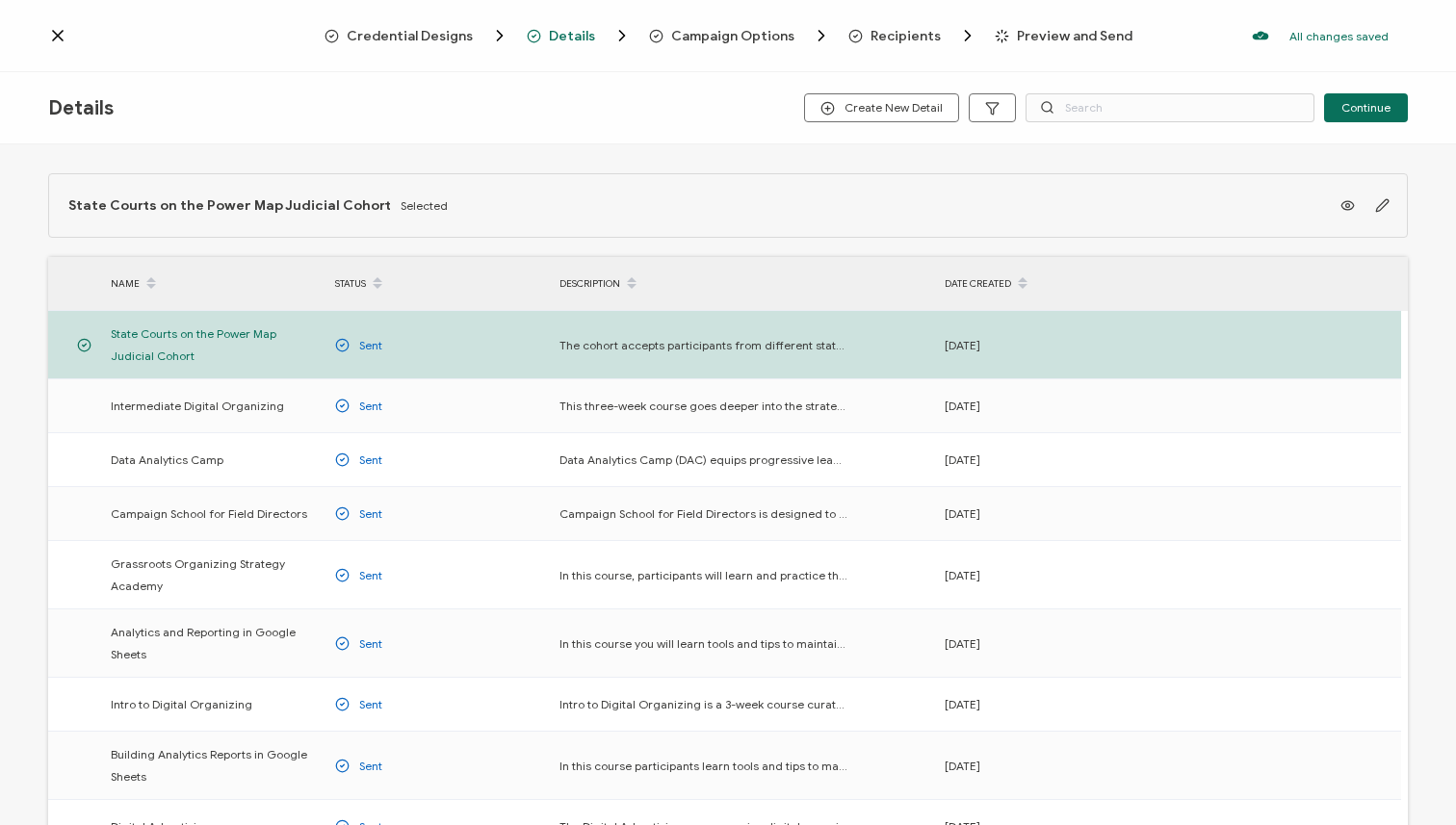
click at [730, 38] on span "Campaign Options" at bounding box center [733, 36] width 123 height 15
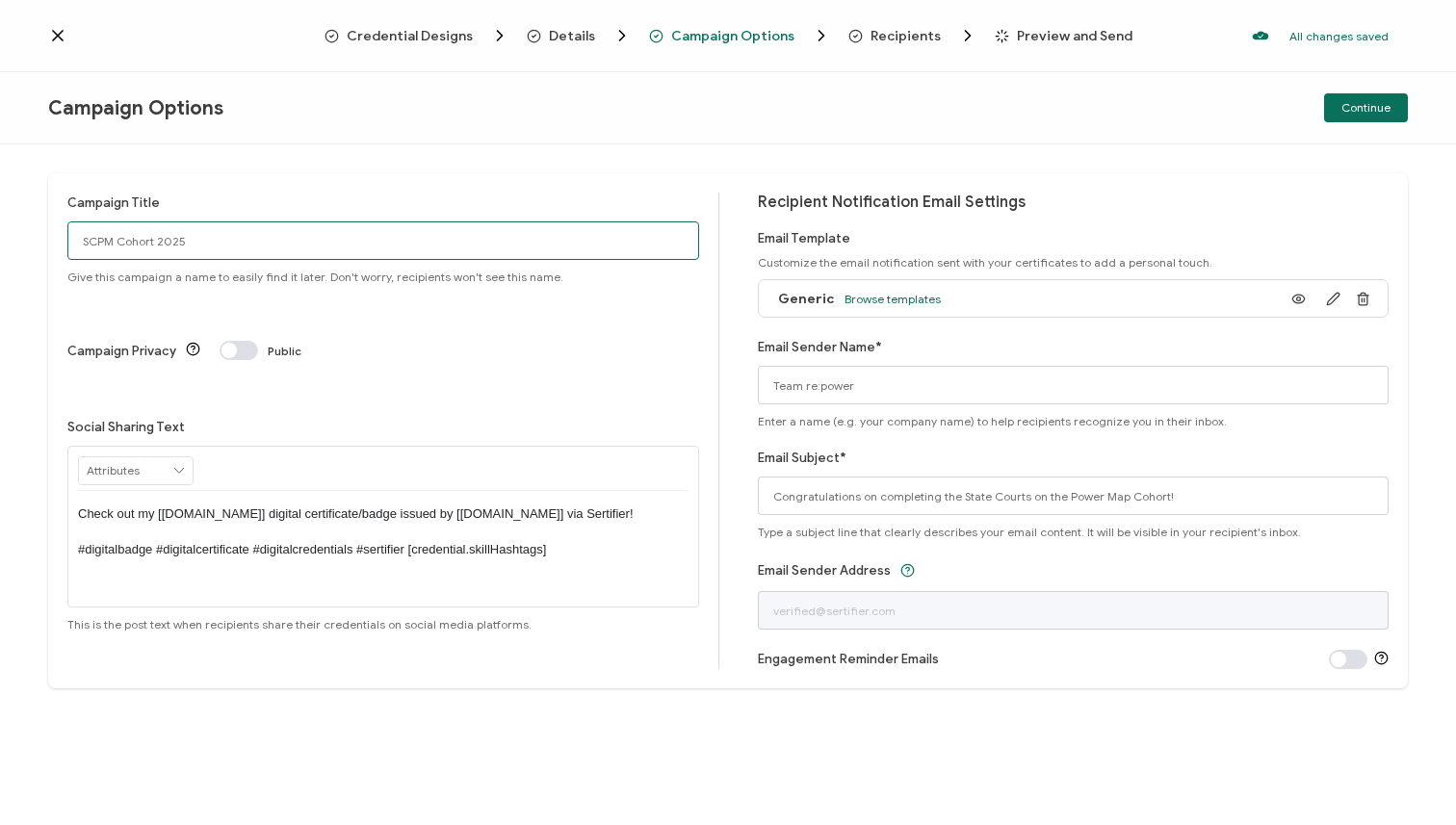
click at [306, 235] on input "SCPM Cohort 2025" at bounding box center [383, 241] width 632 height 39
type input "SCPM Cohort 2025 Certificates"
click at [1073, 41] on span "Preview and Send" at bounding box center [1074, 36] width 116 height 15
click at [1359, 113] on span "Continue" at bounding box center [1366, 108] width 50 height 12
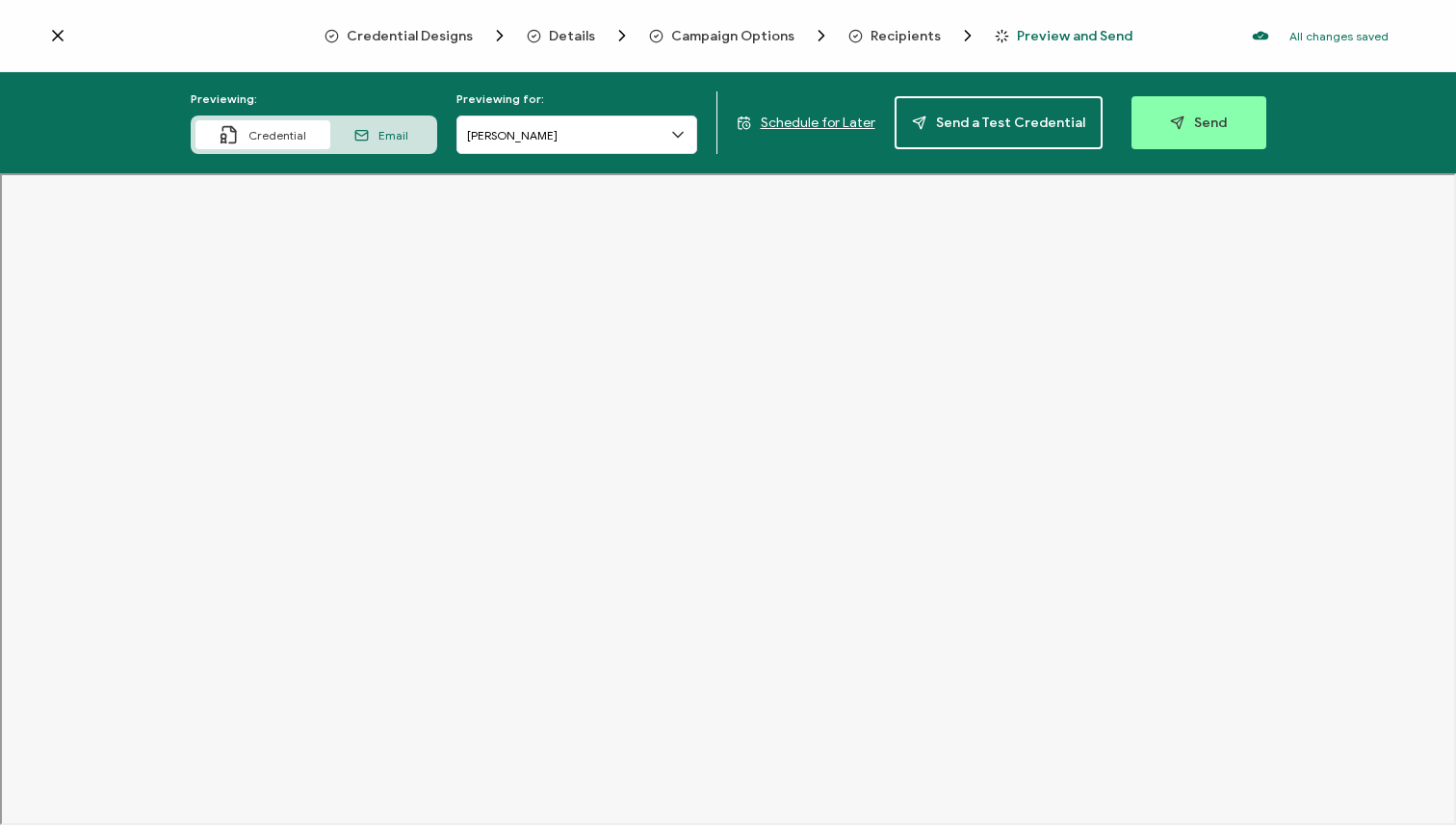
click at [408, 137] on span "Email" at bounding box center [393, 135] width 30 height 15
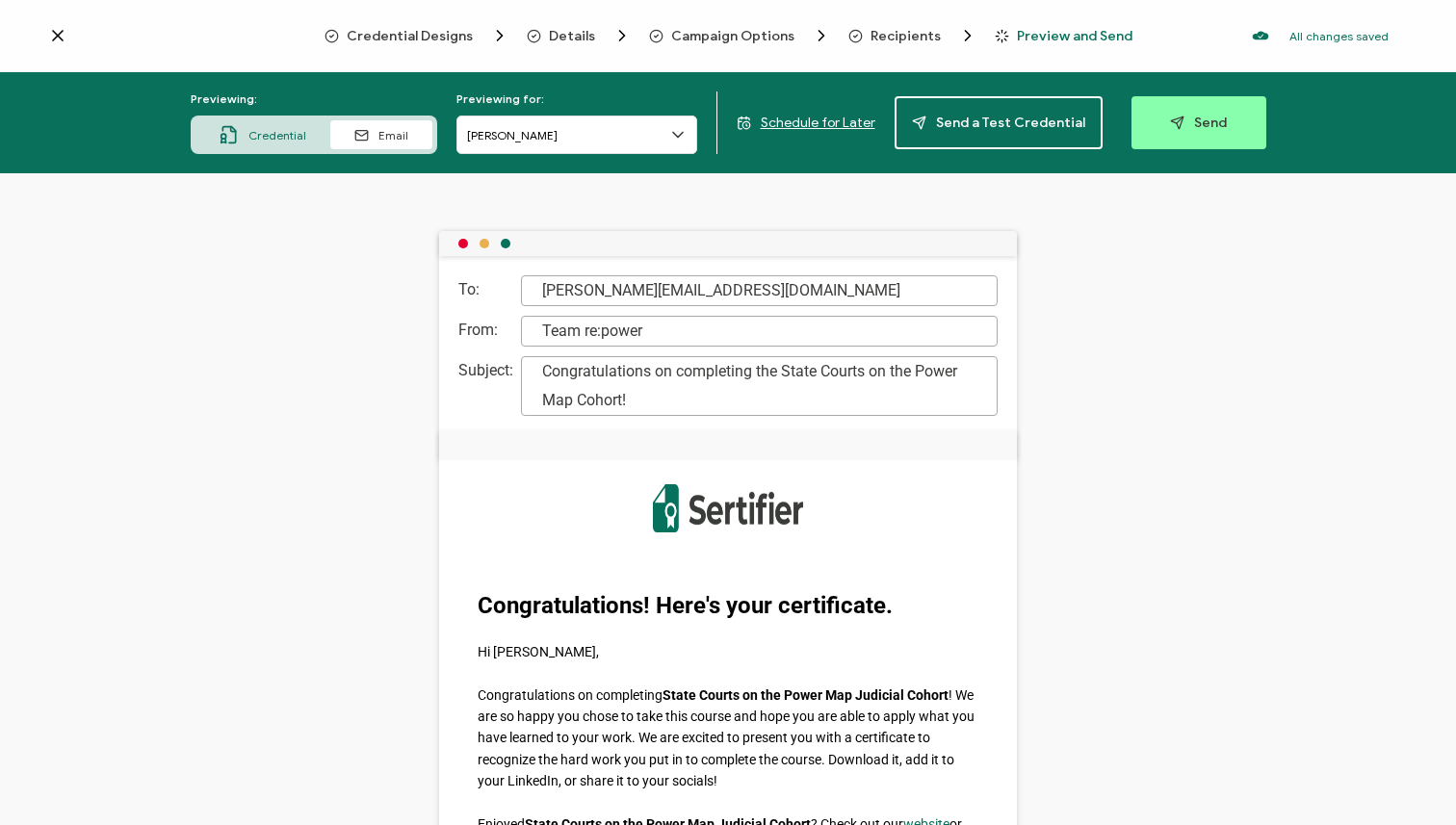
click at [810, 126] on span "Schedule for Later" at bounding box center [818, 122] width 115 height 17
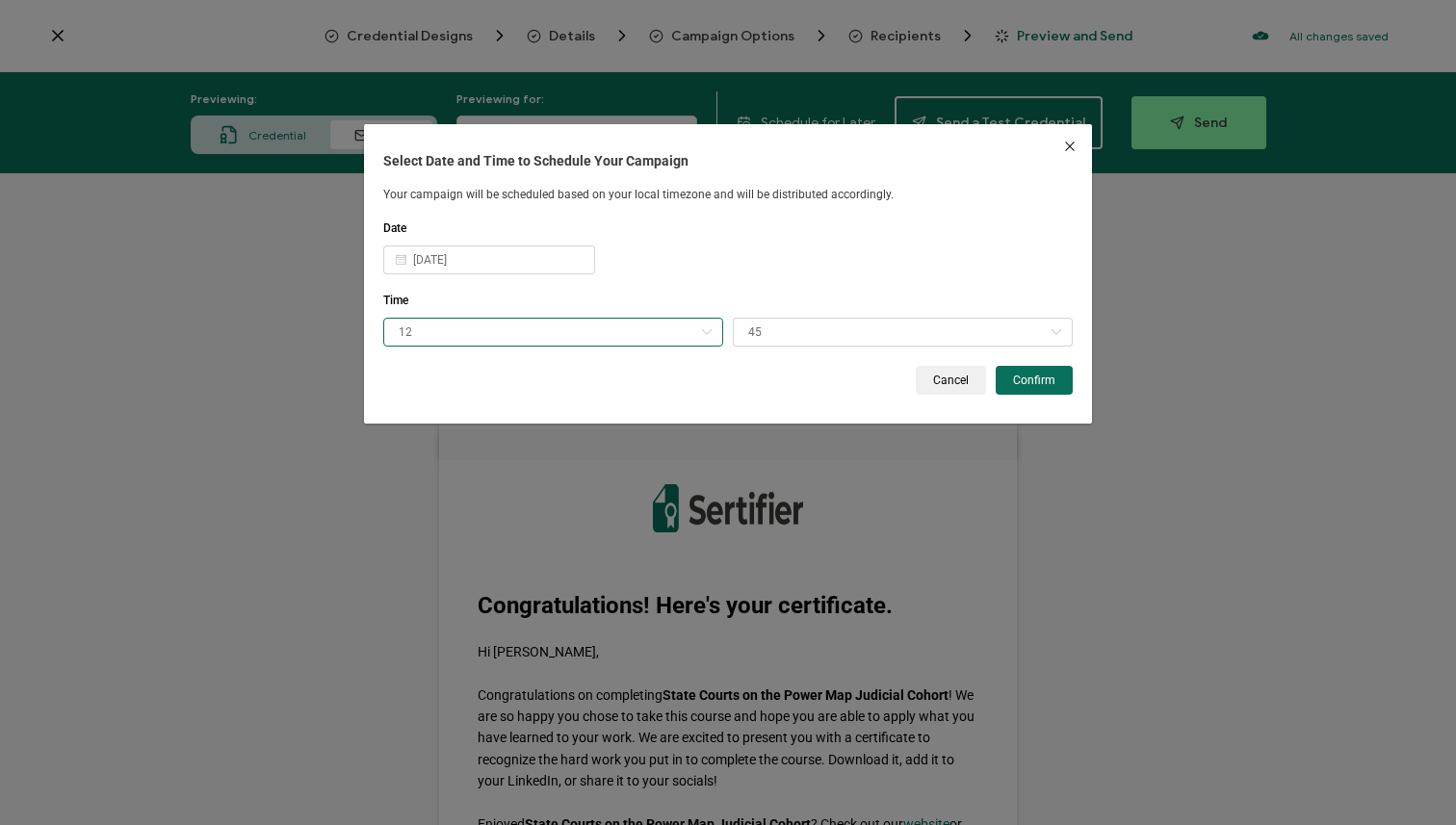
click at [652, 333] on input "12" at bounding box center [553, 332] width 340 height 29
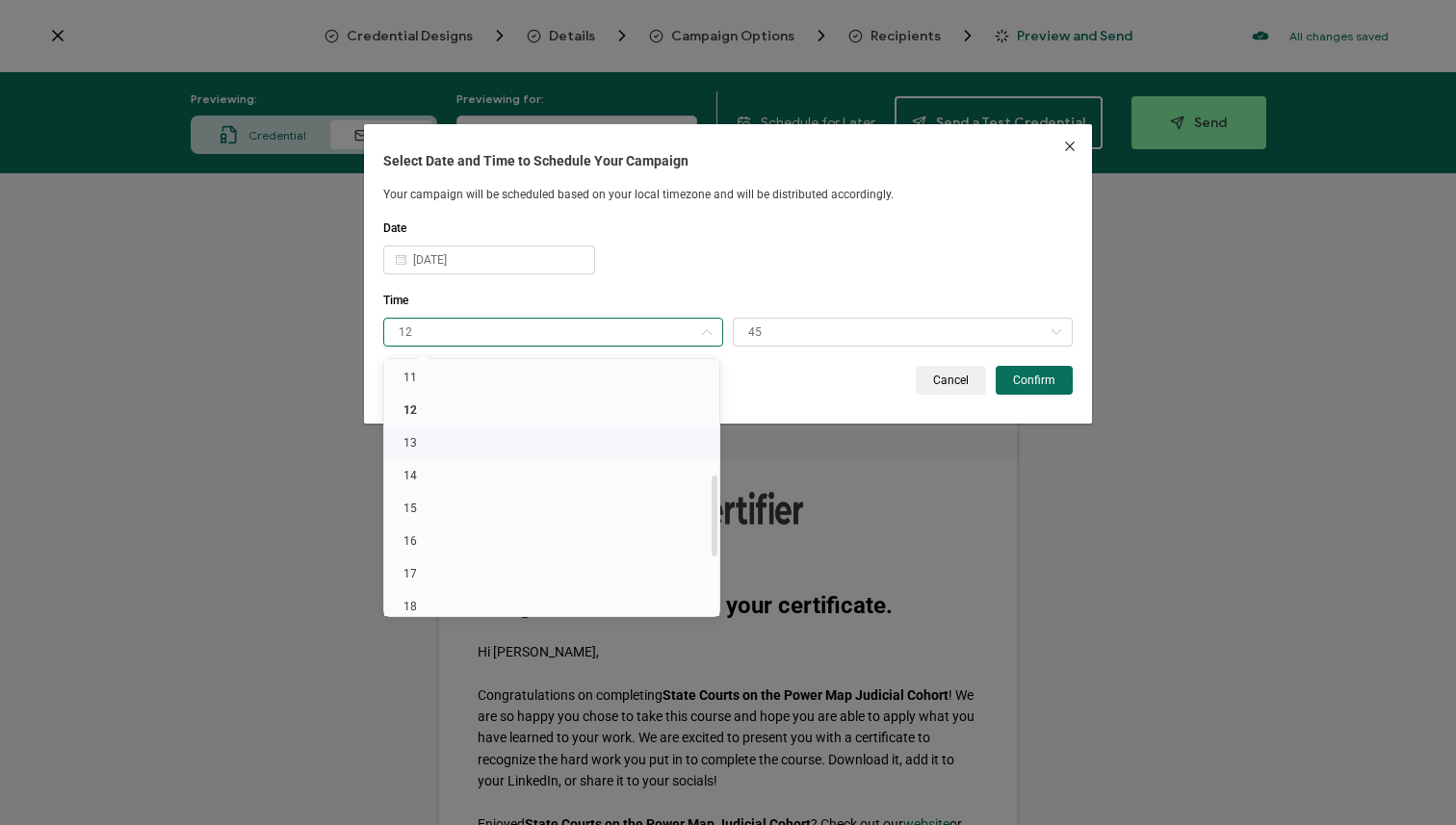
scroll to position [371, 0]
click at [586, 463] on li "14" at bounding box center [555, 468] width 342 height 33
type input "14"
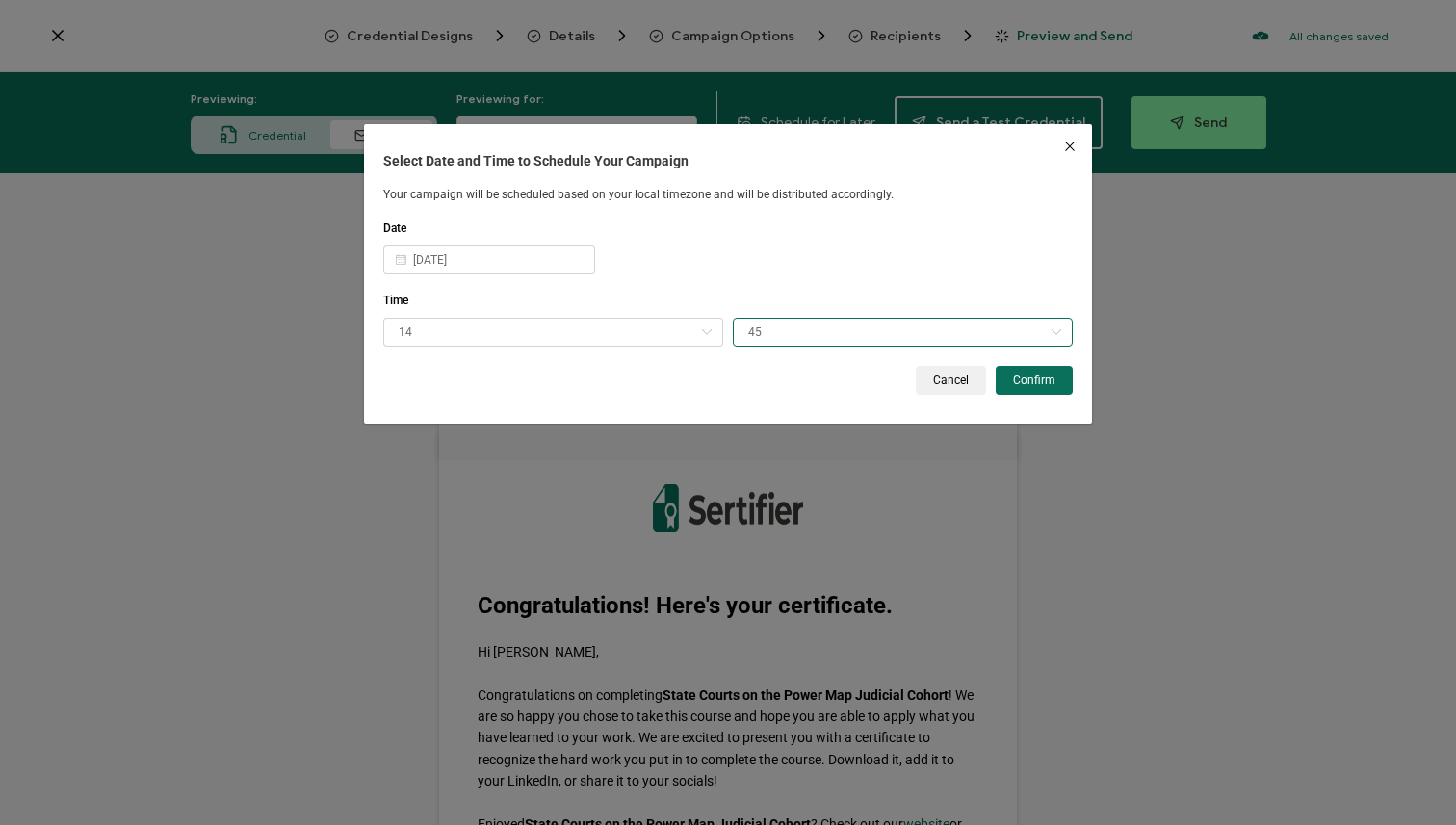
click at [837, 319] on input "45" at bounding box center [903, 332] width 340 height 29
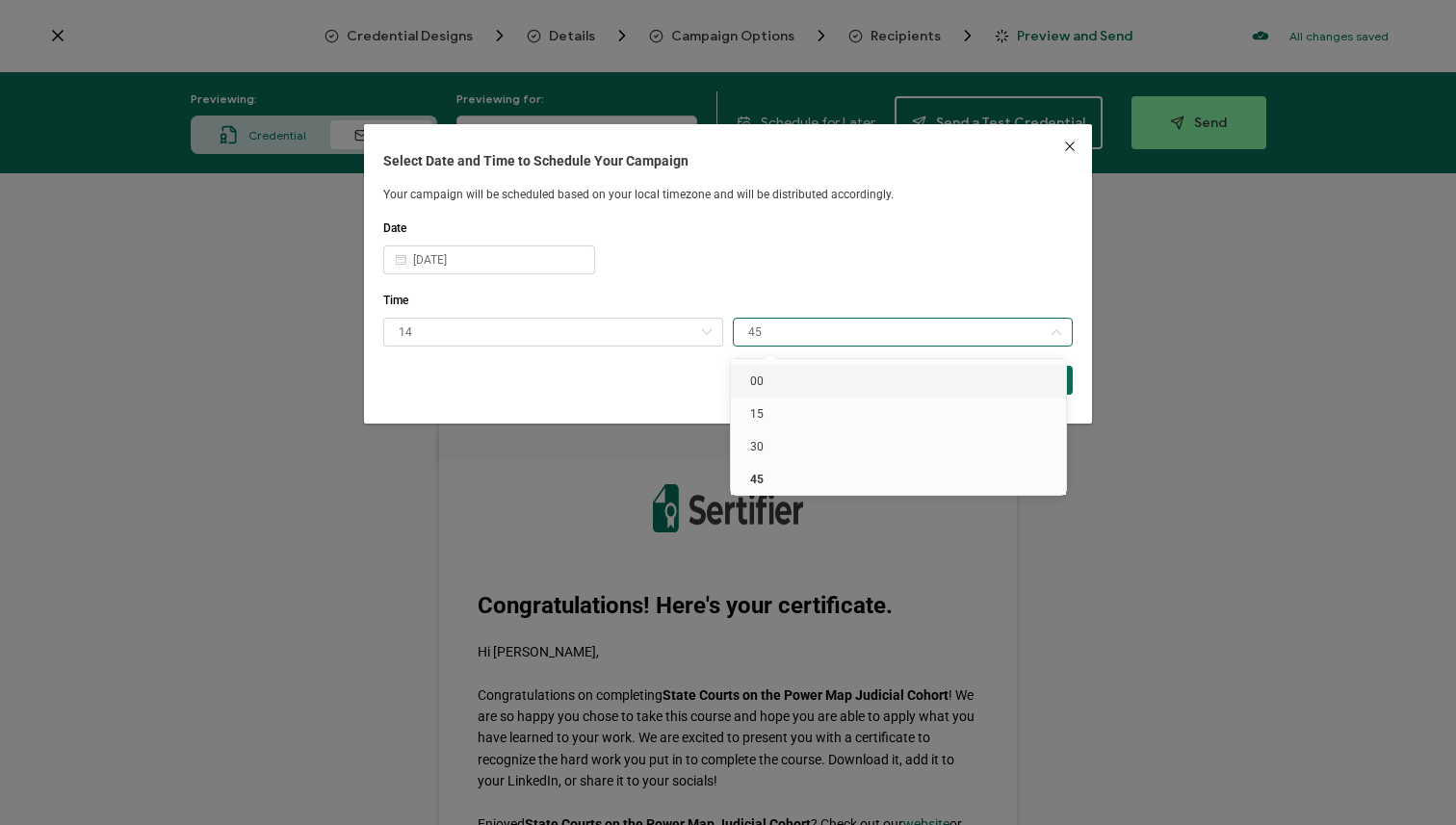
click at [813, 378] on li "00" at bounding box center [902, 382] width 342 height 33
type input "00"
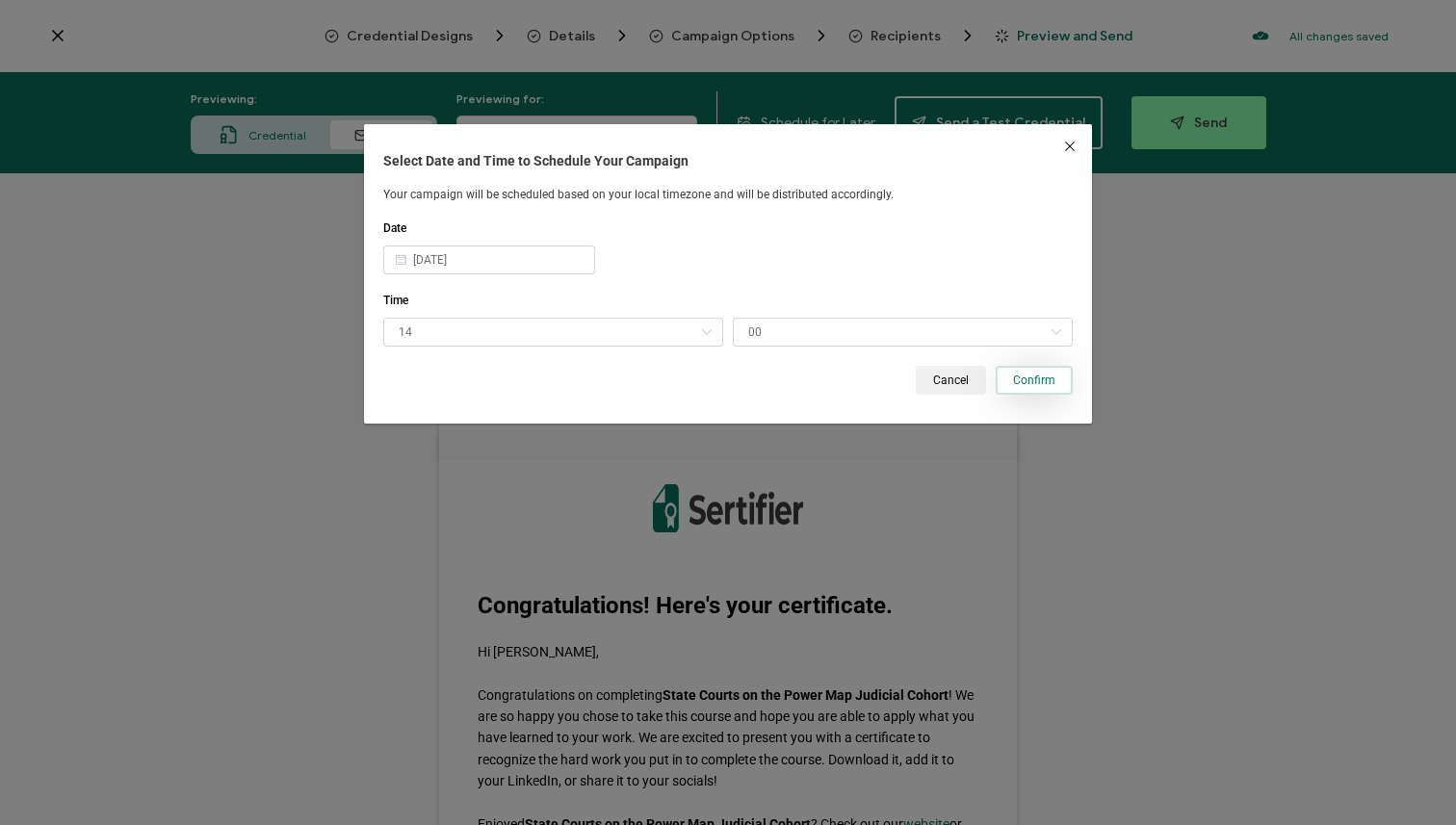
click at [1045, 389] on button "Confirm" at bounding box center [1034, 381] width 77 height 29
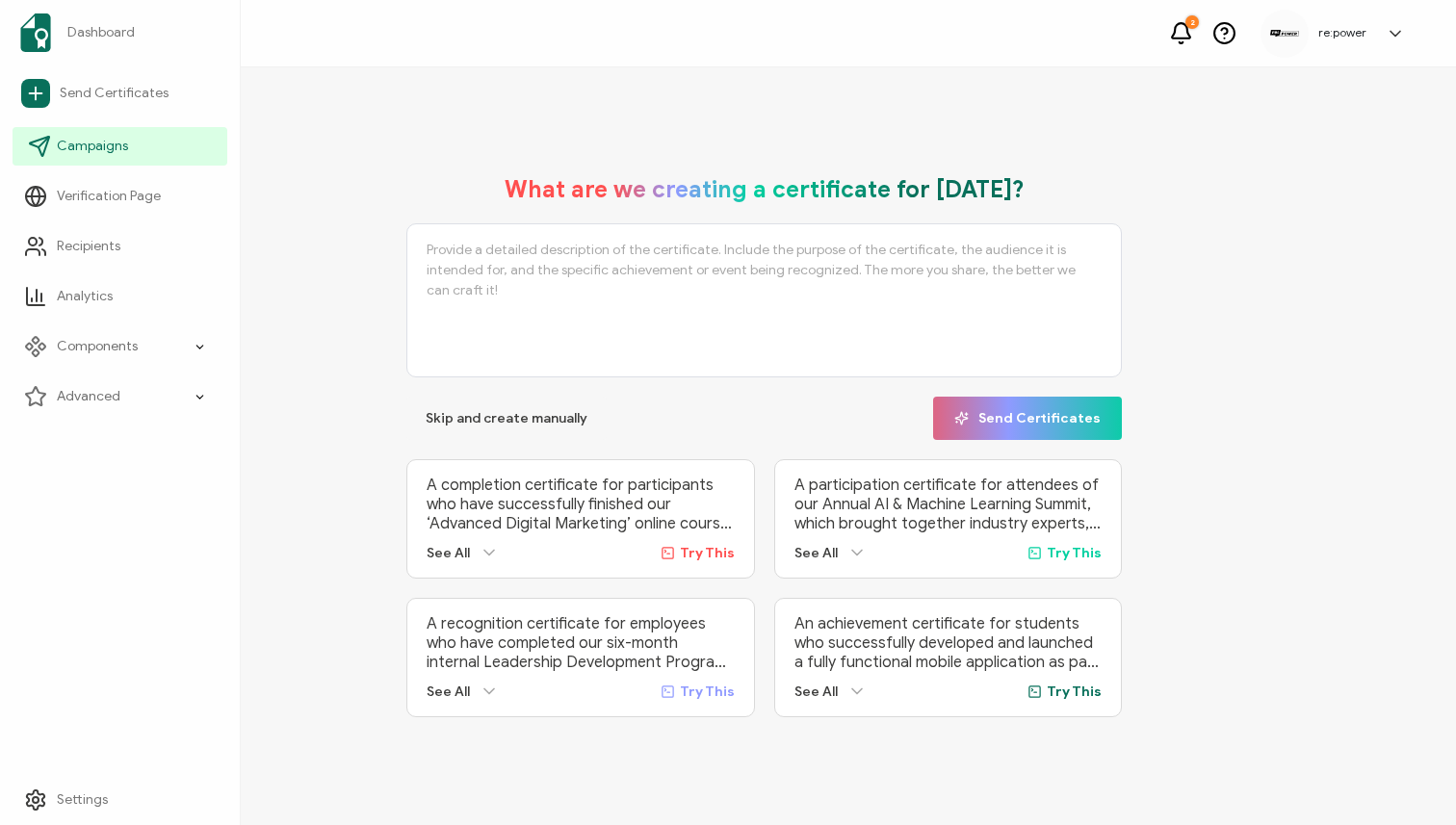
click at [119, 157] on link "Campaigns" at bounding box center [120, 147] width 215 height 39
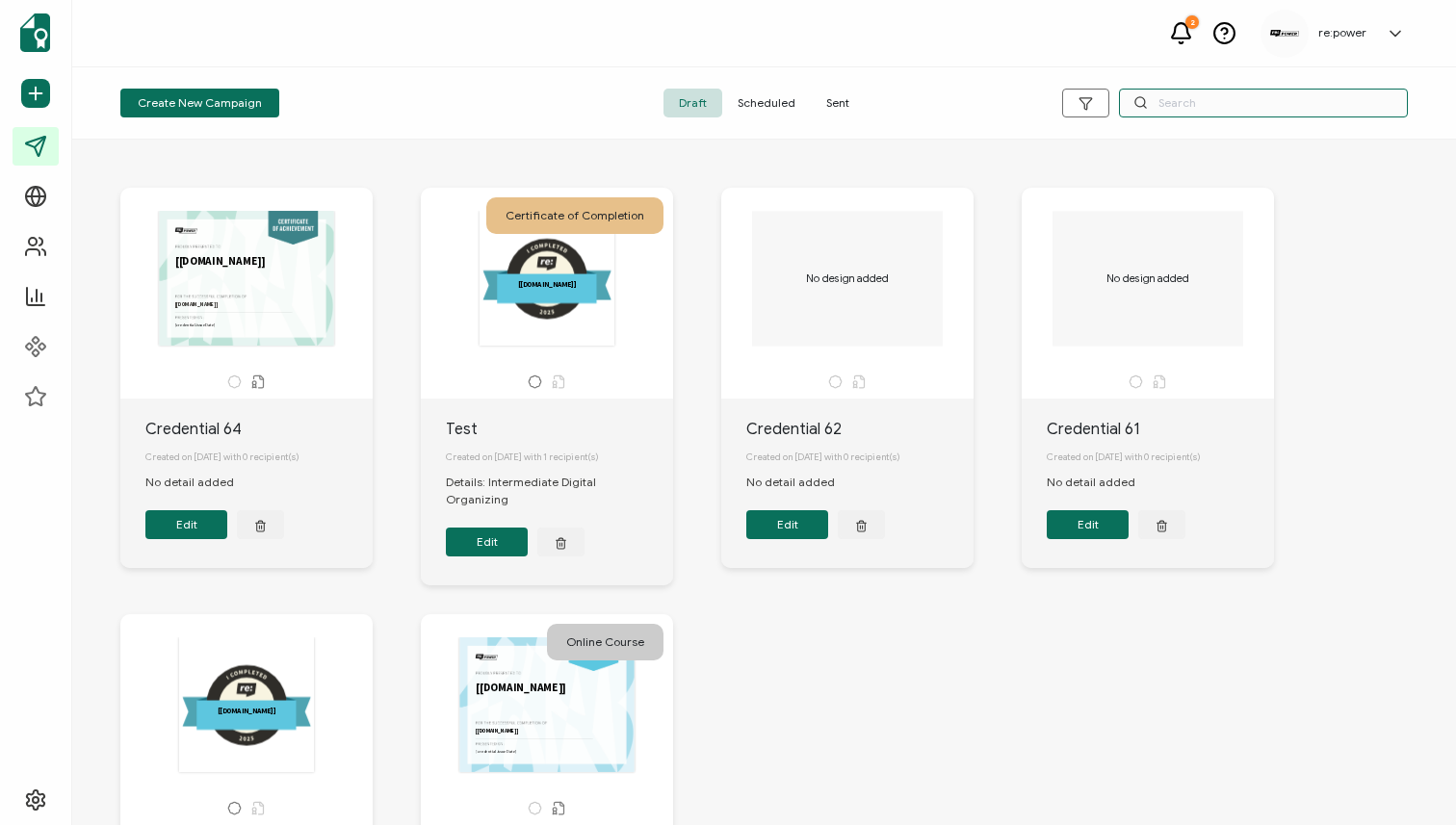
click at [1149, 94] on input "text" at bounding box center [1263, 103] width 289 height 29
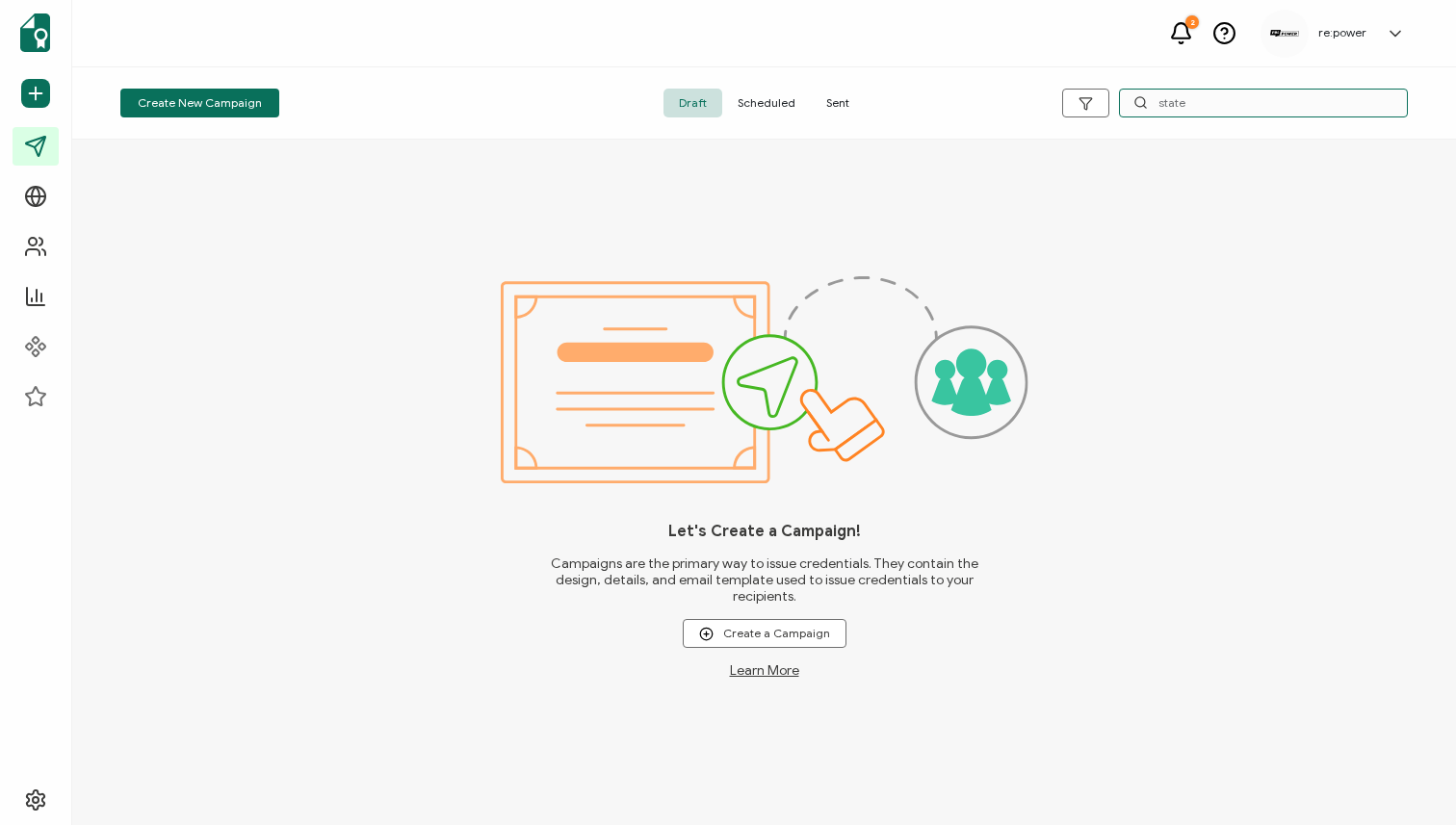
type input "state"
click at [834, 96] on span "Sent" at bounding box center [837, 103] width 53 height 29
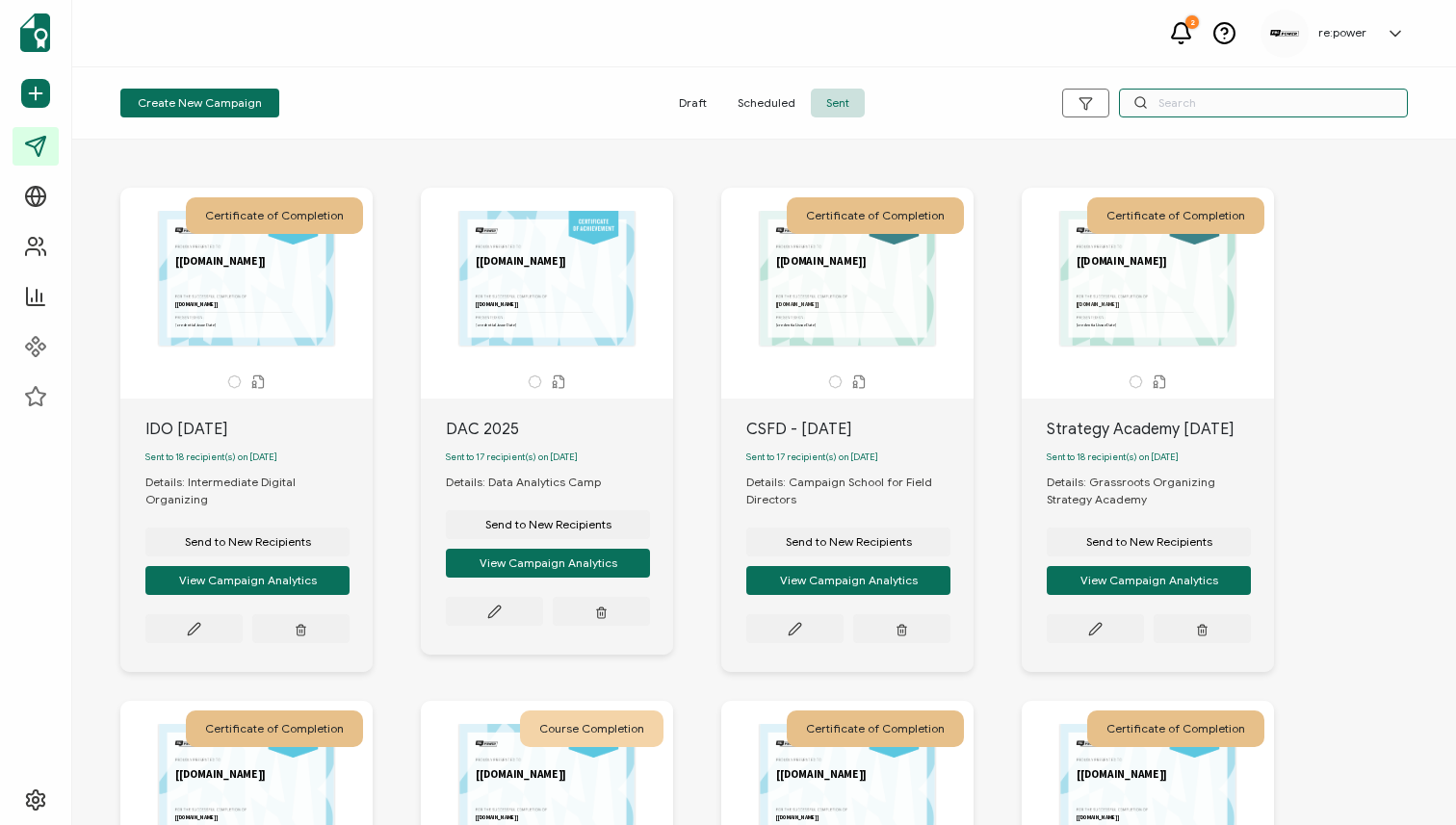
click at [1281, 108] on input "text" at bounding box center [1263, 103] width 289 height 29
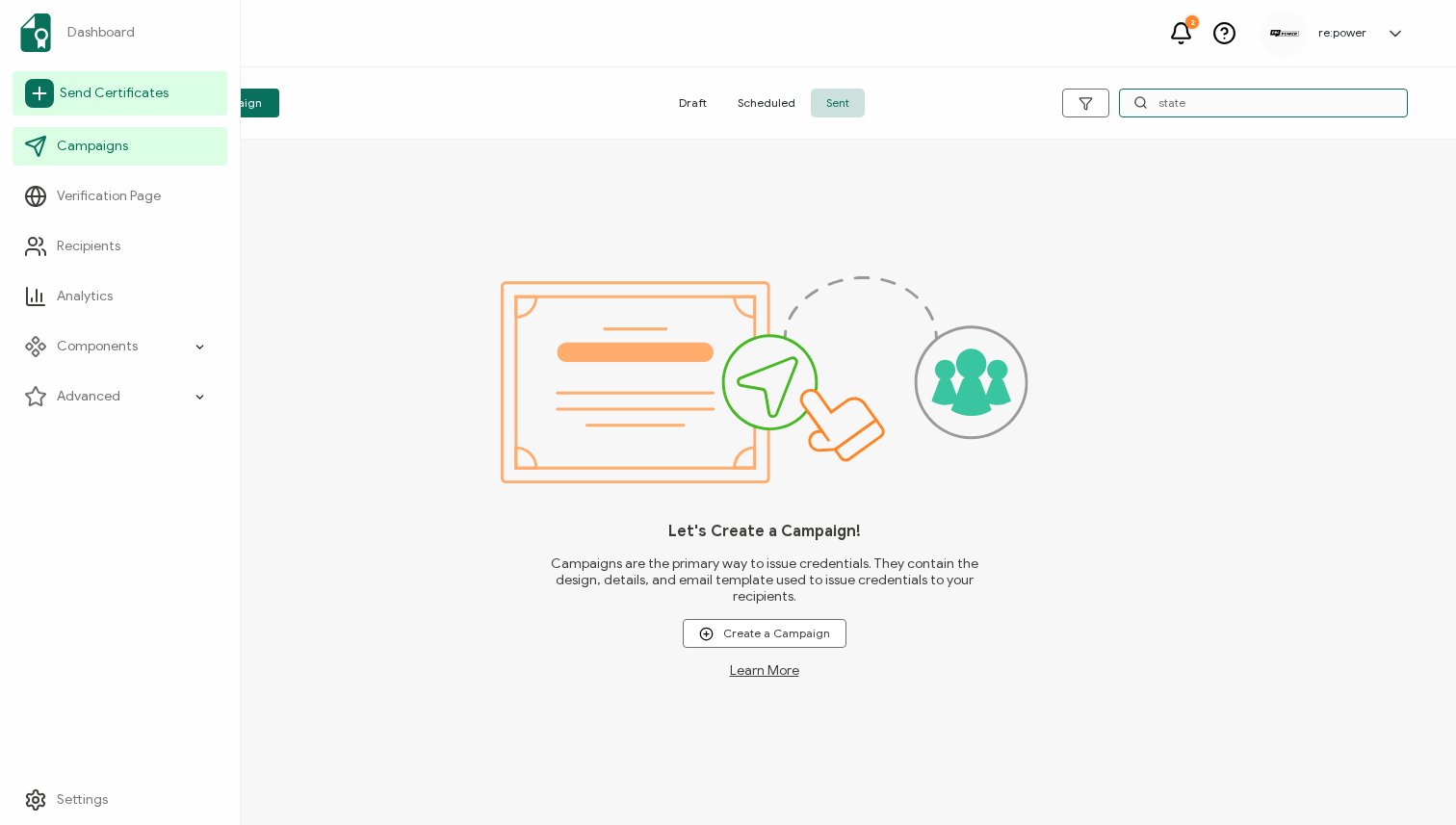
type input "state"
click at [118, 105] on link "Send Certificates" at bounding box center [120, 93] width 215 height 45
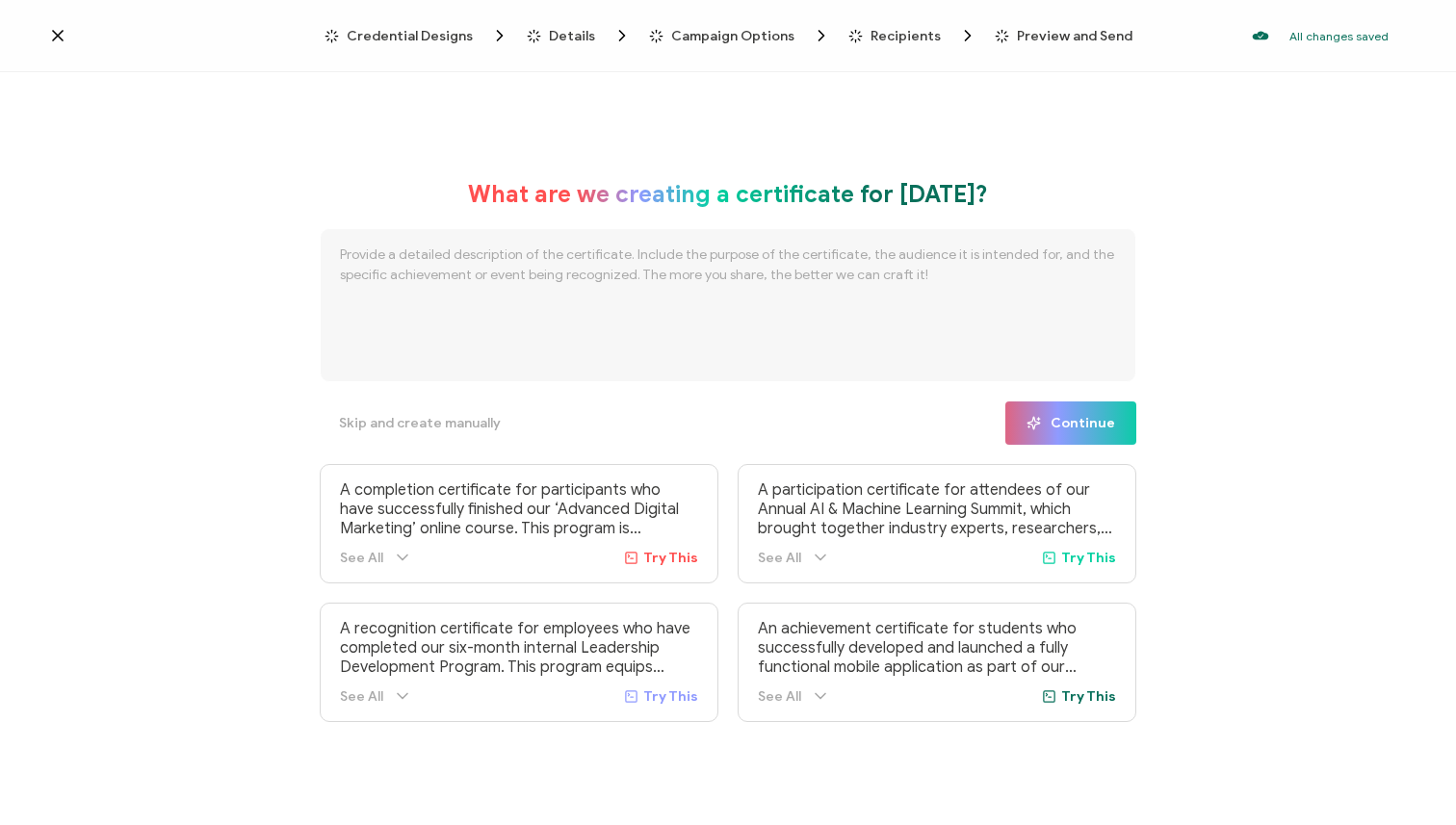
click at [562, 33] on span "Details" at bounding box center [572, 36] width 47 height 15
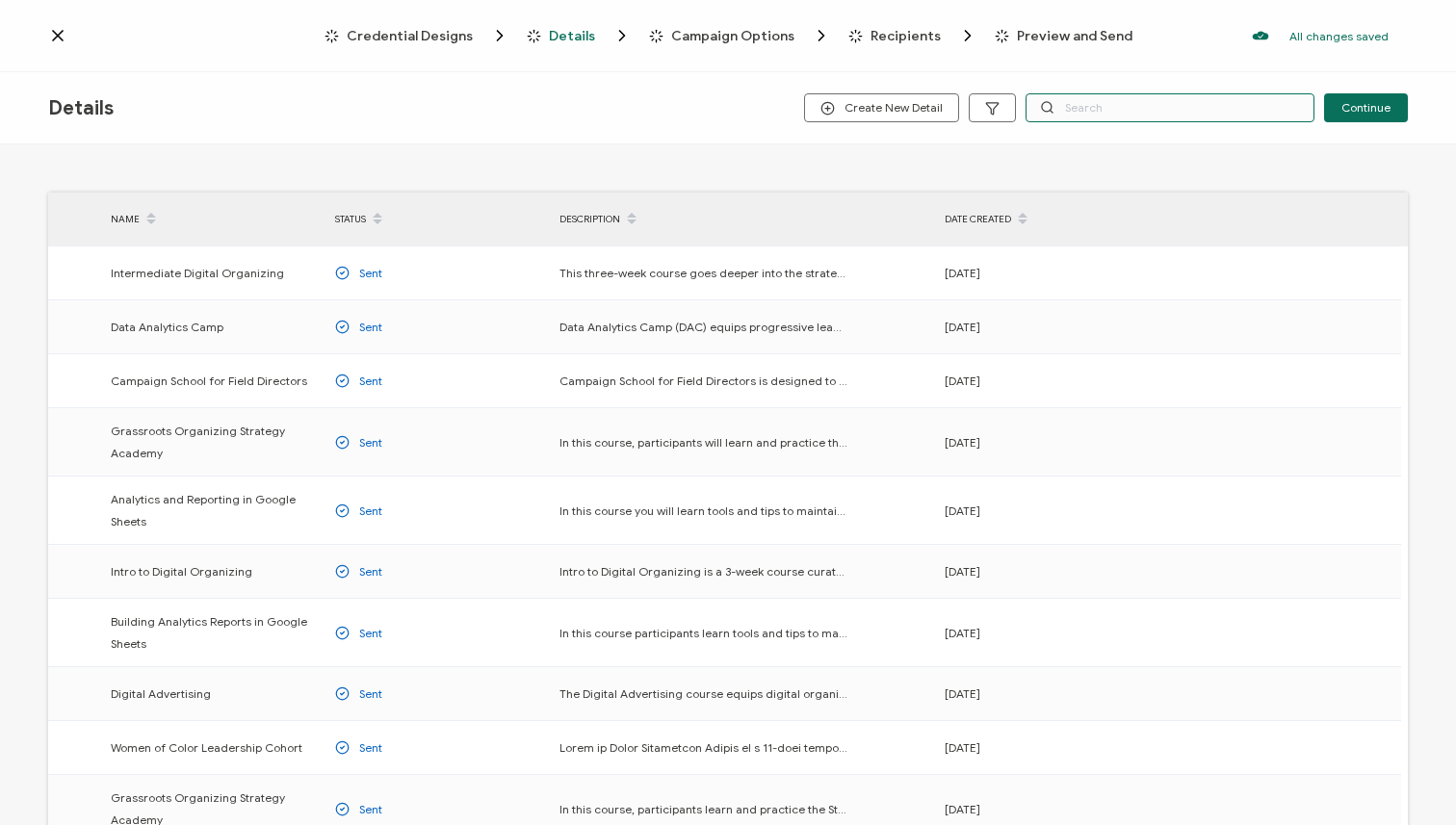
click at [1194, 114] on input "text" at bounding box center [1169, 108] width 289 height 29
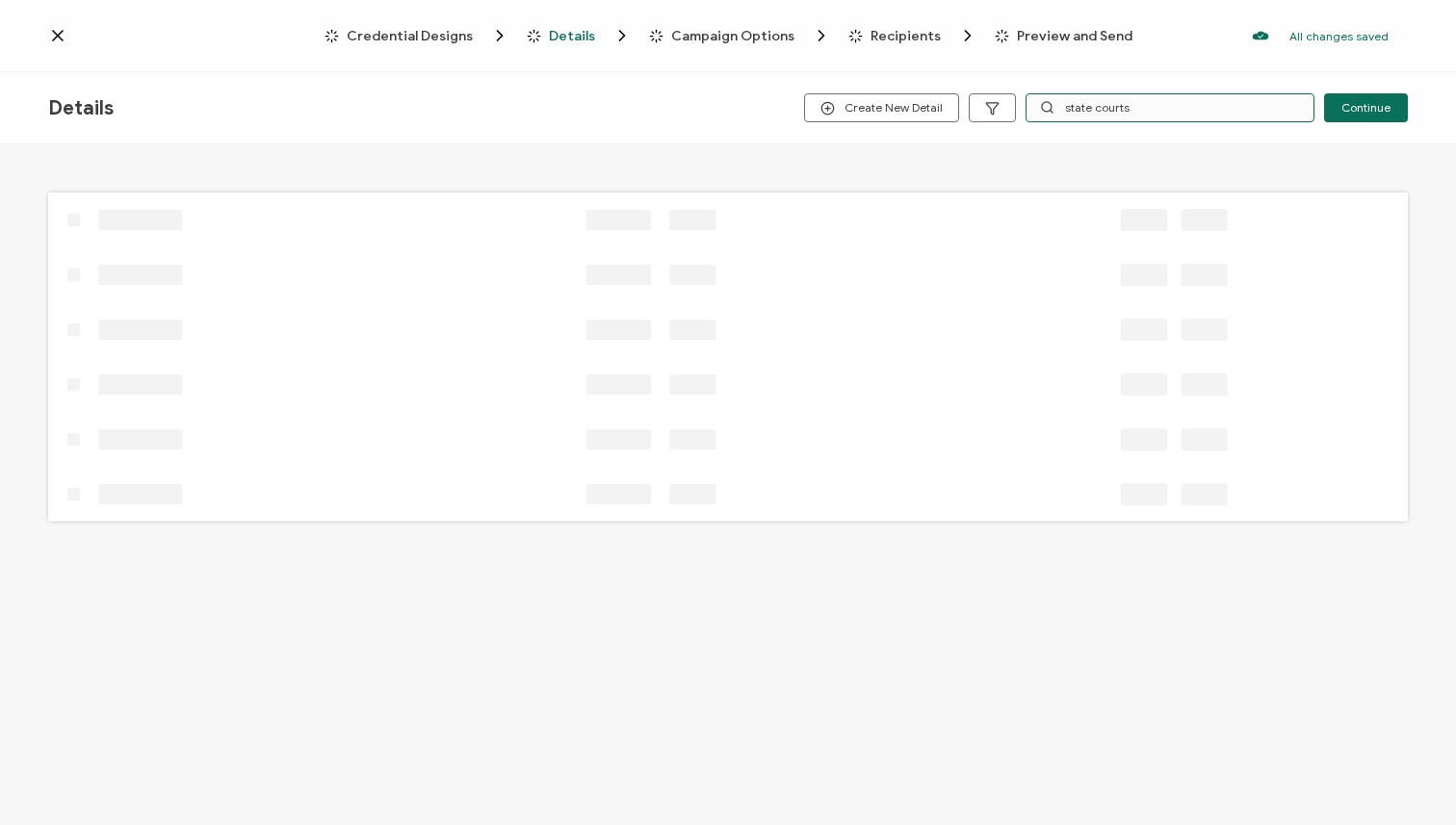
type input "state courts"
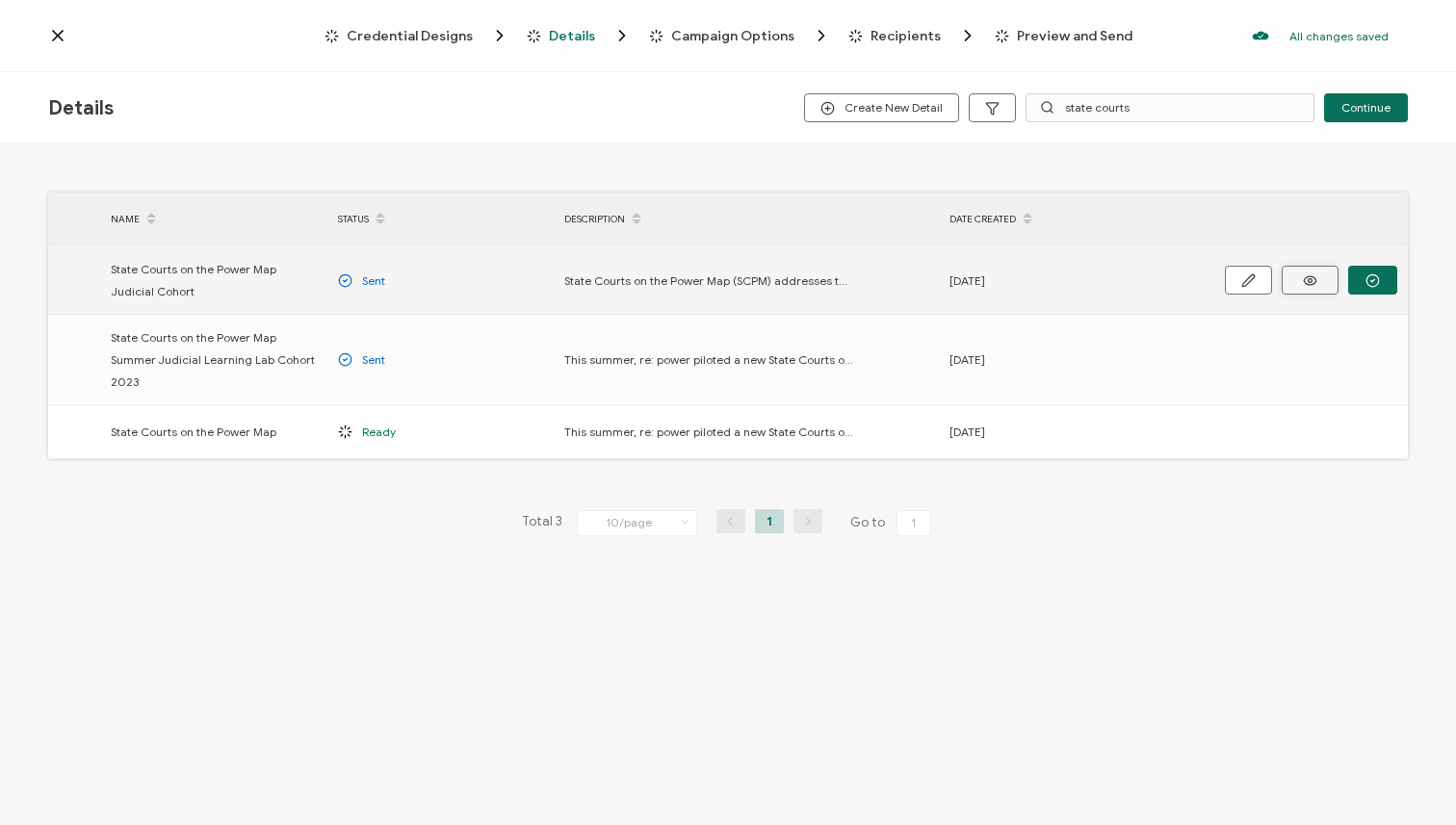
click at [1306, 280] on icon at bounding box center [1310, 280] width 24 height 15
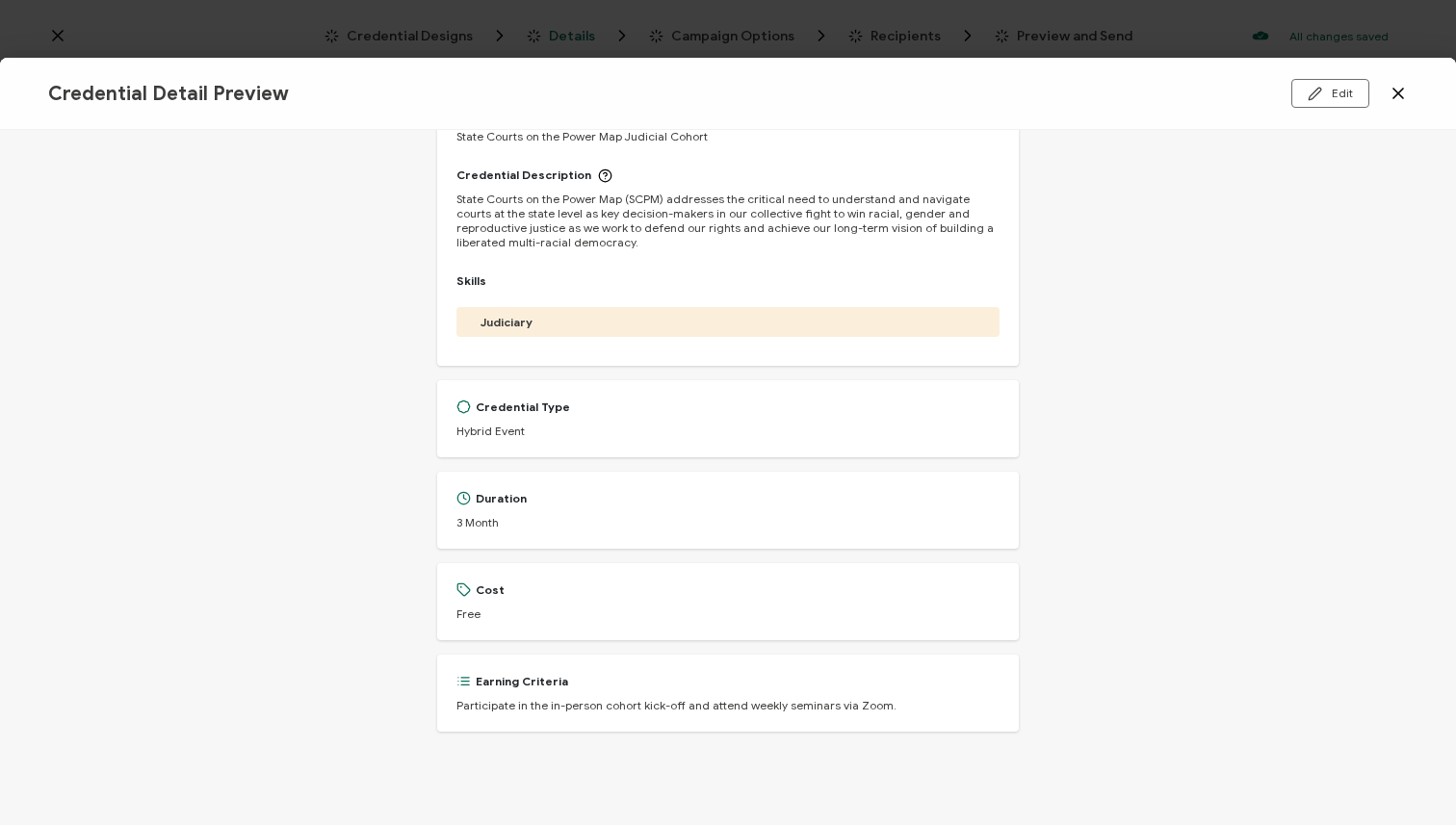
scroll to position [106, 0]
drag, startPoint x: 879, startPoint y: 700, endPoint x: 823, endPoint y: 701, distance: 56.0
click at [739, 692] on div "Earning Criteria Participate in the in-person cohort kick-off and attend weekly…" at bounding box center [729, 690] width 544 height 39
drag, startPoint x: 876, startPoint y: 699, endPoint x: 497, endPoint y: 695, distance: 379.0
click at [548, 687] on div "Earning Criteria Participate in the in-person cohort kick-off and attend weekly…" at bounding box center [729, 690] width 544 height 39
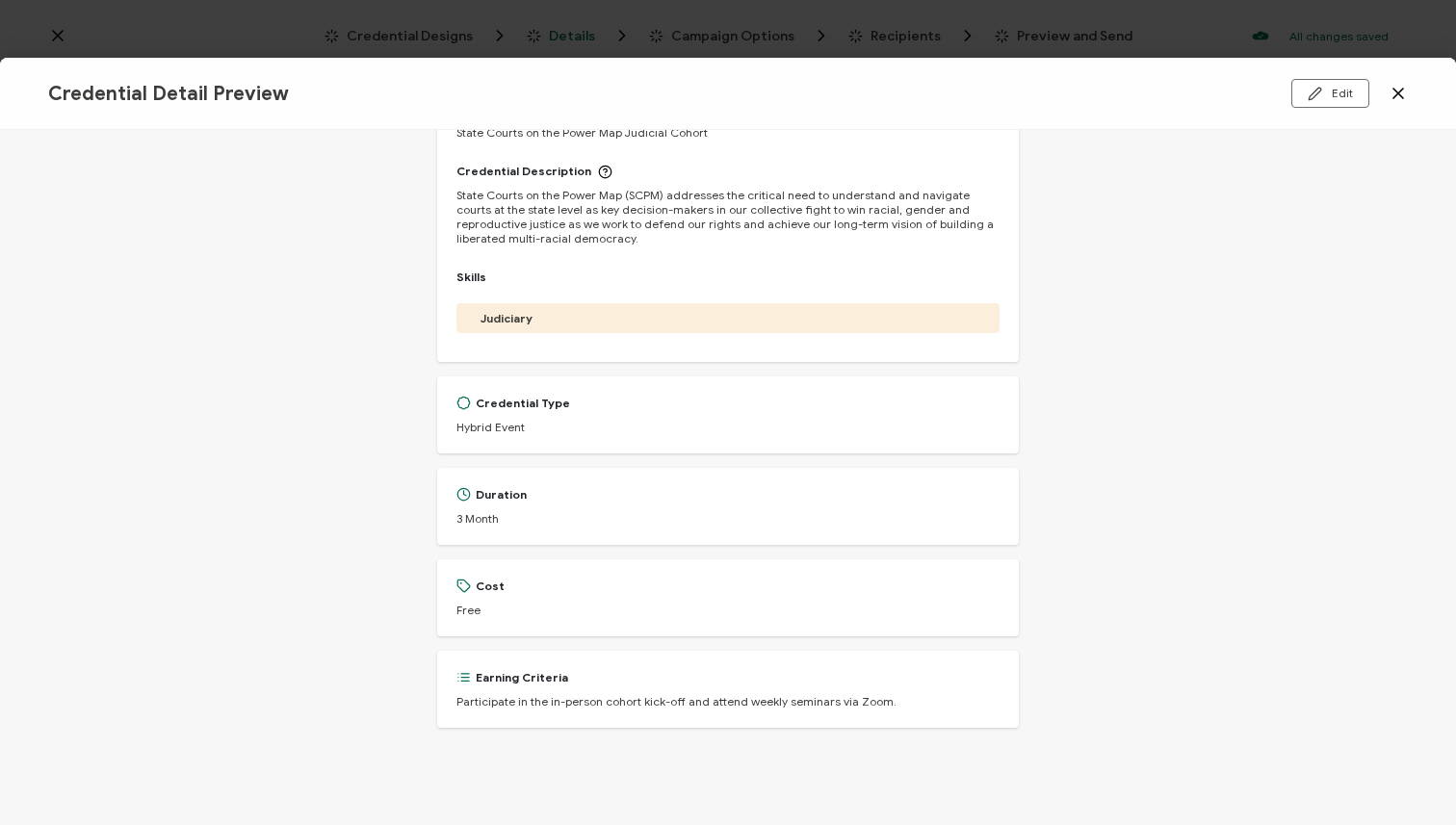
drag, startPoint x: 464, startPoint y: 707, endPoint x: 562, endPoint y: 704, distance: 98.0
click at [562, 704] on p "Participate in the in-person cohort kick-off and attend weekly seminars via Zoo…" at bounding box center [676, 701] width 440 height 15
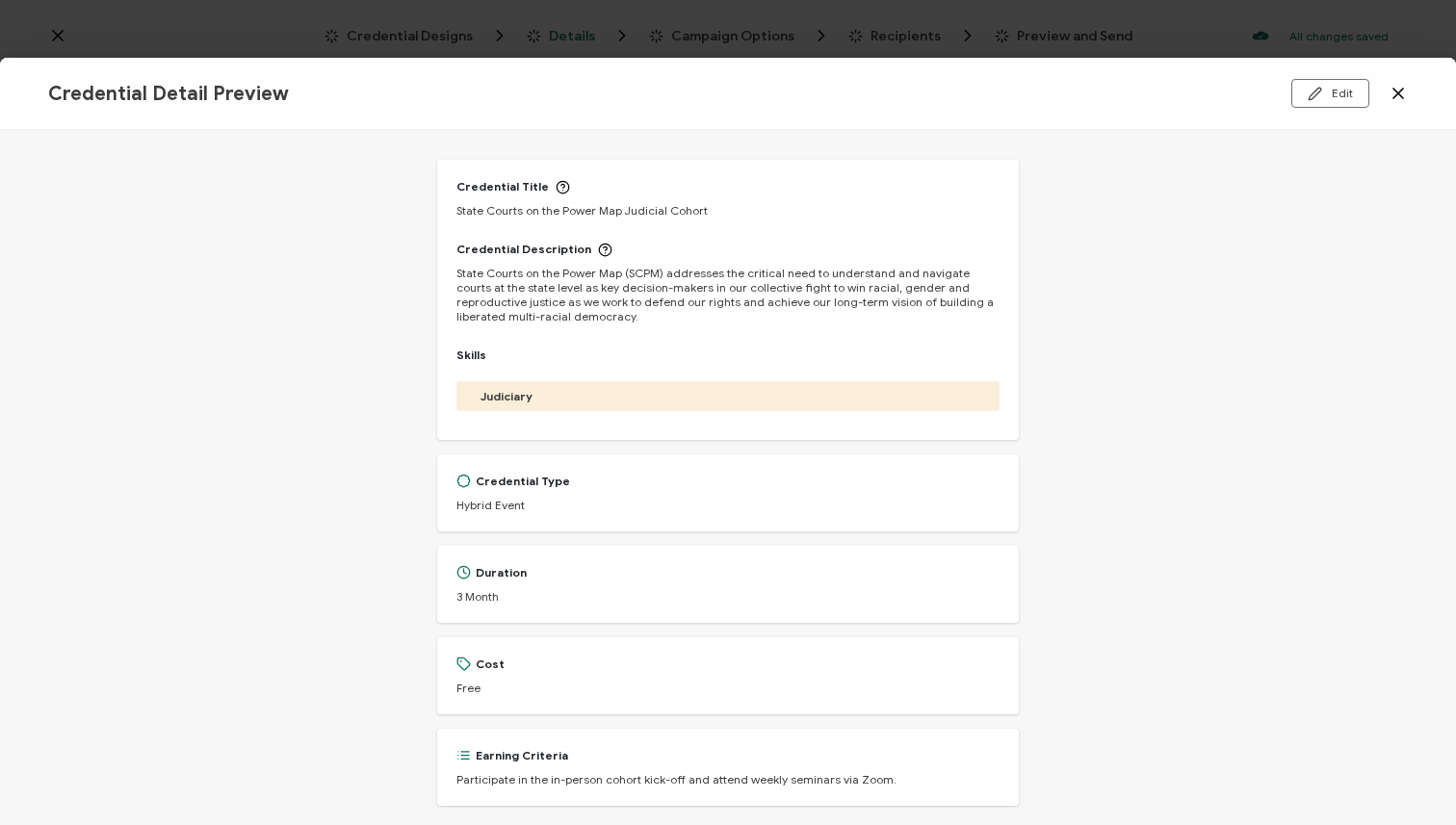
scroll to position [0, 0]
